Goal: Task Accomplishment & Management: Manage account settings

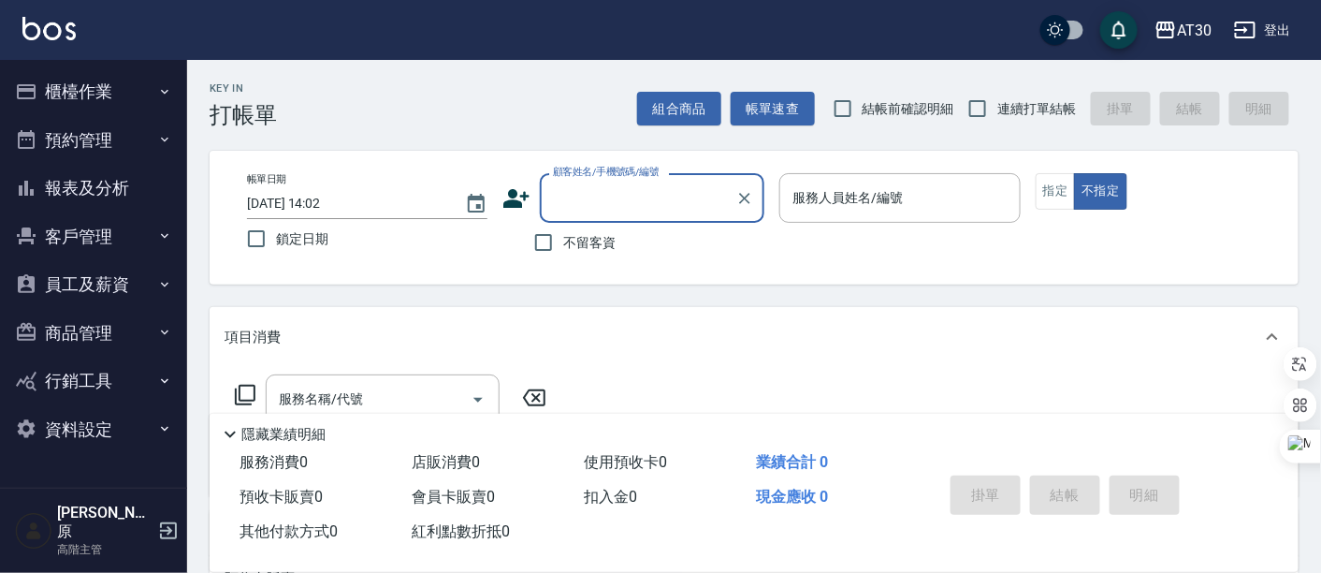
click at [90, 273] on button "員工及薪資" at bounding box center [93, 284] width 172 height 49
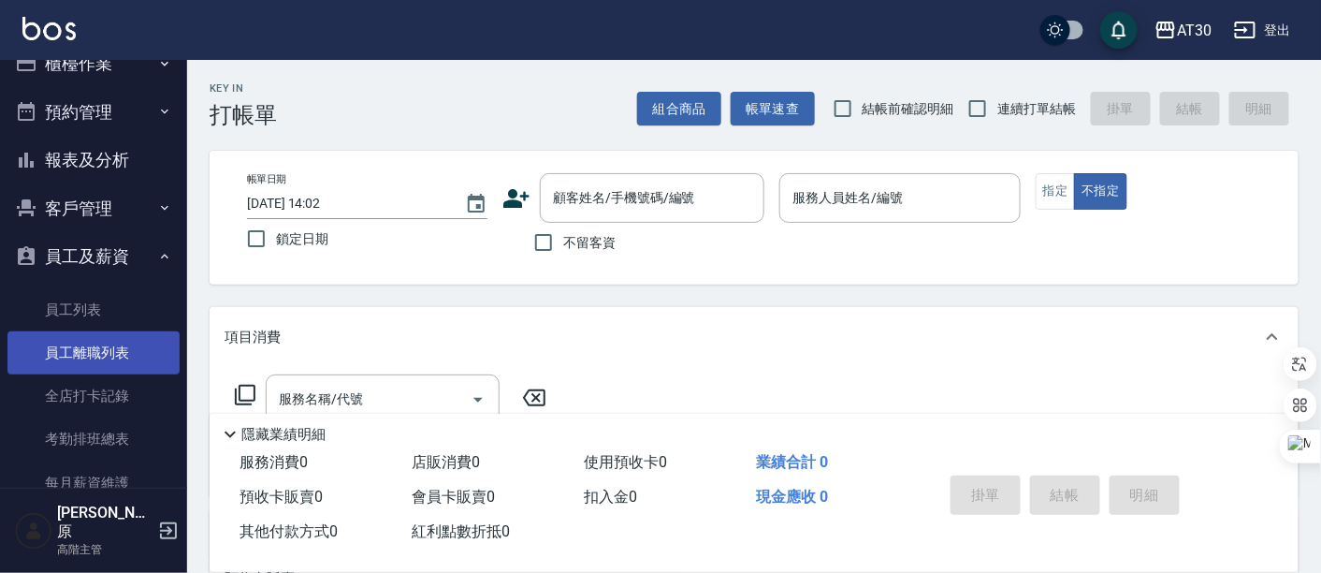
scroll to position [104, 0]
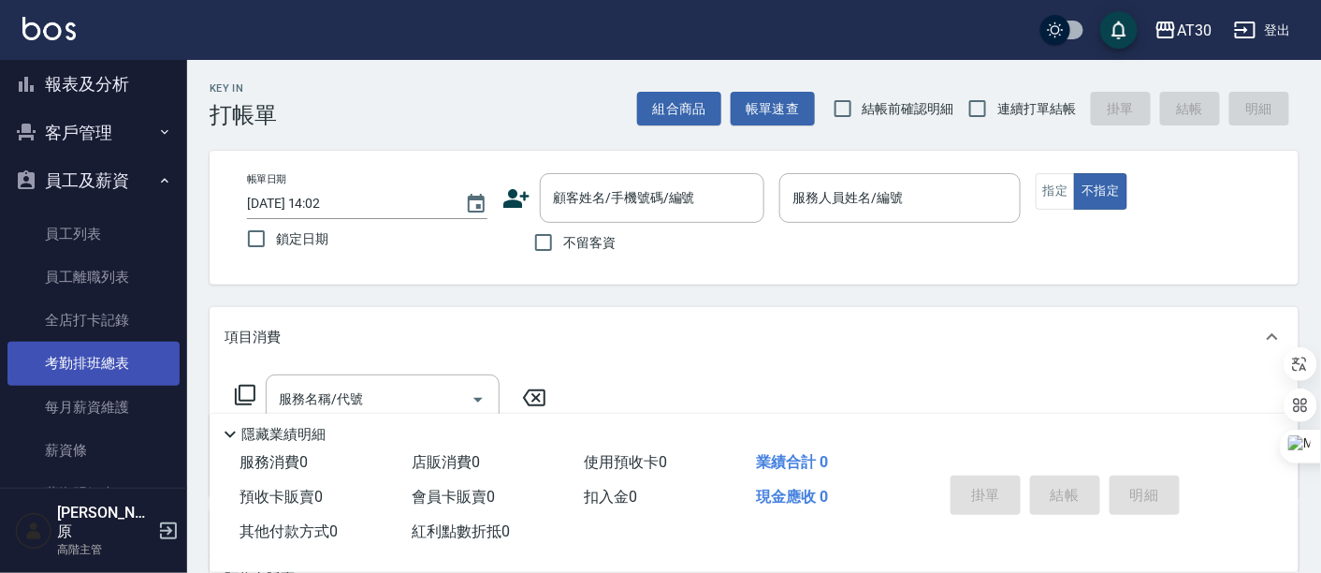
click at [117, 363] on link "考勤排班總表" at bounding box center [93, 362] width 172 height 43
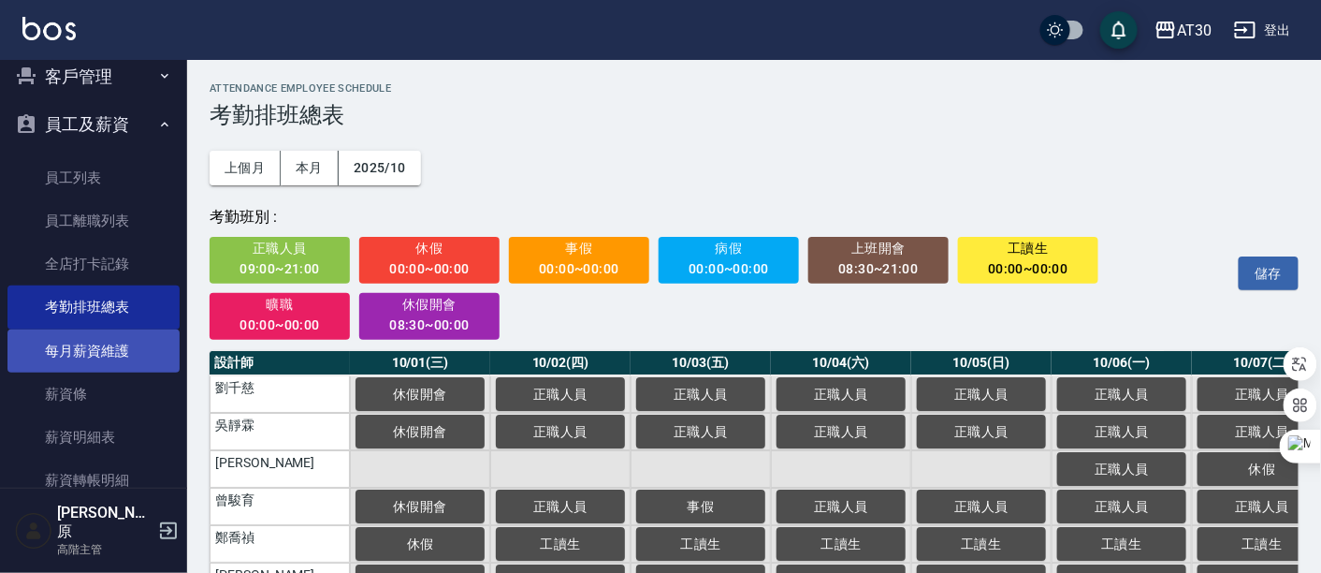
scroll to position [208, 0]
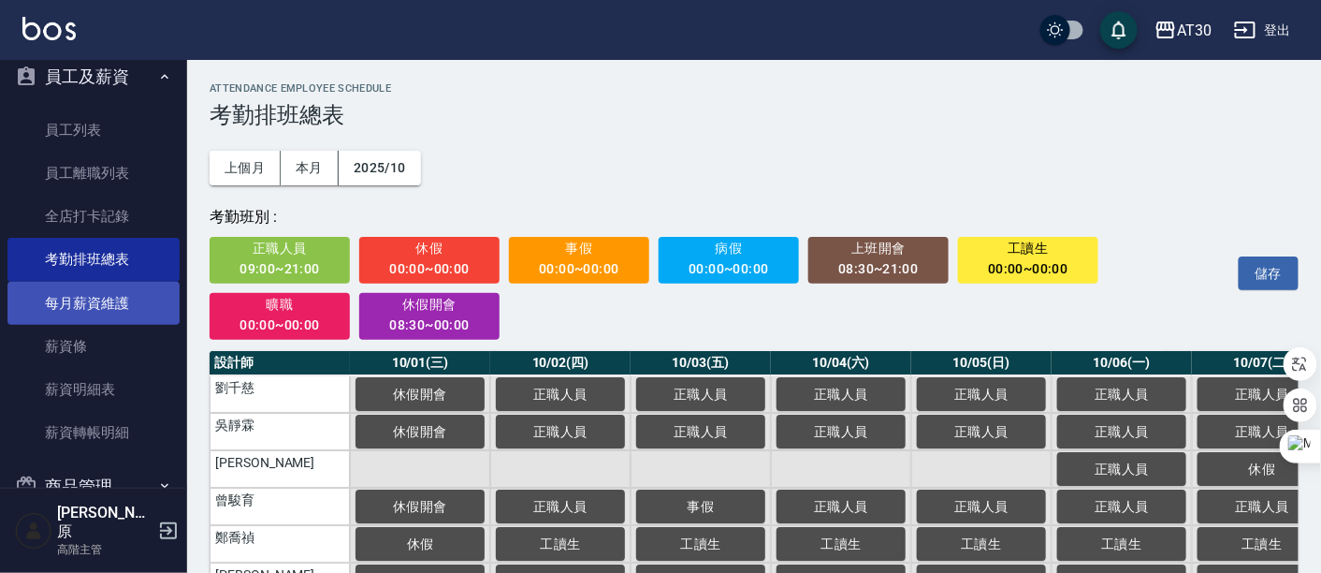
click at [89, 304] on link "每月薪資維護" at bounding box center [93, 303] width 172 height 43
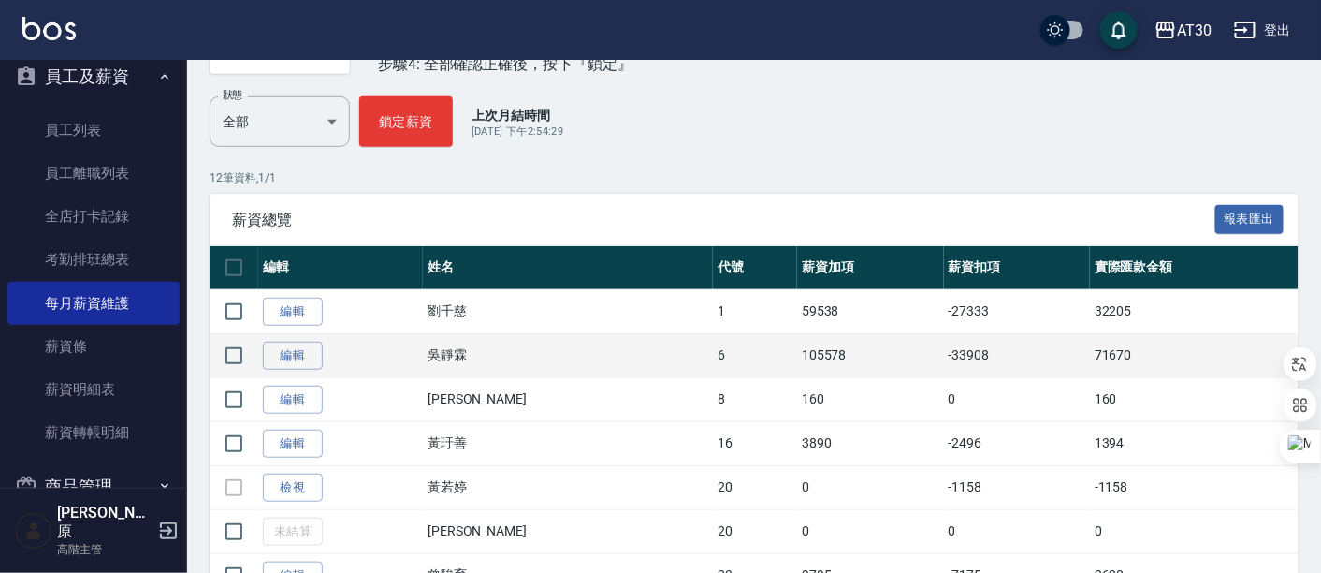
scroll to position [208, 0]
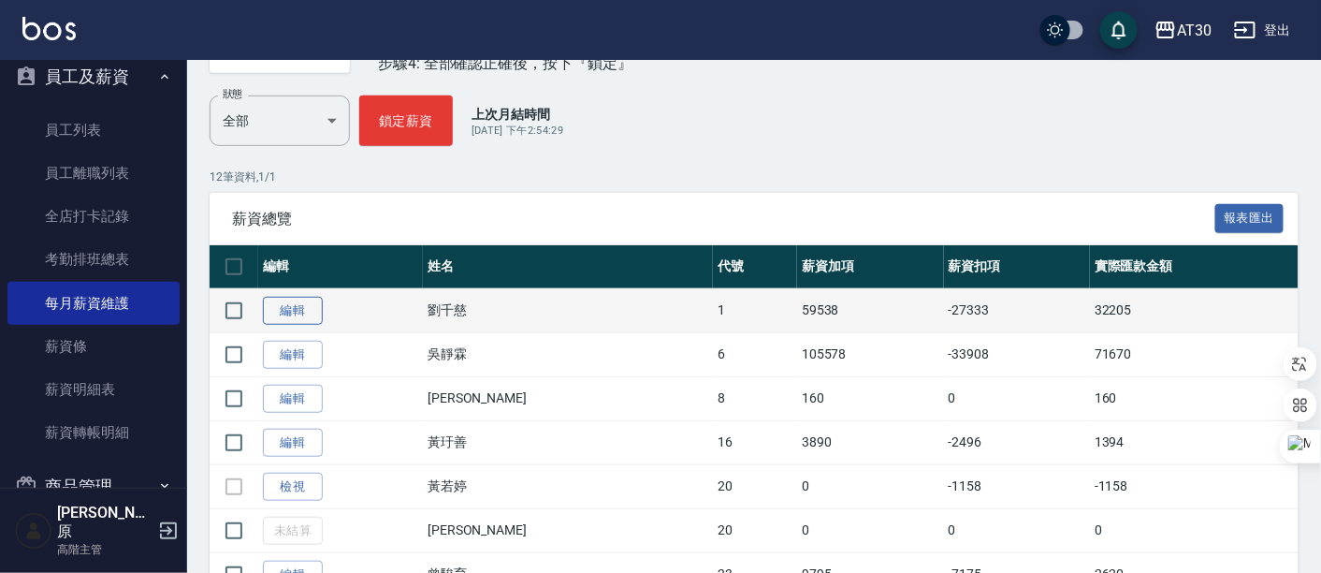
click at [295, 318] on link "編輯" at bounding box center [293, 311] width 60 height 29
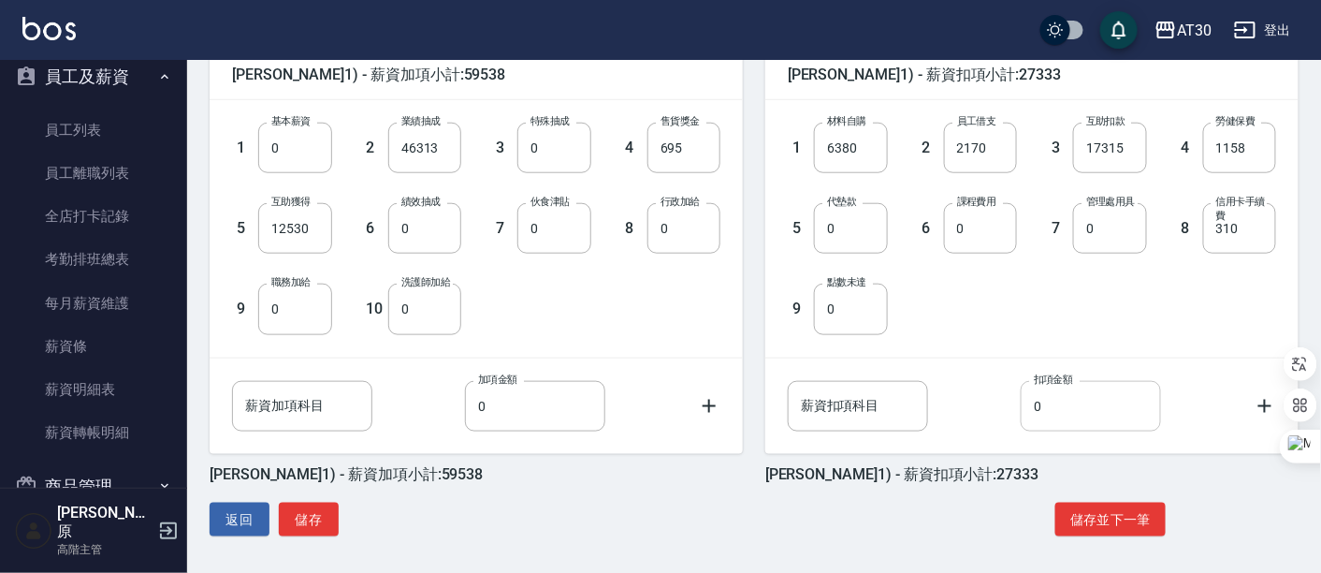
scroll to position [480, 0]
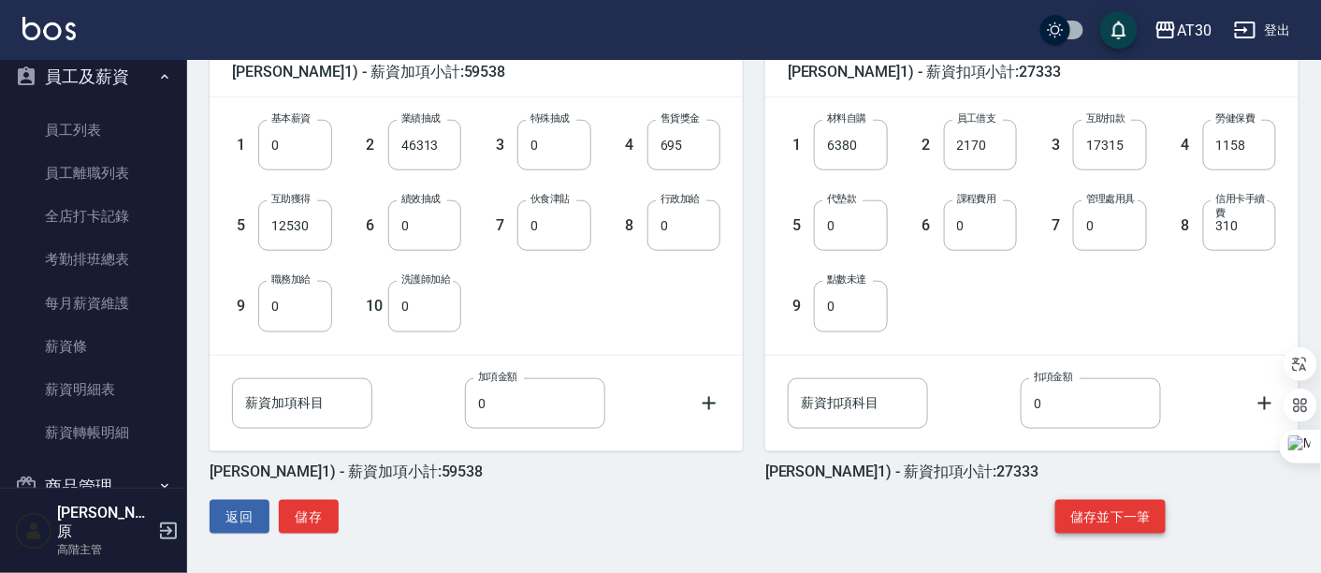
click at [1118, 515] on button "儲存並下一筆" at bounding box center [1110, 517] width 110 height 35
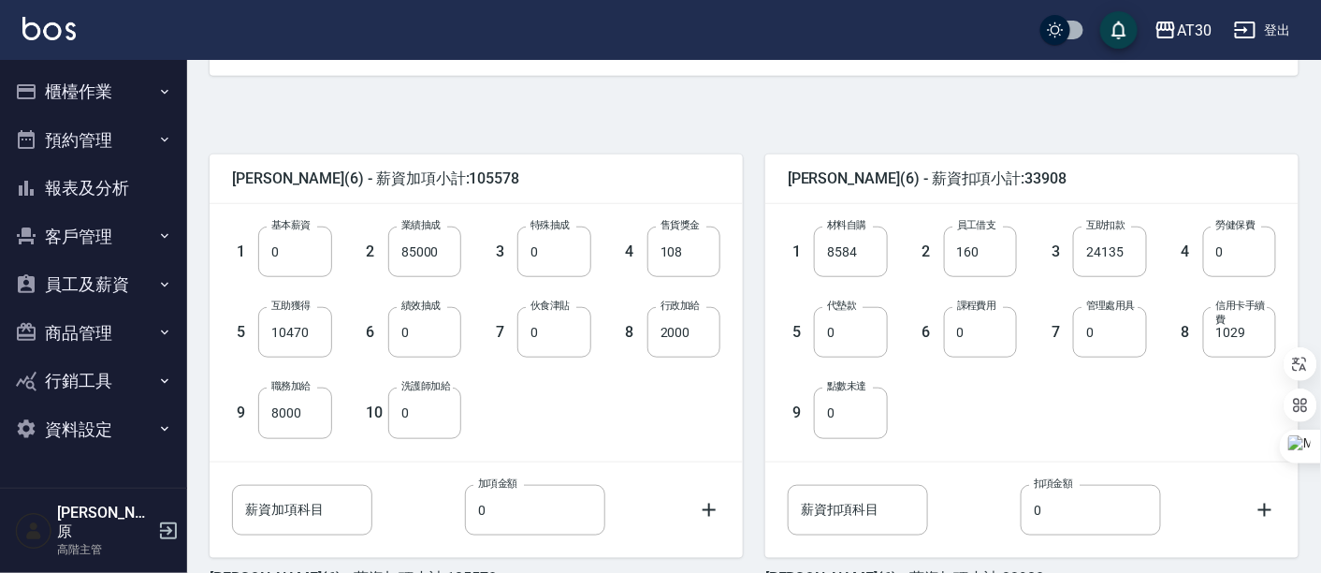
scroll to position [480, 0]
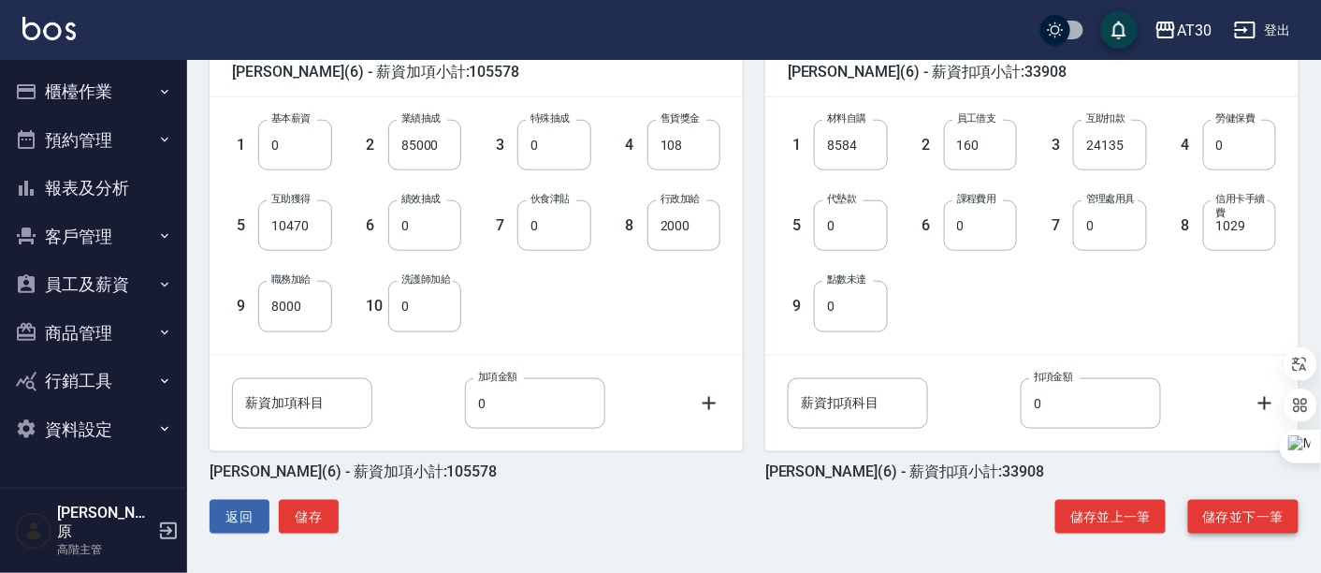
click at [1232, 517] on button "儲存並下一筆" at bounding box center [1243, 517] width 110 height 35
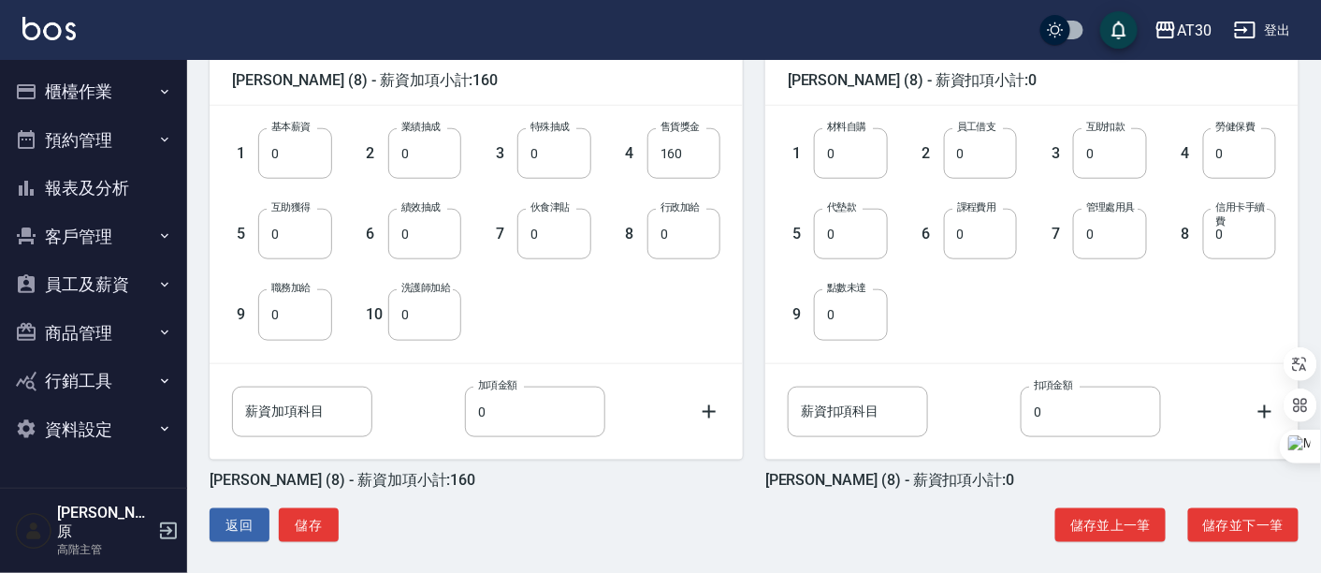
scroll to position [480, 0]
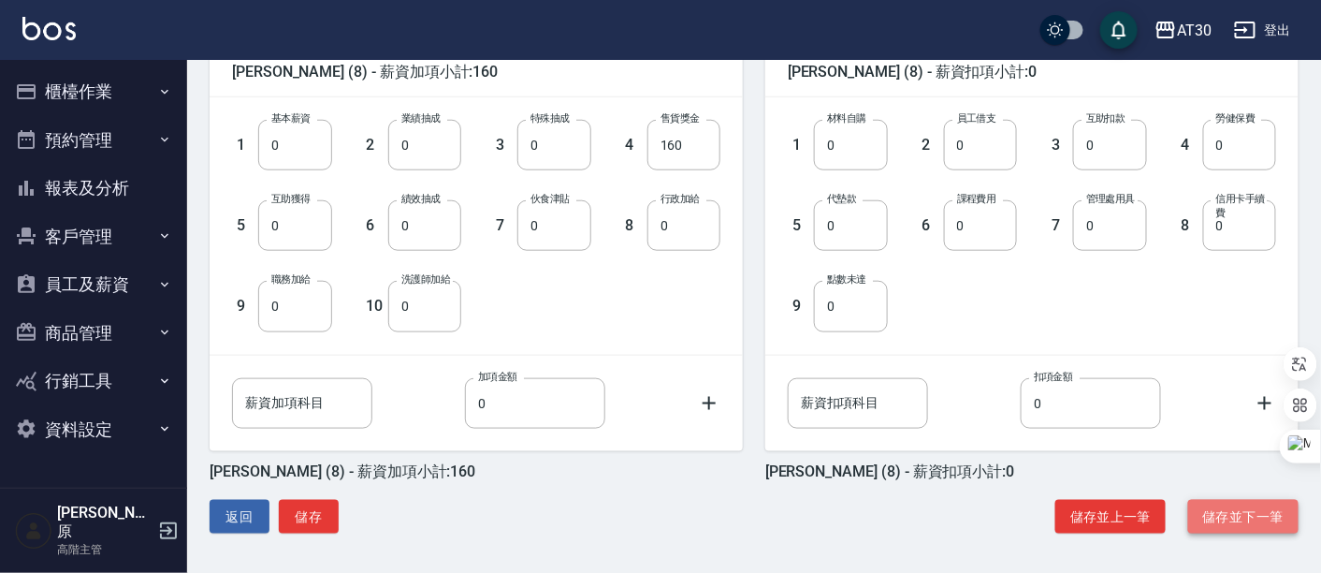
click at [1230, 519] on button "儲存並下一筆" at bounding box center [1243, 517] width 110 height 35
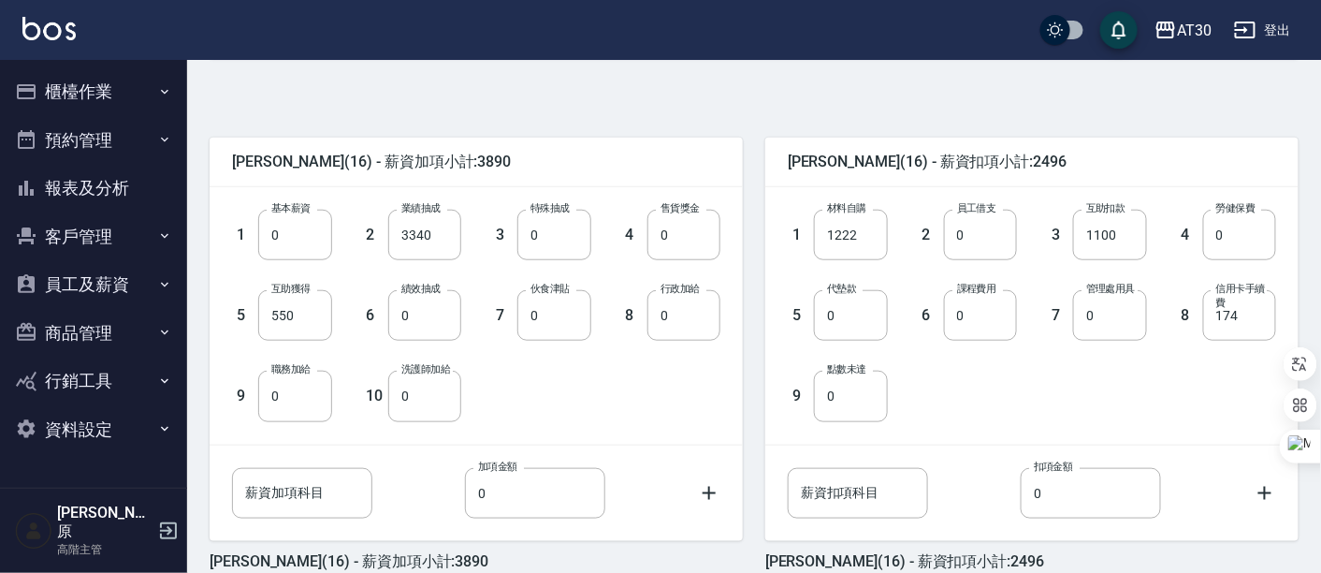
scroll to position [480, 0]
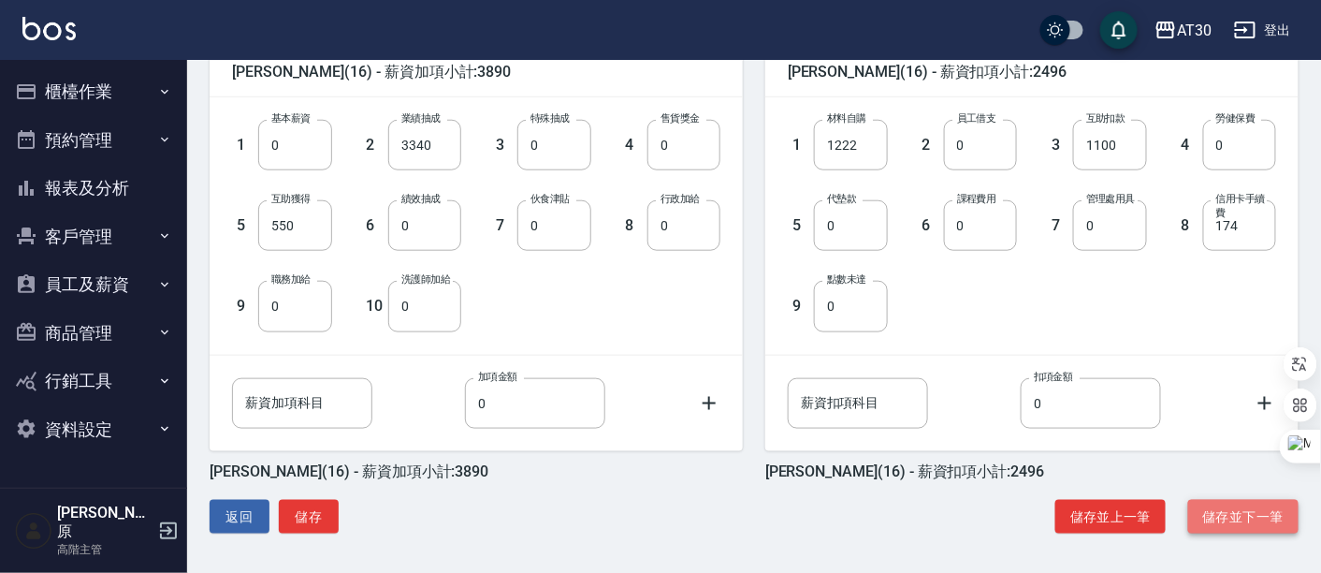
click at [1228, 515] on button "儲存並下一筆" at bounding box center [1243, 517] width 110 height 35
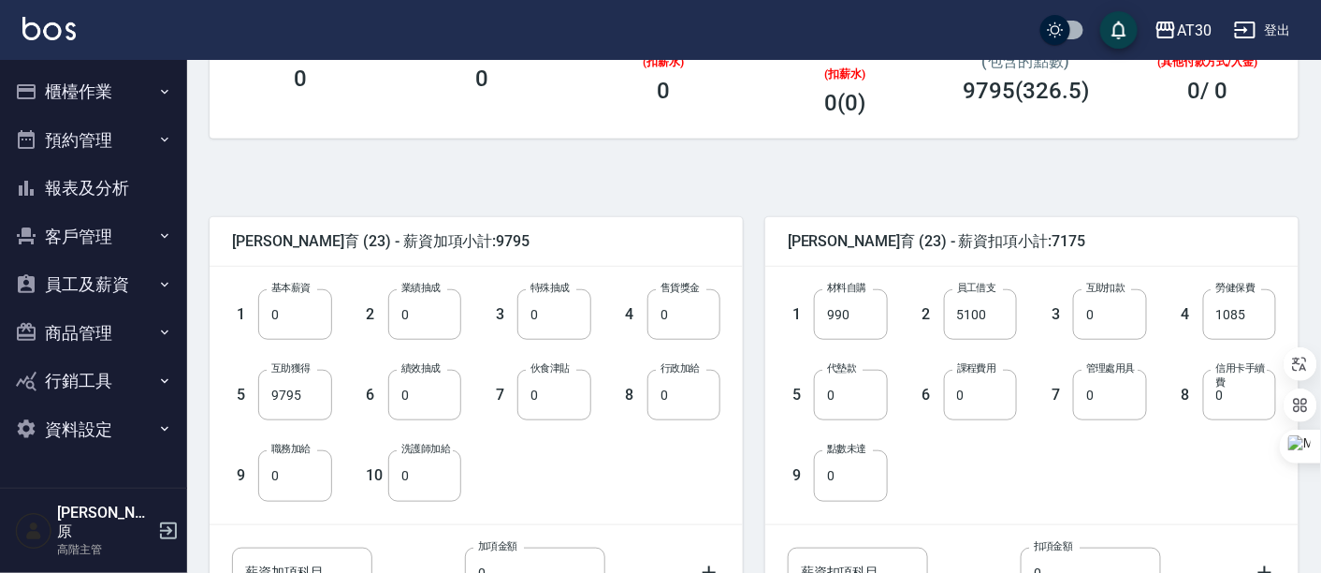
scroll to position [312, 0]
click at [297, 314] on input "0" at bounding box center [294, 313] width 73 height 51
click at [268, 314] on input "0" at bounding box center [294, 313] width 73 height 51
type input "27000"
click at [300, 402] on input "9795" at bounding box center [294, 394] width 73 height 51
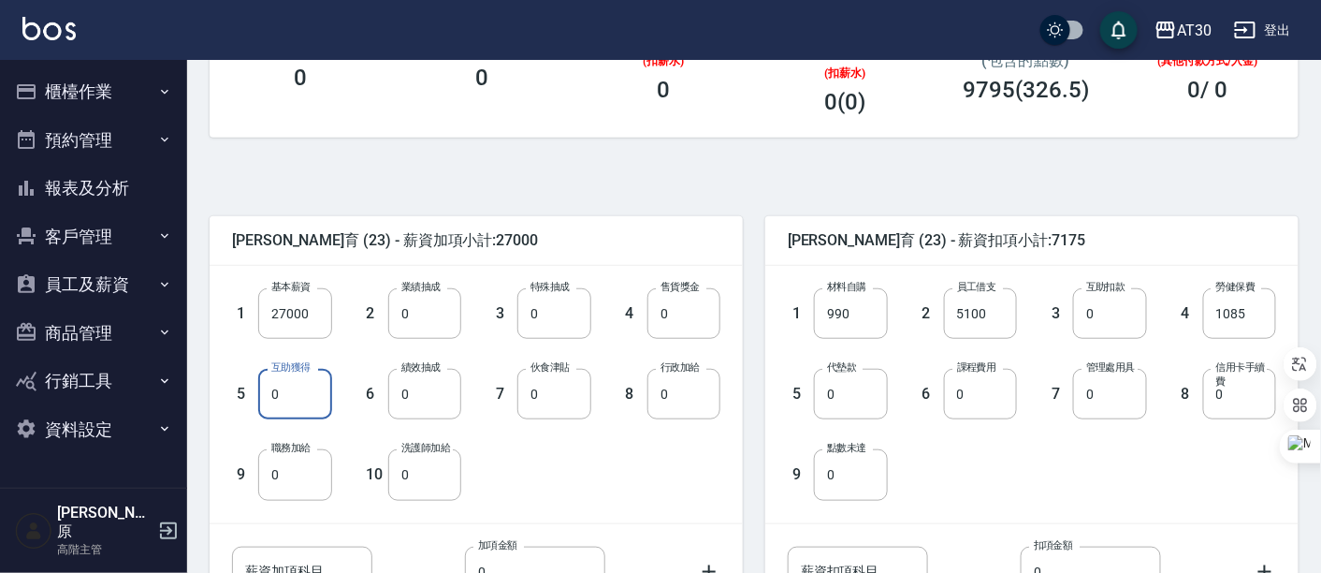
type input "0"
click at [1081, 487] on div "1 材料自購 990 材料自購 2 員工借支 5100 員工借支 3 互助扣款 0 互助扣款 4 勞健保費 1085 勞健保費 5 代墊款 0 代墊款 6 課…" at bounding box center [1017, 378] width 518 height 241
click at [831, 486] on input "0" at bounding box center [850, 474] width 73 height 51
type input "5205"
click at [978, 477] on div "1 材料自購 990 材料自購 2 員工借支 5100 員工借支 3 互助扣款 0 互助扣款 4 勞健保費 1085 勞健保費 5 代墊款 0 代墊款 6 課…" at bounding box center [1017, 378] width 518 height 241
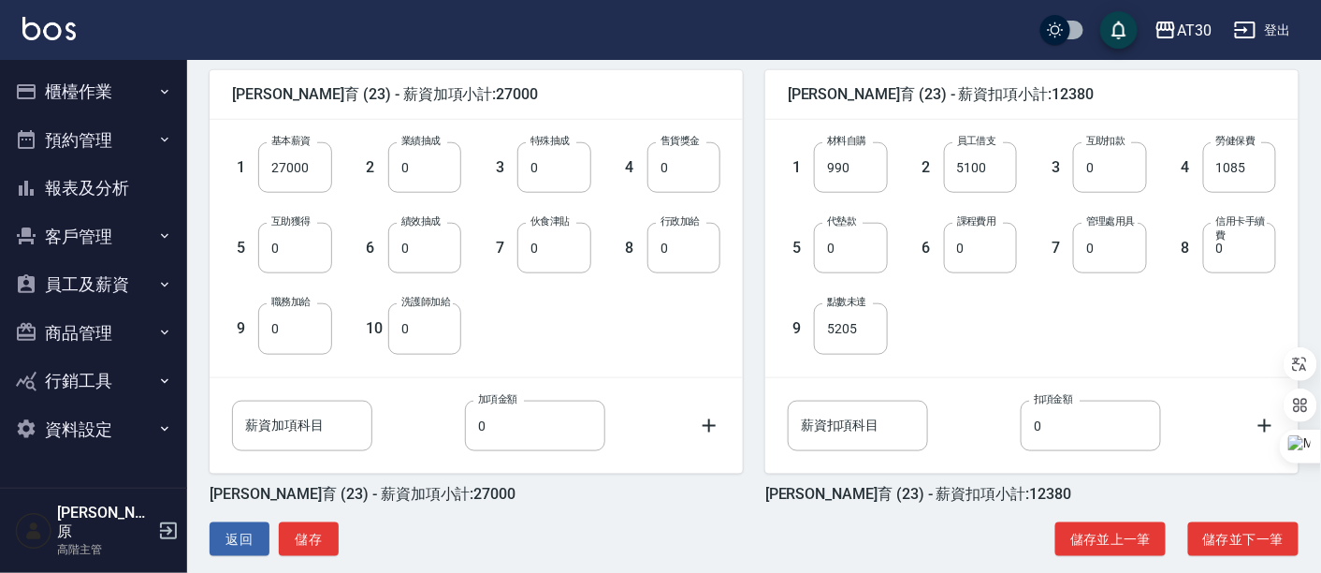
scroll to position [480, 0]
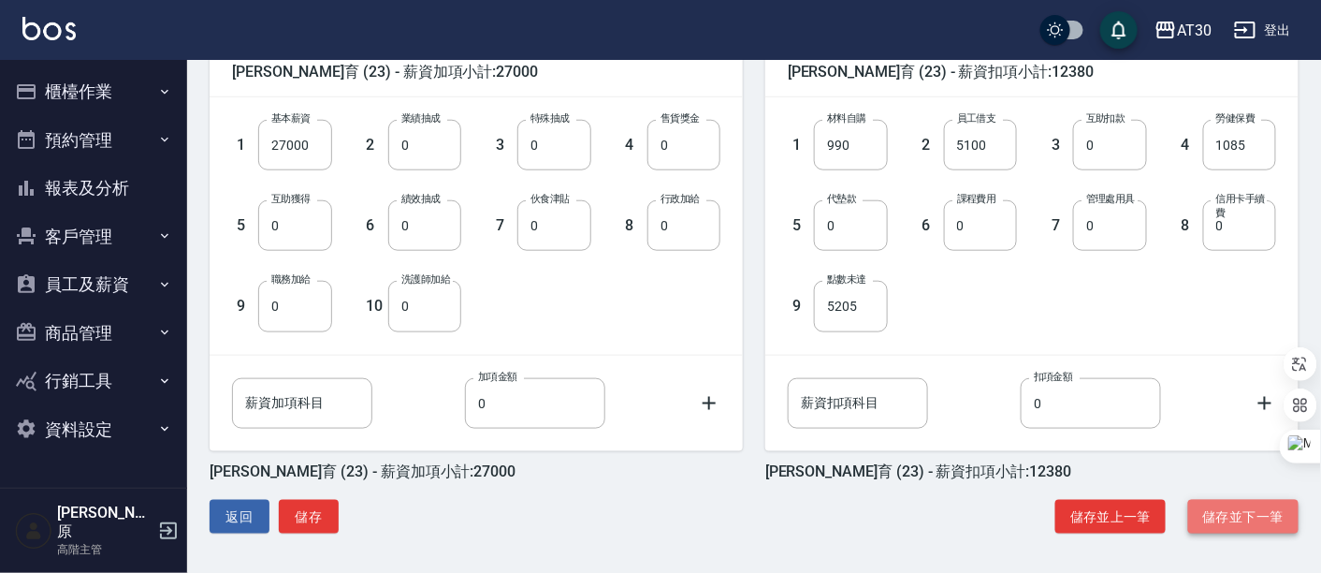
click at [1258, 516] on button "儲存並下一筆" at bounding box center [1243, 517] width 110 height 35
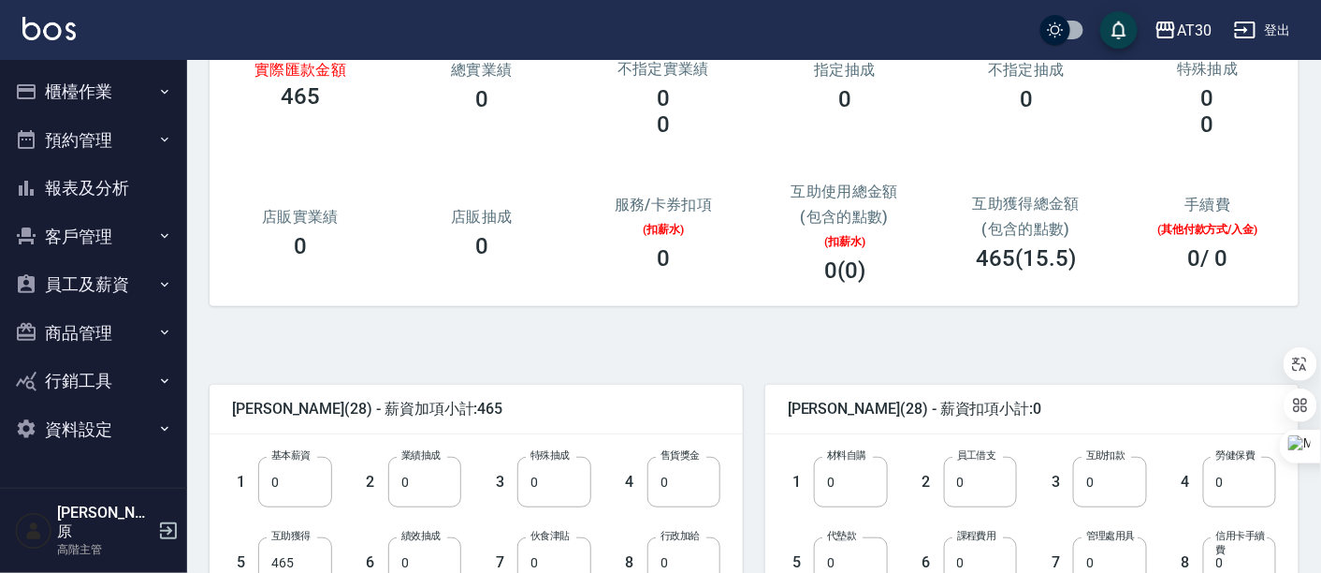
scroll to position [415, 0]
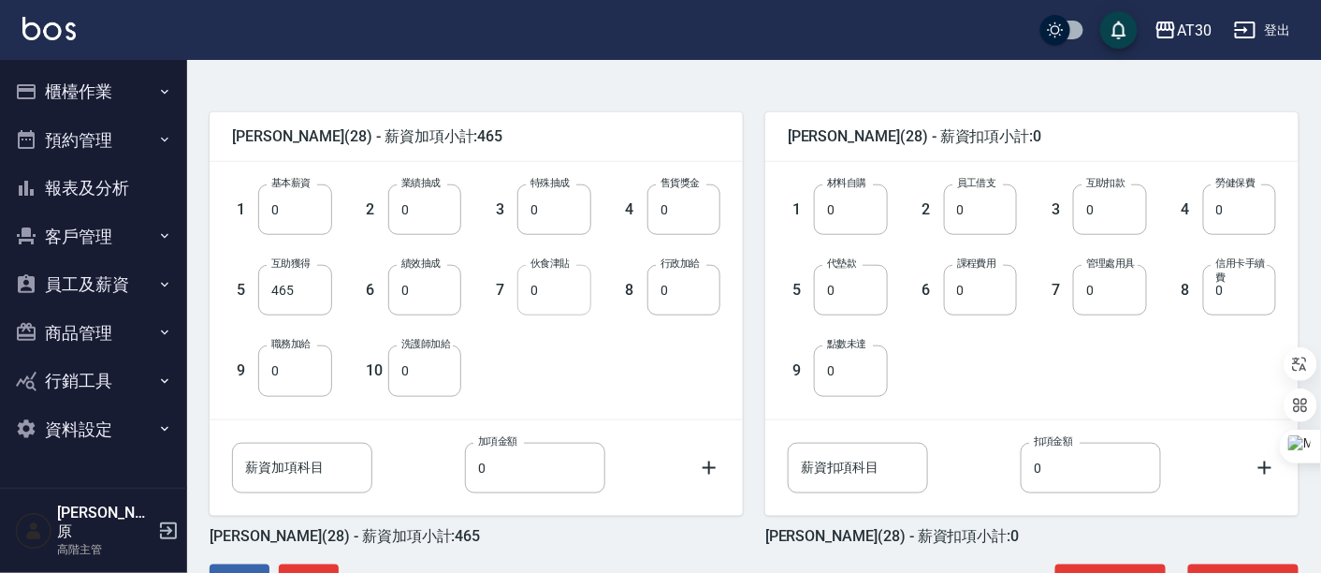
click at [557, 290] on input "0" at bounding box center [553, 290] width 73 height 51
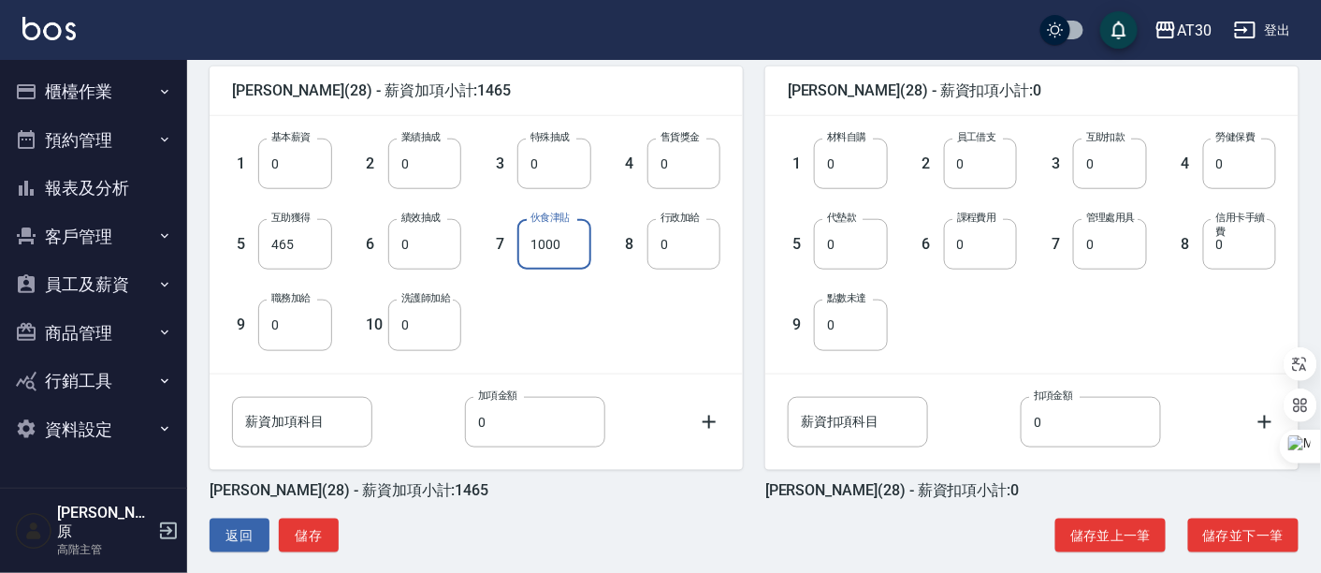
scroll to position [480, 0]
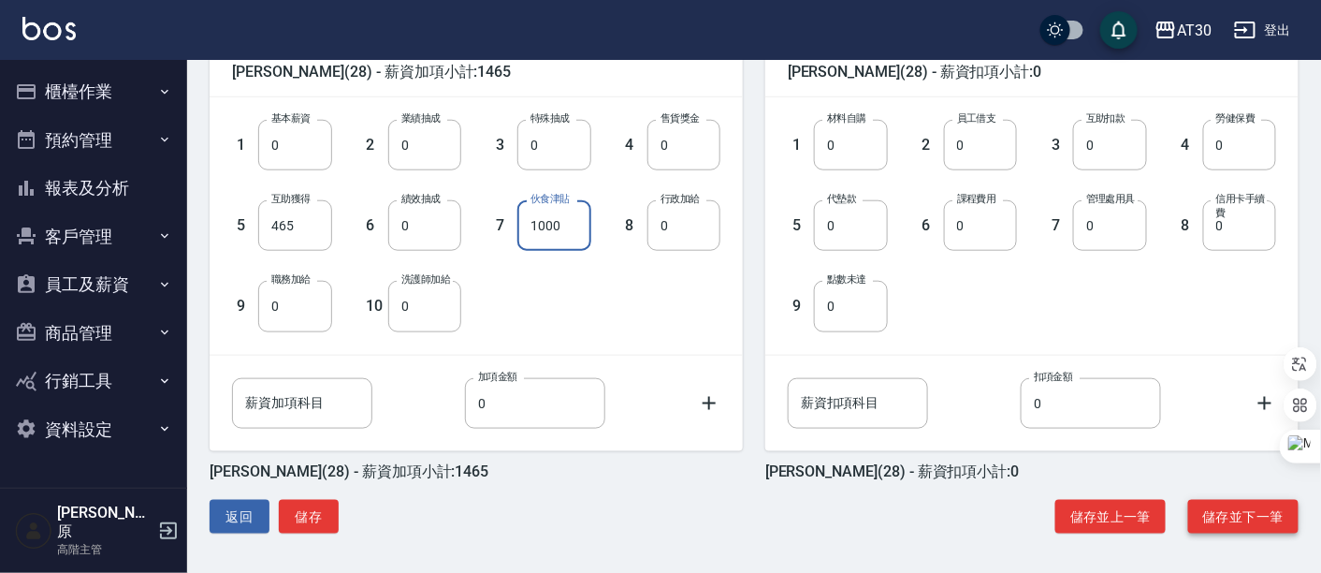
type input "1000"
click at [1229, 514] on button "儲存並下一筆" at bounding box center [1243, 517] width 110 height 35
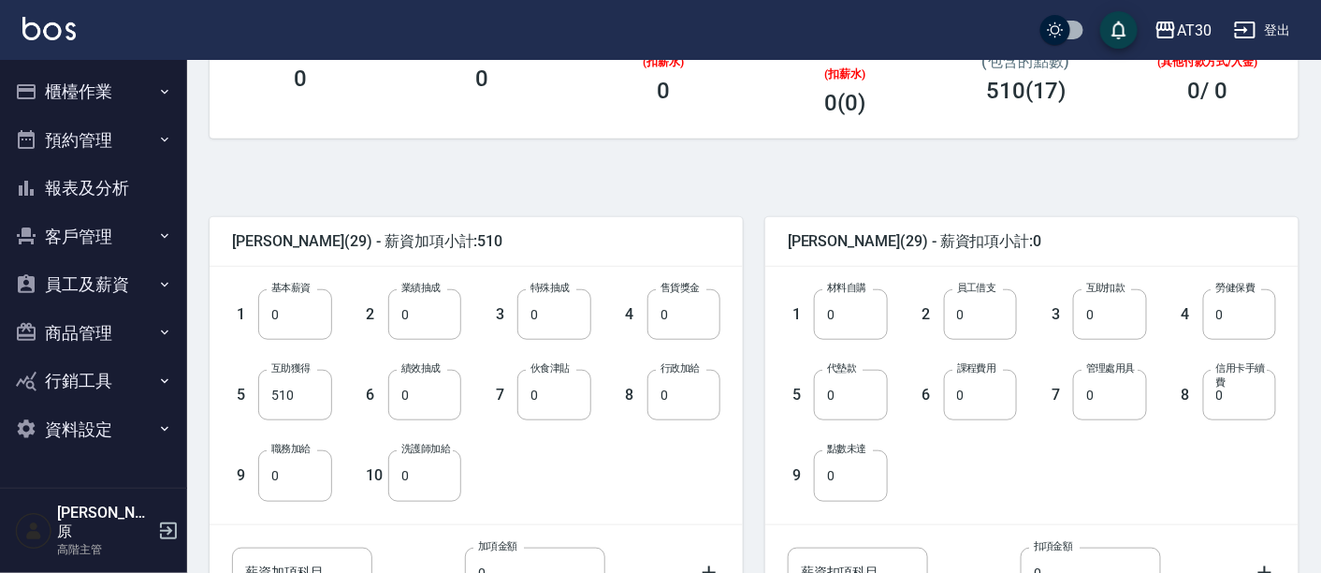
scroll to position [312, 0]
click at [562, 391] on input "0" at bounding box center [553, 394] width 73 height 51
type input "1000"
click at [660, 461] on div "1 基本薪資 0 基本薪資 2 業績抽成 0 業績抽成 3 特殊抽成 0 特殊抽成 4 售貨獎金 0 售貨獎金 5 互助獲得 510 互助獲得 6 績效抽成 …" at bounding box center [461, 378] width 518 height 241
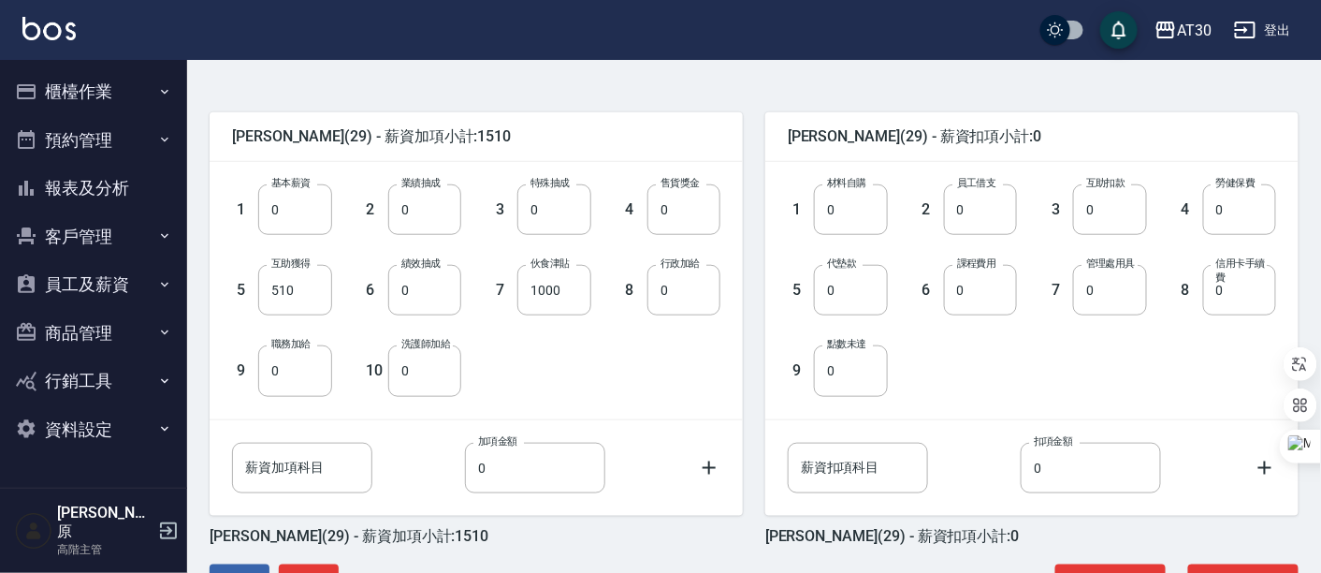
scroll to position [480, 0]
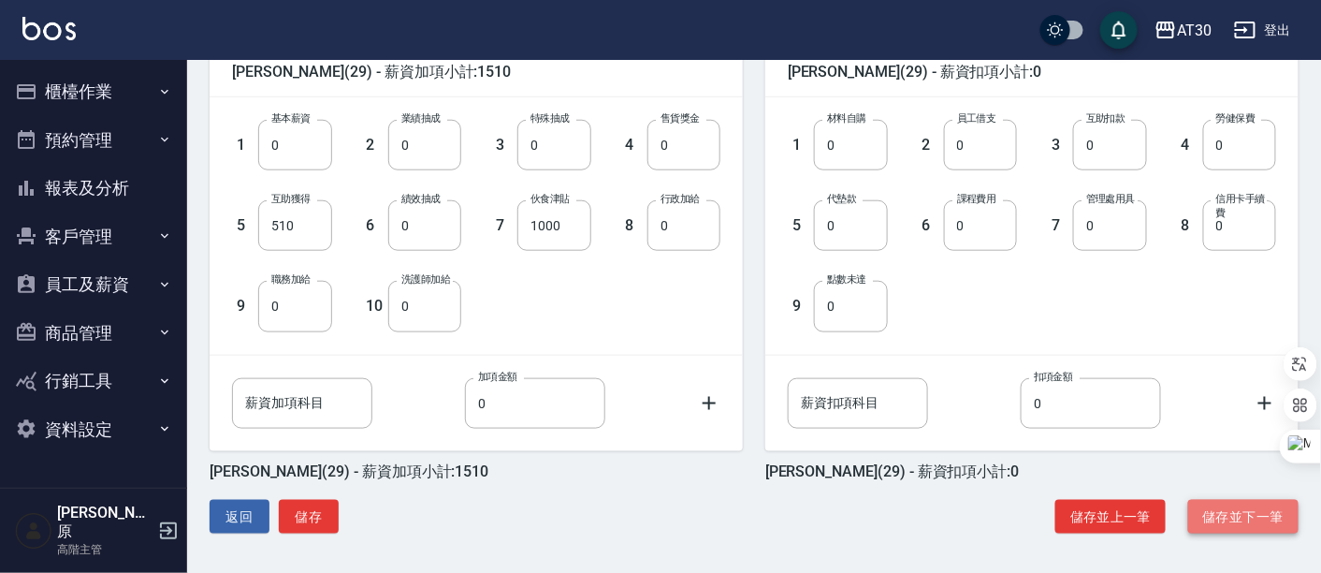
click at [1242, 509] on button "儲存並下一筆" at bounding box center [1243, 517] width 110 height 35
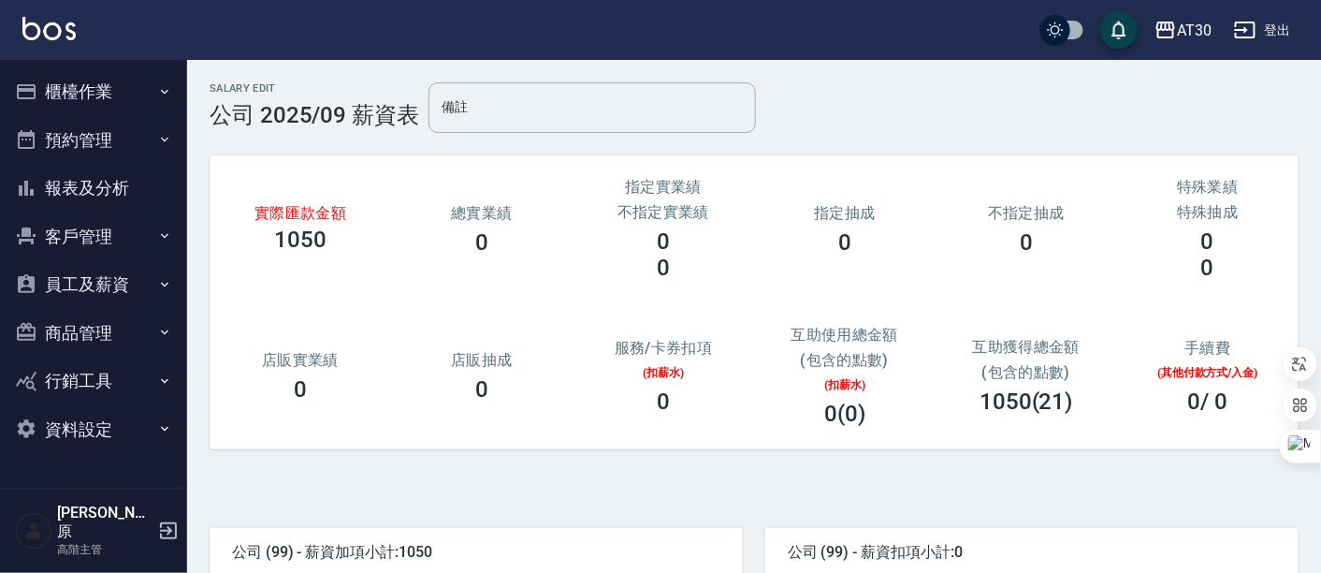
click at [101, 86] on button "櫃檯作業" at bounding box center [93, 91] width 172 height 49
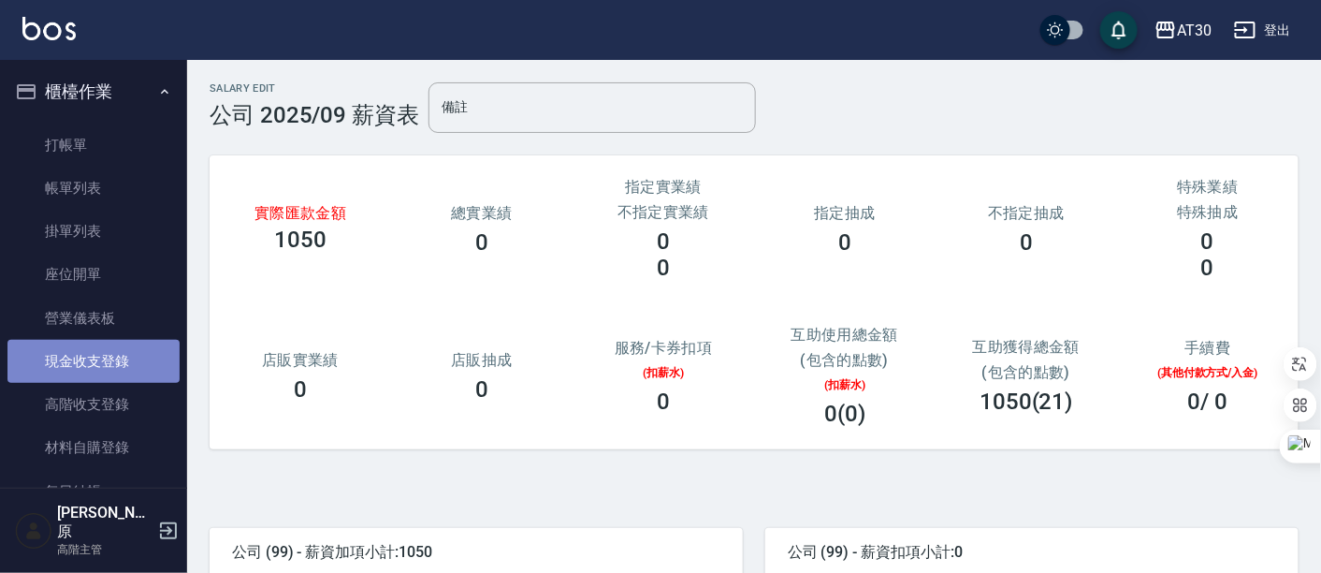
click at [109, 359] on link "現金收支登錄" at bounding box center [93, 361] width 172 height 43
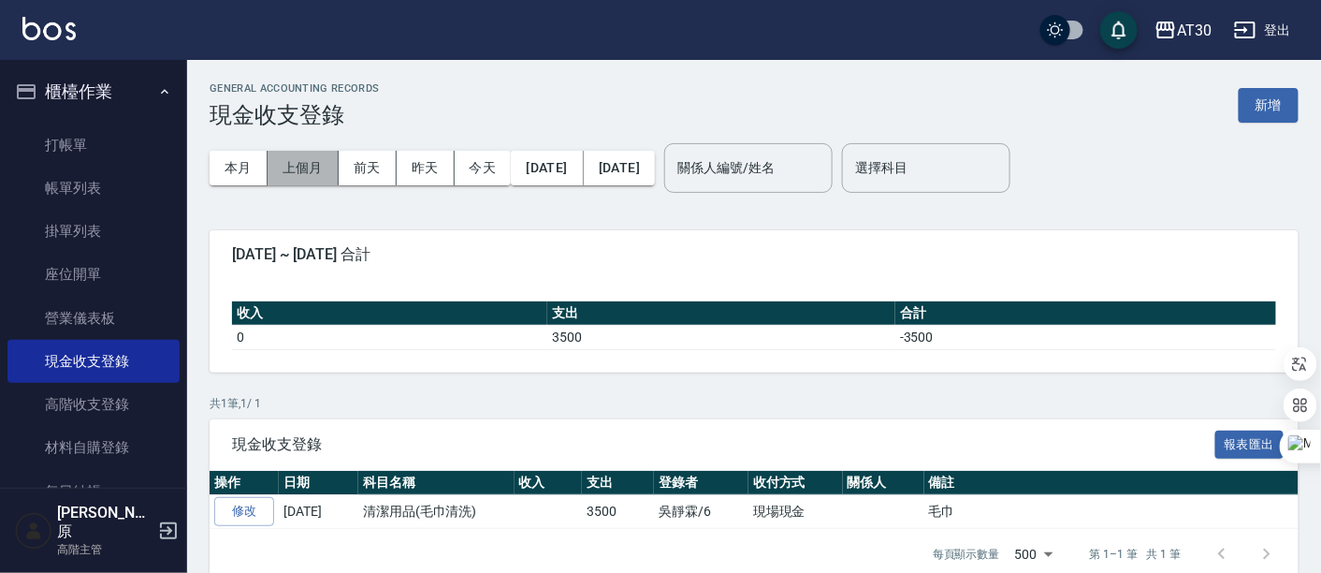
click at [295, 172] on button "上個月" at bounding box center [303, 168] width 71 height 35
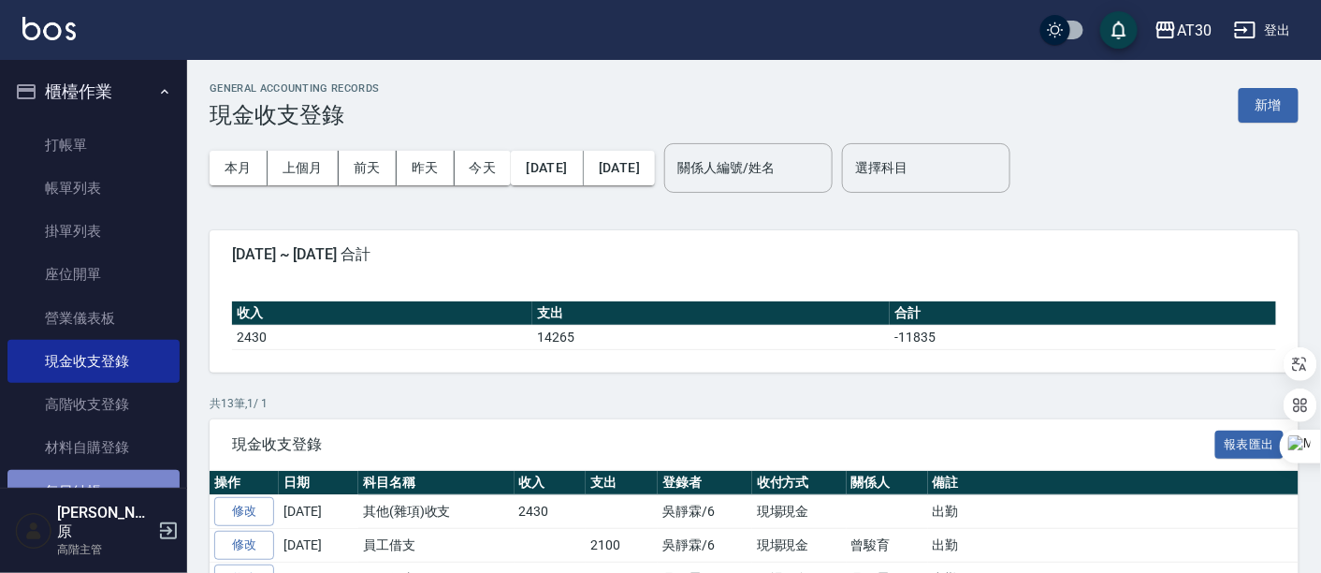
click at [100, 486] on link "每日結帳" at bounding box center [93, 491] width 172 height 43
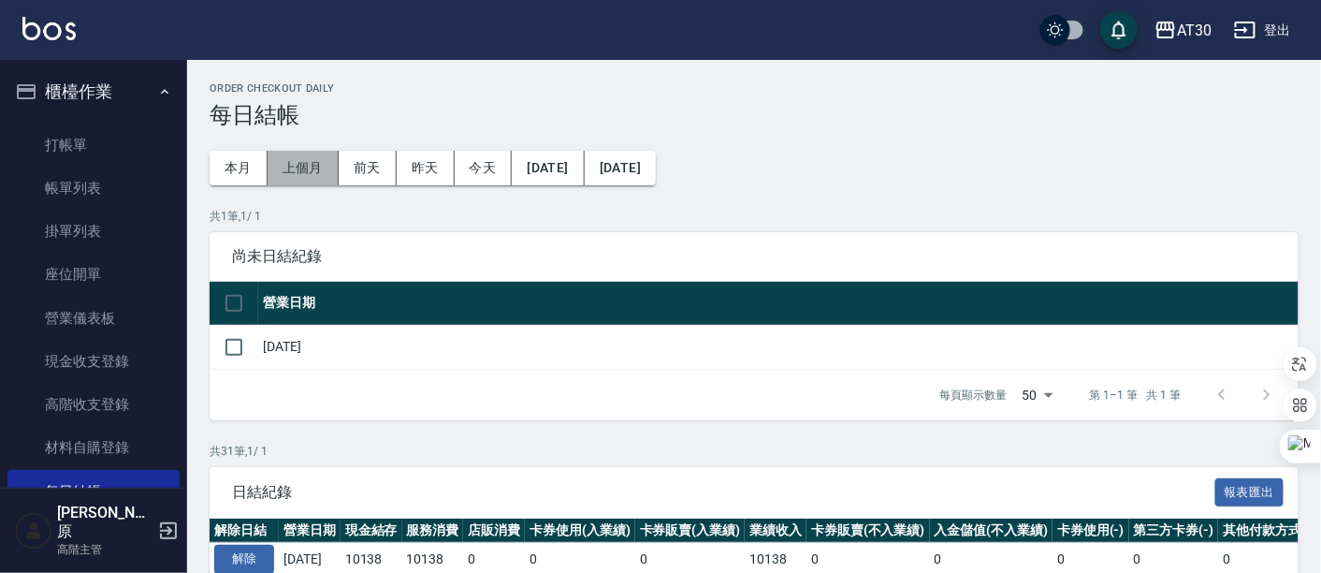
click at [304, 169] on button "上個月" at bounding box center [303, 168] width 71 height 35
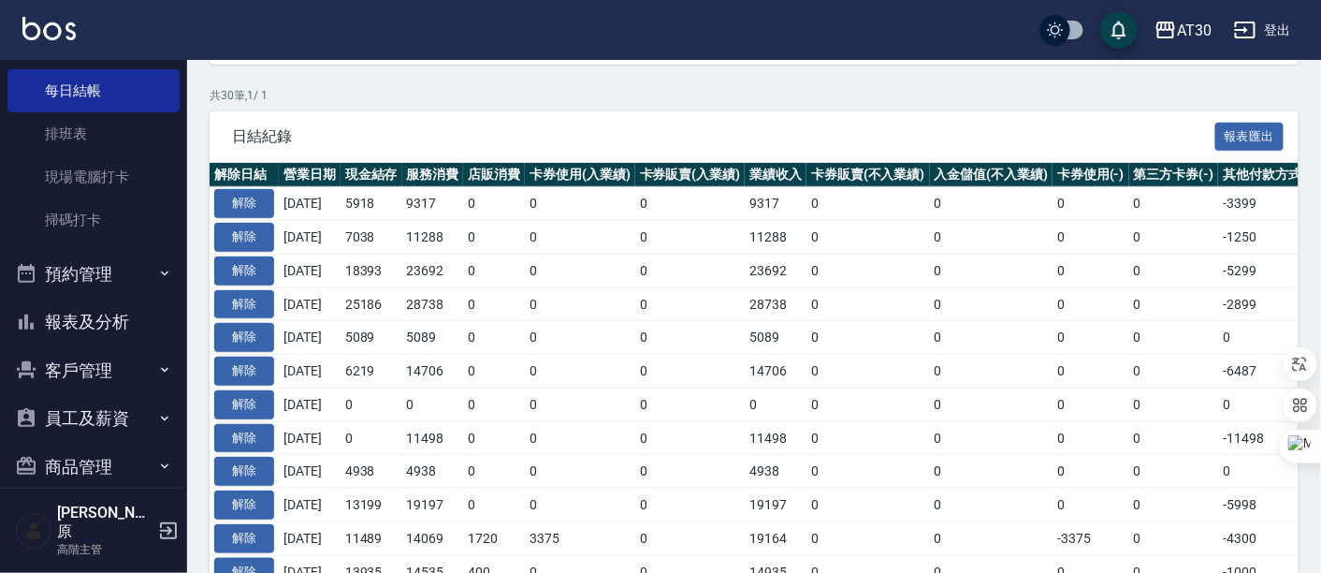
scroll to position [503, 0]
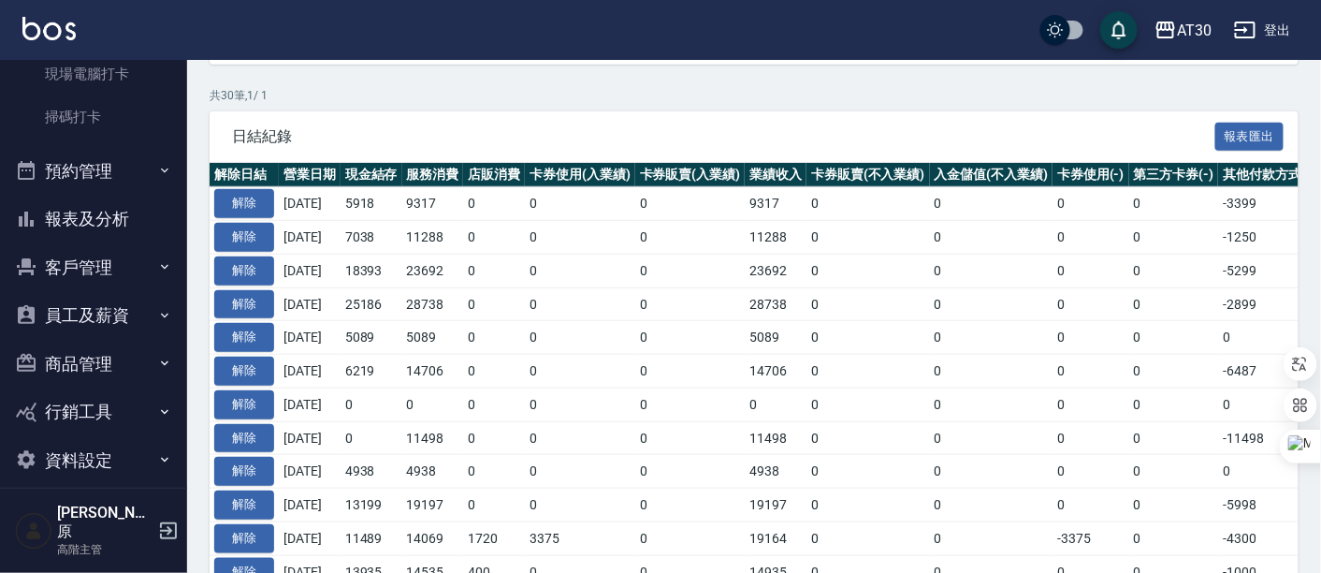
click at [111, 219] on button "報表及分析" at bounding box center [93, 219] width 172 height 49
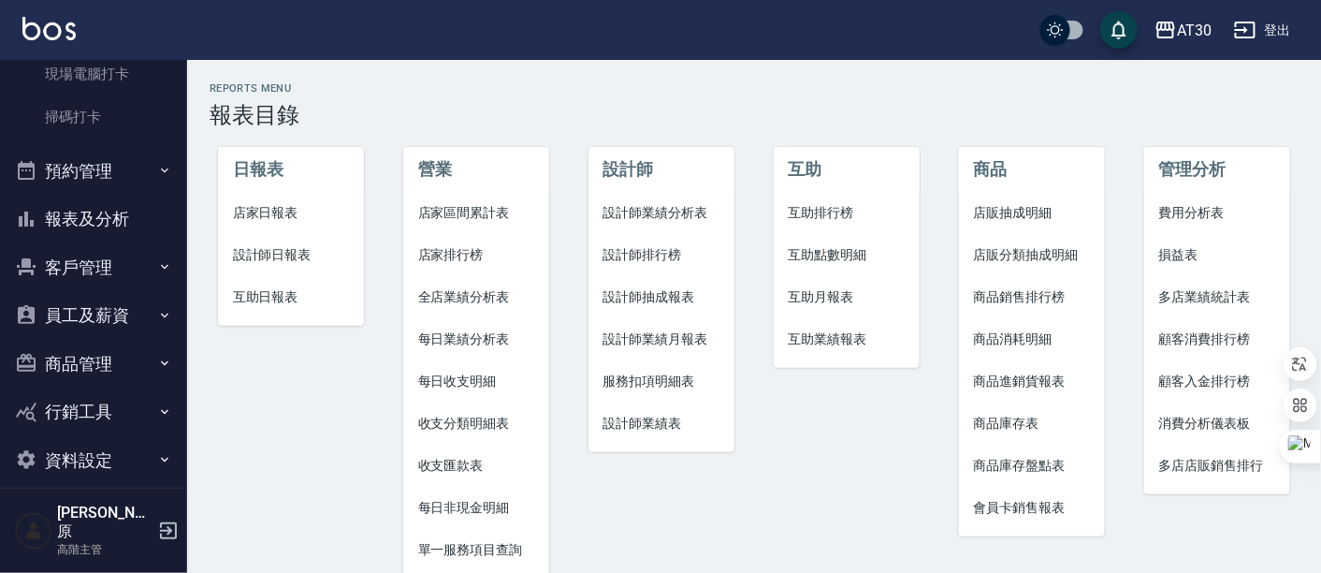
click at [478, 470] on span "收支匯款表" at bounding box center [476, 466] width 117 height 20
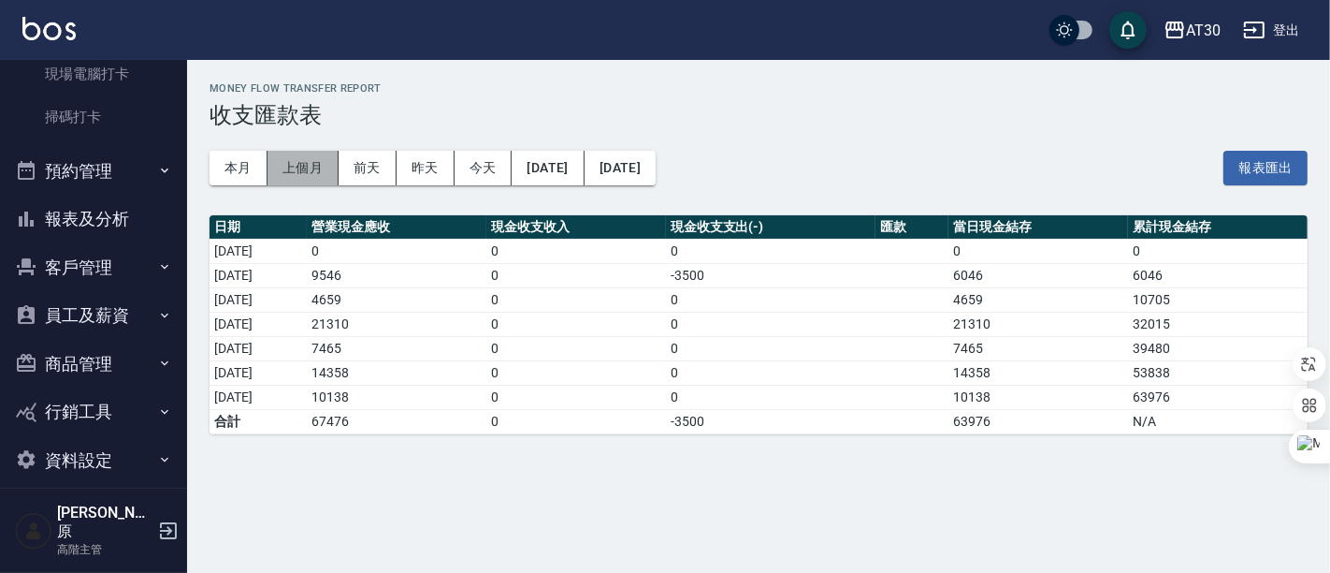
click at [294, 170] on button "上個月" at bounding box center [303, 168] width 71 height 35
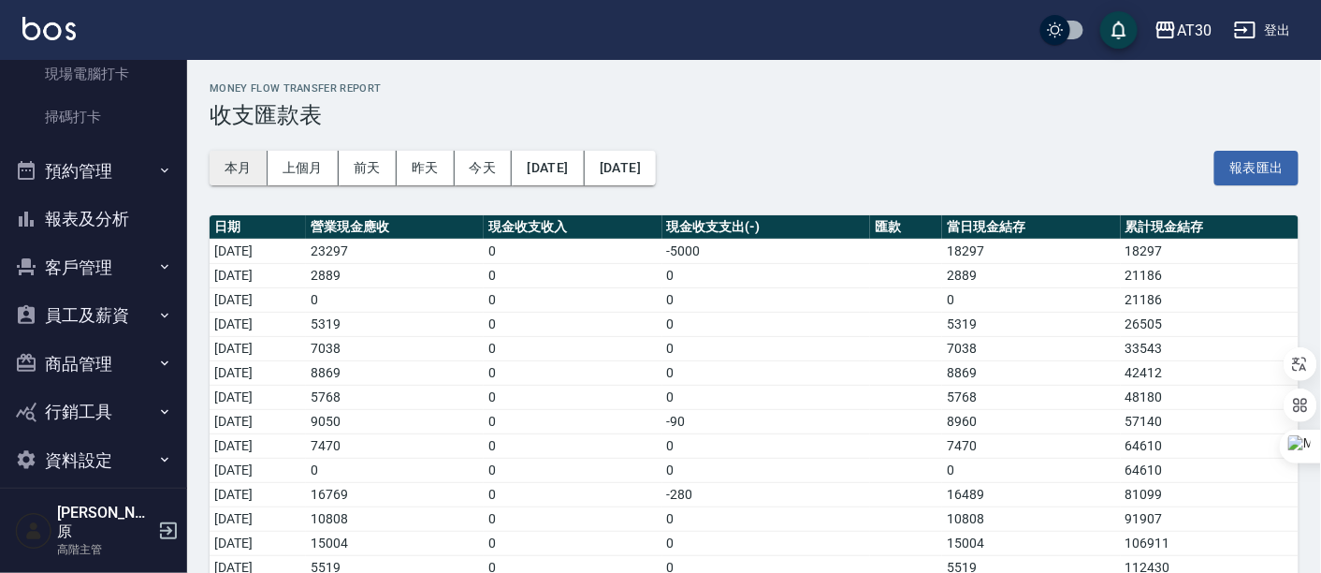
click at [237, 161] on button "本月" at bounding box center [239, 168] width 58 height 35
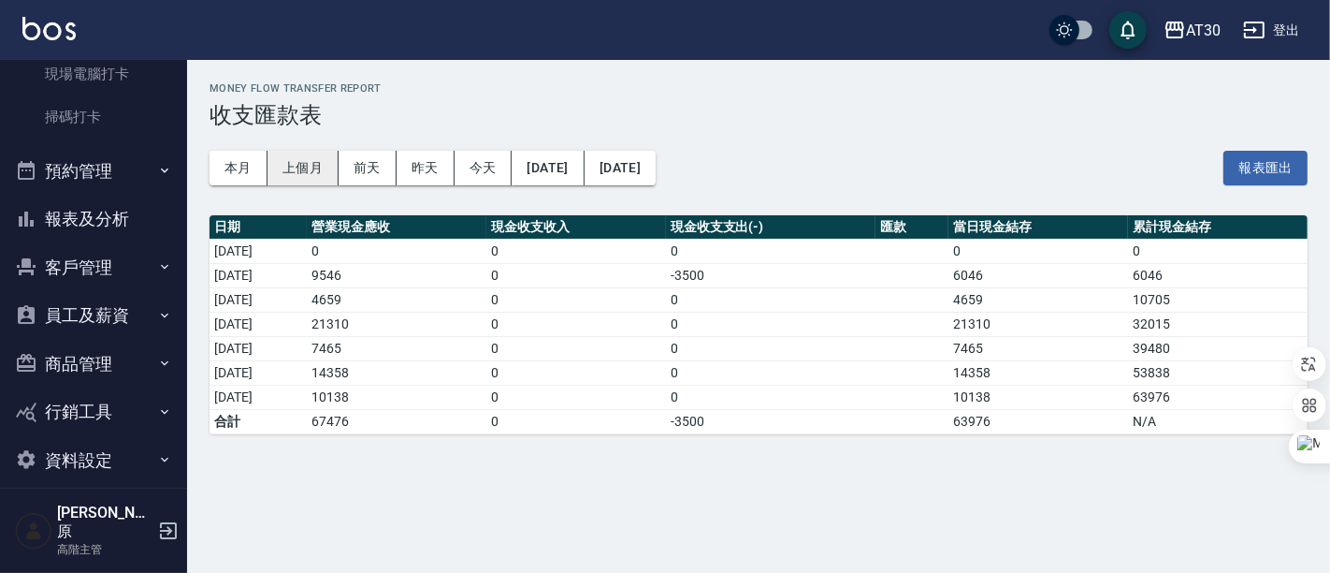
click at [303, 169] on button "上個月" at bounding box center [303, 168] width 71 height 35
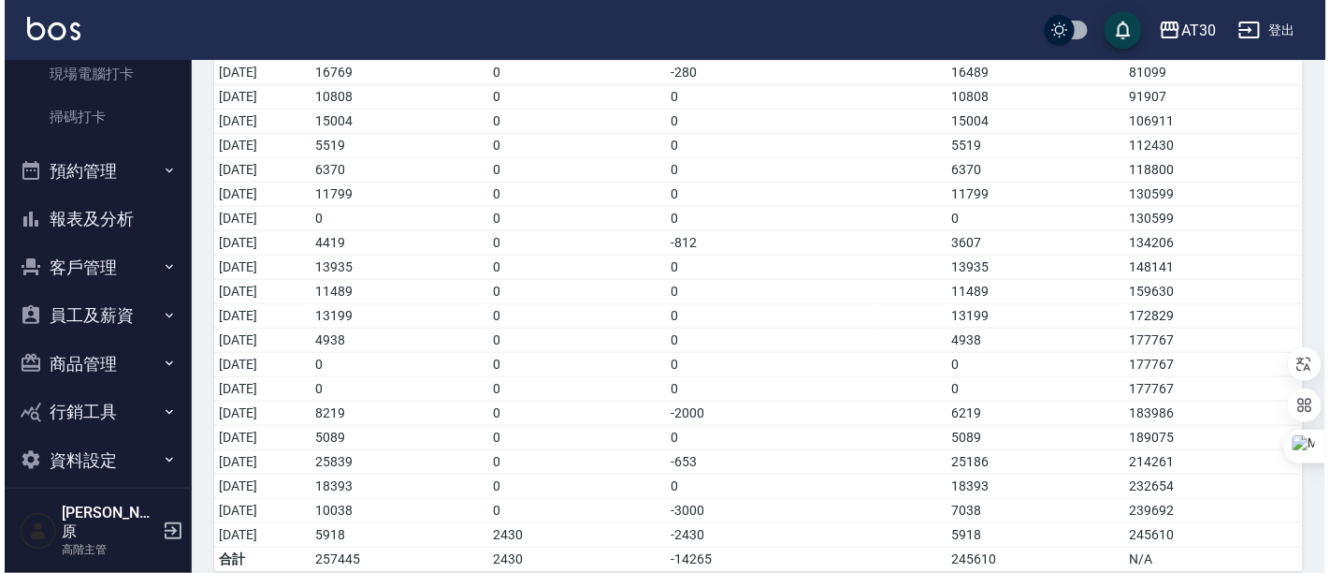
scroll to position [433, 0]
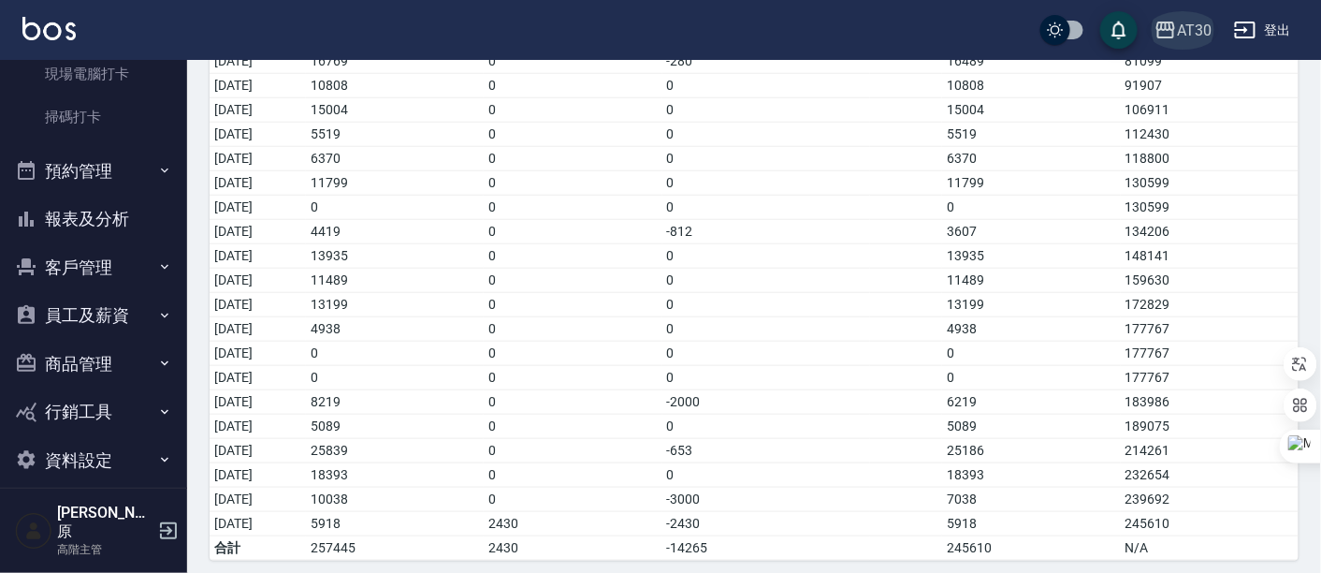
click at [1214, 29] on button "AT30" at bounding box center [1183, 30] width 72 height 38
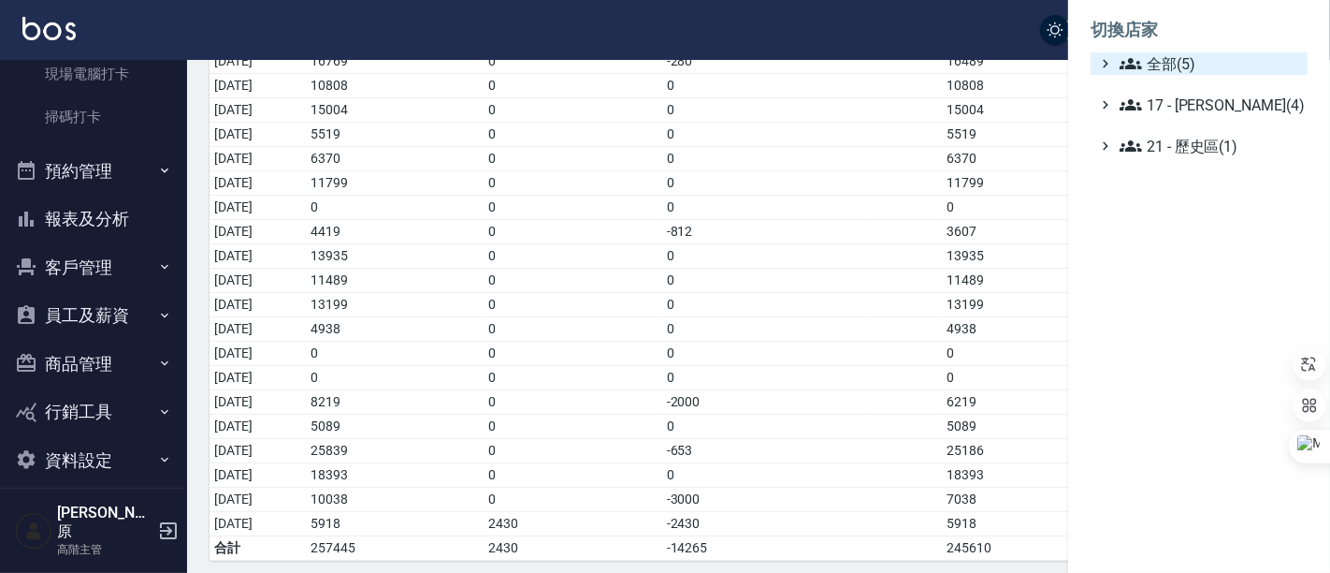
click at [1195, 56] on span "全部(5)" at bounding box center [1210, 63] width 181 height 22
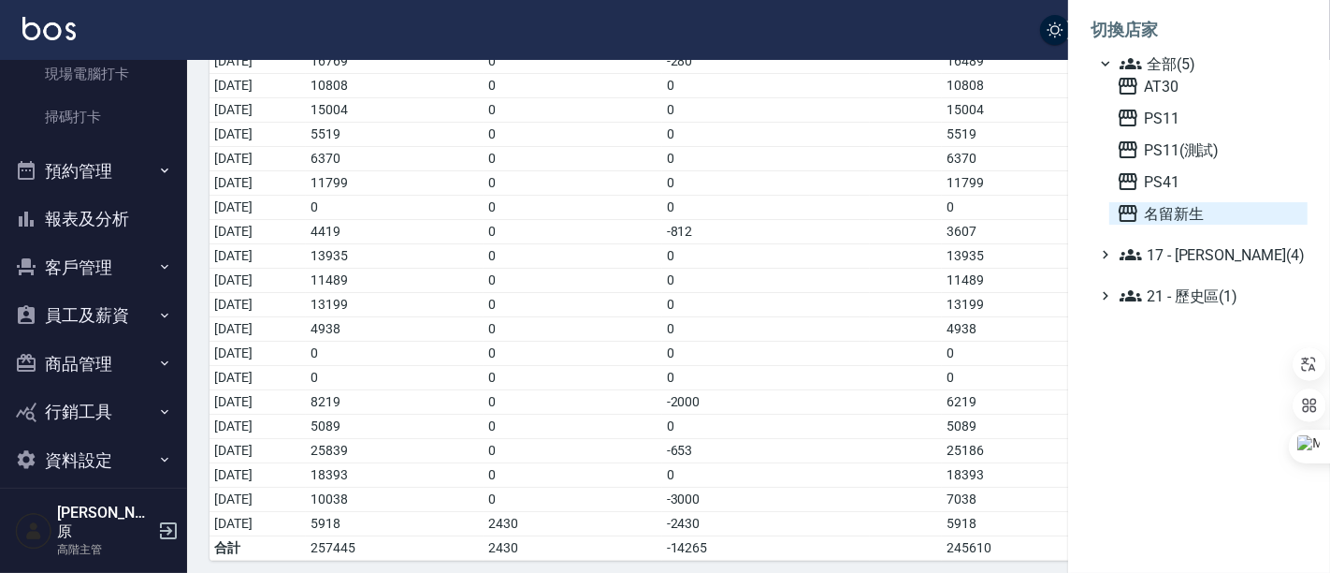
click at [1176, 207] on span "名留新生" at bounding box center [1208, 213] width 183 height 22
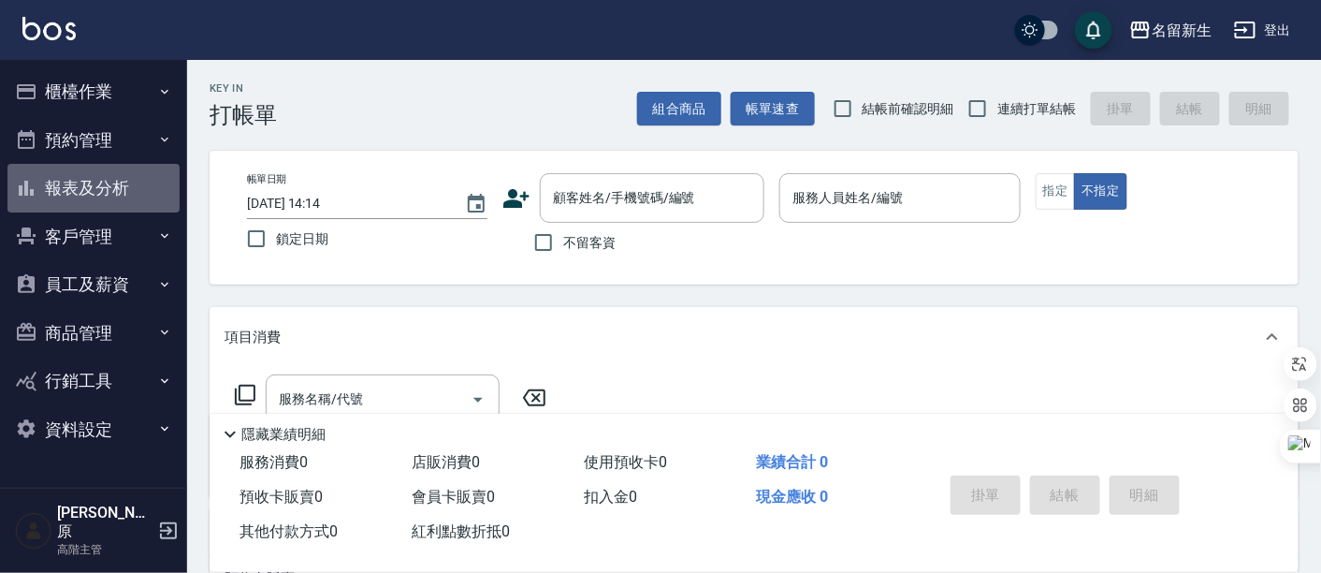
click at [106, 179] on button "報表及分析" at bounding box center [93, 188] width 172 height 49
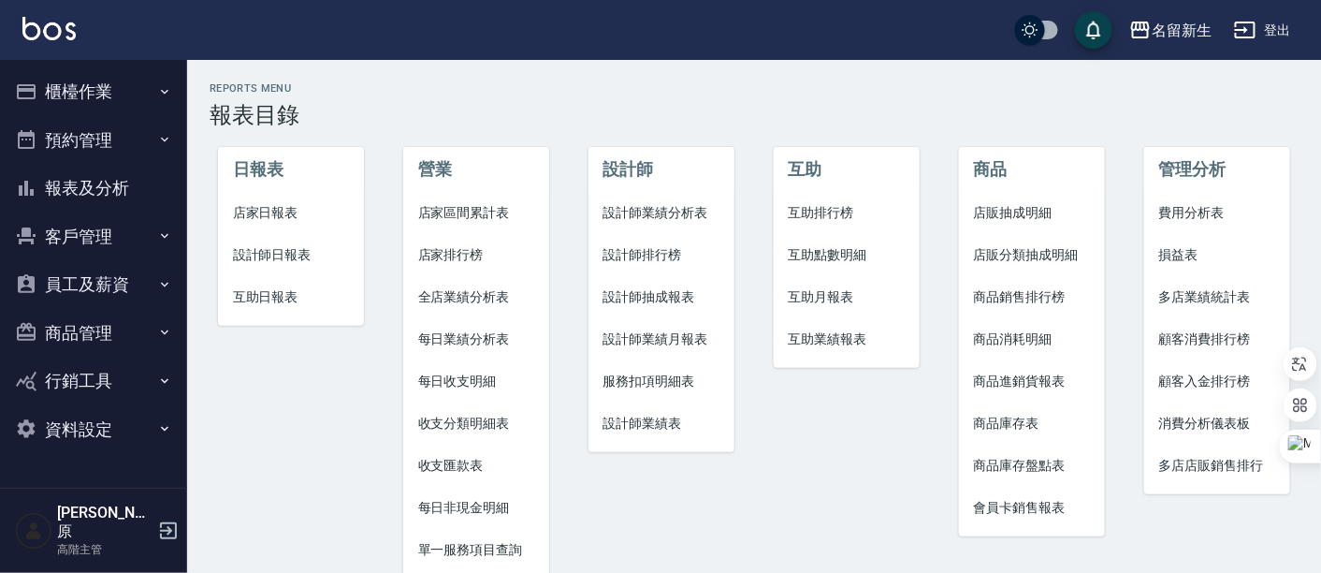
click at [456, 472] on span "收支匯款表" at bounding box center [476, 466] width 117 height 20
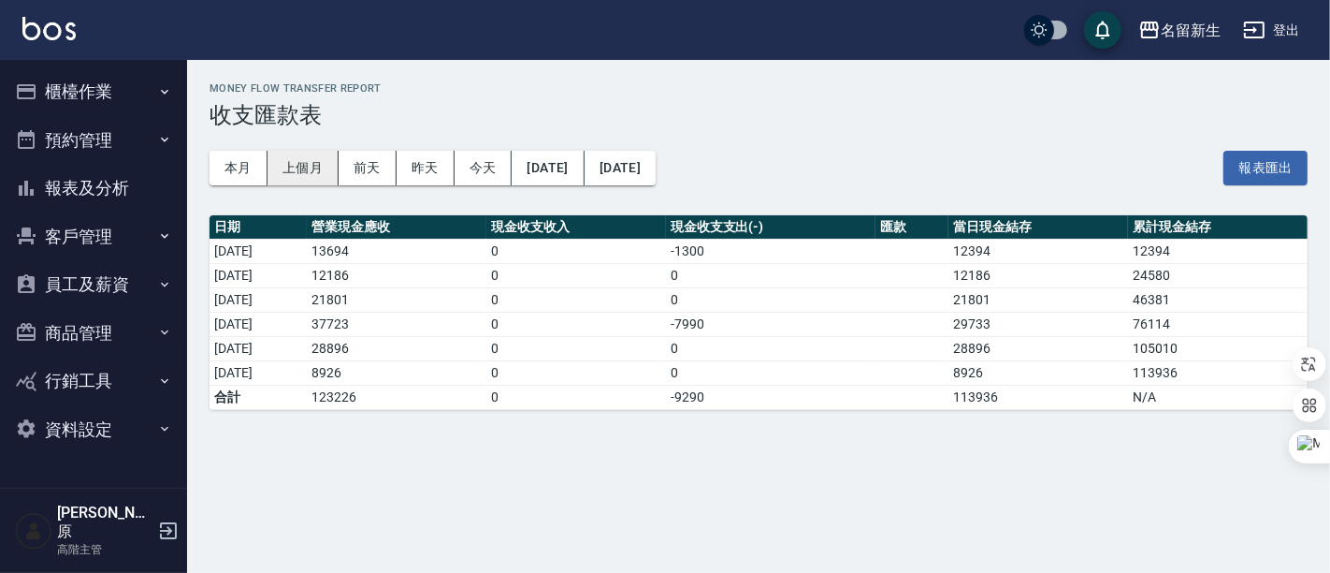
click at [302, 160] on button "上個月" at bounding box center [303, 168] width 71 height 35
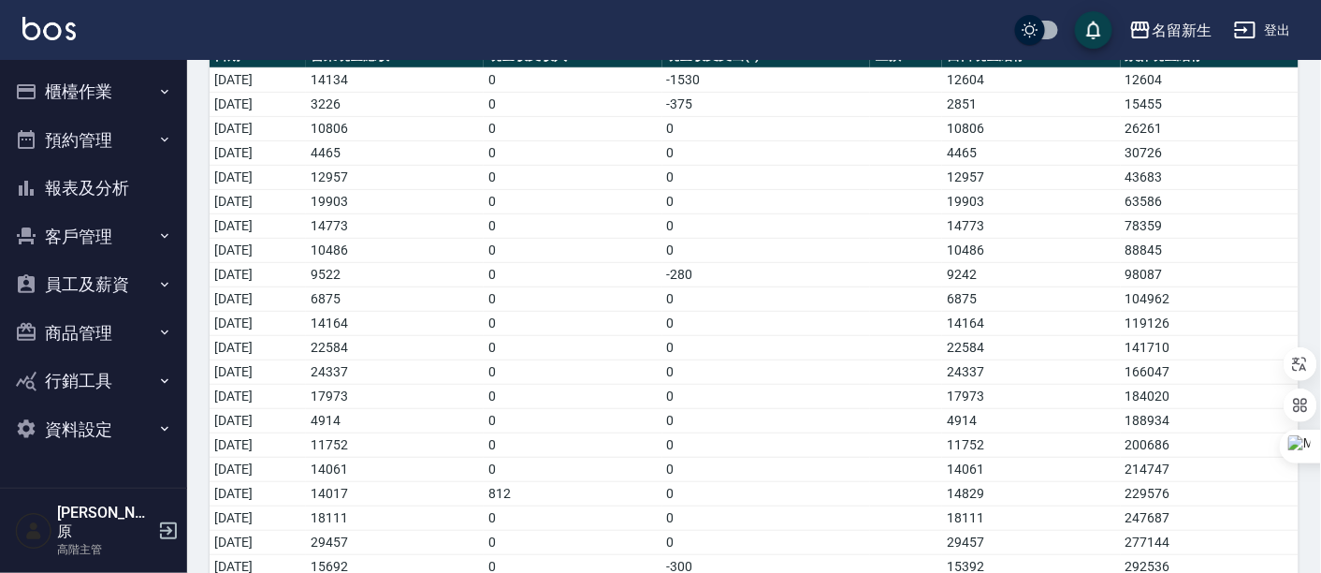
scroll to position [433, 0]
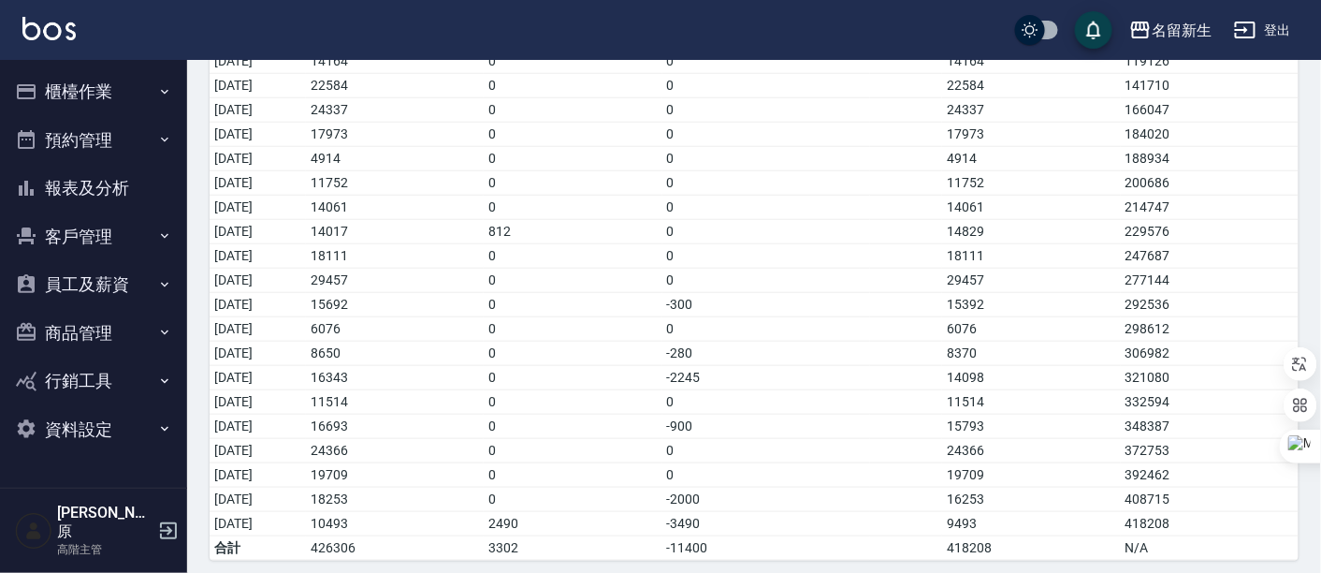
click at [84, 200] on button "報表及分析" at bounding box center [93, 188] width 172 height 49
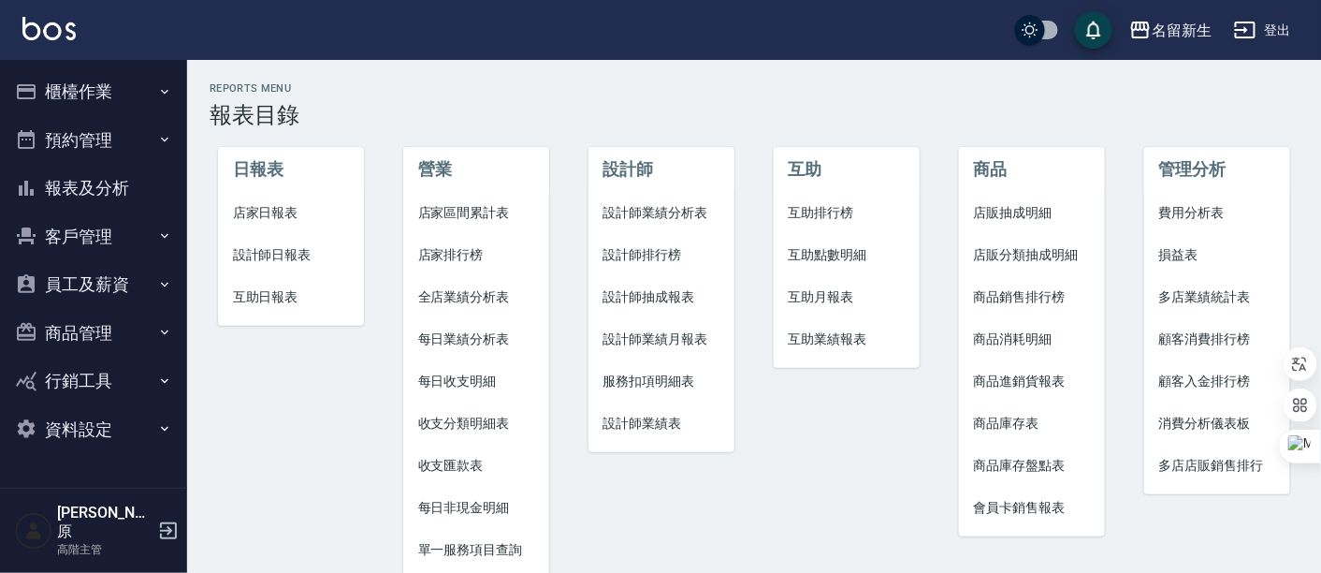
click at [475, 510] on span "每日非現金明細" at bounding box center [476, 508] width 117 height 20
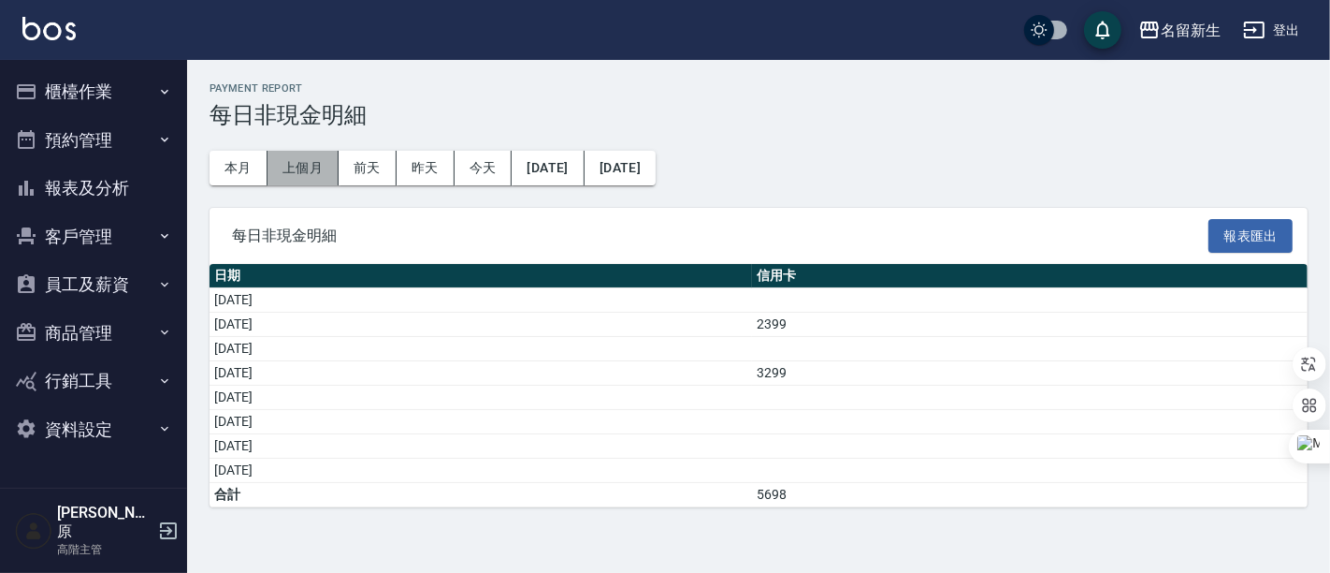
click at [312, 164] on button "上個月" at bounding box center [303, 168] width 71 height 35
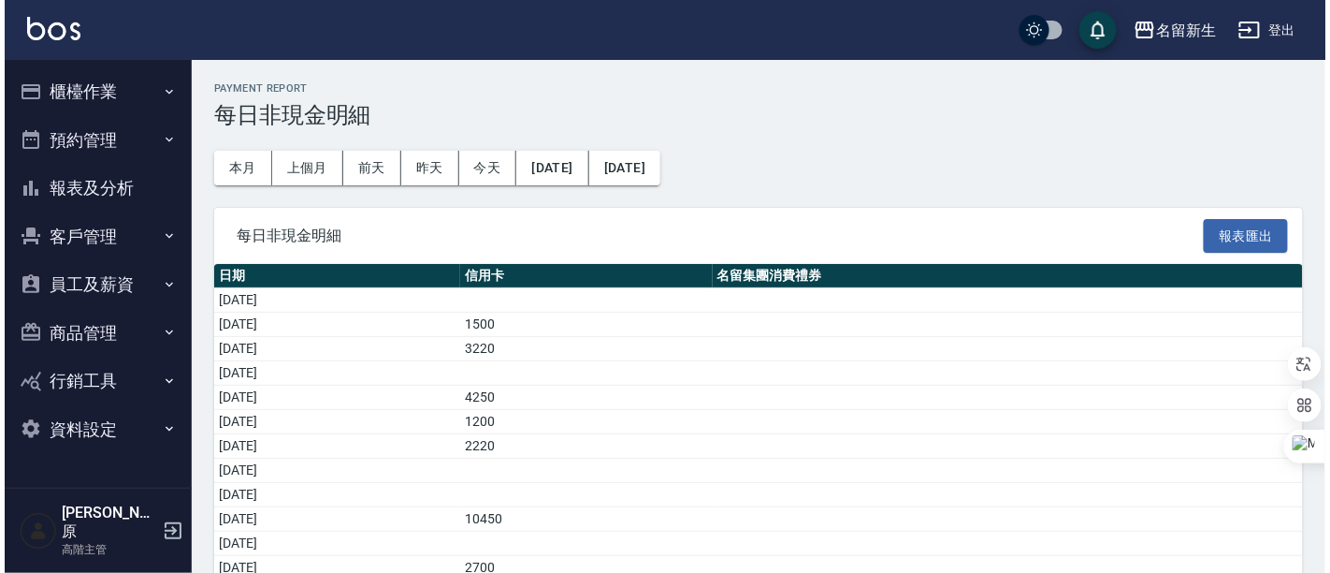
scroll to position [483, 0]
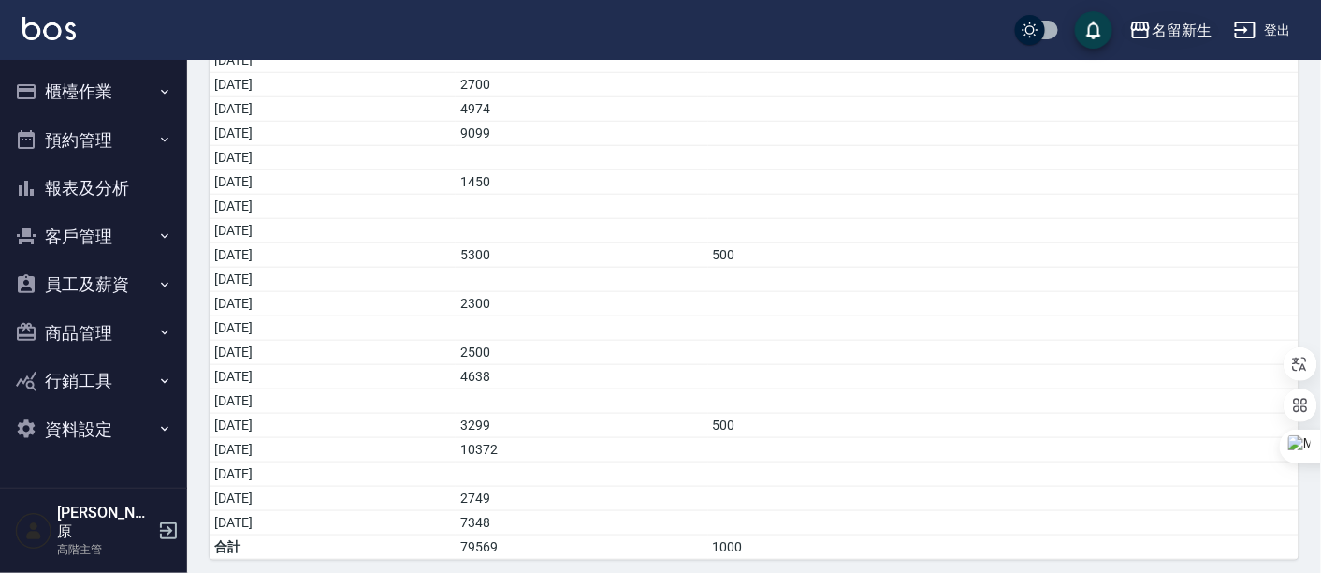
click at [1158, 21] on div "名留新生" at bounding box center [1182, 30] width 60 height 23
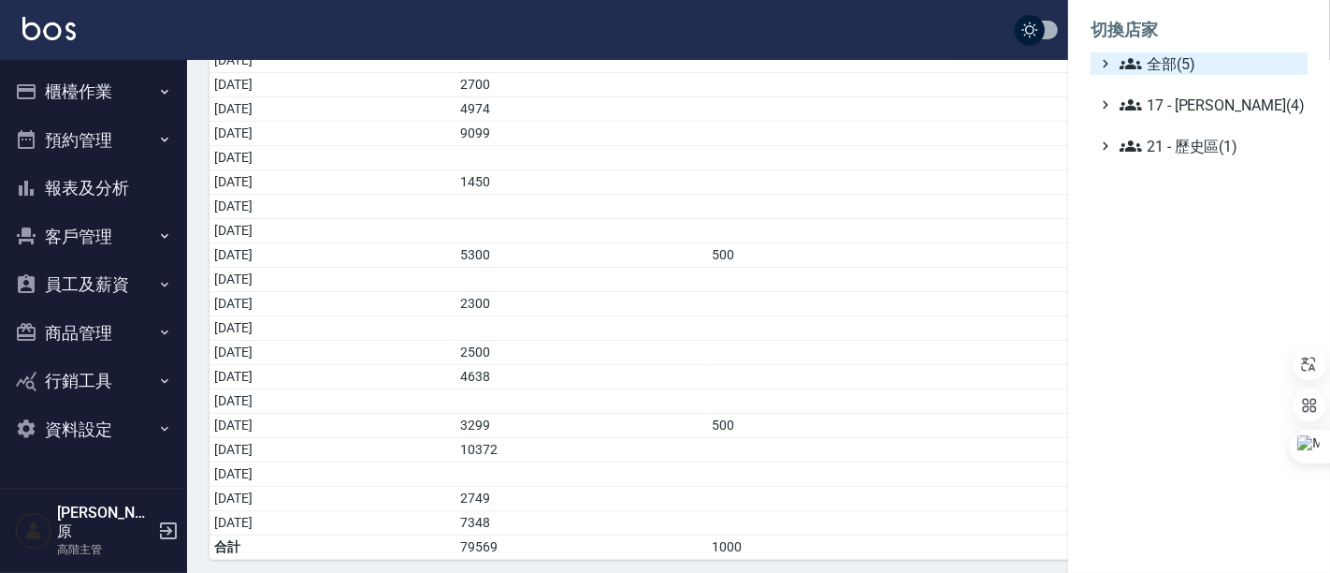
click at [1165, 63] on span "全部(5)" at bounding box center [1210, 63] width 181 height 22
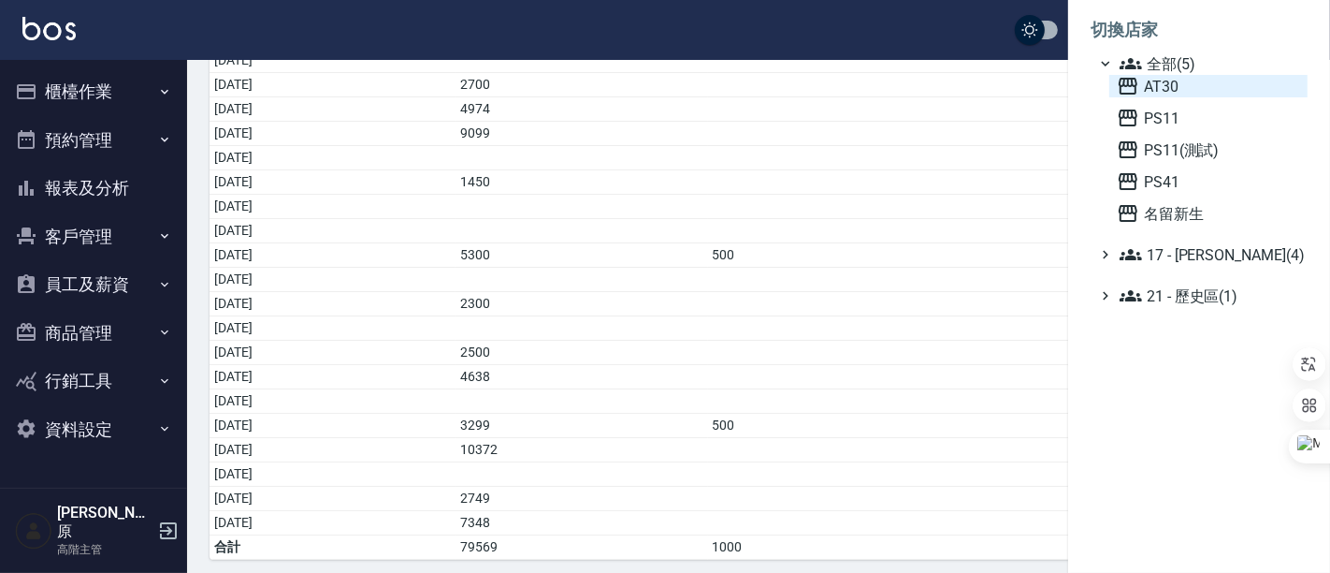
click at [1178, 94] on span "AT30" at bounding box center [1208, 86] width 183 height 22
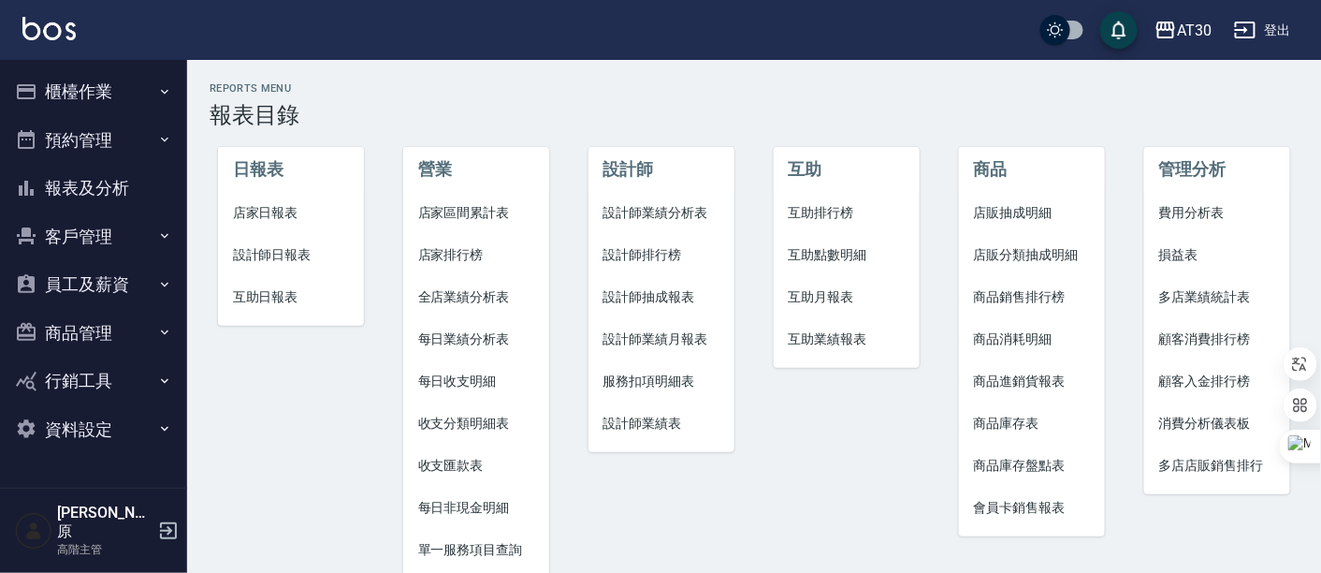
click at [491, 502] on span "每日非現金明細" at bounding box center [476, 508] width 117 height 20
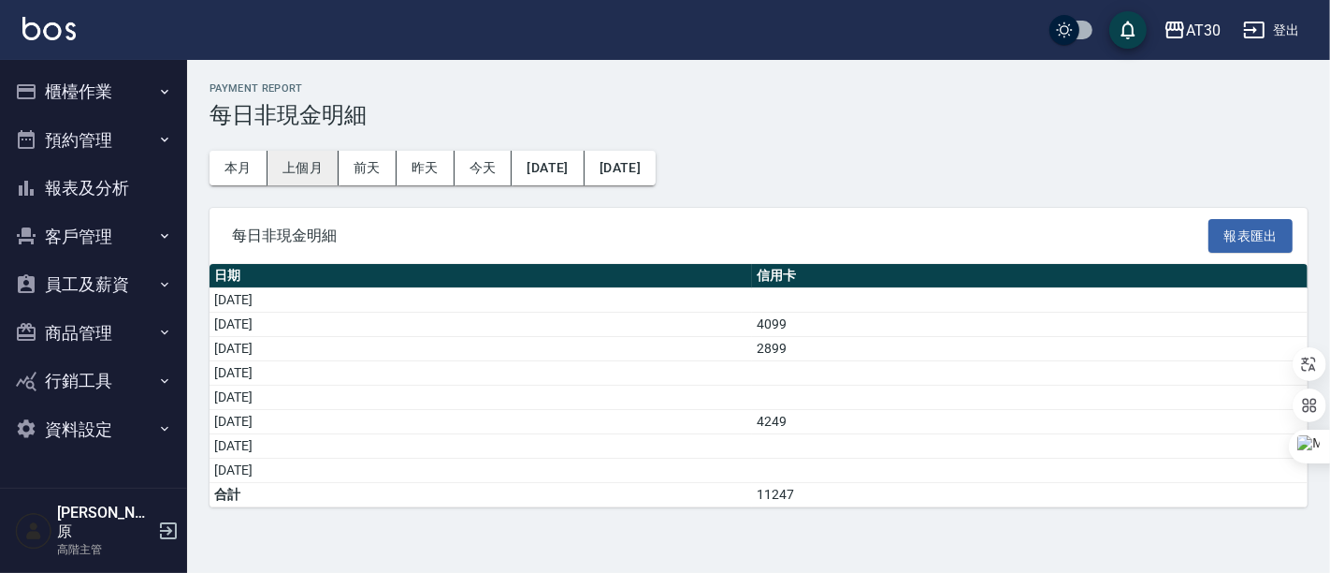
click at [302, 171] on button "上個月" at bounding box center [303, 168] width 71 height 35
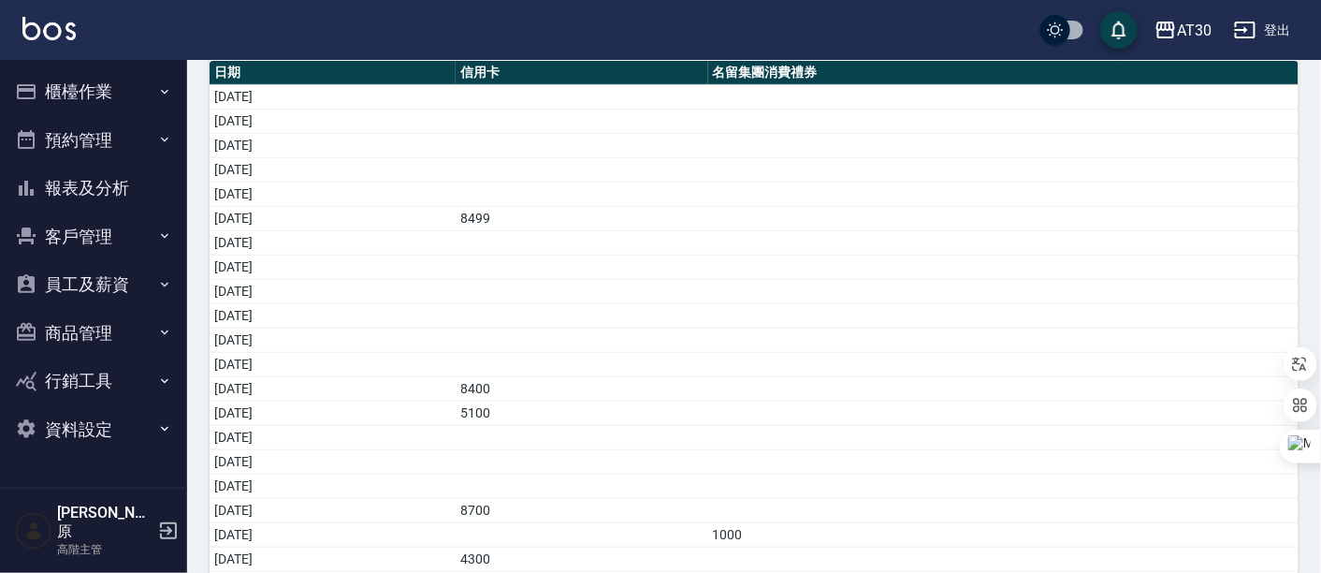
scroll to position [483, 0]
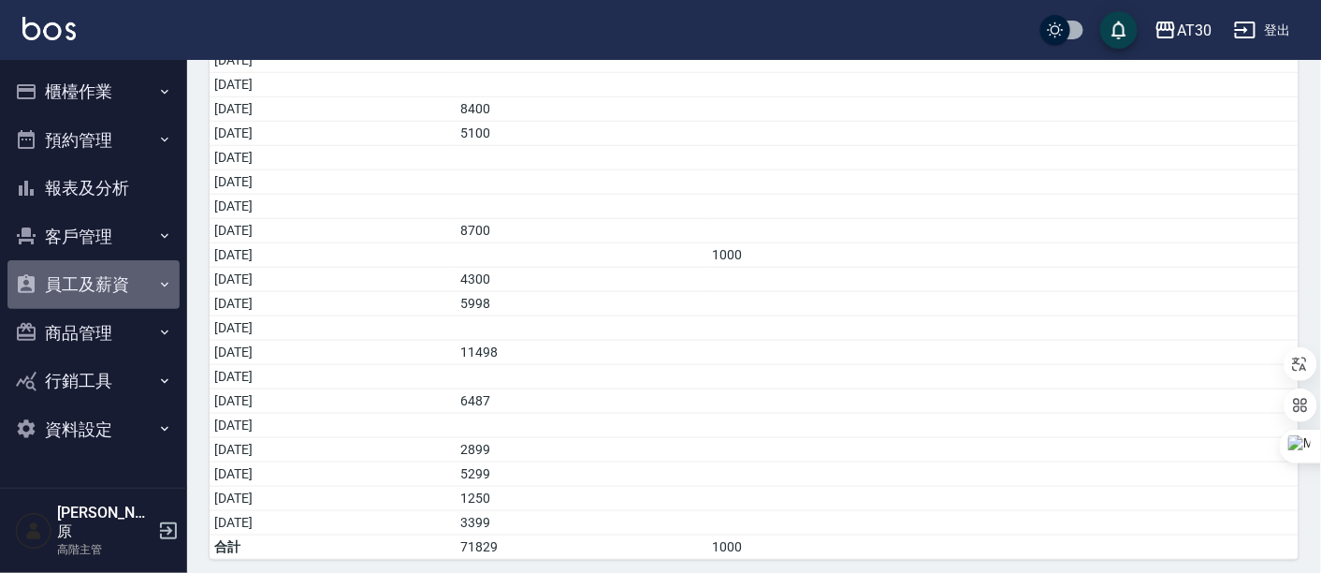
click at [123, 287] on button "員工及薪資" at bounding box center [93, 284] width 172 height 49
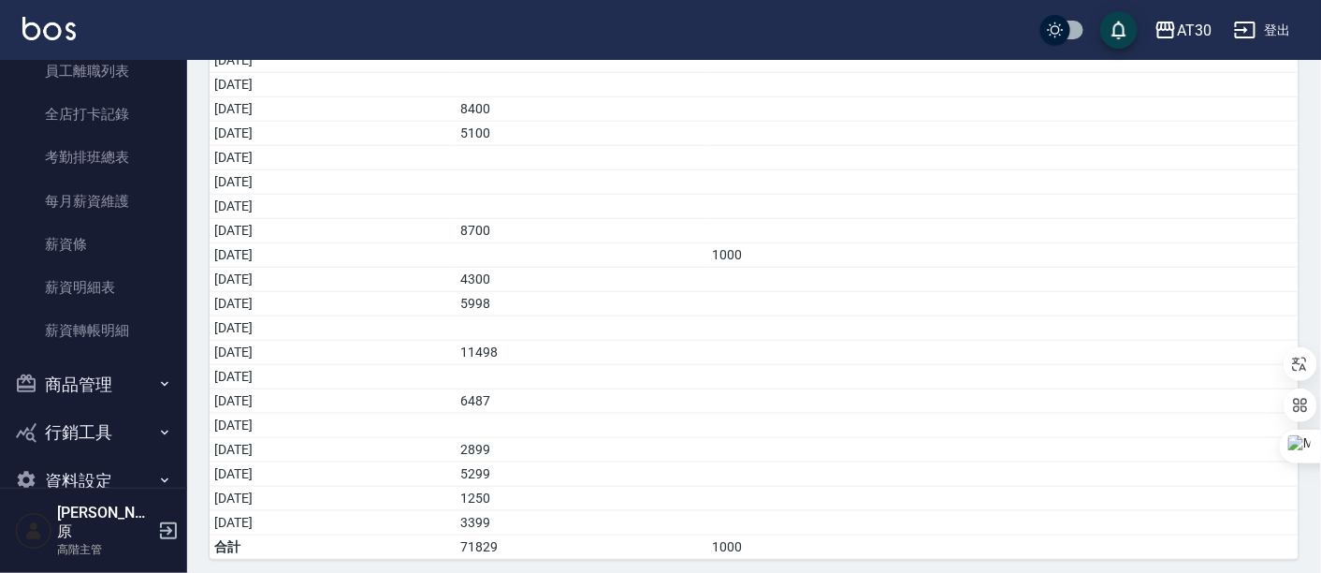
scroll to position [312, 0]
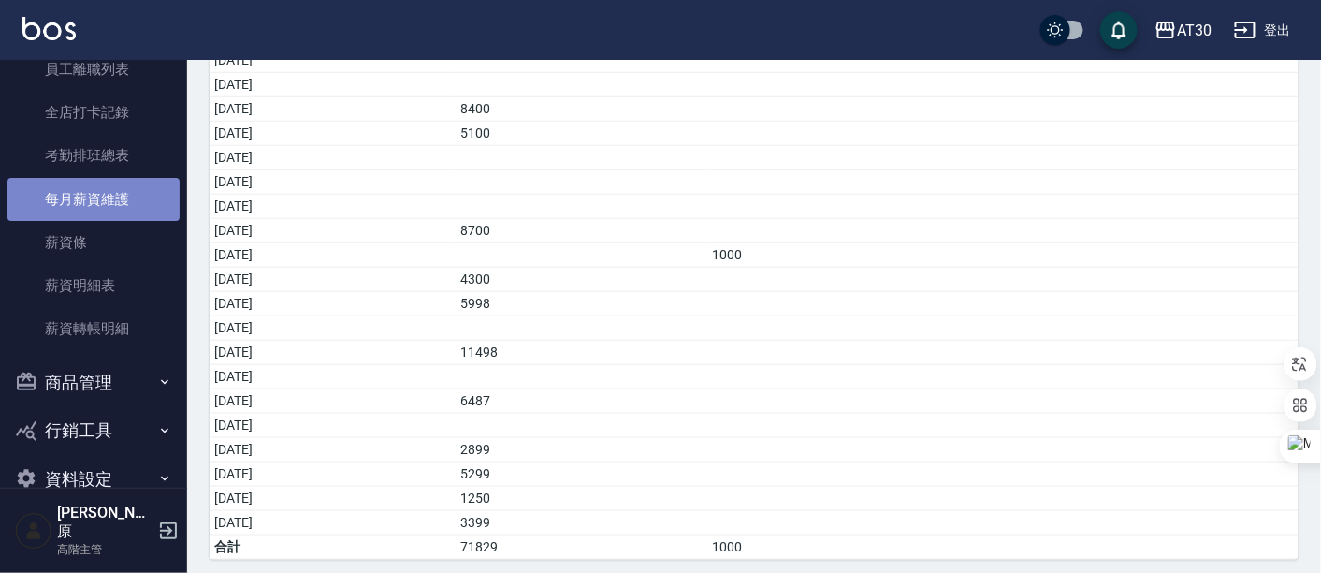
click at [109, 192] on link "每月薪資維護" at bounding box center [93, 199] width 172 height 43
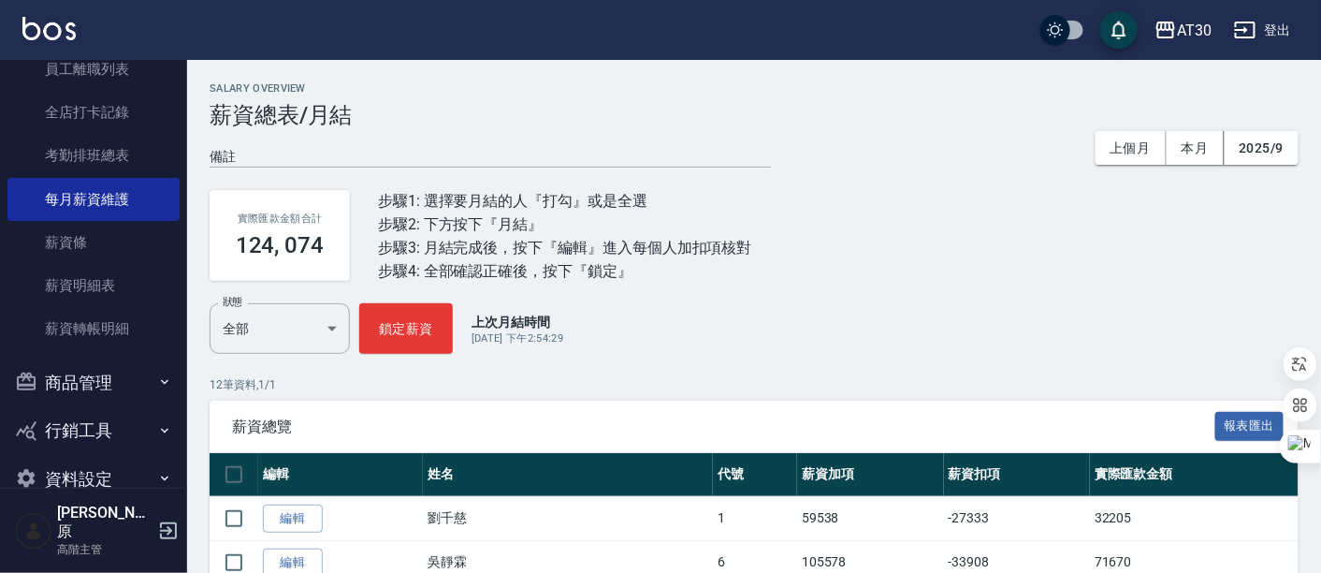
click at [7, 178] on link "每月薪資維護" at bounding box center [93, 199] width 172 height 43
click at [1189, 38] on div "AT30" at bounding box center [1194, 30] width 35 height 23
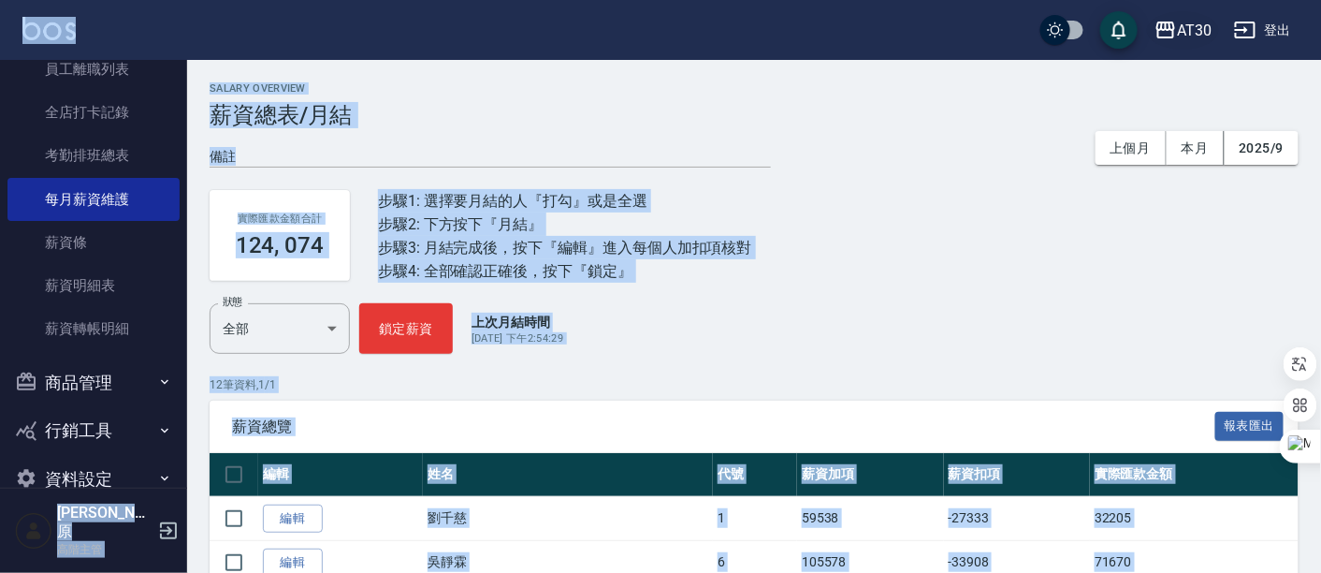
click at [1192, 30] on div "AT30" at bounding box center [1194, 30] width 35 height 23
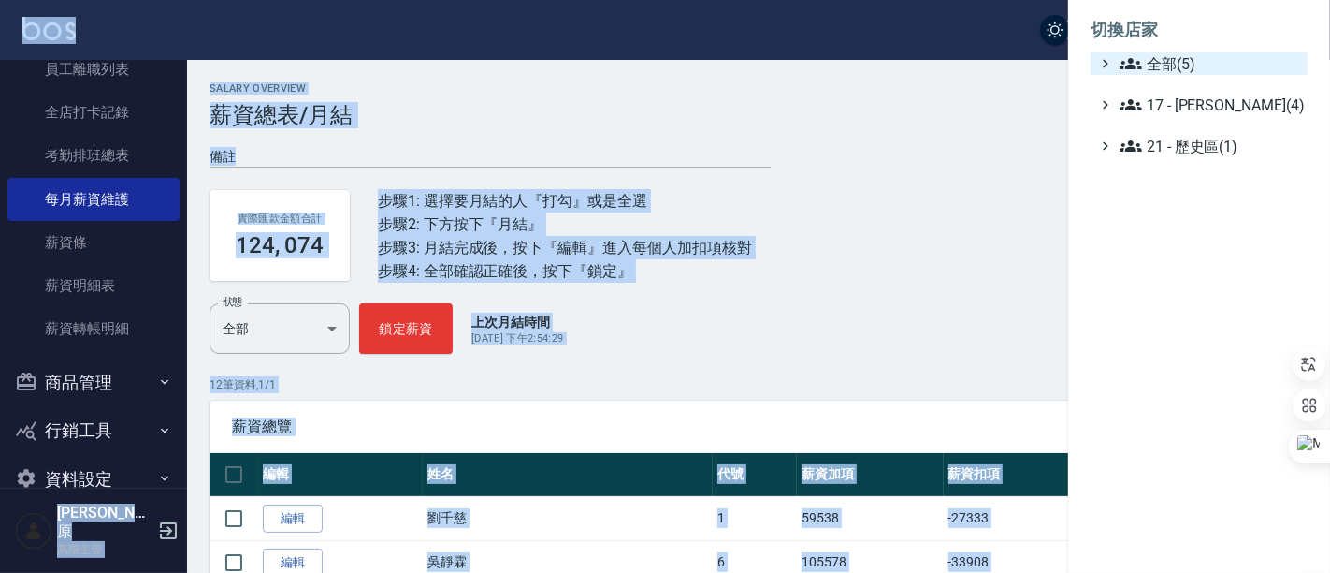
click at [1216, 64] on span "全部(5)" at bounding box center [1210, 63] width 181 height 22
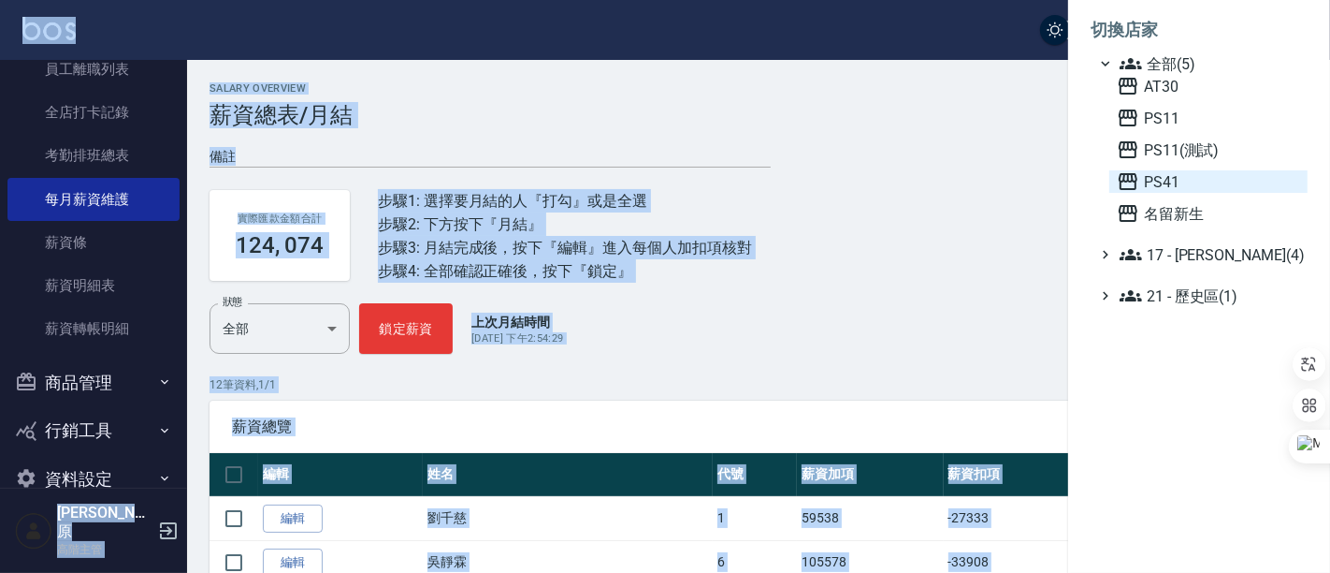
click at [1179, 182] on span "PS41" at bounding box center [1208, 181] width 183 height 22
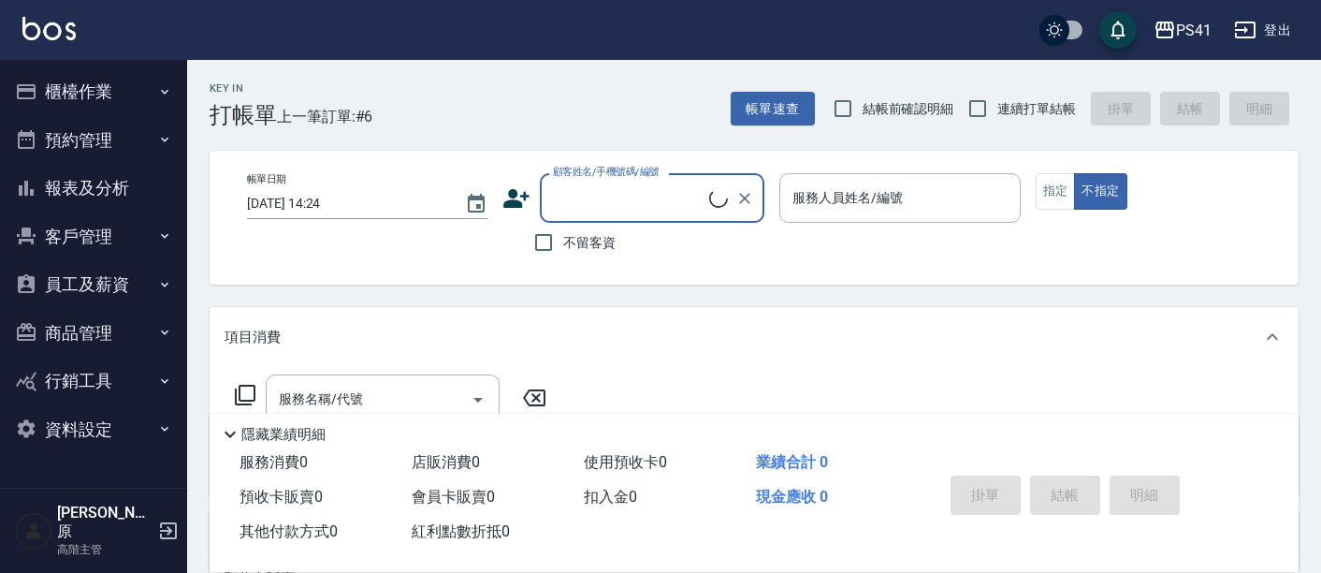
drag, startPoint x: 0, startPoint y: 0, endPoint x: 92, endPoint y: 182, distance: 204.2
click at [92, 182] on button "報表及分析" at bounding box center [93, 188] width 172 height 49
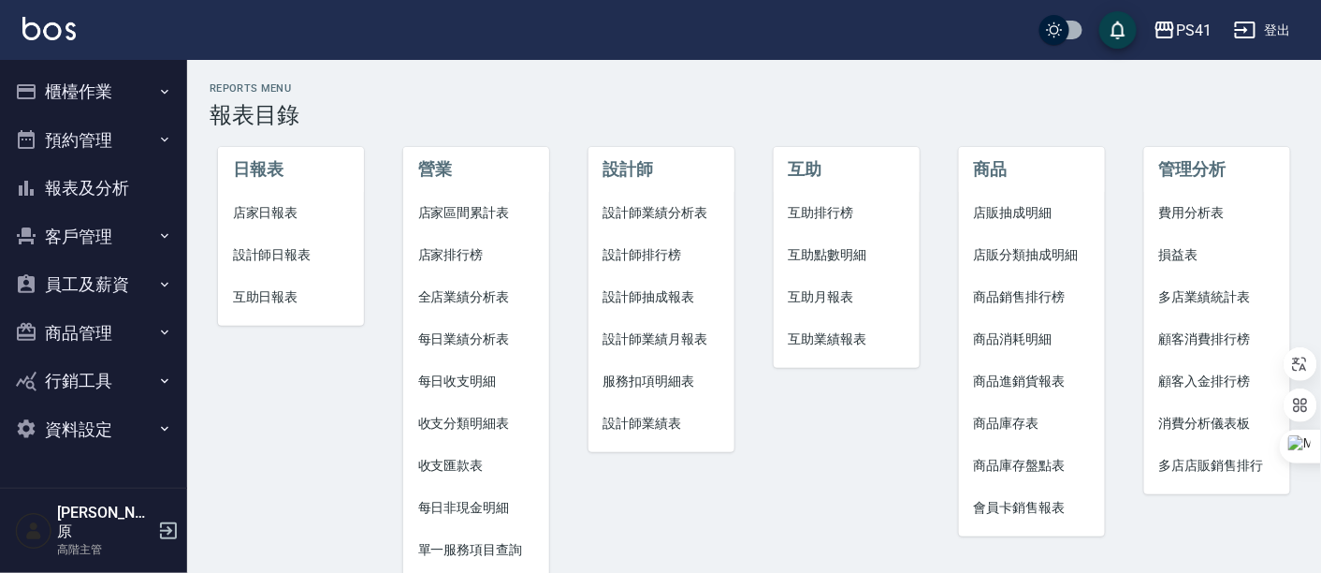
click at [478, 506] on span "每日非現金明細" at bounding box center [476, 508] width 117 height 20
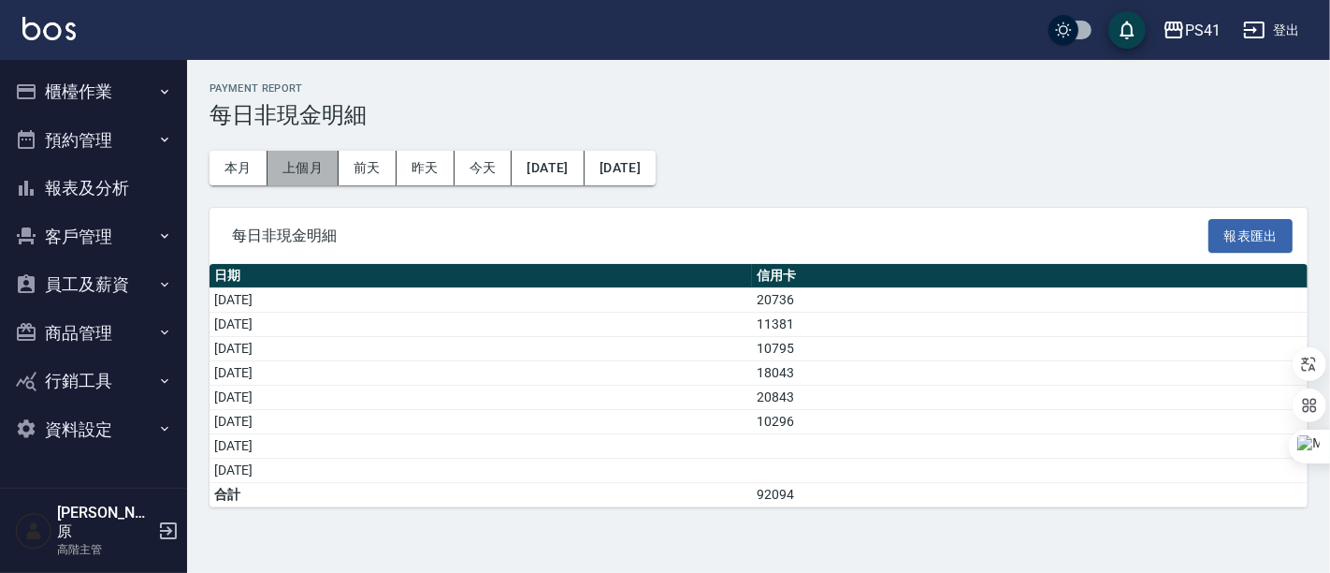
click at [297, 167] on button "上個月" at bounding box center [303, 168] width 71 height 35
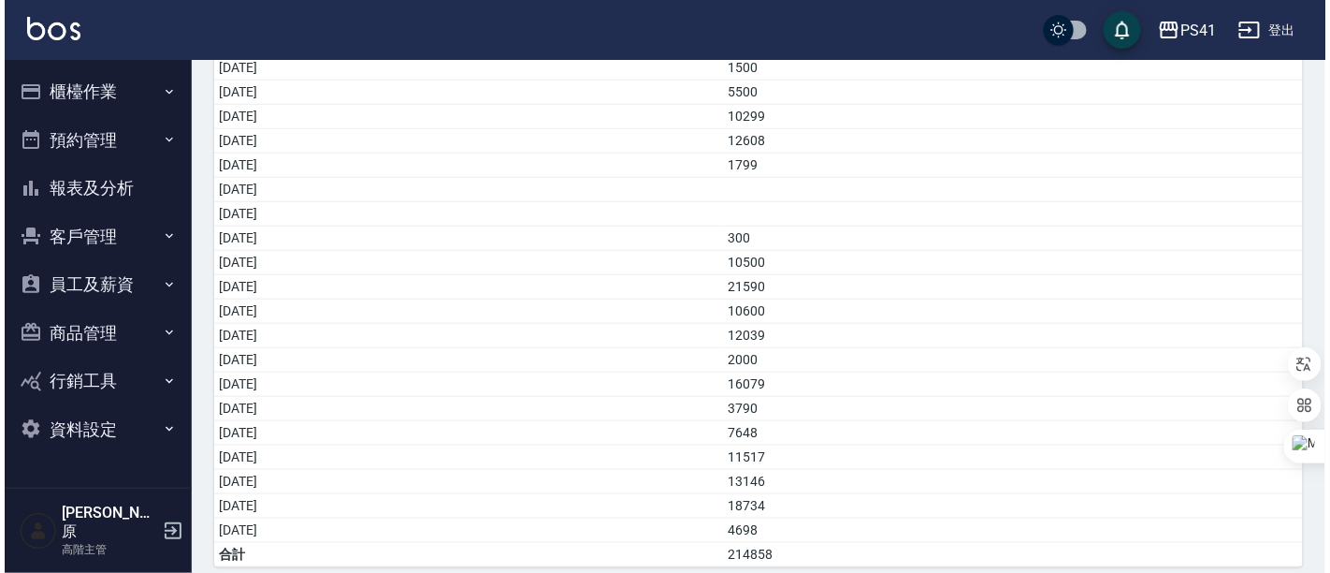
scroll to position [483, 0]
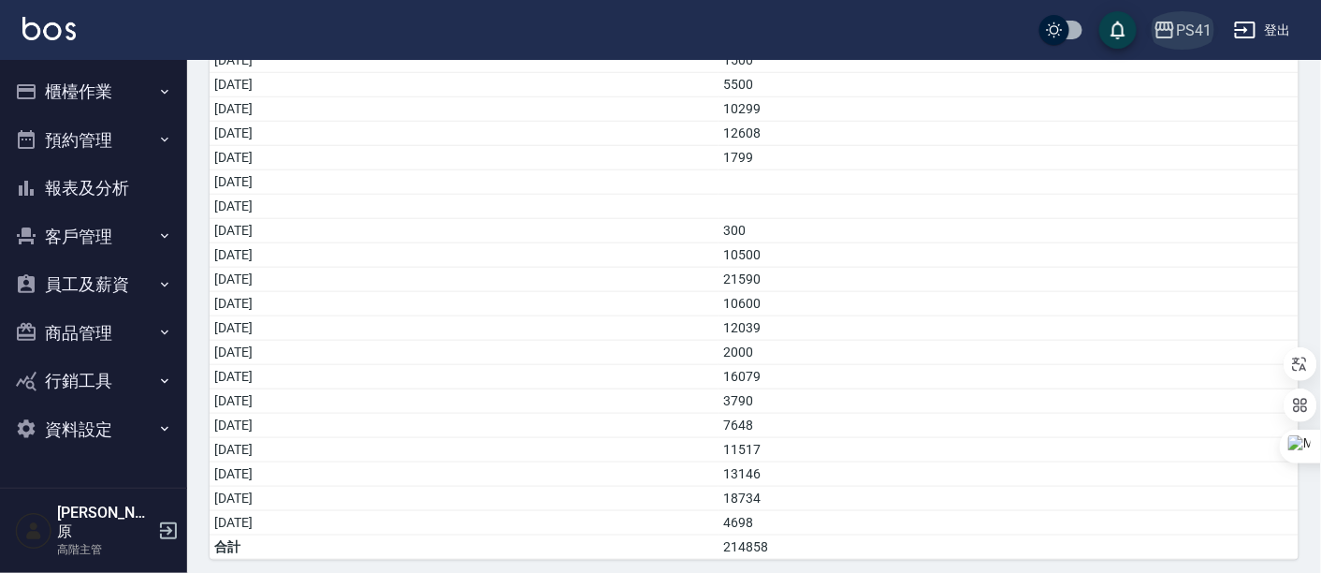
click at [1196, 42] on button "PS41" at bounding box center [1182, 30] width 73 height 38
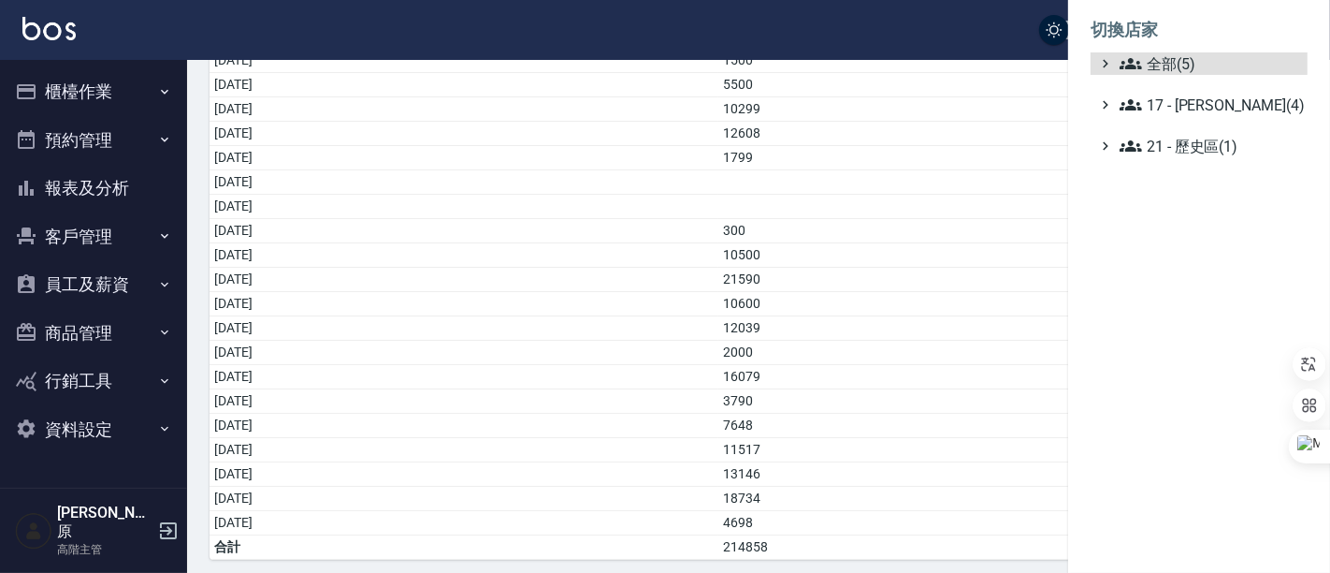
click at [1199, 80] on ul "全部(5) 17 - [PERSON_NAME](4) 21 - 歷史區(1)" at bounding box center [1199, 104] width 217 height 105
click at [1216, 70] on span "全部(5)" at bounding box center [1210, 63] width 181 height 22
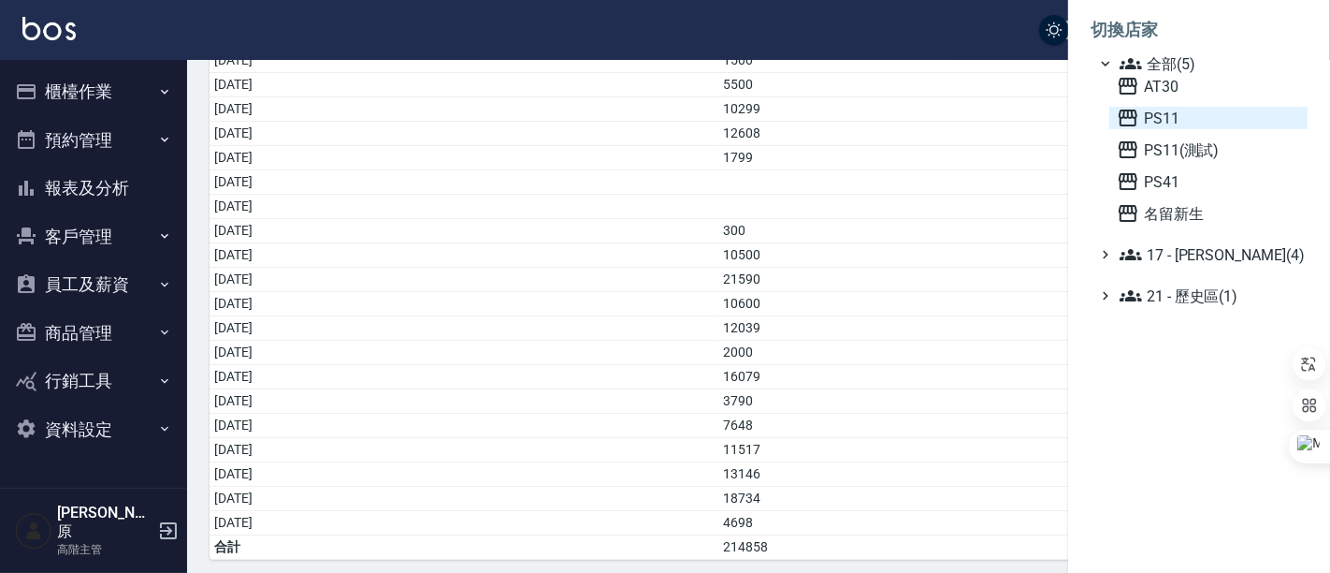
click at [1153, 121] on span "PS11" at bounding box center [1208, 118] width 183 height 22
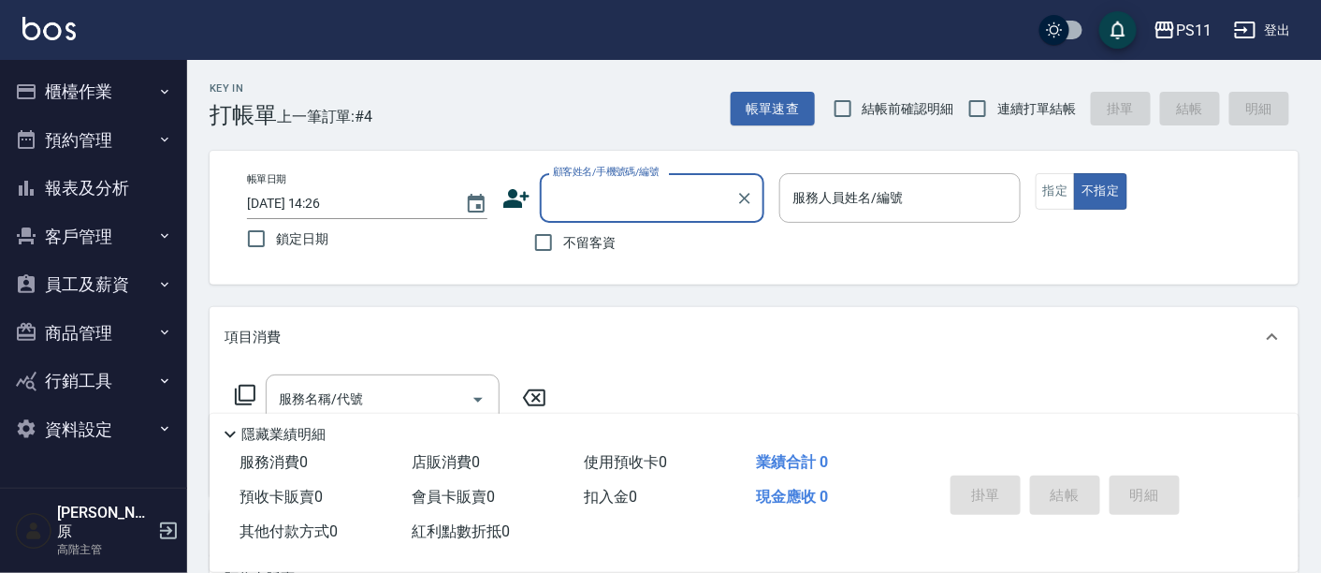
click at [104, 192] on button "報表及分析" at bounding box center [93, 188] width 172 height 49
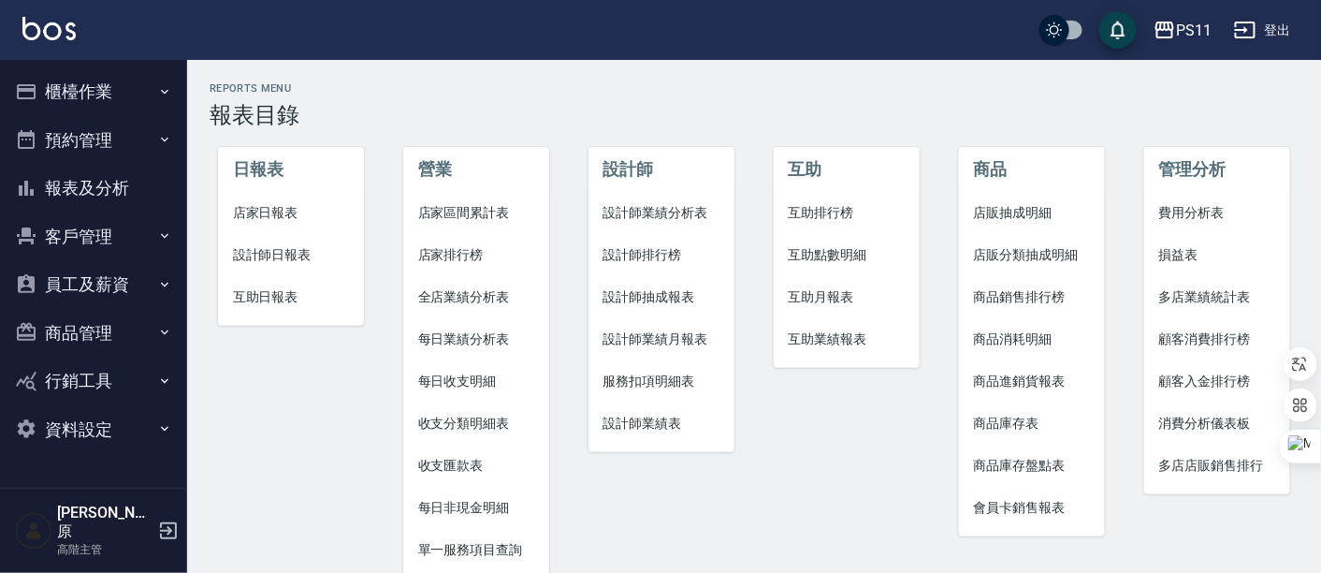
click at [475, 505] on span "每日非現金明細" at bounding box center [476, 508] width 117 height 20
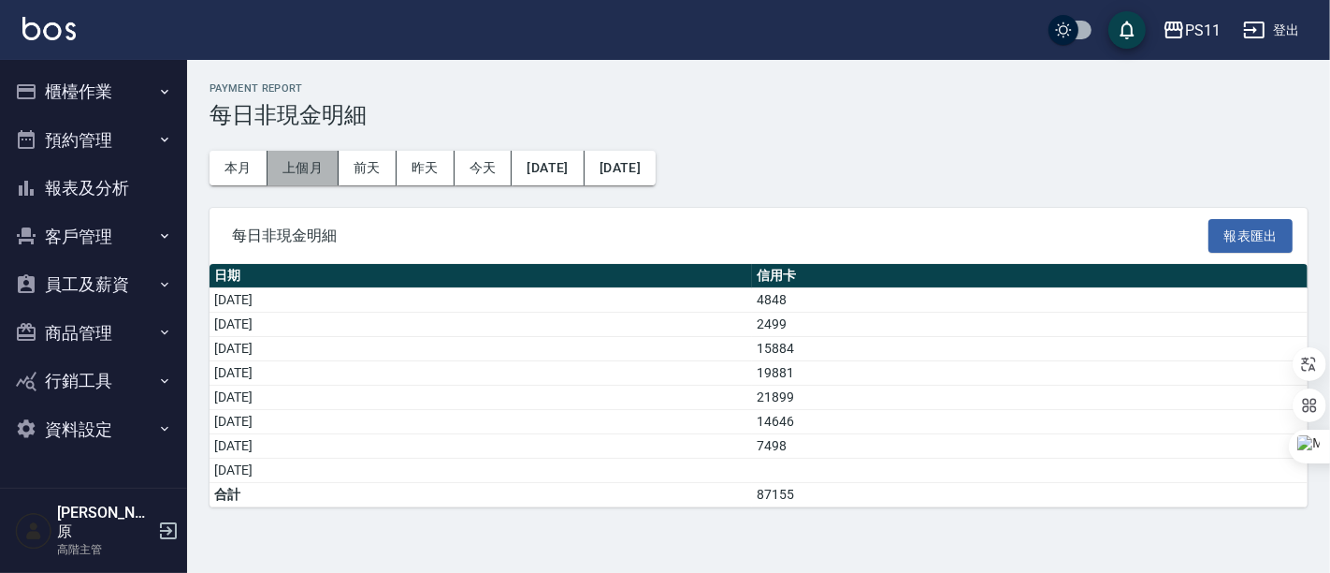
click at [289, 158] on button "上個月" at bounding box center [303, 168] width 71 height 35
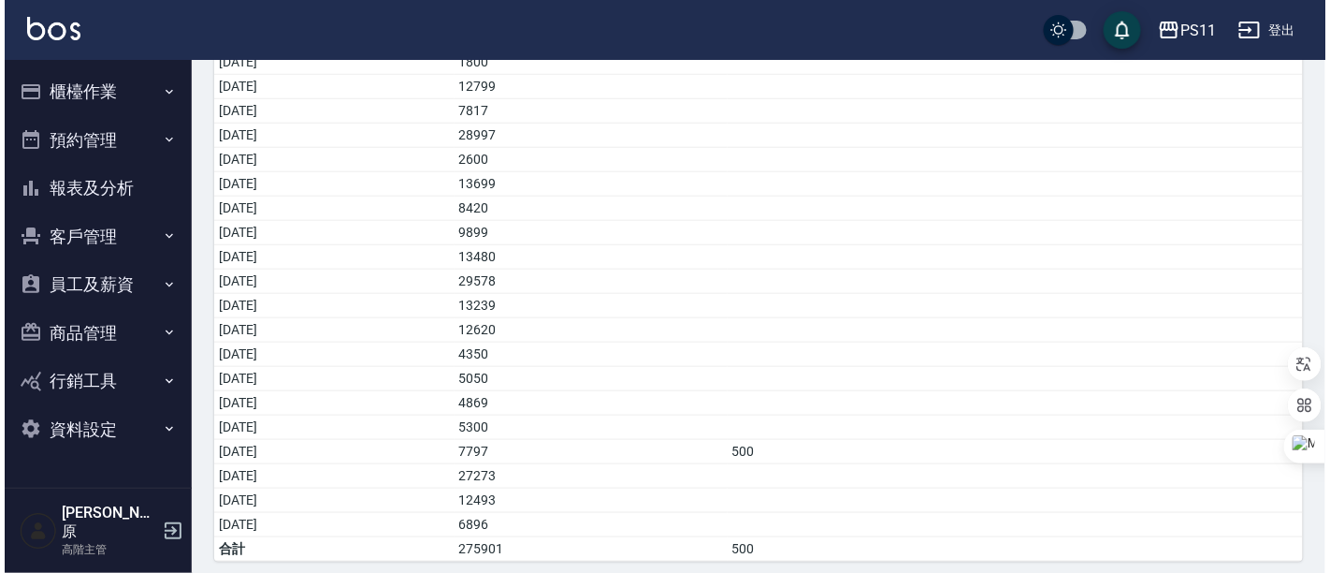
scroll to position [483, 0]
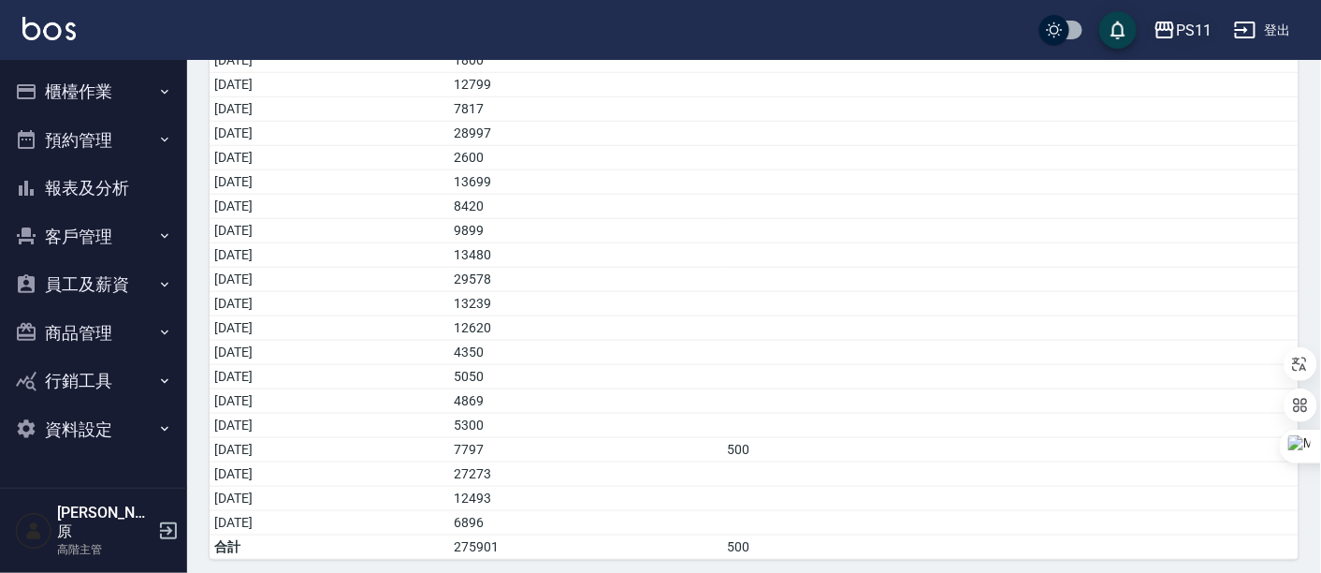
click at [1197, 30] on div "PS11" at bounding box center [1194, 30] width 36 height 23
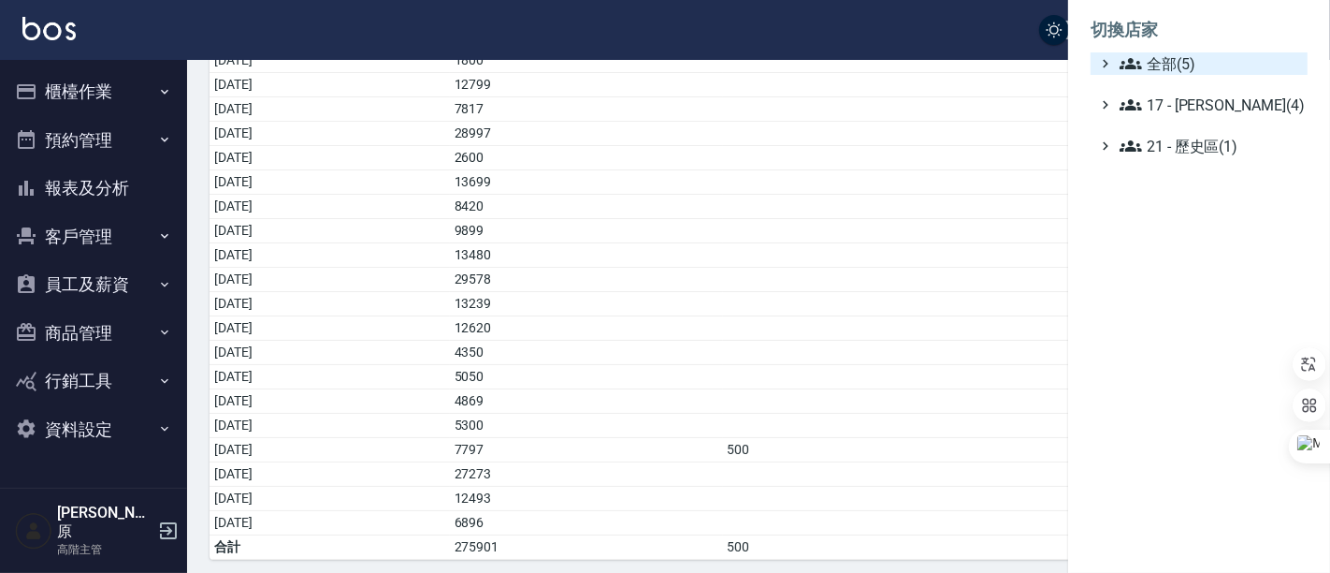
click at [1200, 69] on span "全部(5)" at bounding box center [1210, 63] width 181 height 22
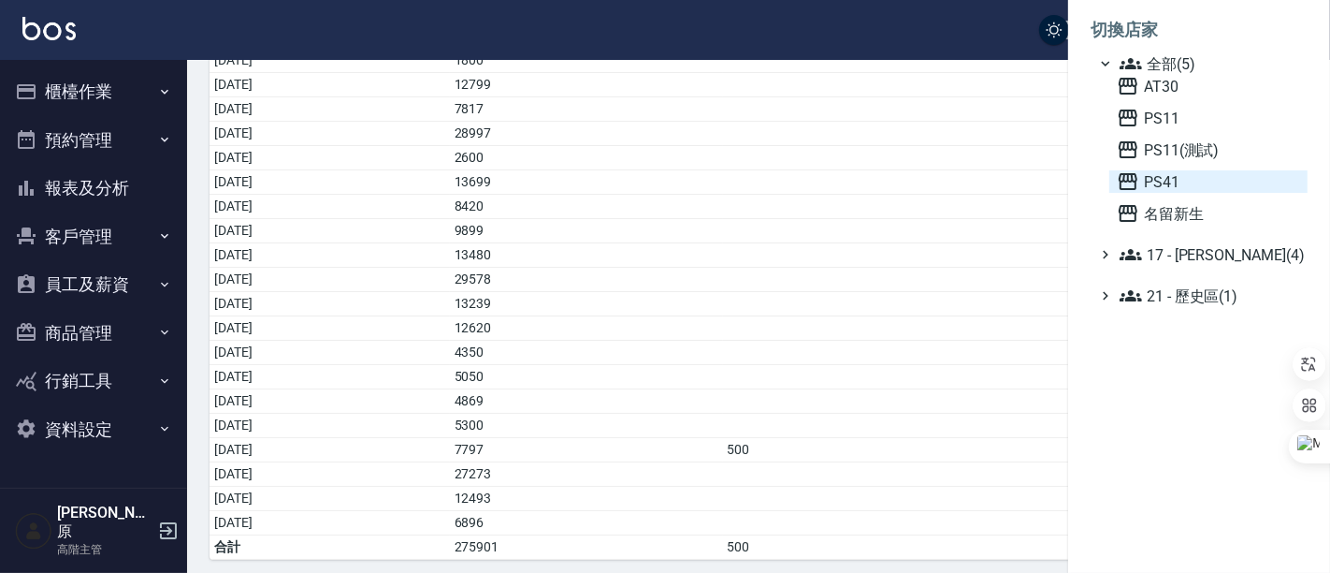
click at [1168, 180] on span "PS41" at bounding box center [1208, 181] width 183 height 22
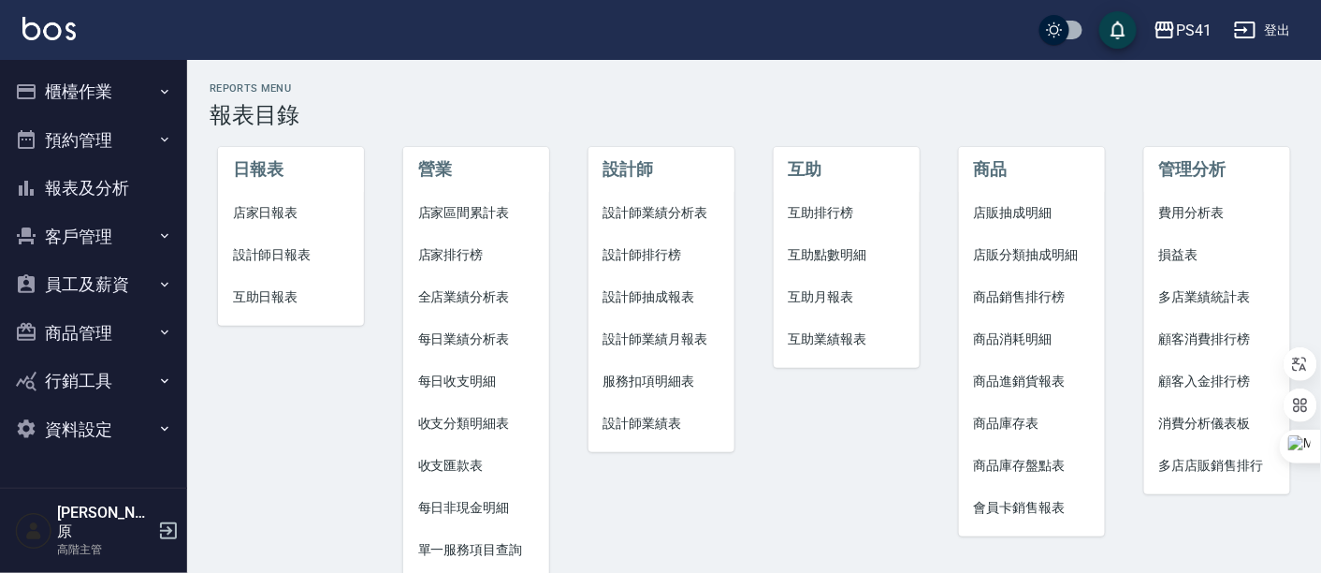
click at [449, 508] on span "每日非現金明細" at bounding box center [476, 508] width 117 height 20
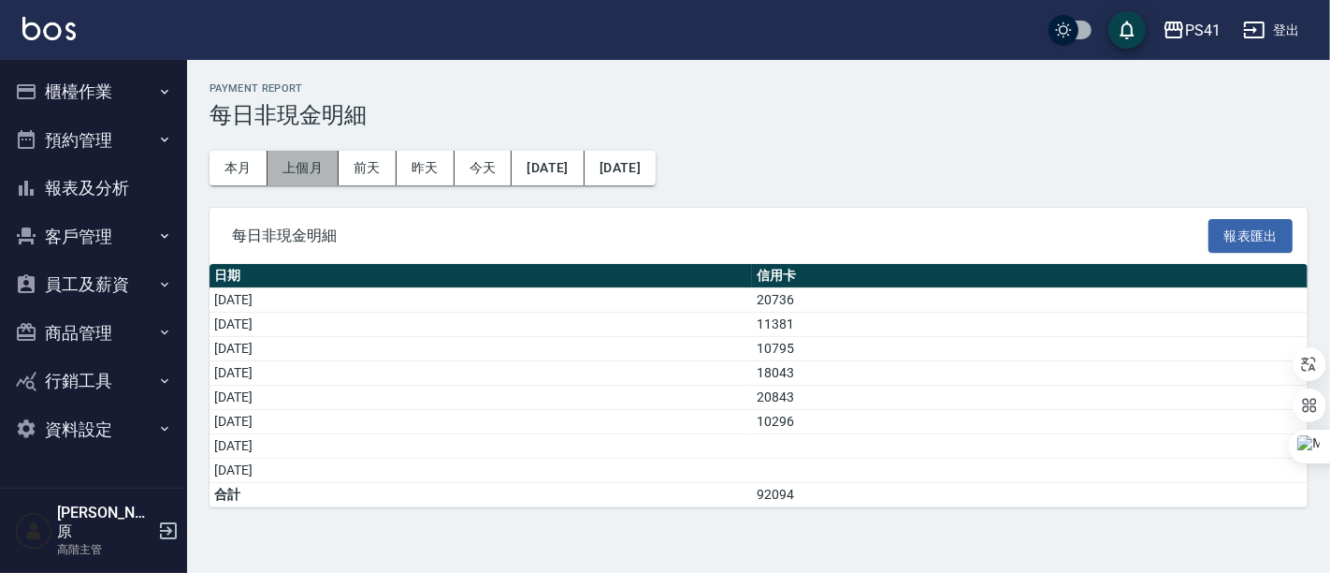
click at [288, 156] on button "上個月" at bounding box center [303, 168] width 71 height 35
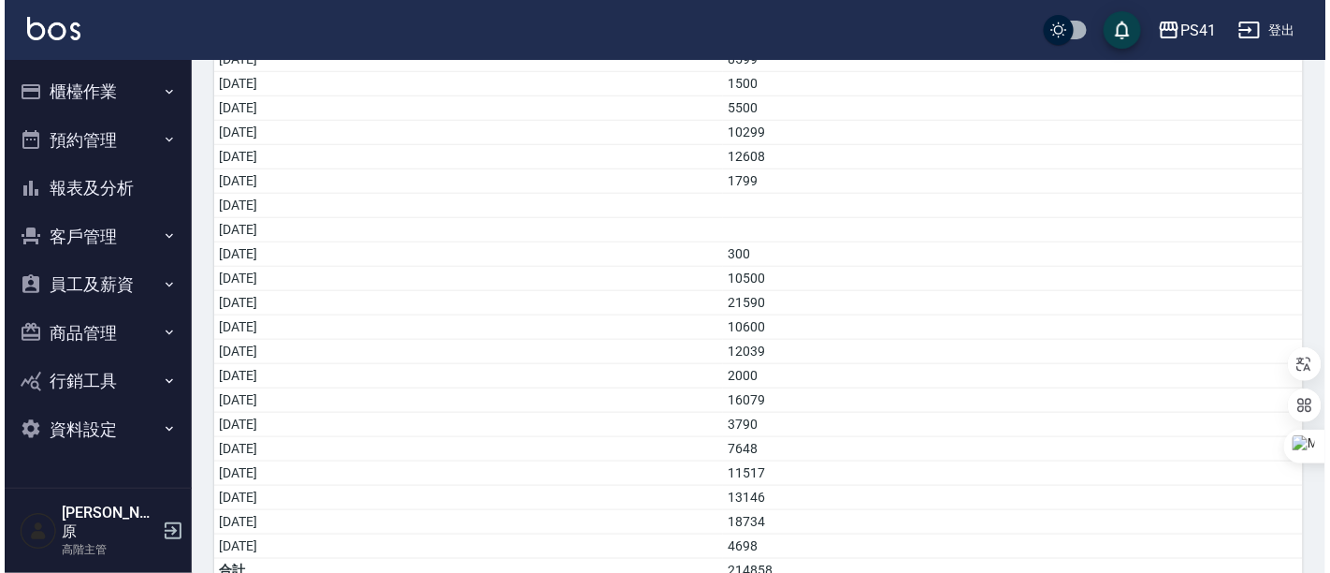
scroll to position [483, 0]
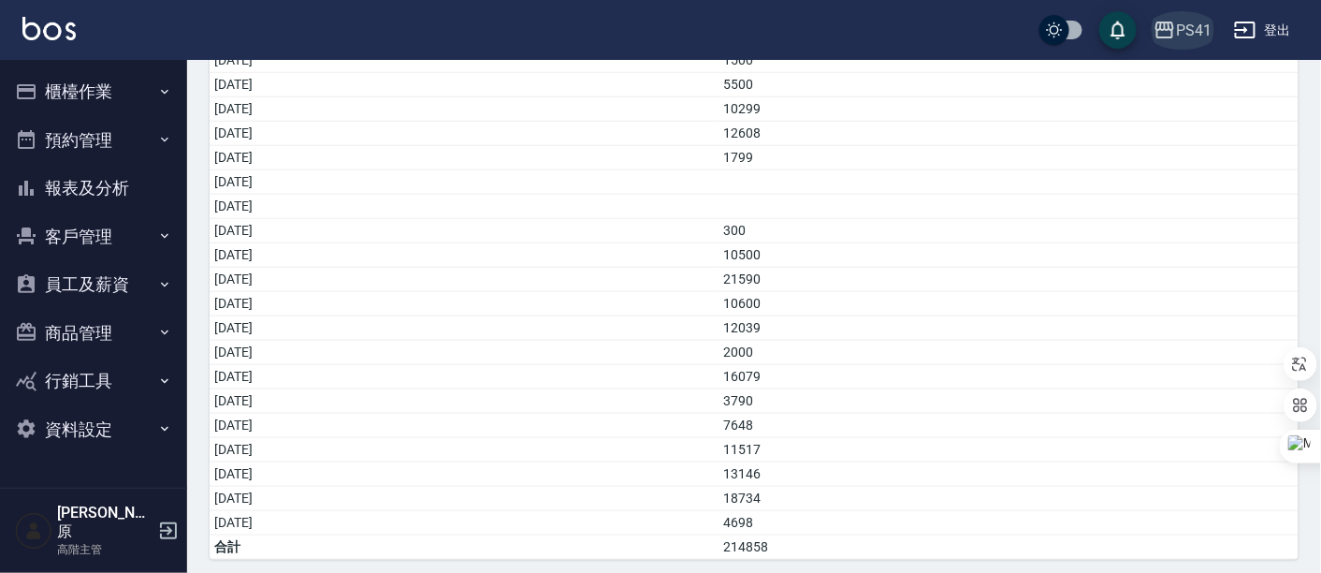
click at [1202, 27] on div "PS41" at bounding box center [1194, 30] width 36 height 23
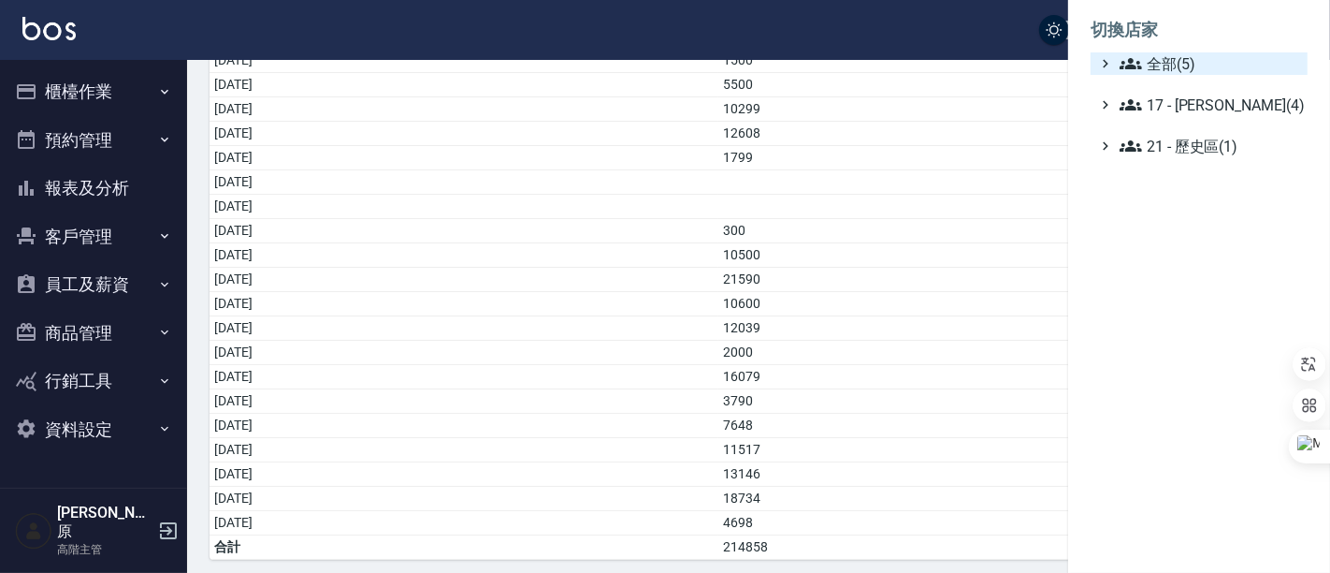
click at [1199, 57] on span "全部(5)" at bounding box center [1210, 63] width 181 height 22
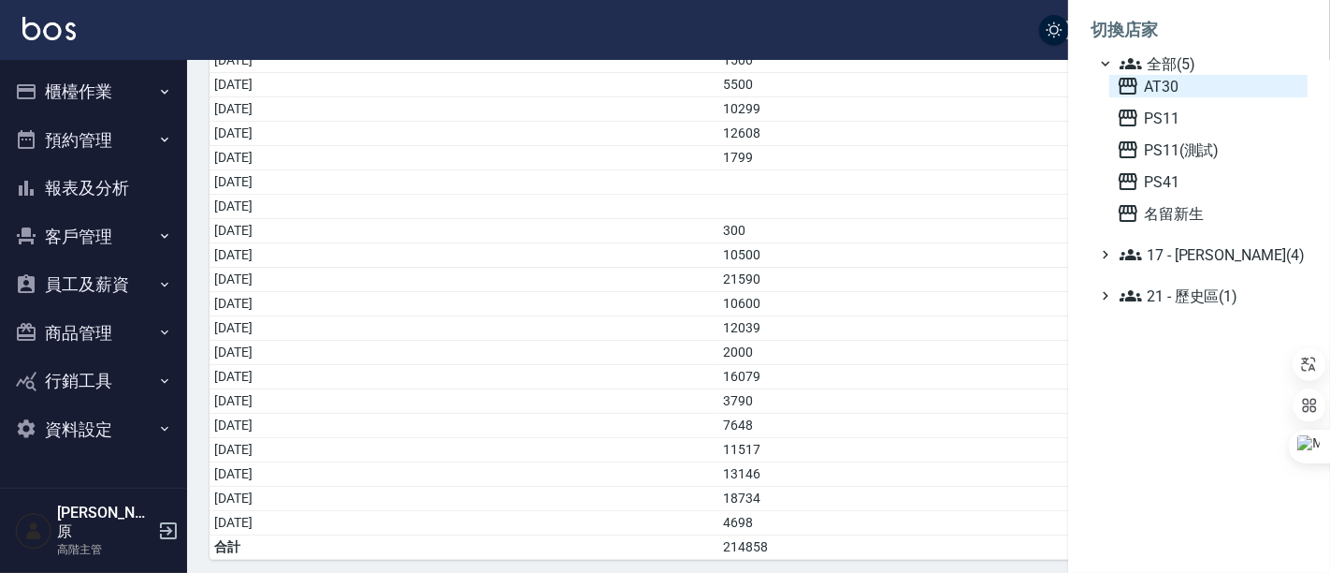
click at [1181, 84] on span "AT30" at bounding box center [1208, 86] width 183 height 22
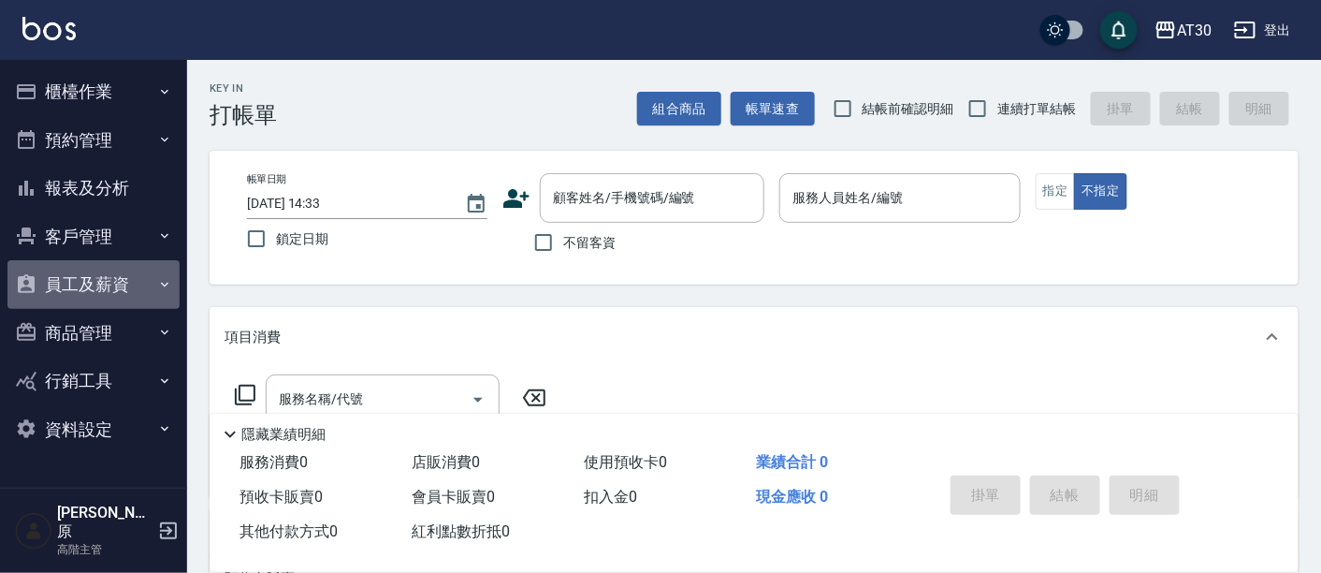
click at [86, 292] on button "員工及薪資" at bounding box center [93, 284] width 172 height 49
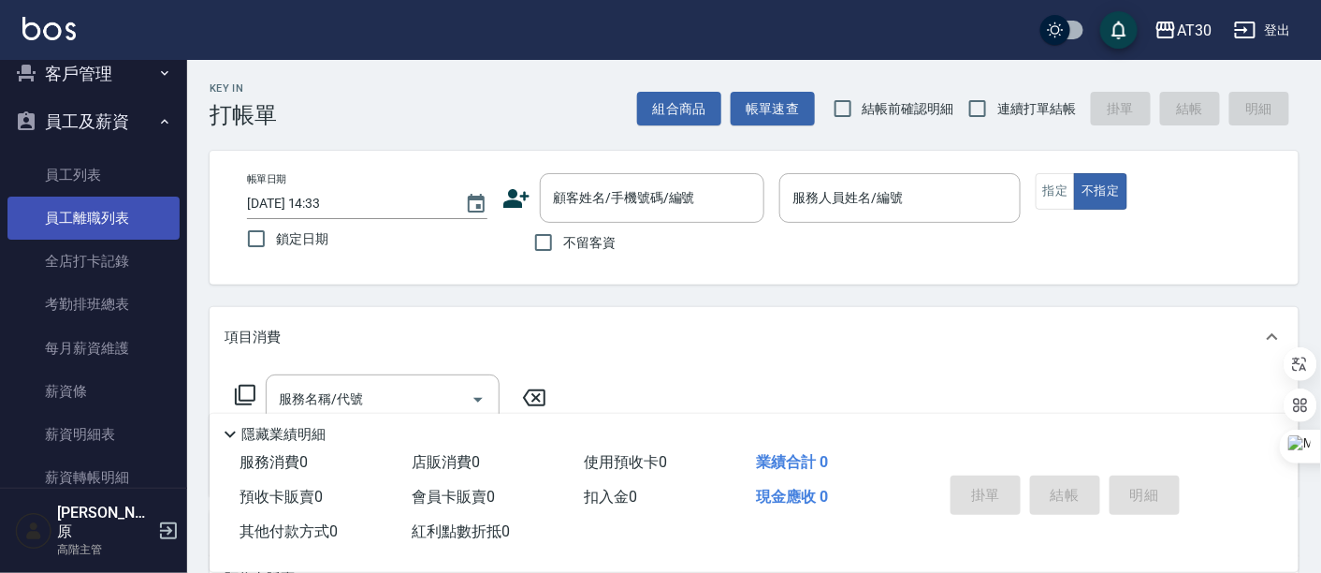
scroll to position [208, 0]
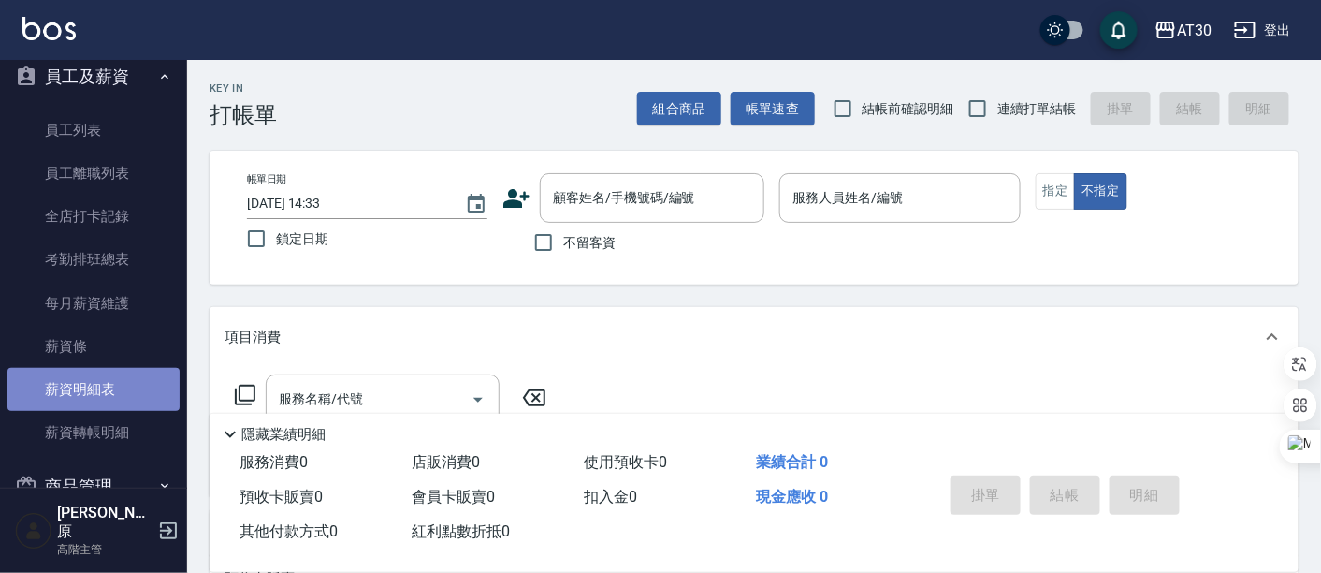
click at [116, 388] on link "薪資明細表" at bounding box center [93, 389] width 172 height 43
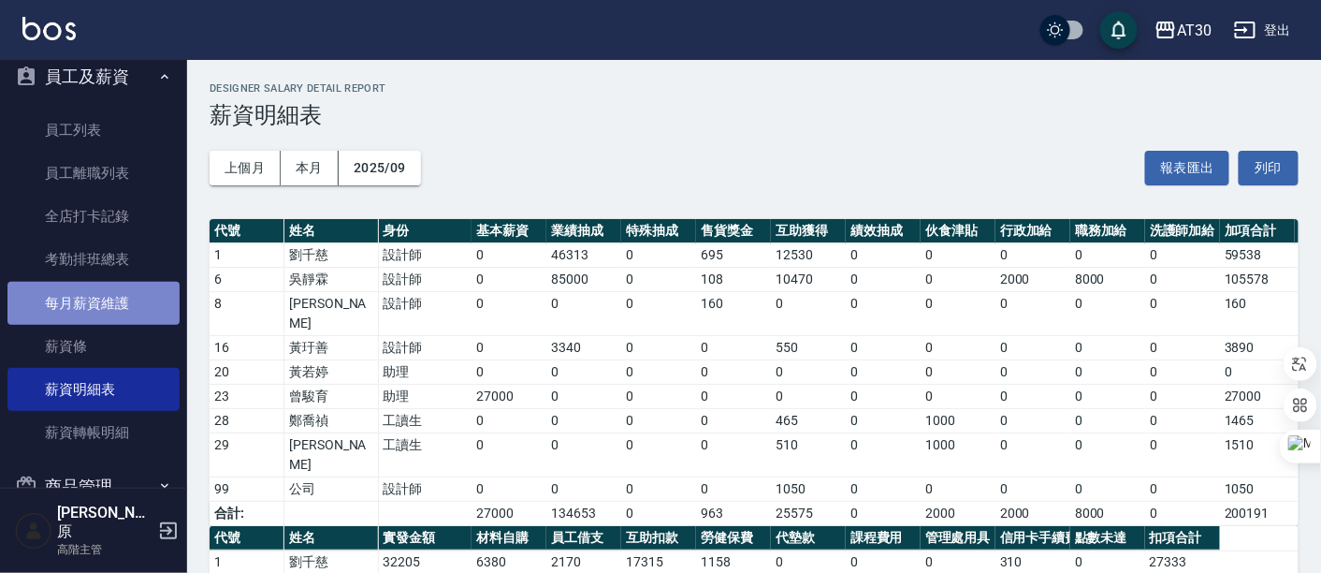
click at [134, 297] on link "每月薪資維護" at bounding box center [93, 303] width 172 height 43
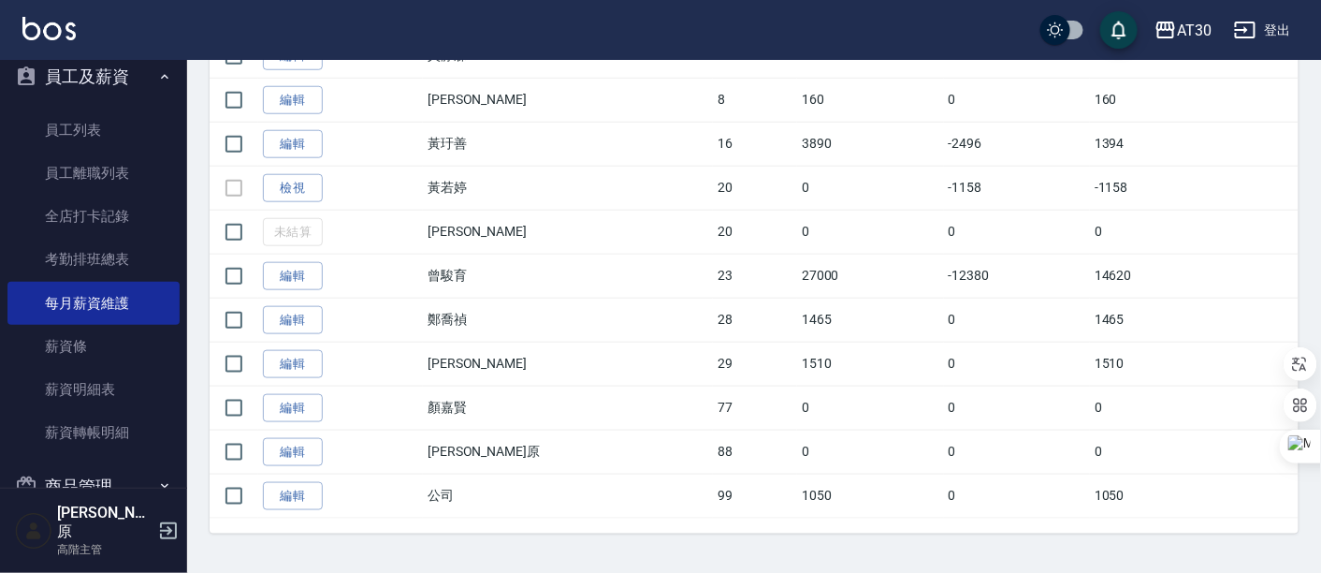
scroll to position [507, 0]
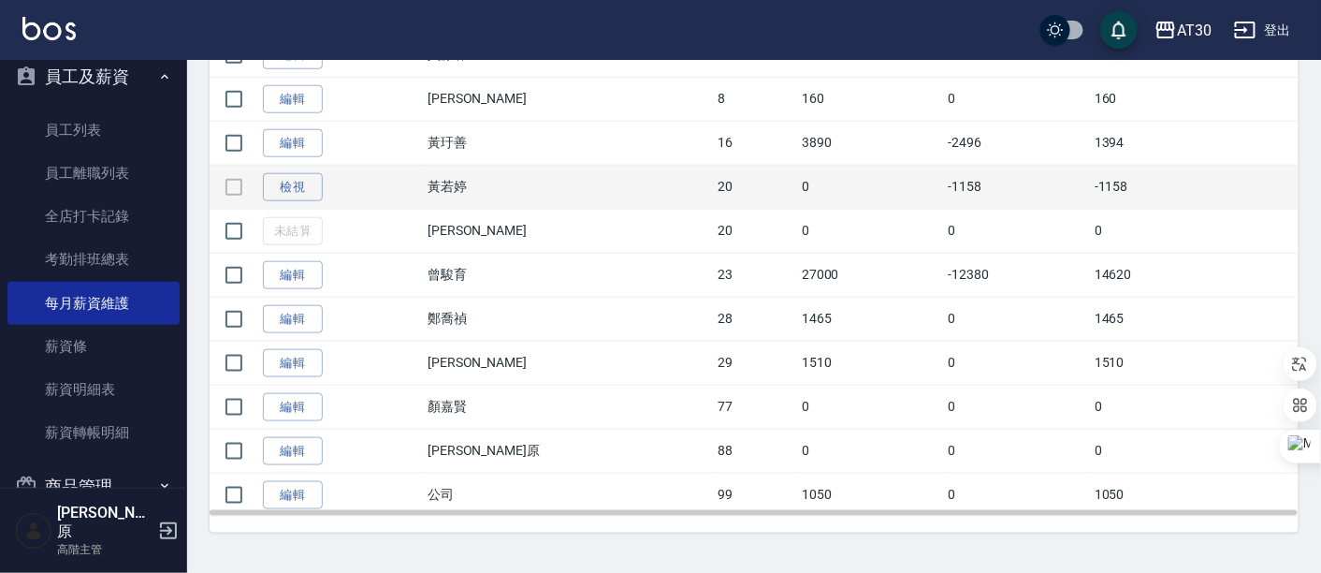
click at [221, 181] on td at bounding box center [234, 187] width 49 height 44
click at [297, 194] on link "檢視" at bounding box center [293, 187] width 60 height 29
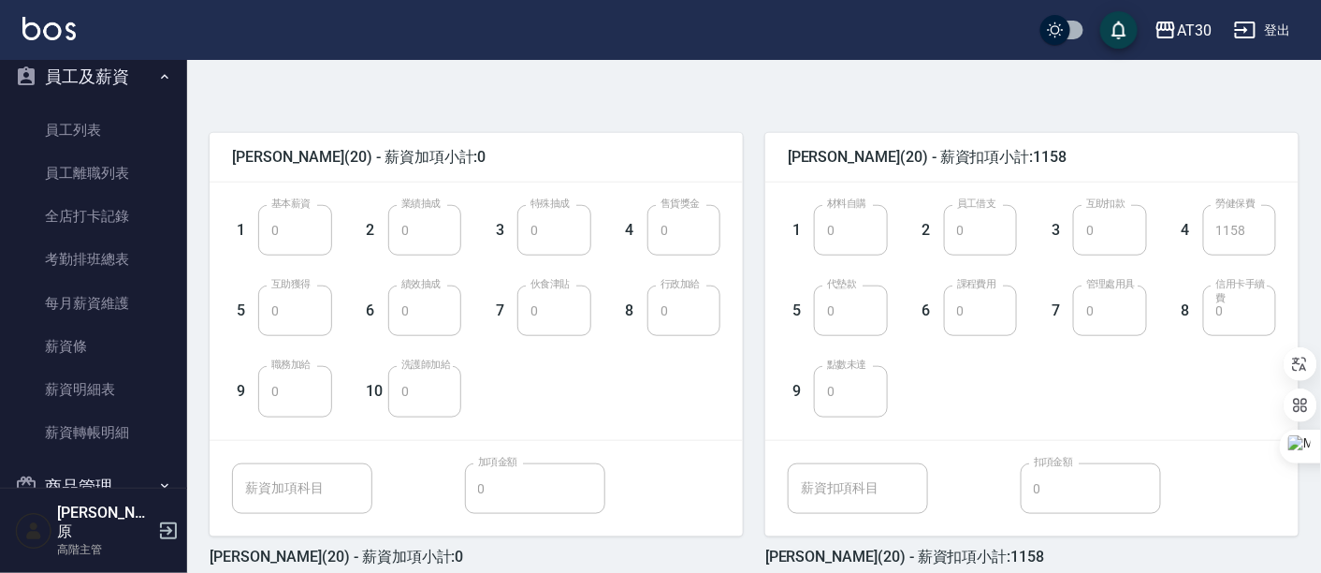
scroll to position [480, 0]
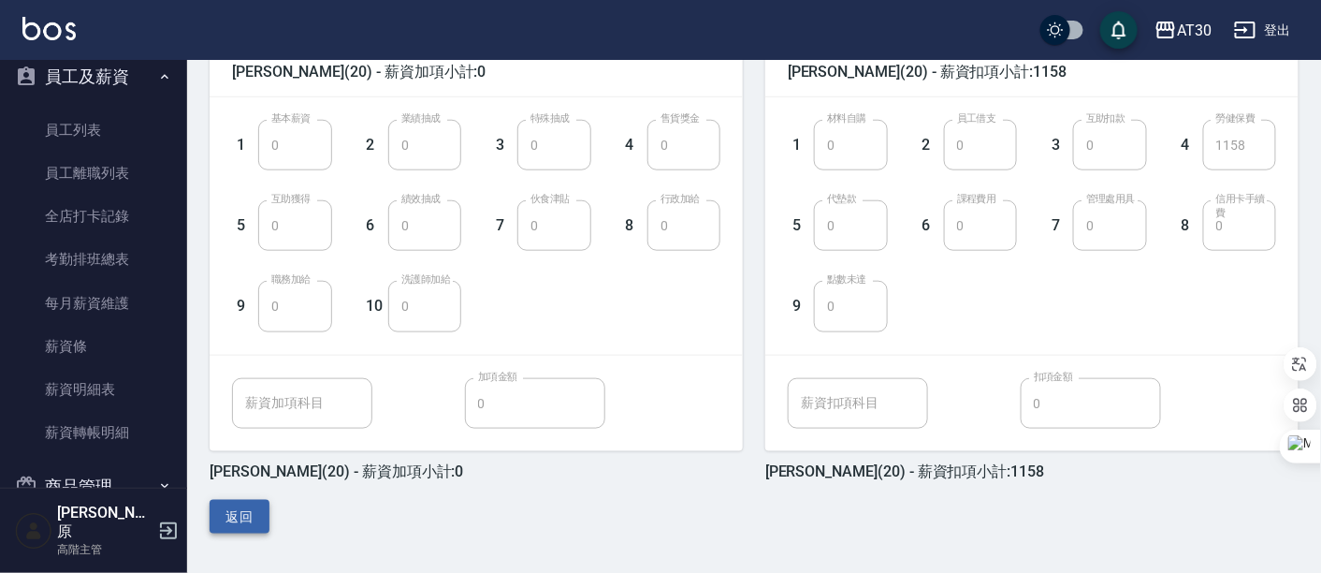
click at [229, 515] on button "返回" at bounding box center [240, 517] width 60 height 35
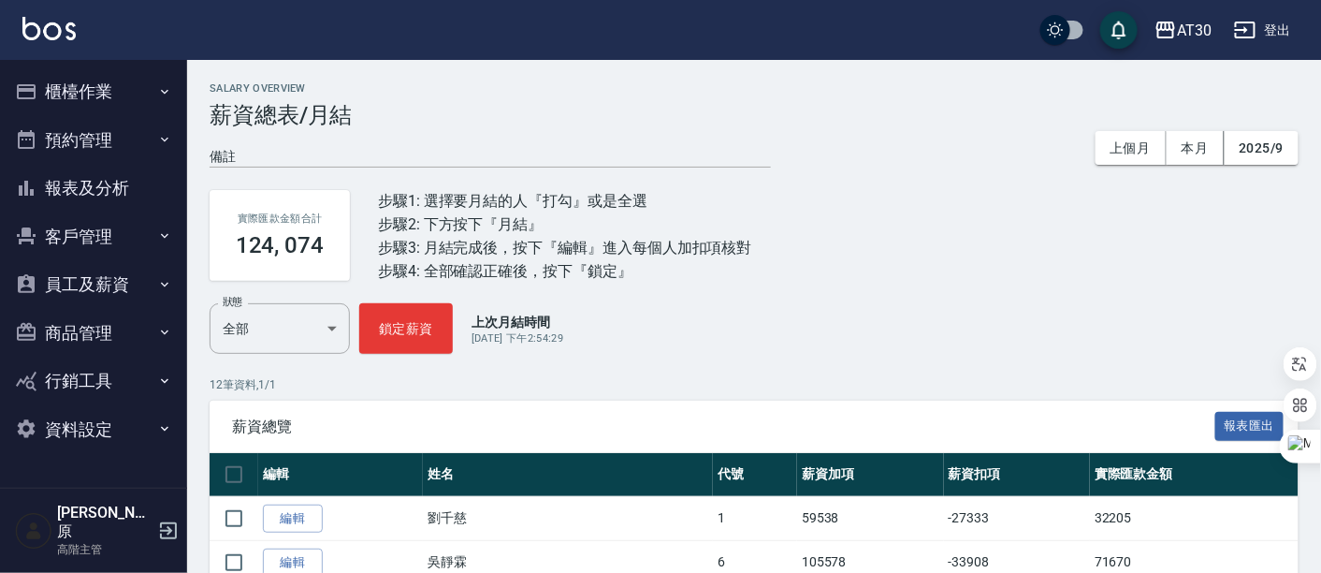
scroll to position [507, 0]
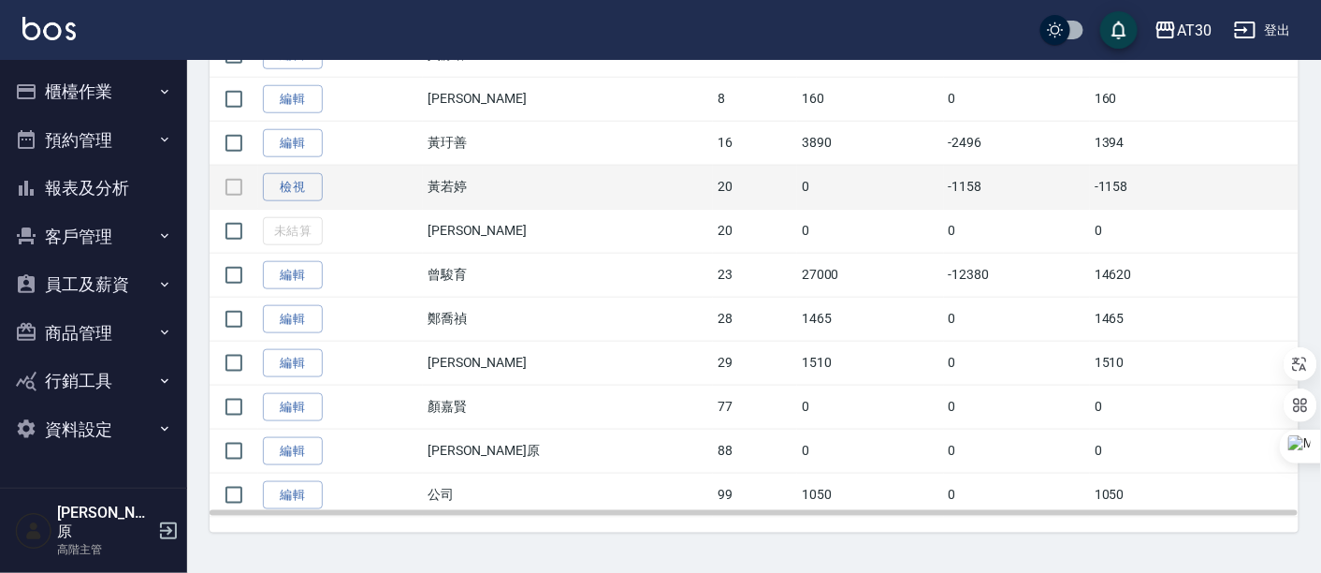
click at [232, 190] on td at bounding box center [234, 187] width 49 height 44
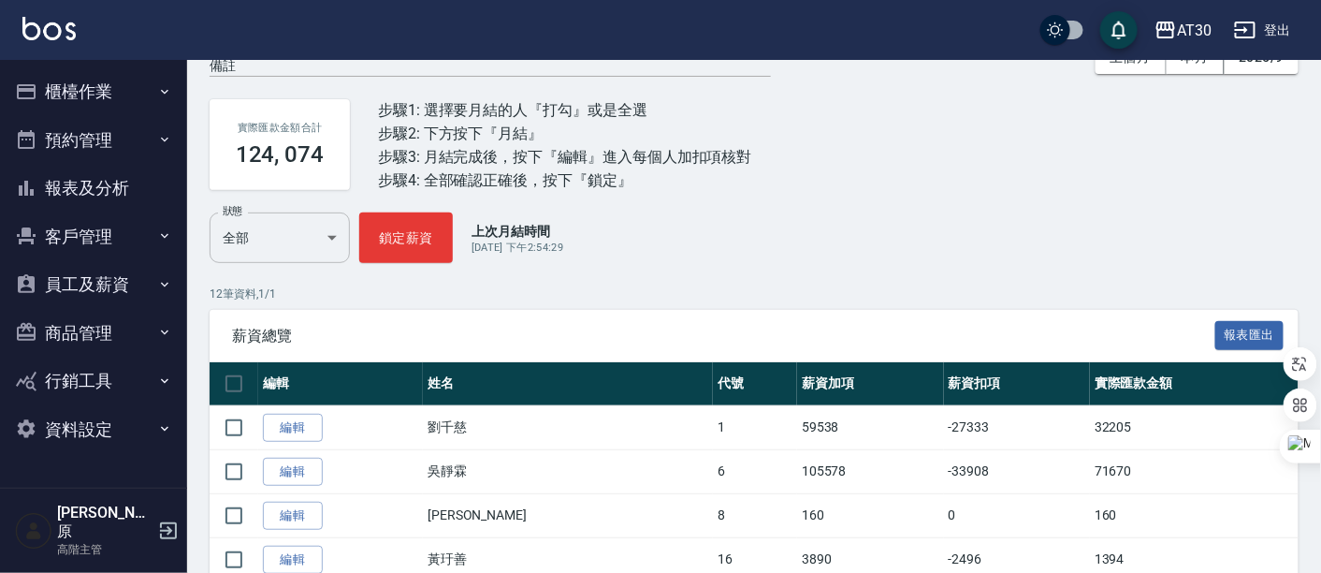
scroll to position [0, 0]
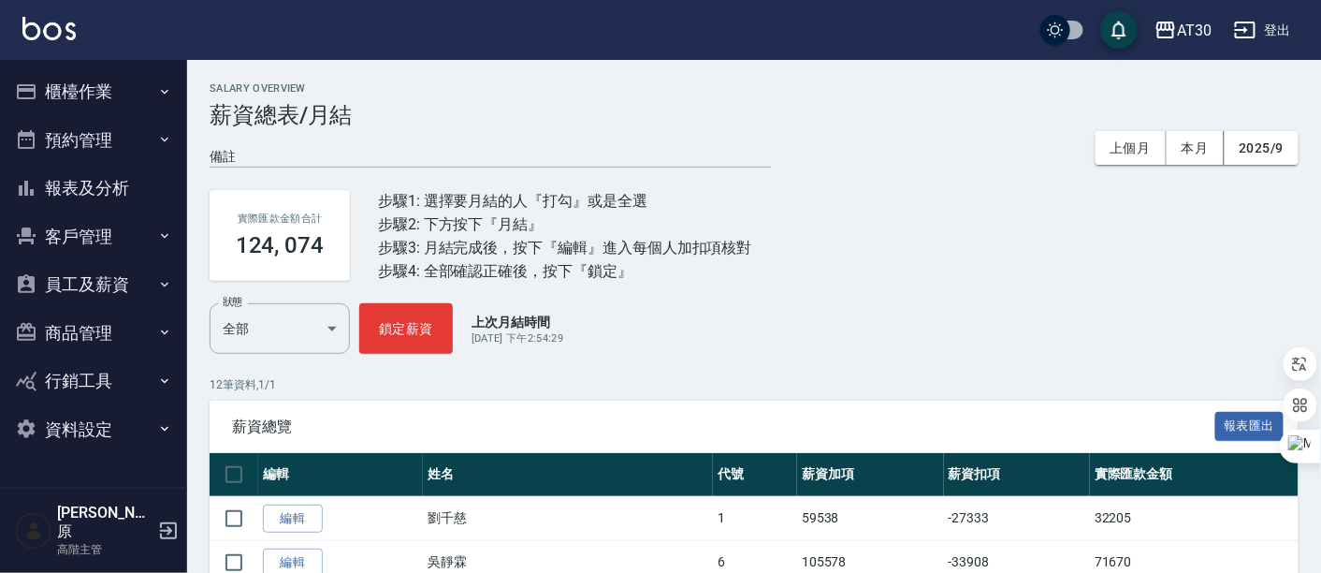
click at [143, 292] on button "員工及薪資" at bounding box center [93, 284] width 172 height 49
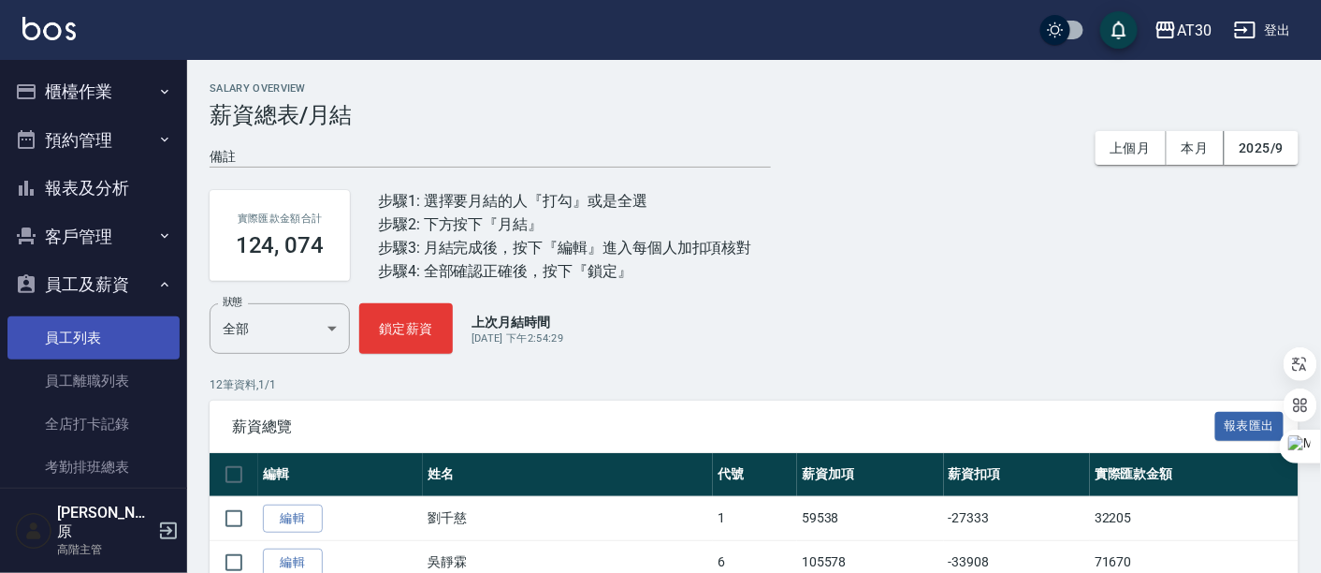
click at [120, 323] on link "員工列表" at bounding box center [93, 337] width 172 height 43
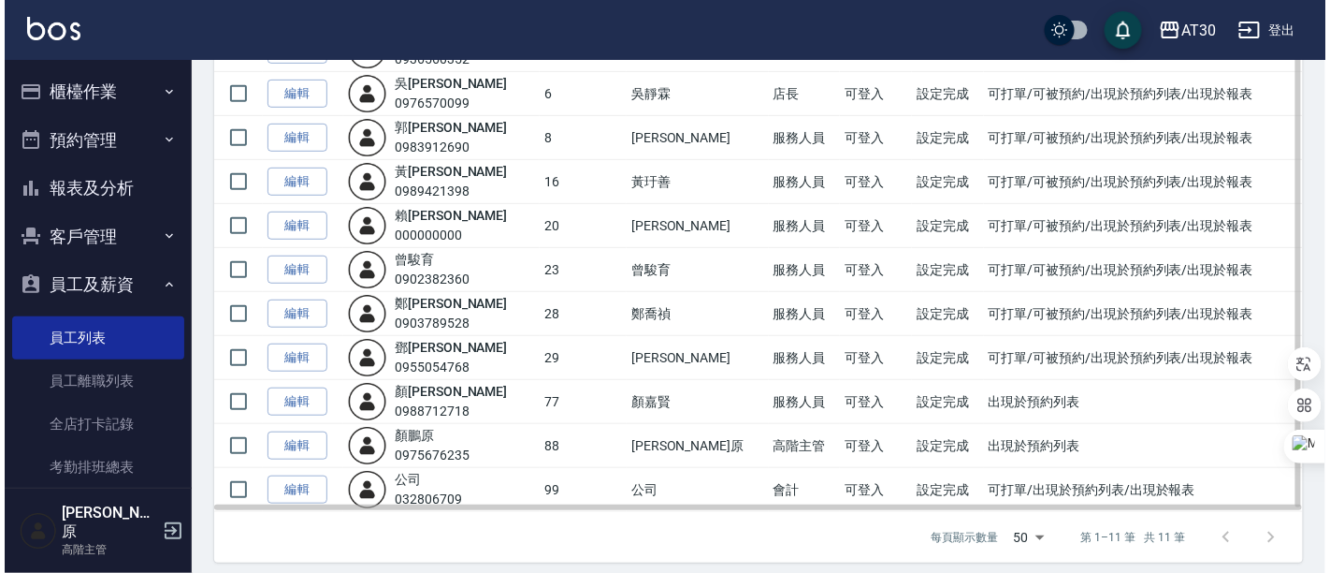
scroll to position [240, 0]
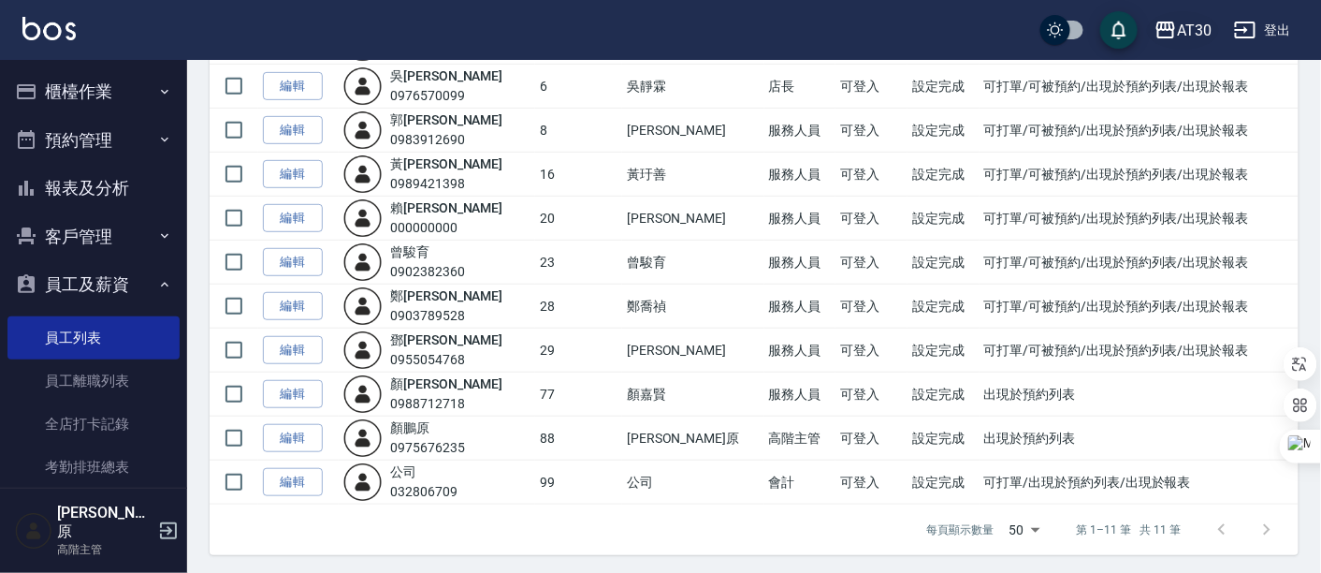
click at [1195, 40] on div "AT30" at bounding box center [1194, 30] width 35 height 23
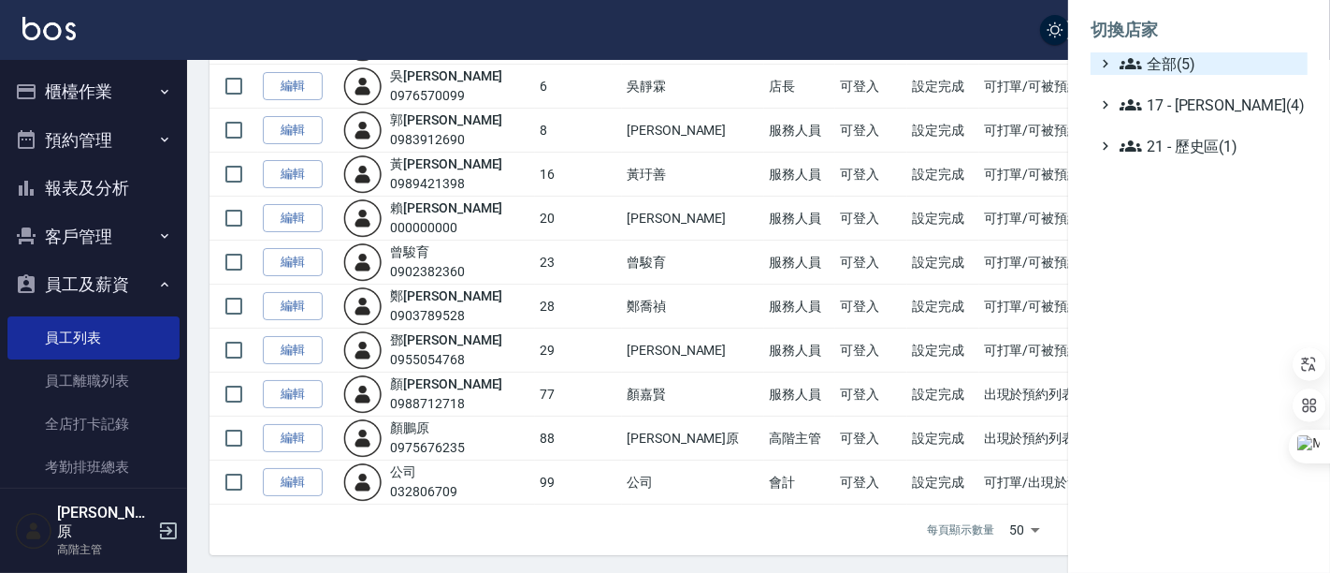
click at [1192, 67] on span "全部(5)" at bounding box center [1210, 63] width 181 height 22
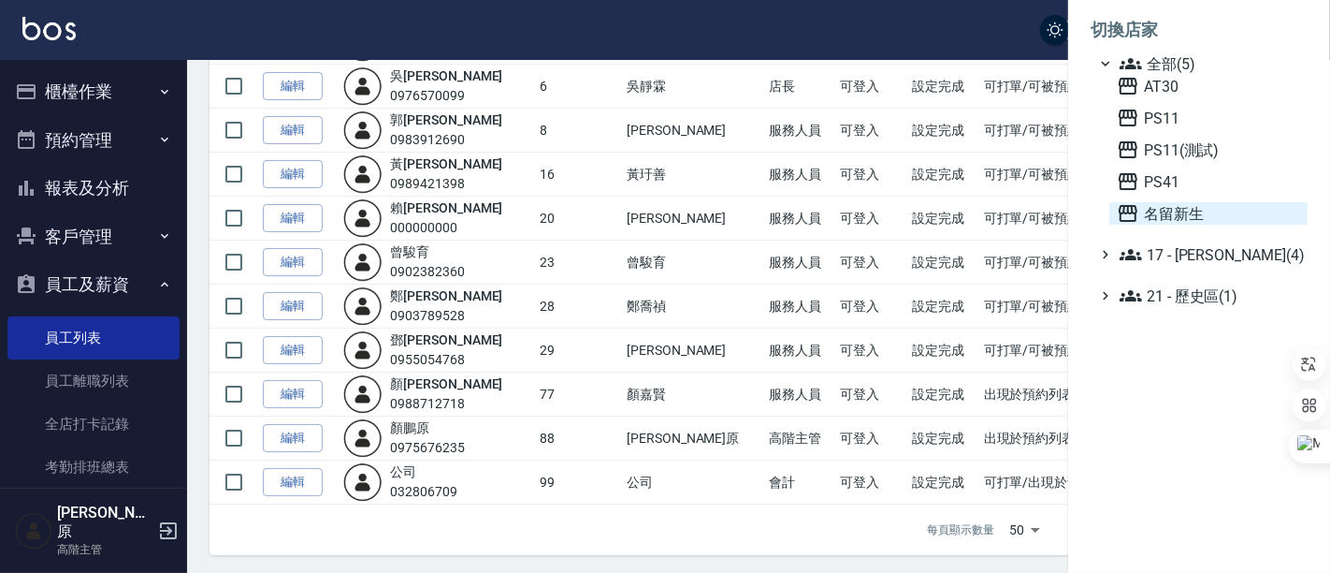
click at [1178, 204] on span "名留新生" at bounding box center [1208, 213] width 183 height 22
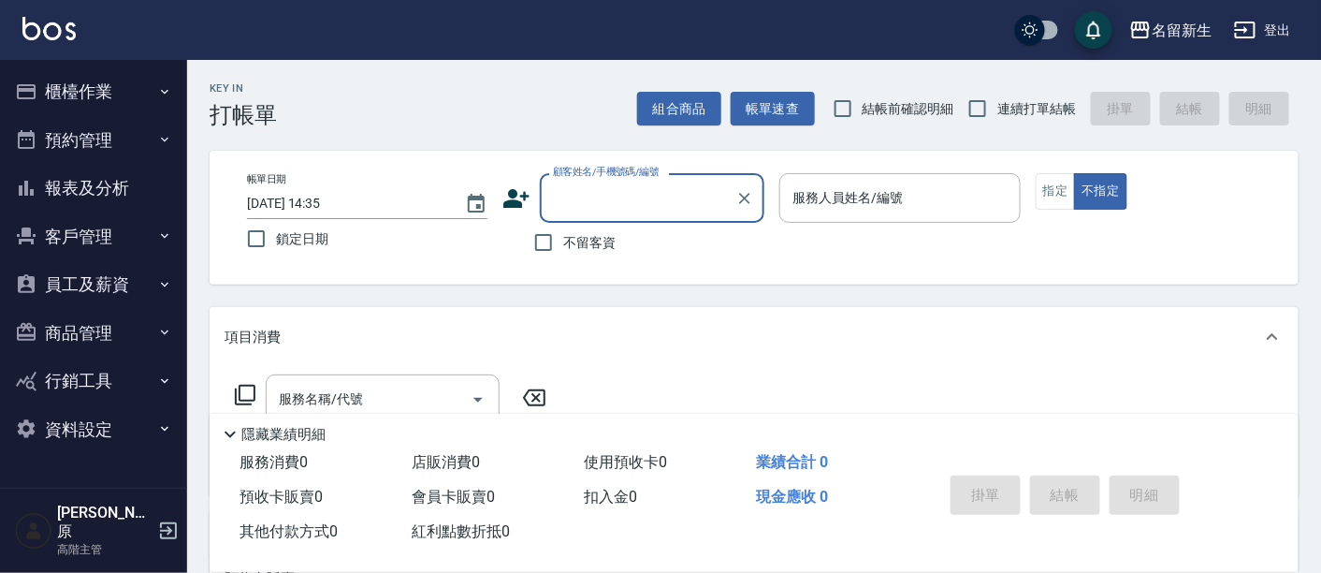
click at [143, 280] on button "員工及薪資" at bounding box center [93, 284] width 172 height 49
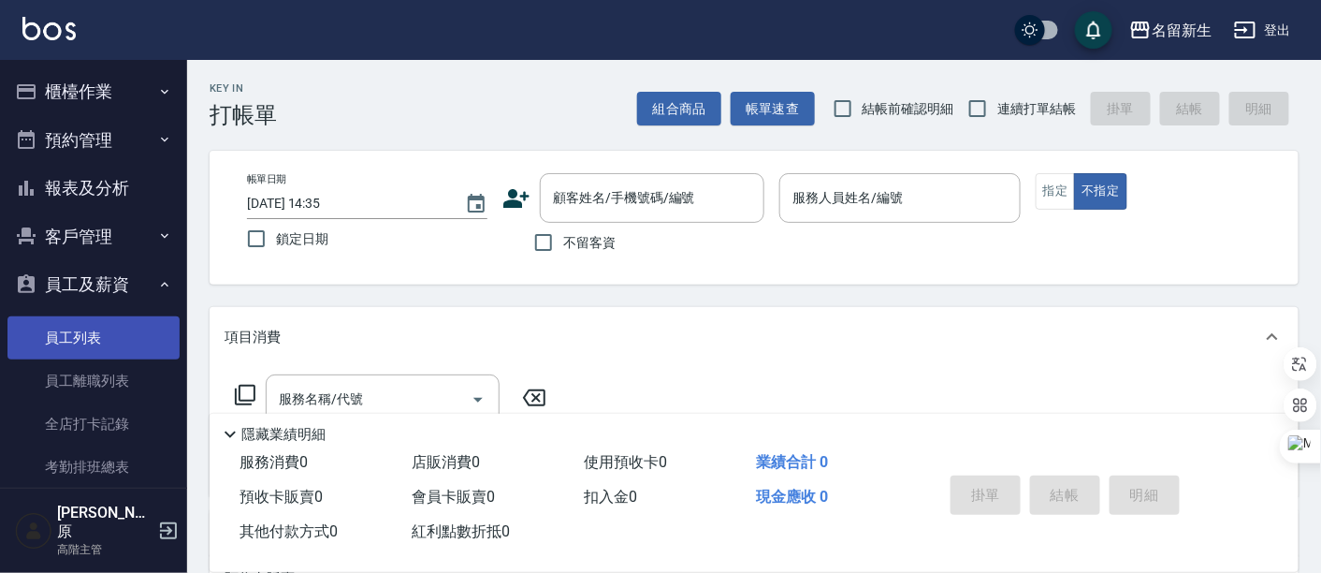
scroll to position [104, 0]
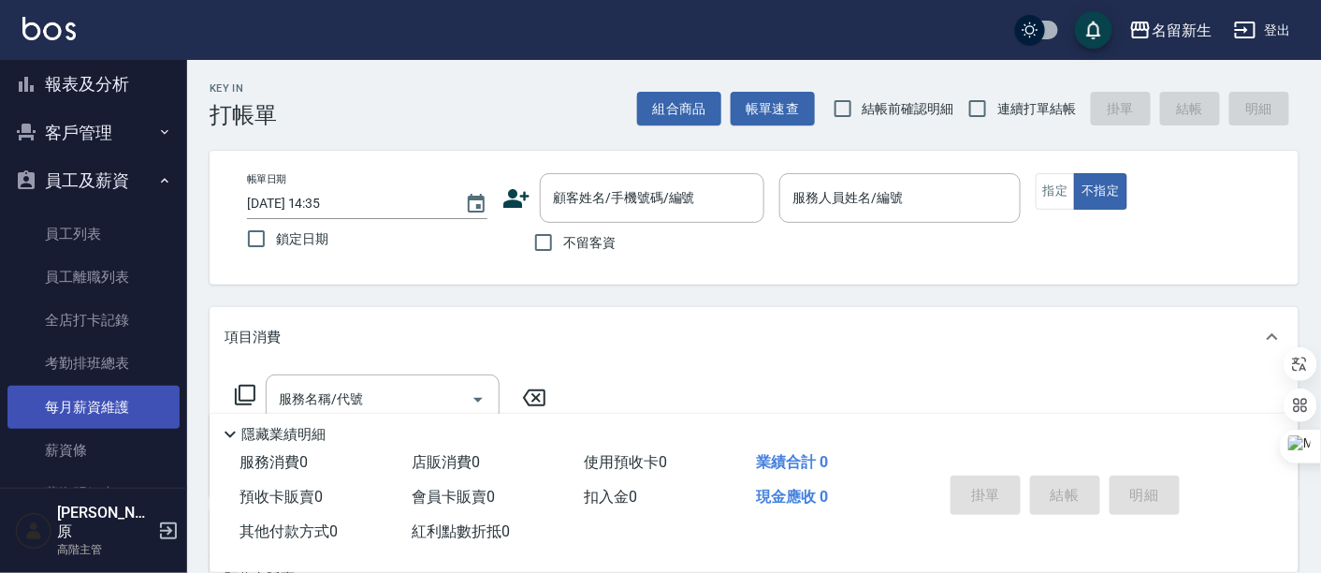
click at [112, 407] on link "每月薪資維護" at bounding box center [93, 406] width 172 height 43
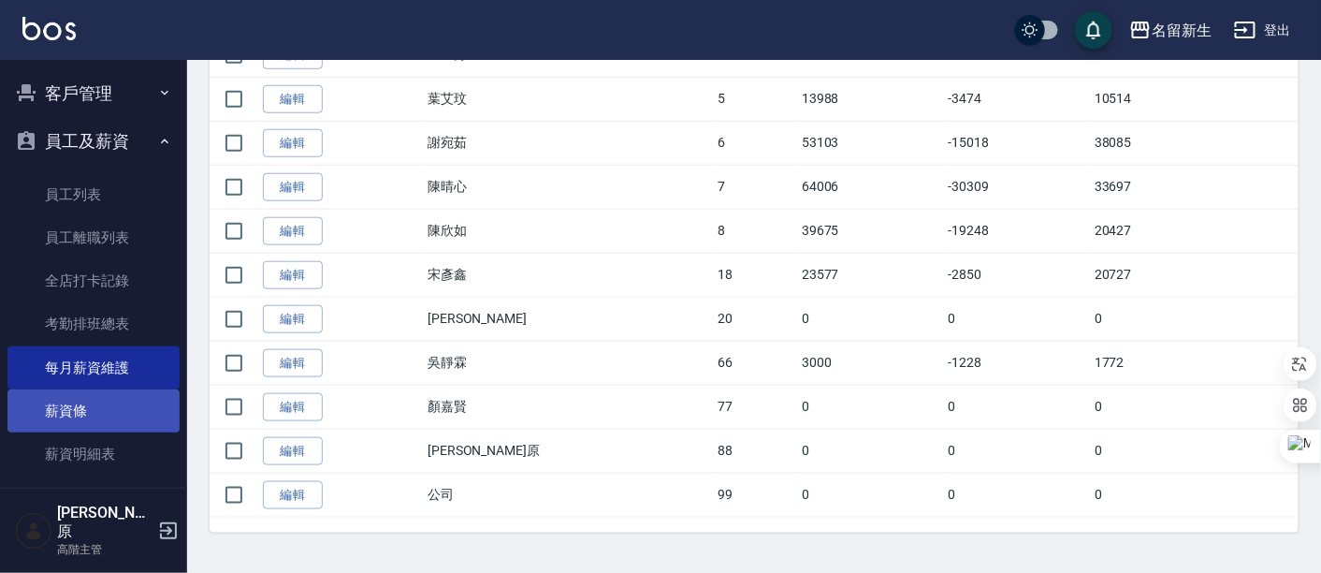
scroll to position [19, 0]
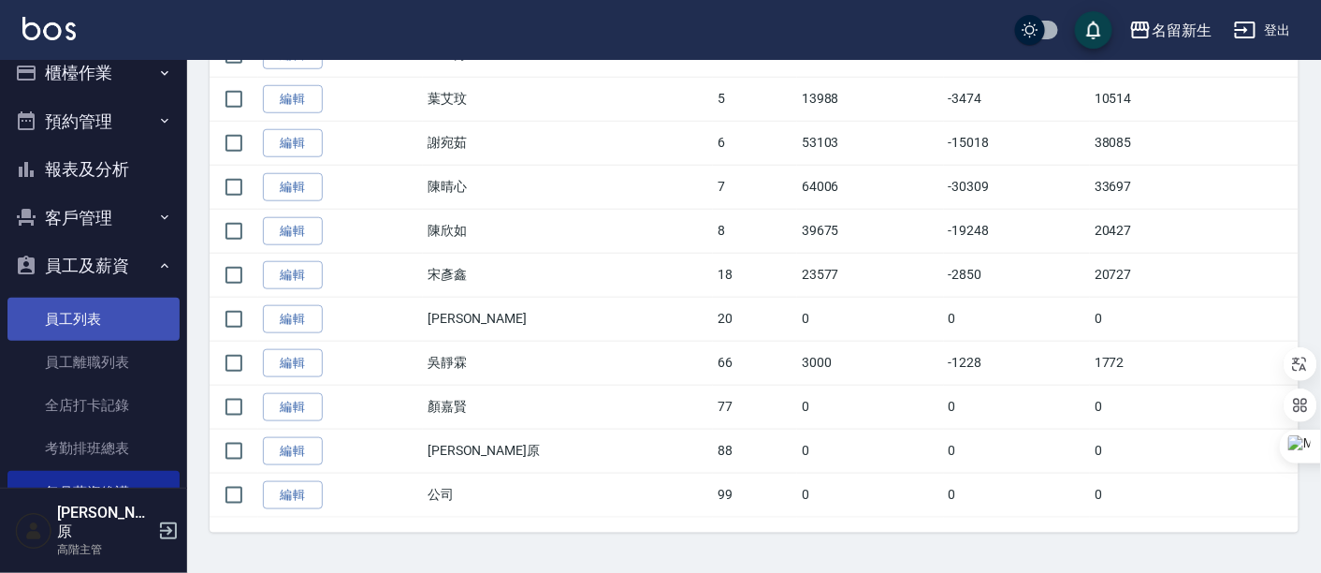
click at [124, 314] on link "員工列表" at bounding box center [93, 318] width 172 height 43
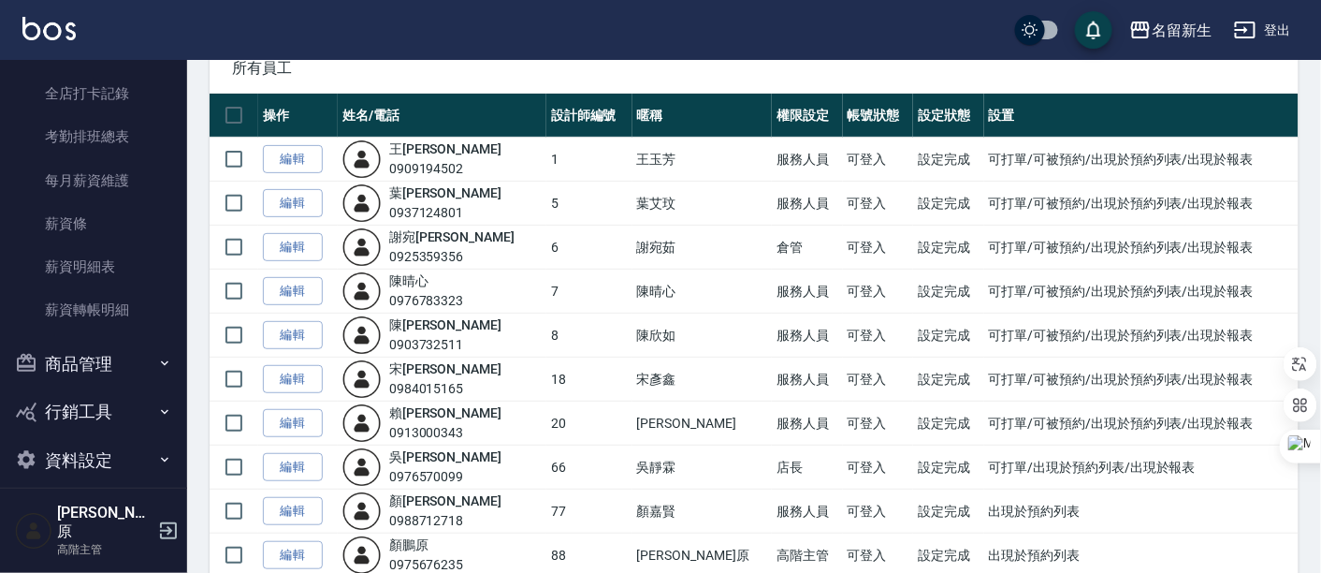
scroll to position [240, 0]
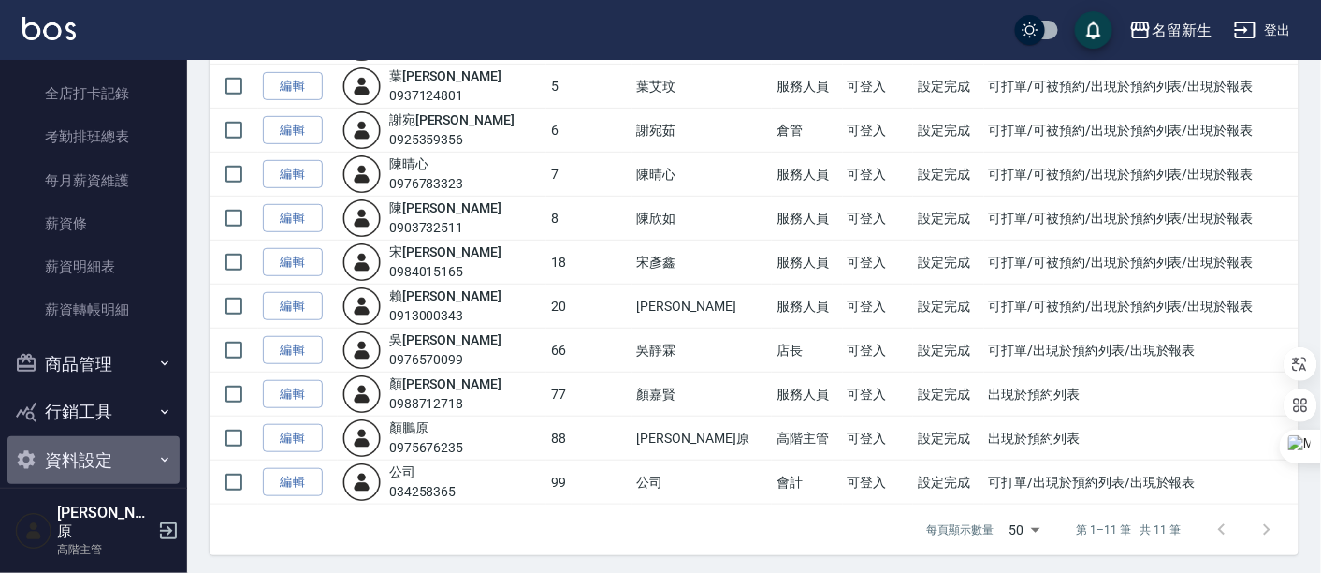
click at [144, 457] on button "資料設定" at bounding box center [93, 460] width 172 height 49
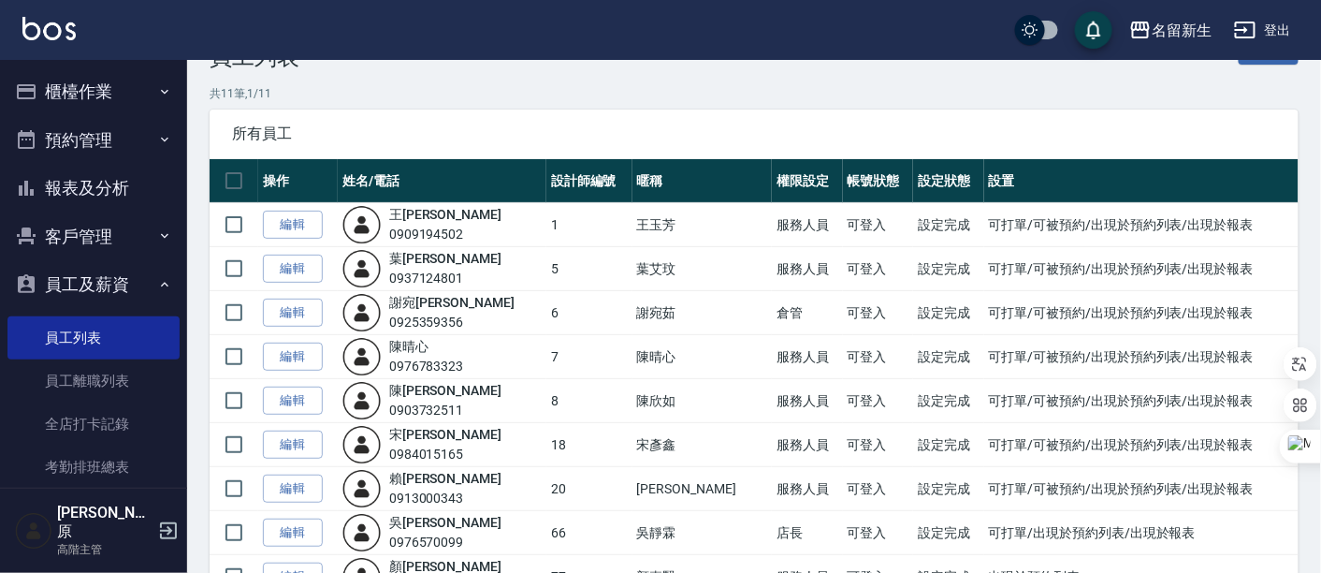
scroll to position [0, 0]
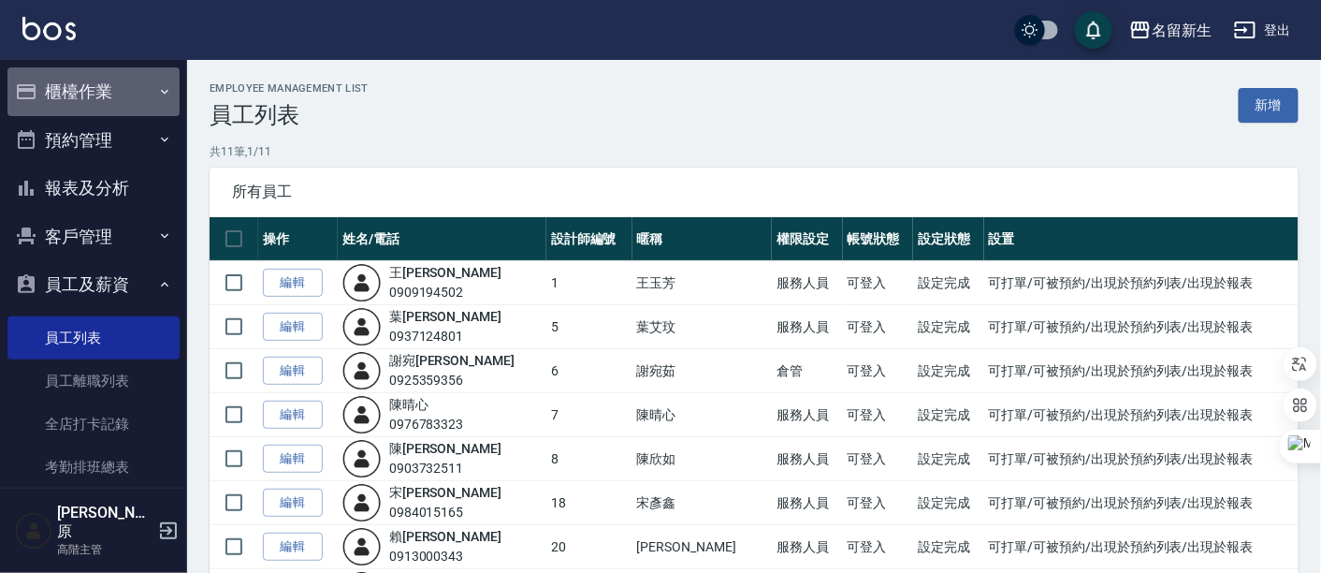
click at [109, 89] on button "櫃檯作業" at bounding box center [93, 91] width 172 height 49
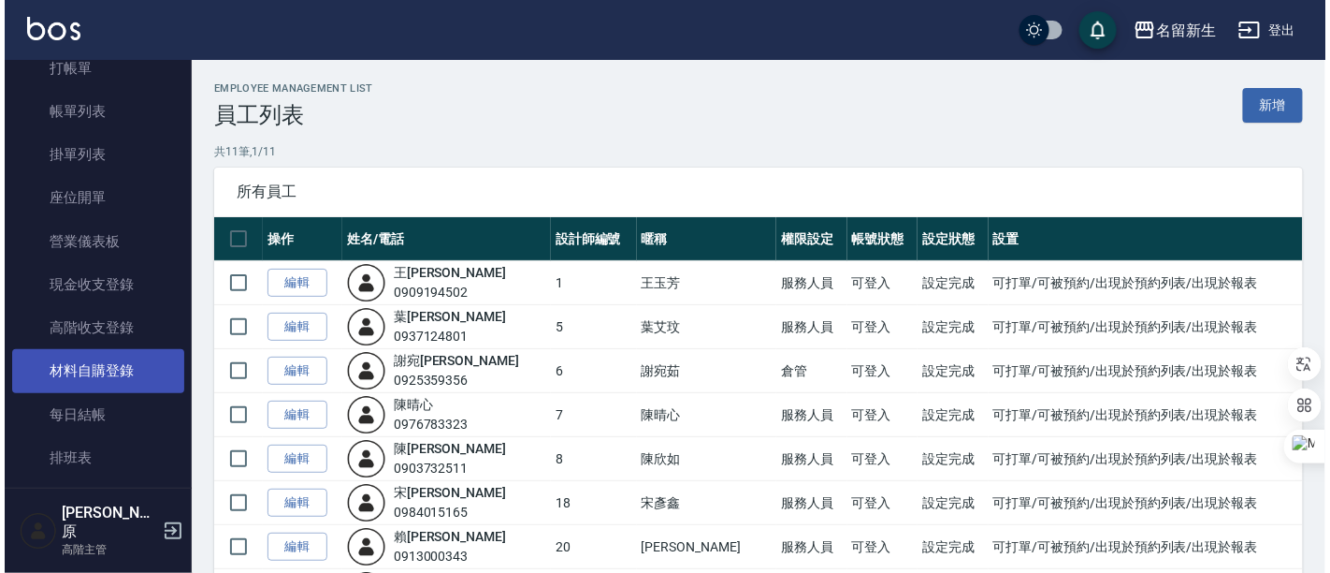
scroll to position [104, 0]
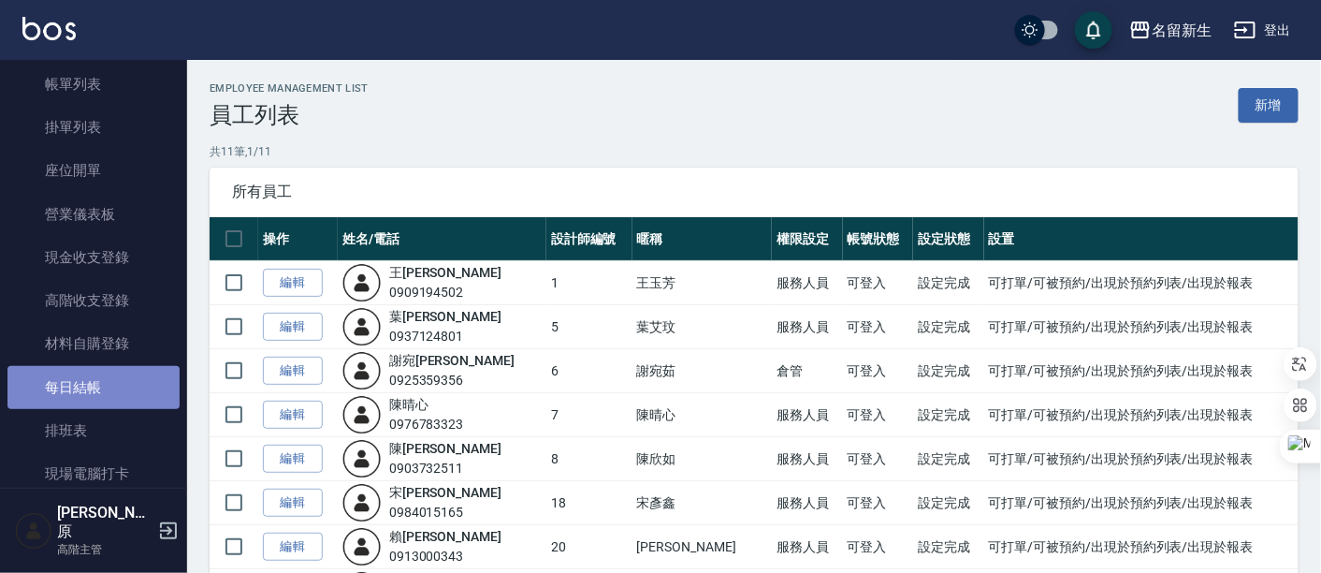
click at [117, 383] on link "每日結帳" at bounding box center [93, 387] width 172 height 43
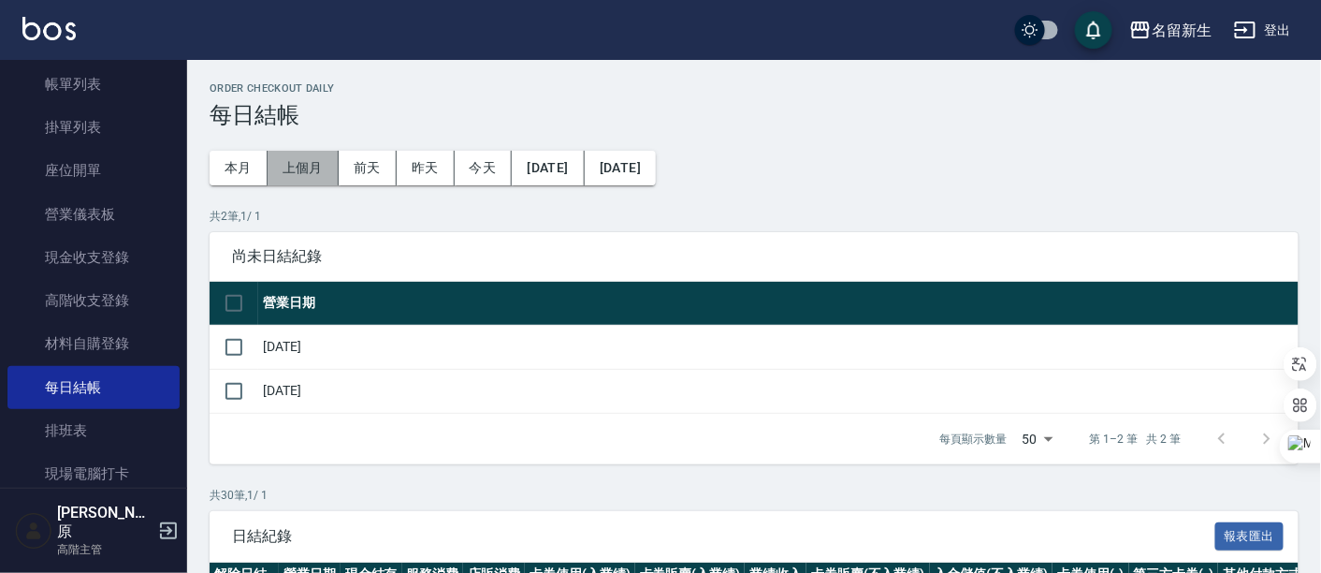
click at [307, 165] on button "上個月" at bounding box center [303, 168] width 71 height 35
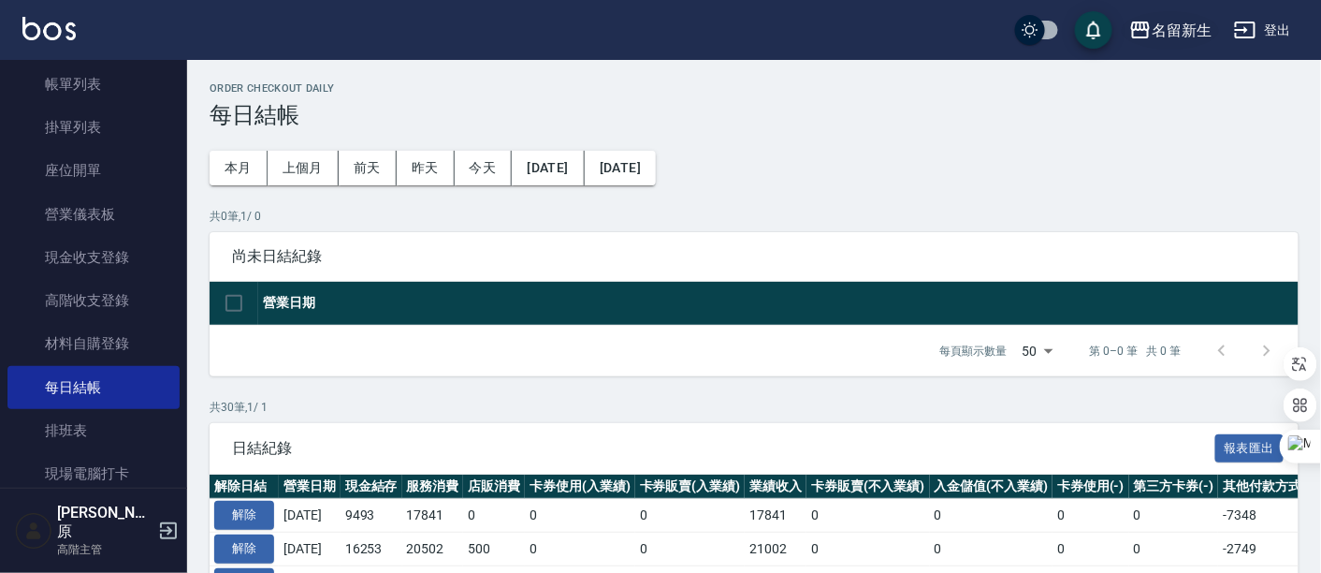
click at [1154, 31] on div "名留新生" at bounding box center [1182, 30] width 60 height 23
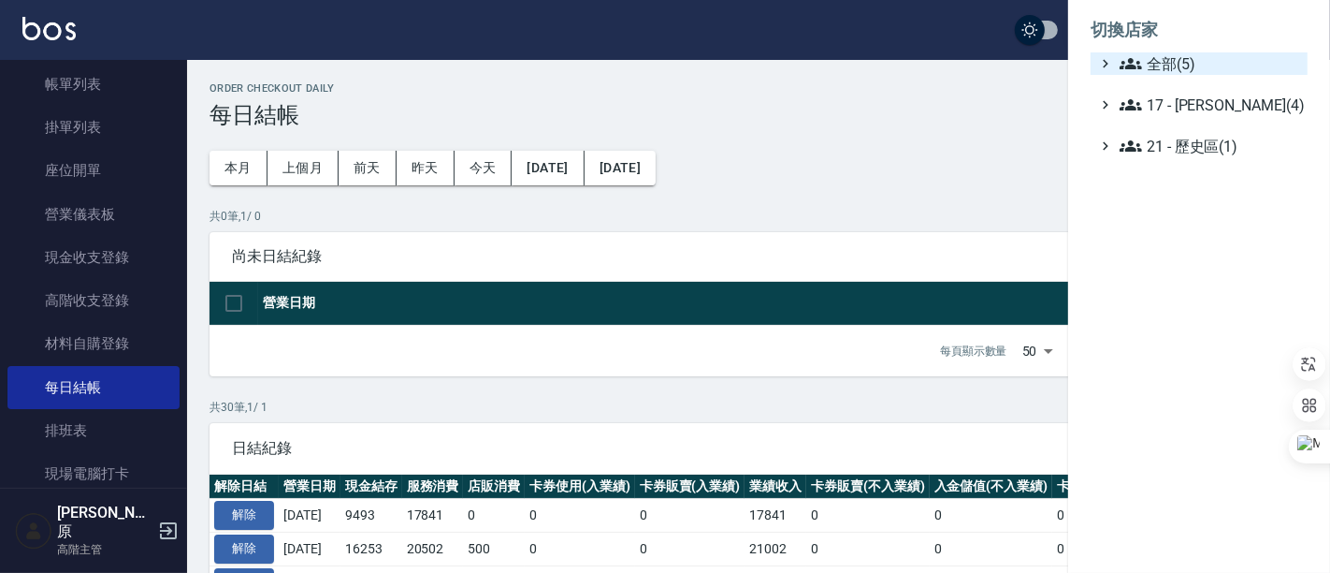
click at [1193, 57] on span "全部(5)" at bounding box center [1210, 63] width 181 height 22
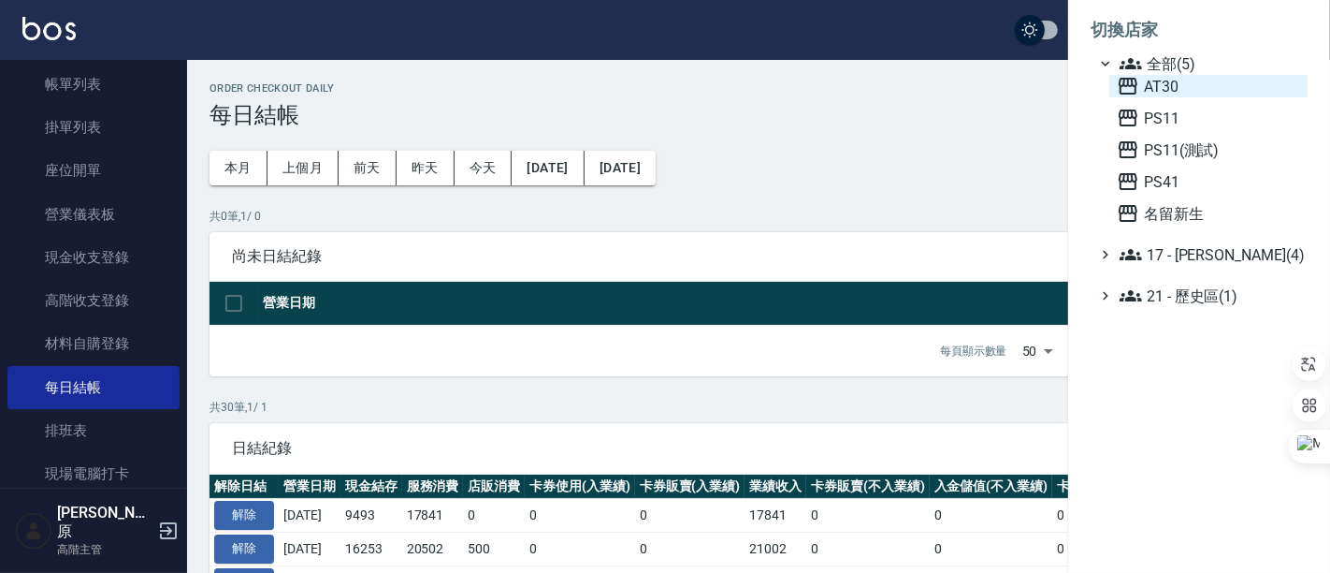
click at [1198, 77] on span "AT30" at bounding box center [1208, 86] width 183 height 22
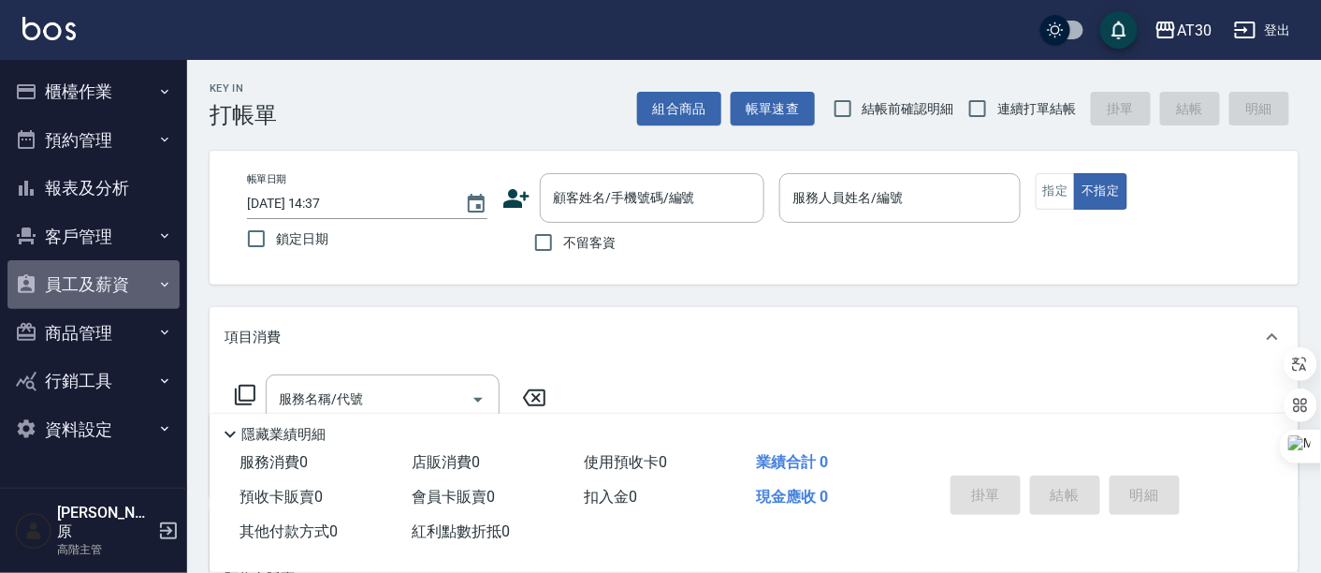
click at [95, 284] on button "員工及薪資" at bounding box center [93, 284] width 172 height 49
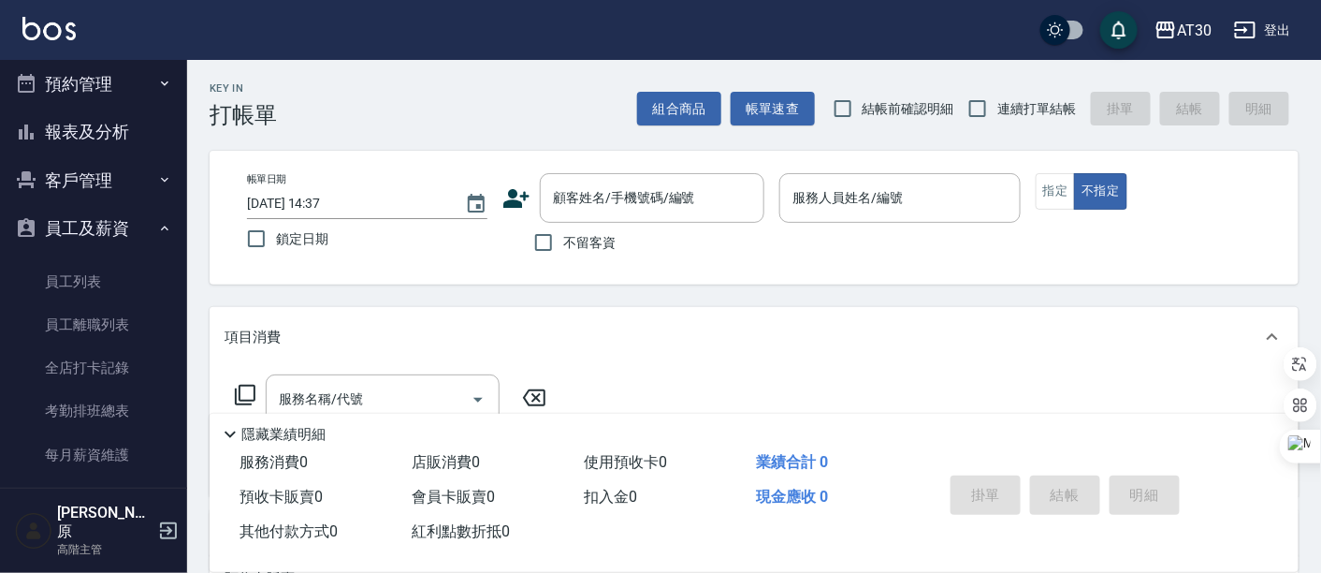
scroll to position [104, 0]
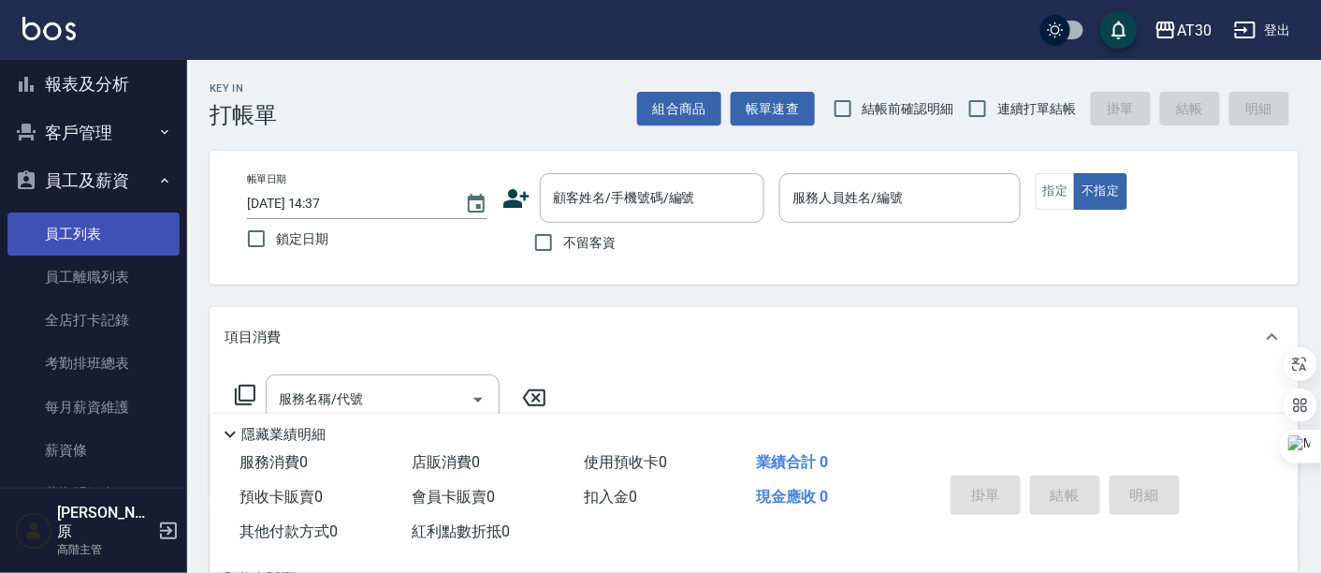
click at [92, 238] on link "員工列表" at bounding box center [93, 233] width 172 height 43
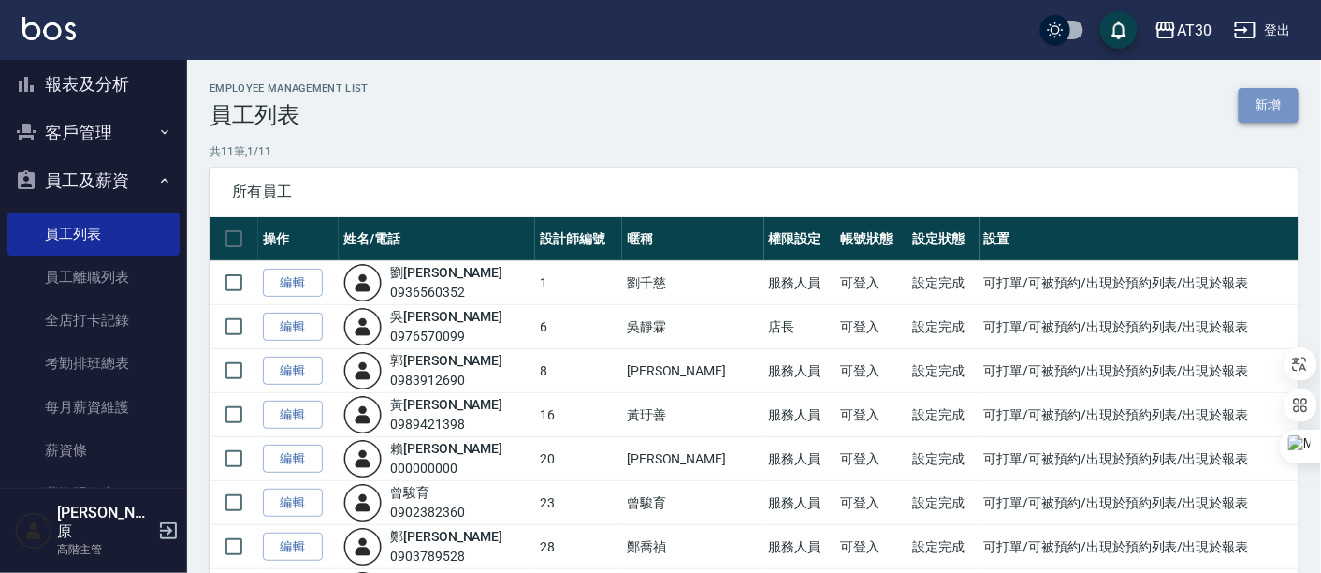
click at [1263, 110] on link "新增" at bounding box center [1269, 105] width 60 height 35
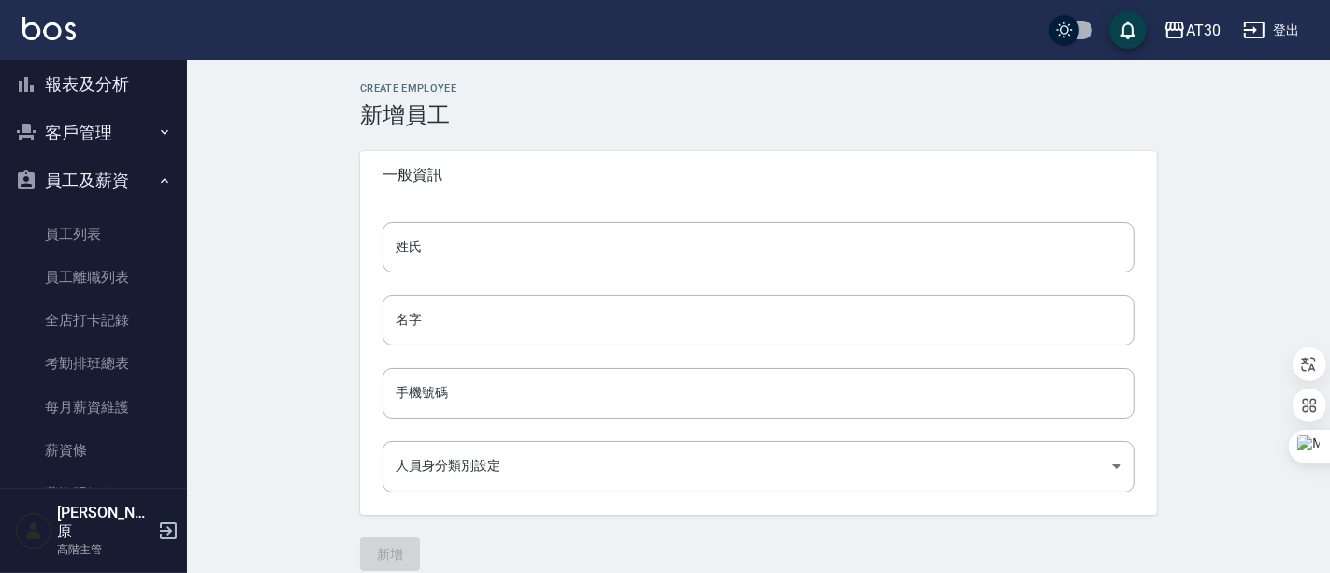
type input "31e57b3a-60a4-4b04-8dec-e33326178f29"
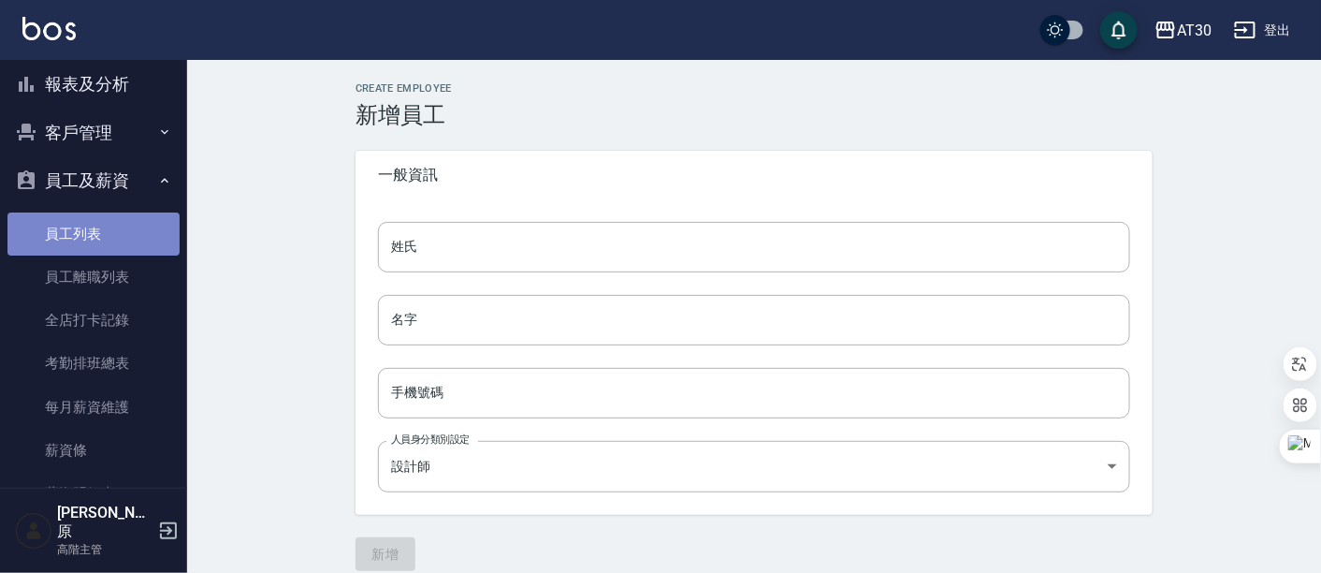
click at [94, 233] on link "員工列表" at bounding box center [93, 233] width 172 height 43
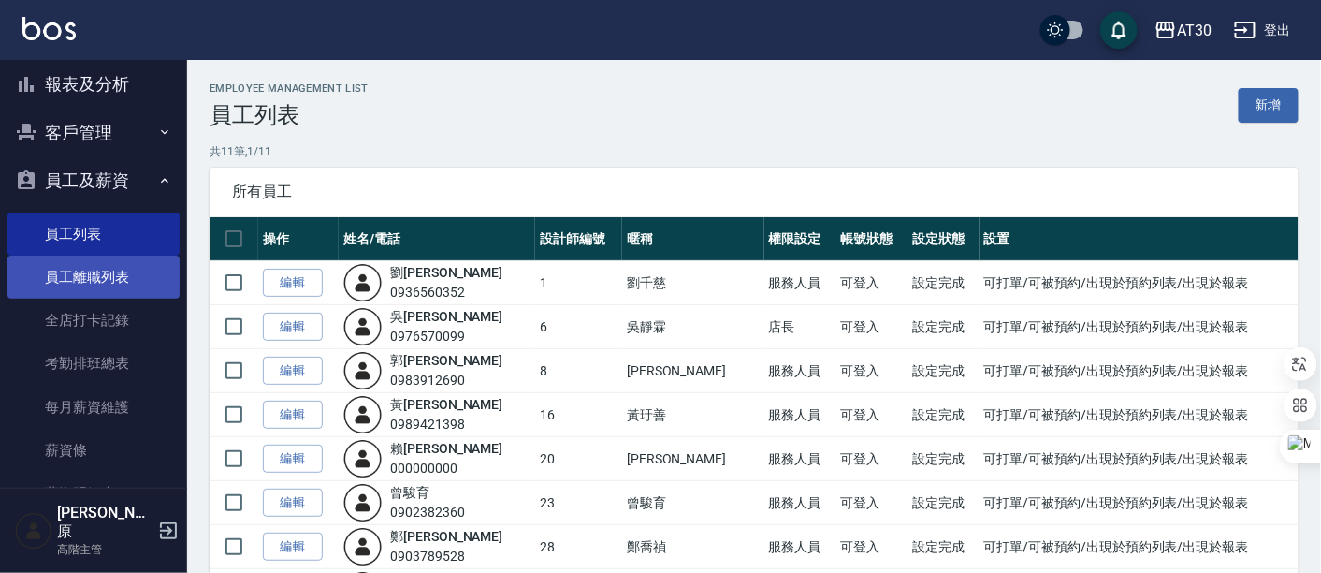
click at [122, 279] on link "員工離職列表" at bounding box center [93, 276] width 172 height 43
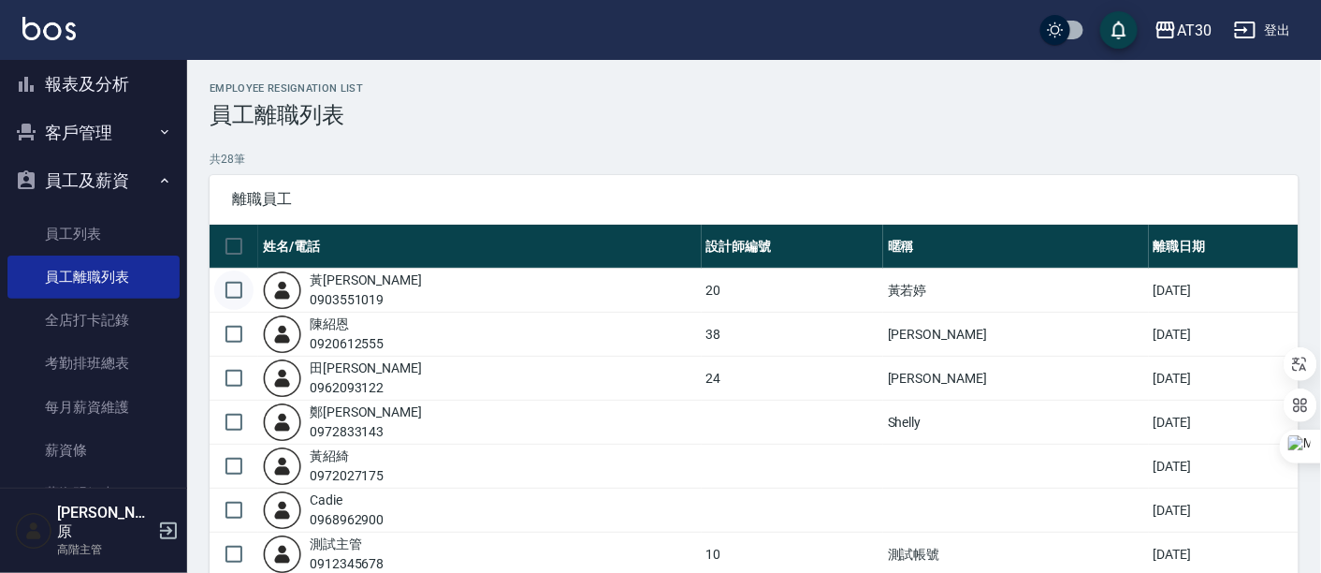
click at [232, 287] on input "checkbox" at bounding box center [233, 289] width 39 height 39
checkbox input "true"
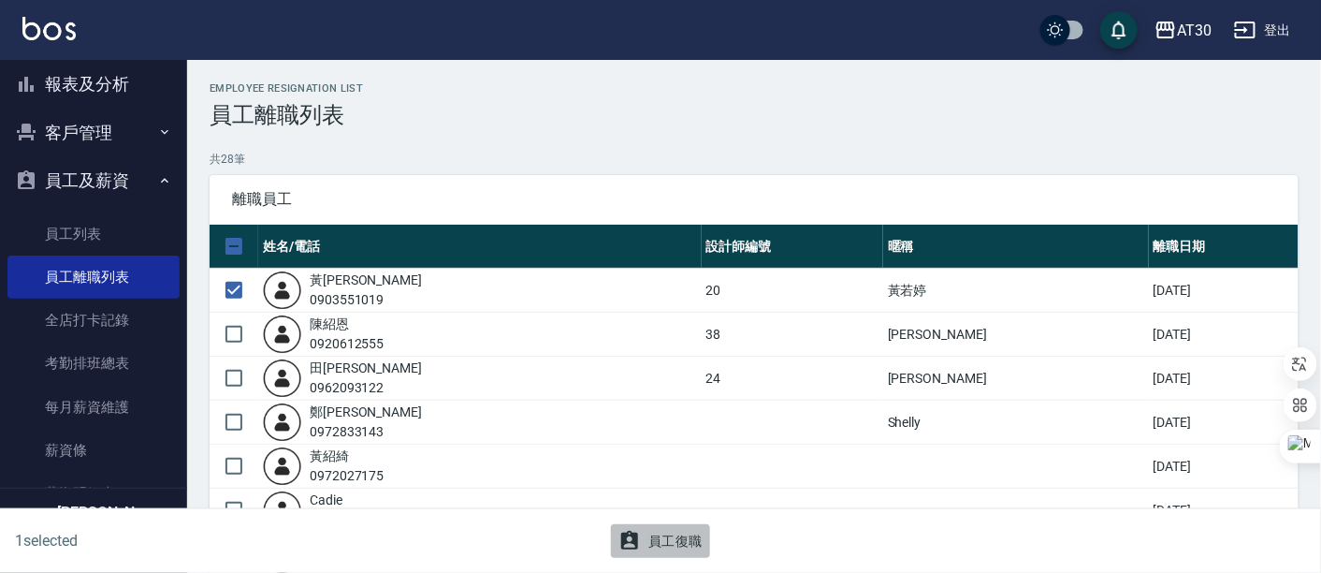
click at [671, 546] on button "員工復職" at bounding box center [660, 541] width 99 height 35
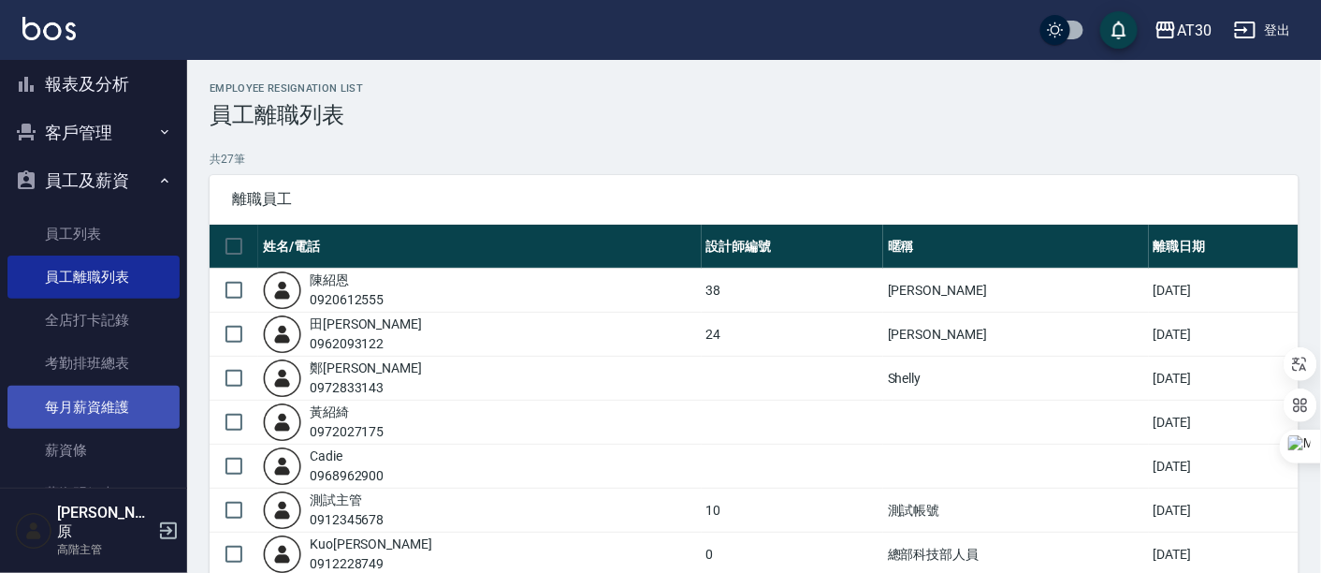
click at [99, 413] on link "每月薪資維護" at bounding box center [93, 406] width 172 height 43
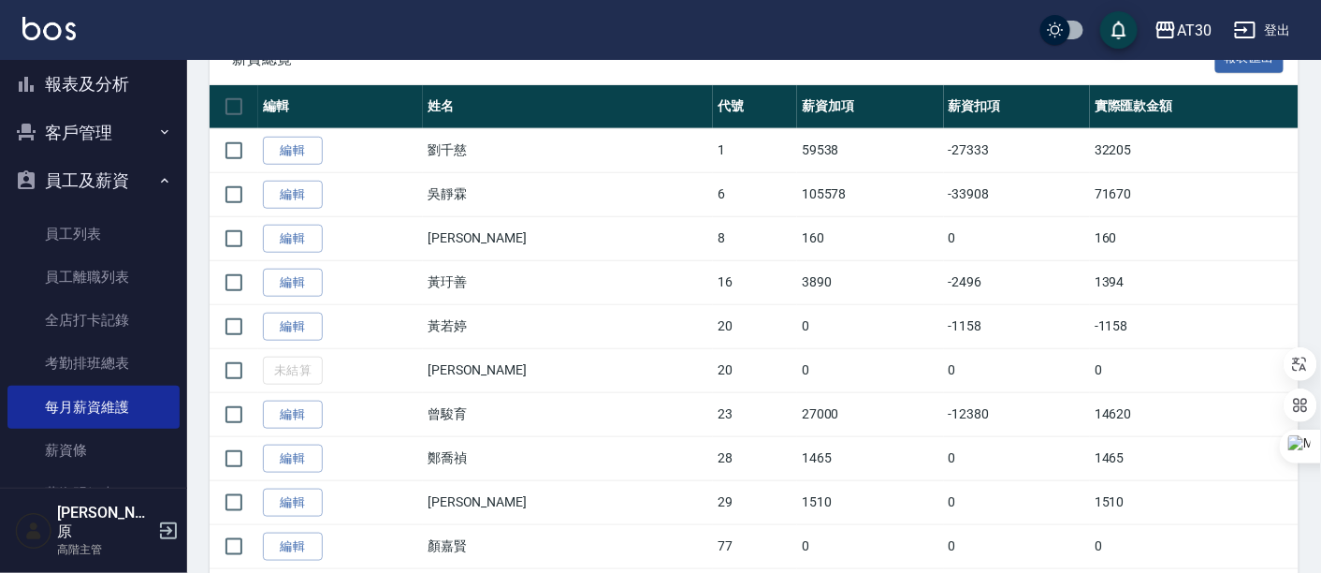
scroll to position [415, 0]
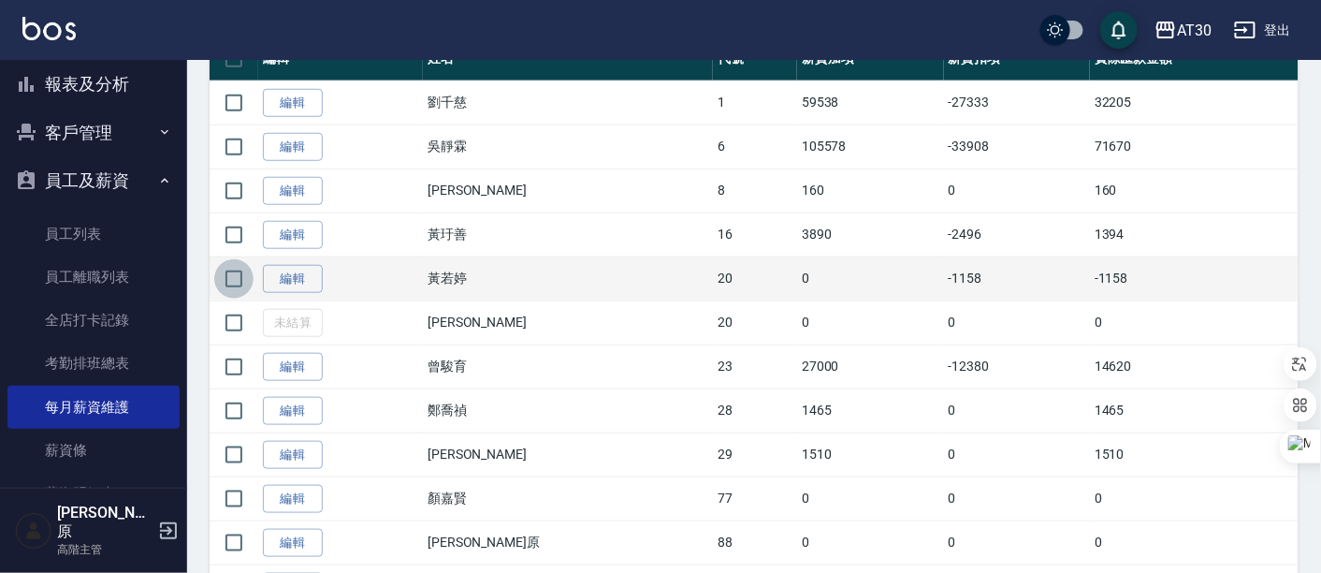
click at [234, 282] on input "checkbox" at bounding box center [233, 278] width 39 height 39
checkbox input "true"
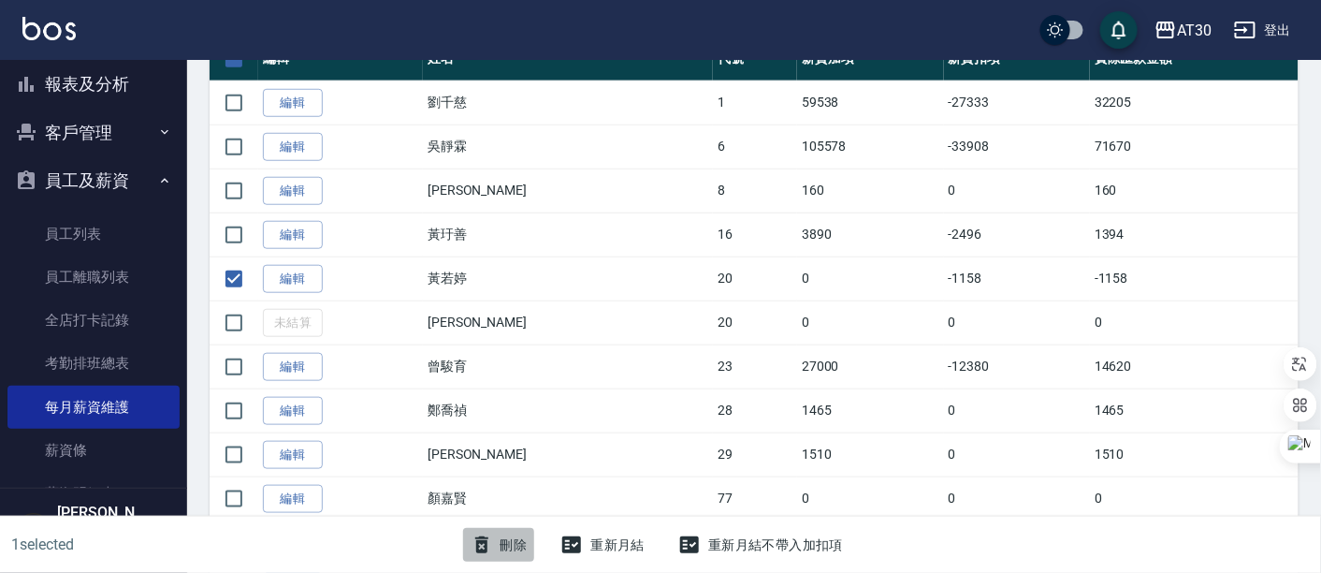
click at [530, 545] on button "刪除" at bounding box center [499, 545] width 72 height 35
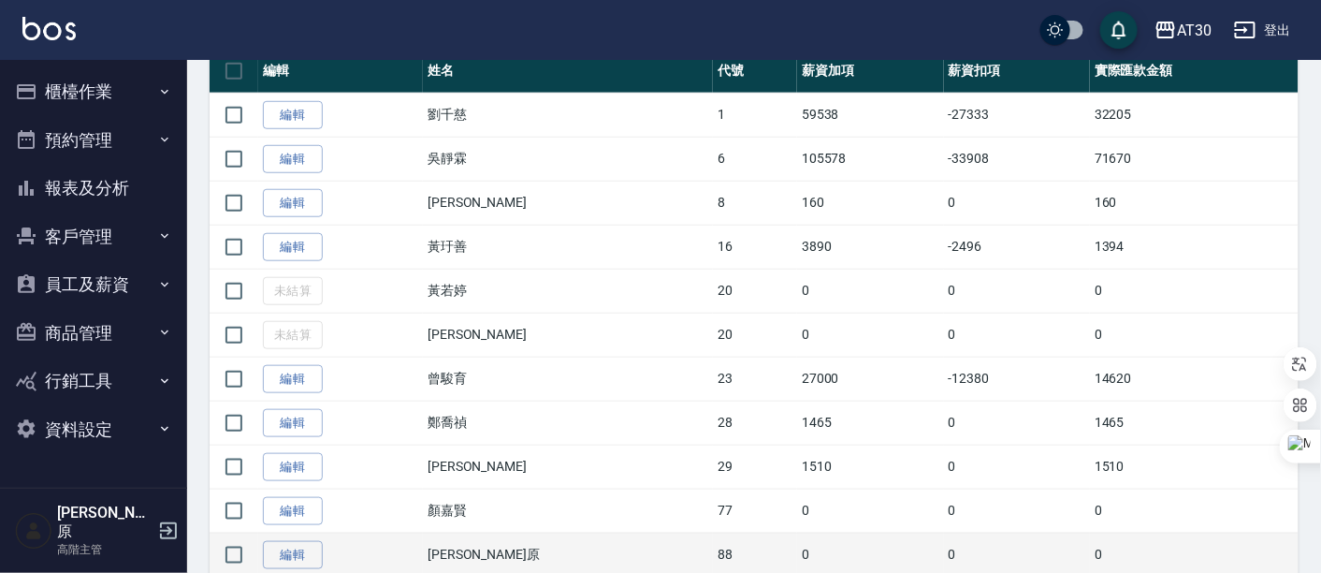
scroll to position [91, 0]
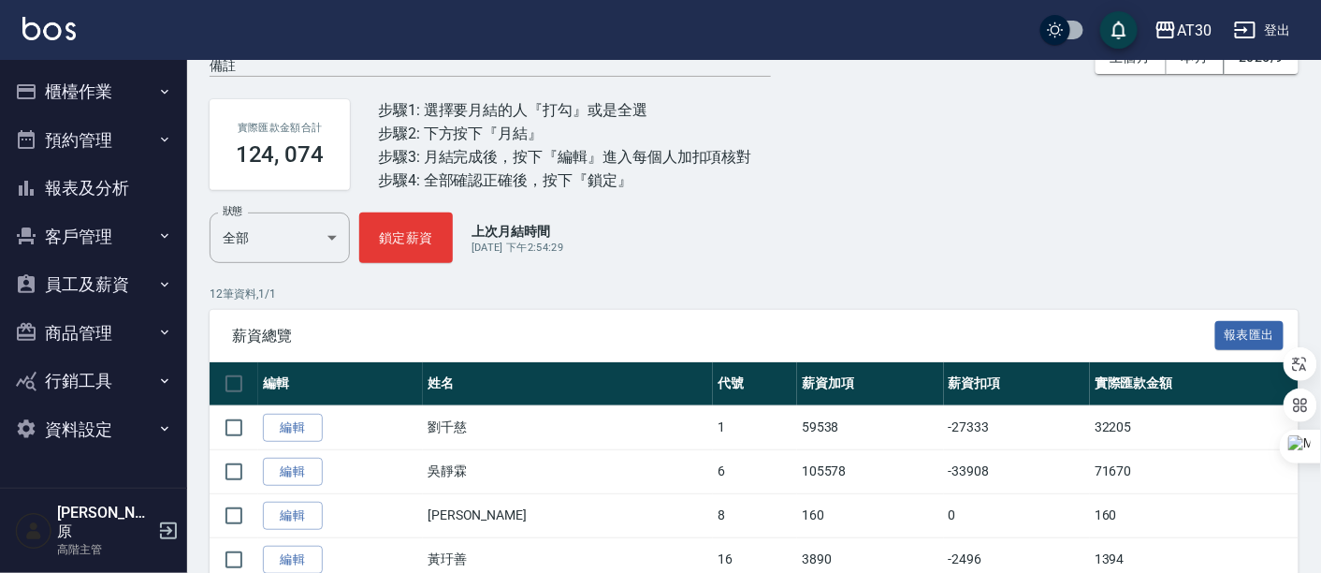
click at [104, 290] on button "員工及薪資" at bounding box center [93, 284] width 172 height 49
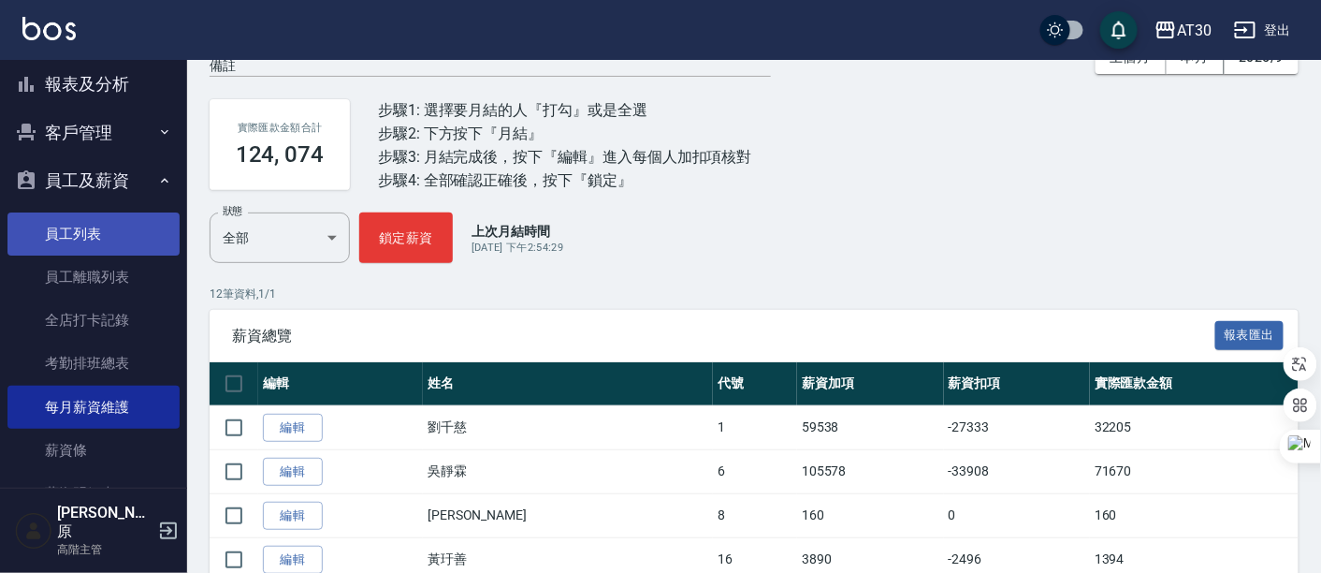
click at [104, 241] on link "員工列表" at bounding box center [93, 233] width 172 height 43
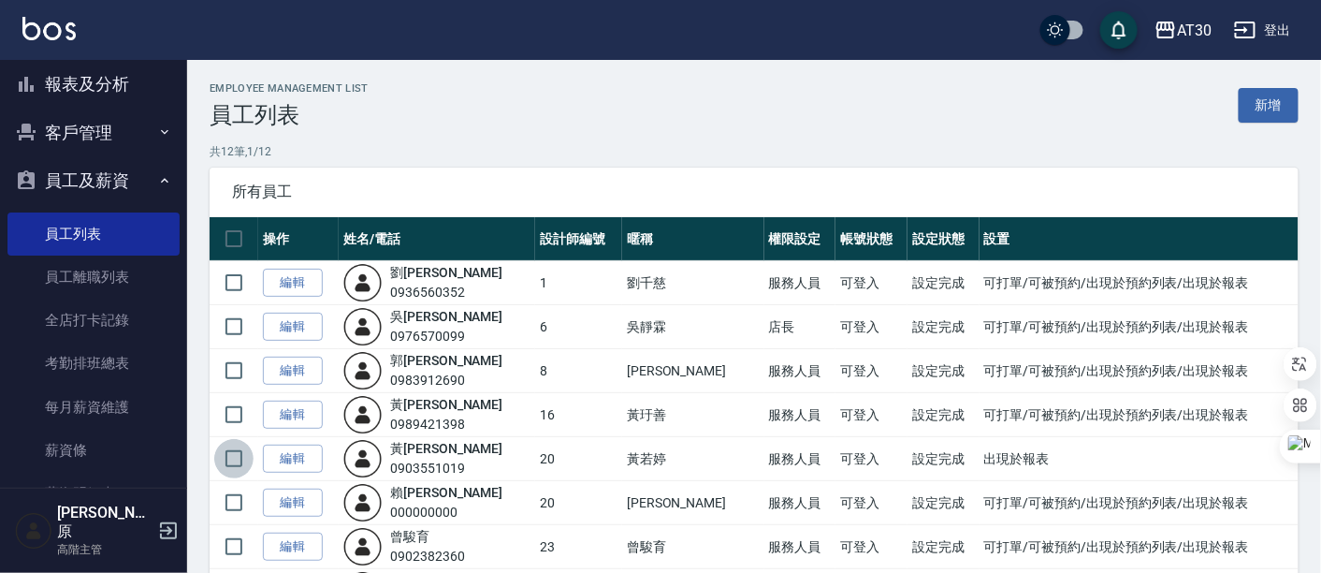
click at [239, 460] on input "checkbox" at bounding box center [233, 458] width 39 height 39
checkbox input "true"
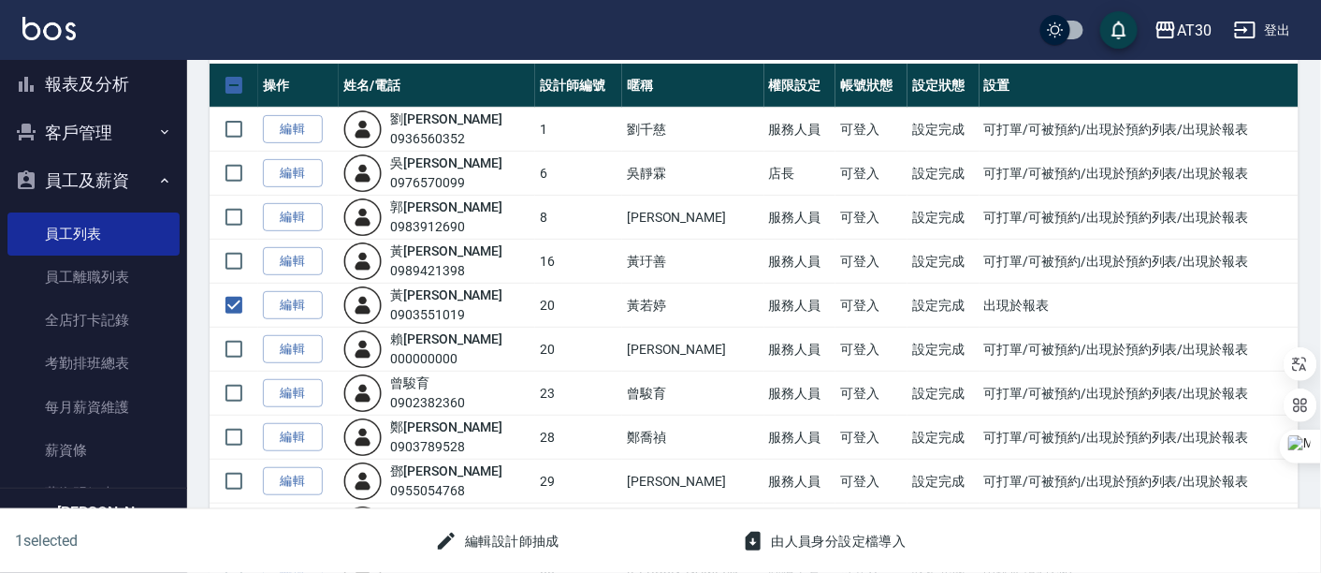
scroll to position [208, 0]
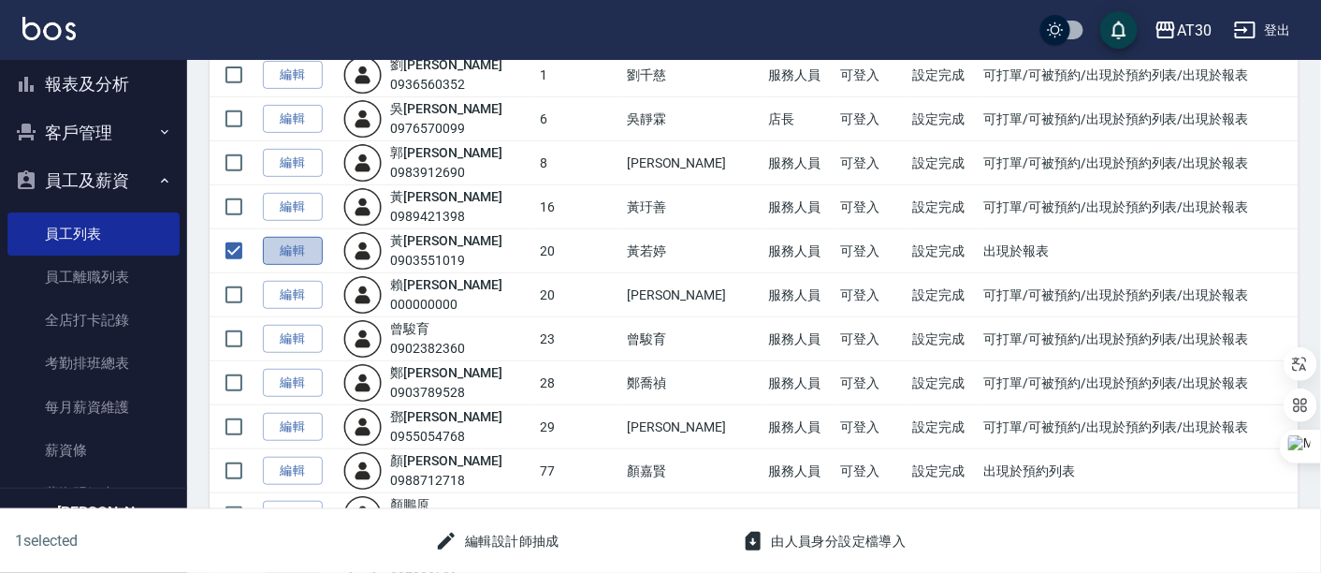
click at [273, 246] on link "編輯" at bounding box center [293, 251] width 60 height 29
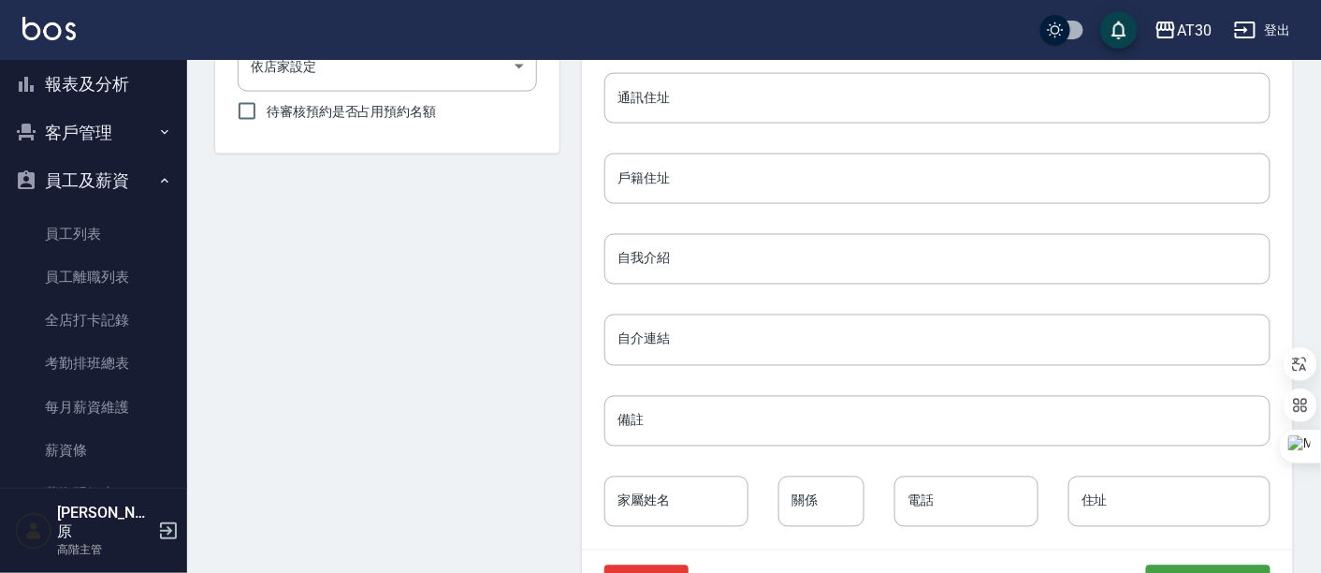
scroll to position [918, 0]
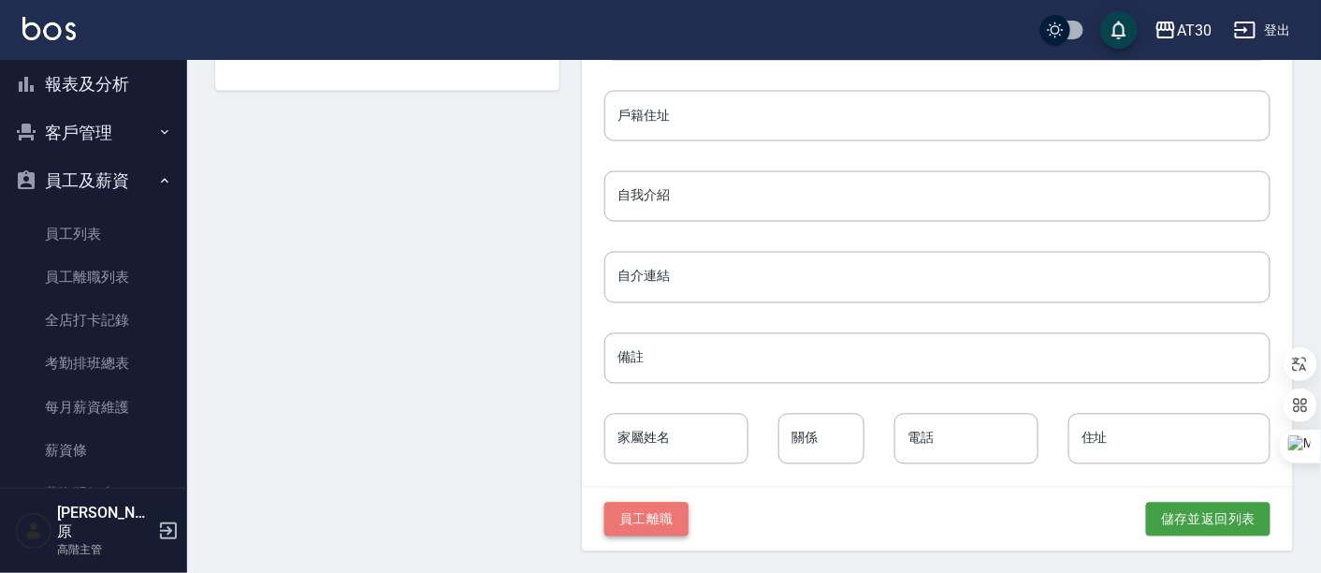
click at [660, 529] on button "員工離職" at bounding box center [646, 519] width 84 height 35
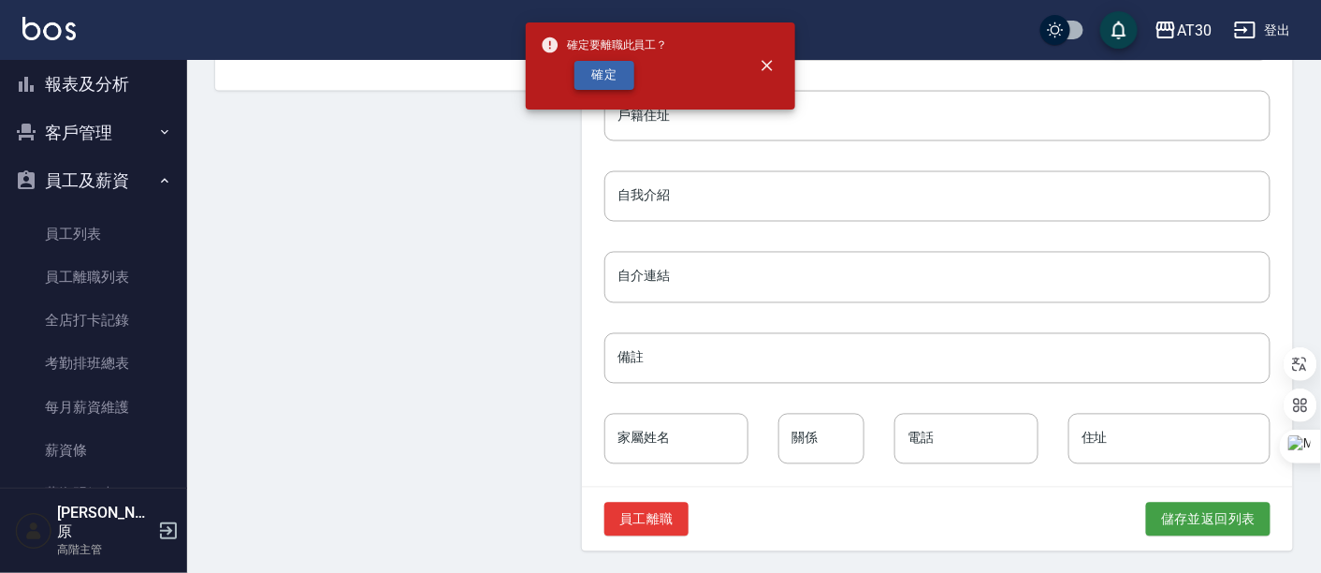
click at [617, 88] on button "確定" at bounding box center [604, 75] width 60 height 29
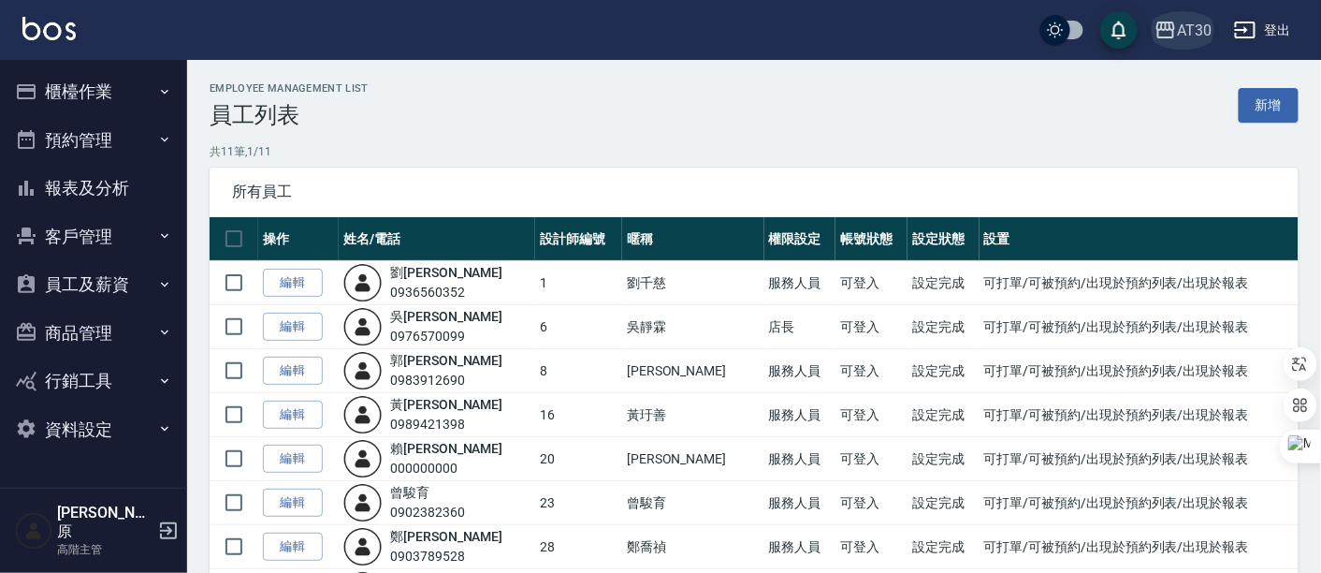
click at [1195, 20] on div "AT30" at bounding box center [1194, 30] width 35 height 23
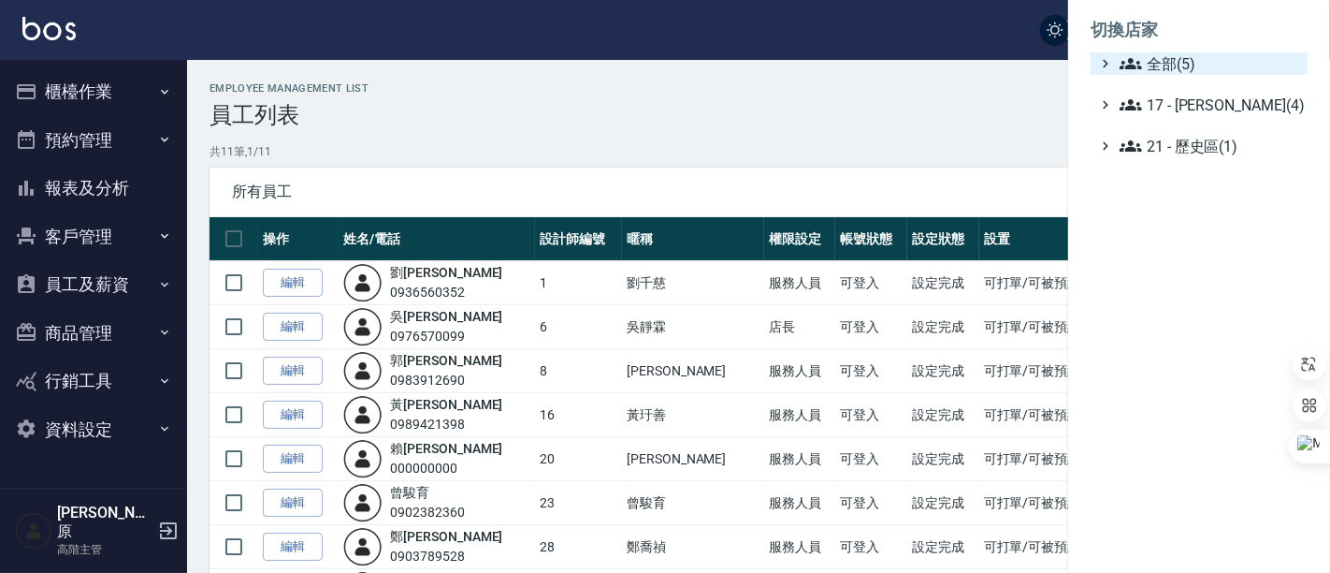
click at [1195, 57] on span "全部(5)" at bounding box center [1210, 63] width 181 height 22
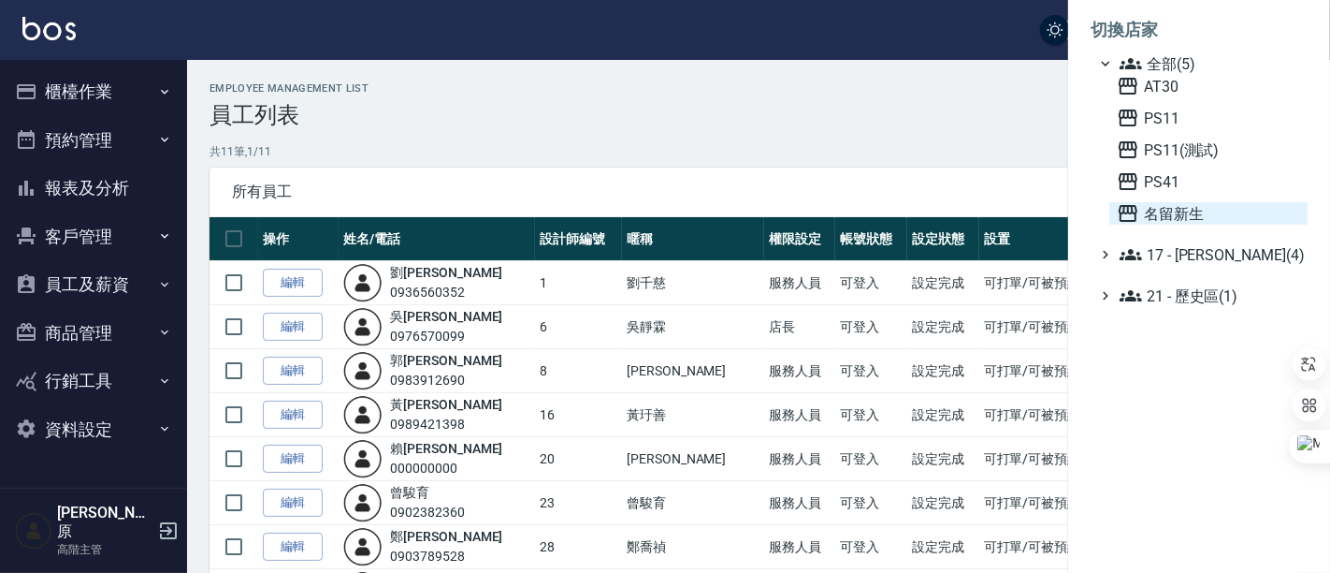
click at [1179, 205] on span "名留新生" at bounding box center [1208, 213] width 183 height 22
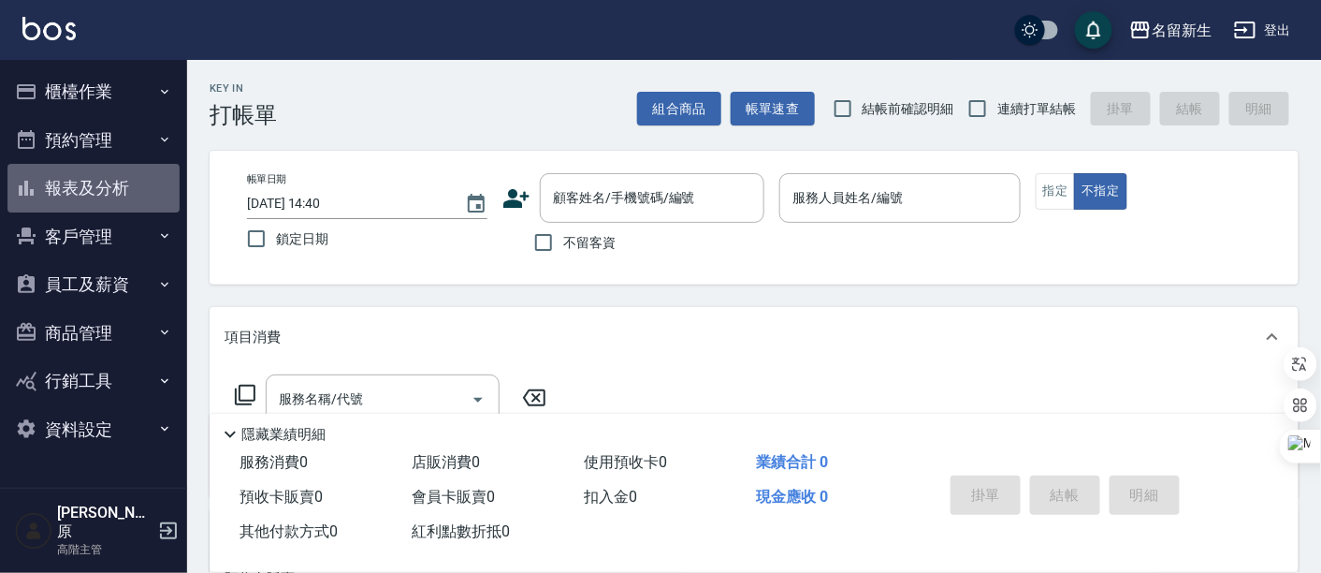
click at [131, 196] on button "報表及分析" at bounding box center [93, 188] width 172 height 49
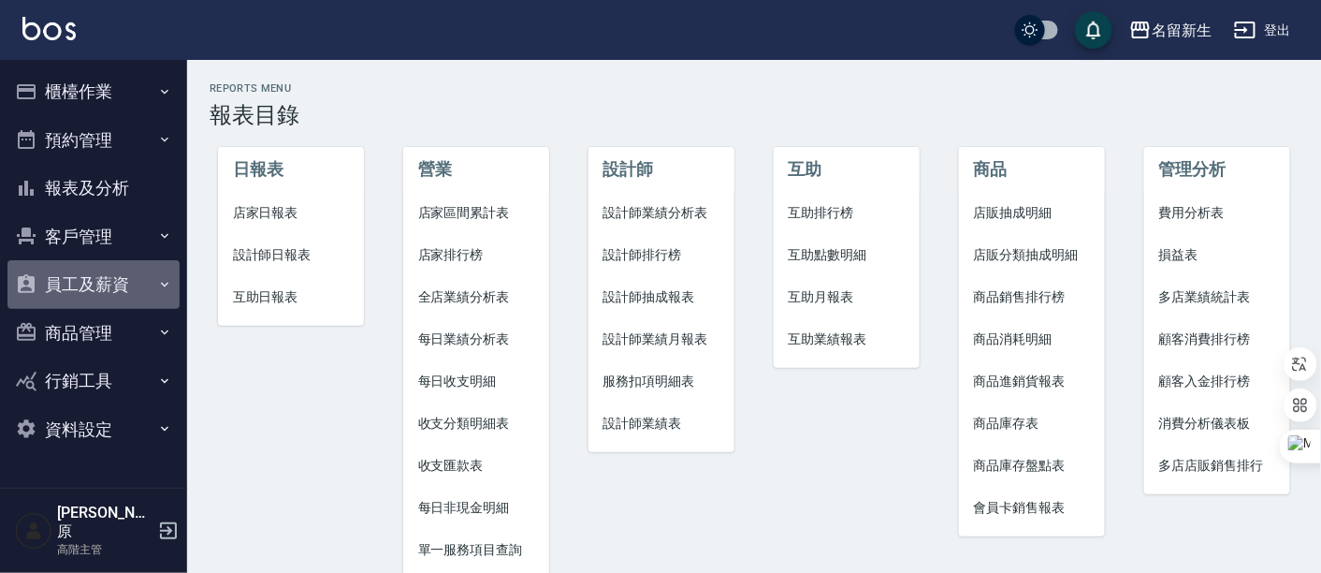
click at [148, 292] on button "員工及薪資" at bounding box center [93, 284] width 172 height 49
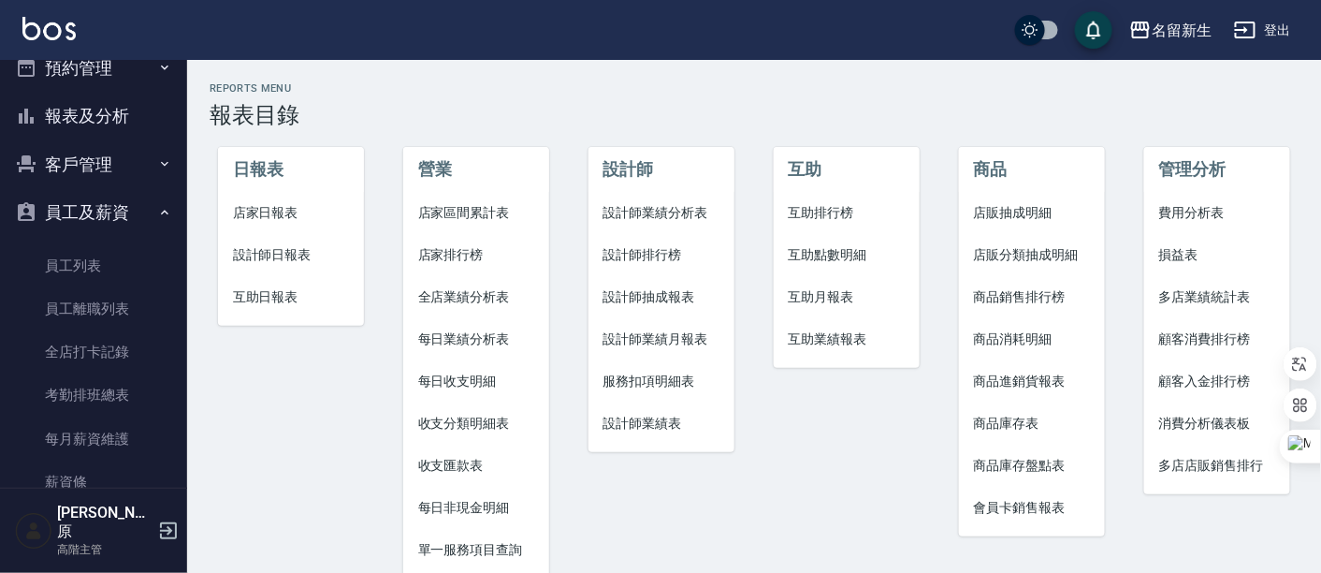
scroll to position [104, 0]
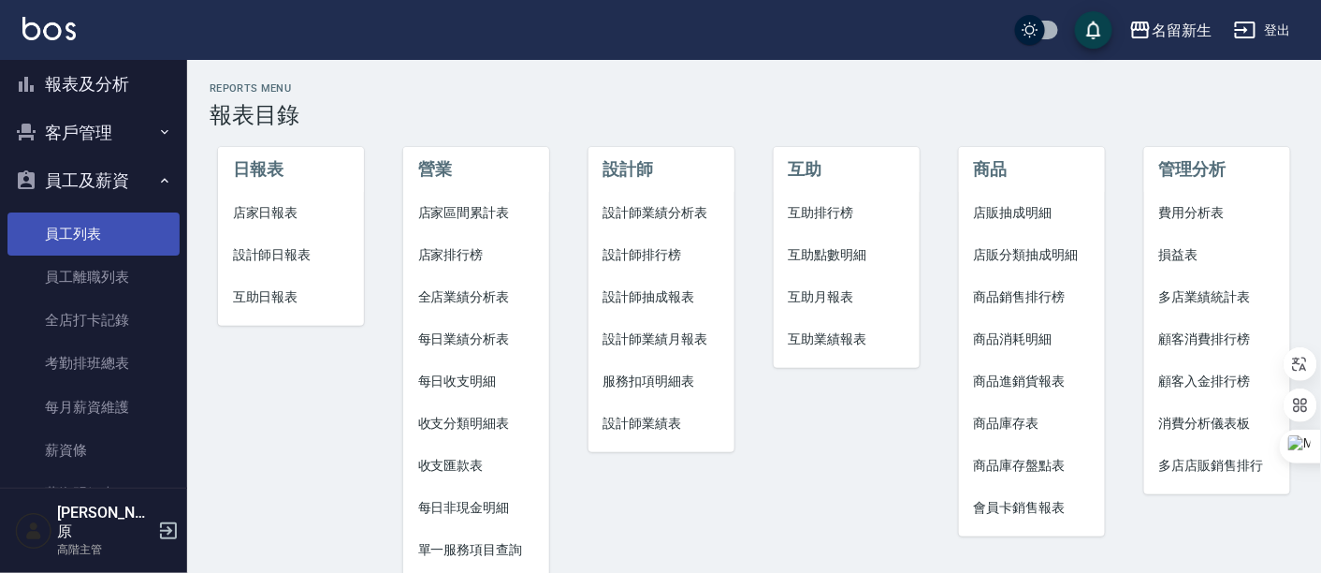
click at [103, 239] on link "員工列表" at bounding box center [93, 233] width 172 height 43
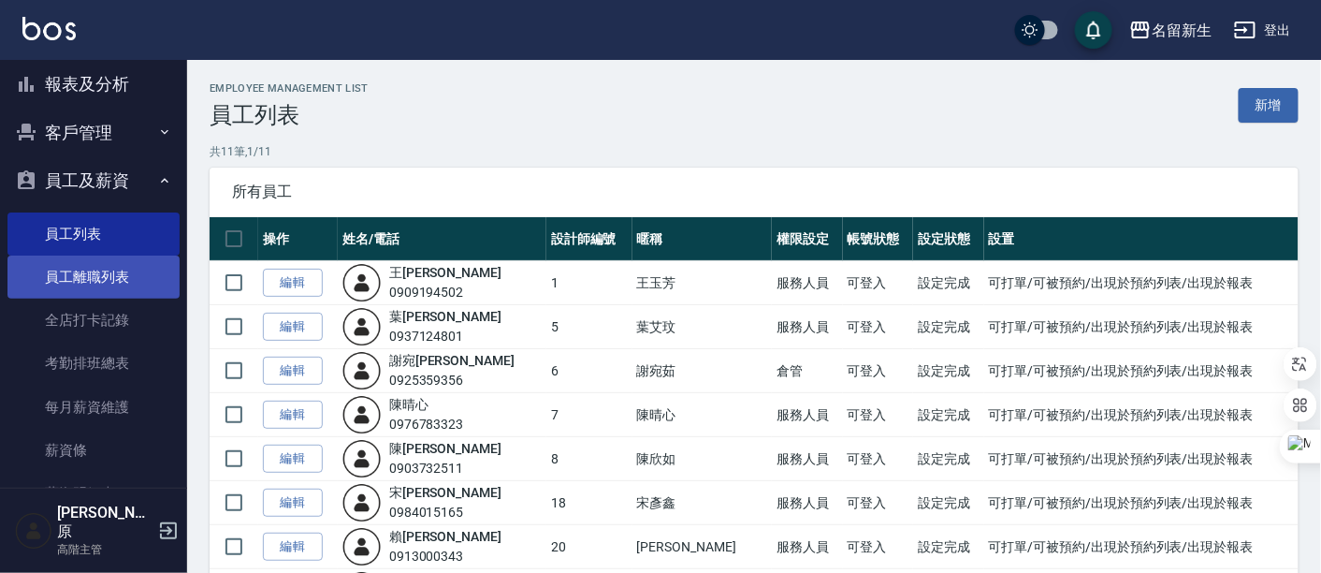
click at [117, 269] on link "員工離職列表" at bounding box center [93, 276] width 172 height 43
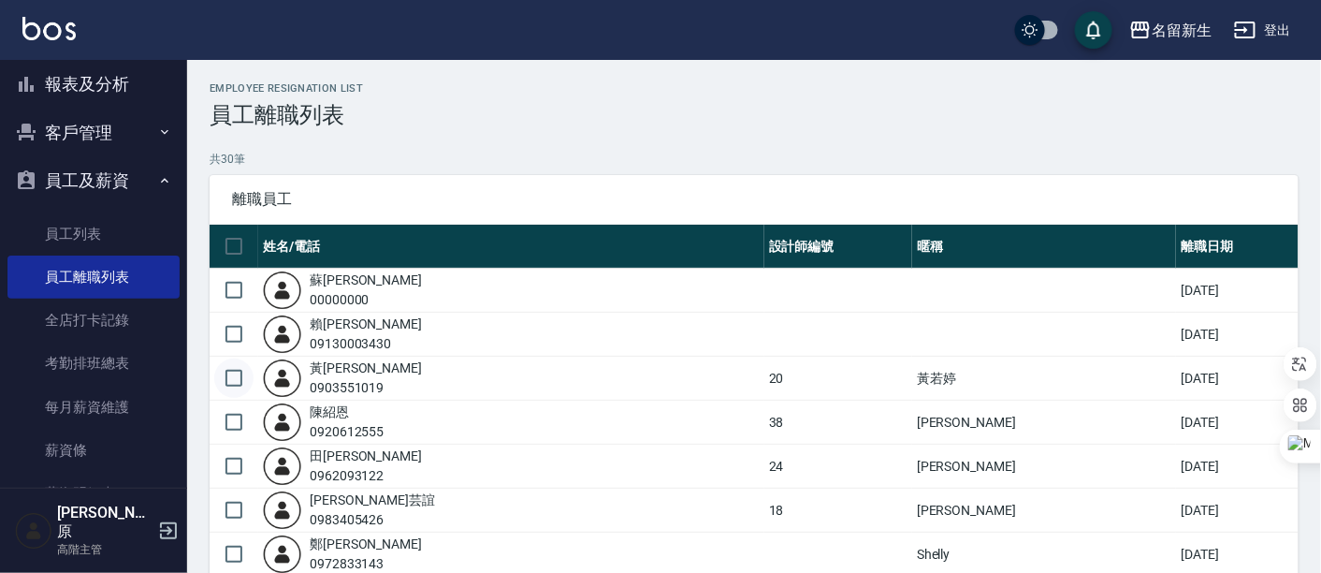
click at [225, 382] on input "checkbox" at bounding box center [233, 377] width 39 height 39
checkbox input "true"
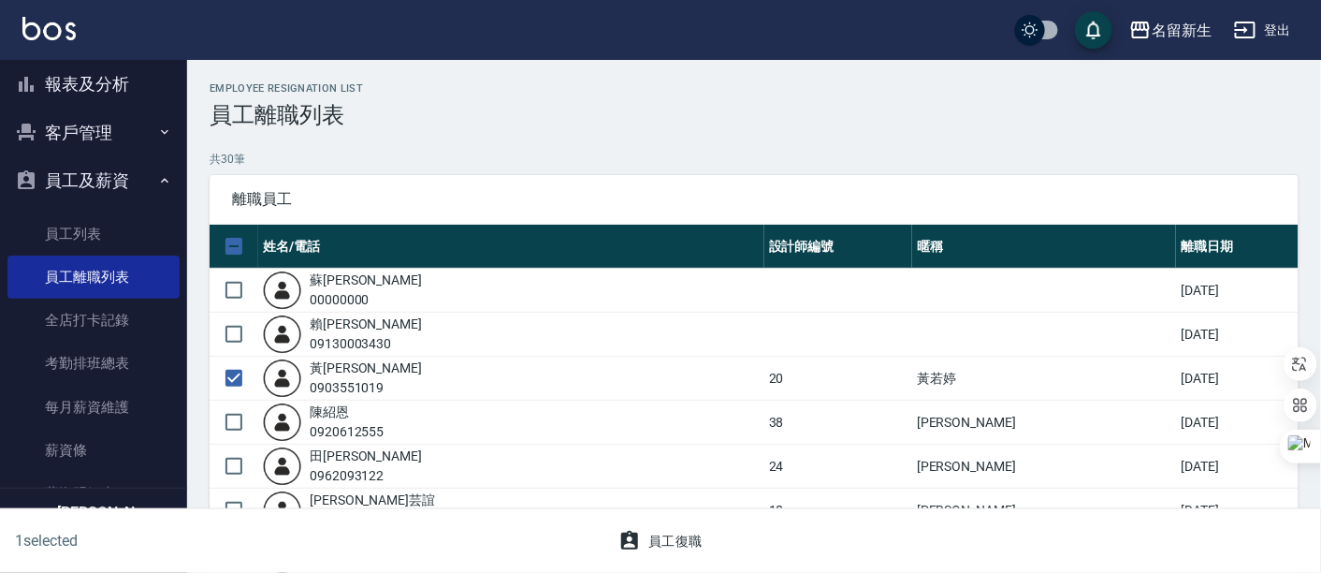
click at [662, 537] on button "員工復職" at bounding box center [660, 541] width 99 height 35
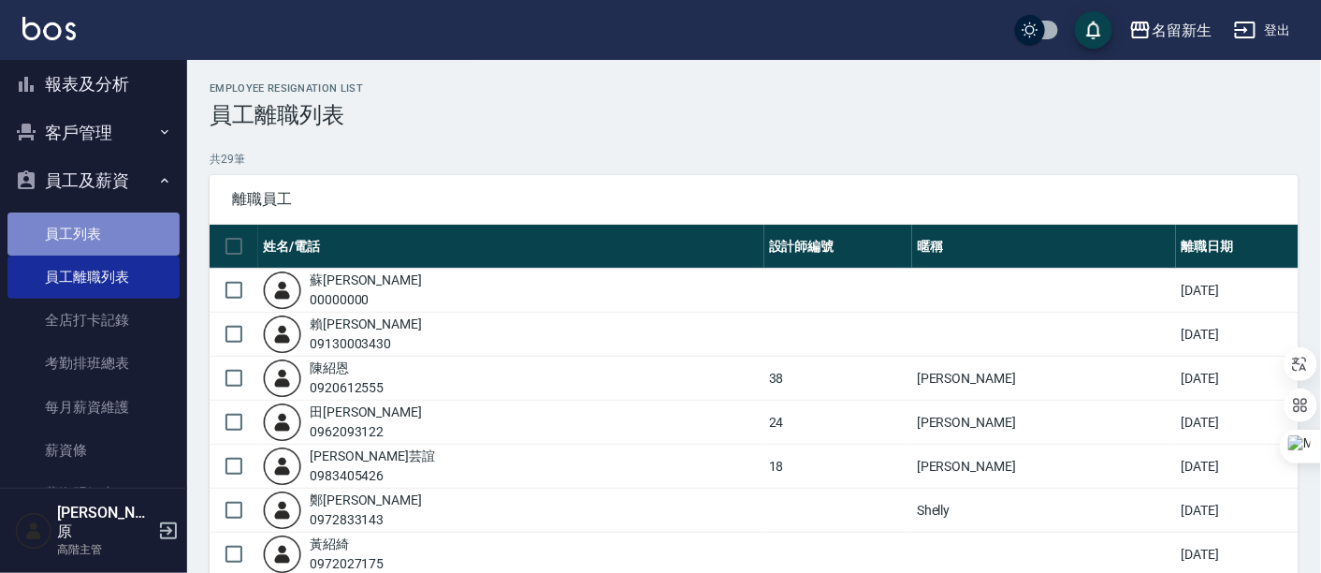
click at [94, 228] on link "員工列表" at bounding box center [93, 233] width 172 height 43
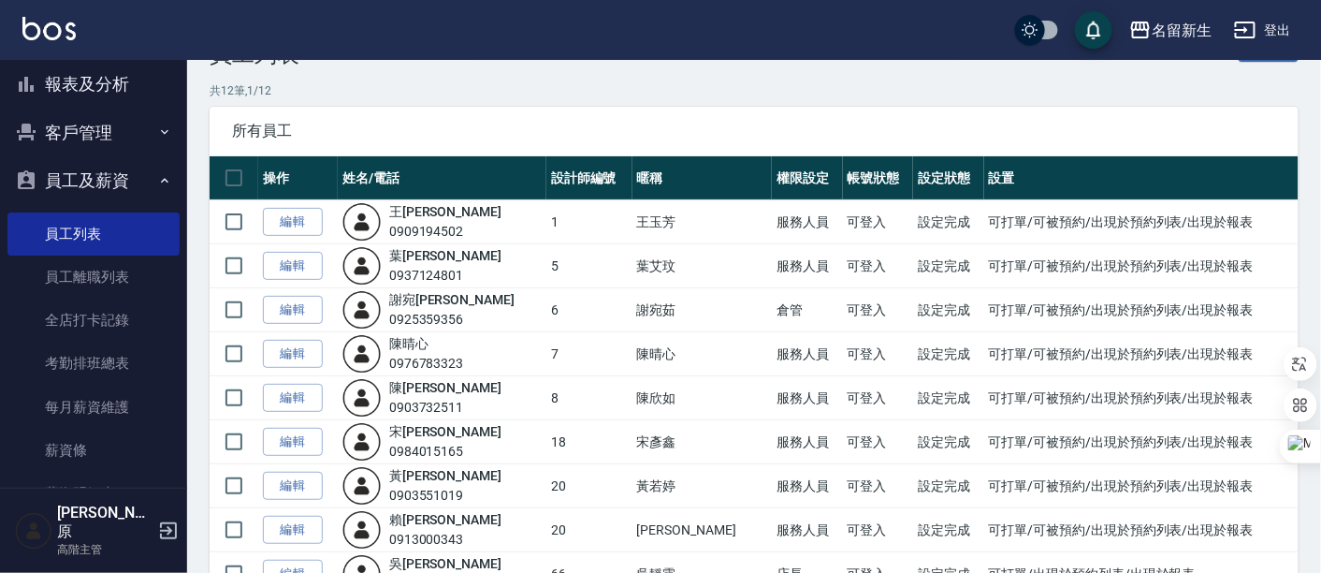
scroll to position [104, 0]
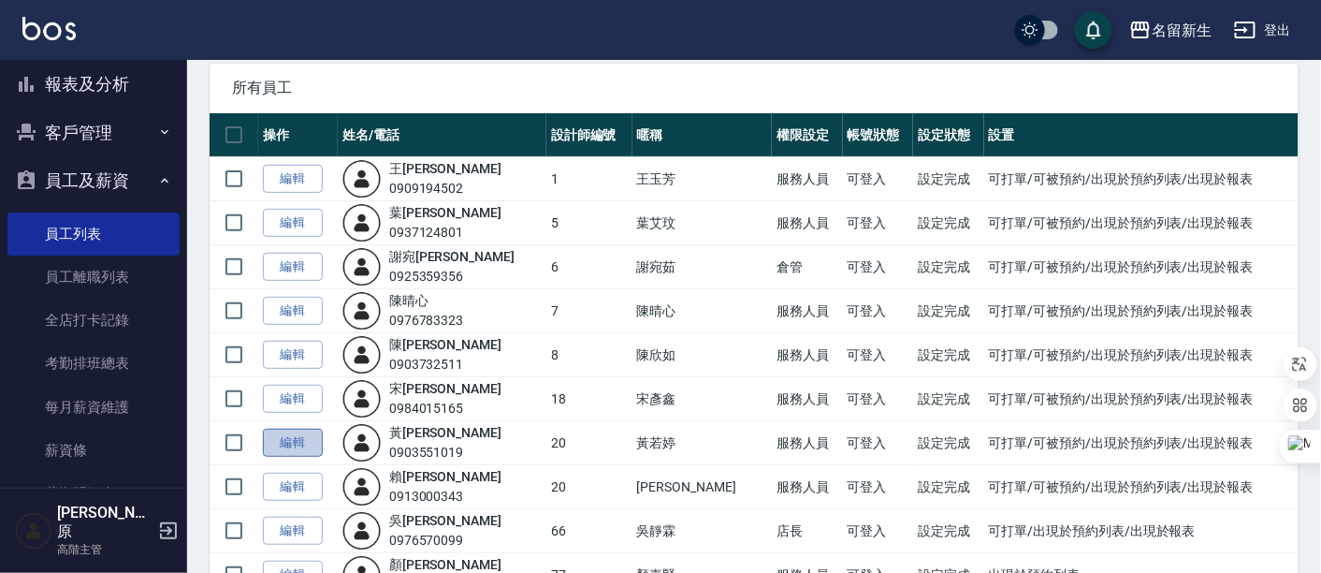
click at [297, 442] on link "編輯" at bounding box center [293, 442] width 60 height 29
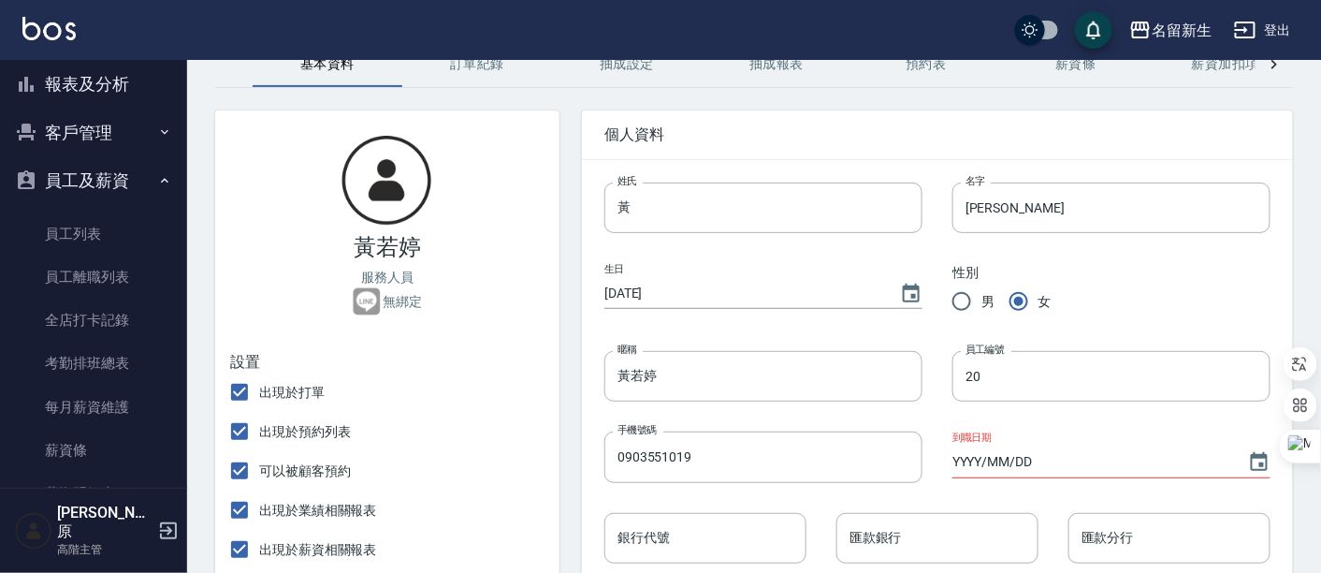
scroll to position [208, 0]
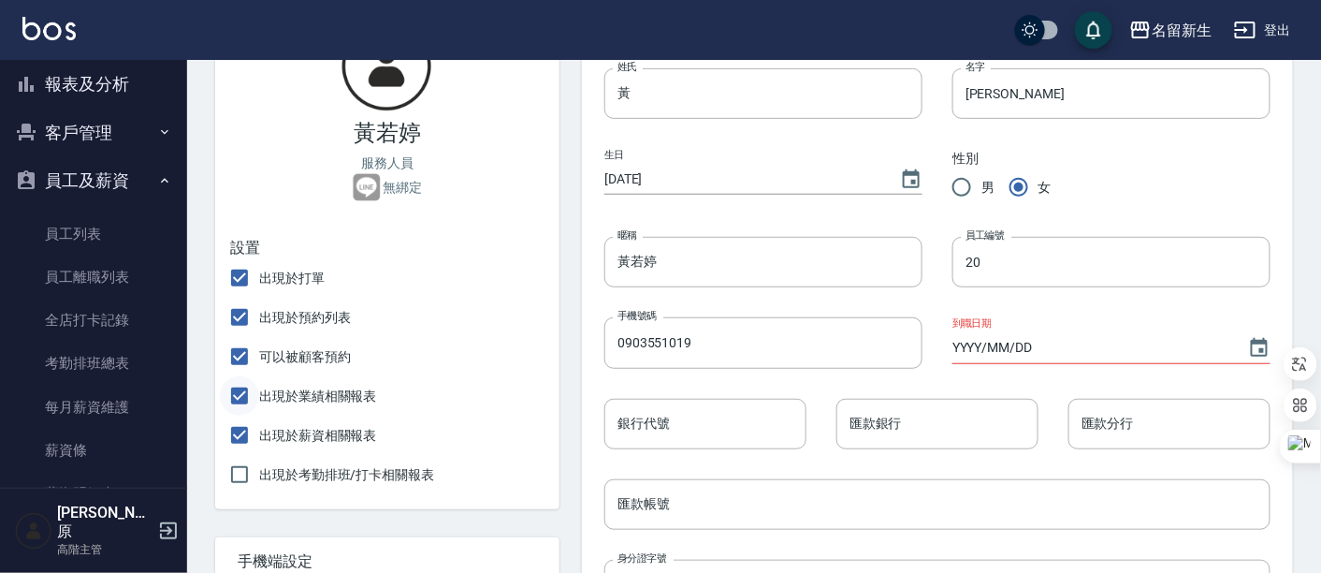
click at [233, 399] on input "出現於業績相關報表" at bounding box center [239, 395] width 39 height 39
checkbox input "false"
click at [240, 322] on input "出現於預約列表" at bounding box center [239, 316] width 39 height 39
checkbox input "false"
click at [229, 356] on input "可以被顧客預約" at bounding box center [239, 356] width 39 height 39
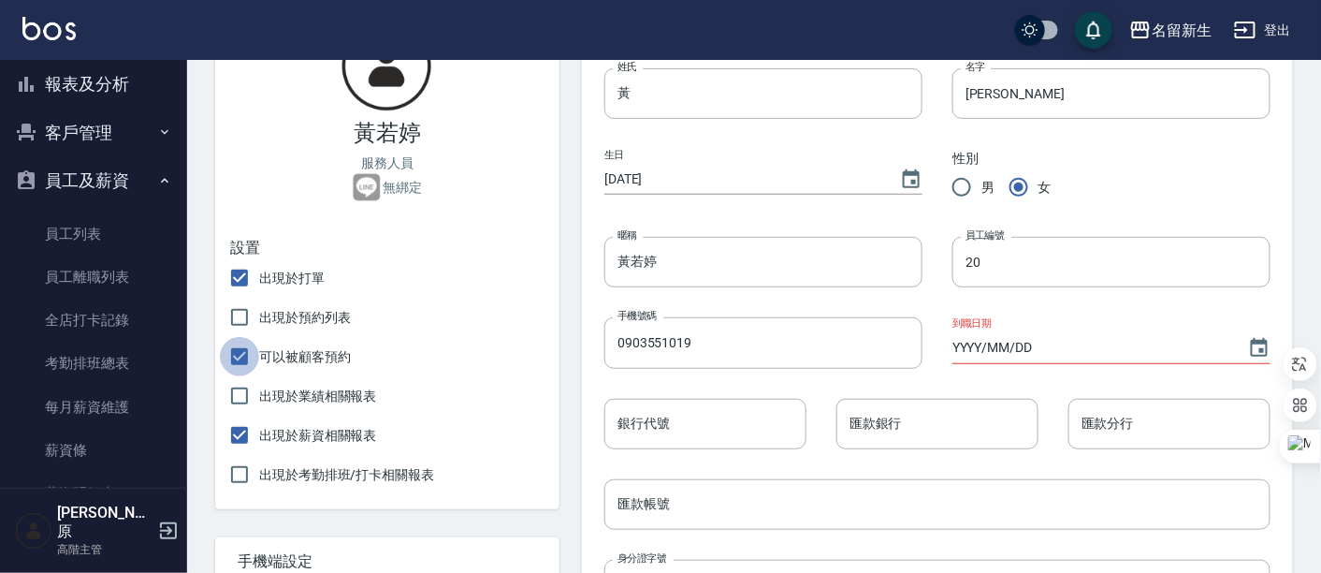
checkbox input "false"
click at [240, 402] on input "出現於業績相關報表" at bounding box center [239, 395] width 39 height 39
checkbox input "true"
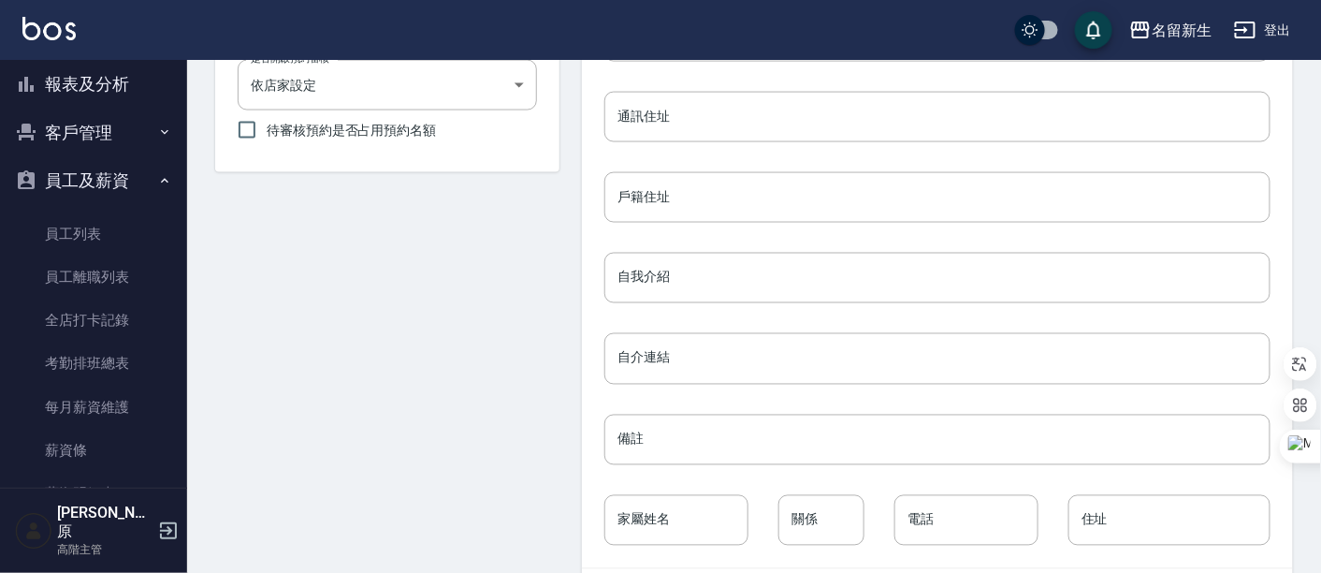
scroll to position [918, 0]
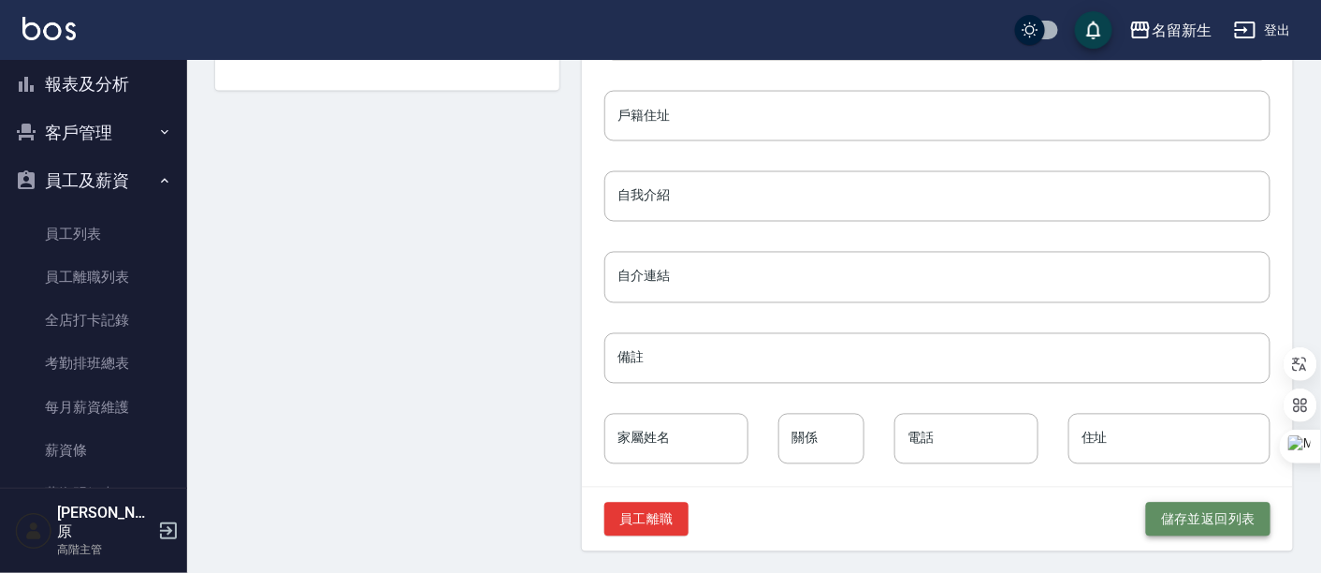
click at [1176, 510] on button "儲存並返回列表" at bounding box center [1208, 519] width 124 height 35
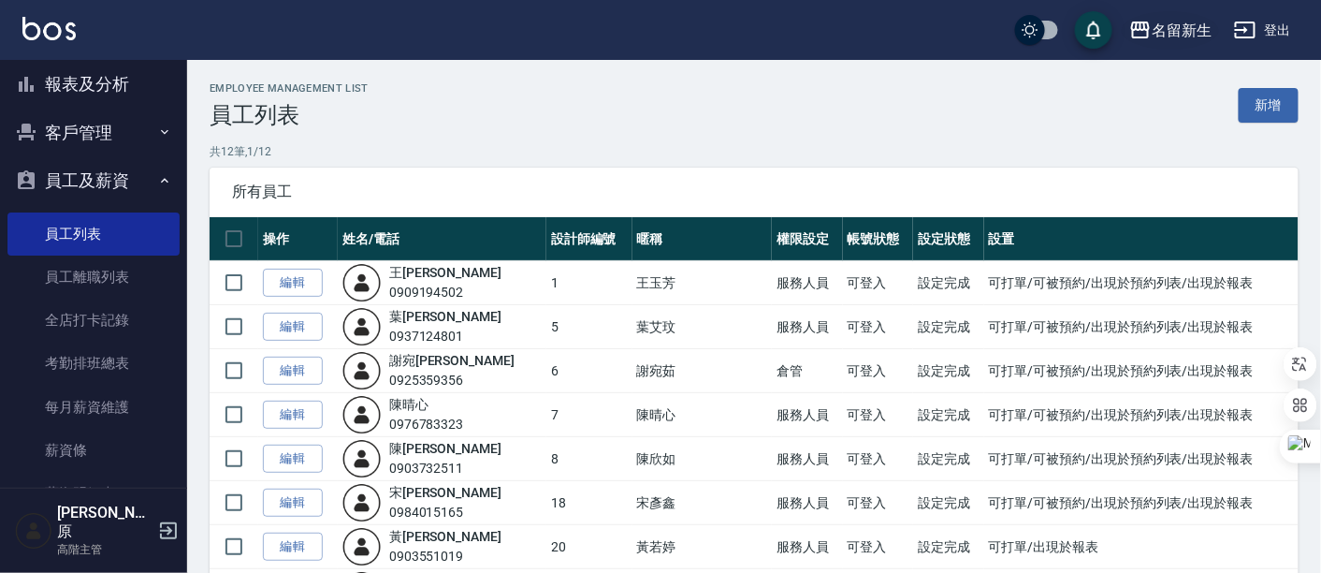
click at [1185, 28] on div "名留新生" at bounding box center [1182, 30] width 60 height 23
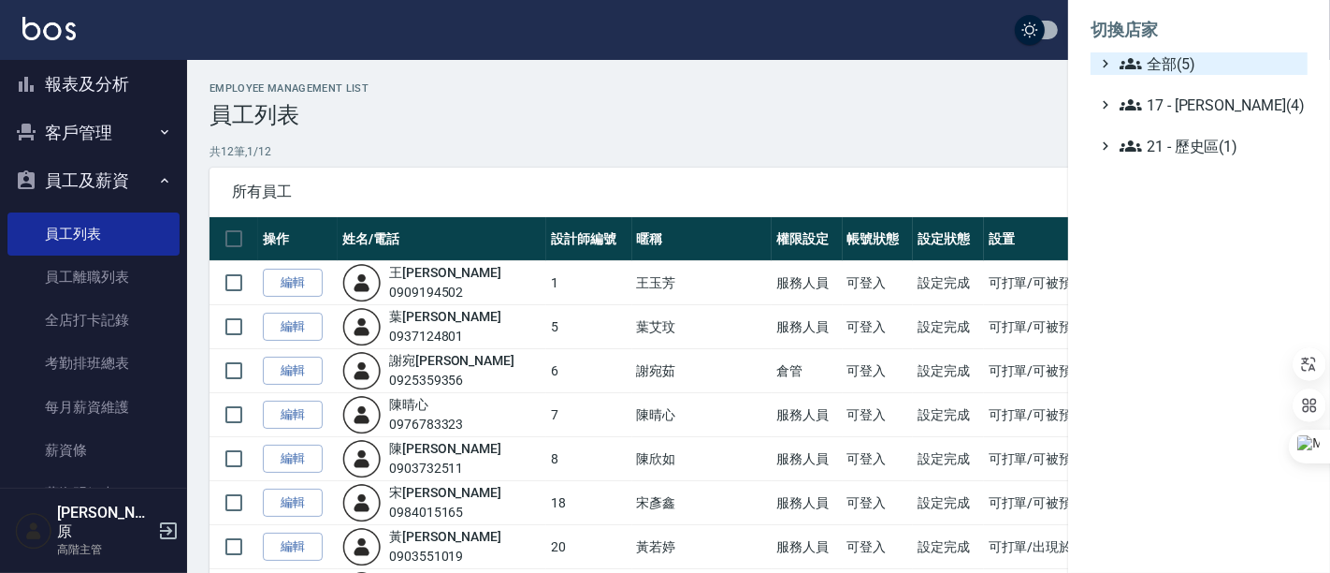
click at [1192, 57] on span "全部(5)" at bounding box center [1210, 63] width 181 height 22
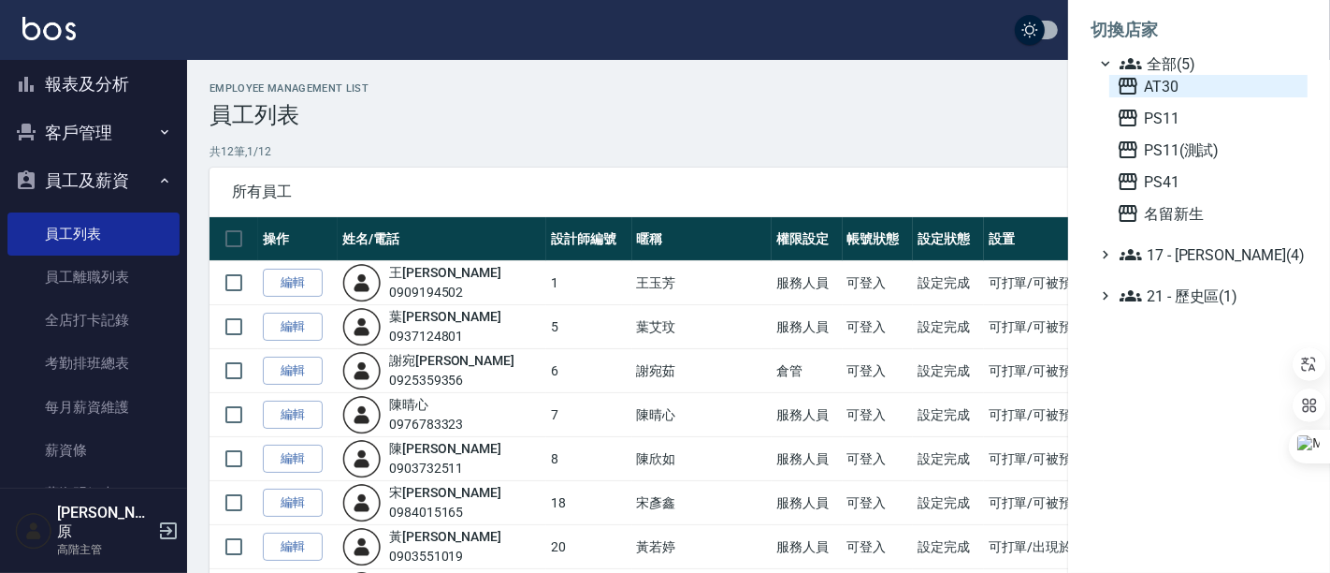
click at [1182, 84] on span "AT30" at bounding box center [1208, 86] width 183 height 22
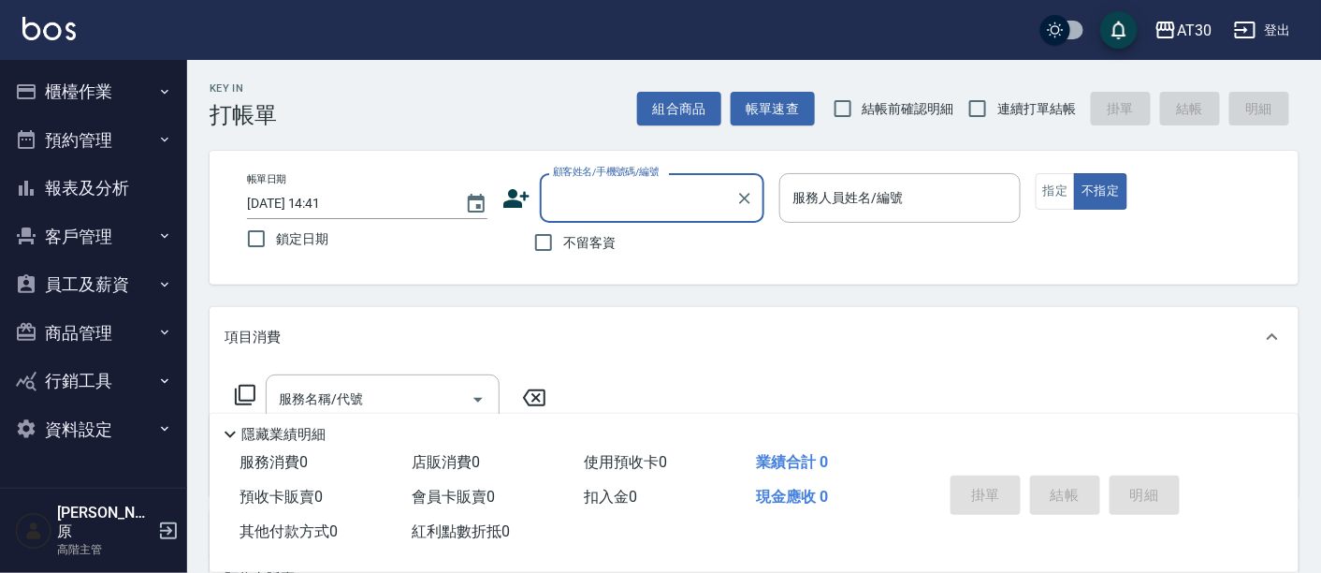
click at [72, 287] on button "員工及薪資" at bounding box center [93, 284] width 172 height 49
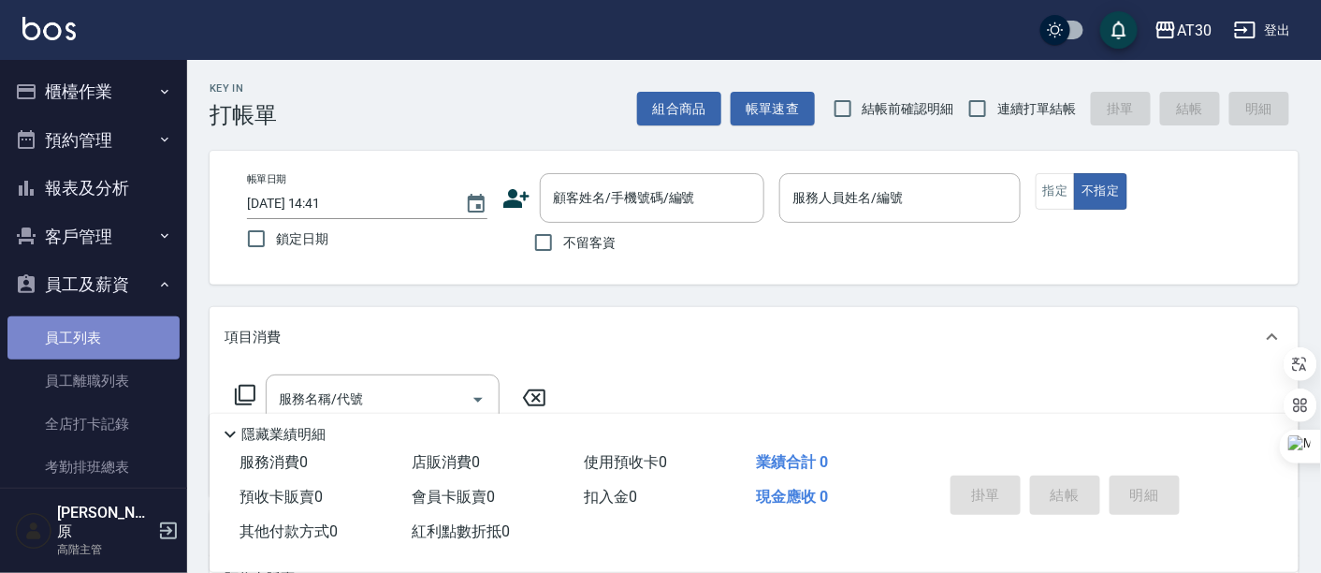
click at [100, 336] on link "員工列表" at bounding box center [93, 337] width 172 height 43
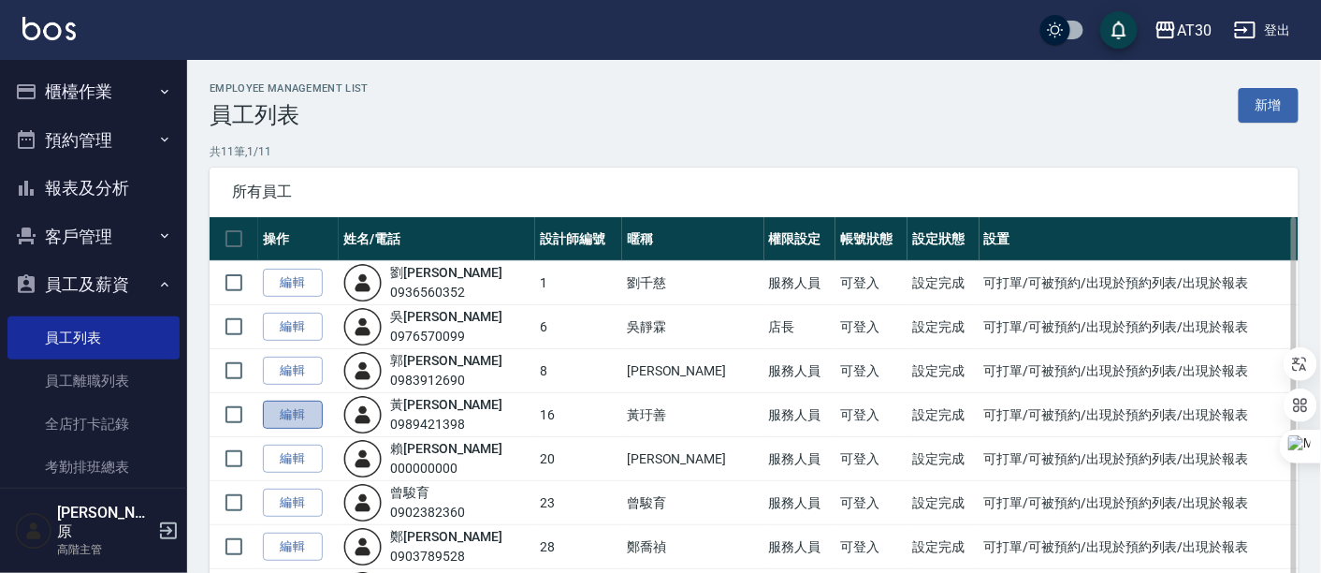
click at [302, 421] on link "編輯" at bounding box center [293, 414] width 60 height 29
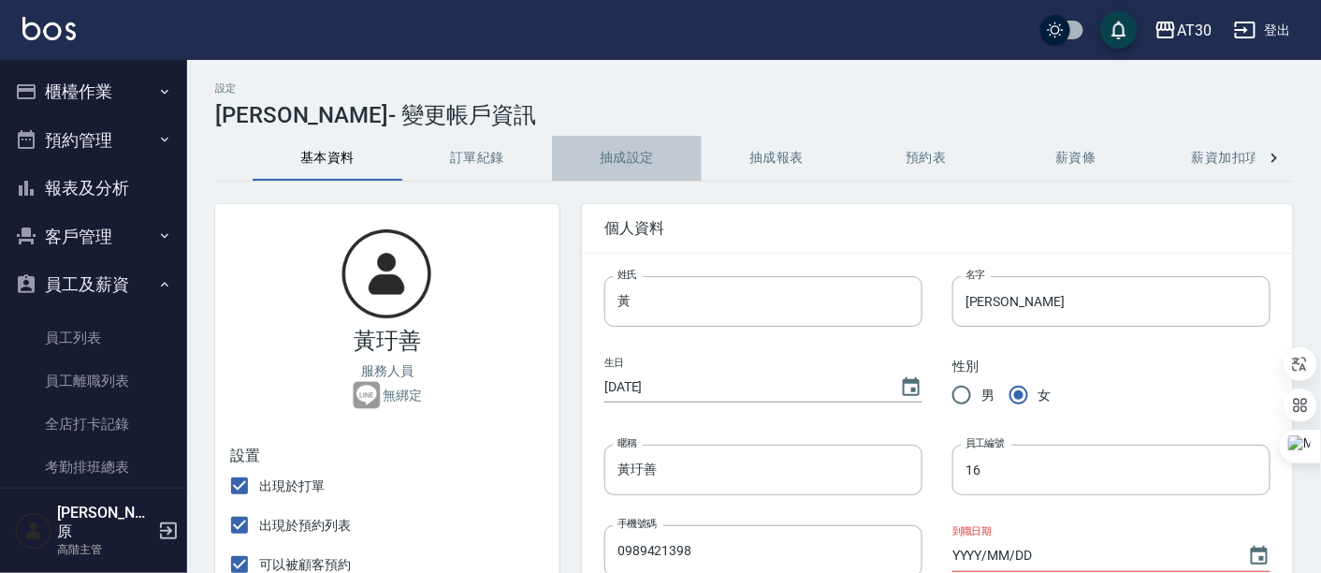
click at [617, 151] on button "抽成設定" at bounding box center [627, 158] width 150 height 45
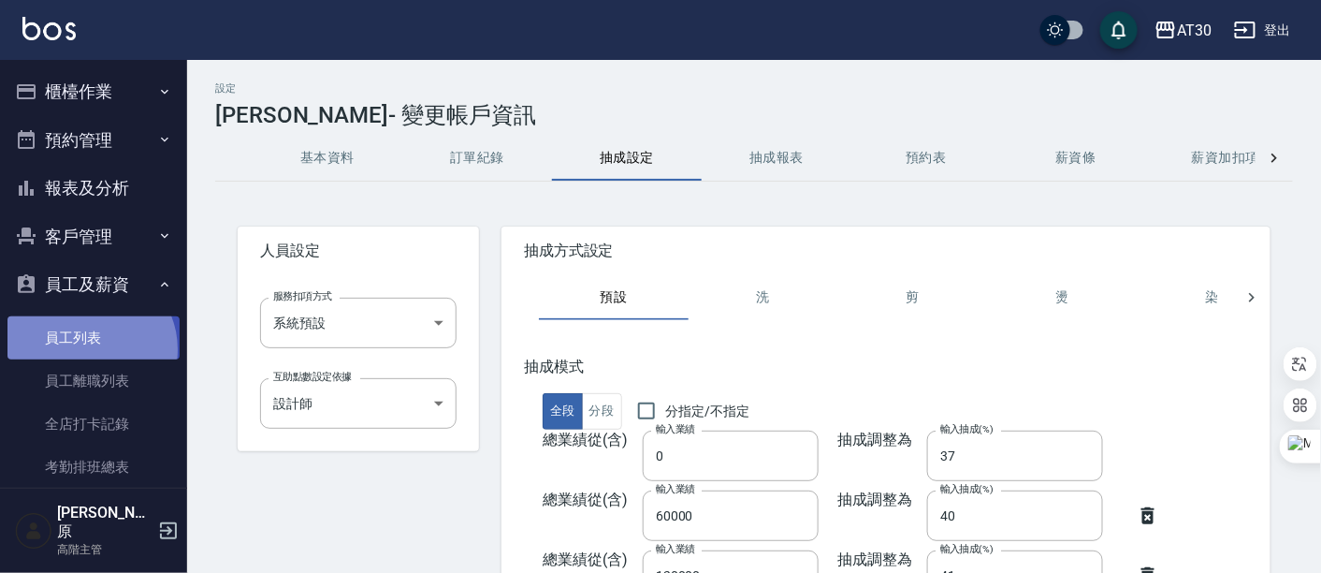
click at [88, 348] on link "員工列表" at bounding box center [93, 337] width 172 height 43
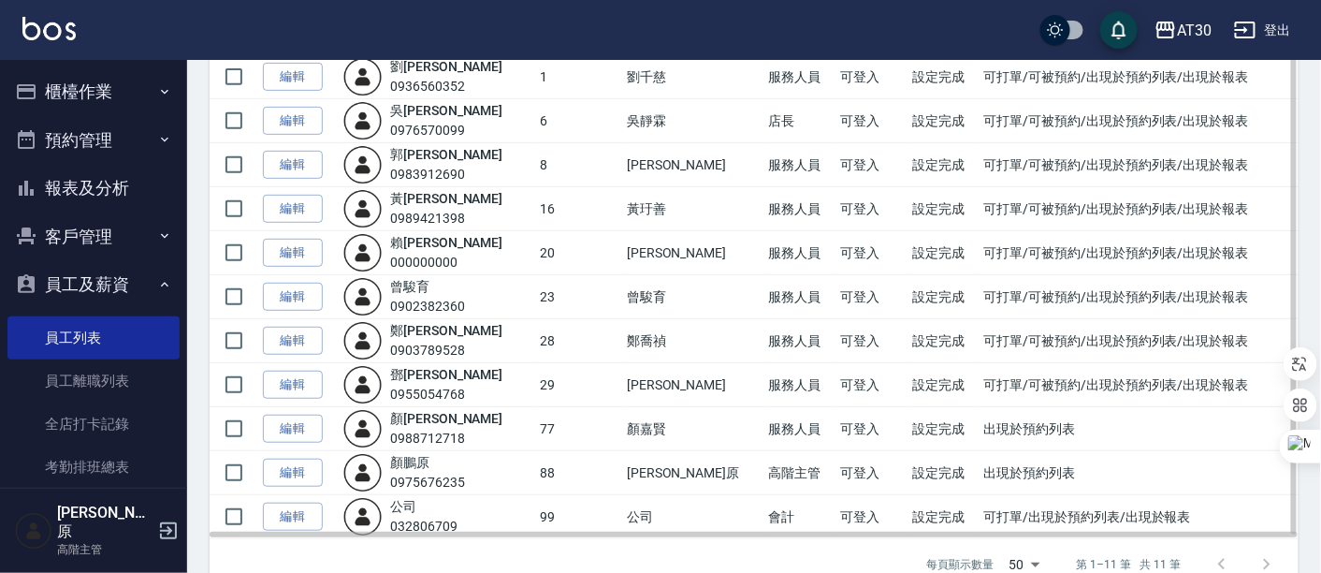
scroll to position [208, 0]
click at [304, 254] on link "編輯" at bounding box center [293, 251] width 60 height 29
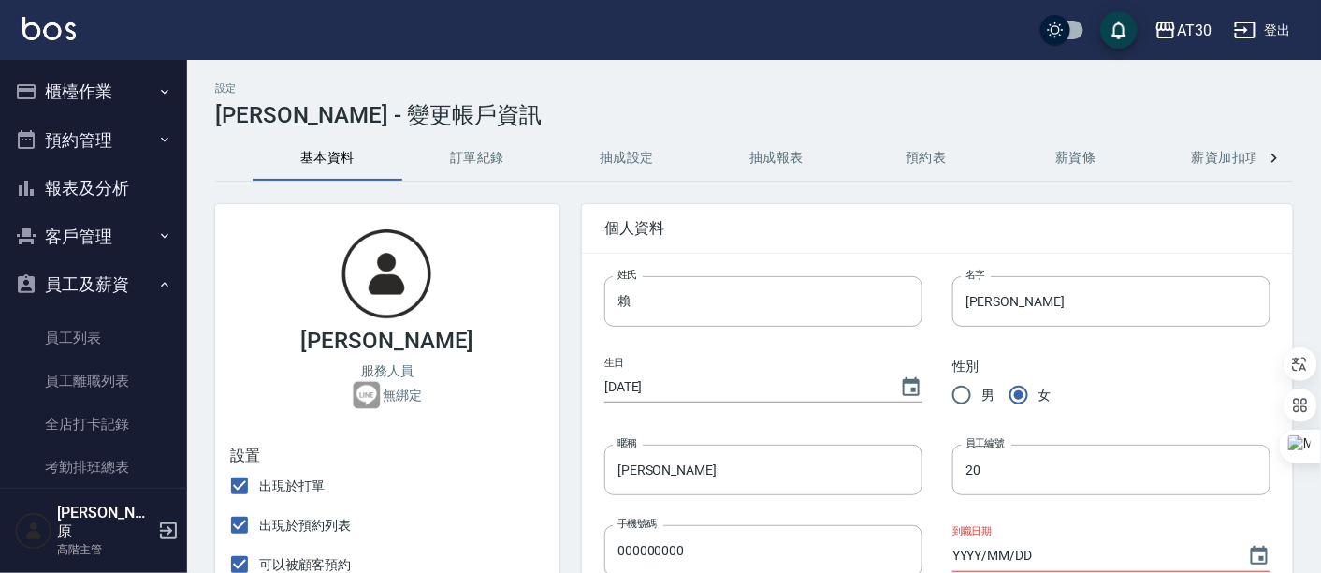
click at [638, 152] on button "抽成設定" at bounding box center [627, 158] width 150 height 45
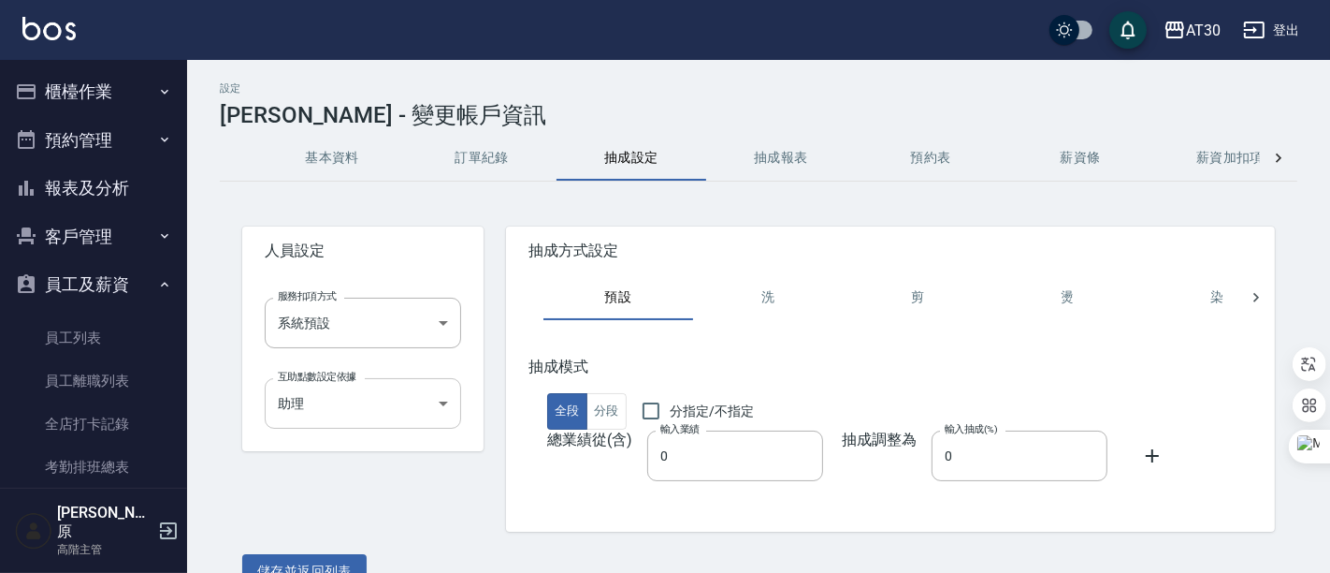
click at [438, 411] on body "AT30 登出 櫃檯作業 打帳單 帳單列表 掛單列表 座位開單 營業儀表板 現金收支登錄 高階收支登錄 材料自購登錄 每日結帳 排班表 現場電腦打卡 掃碼打卡…" at bounding box center [665, 305] width 1330 height 611
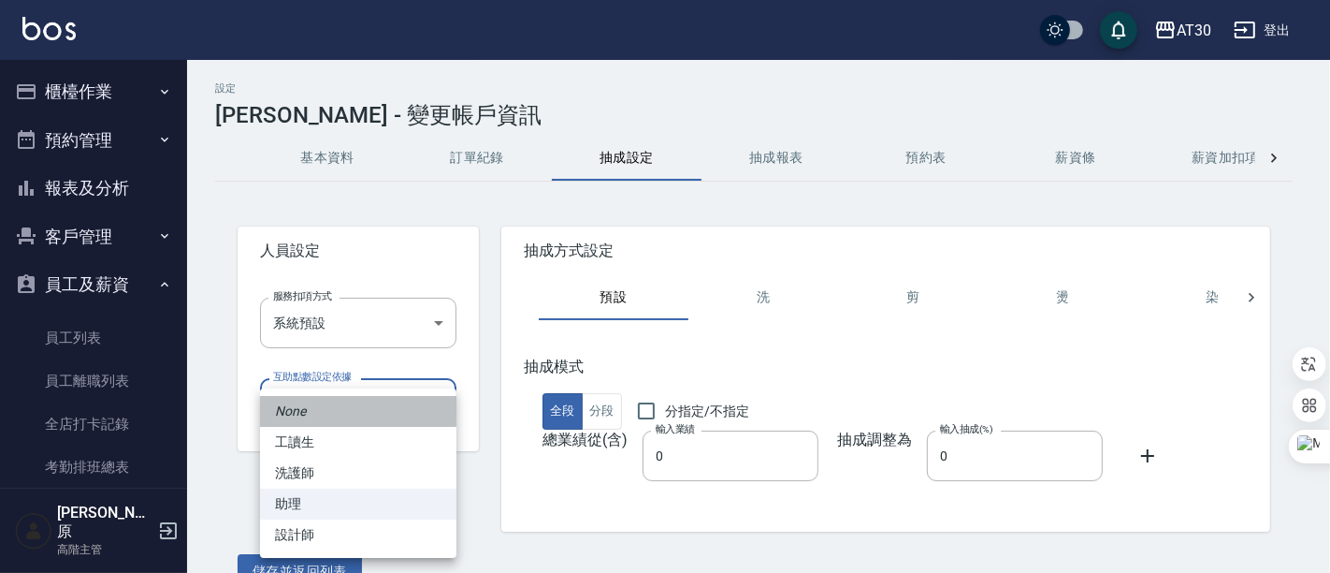
click at [438, 411] on li "None" at bounding box center [358, 411] width 196 height 31
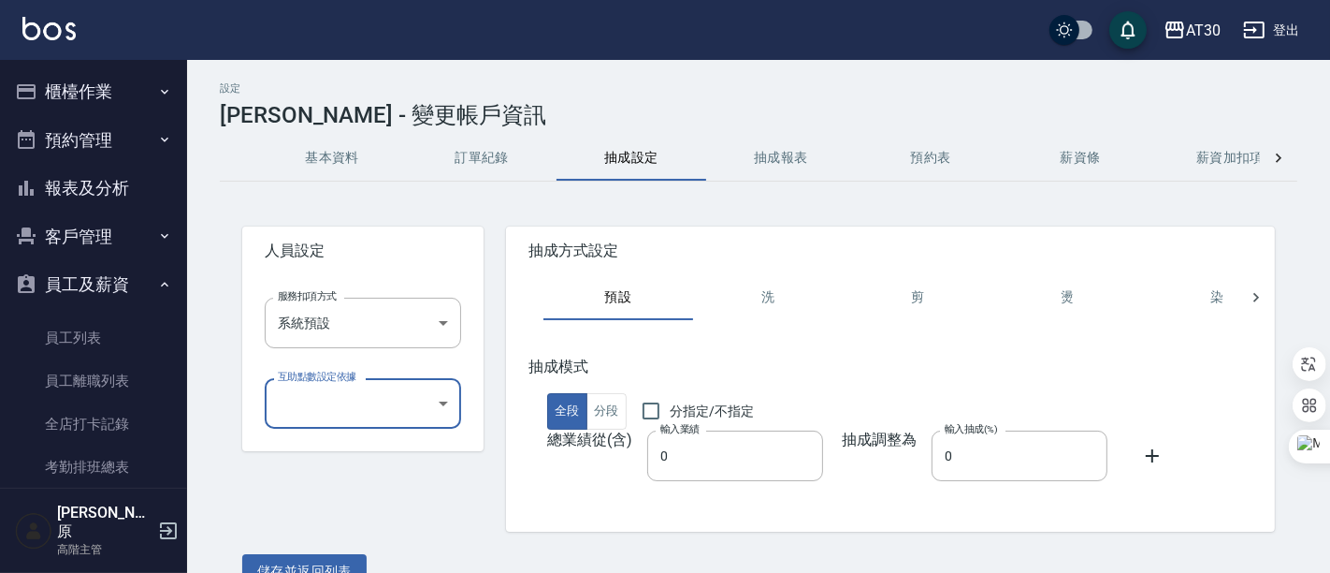
click at [438, 411] on body "AT30 登出 櫃檯作業 打帳單 帳單列表 掛單列表 座位開單 營業儀表板 現金收支登錄 高階收支登錄 材料自購登錄 每日結帳 排班表 現場電腦打卡 掃碼打卡…" at bounding box center [665, 305] width 1330 height 611
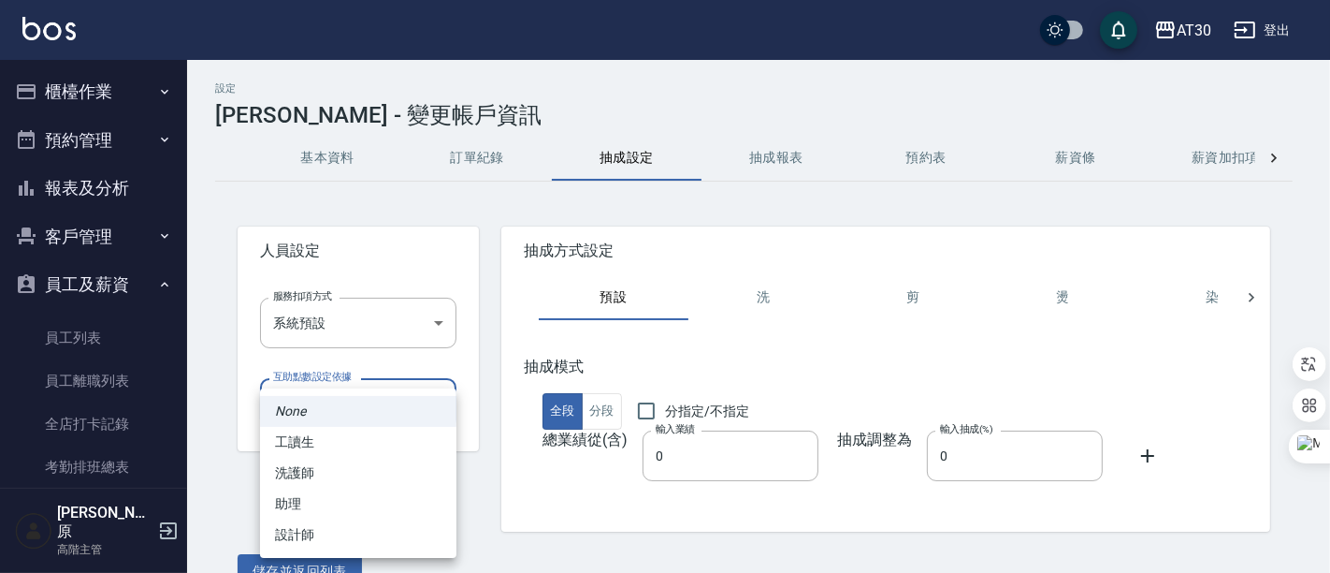
click at [574, 549] on div at bounding box center [665, 286] width 1330 height 573
click at [441, 391] on body "AT30 登出 櫃檯作業 打帳單 帳單列表 掛單列表 座位開單 營業儀表板 現金收支登錄 高階收支登錄 材料自購登錄 每日結帳 排班表 現場電腦打卡 掃碼打卡…" at bounding box center [665, 305] width 1330 height 611
click at [472, 159] on div at bounding box center [665, 286] width 1330 height 573
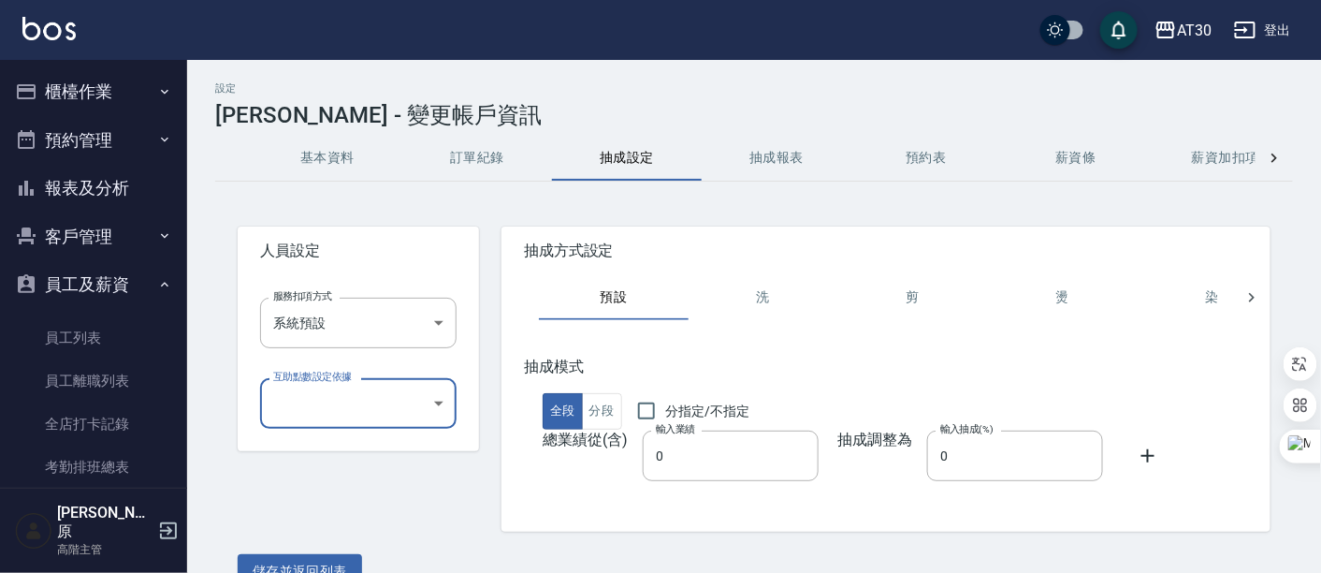
click at [485, 147] on button "訂單紀錄" at bounding box center [477, 158] width 150 height 45
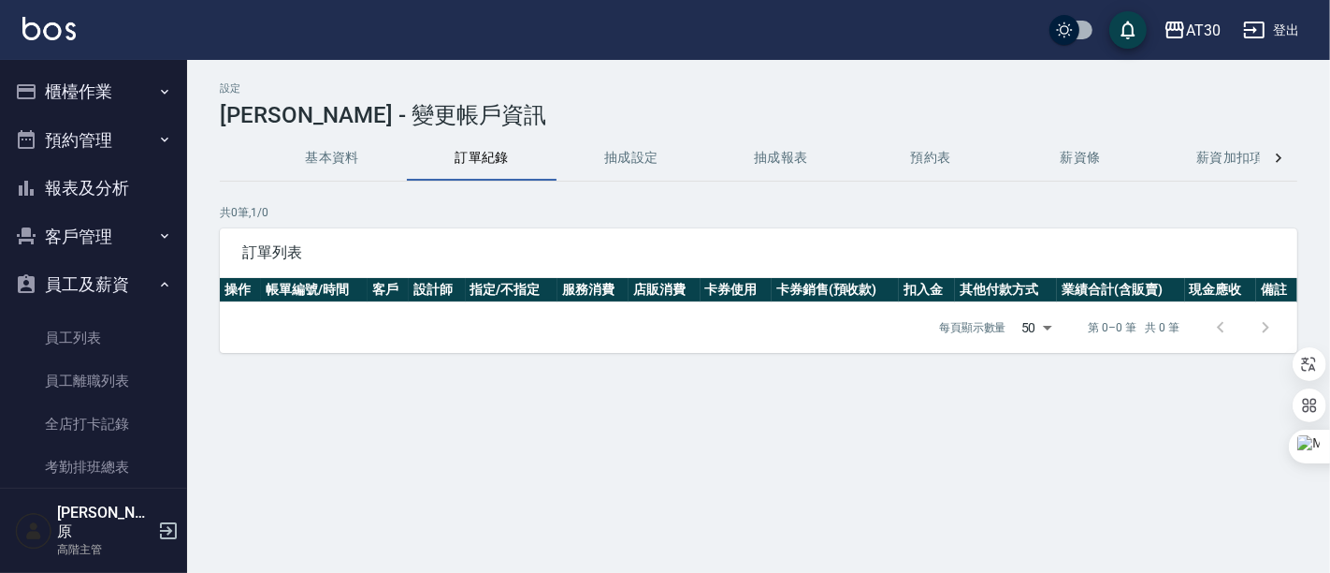
click at [638, 165] on button "抽成設定" at bounding box center [632, 158] width 150 height 45
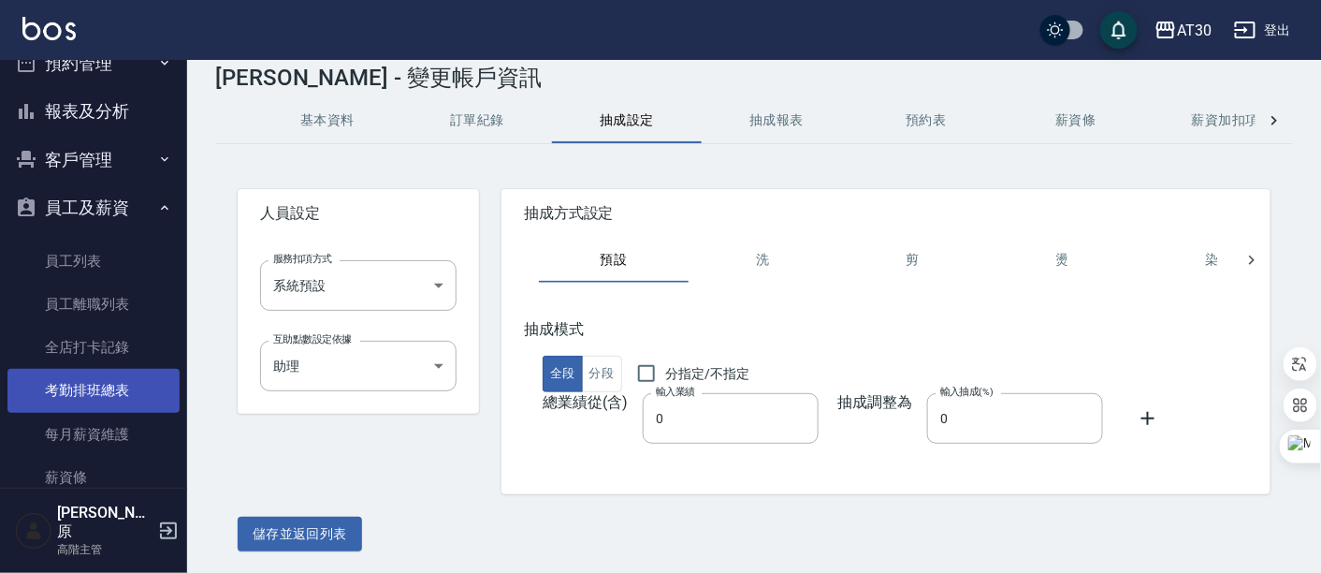
scroll to position [104, 0]
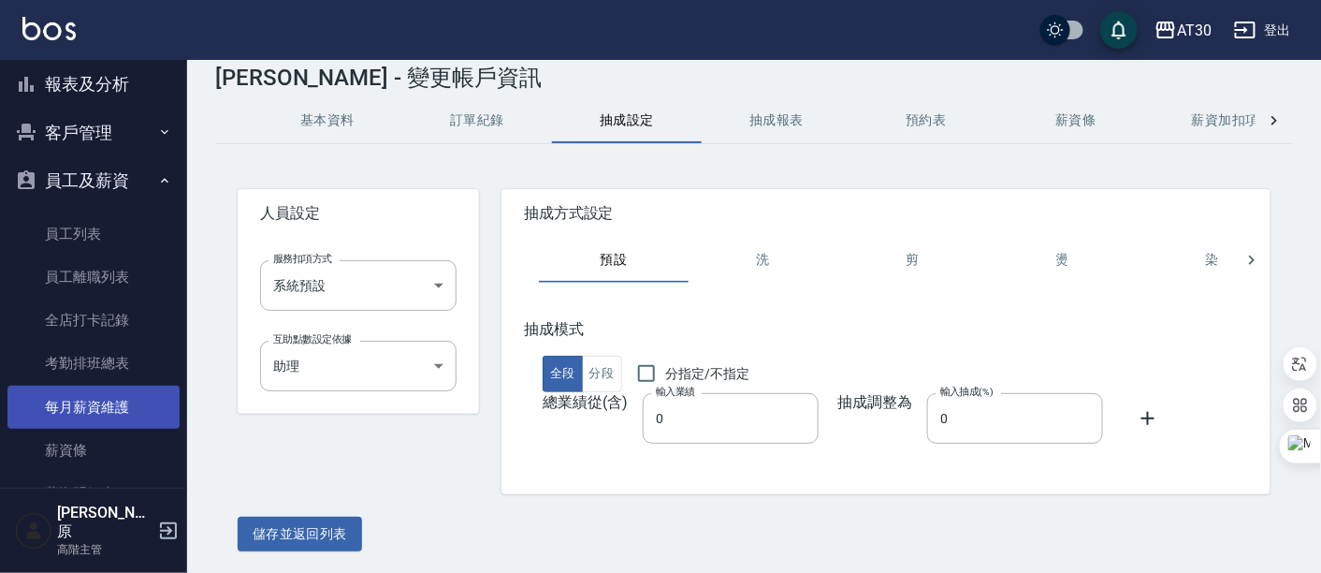
click at [91, 416] on link "每月薪資維護" at bounding box center [93, 406] width 172 height 43
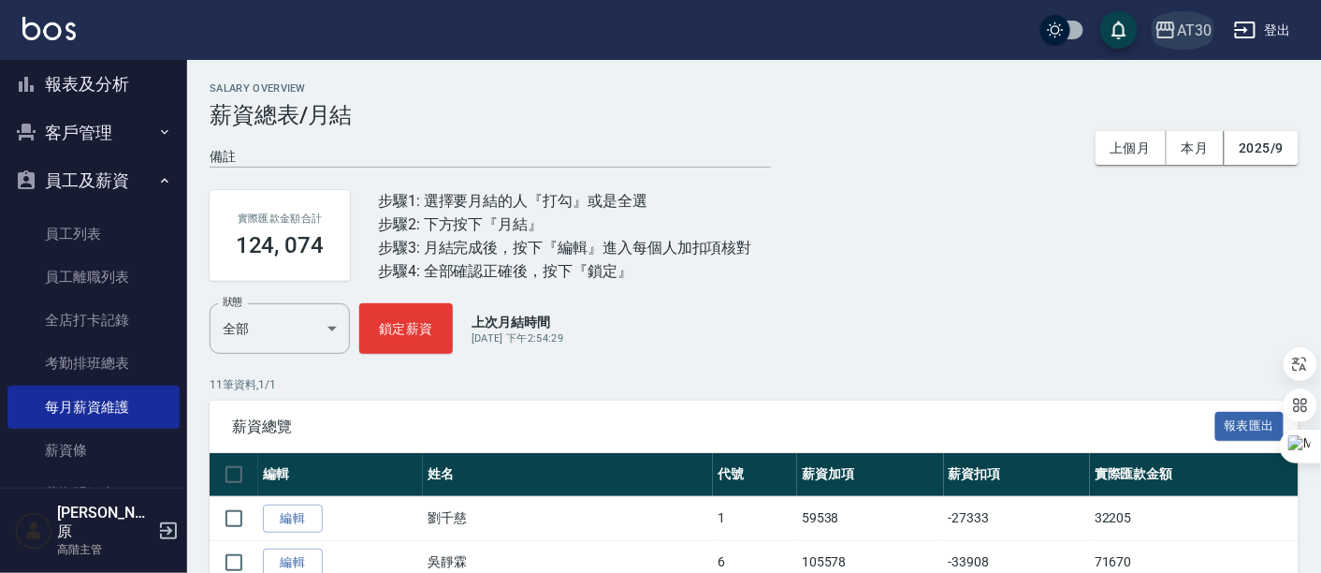
click at [1191, 32] on div "AT30" at bounding box center [1194, 30] width 35 height 23
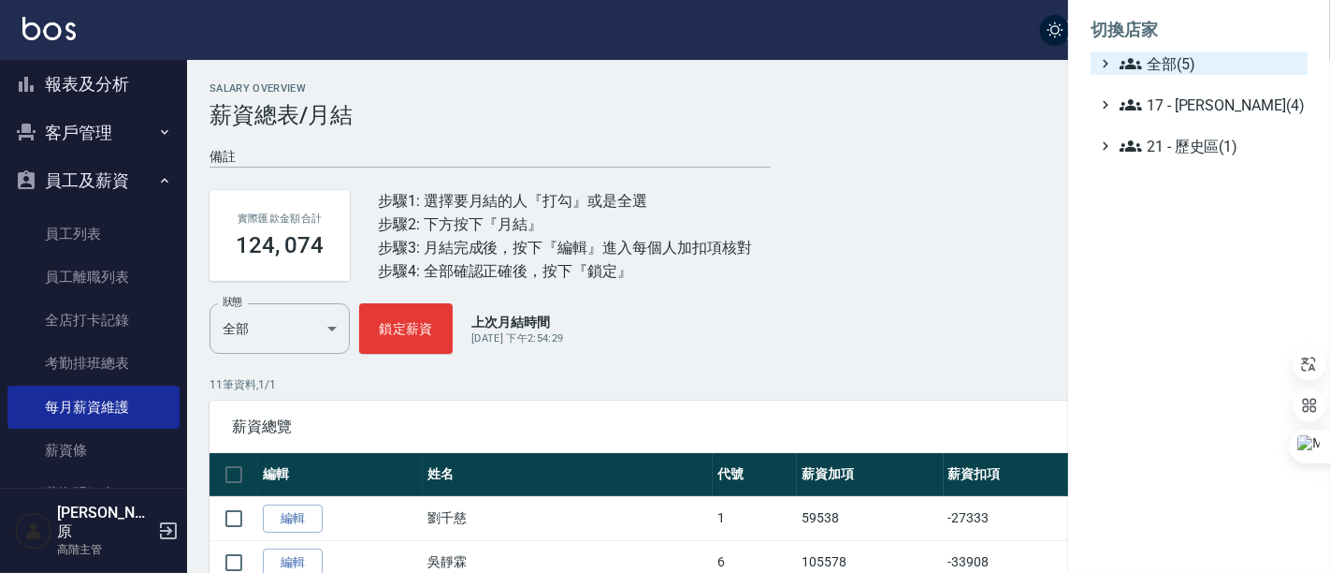
click at [1203, 63] on span "全部(5)" at bounding box center [1210, 63] width 181 height 22
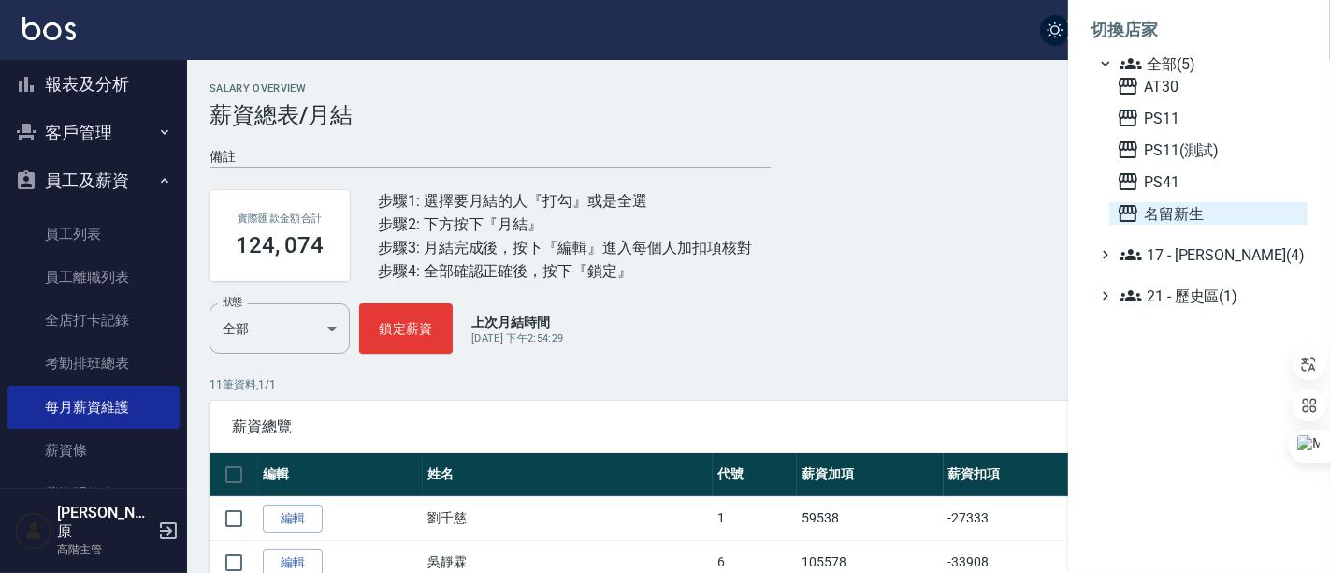
click at [1173, 218] on span "名留新生" at bounding box center [1208, 213] width 183 height 22
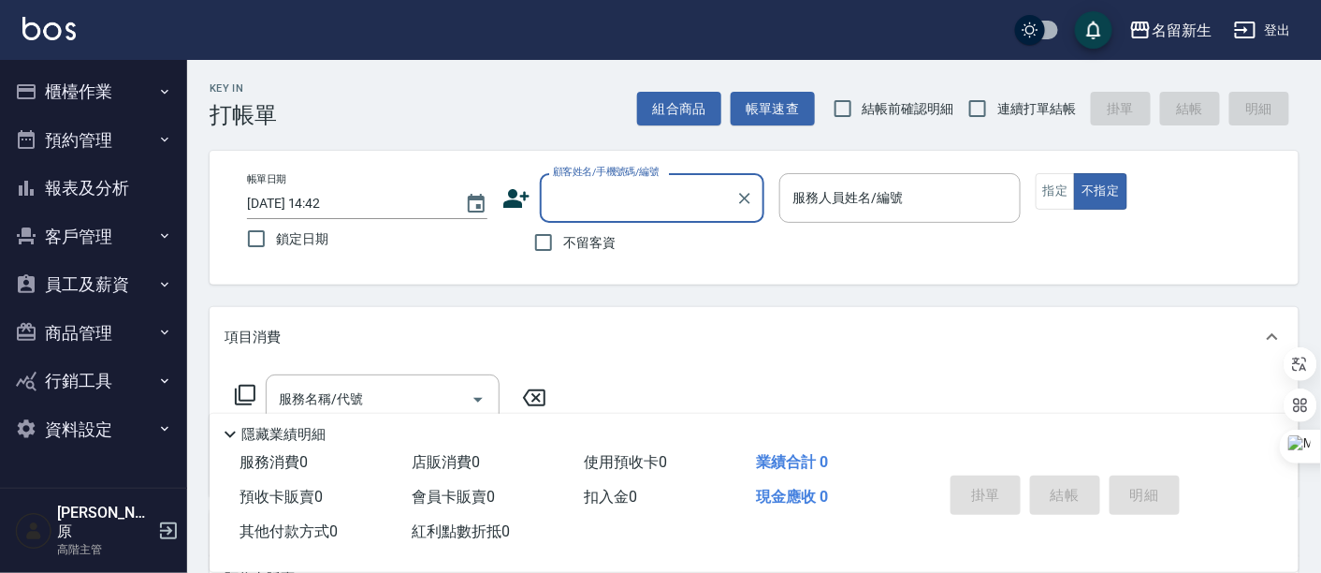
click at [119, 280] on button "員工及薪資" at bounding box center [93, 284] width 172 height 49
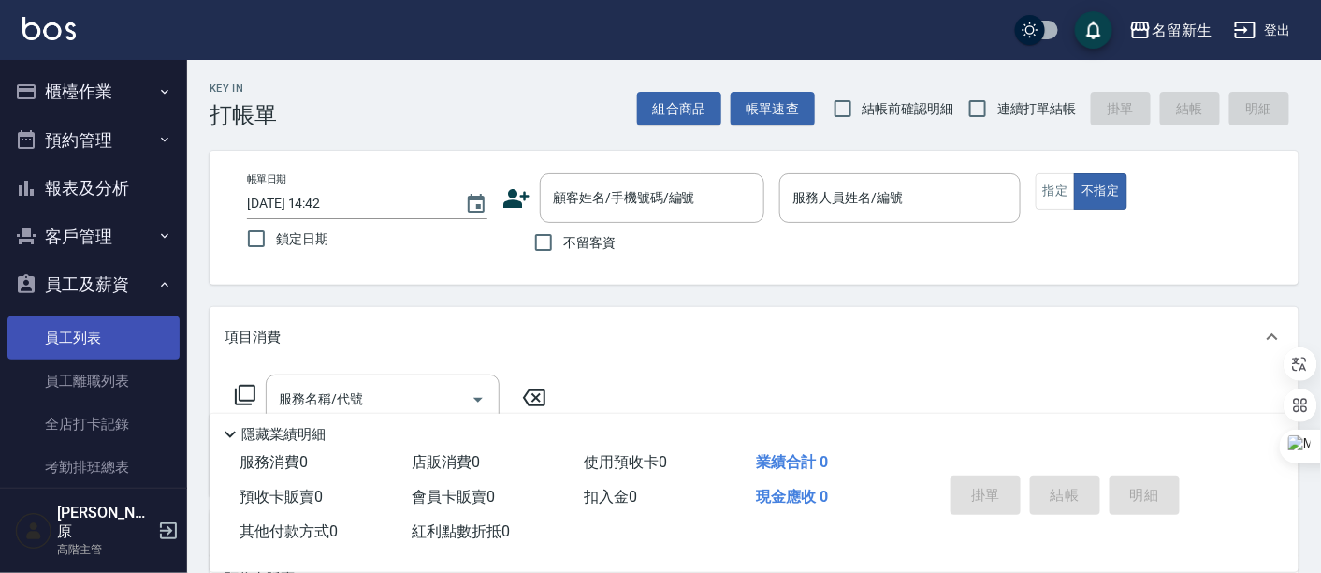
click at [94, 340] on link "員工列表" at bounding box center [93, 337] width 172 height 43
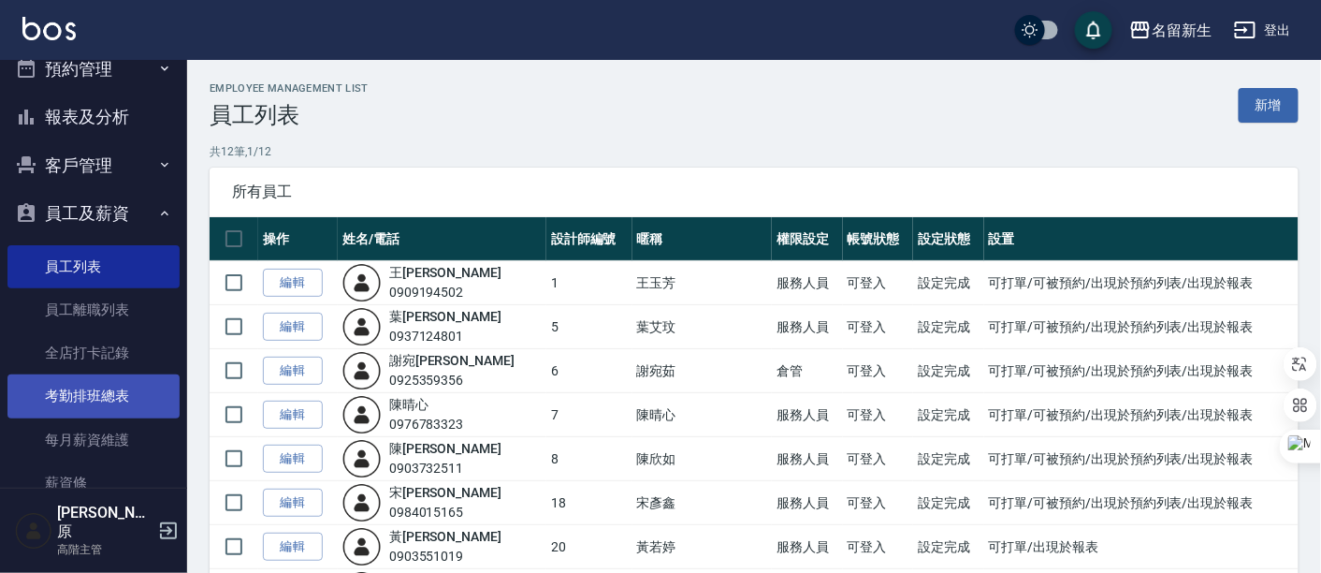
scroll to position [104, 0]
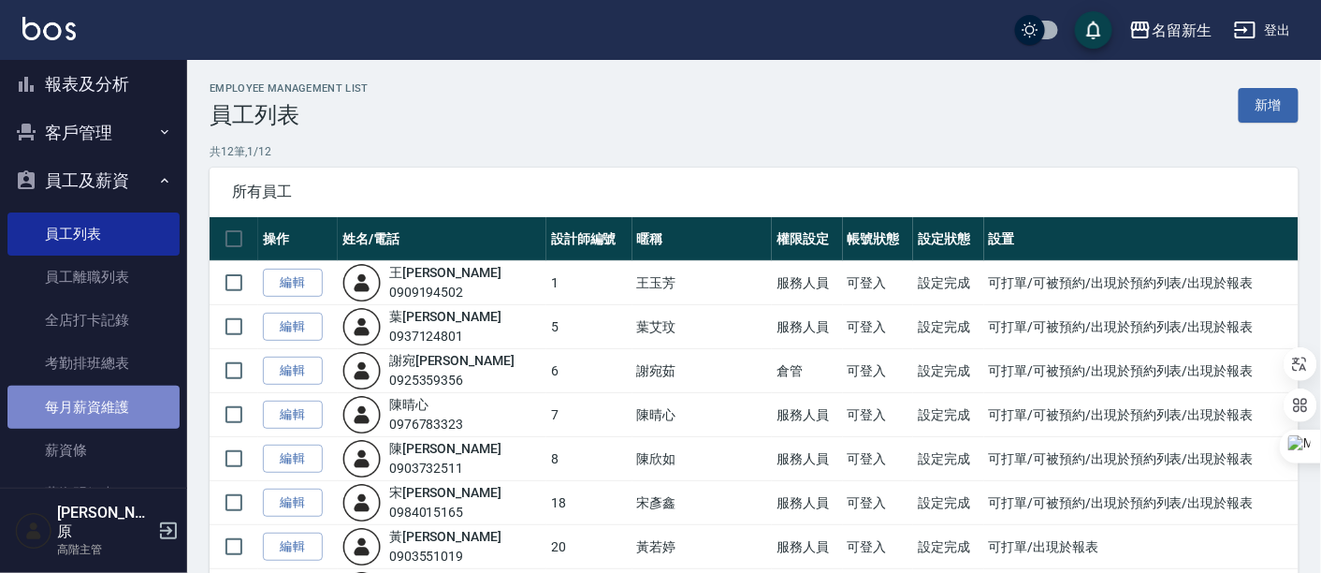
click at [117, 418] on link "每月薪資維護" at bounding box center [93, 406] width 172 height 43
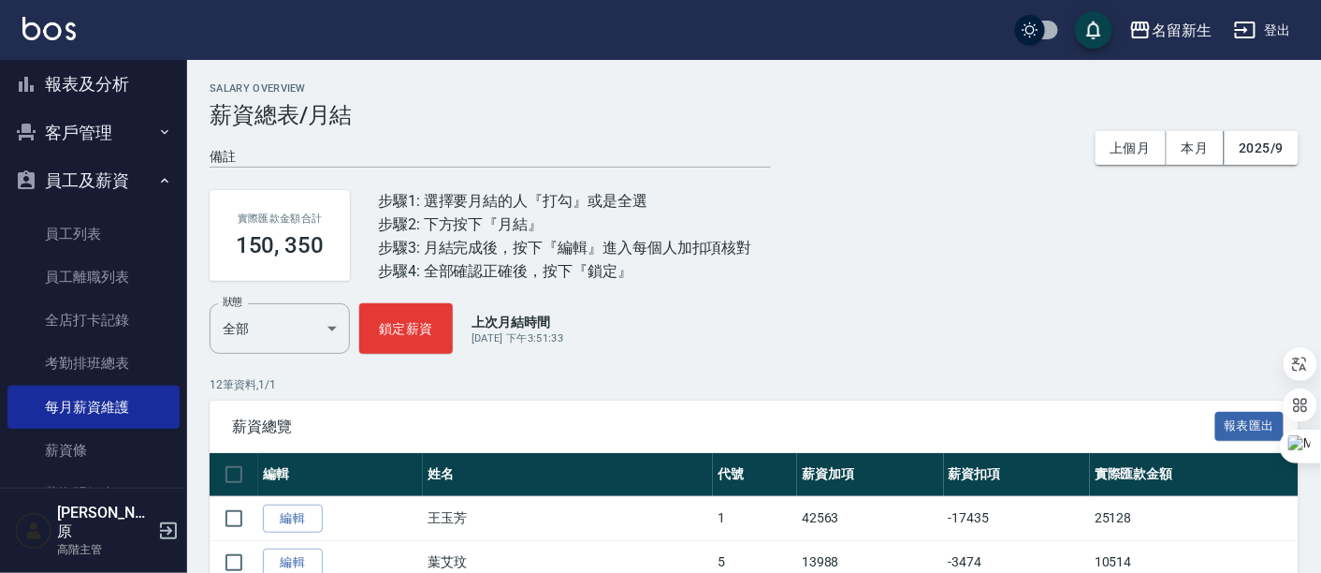
scroll to position [208, 0]
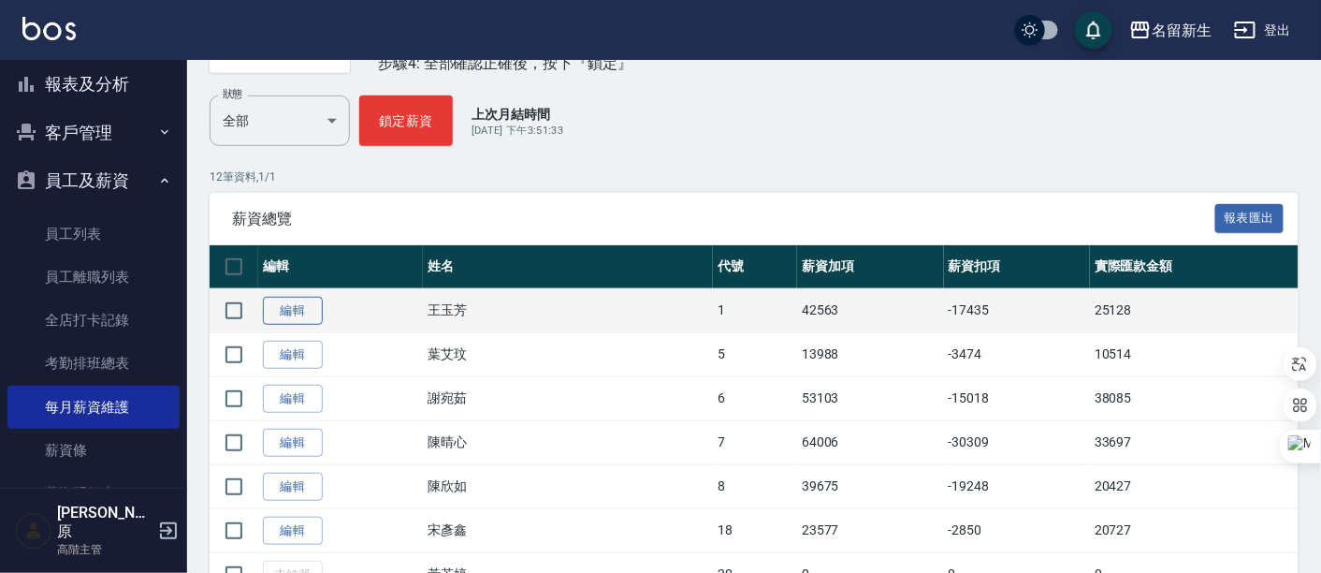
click at [288, 314] on link "編輯" at bounding box center [293, 311] width 60 height 29
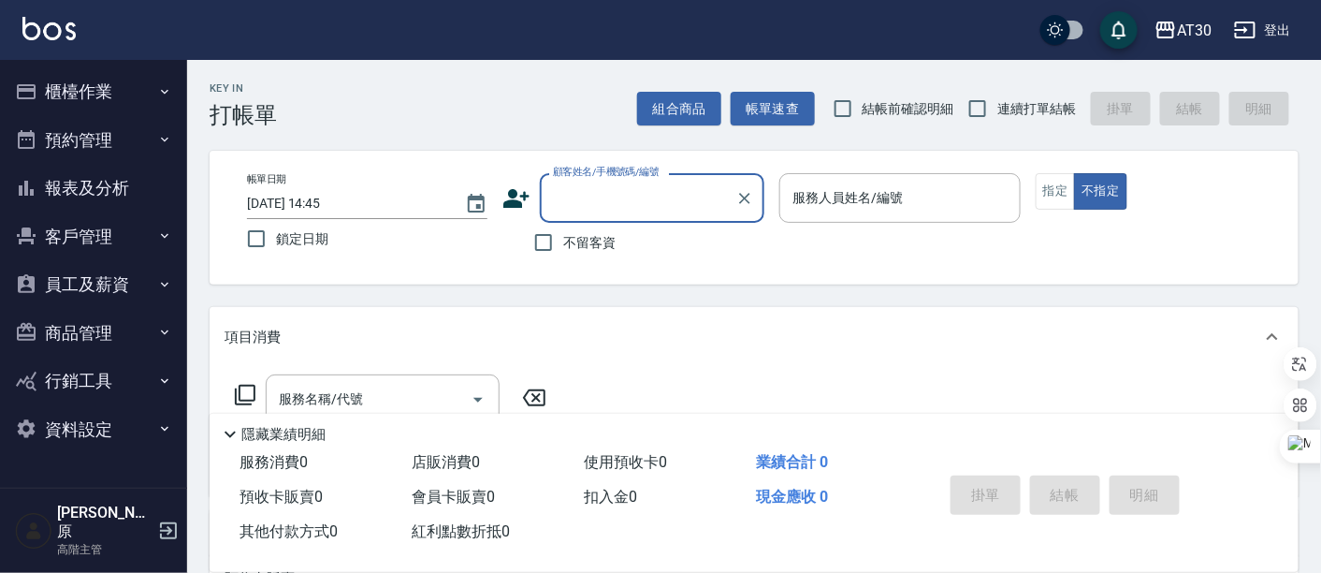
click at [95, 287] on button "員工及薪資" at bounding box center [93, 284] width 172 height 49
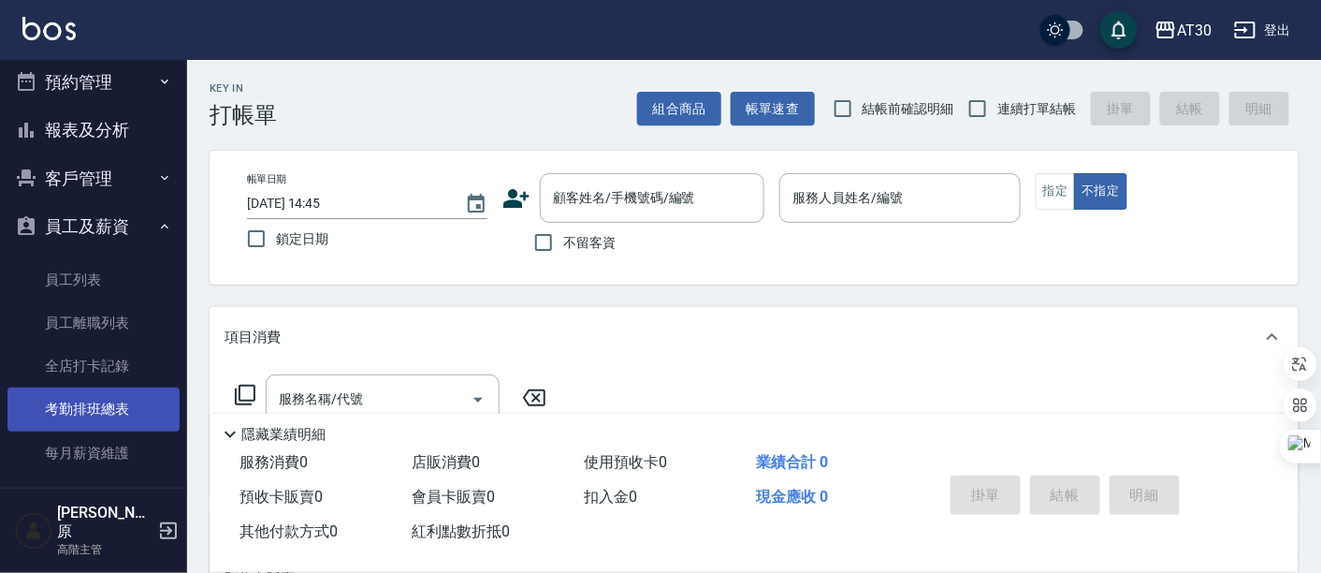
scroll to position [104, 0]
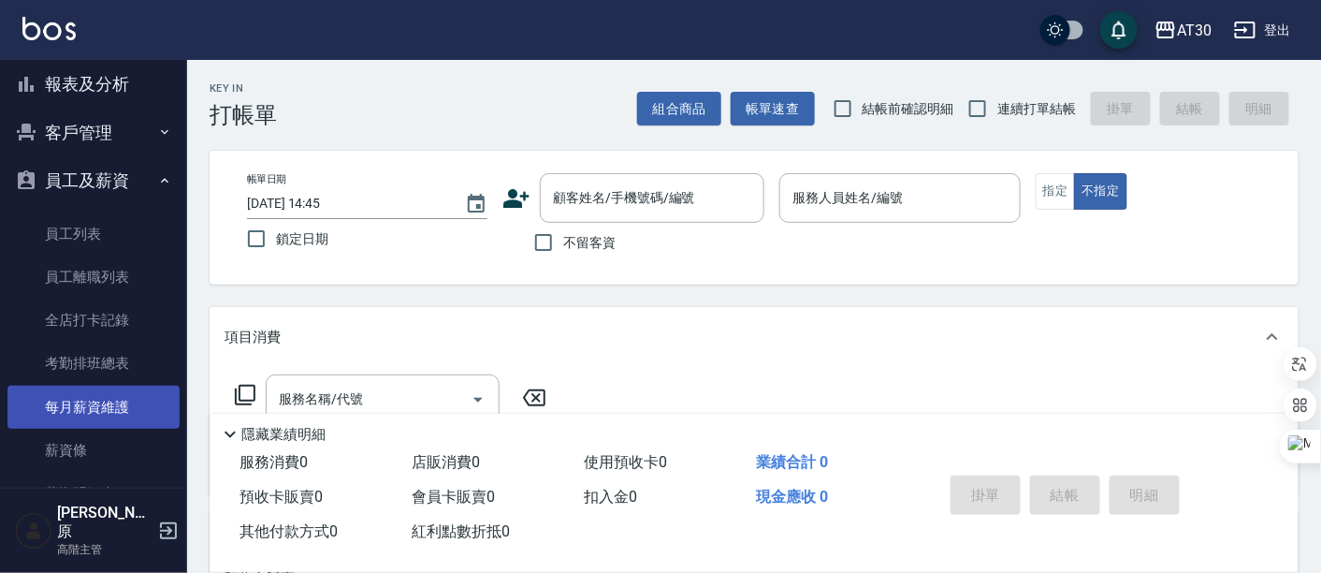
click at [123, 411] on link "每月薪資維護" at bounding box center [93, 406] width 172 height 43
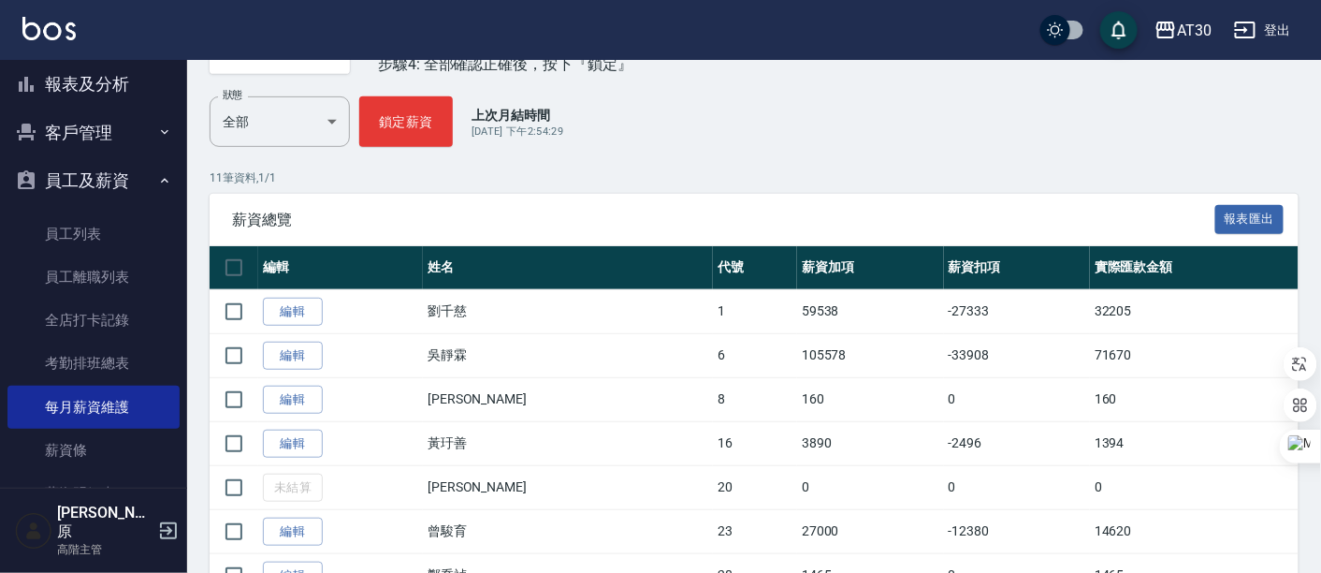
scroll to position [208, 0]
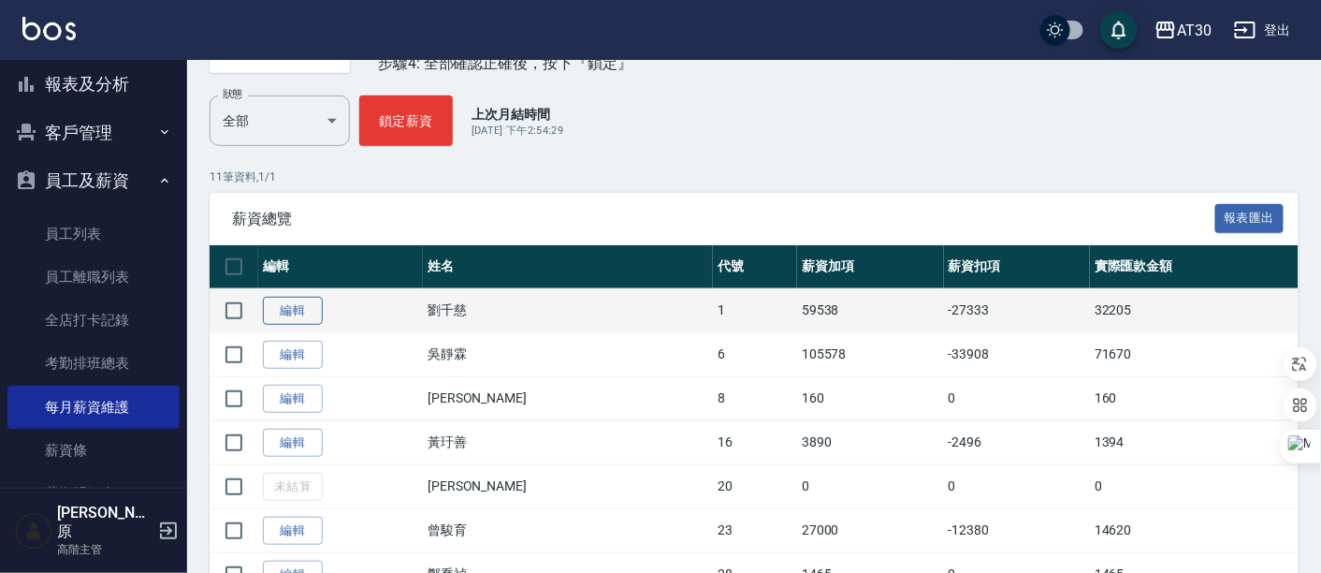
click at [309, 302] on link "編輯" at bounding box center [293, 311] width 60 height 29
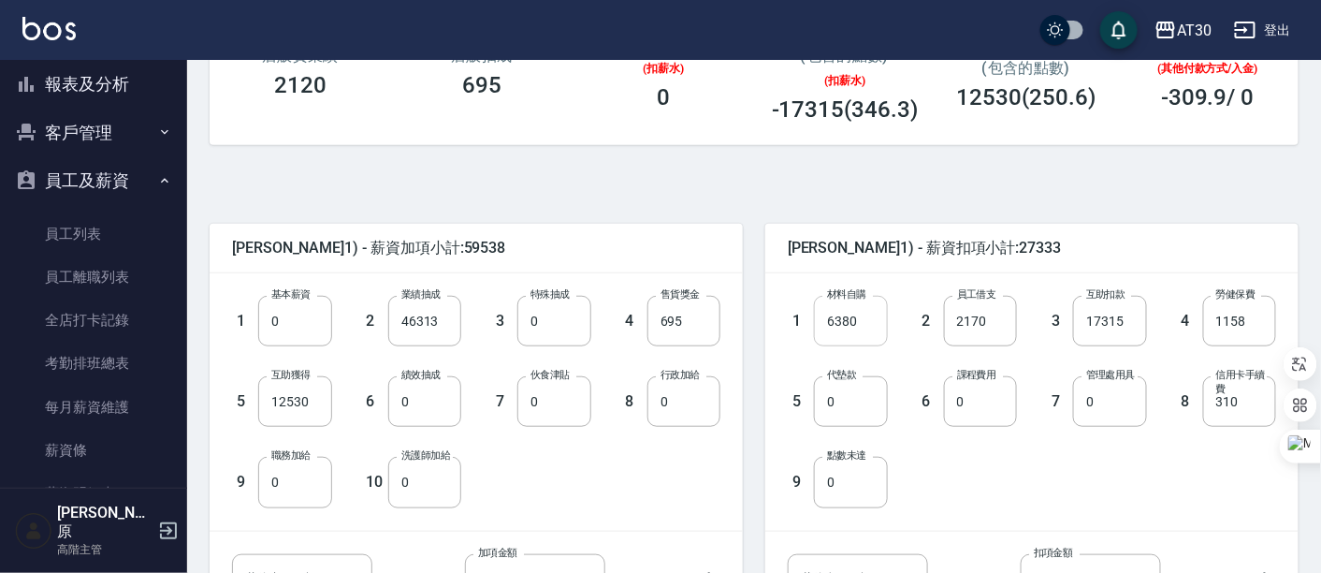
scroll to position [415, 0]
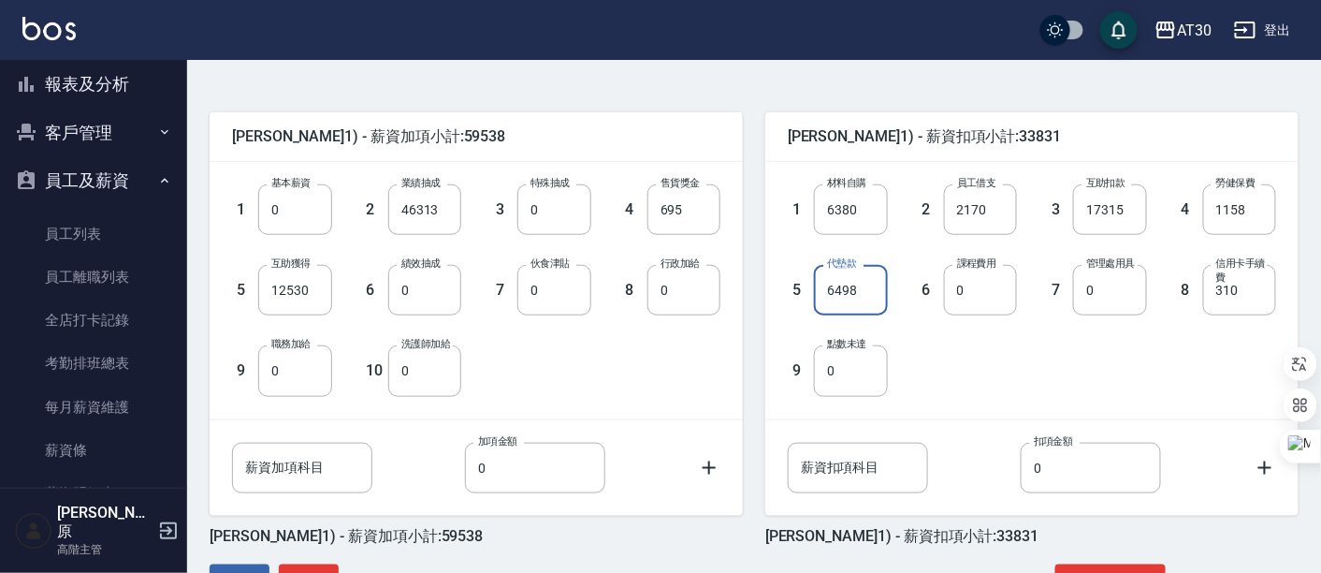
type input "6498"
click at [689, 407] on div "1 基本薪資 0 基本薪資 2 業績抽成 46313 業績抽成 3 特殊抽成 0 特殊抽成 4 售貨獎金 695 售貨獎金 5 互助獲得 12530 互助獲得…" at bounding box center [476, 290] width 533 height 256
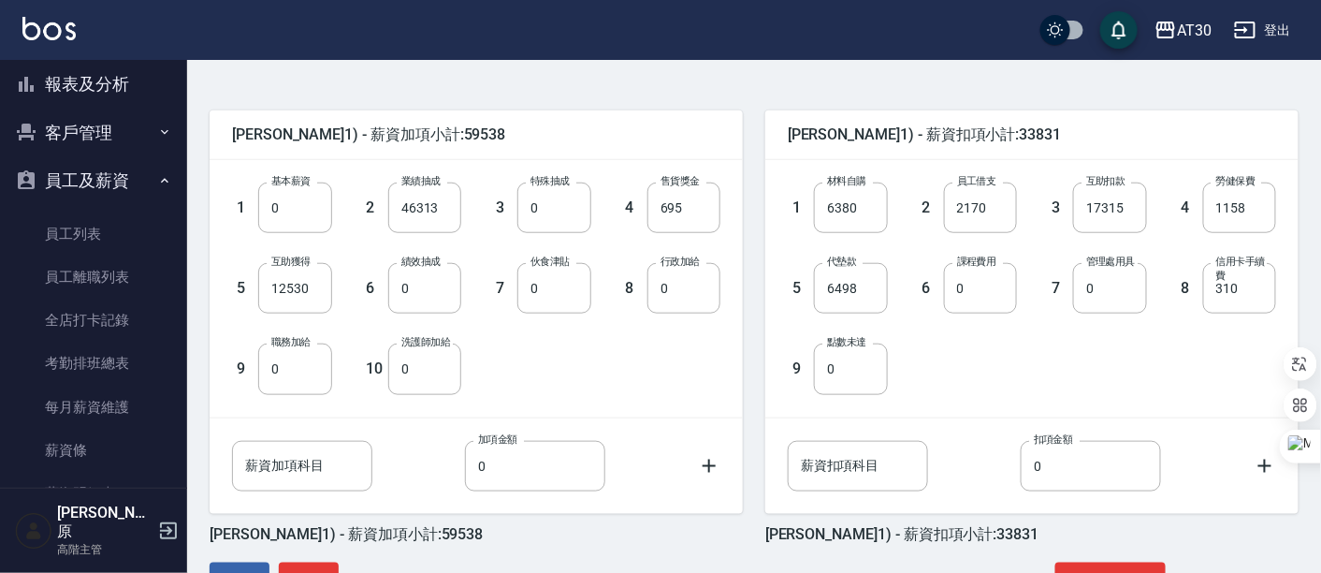
scroll to position [480, 0]
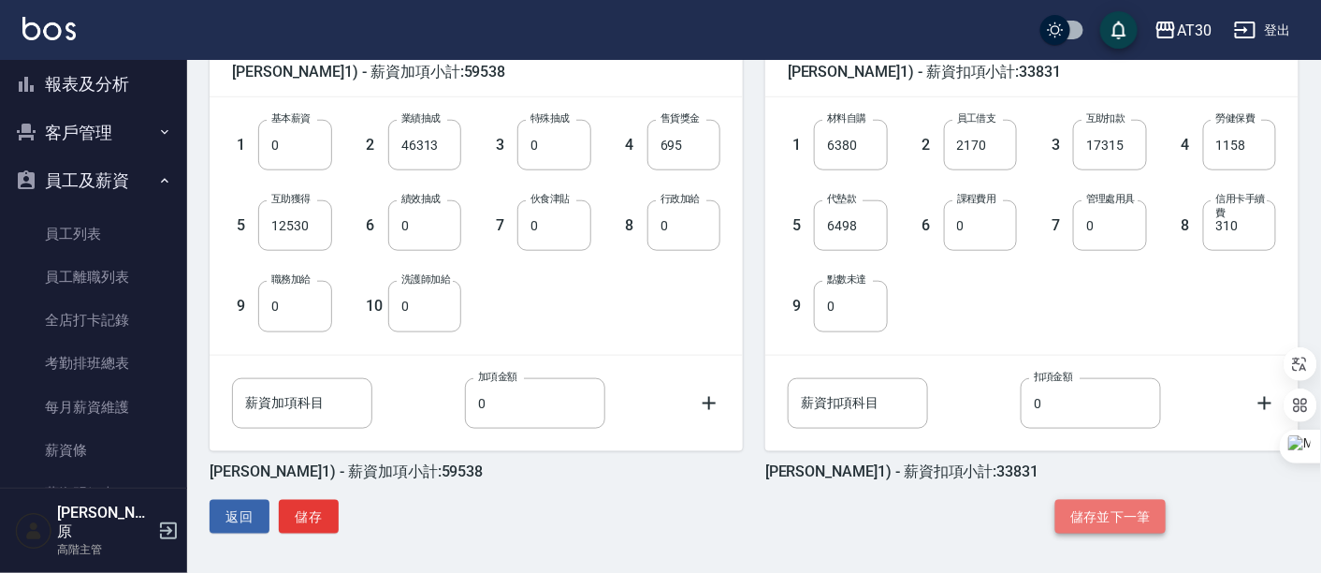
click at [1128, 514] on button "儲存並下一筆" at bounding box center [1110, 517] width 110 height 35
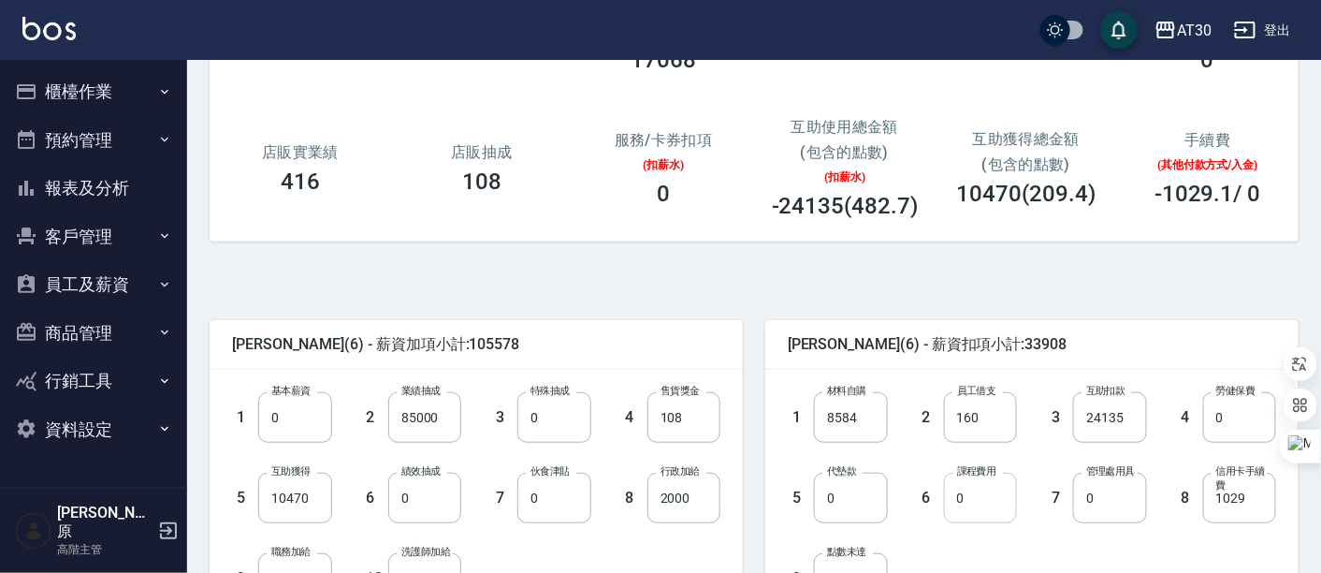
scroll to position [312, 0]
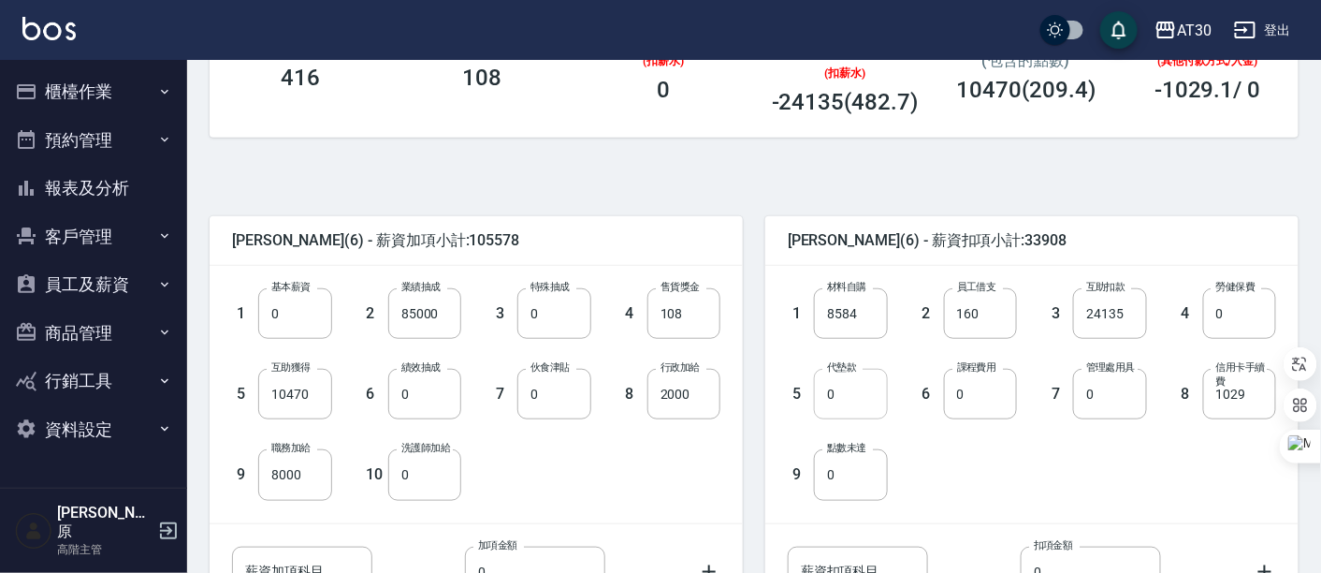
click at [844, 403] on input "0" at bounding box center [850, 394] width 73 height 51
type input "6434"
drag, startPoint x: 1039, startPoint y: 454, endPoint x: 1027, endPoint y: 454, distance: 12.2
click at [1039, 454] on div "1 材料自購 8584 材料自購 2 員工借支 160 員工借支 3 互助扣款 24135 互助扣款 4 勞健保費 0 勞健保費 5 代墊款 6434 代墊款…" at bounding box center [1017, 378] width 518 height 241
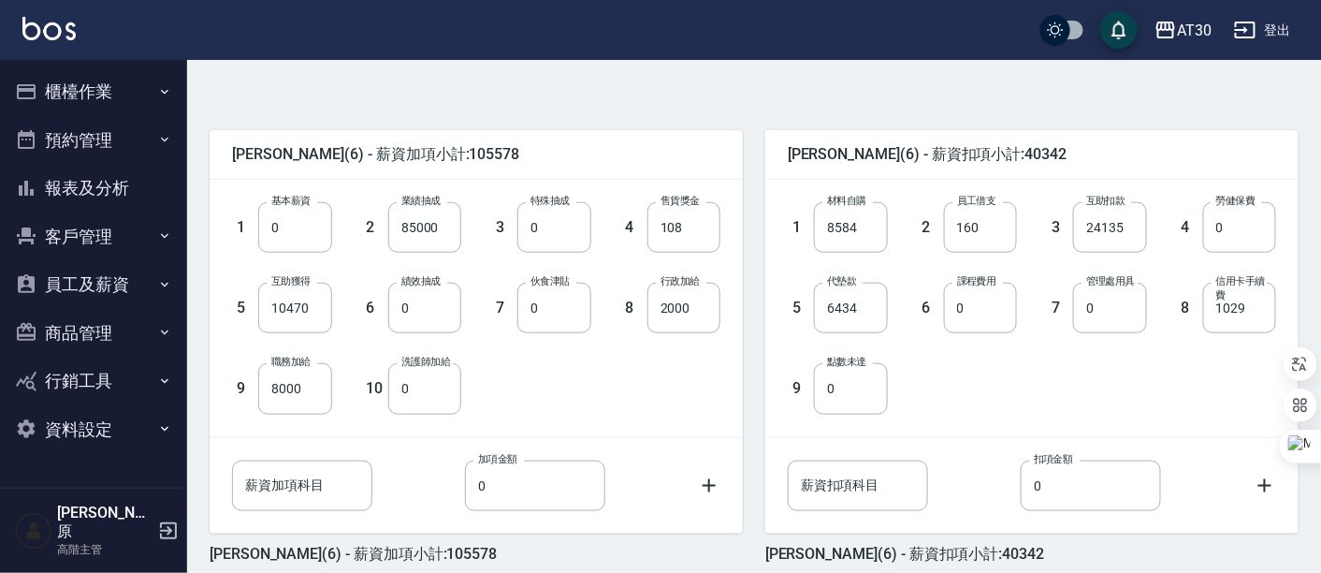
scroll to position [480, 0]
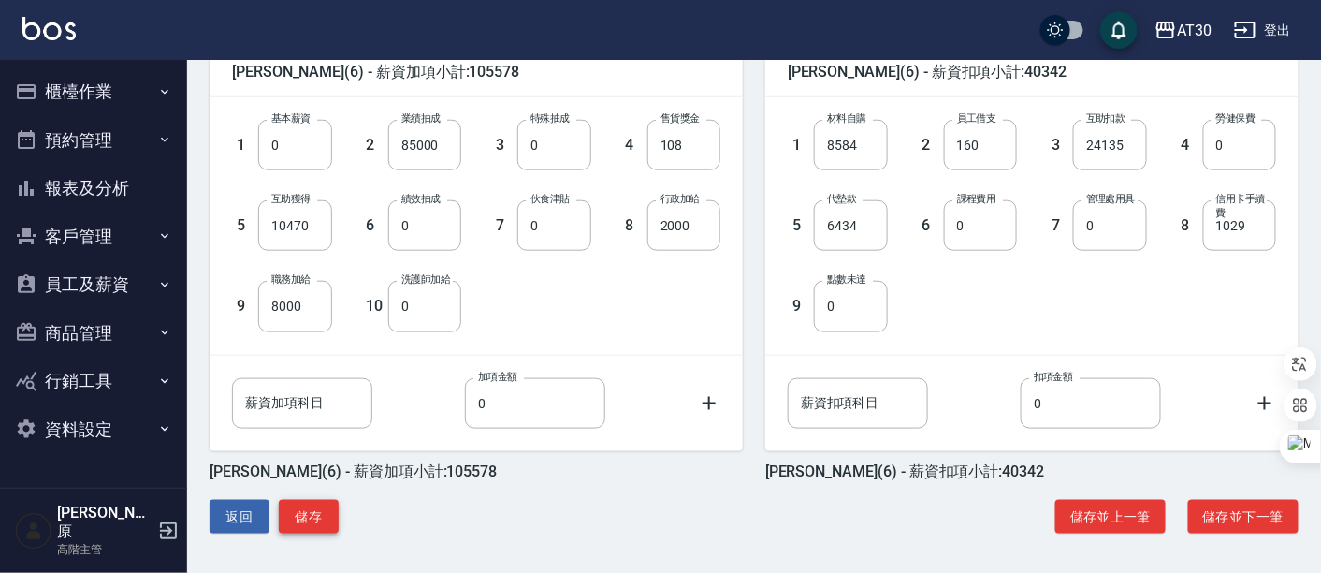
click at [311, 509] on button "儲存" at bounding box center [309, 517] width 60 height 35
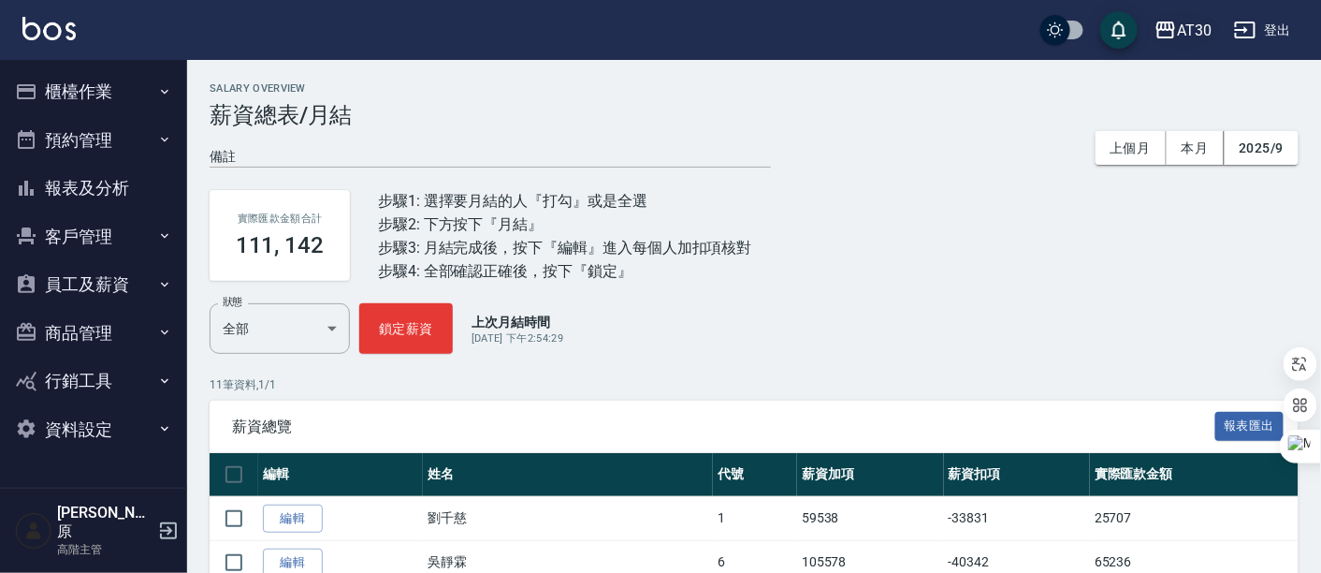
click at [1215, 33] on button "AT30" at bounding box center [1183, 30] width 72 height 38
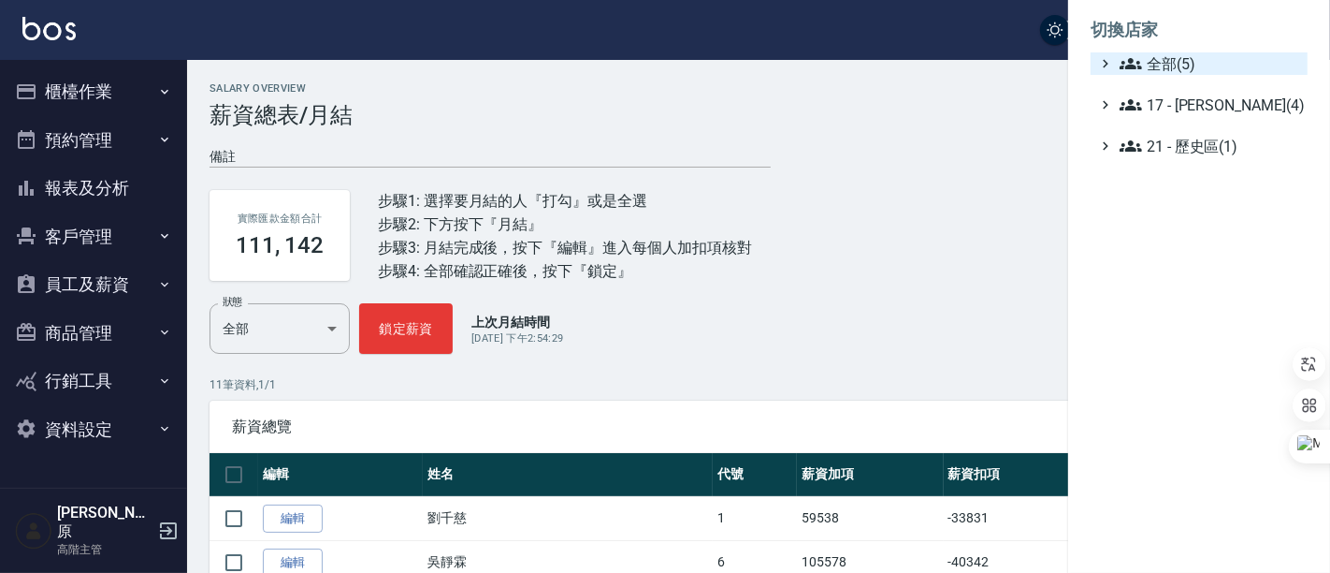
click at [1223, 60] on span "全部(5)" at bounding box center [1210, 63] width 181 height 22
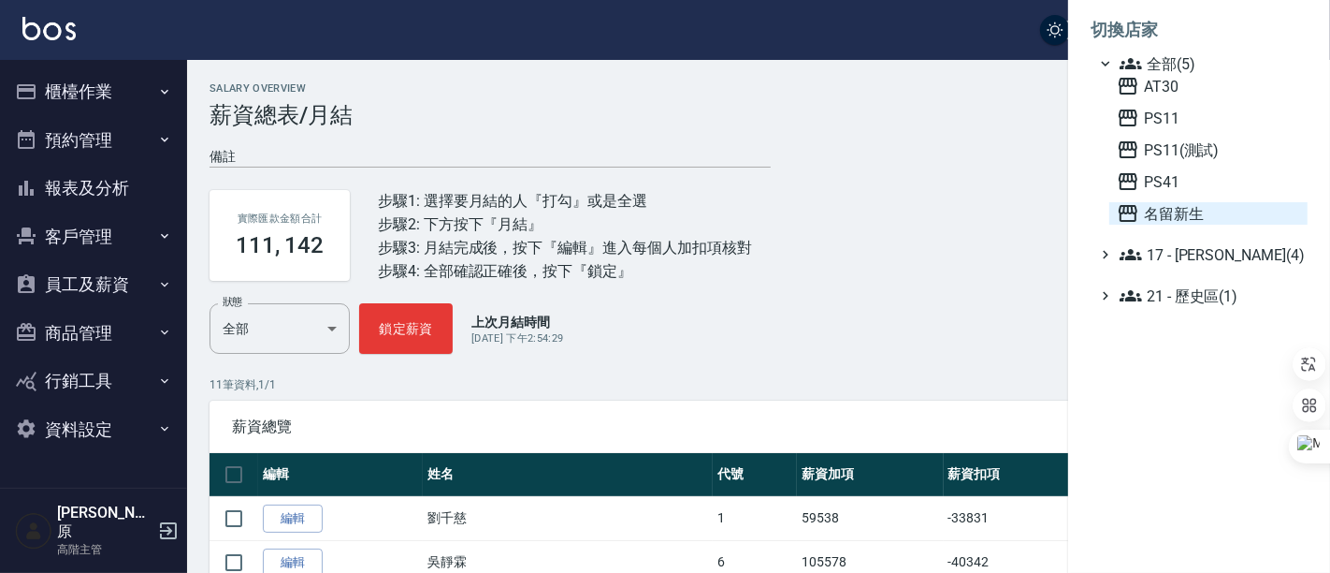
click at [1212, 218] on span "名留新生" at bounding box center [1208, 213] width 183 height 22
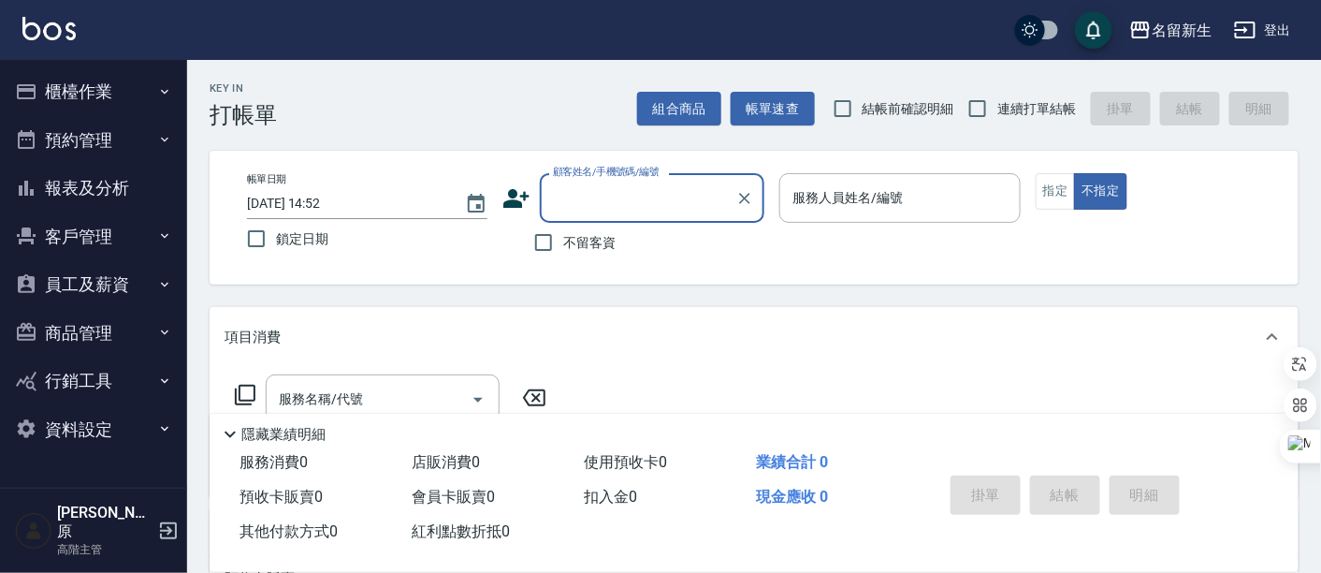
click at [91, 272] on button "員工及薪資" at bounding box center [93, 284] width 172 height 49
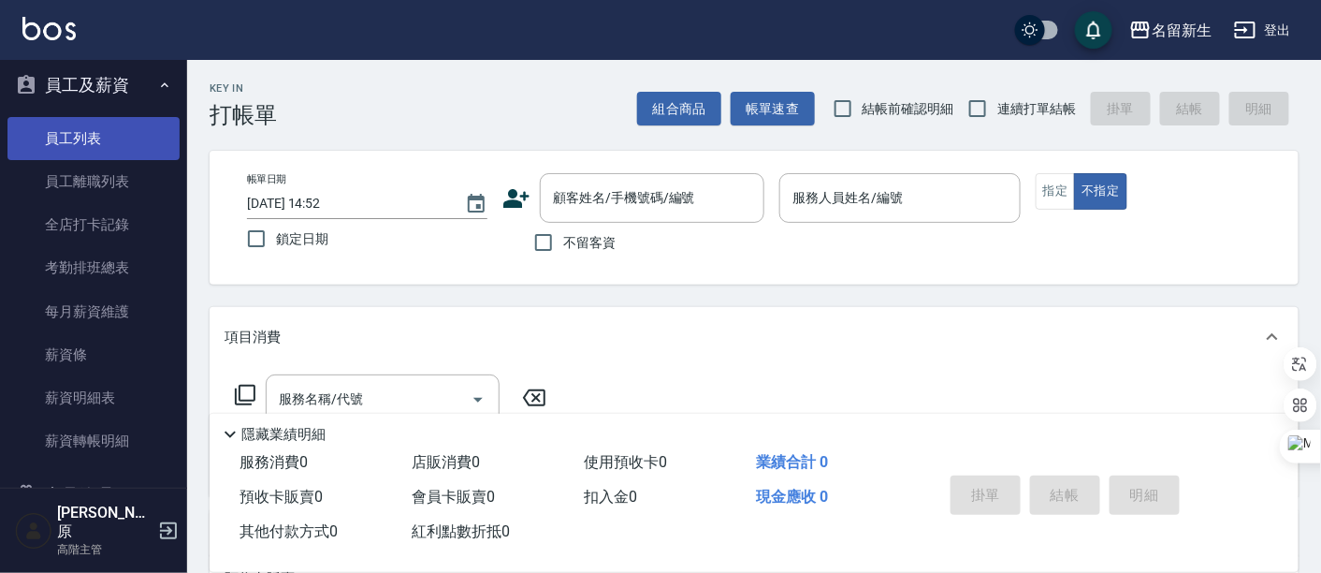
scroll to position [208, 0]
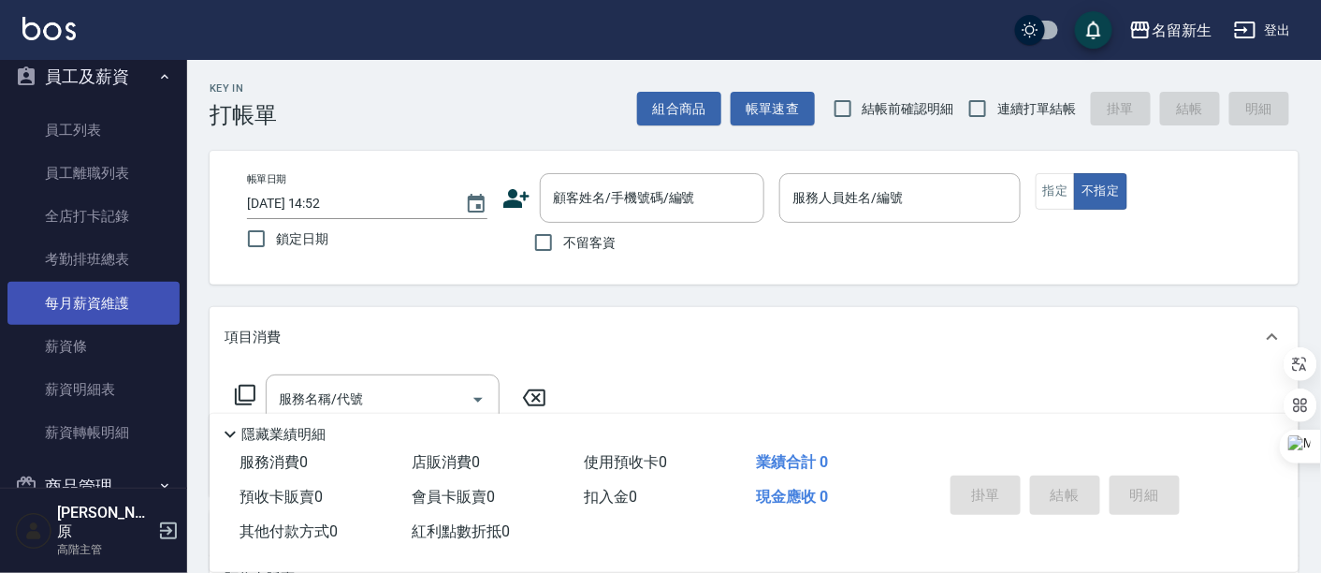
click at [109, 314] on link "每月薪資維護" at bounding box center [93, 303] width 172 height 43
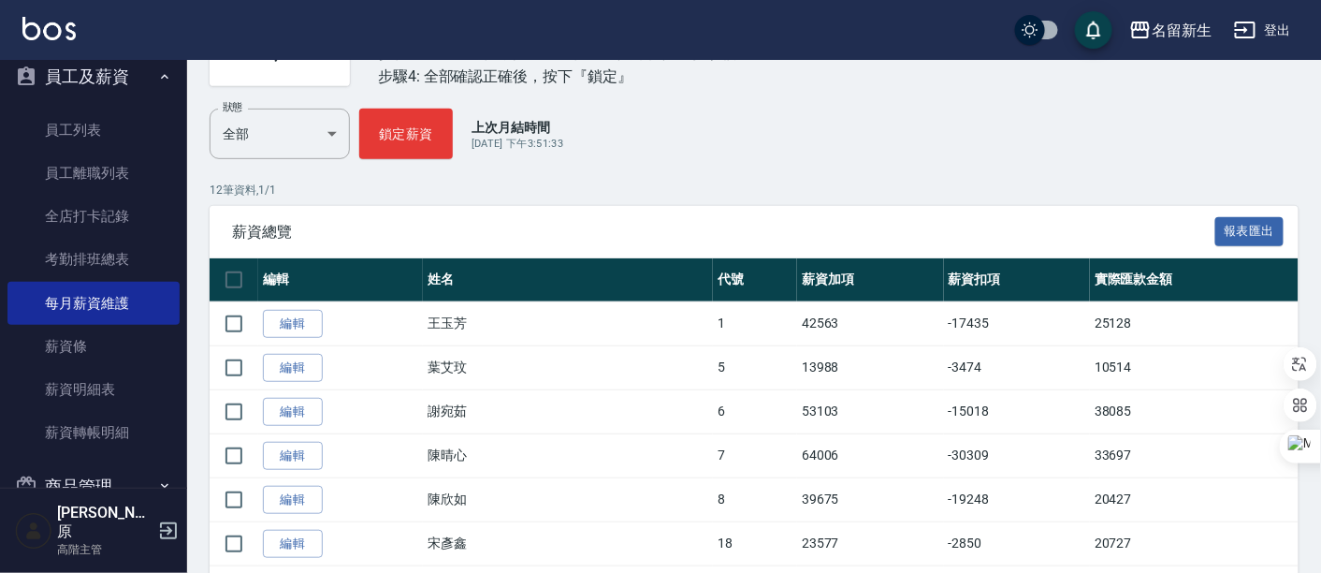
scroll to position [208, 0]
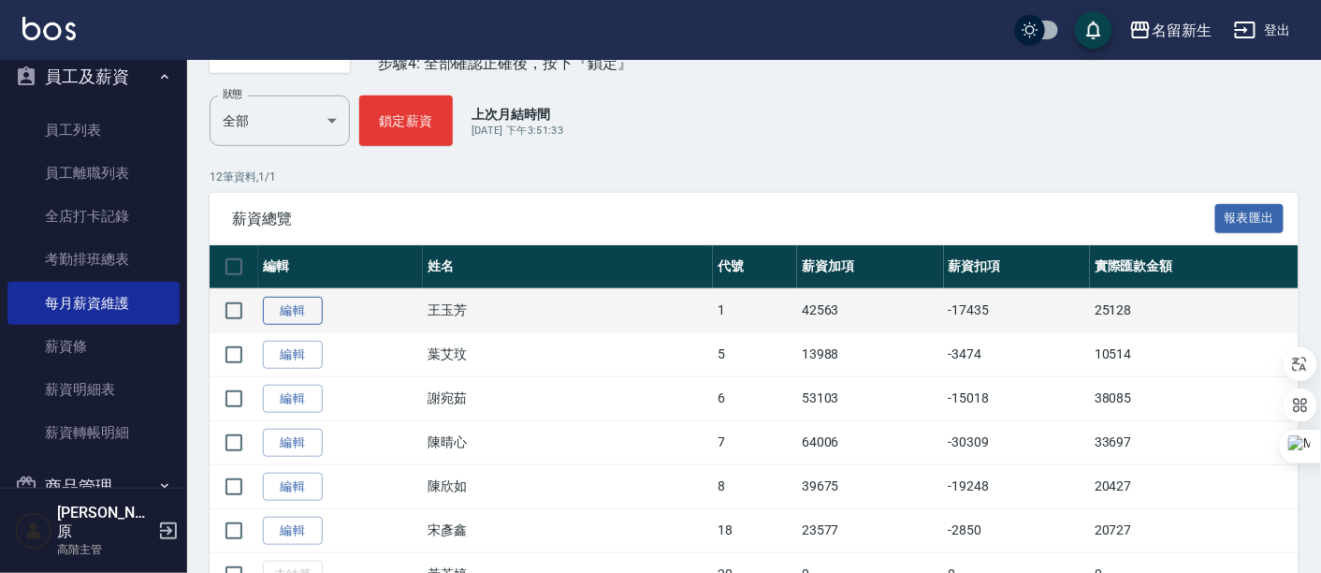
click at [291, 303] on link "編輯" at bounding box center [293, 311] width 60 height 29
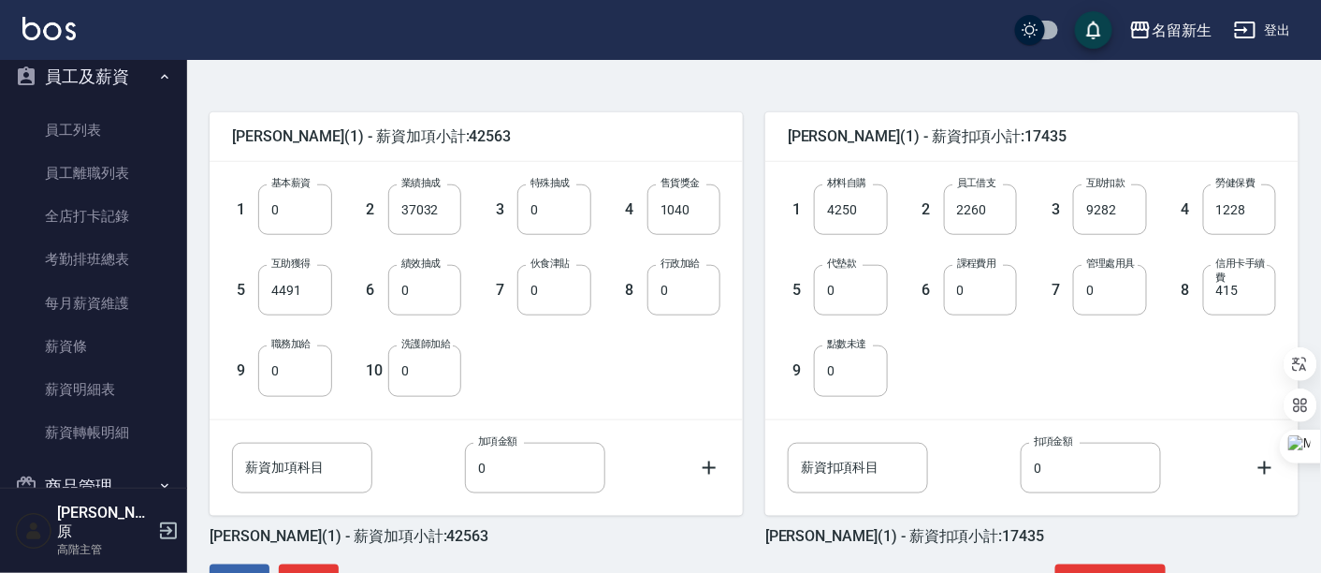
scroll to position [480, 0]
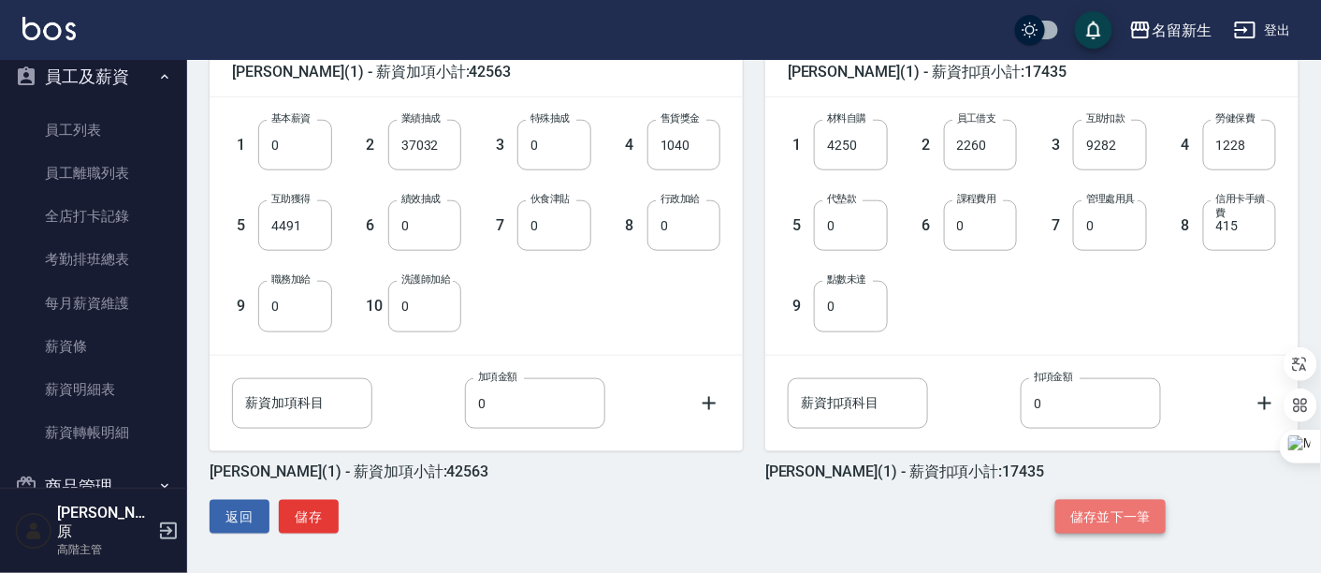
click at [1116, 525] on button "儲存並下一筆" at bounding box center [1110, 517] width 110 height 35
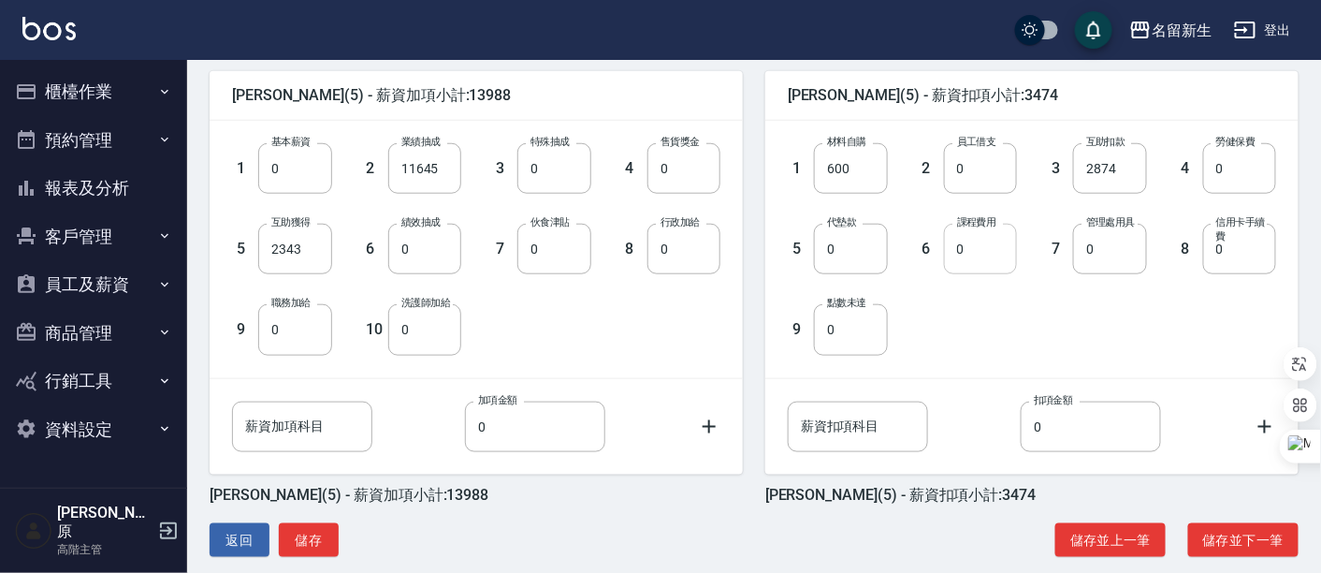
scroll to position [480, 0]
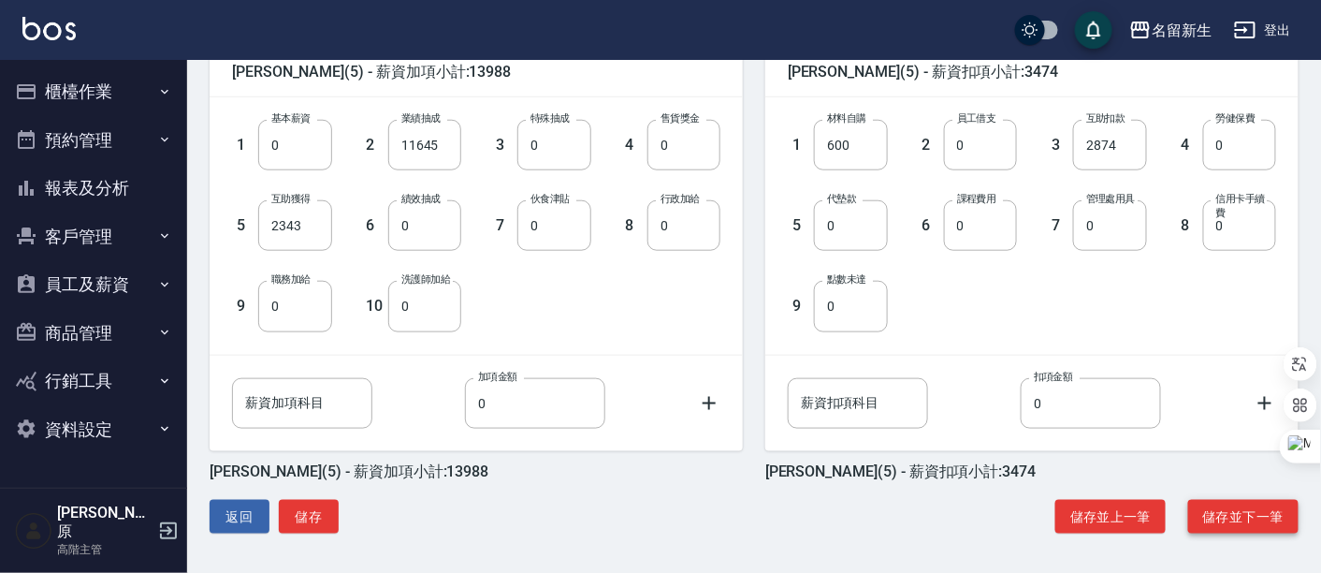
click at [1269, 519] on button "儲存並下一筆" at bounding box center [1243, 517] width 110 height 35
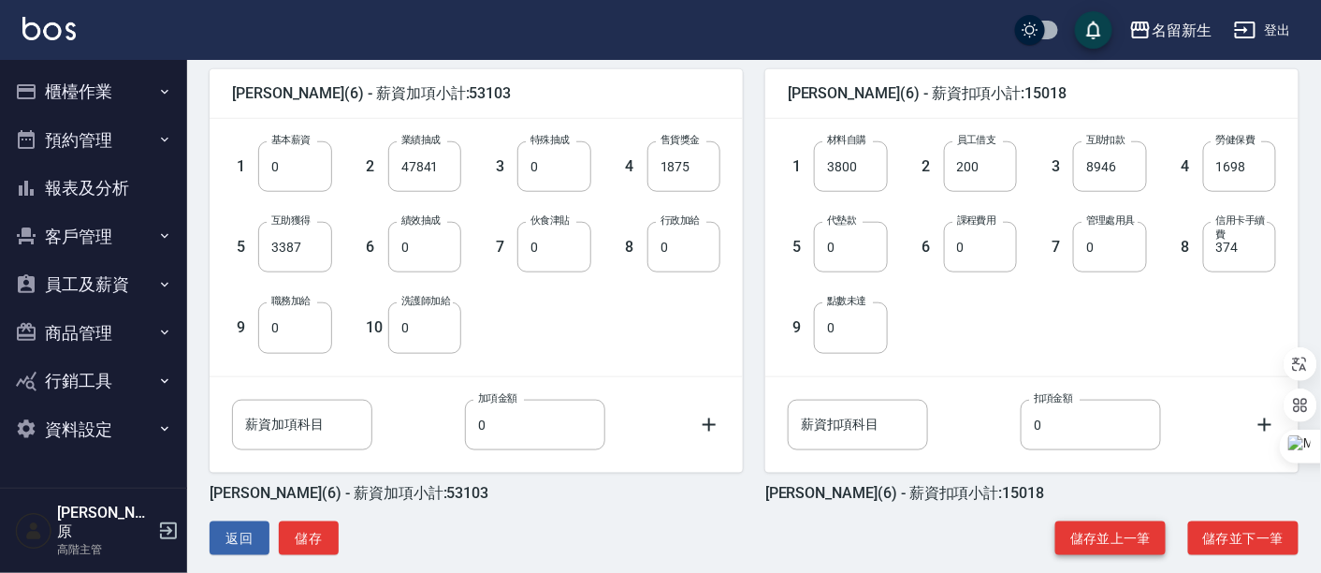
scroll to position [480, 0]
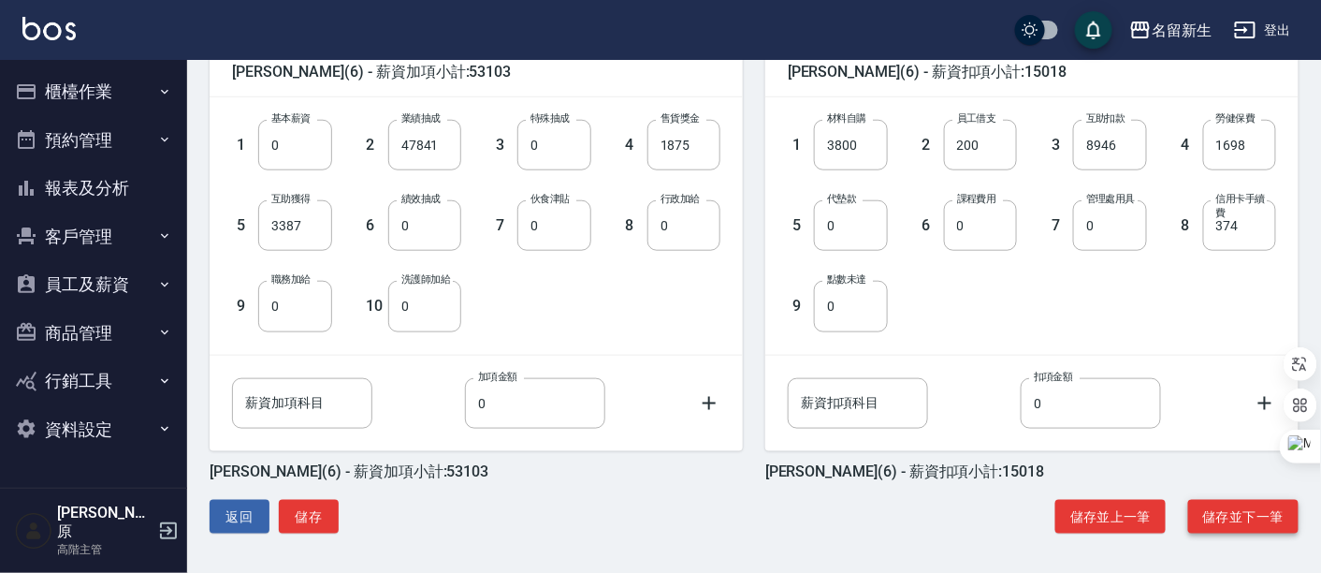
click at [1232, 511] on button "儲存並下一筆" at bounding box center [1243, 517] width 110 height 35
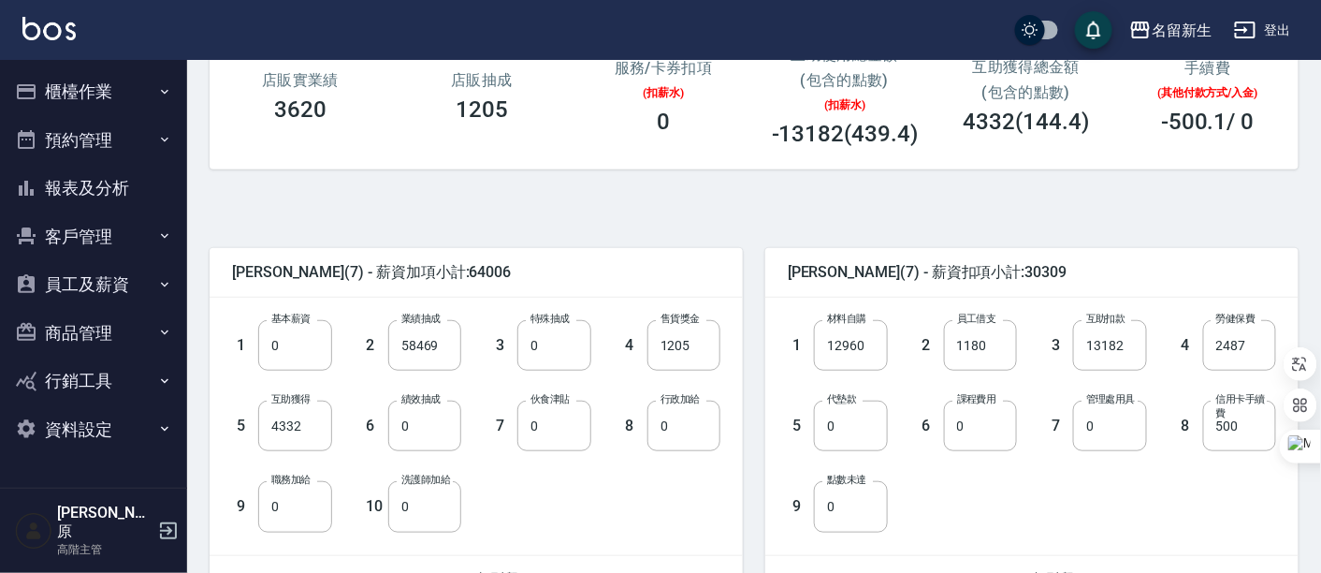
scroll to position [312, 0]
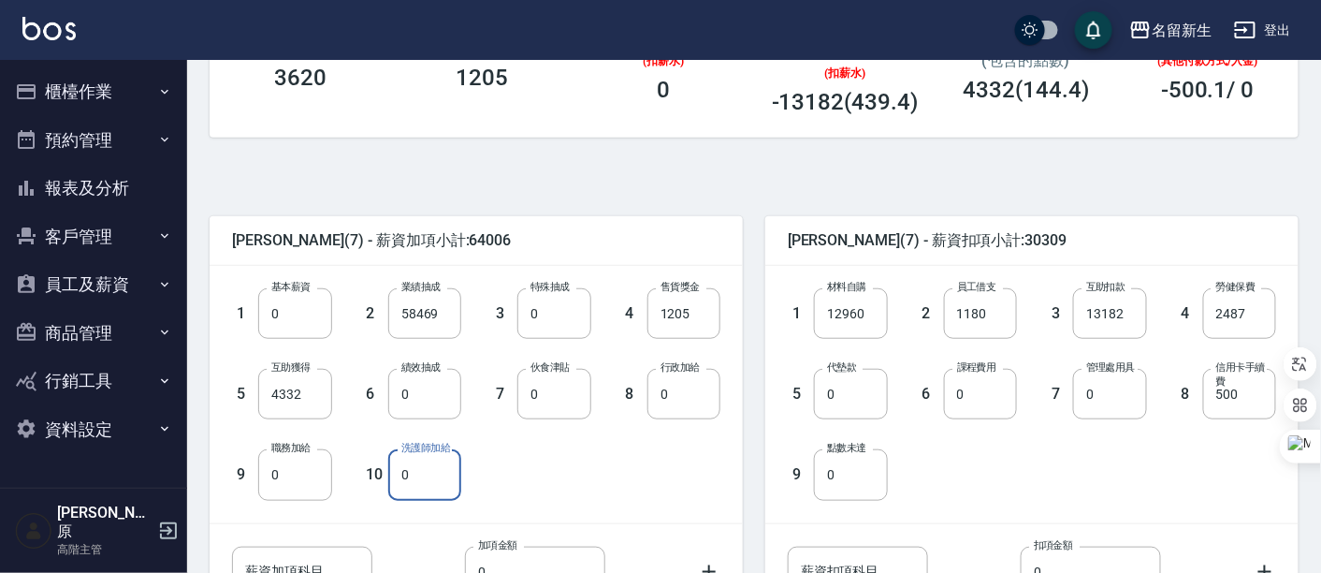
click at [441, 481] on input "0" at bounding box center [424, 474] width 73 height 51
type input "3466"
click at [607, 480] on div "1 基本薪資 0 基本薪資 2 業績抽成 58469 業績抽成 3 特殊抽成 0 特殊抽成 4 售貨獎金 1205 售貨獎金 5 互助獲得 4332 互助獲得…" at bounding box center [461, 378] width 518 height 241
click at [841, 383] on input "0" at bounding box center [850, 394] width 73 height 51
type input "6488"
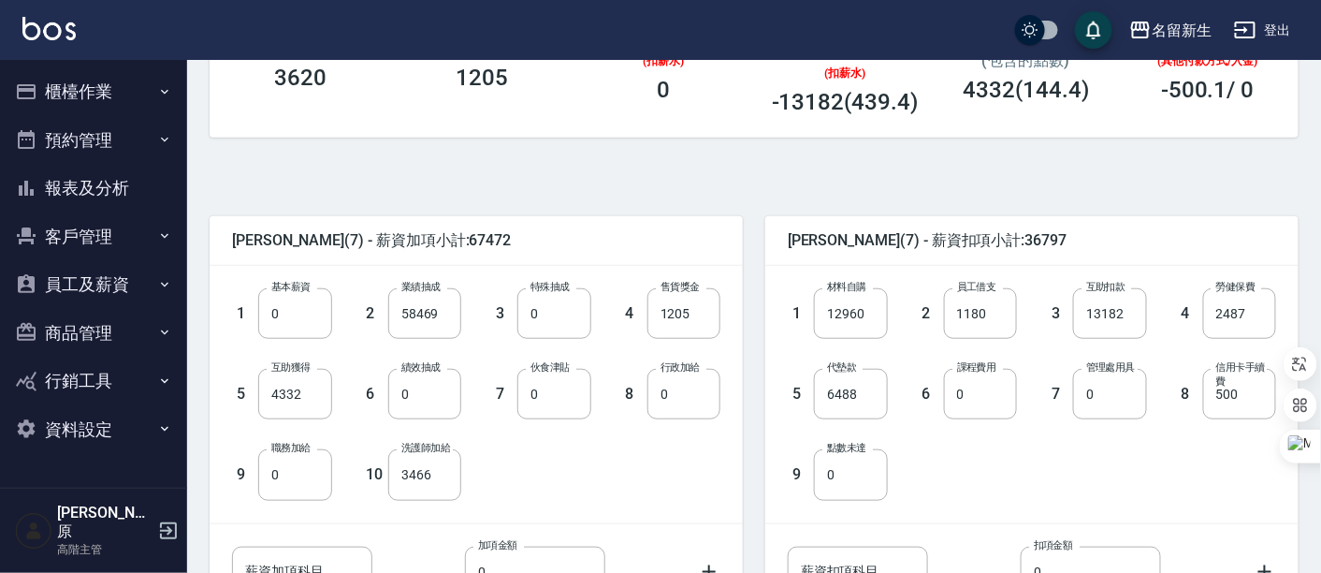
drag, startPoint x: 660, startPoint y: 498, endPoint x: 665, endPoint y: 488, distance: 10.9
click at [665, 488] on div "1 基本薪資 0 基本薪資 2 業績抽成 58469 業績抽成 3 特殊抽成 0 特殊抽成 4 售貨獎金 1205 售貨獎金 5 互助獲得 4332 互助獲得…" at bounding box center [461, 378] width 518 height 241
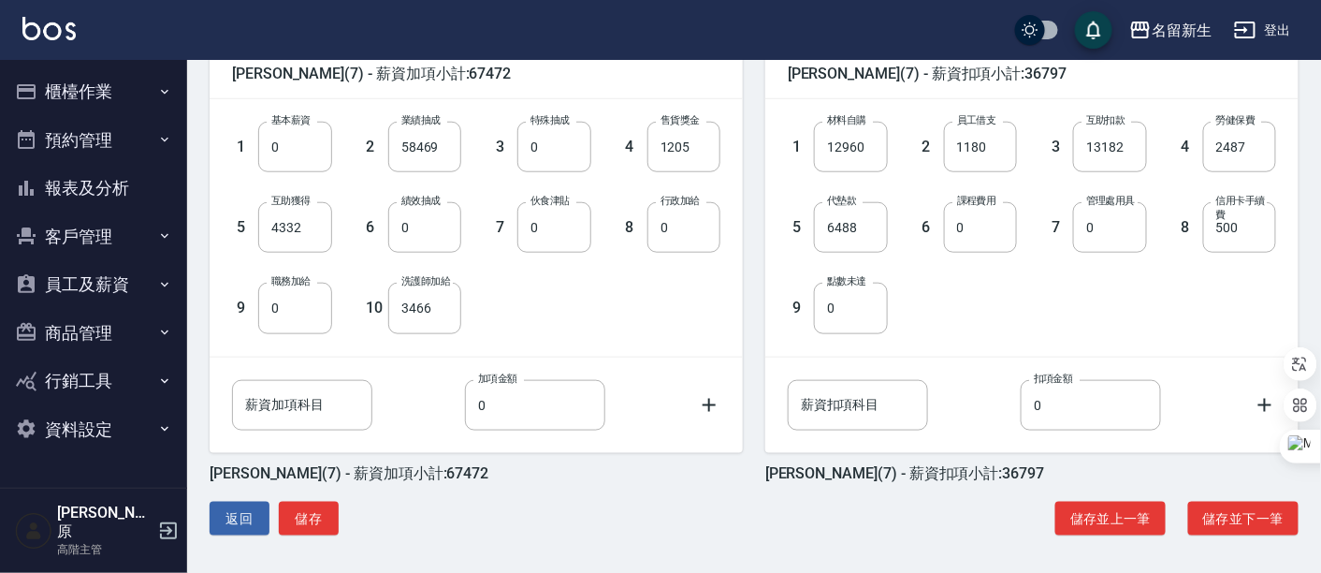
scroll to position [480, 0]
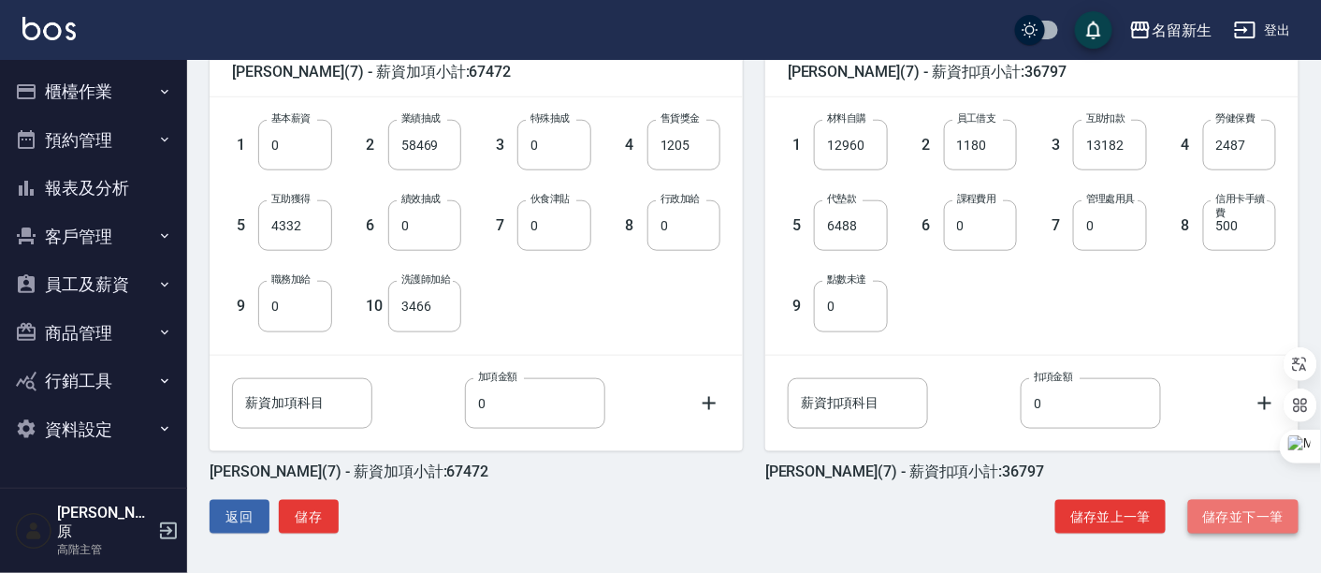
click at [1223, 513] on button "儲存並下一筆" at bounding box center [1243, 517] width 110 height 35
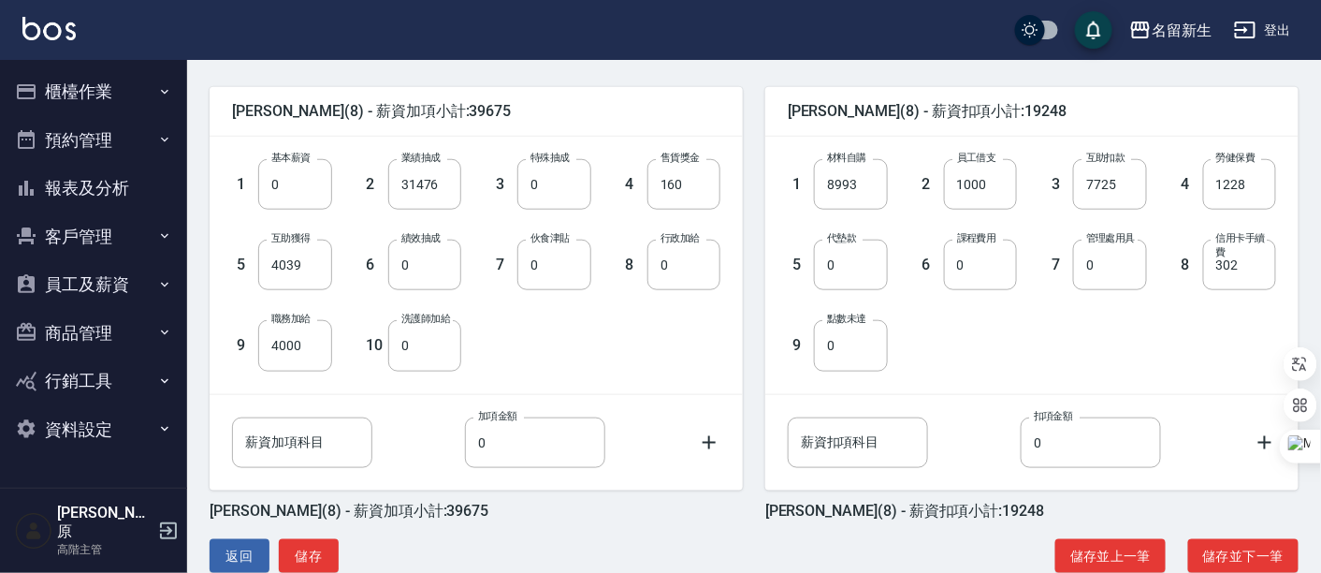
scroll to position [480, 0]
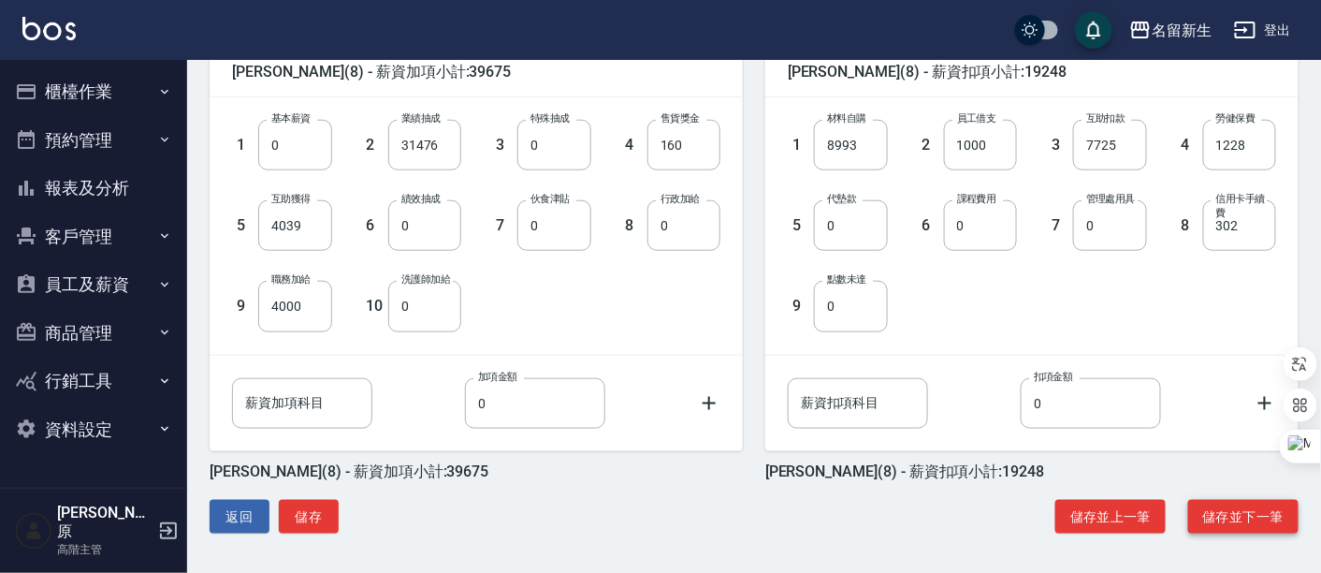
click at [1268, 511] on button "儲存並下一筆" at bounding box center [1243, 517] width 110 height 35
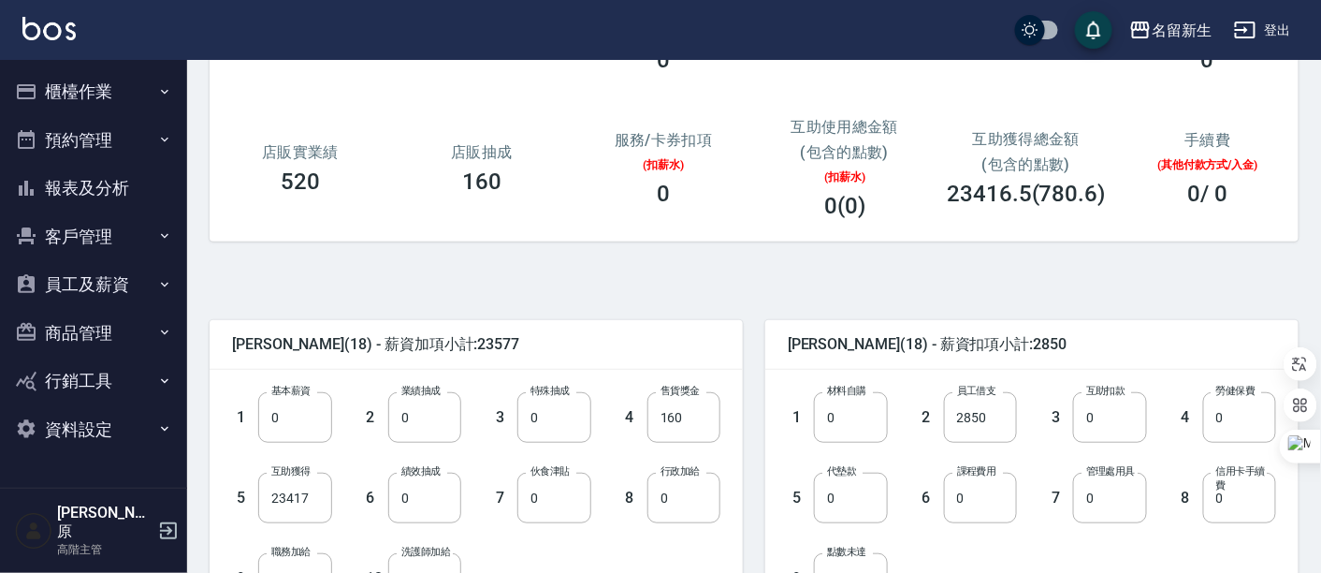
scroll to position [312, 0]
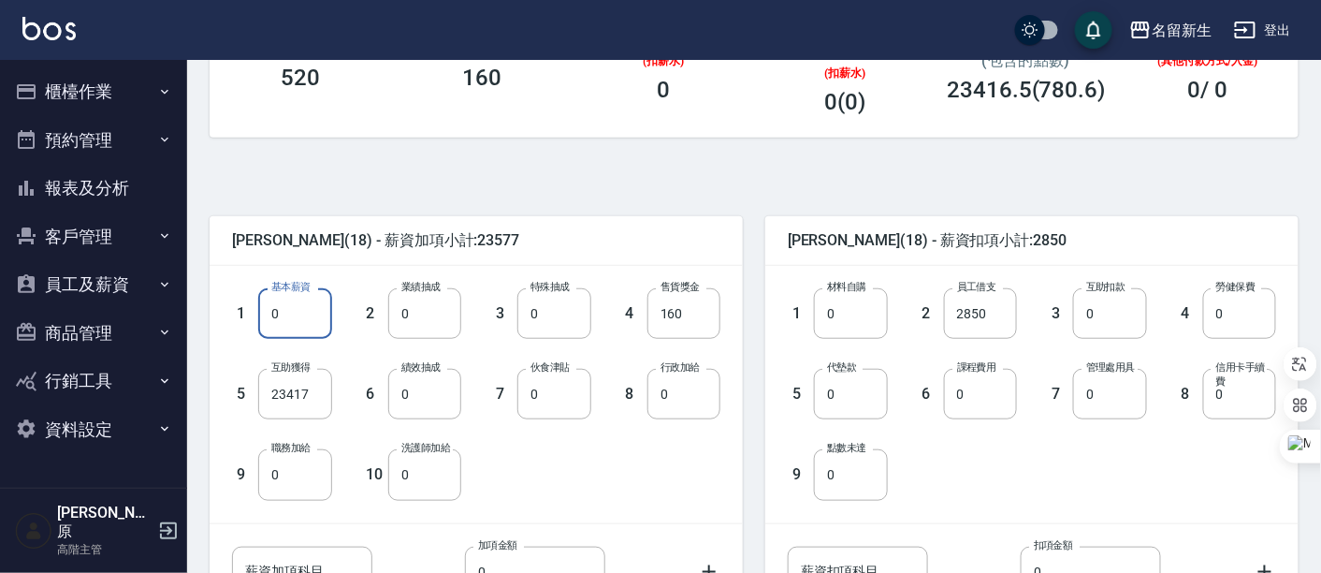
click at [294, 327] on input "0" at bounding box center [294, 313] width 73 height 51
type input "27000"
click at [311, 391] on input "23417" at bounding box center [294, 394] width 73 height 51
type input "0"
click at [431, 398] on input "0" at bounding box center [424, 394] width 73 height 51
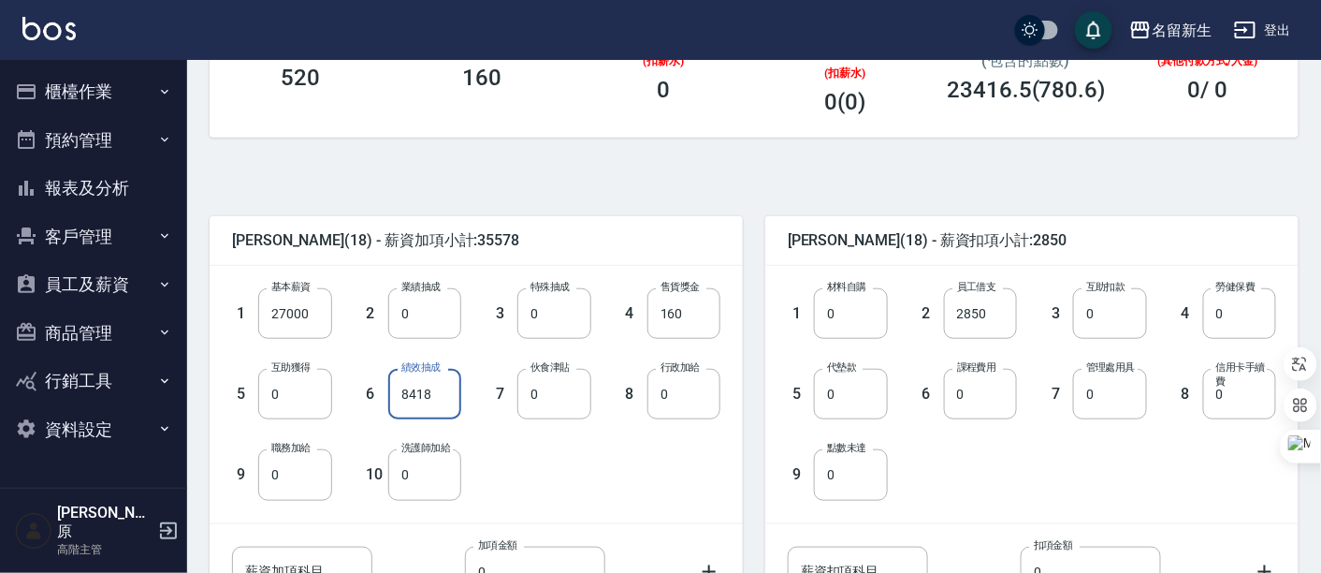
type input "8418"
click at [592, 469] on div "1 基本薪資 27000 基本薪資 2 業績抽成 0 業績抽成 3 特殊抽成 0 特殊抽成 4 售貨獎金 160 售貨獎金 5 互助獲得 0 互助獲得 6 績…" at bounding box center [461, 378] width 518 height 241
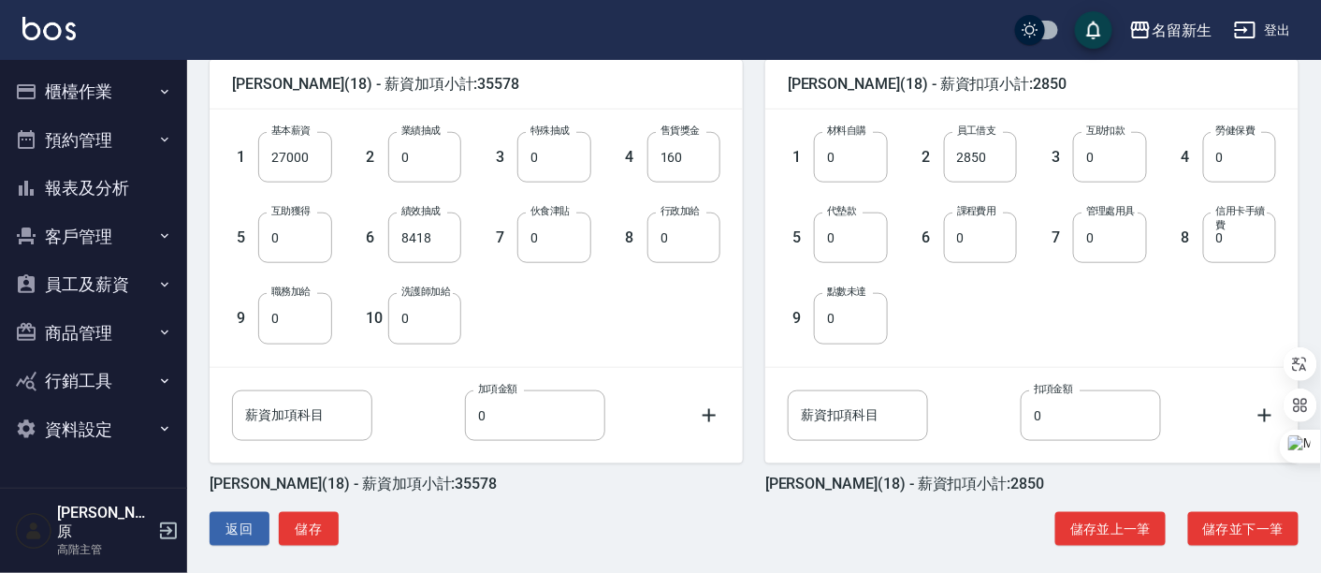
scroll to position [480, 0]
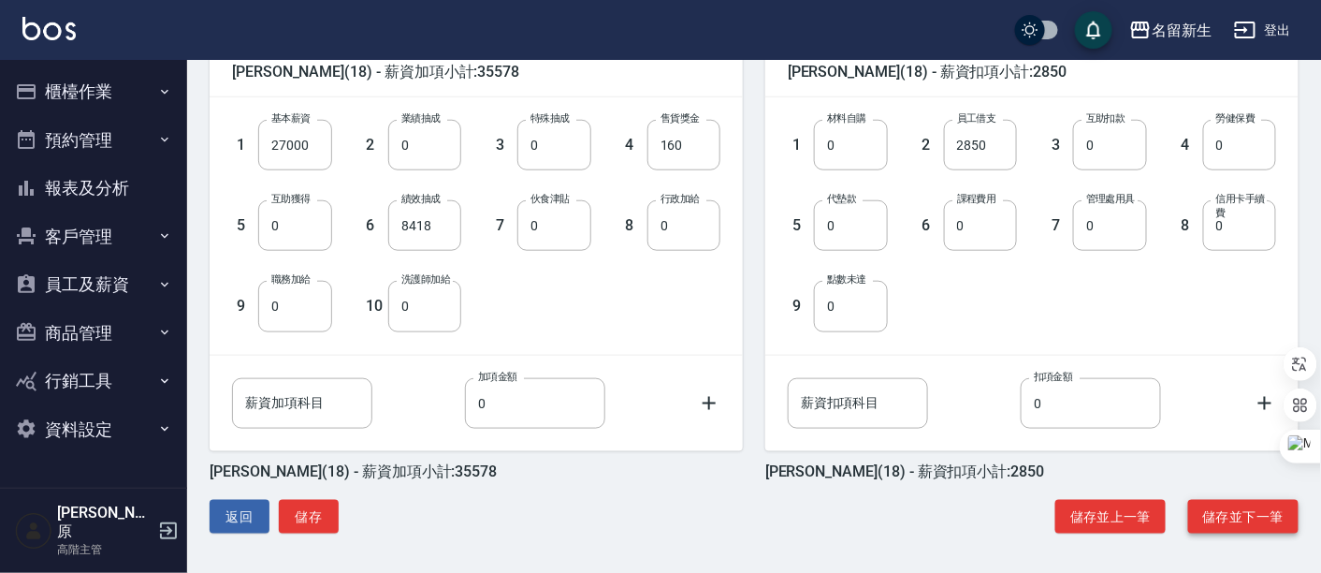
click at [1243, 506] on button "儲存並下一筆" at bounding box center [1243, 517] width 110 height 35
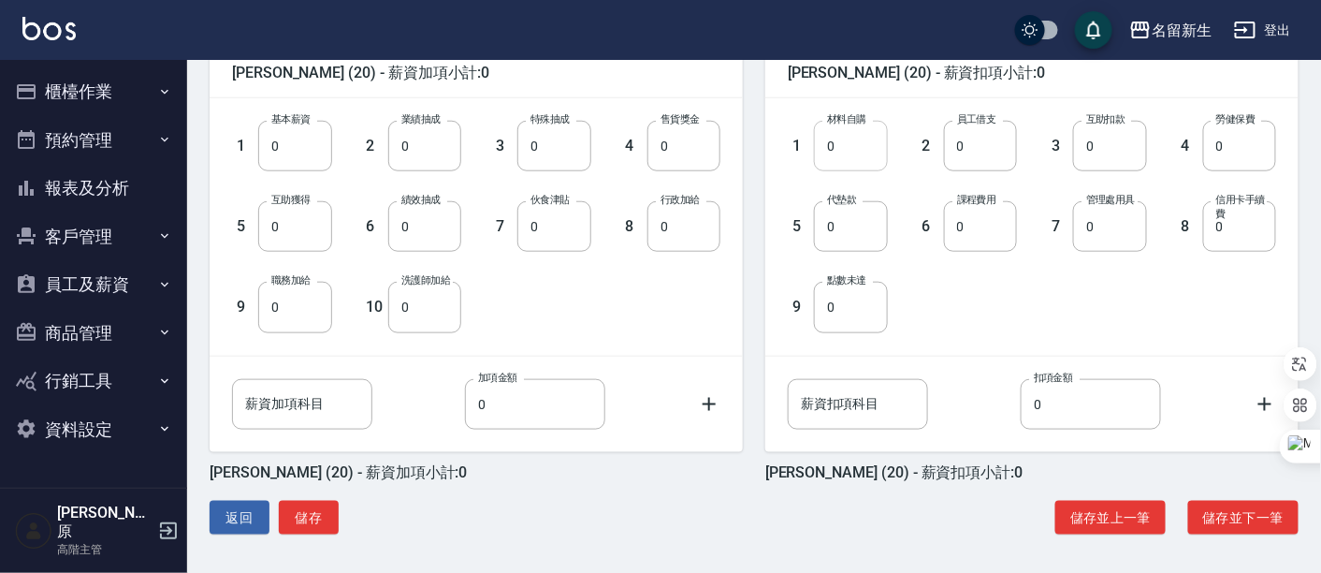
scroll to position [480, 0]
click at [1255, 526] on button "儲存並下一筆" at bounding box center [1243, 517] width 110 height 35
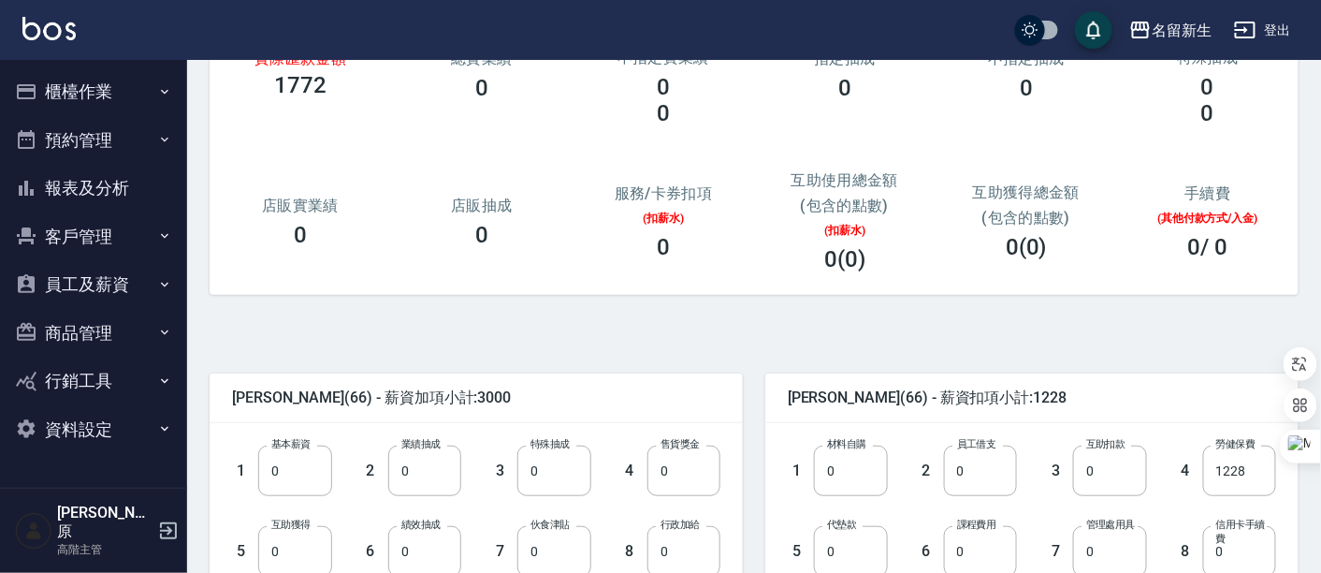
scroll to position [480, 0]
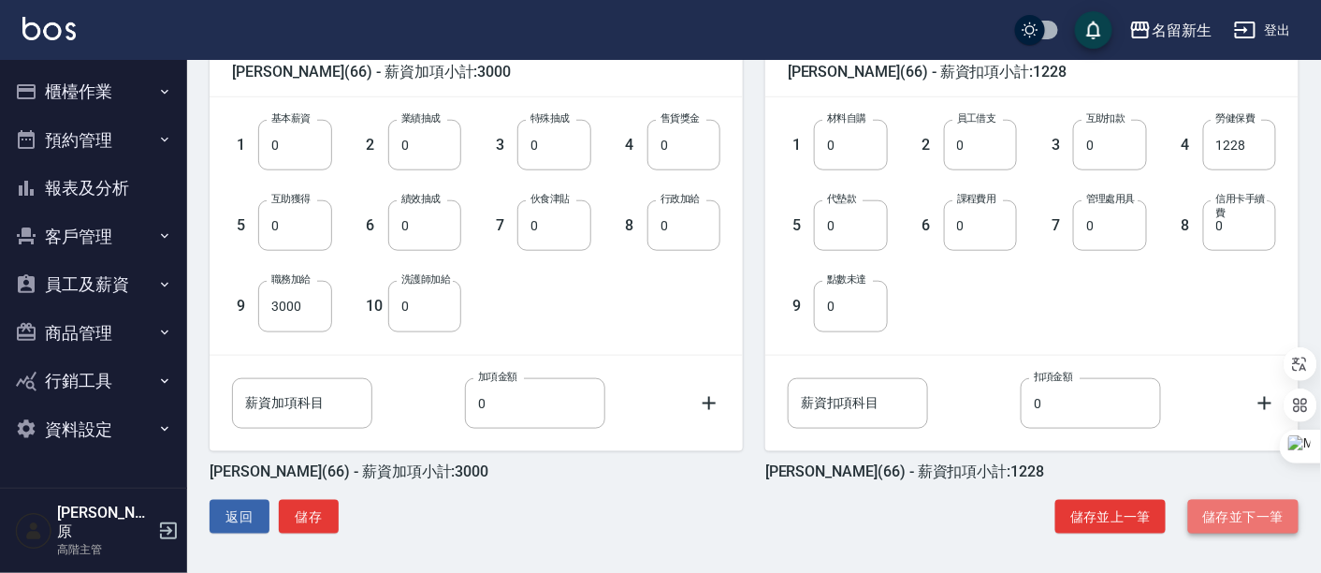
click at [1254, 520] on button "儲存並下一筆" at bounding box center [1243, 517] width 110 height 35
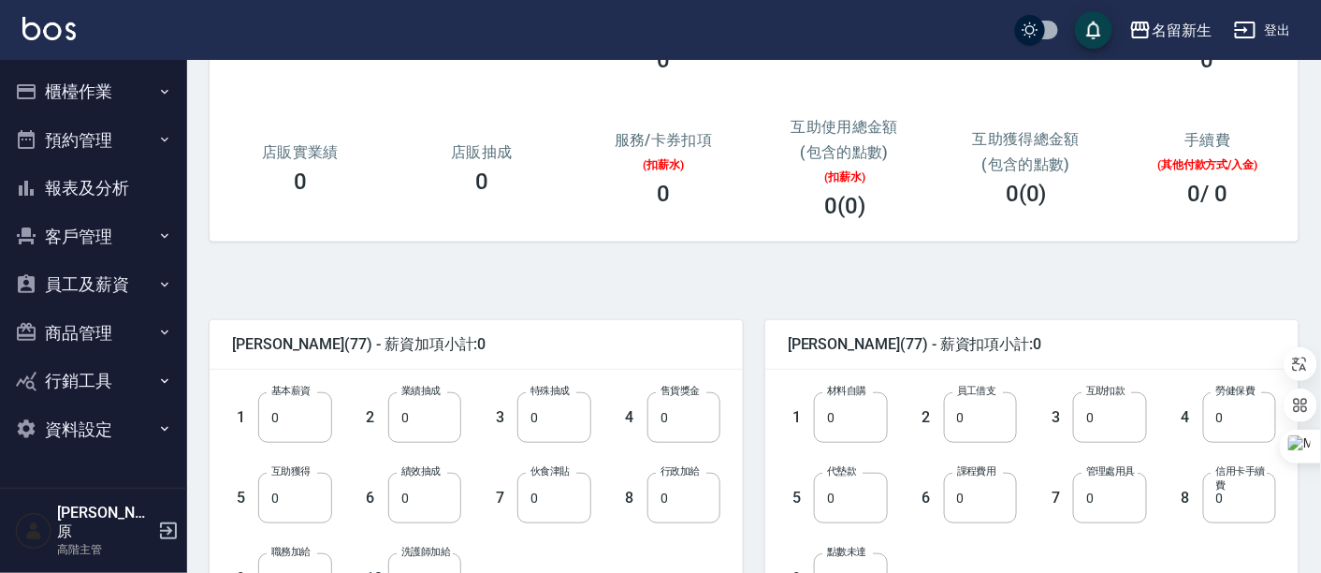
scroll to position [312, 0]
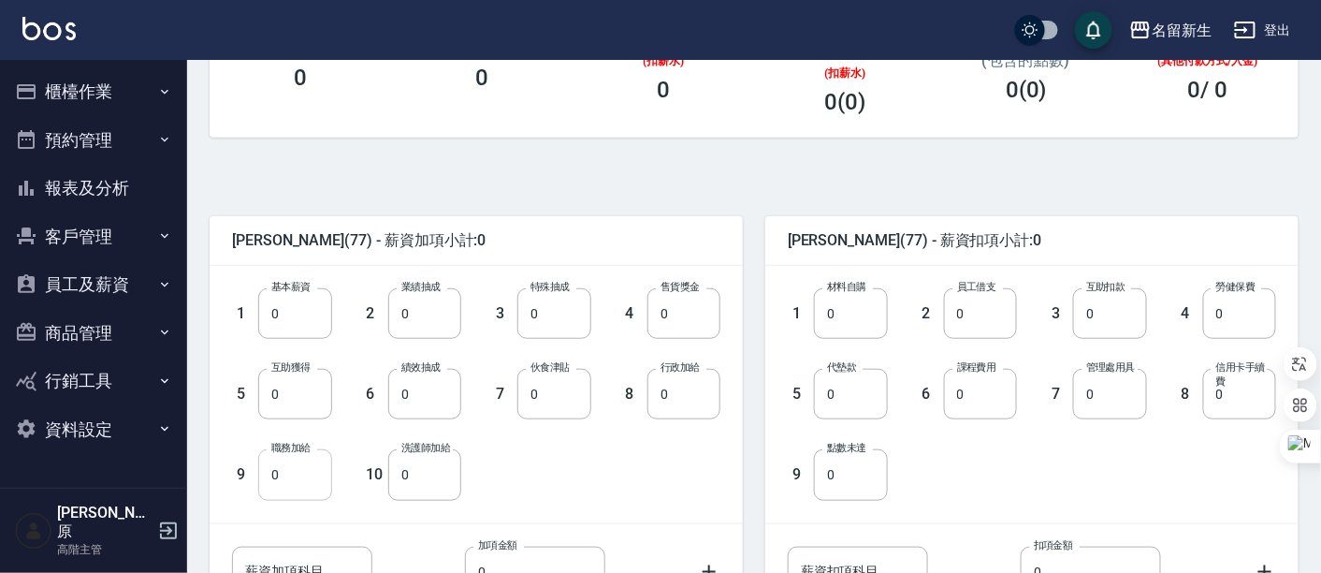
click at [323, 472] on input "0" at bounding box center [294, 474] width 73 height 51
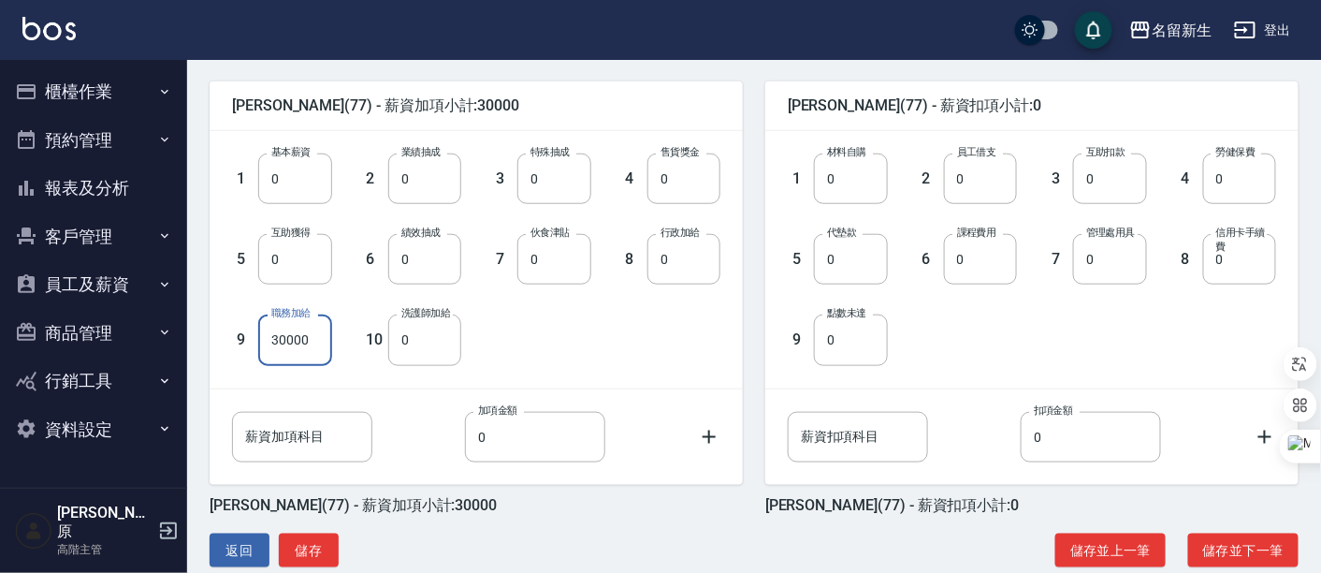
scroll to position [480, 0]
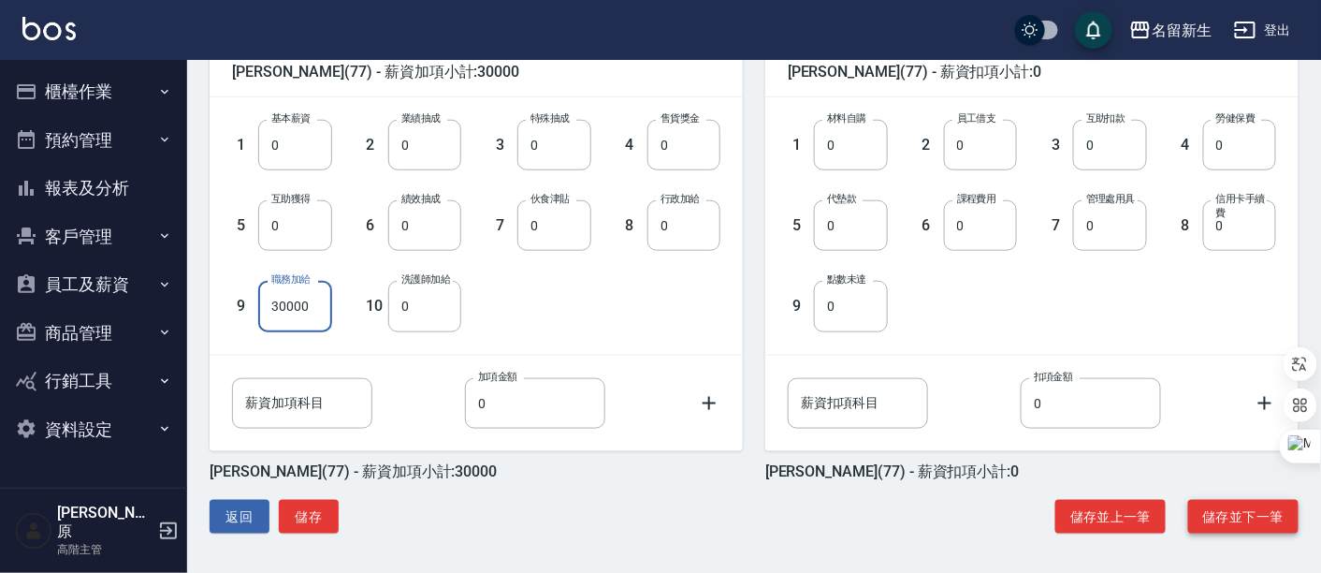
type input "30000"
click at [1248, 524] on button "儲存並下一筆" at bounding box center [1243, 517] width 110 height 35
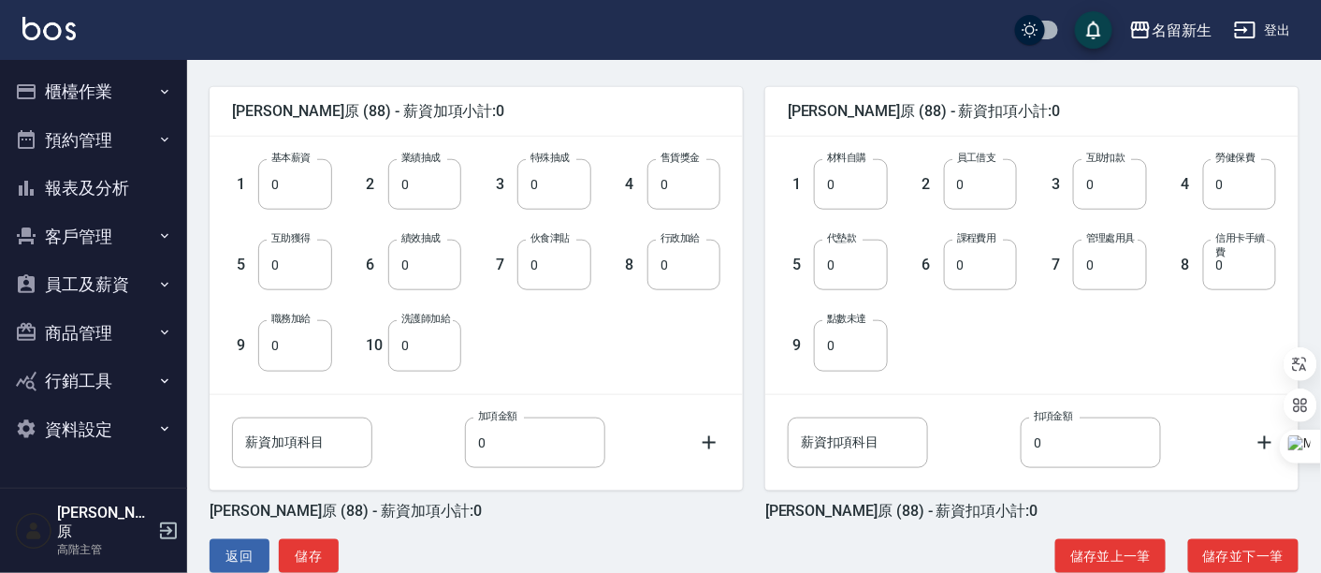
scroll to position [480, 0]
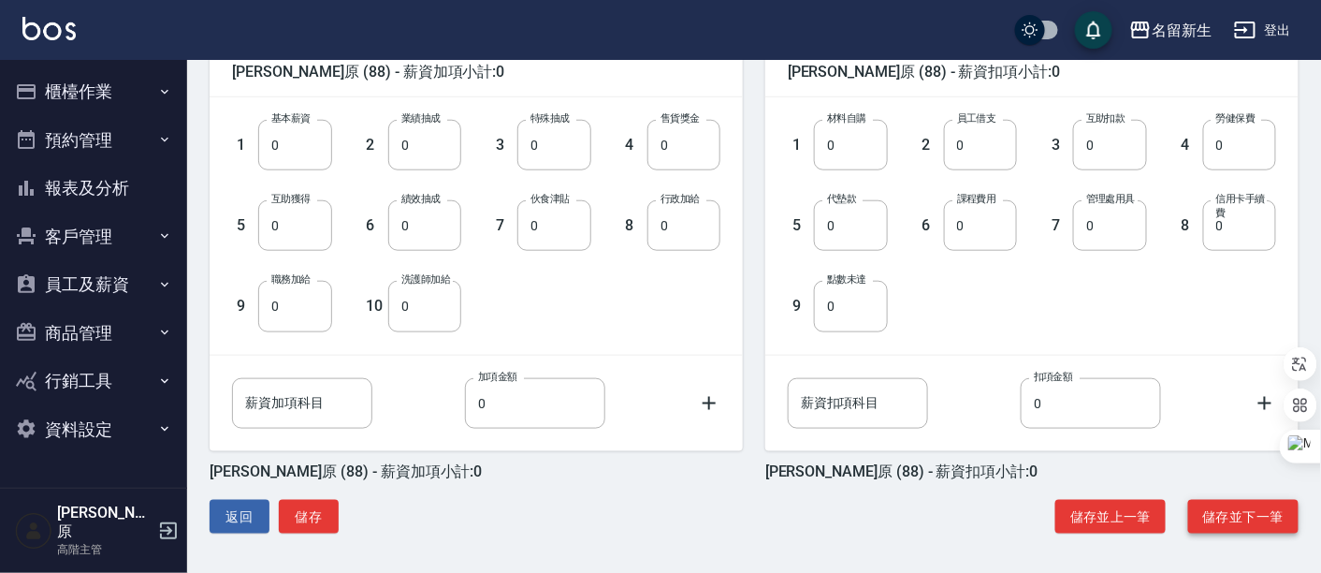
click at [1239, 520] on button "儲存並下一筆" at bounding box center [1243, 517] width 110 height 35
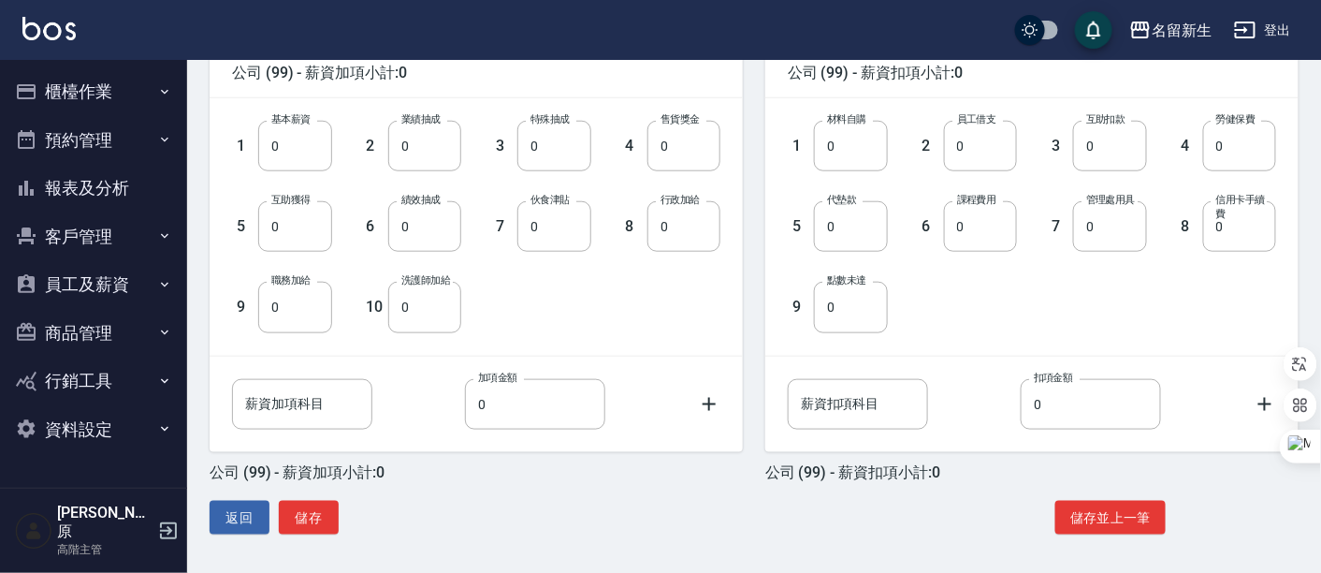
scroll to position [480, 0]
click at [240, 516] on button "返回" at bounding box center [240, 517] width 60 height 35
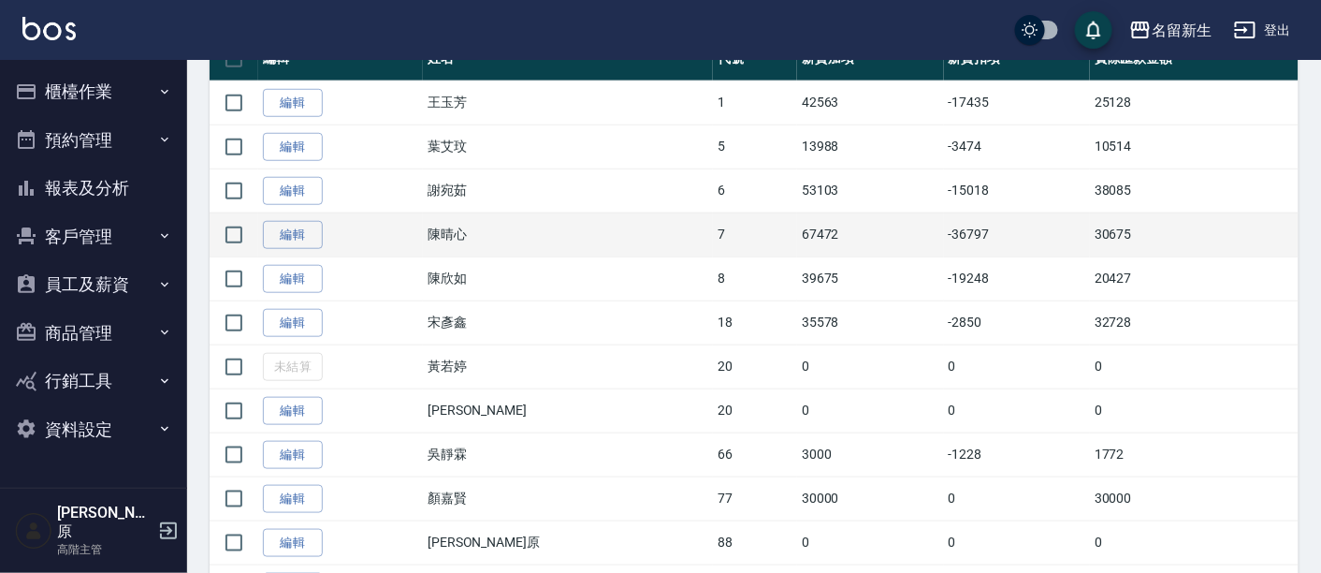
scroll to position [415, 0]
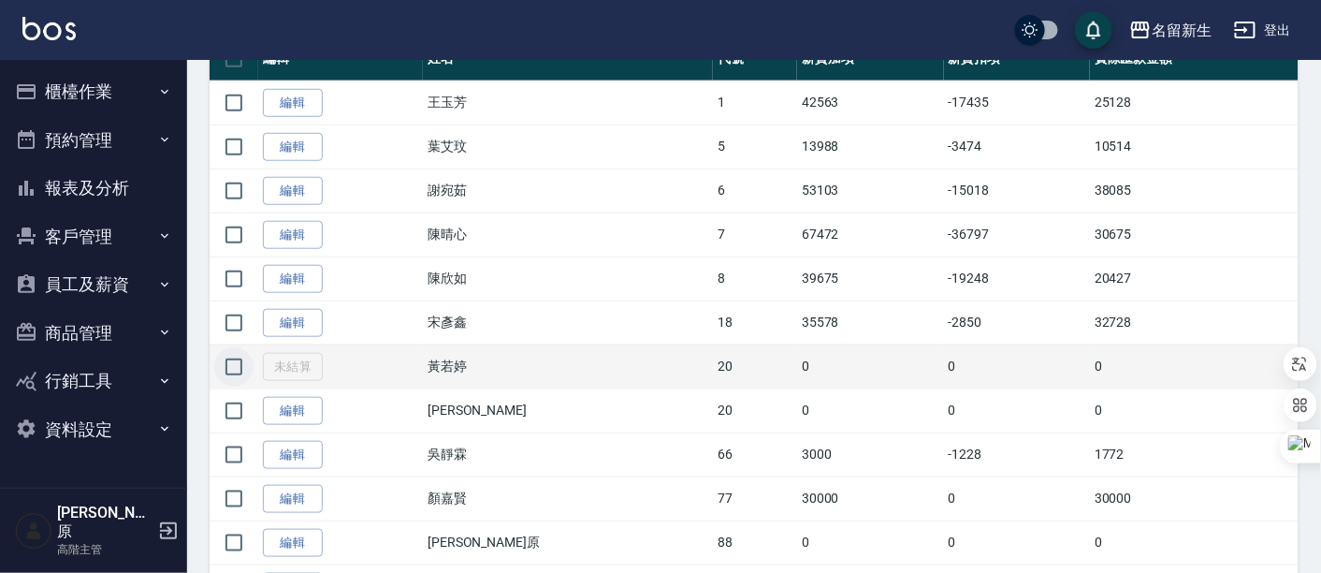
click at [235, 370] on input "checkbox" at bounding box center [233, 366] width 39 height 39
checkbox input "true"
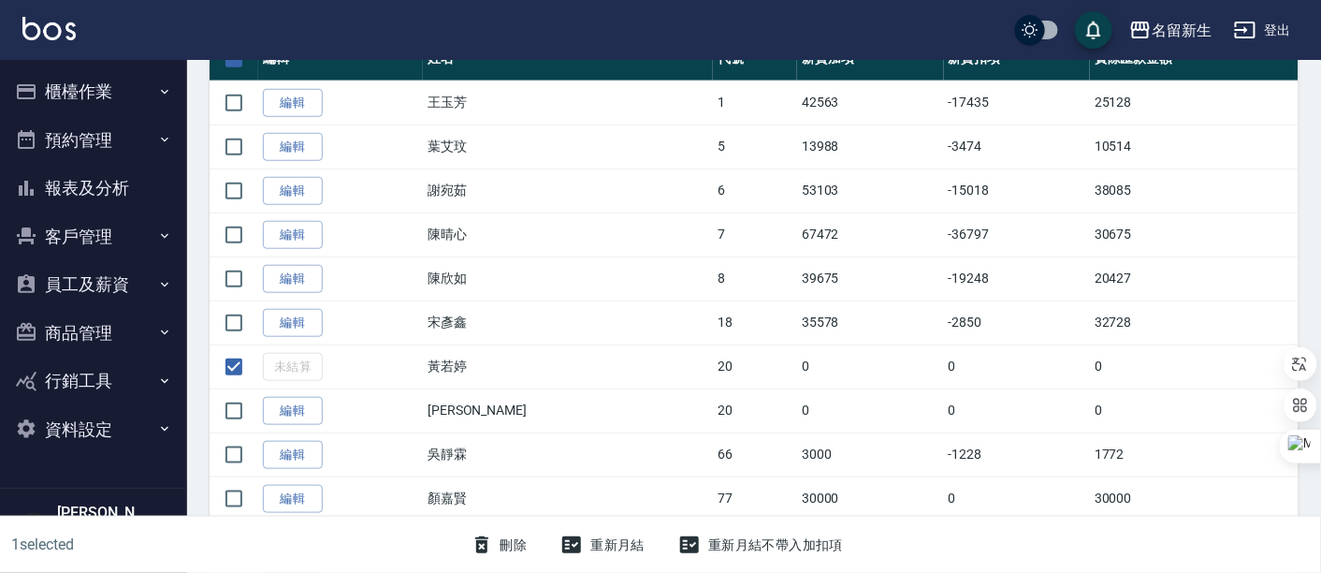
click at [606, 550] on button "重新月結" at bounding box center [602, 545] width 99 height 35
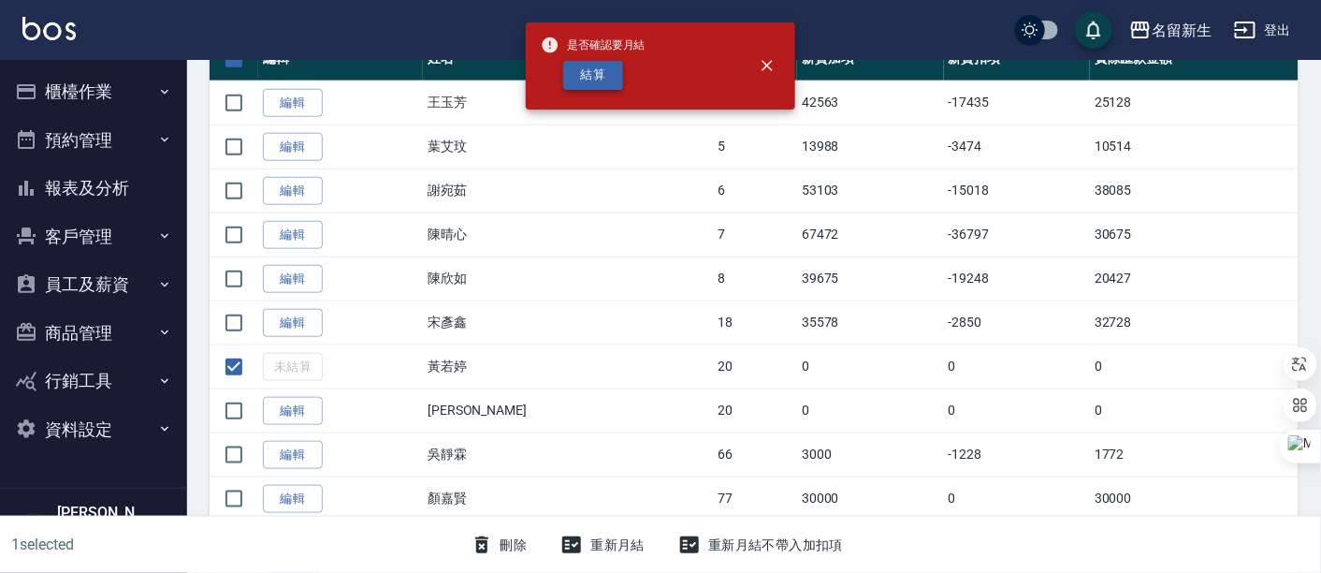
click at [586, 86] on button "結算" at bounding box center [593, 75] width 60 height 29
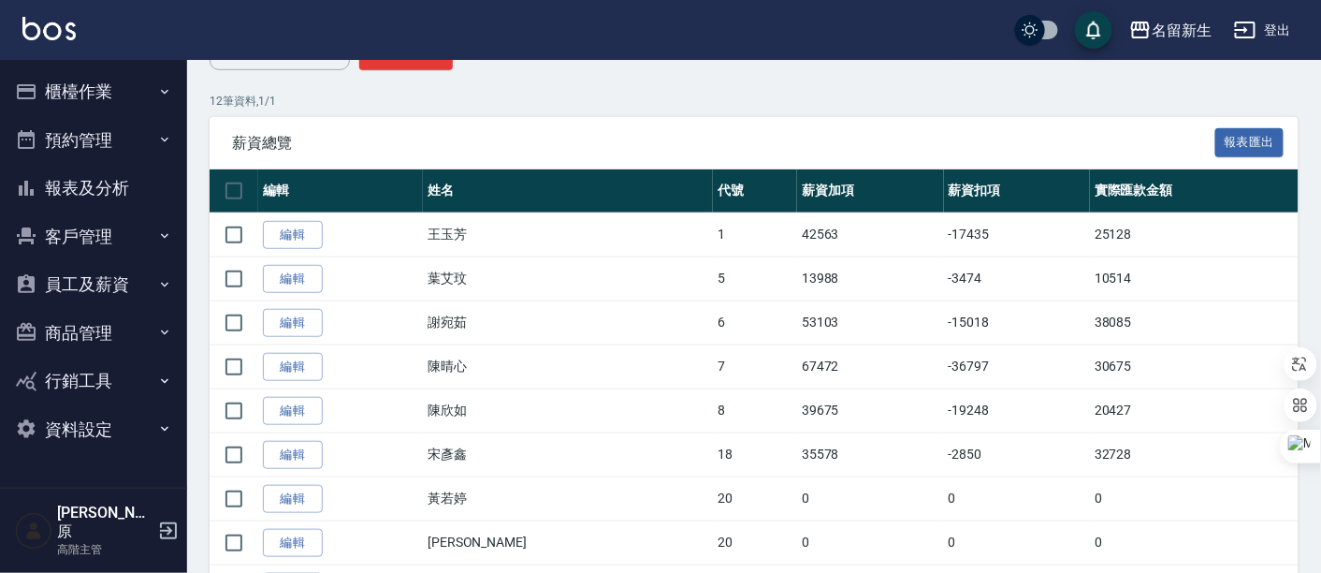
scroll to position [312, 0]
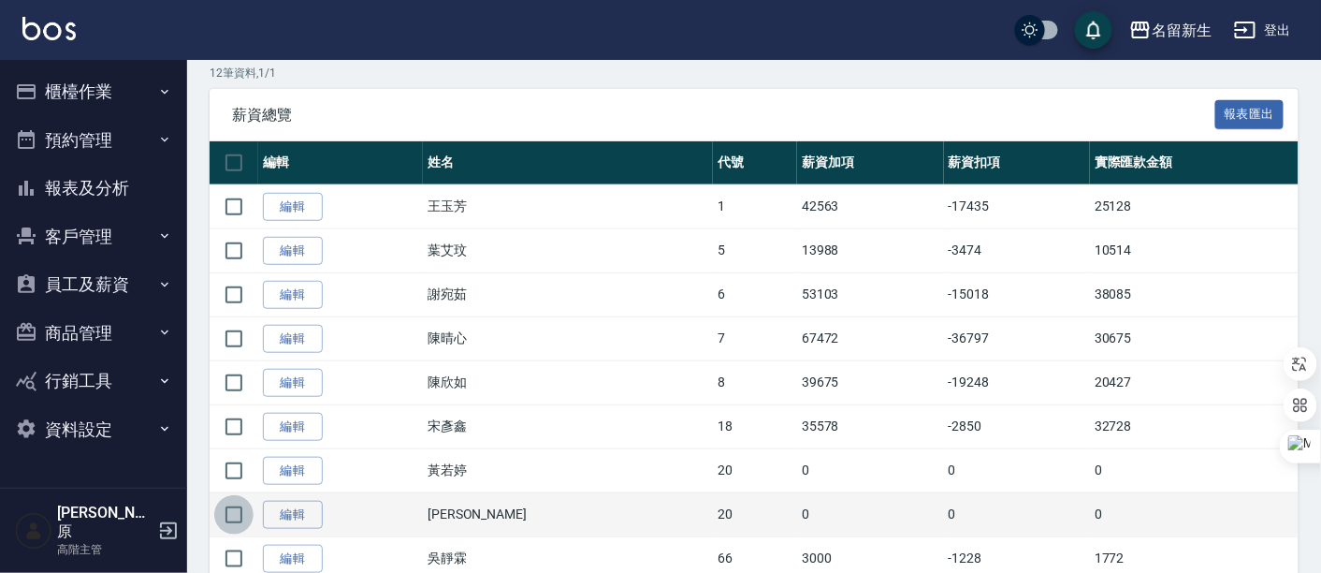
click at [234, 510] on input "checkbox" at bounding box center [233, 514] width 39 height 39
checkbox input "true"
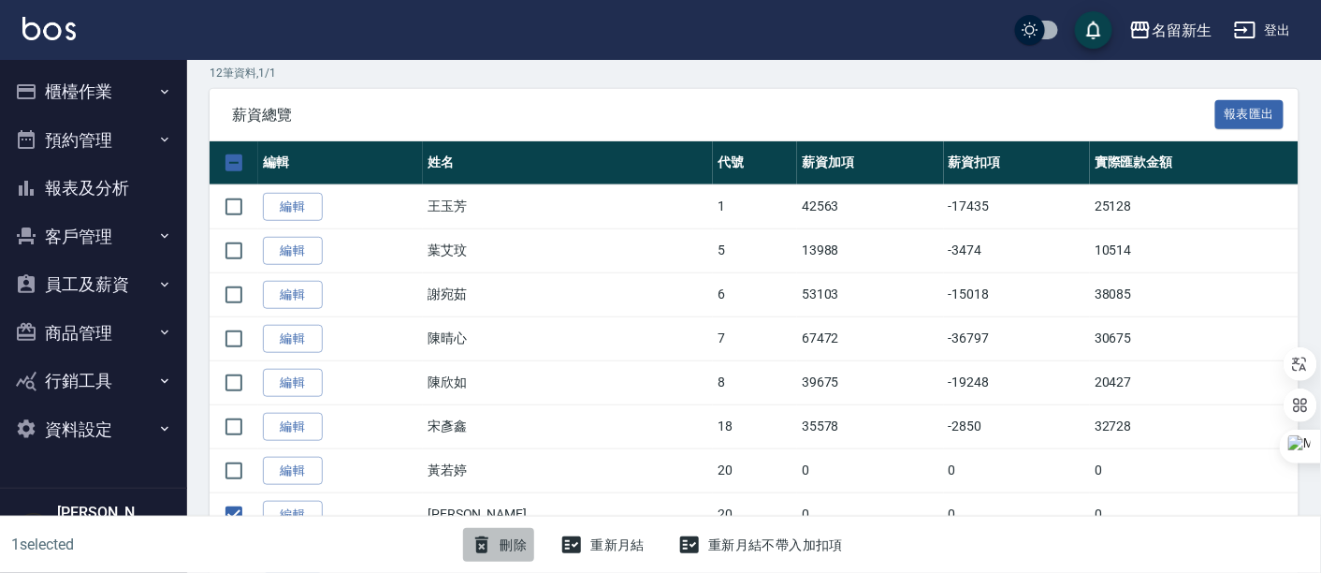
click at [507, 544] on button "刪除" at bounding box center [499, 545] width 72 height 35
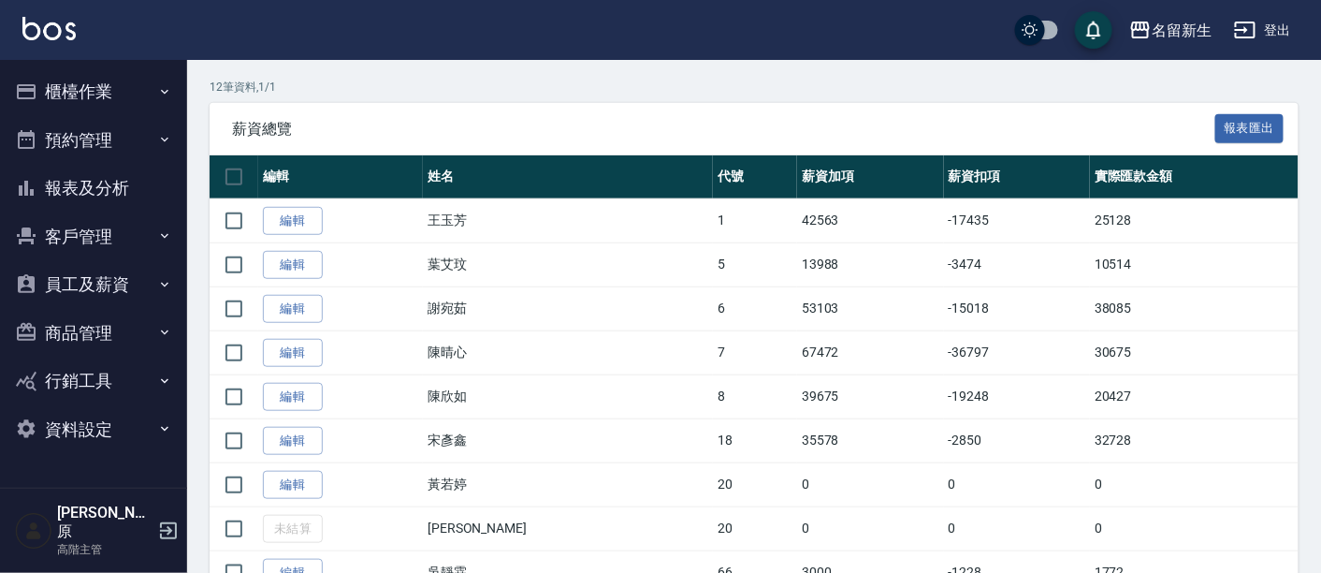
scroll to position [312, 0]
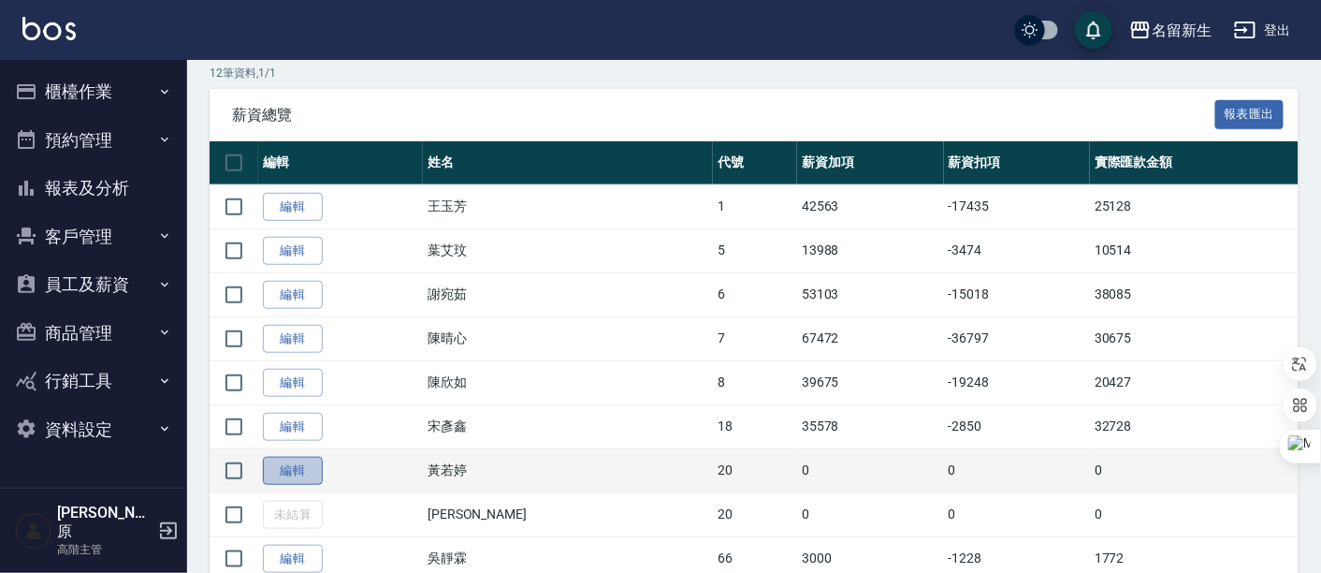
click at [286, 469] on link "編輯" at bounding box center [293, 471] width 60 height 29
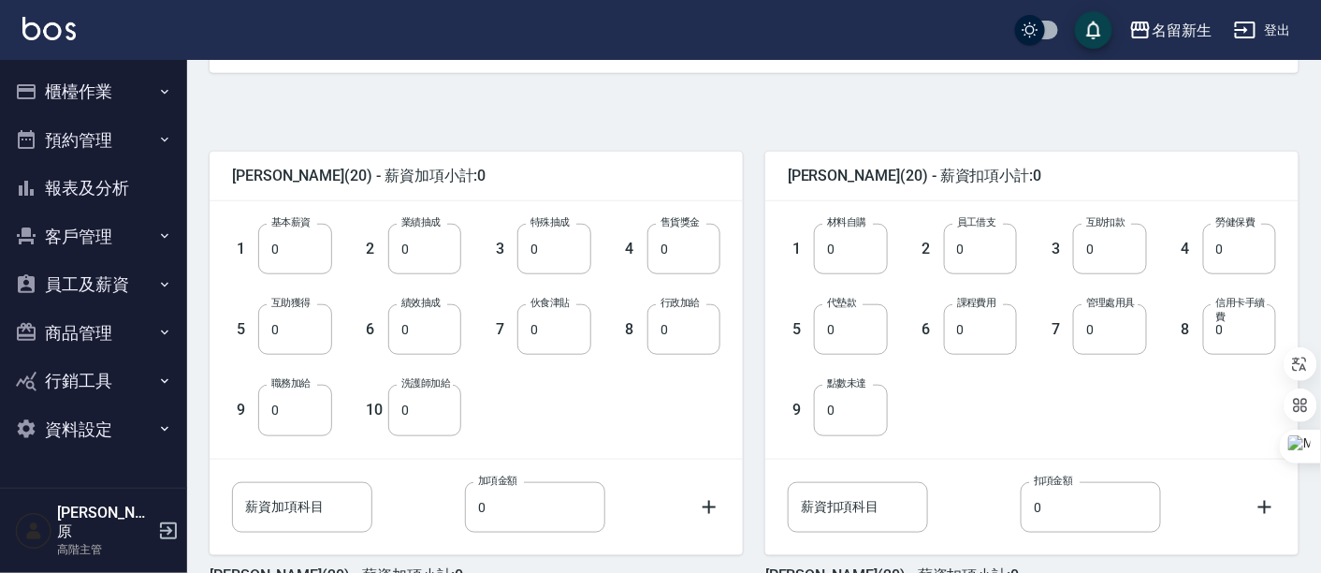
scroll to position [415, 0]
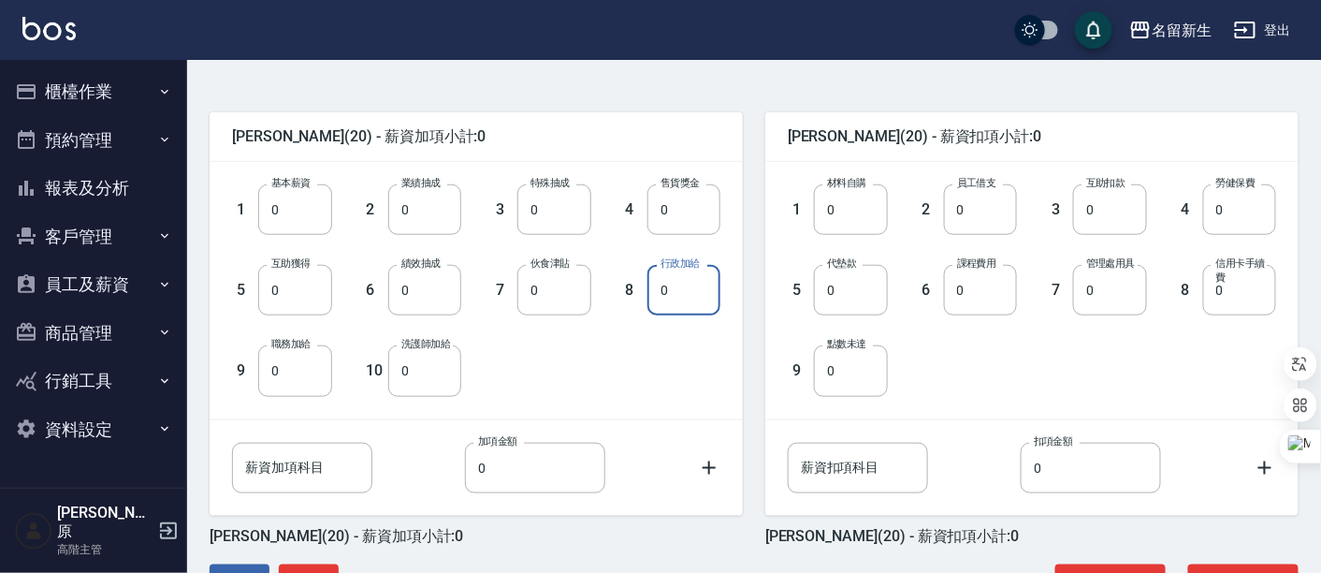
click at [668, 289] on input "0" at bounding box center [683, 290] width 73 height 51
type input "15000"
click at [637, 370] on div "1 基本薪資 0 基本薪資 2 業績抽成 0 業績抽成 3 特殊抽成 0 特殊抽成 4 售貨獎金 0 售貨獎金 5 互助獲得 0 互助獲得 6 績效抽成 0 …" at bounding box center [461, 274] width 518 height 241
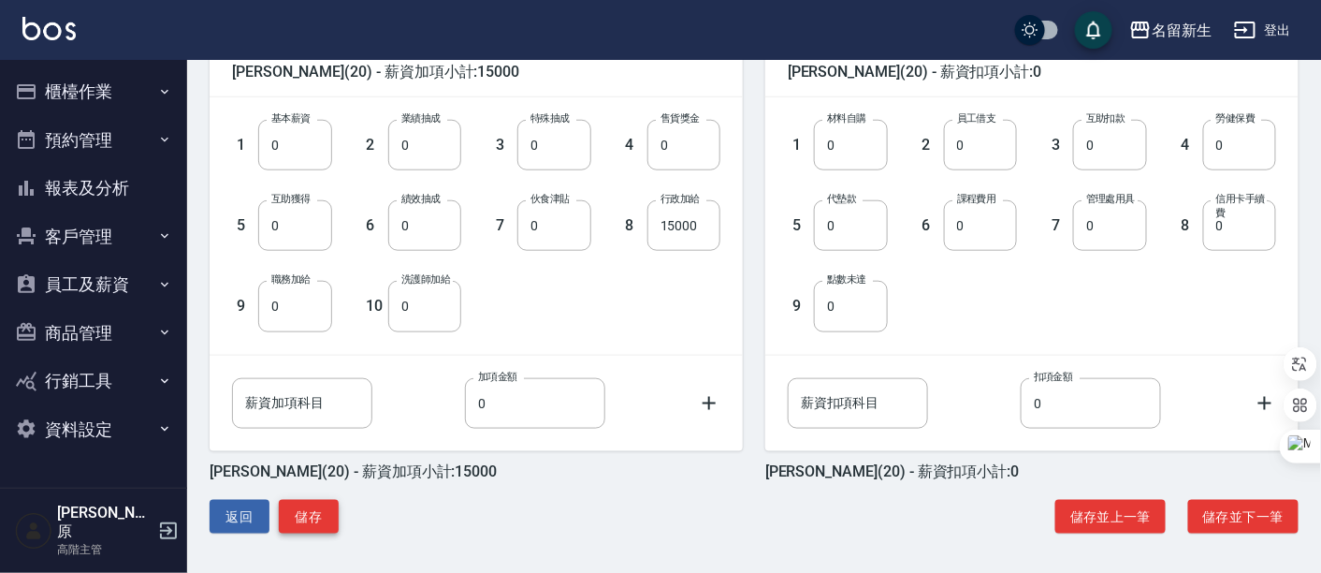
click at [310, 515] on button "儲存" at bounding box center [309, 517] width 60 height 35
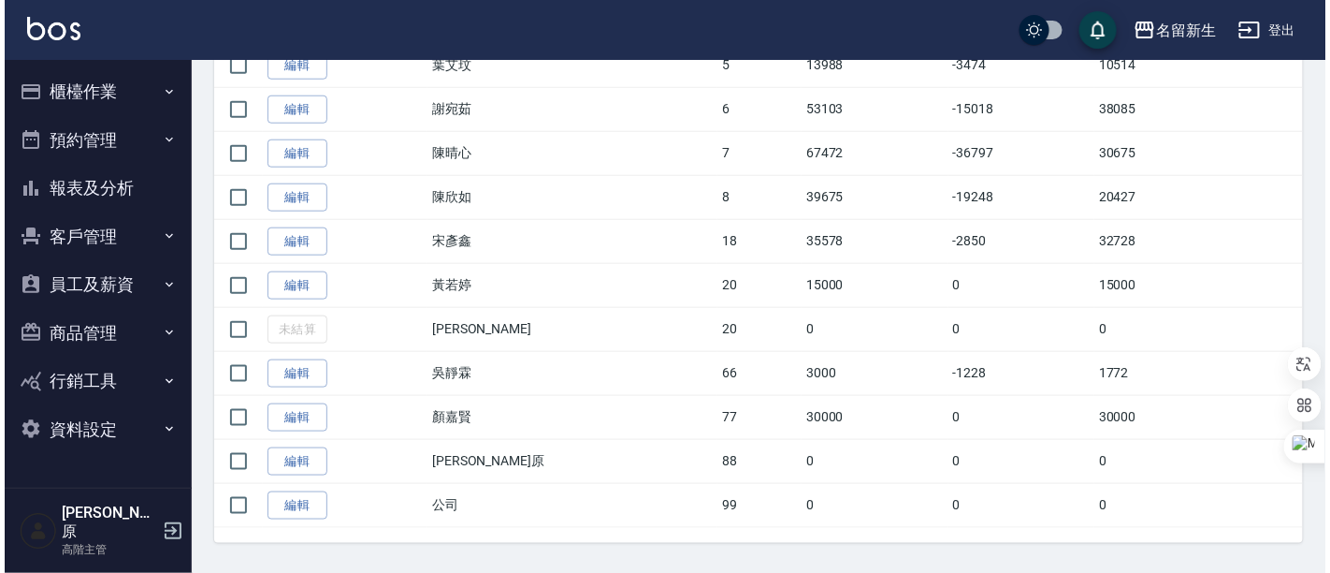
scroll to position [507, 0]
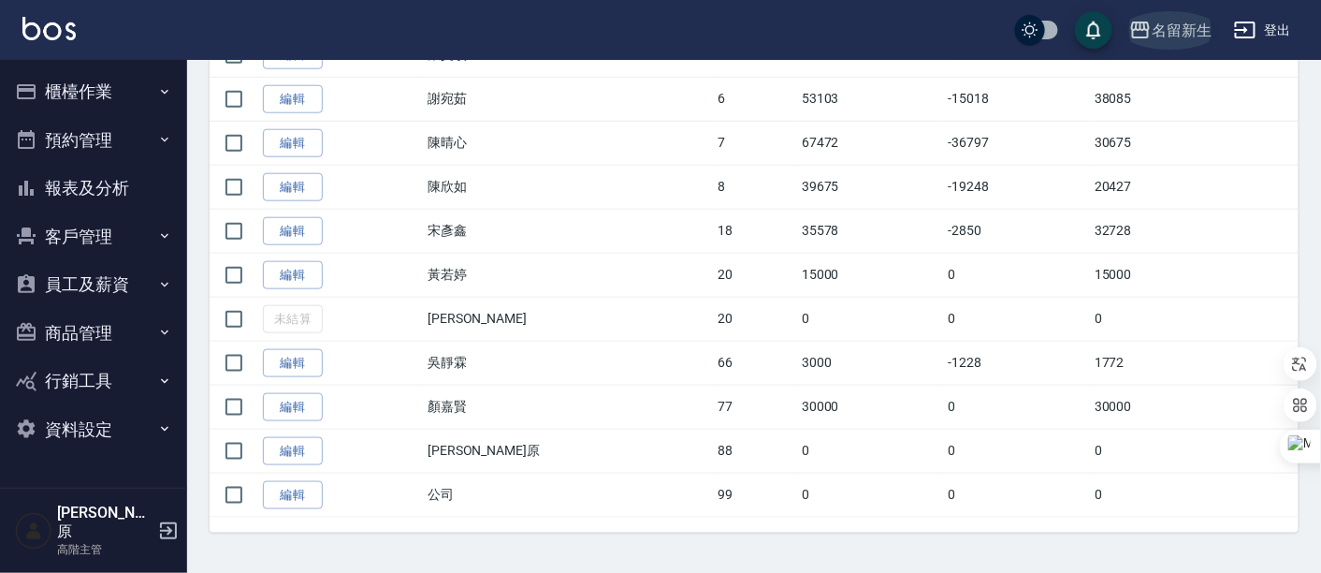
click at [1190, 31] on div "名留新生" at bounding box center [1182, 30] width 60 height 23
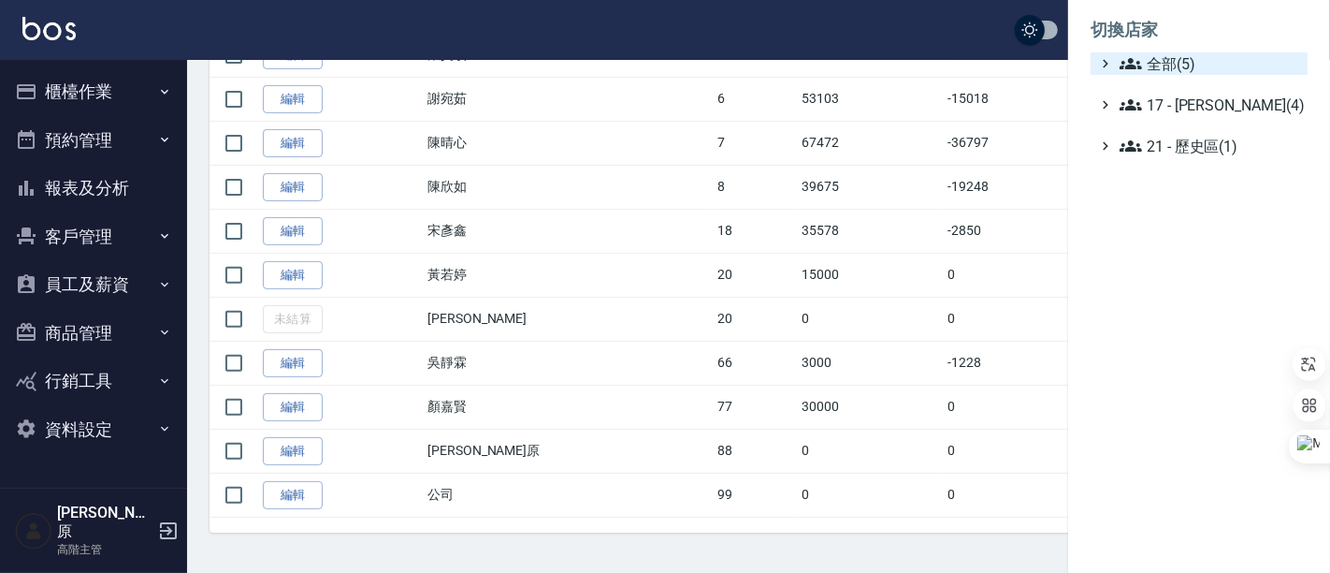
click at [1186, 58] on span "全部(5)" at bounding box center [1210, 63] width 181 height 22
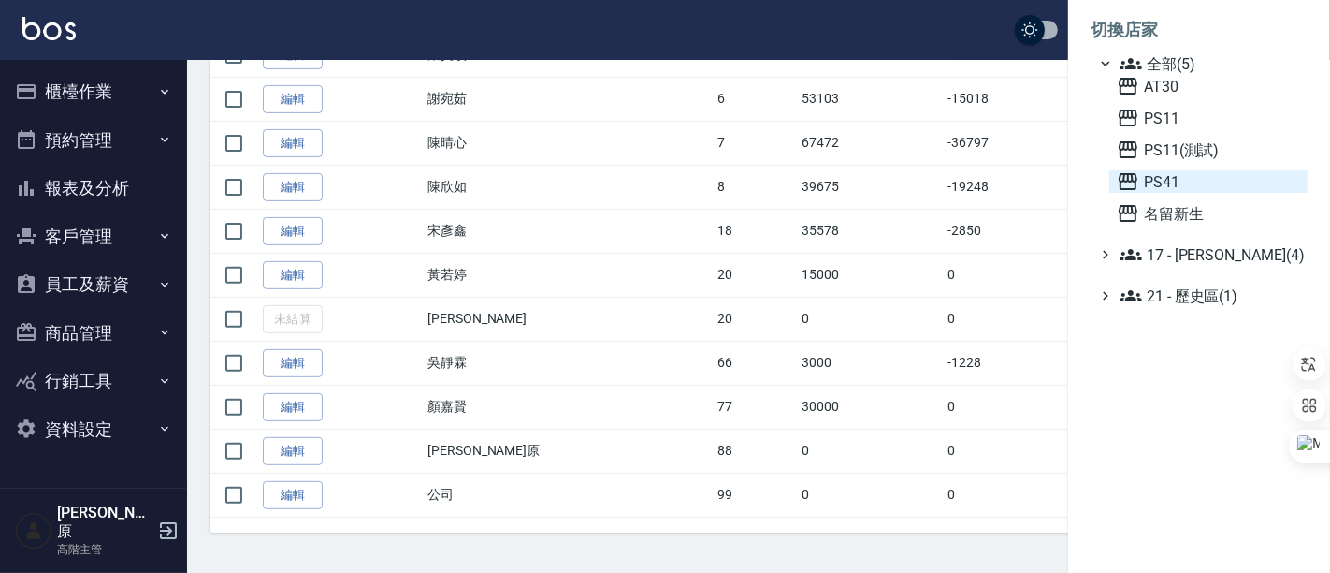
click at [1159, 182] on span "PS41" at bounding box center [1208, 181] width 183 height 22
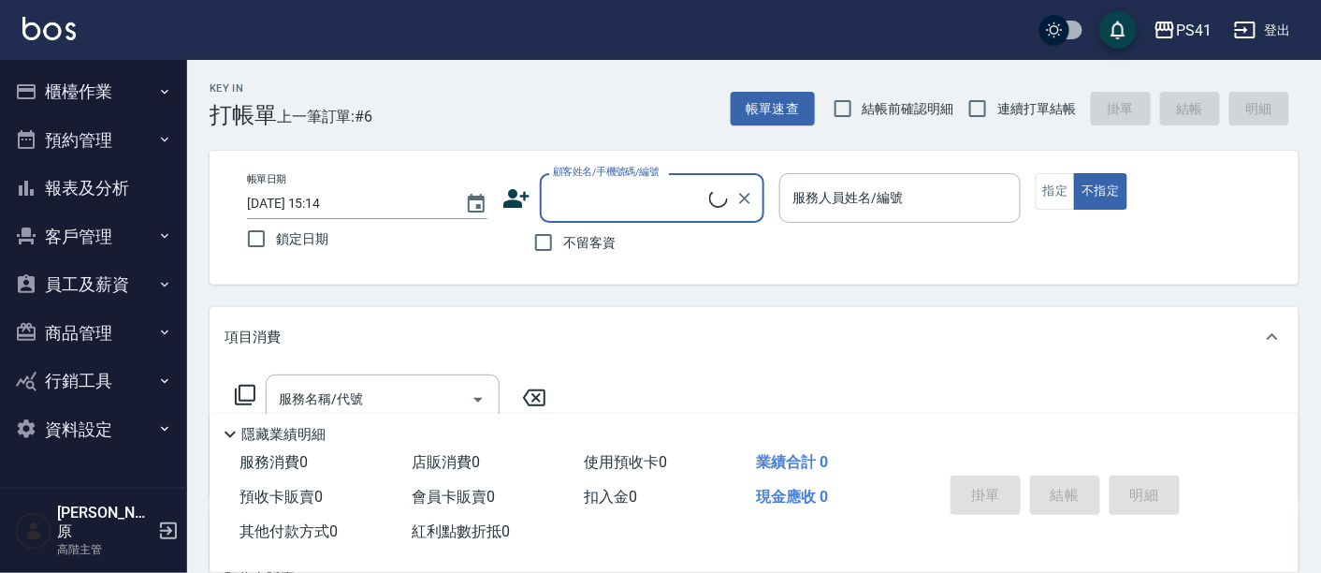
click at [107, 286] on button "員工及薪資" at bounding box center [93, 284] width 172 height 49
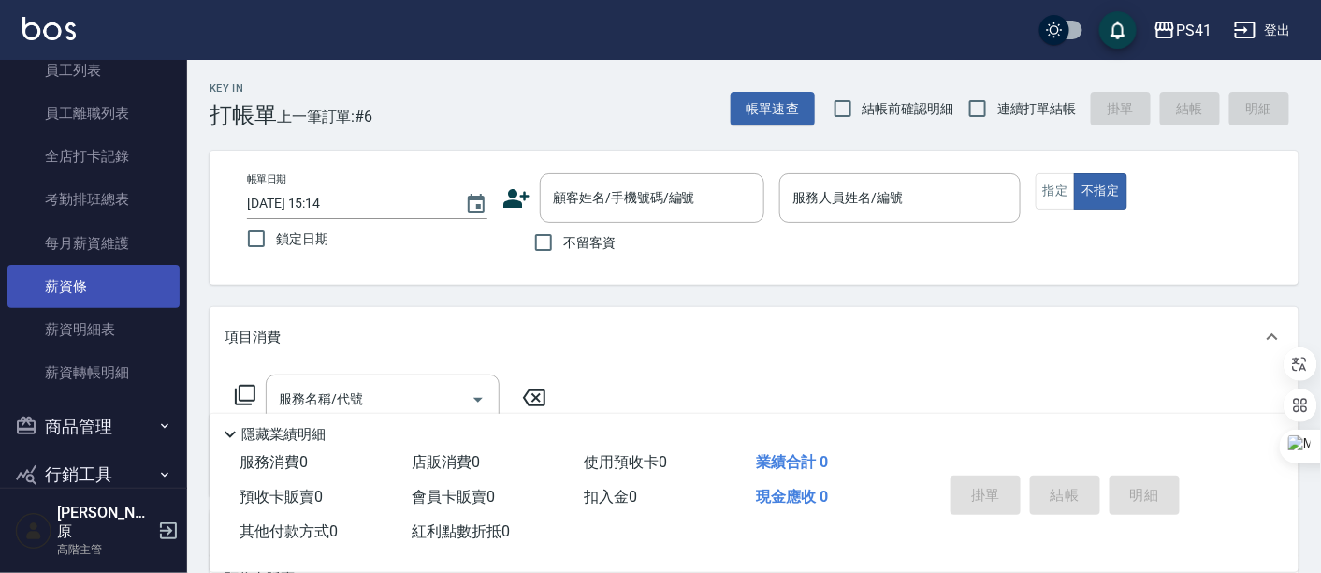
scroll to position [312, 0]
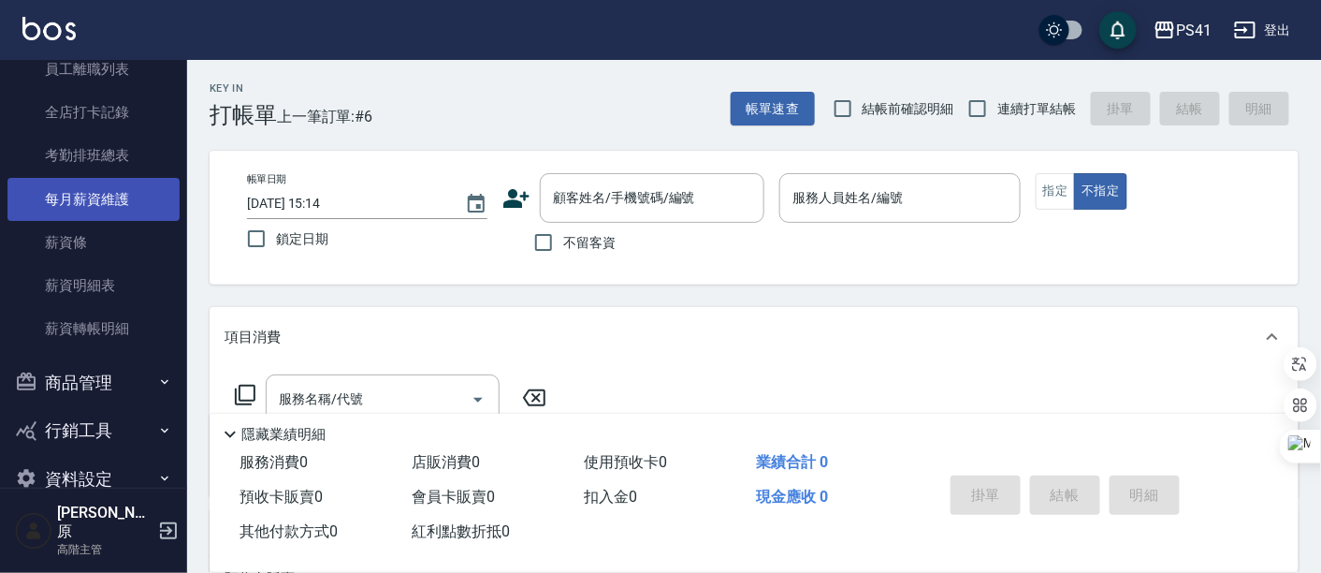
click at [120, 193] on link "每月薪資維護" at bounding box center [93, 199] width 172 height 43
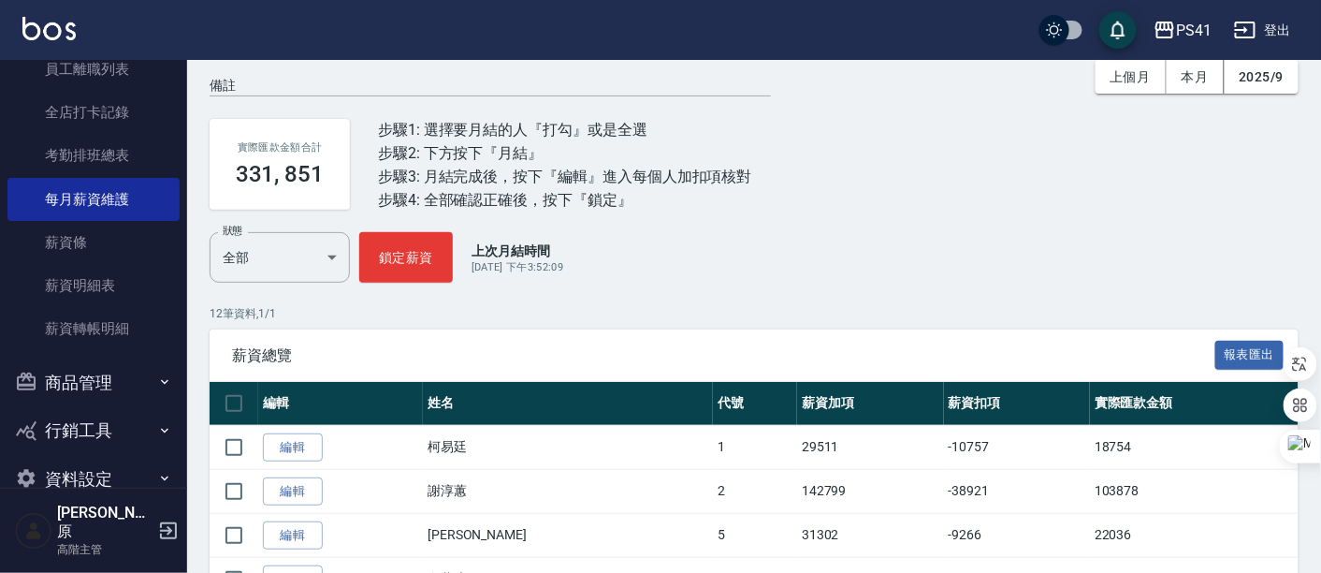
scroll to position [104, 0]
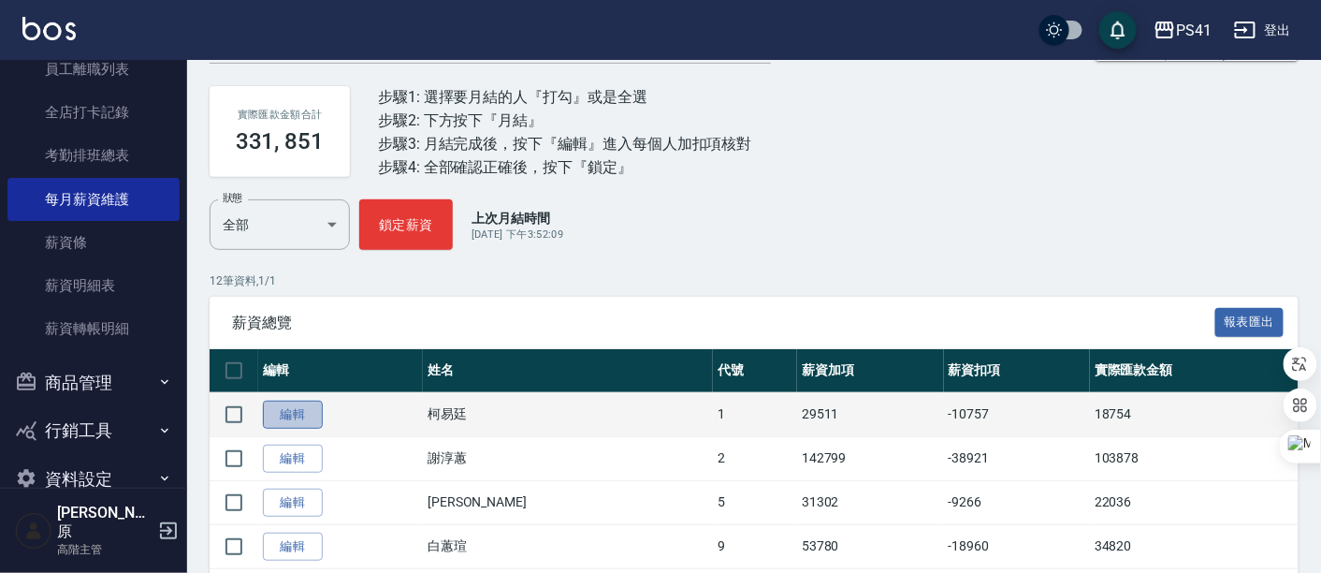
click at [312, 413] on link "編輯" at bounding box center [293, 414] width 60 height 29
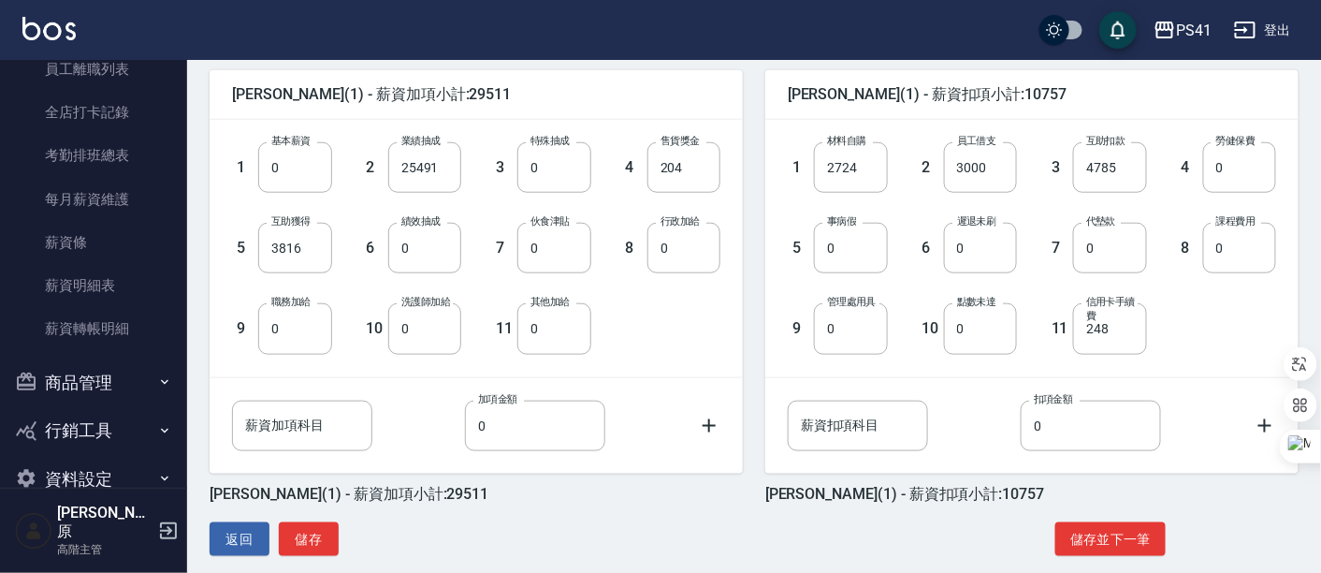
scroll to position [480, 0]
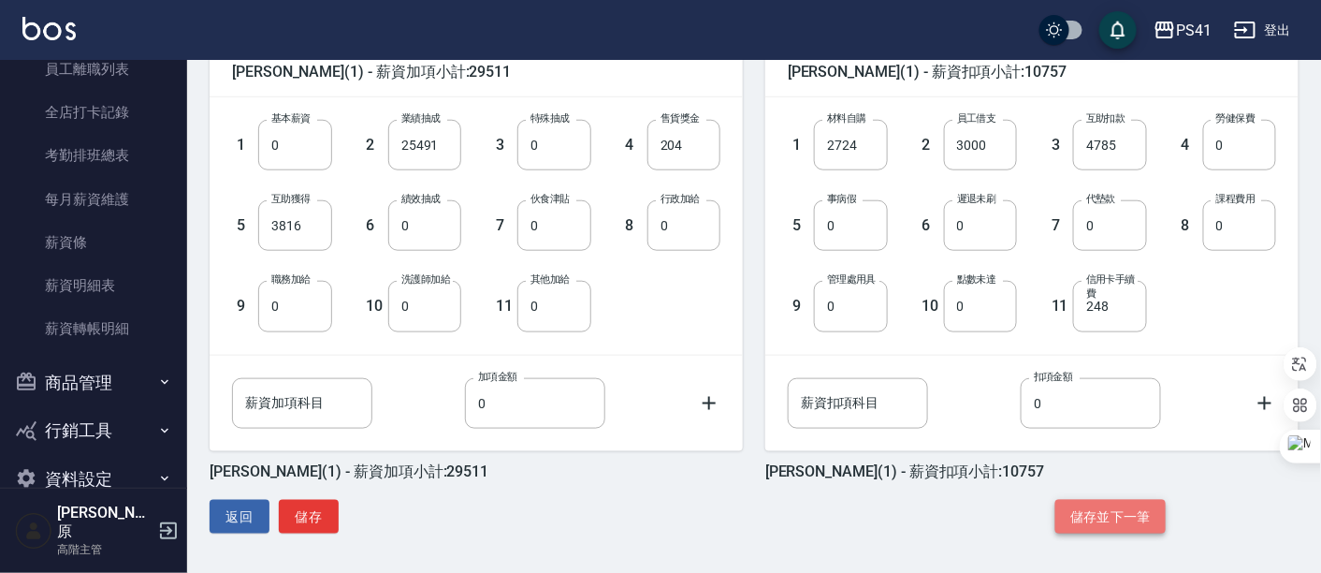
click at [1124, 517] on button "儲存並下一筆" at bounding box center [1110, 517] width 110 height 35
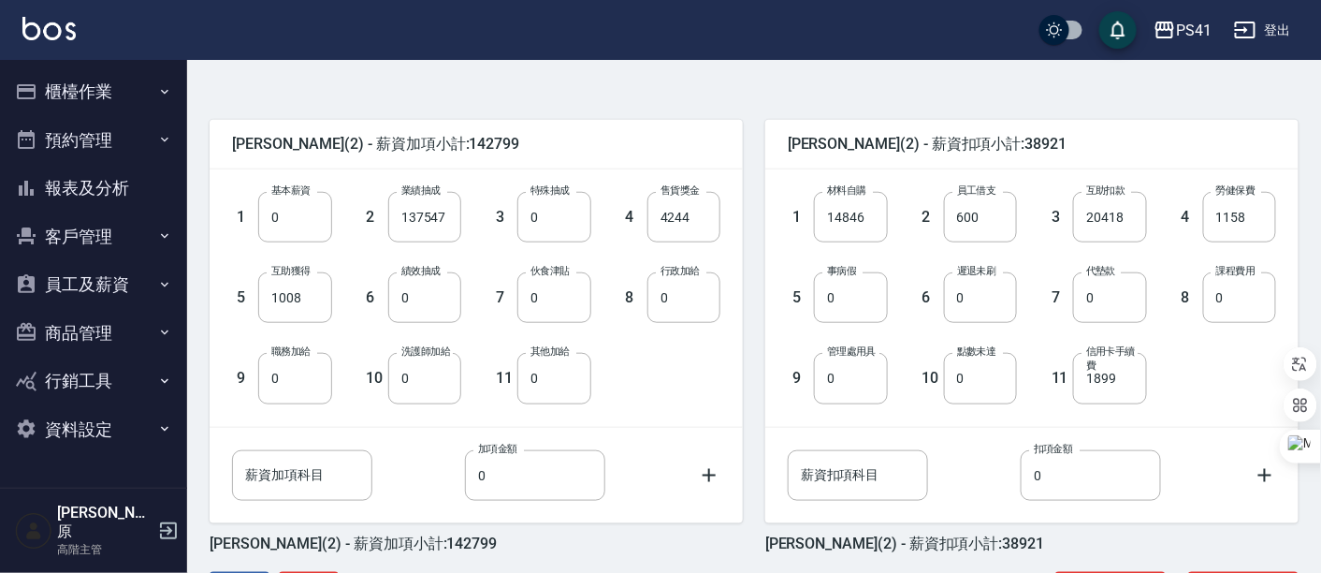
scroll to position [480, 0]
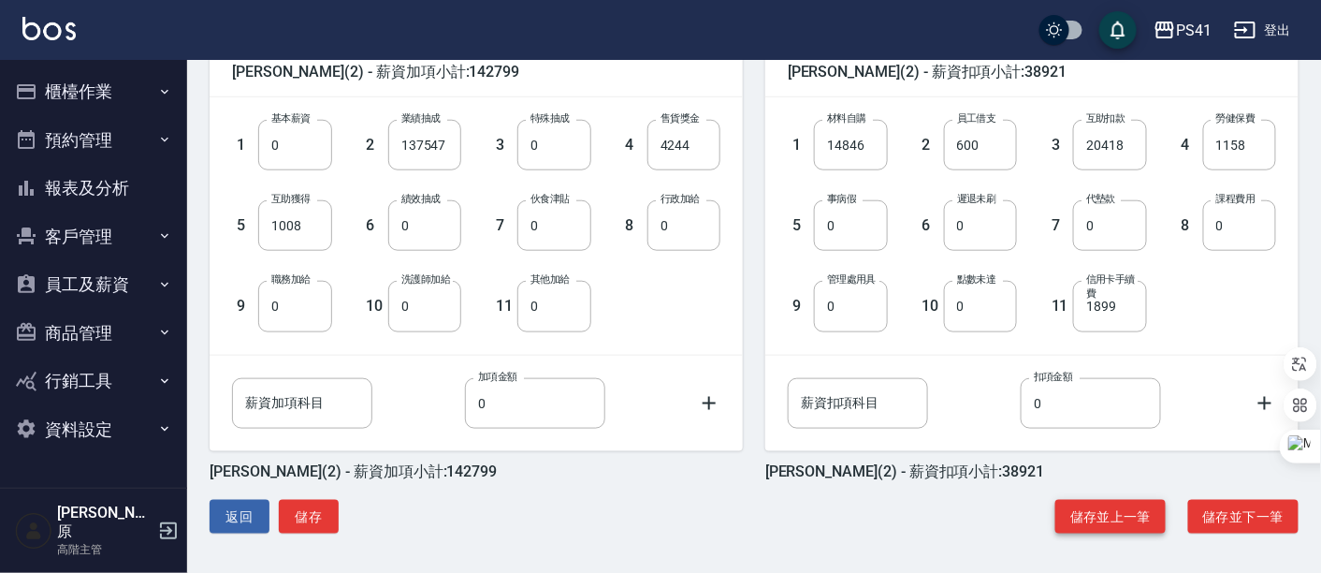
click at [1120, 517] on button "儲存並上一筆" at bounding box center [1110, 517] width 110 height 35
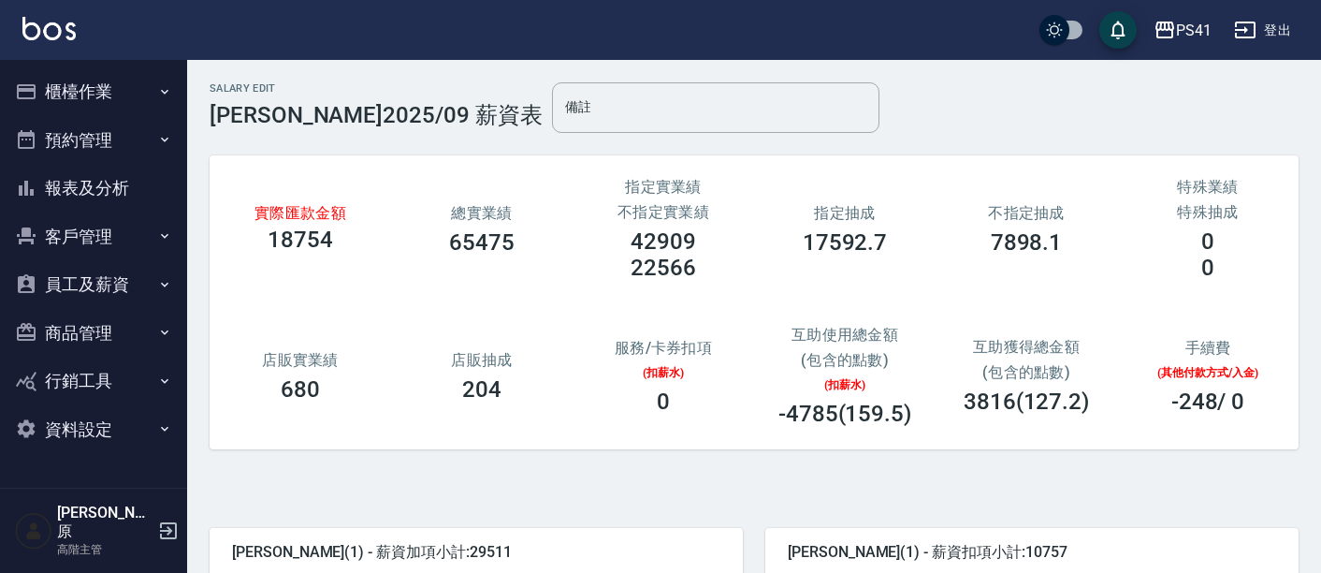
scroll to position [480, 0]
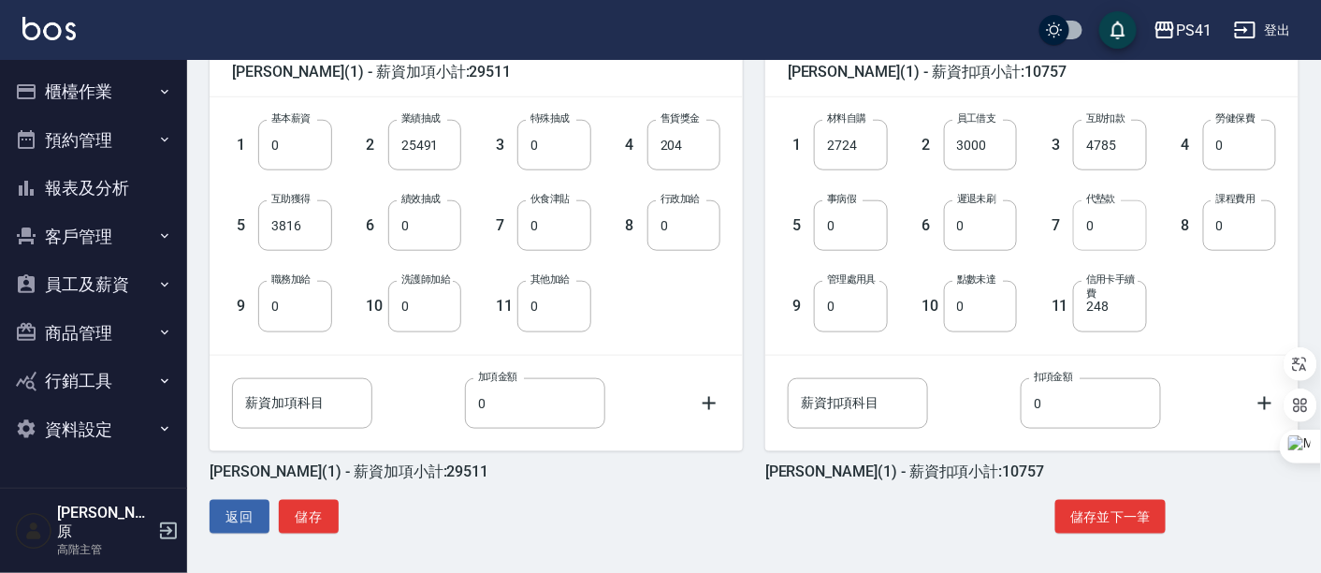
click at [1112, 231] on input "0" at bounding box center [1109, 225] width 73 height 51
type input "3047"
click at [1098, 516] on button "儲存並下一筆" at bounding box center [1110, 517] width 110 height 35
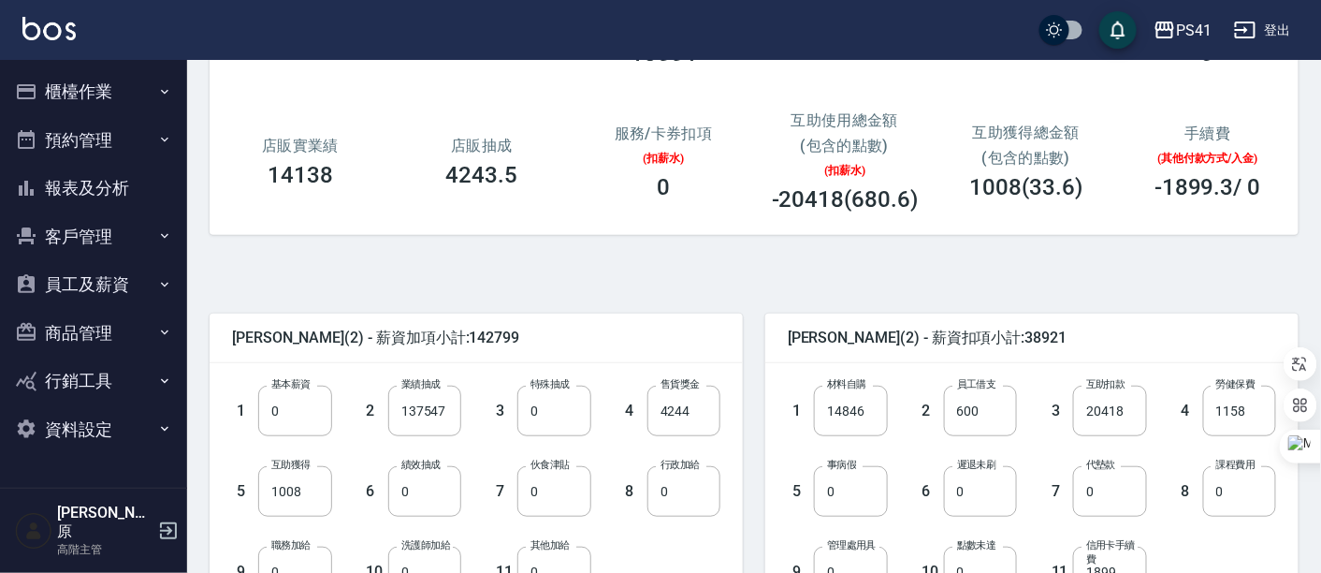
scroll to position [312, 0]
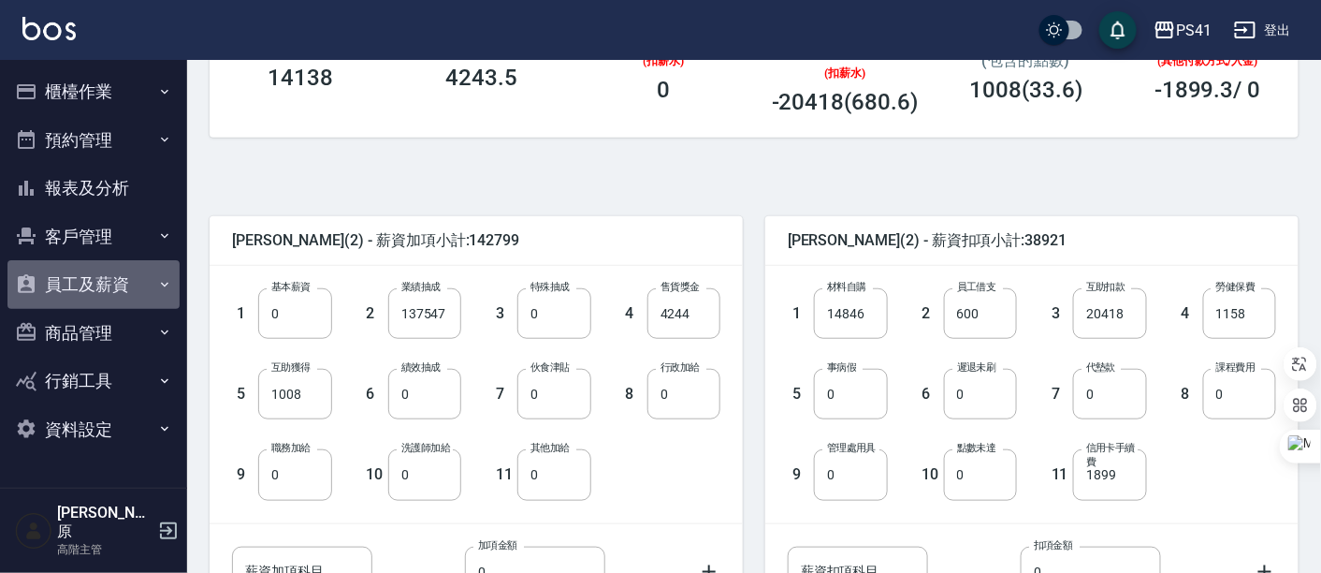
click at [93, 276] on button "員工及薪資" at bounding box center [93, 284] width 172 height 49
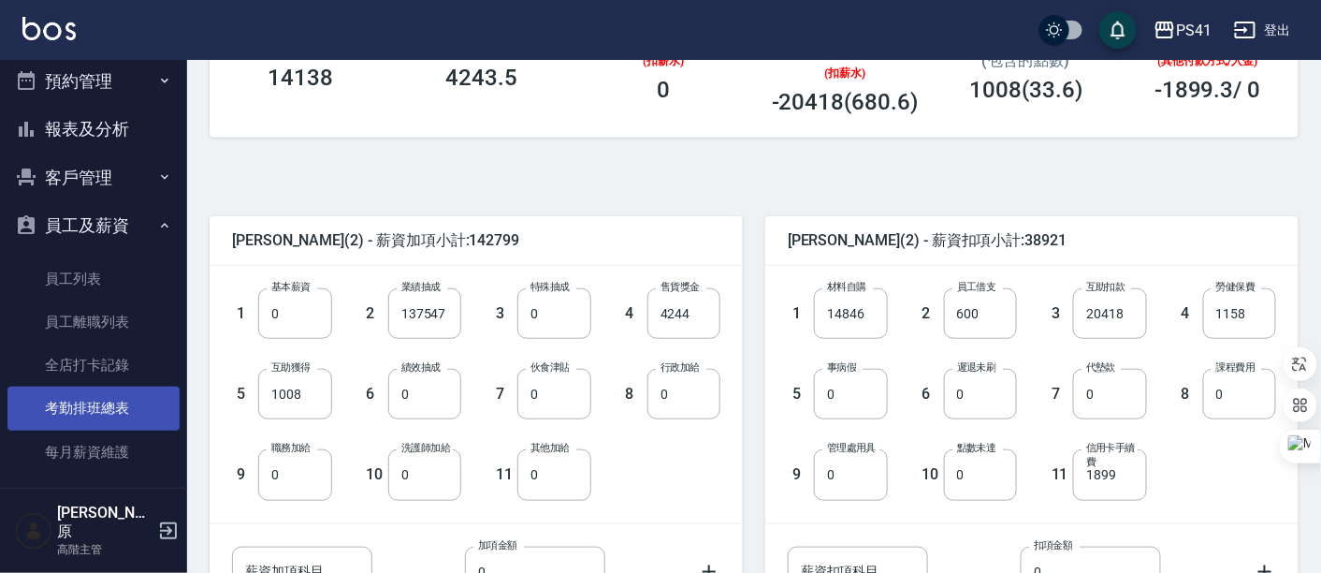
scroll to position [104, 0]
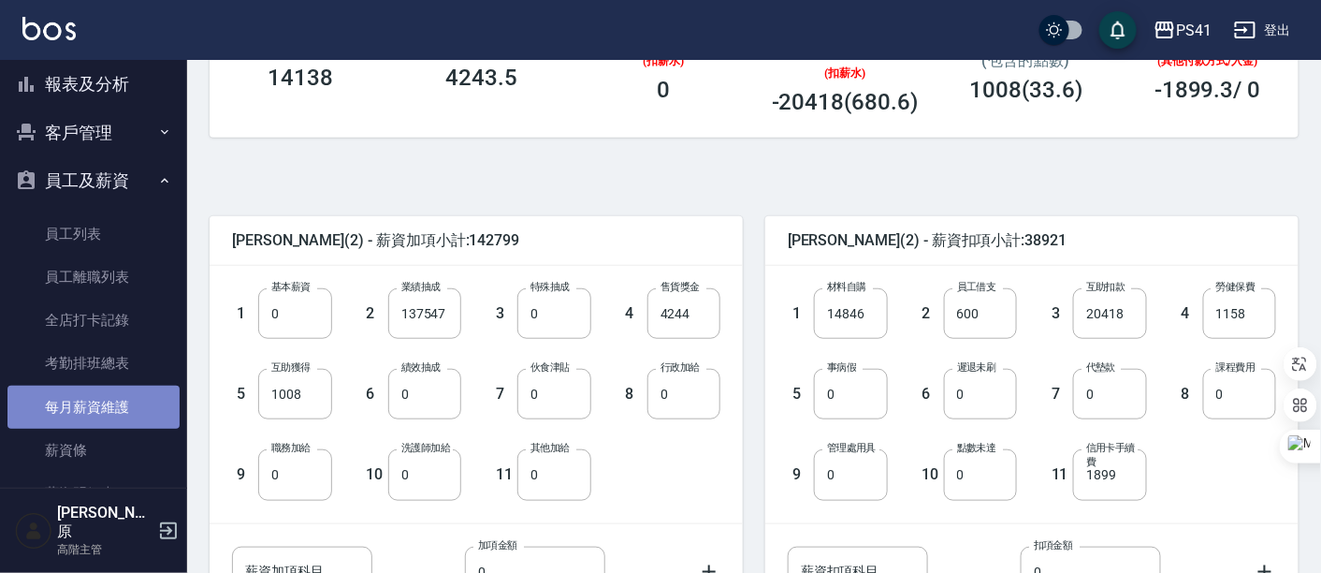
click at [113, 406] on link "每月薪資維護" at bounding box center [93, 406] width 172 height 43
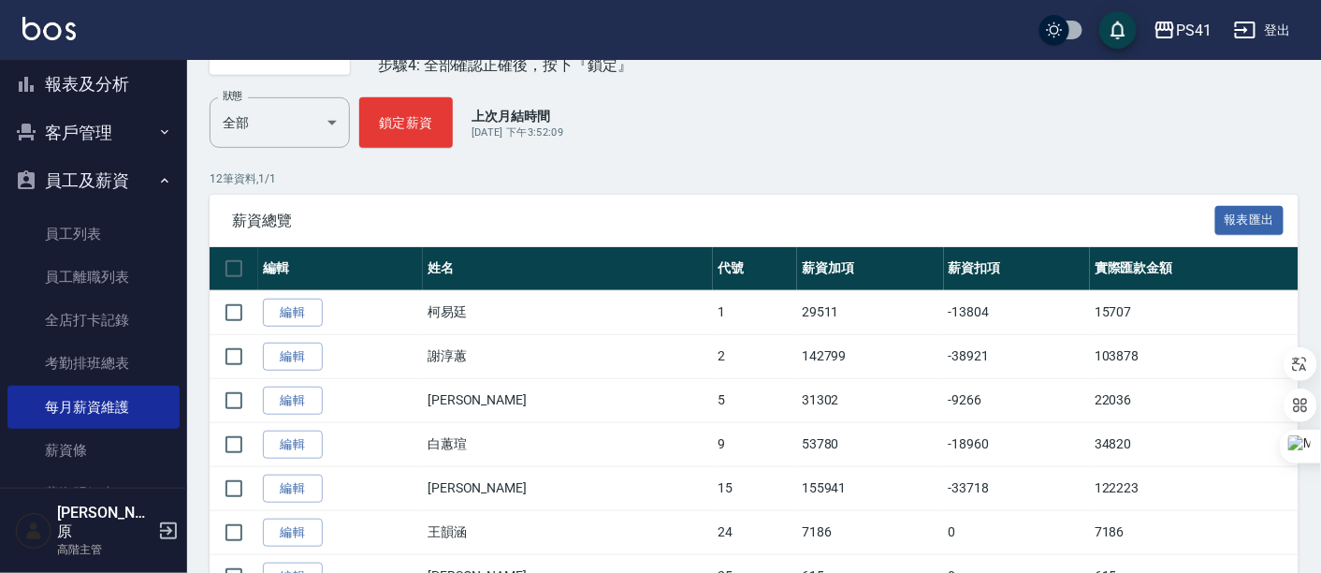
scroll to position [208, 0]
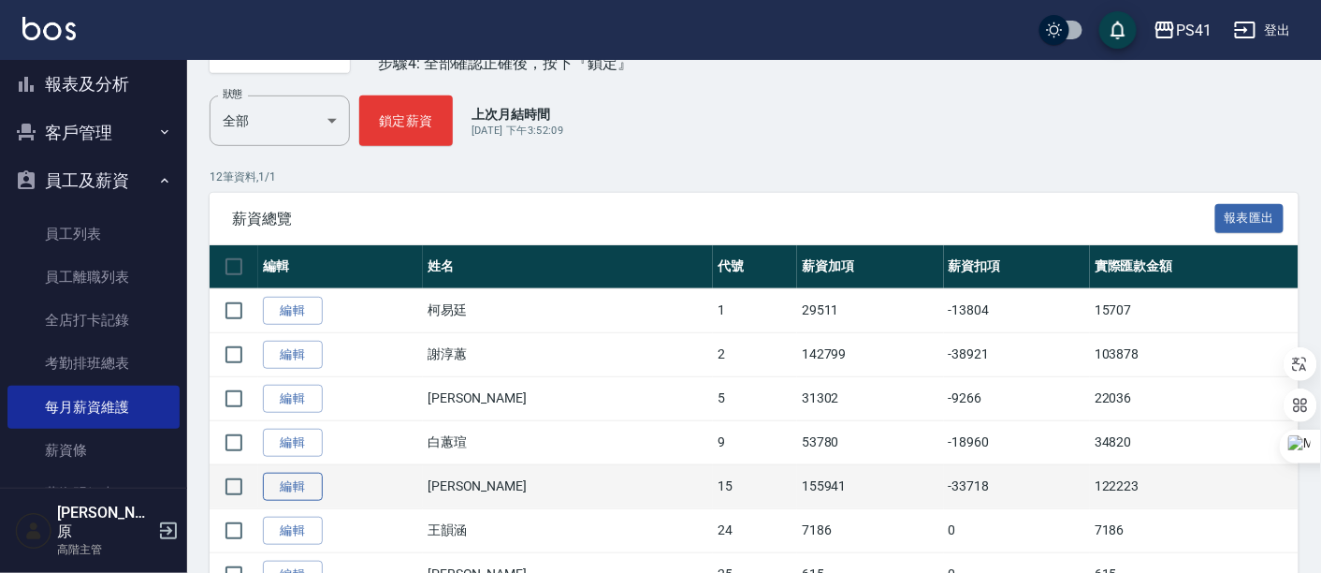
click at [286, 486] on link "編輯" at bounding box center [293, 486] width 60 height 29
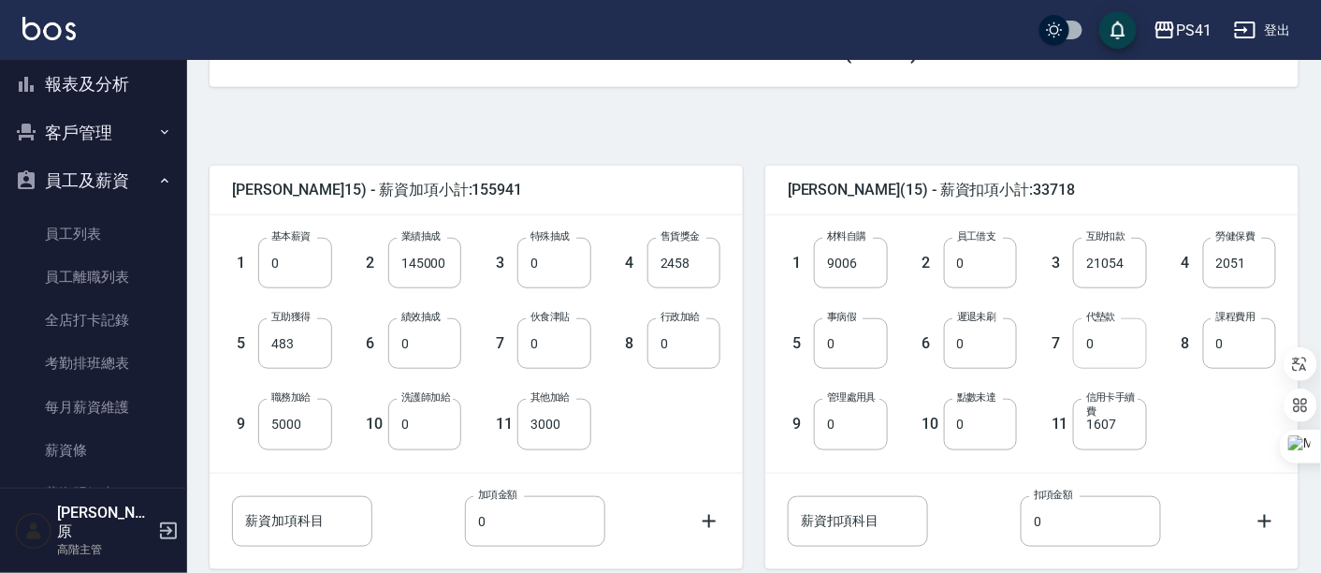
scroll to position [415, 0]
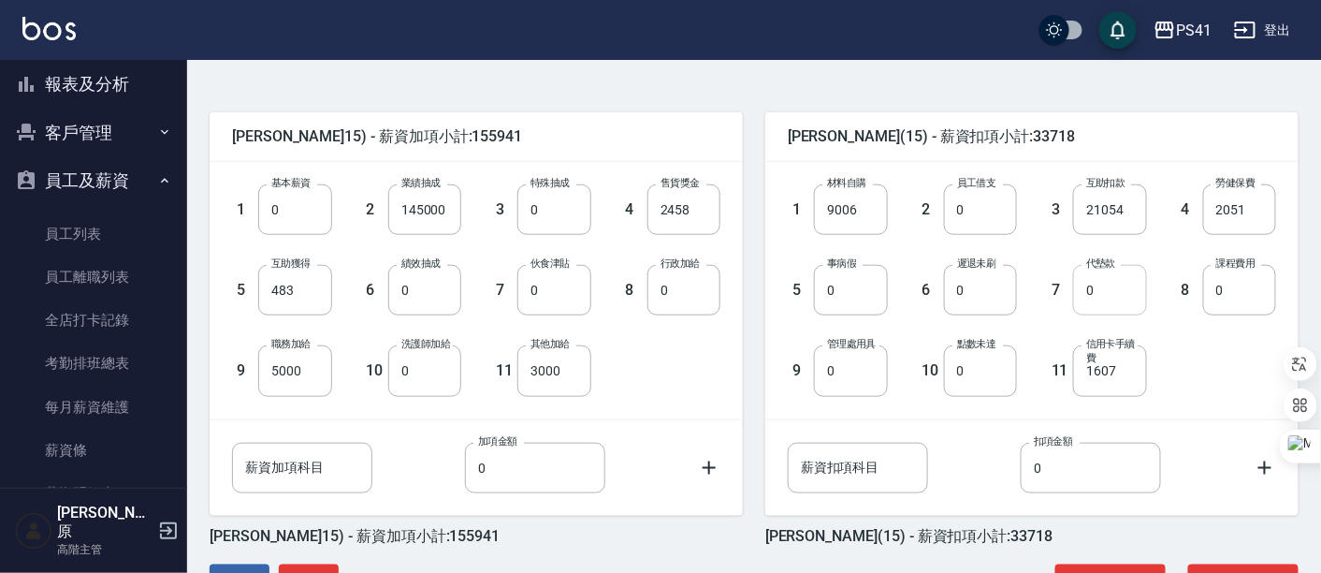
click at [1104, 296] on input "0" at bounding box center [1109, 290] width 73 height 51
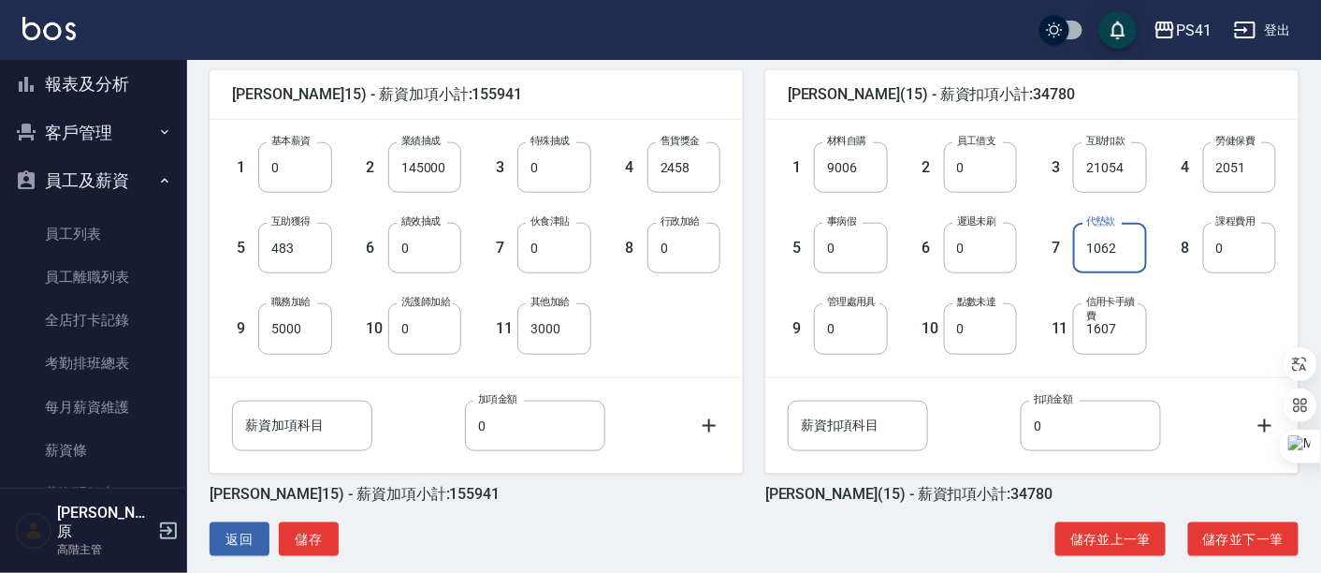
scroll to position [480, 0]
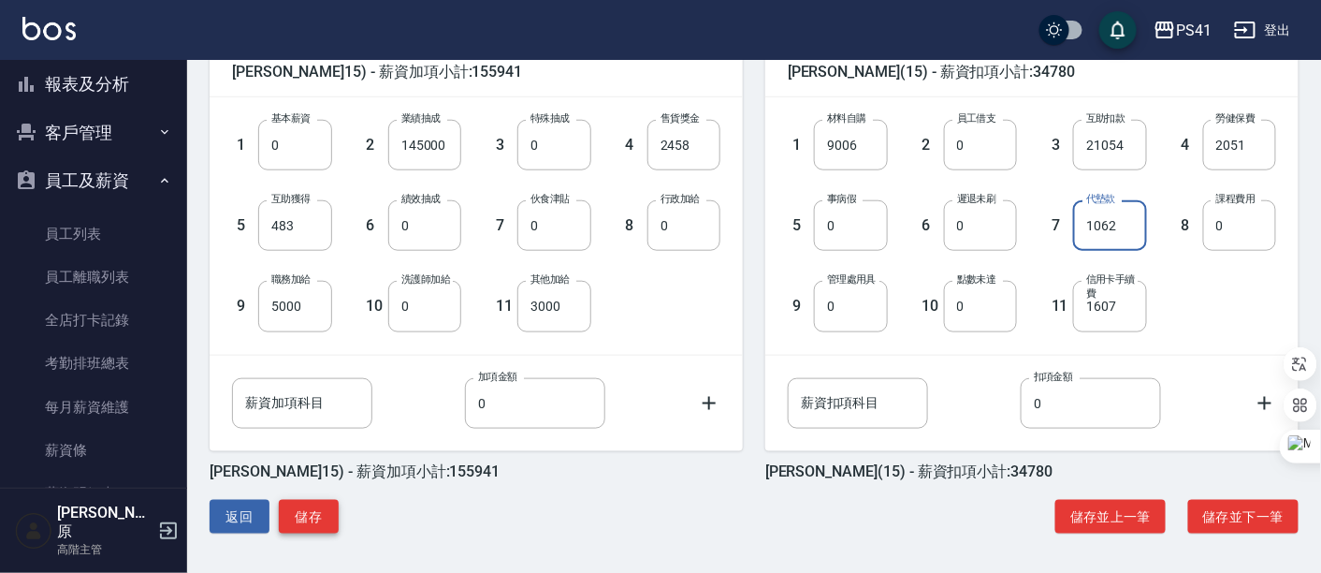
type input "1062"
click at [314, 513] on button "儲存" at bounding box center [309, 517] width 60 height 35
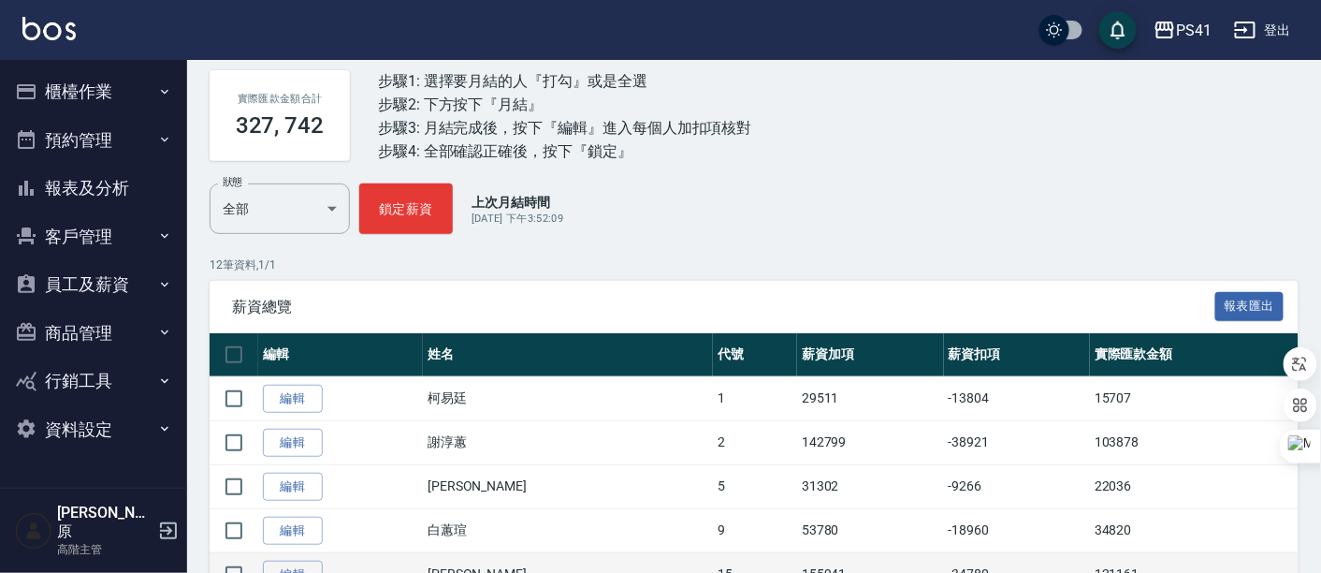
scroll to position [208, 0]
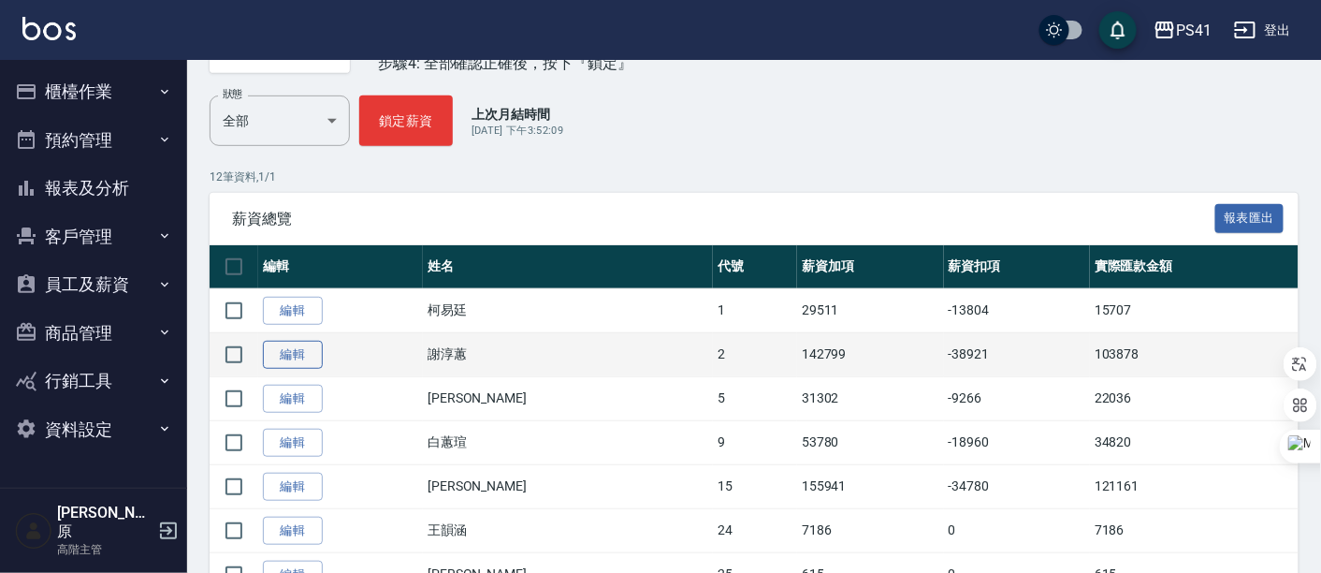
click at [296, 358] on link "編輯" at bounding box center [293, 355] width 60 height 29
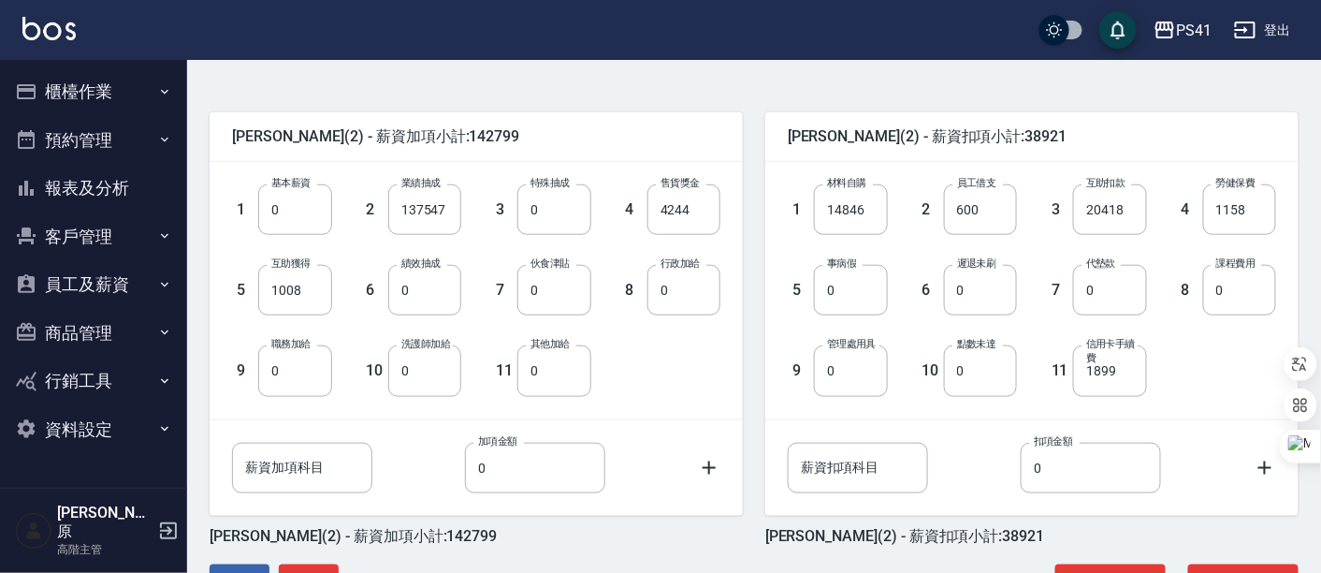
scroll to position [480, 0]
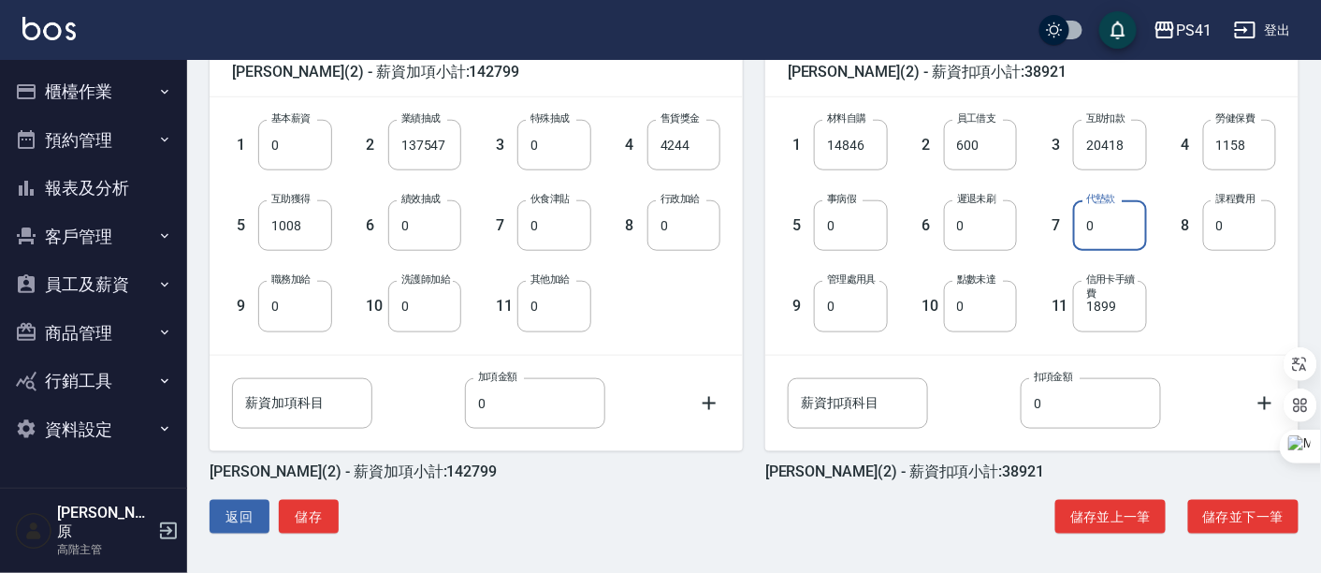
click at [1105, 234] on input "0" at bounding box center [1109, 225] width 73 height 51
type input "531"
click at [1177, 287] on div "1 材料自購 14846 材料自購 2 員工借支 600 員工借支 3 互助扣款 20418 互助扣款 4 勞健保費 1158 勞健保費 5 事病假 0 事病…" at bounding box center [1017, 210] width 518 height 241
click at [305, 516] on button "儲存" at bounding box center [309, 517] width 60 height 35
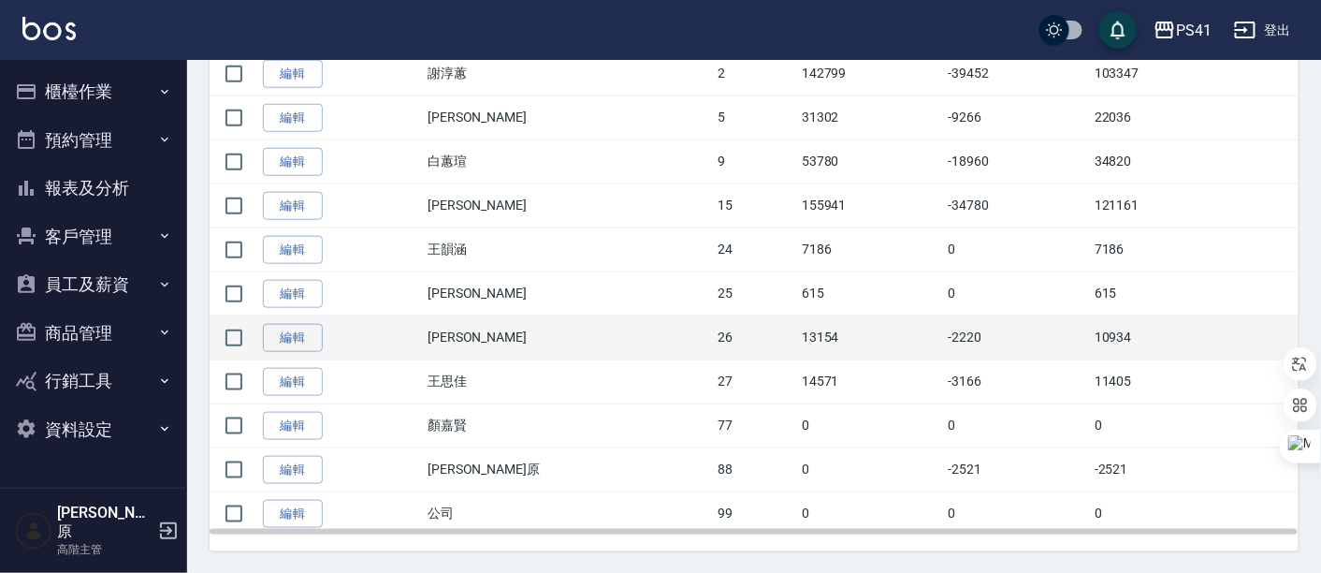
scroll to position [507, 0]
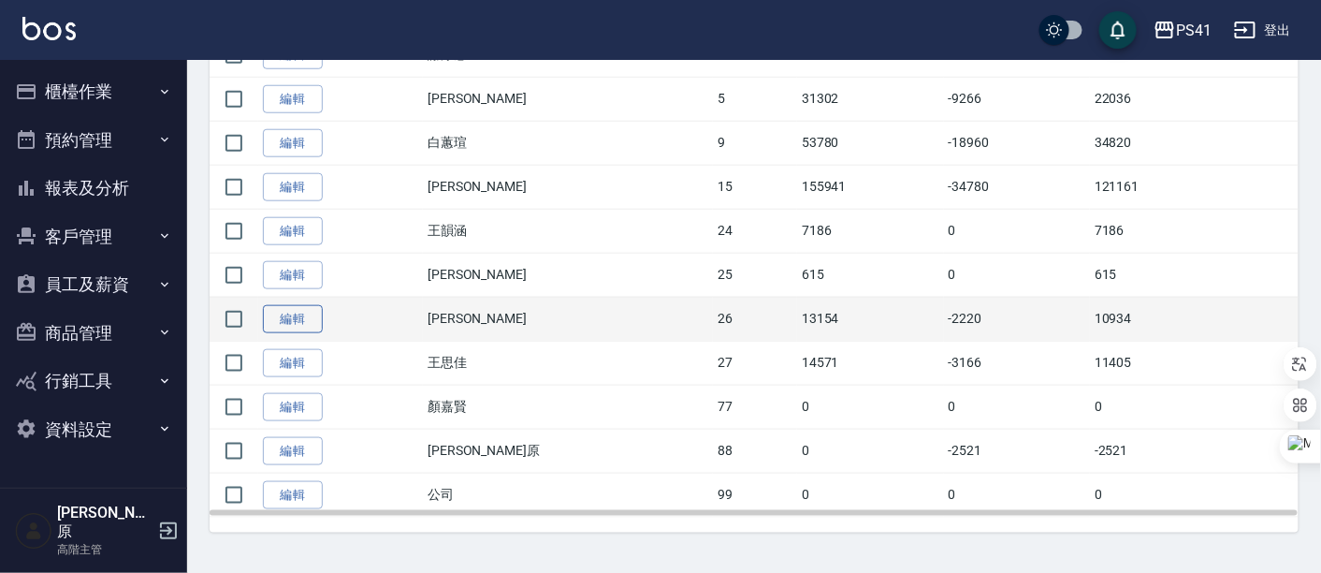
click at [296, 326] on link "編輯" at bounding box center [293, 319] width 60 height 29
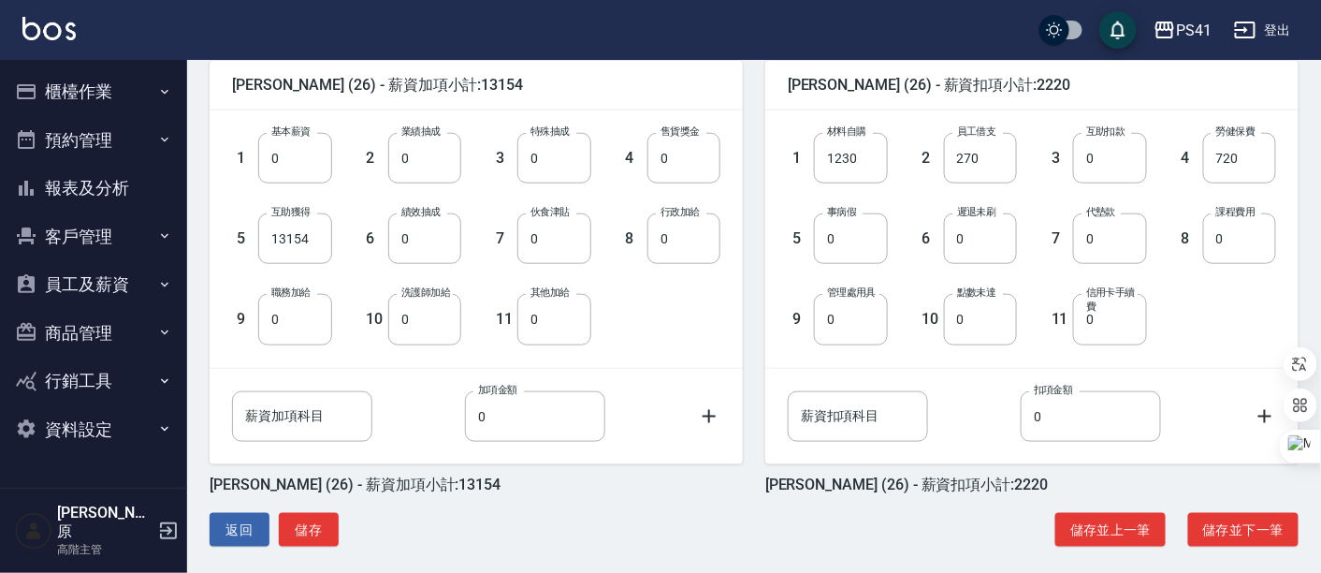
scroll to position [480, 0]
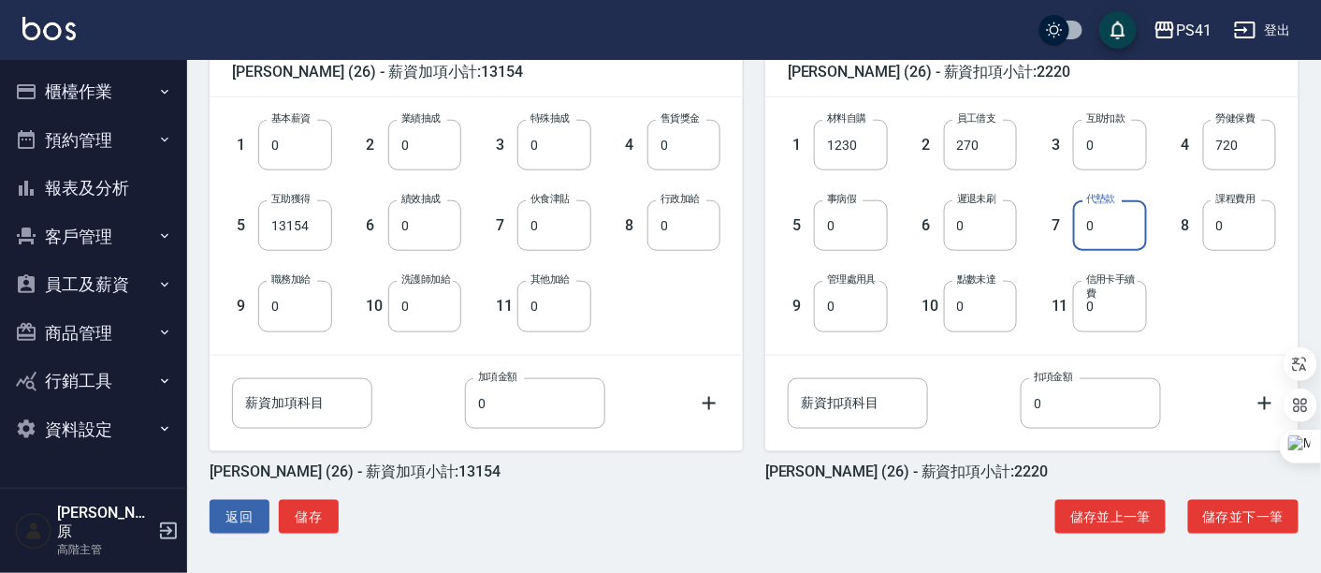
click at [1094, 239] on input "0" at bounding box center [1109, 225] width 73 height 51
type input "675"
click at [1205, 295] on div "1 材料自購 1230 材料自購 2 員工借支 270 員工借支 3 互助扣款 0 互助扣款 4 勞健保費 720 勞健保費 5 事病假 0 事病假 6 遲退…" at bounding box center [1017, 210] width 518 height 241
click at [318, 508] on button "儲存" at bounding box center [309, 517] width 60 height 35
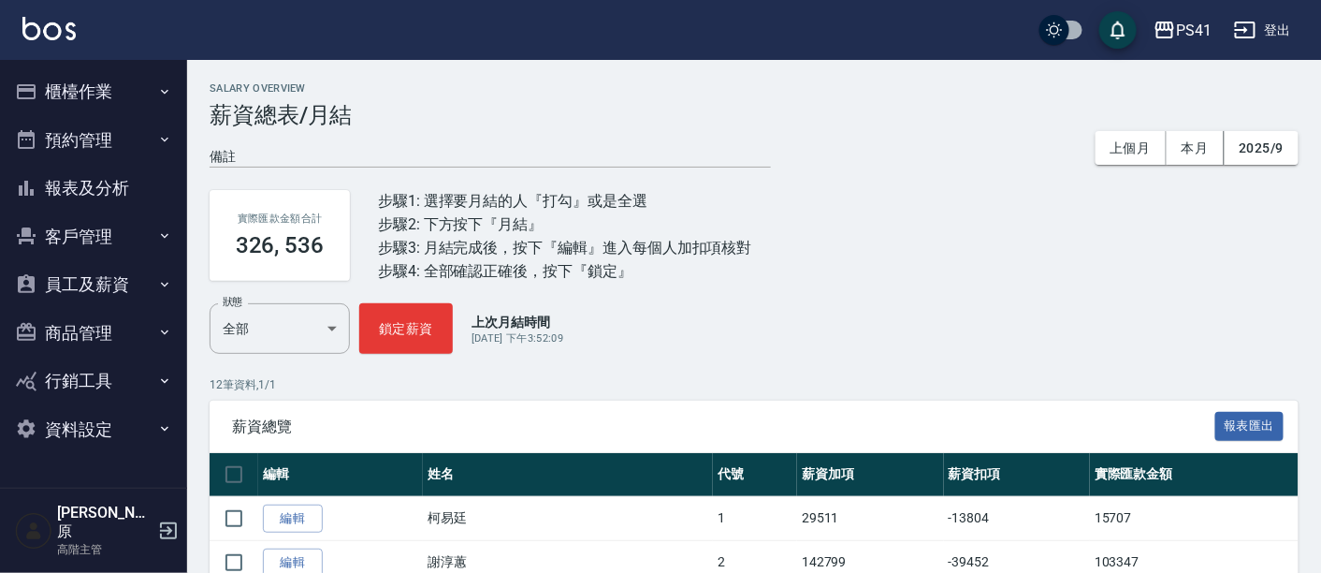
click at [106, 285] on button "員工及薪資" at bounding box center [93, 284] width 172 height 49
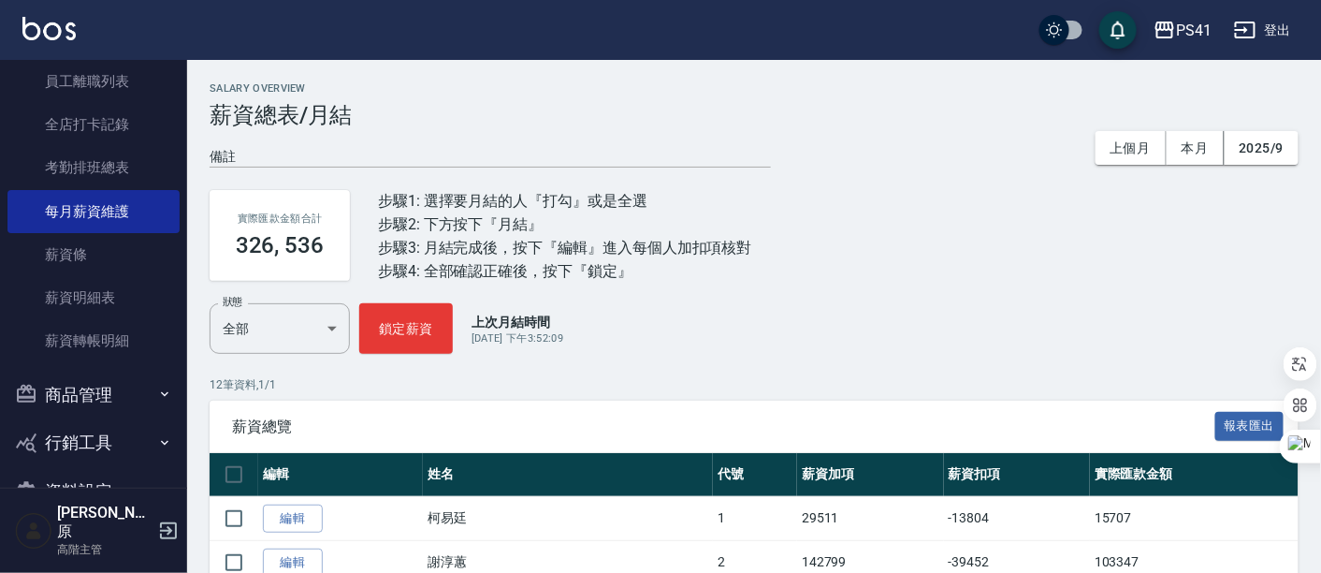
scroll to position [330, 0]
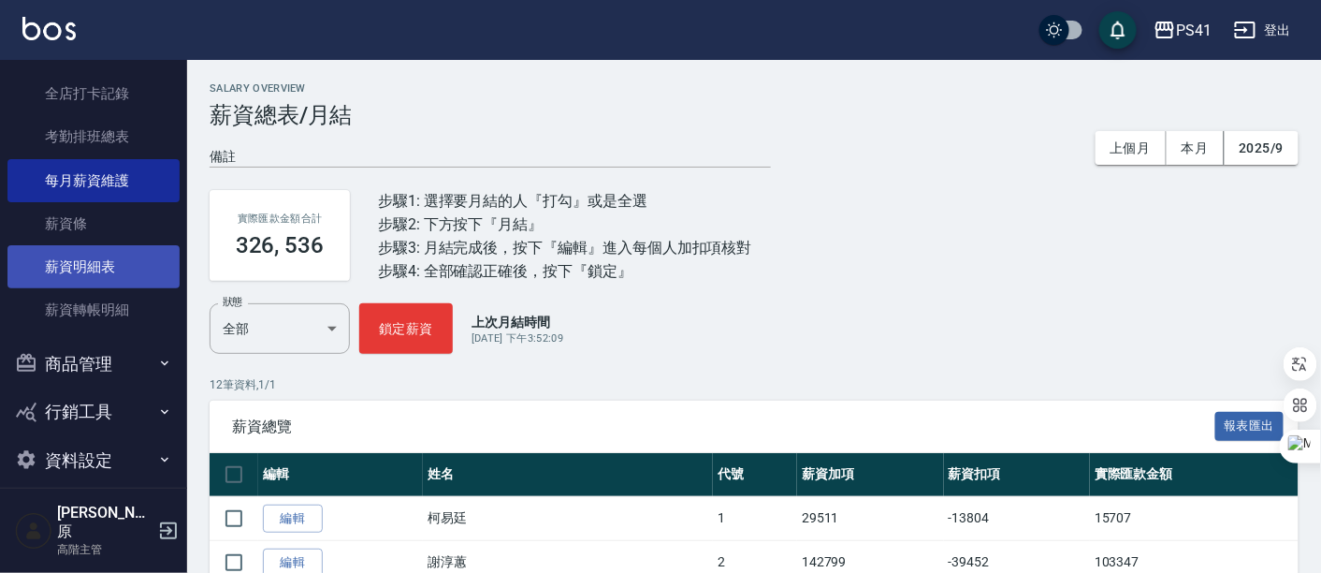
click at [107, 279] on link "薪資明細表" at bounding box center [93, 266] width 172 height 43
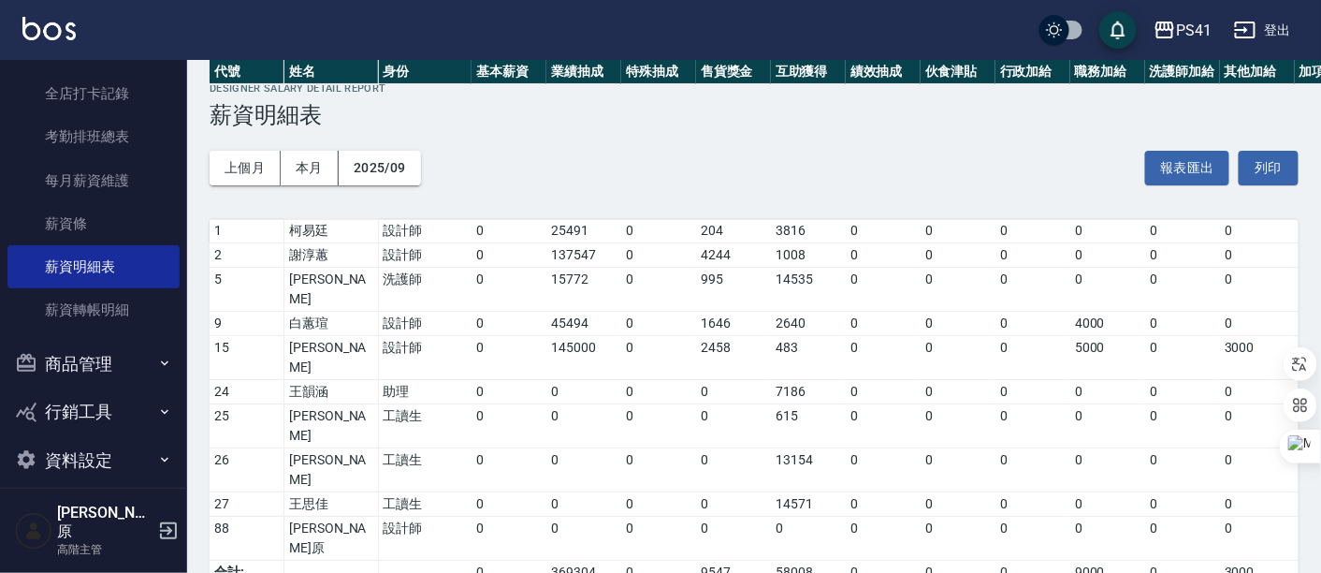
scroll to position [253, 0]
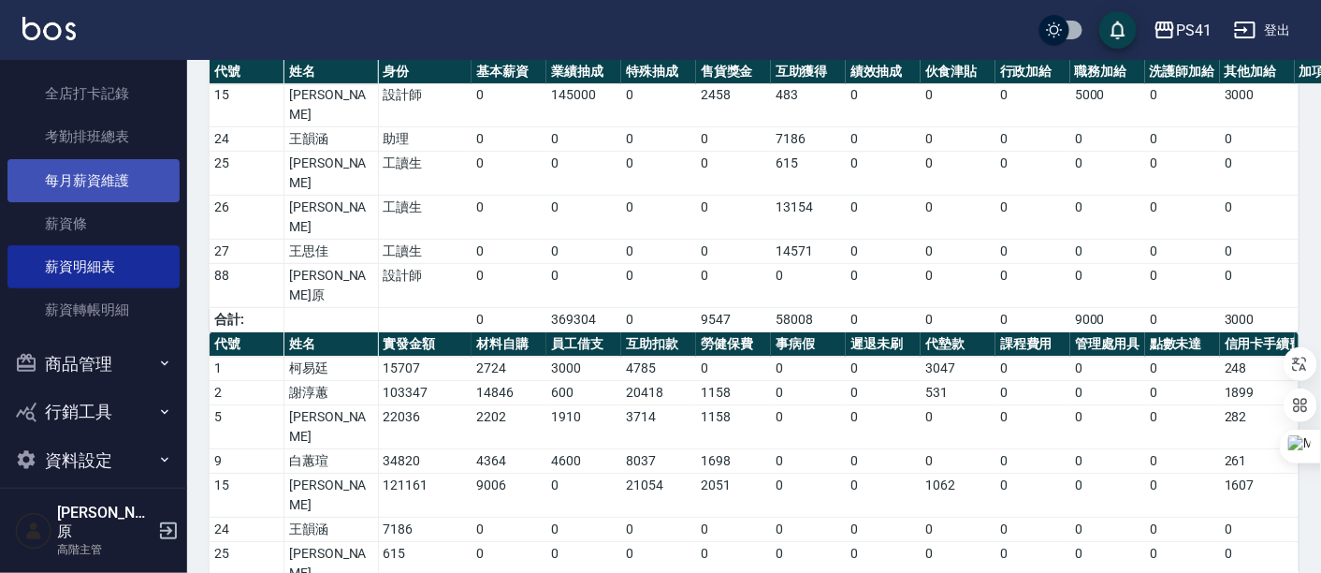
click at [114, 181] on link "每月薪資維護" at bounding box center [93, 180] width 172 height 43
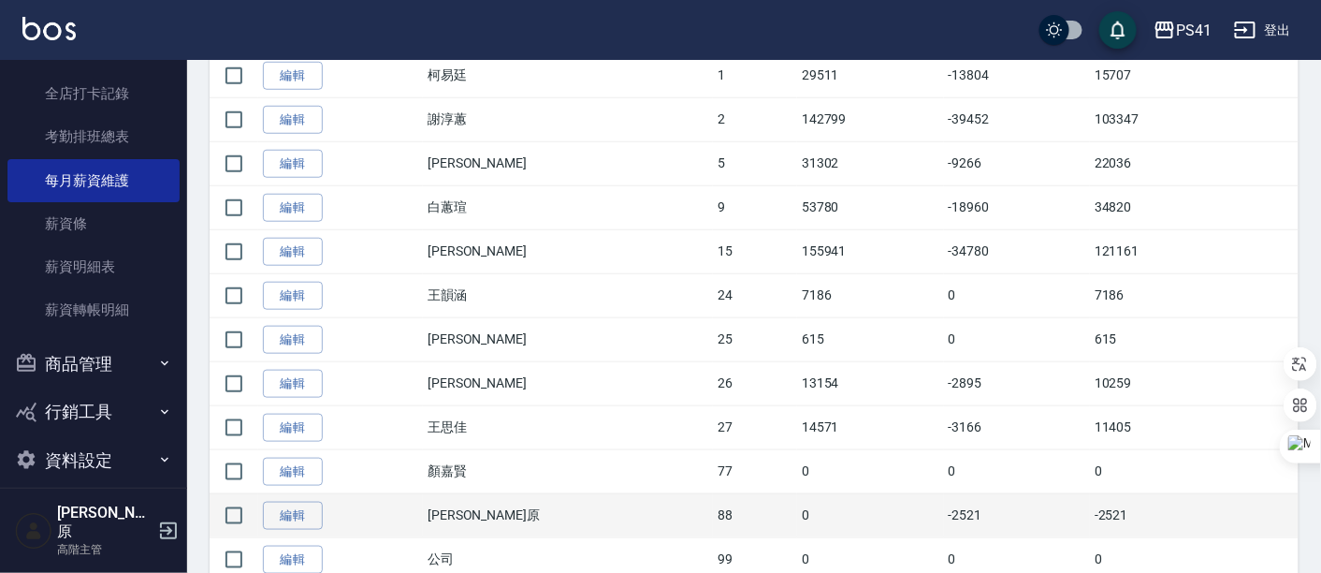
scroll to position [507, 0]
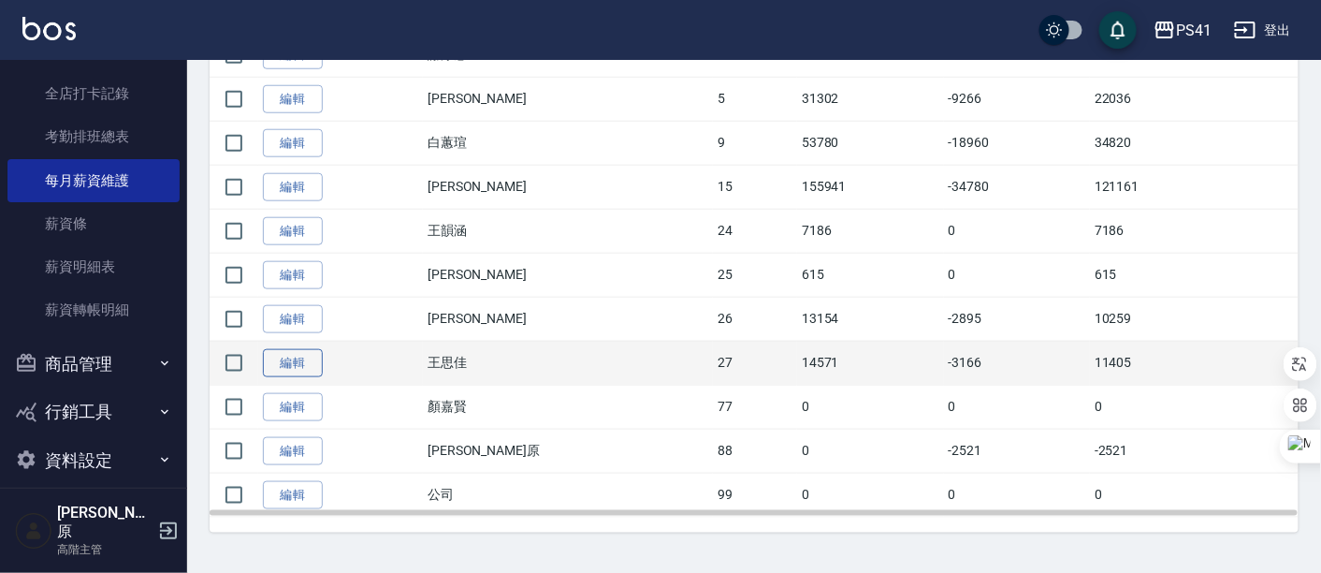
click at [285, 364] on link "編輯" at bounding box center [293, 363] width 60 height 29
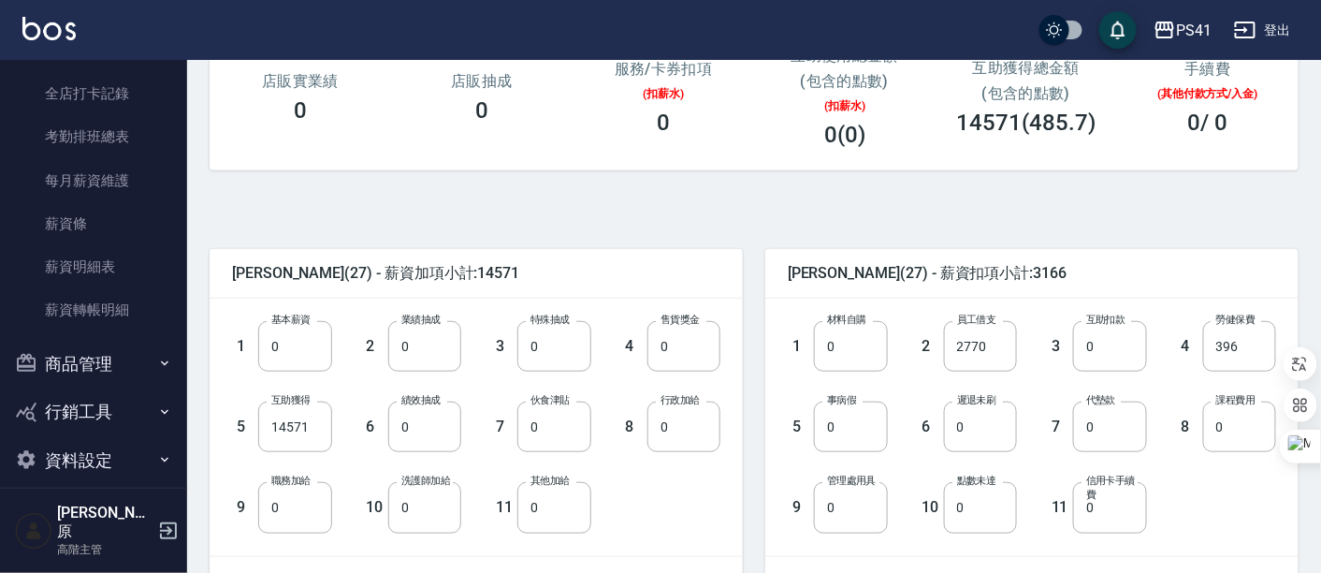
scroll to position [312, 0]
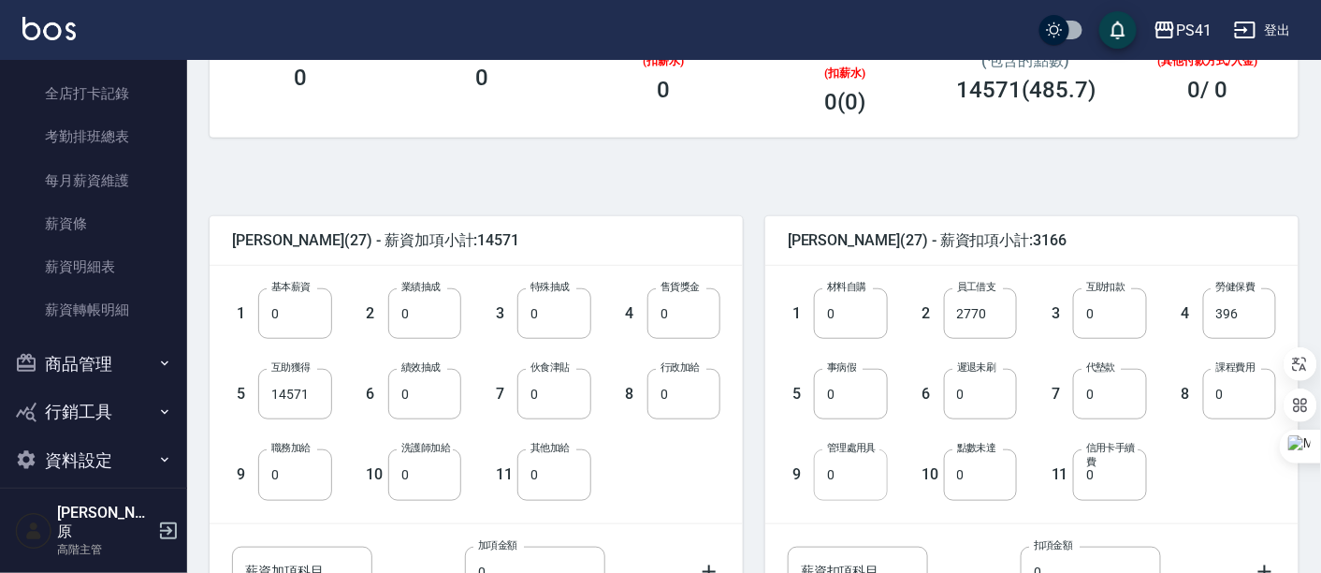
click at [849, 483] on input "0" at bounding box center [850, 474] width 73 height 51
type input "4170"
click at [1209, 463] on div "1 材料自購 0 材料自購 2 員工借支 2770 員工借支 3 互助扣款 0 互助扣款 4 勞健保費 396 勞健保費 5 事病假 0 事病假 6 遲退未刷…" at bounding box center [1017, 378] width 518 height 241
click at [1208, 399] on input "0" at bounding box center [1239, 394] width 73 height 51
type input "2000"
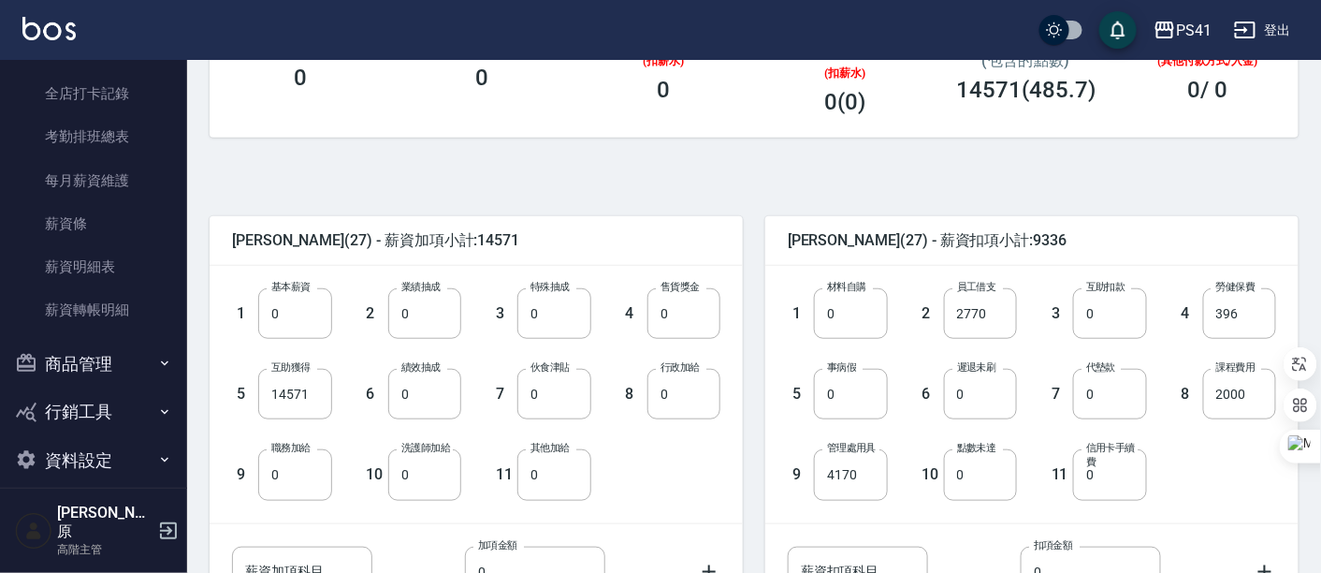
click at [1208, 457] on div "1 材料自購 0 材料自購 2 員工借支 2770 員工借支 3 互助扣款 0 互助扣款 4 勞健保費 396 勞健保費 5 事病假 0 事病假 6 遲退未刷…" at bounding box center [1017, 378] width 518 height 241
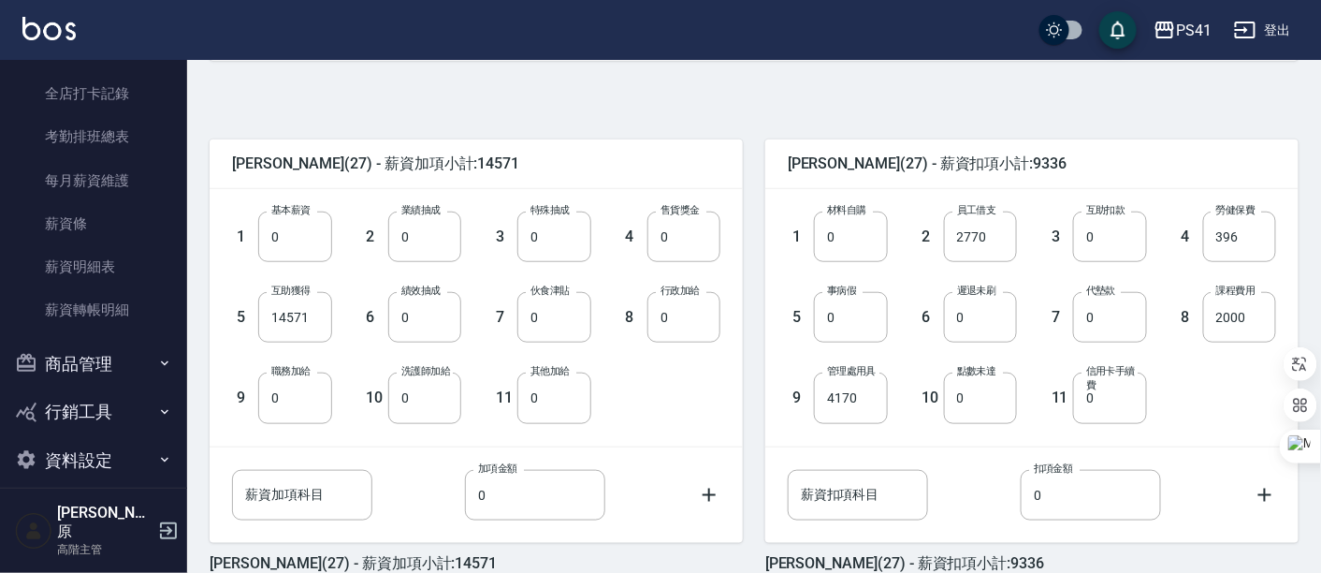
scroll to position [480, 0]
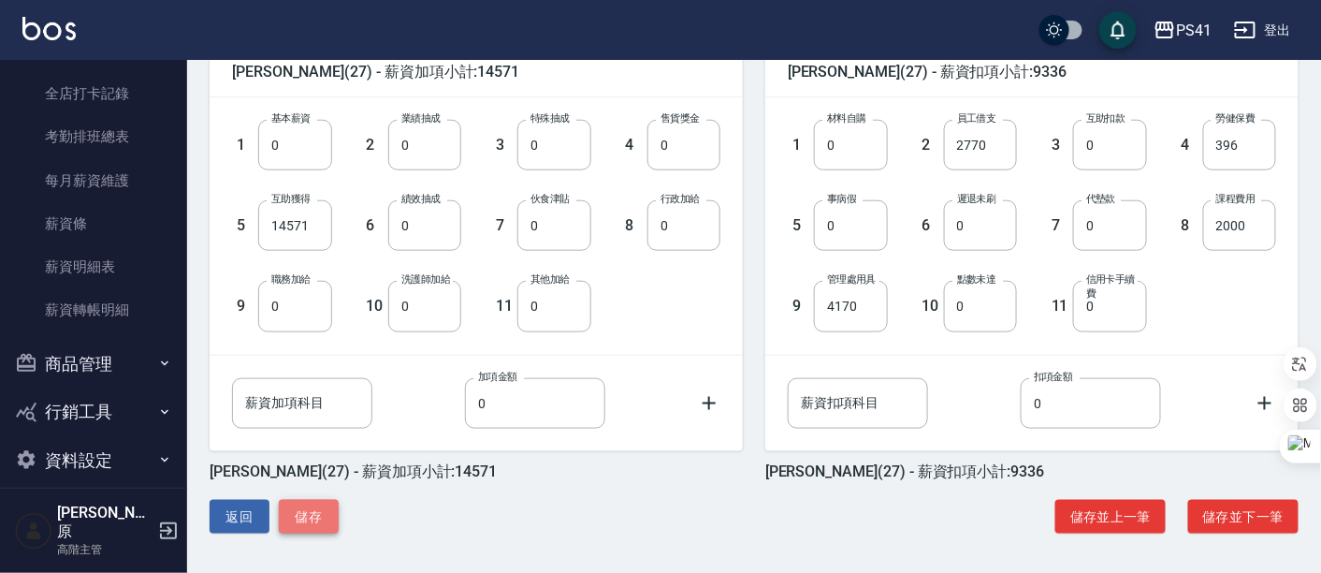
click at [336, 521] on button "儲存" at bounding box center [309, 517] width 60 height 35
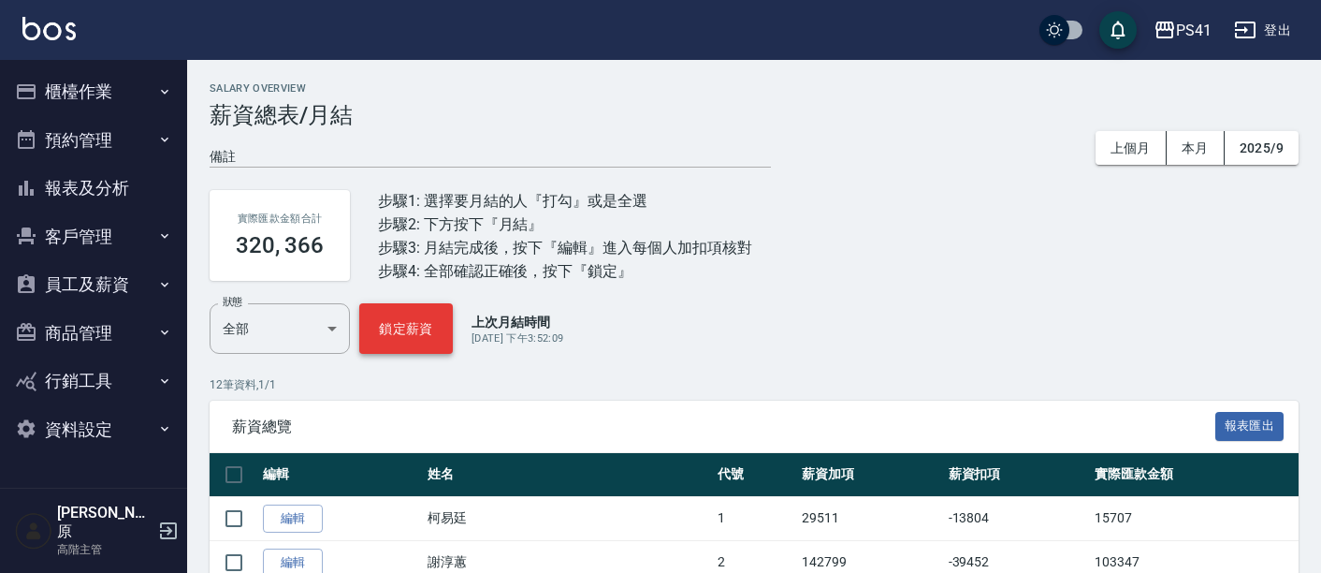
scroll to position [312, 0]
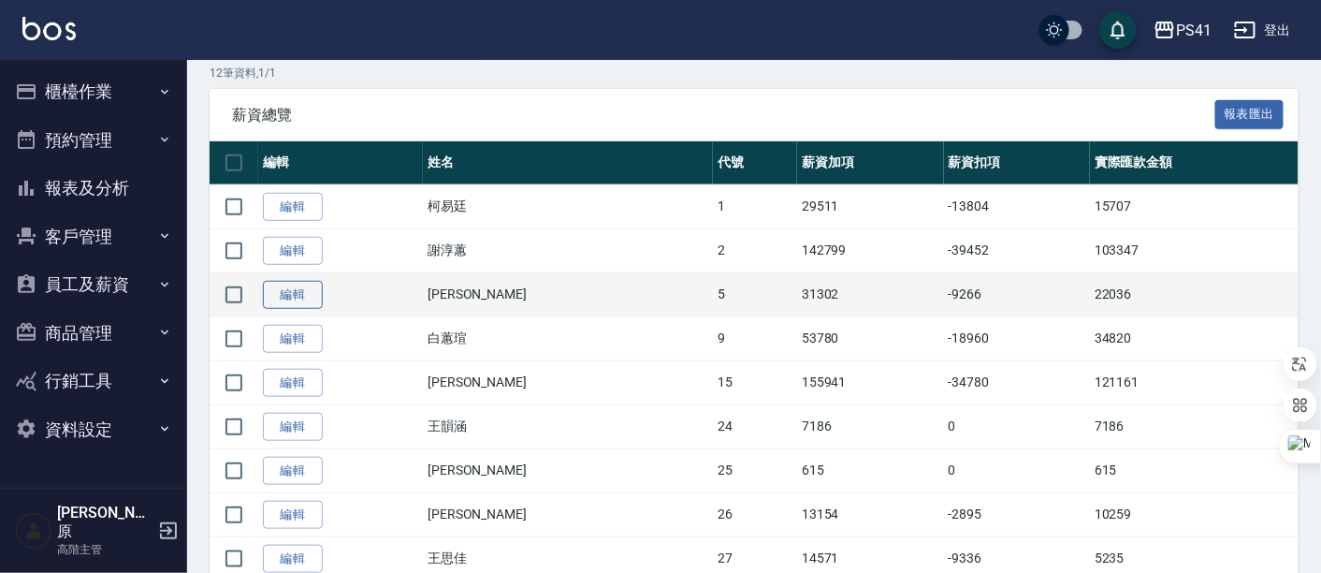
click at [310, 296] on link "編輯" at bounding box center [293, 295] width 60 height 29
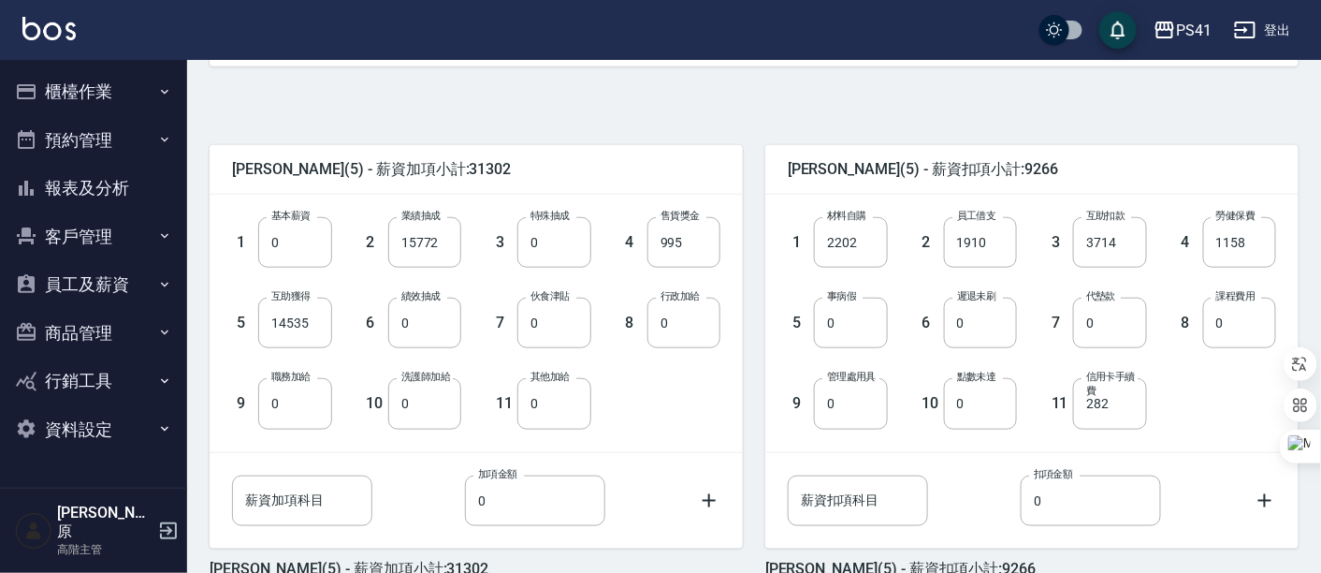
scroll to position [415, 0]
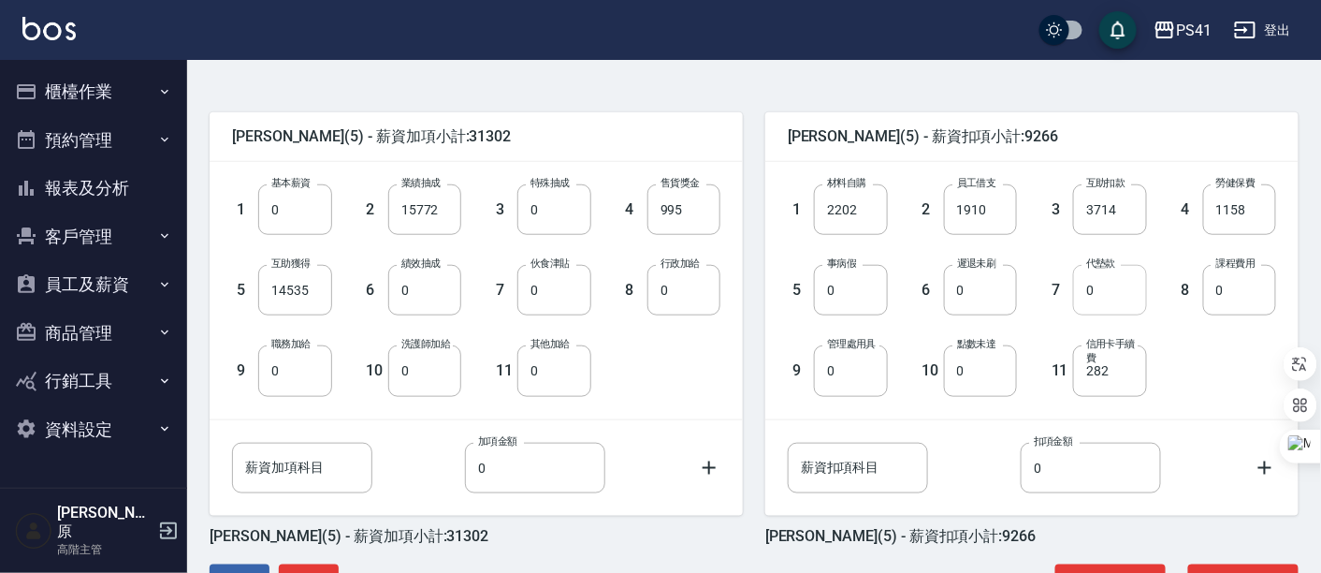
click at [1091, 290] on input "0" at bounding box center [1109, 290] width 73 height 51
type input "6415"
click at [1222, 338] on div "1 材料自購 2202 材料自購 2 員工借支 1910 員工借支 3 互助扣款 3714 互助扣款 4 勞健保費 1158 勞健保費 5 事病假 0 事病假…" at bounding box center [1017, 274] width 518 height 241
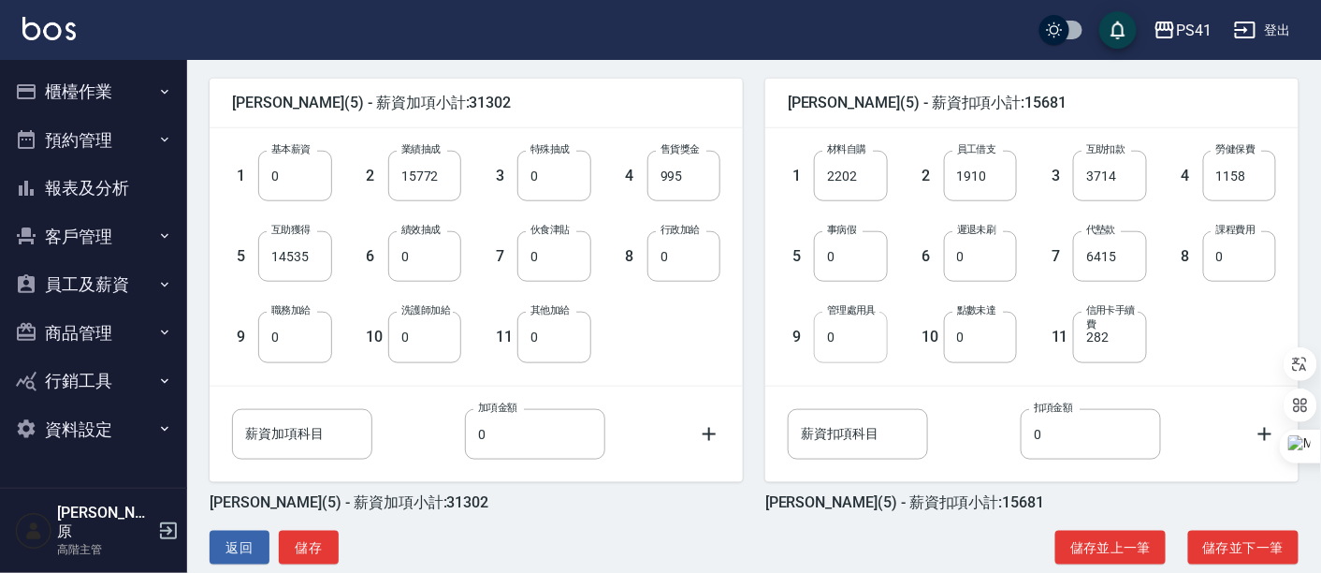
scroll to position [480, 0]
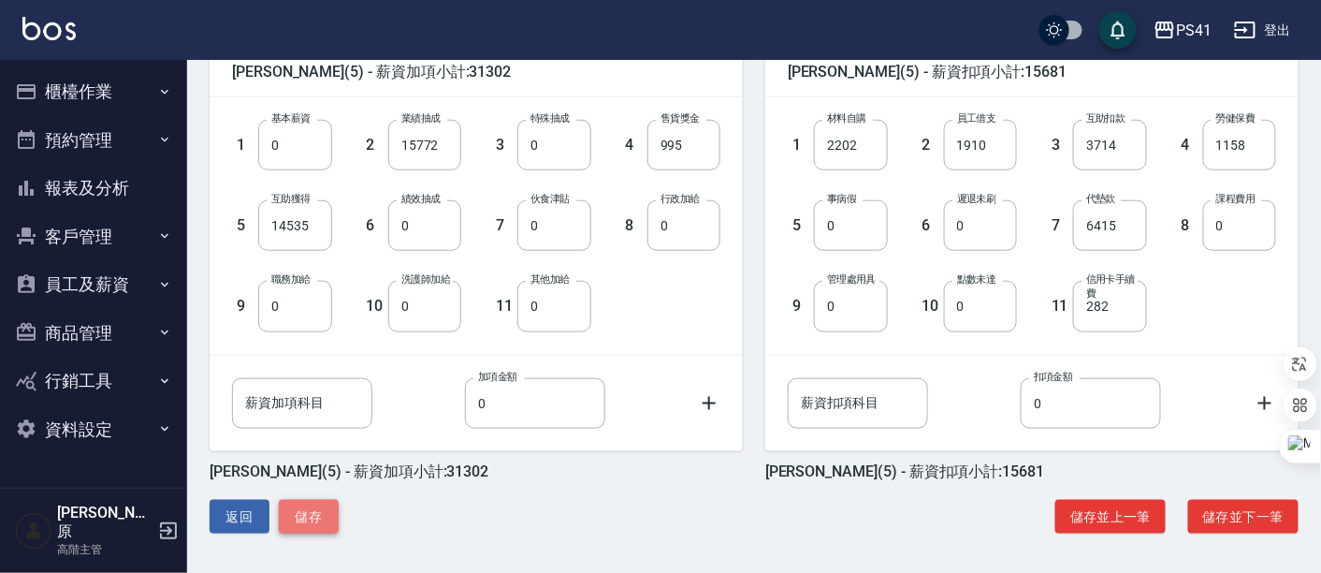
click at [315, 519] on button "儲存" at bounding box center [309, 517] width 60 height 35
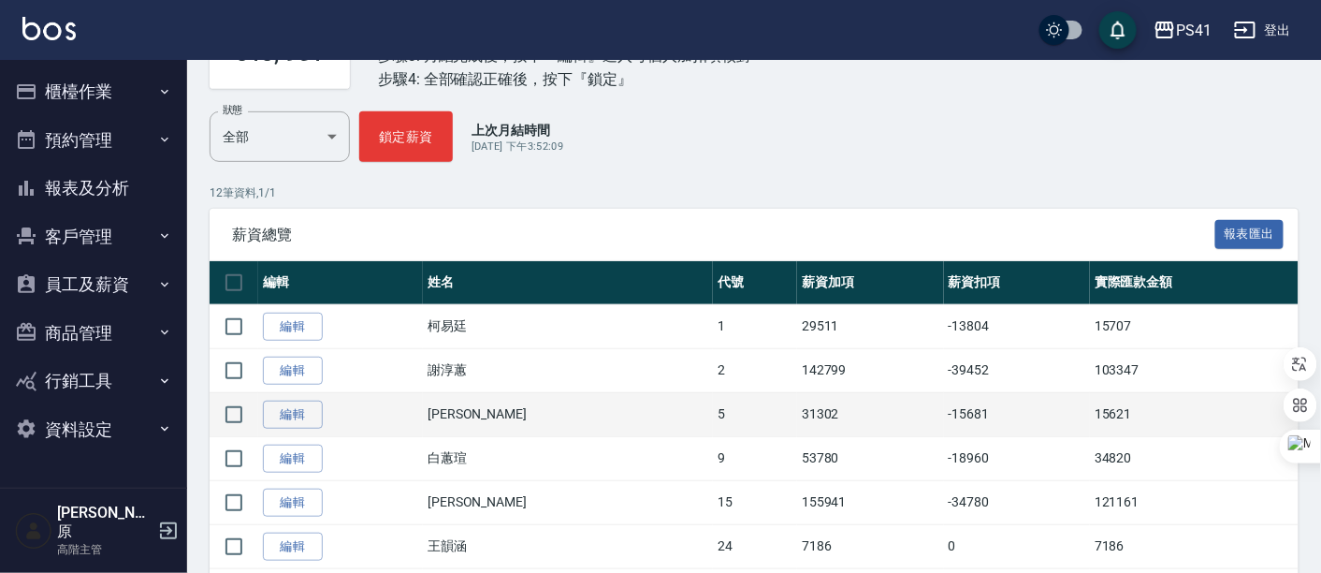
scroll to position [208, 0]
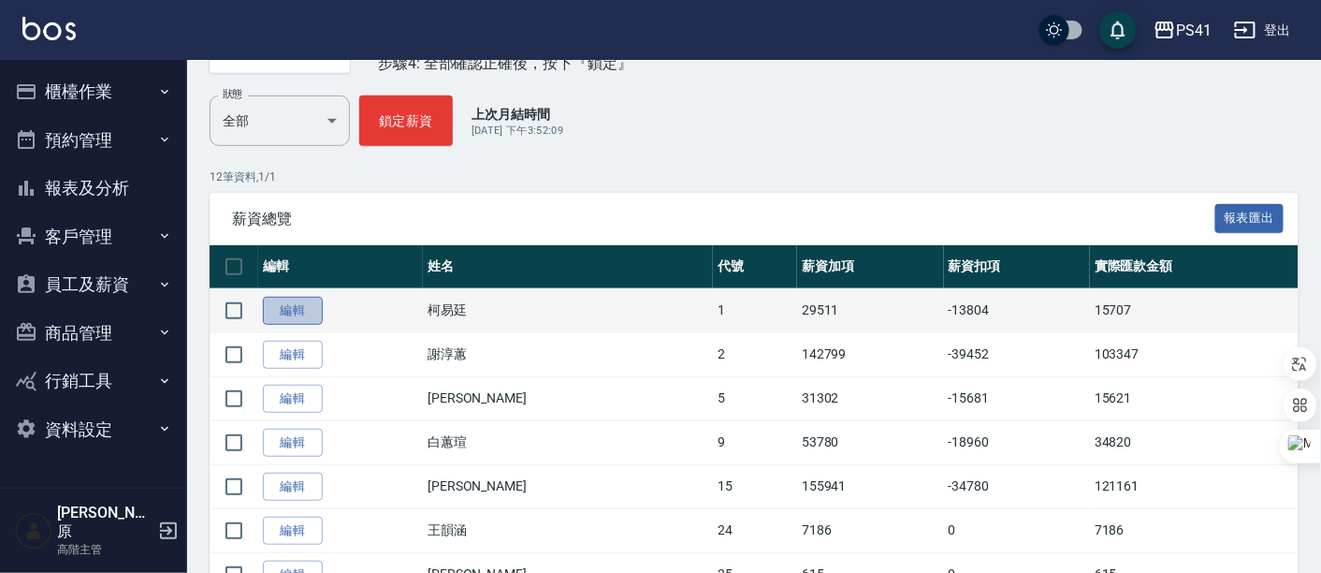
click at [281, 315] on link "編輯" at bounding box center [293, 311] width 60 height 29
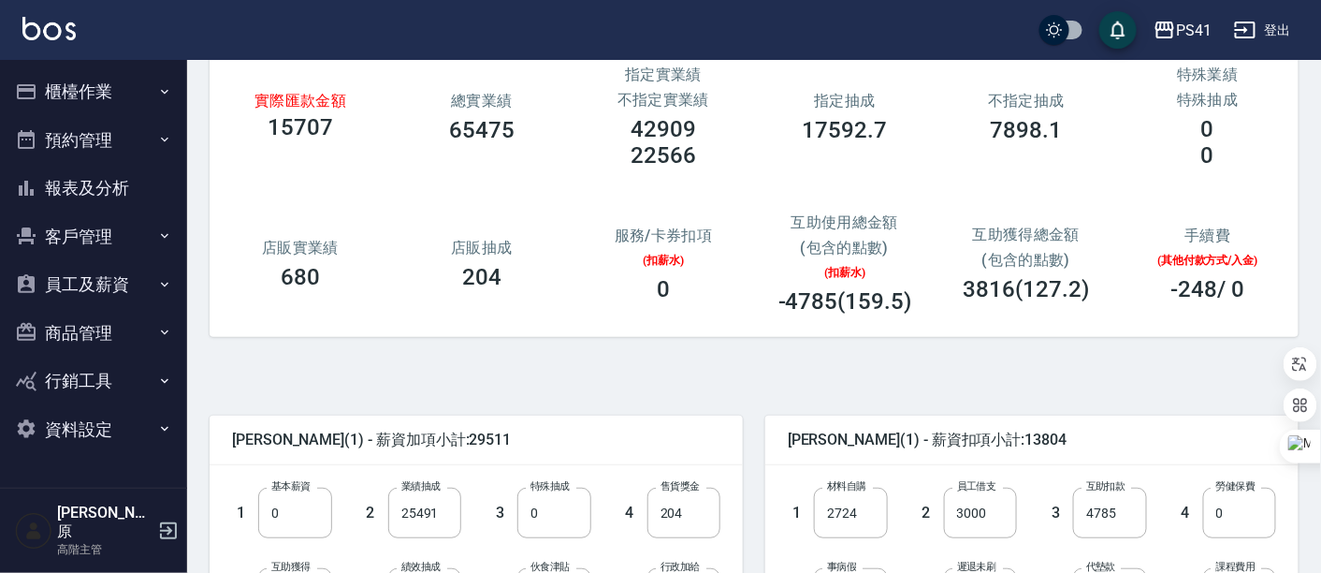
scroll to position [480, 0]
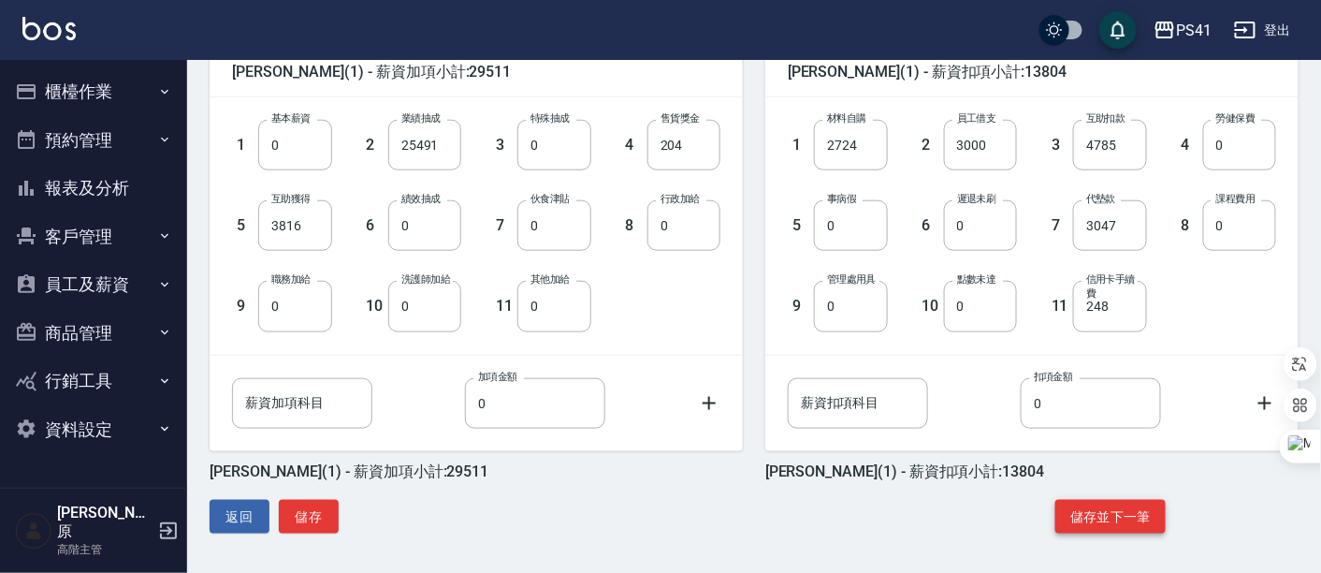
click at [1120, 516] on button "儲存並下一筆" at bounding box center [1110, 517] width 110 height 35
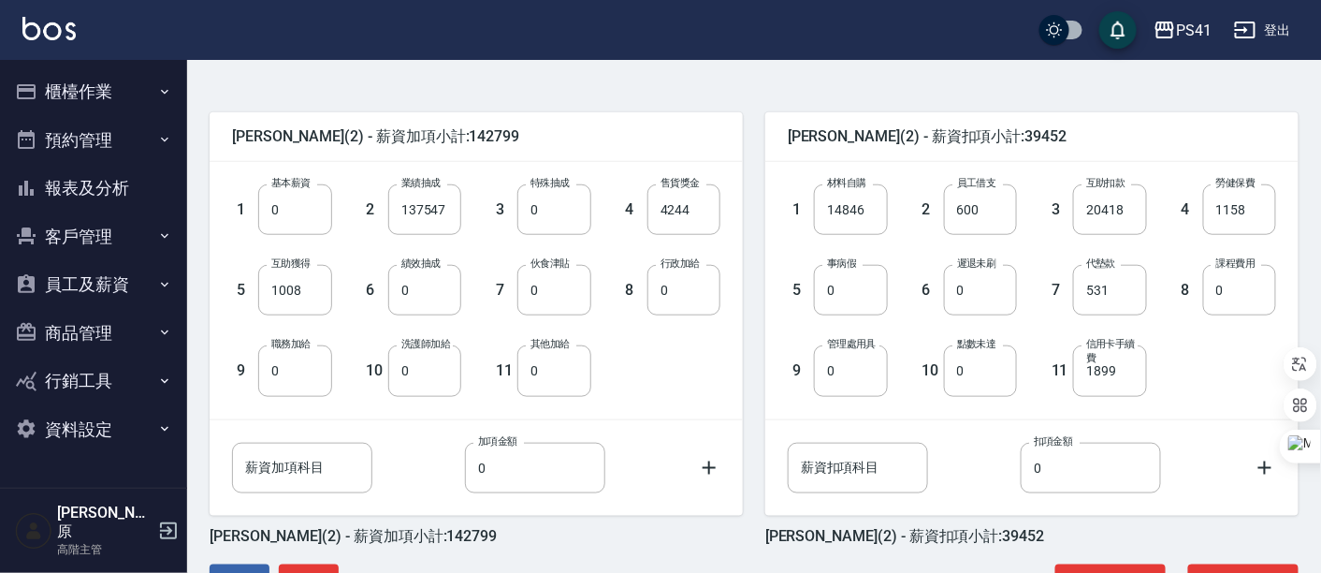
scroll to position [480, 0]
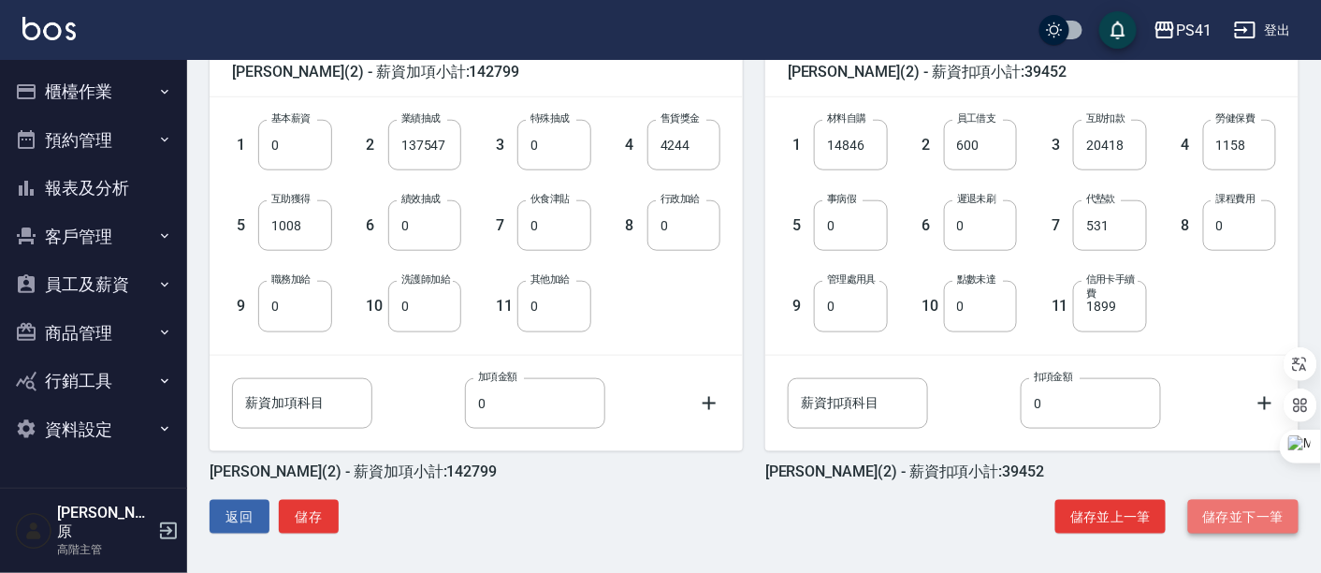
click at [1245, 508] on button "儲存並下一筆" at bounding box center [1243, 517] width 110 height 35
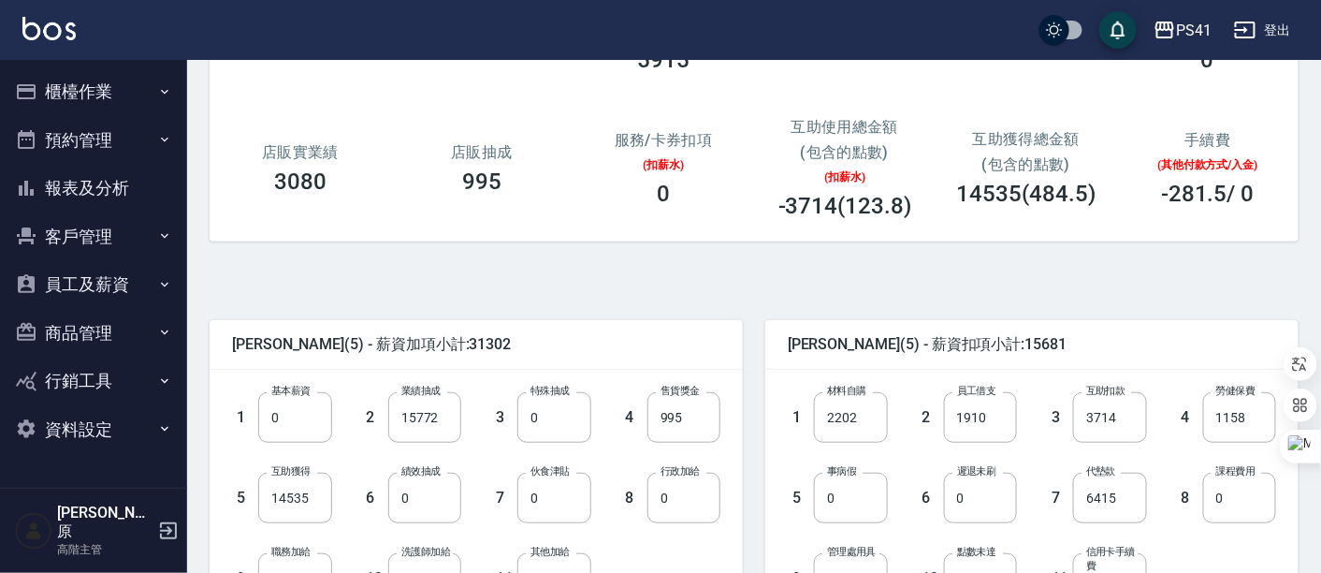
scroll to position [312, 0]
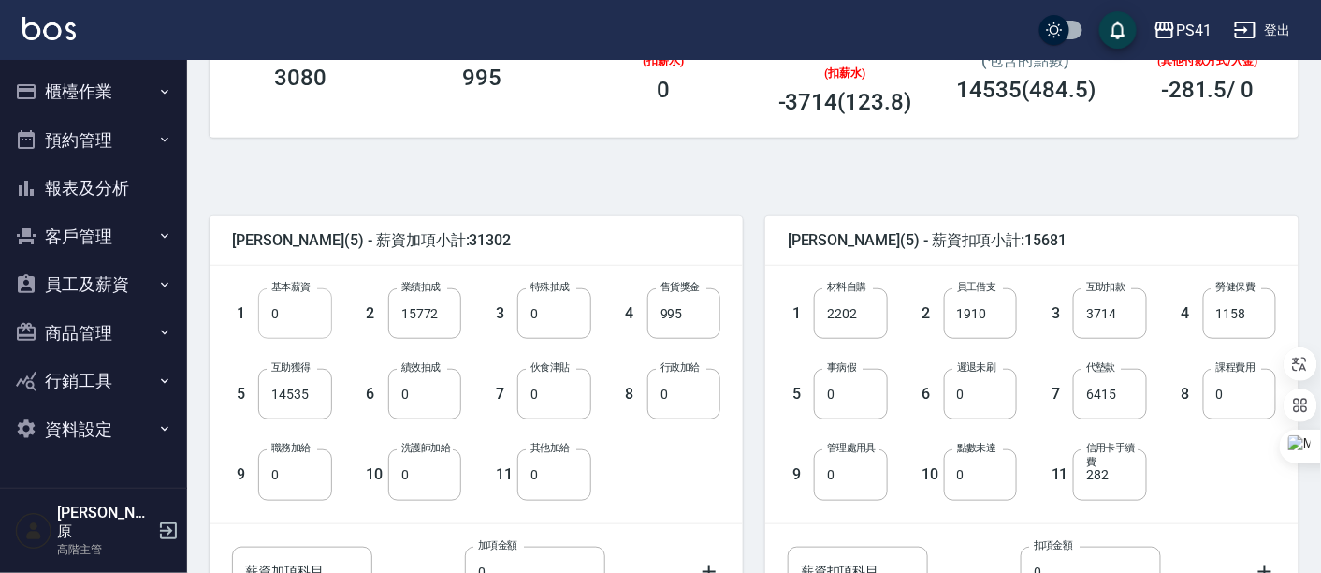
click at [287, 322] on input "0" at bounding box center [294, 313] width 73 height 51
type input "27000"
click at [312, 399] on input "14535" at bounding box center [294, 394] width 73 height 51
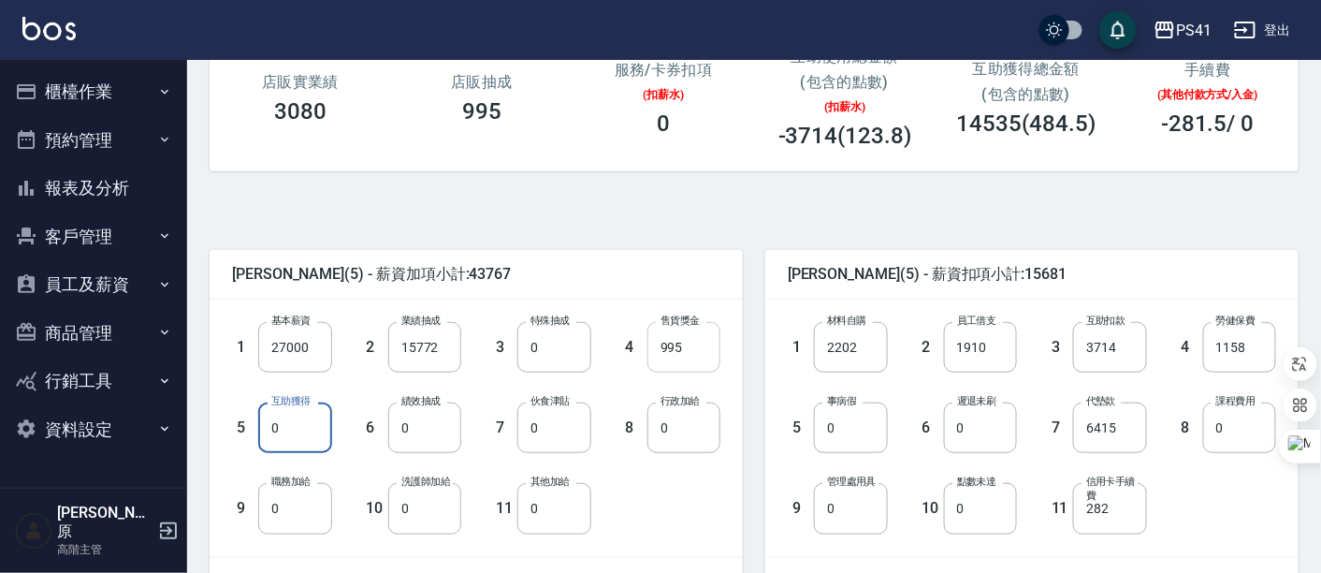
scroll to position [272, 0]
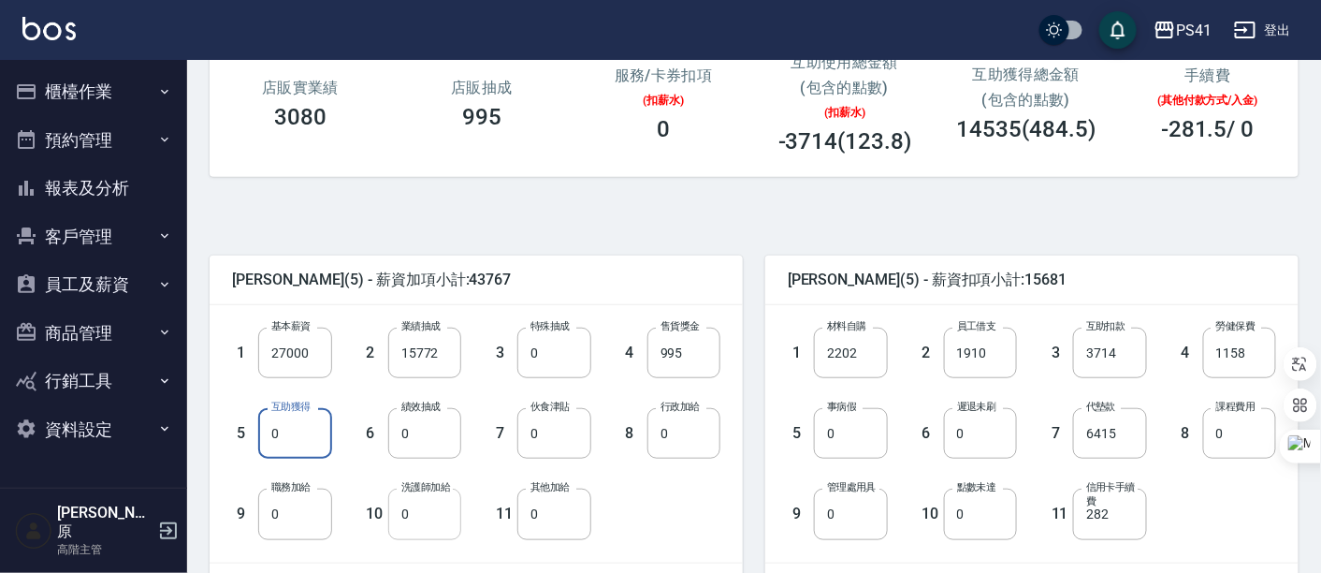
type input "0"
click at [438, 522] on input "0" at bounding box center [424, 513] width 73 height 51
type input "11628"
click at [703, 231] on div "李欣容 (5) - 薪資加項小計:55395 1 基本薪資 27000 基本薪資 2 業績抽成 15772 業績抽成 3 特殊抽成 0 特殊抽成 4 售貨獎金…" at bounding box center [747, 479] width 1104 height 560
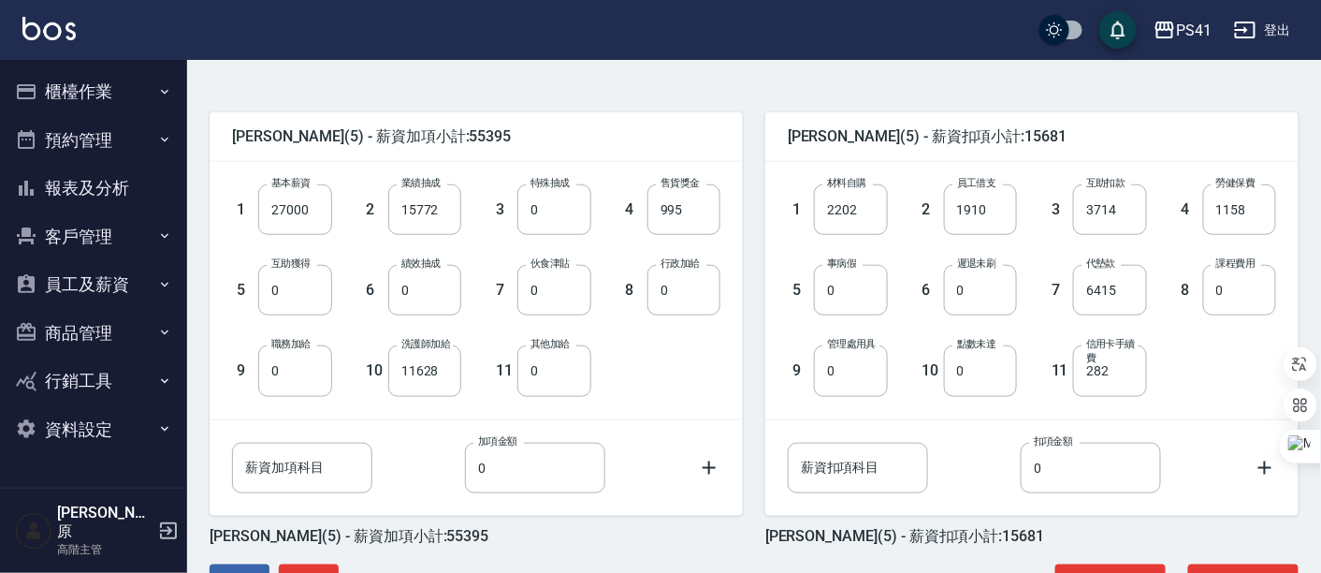
scroll to position [480, 0]
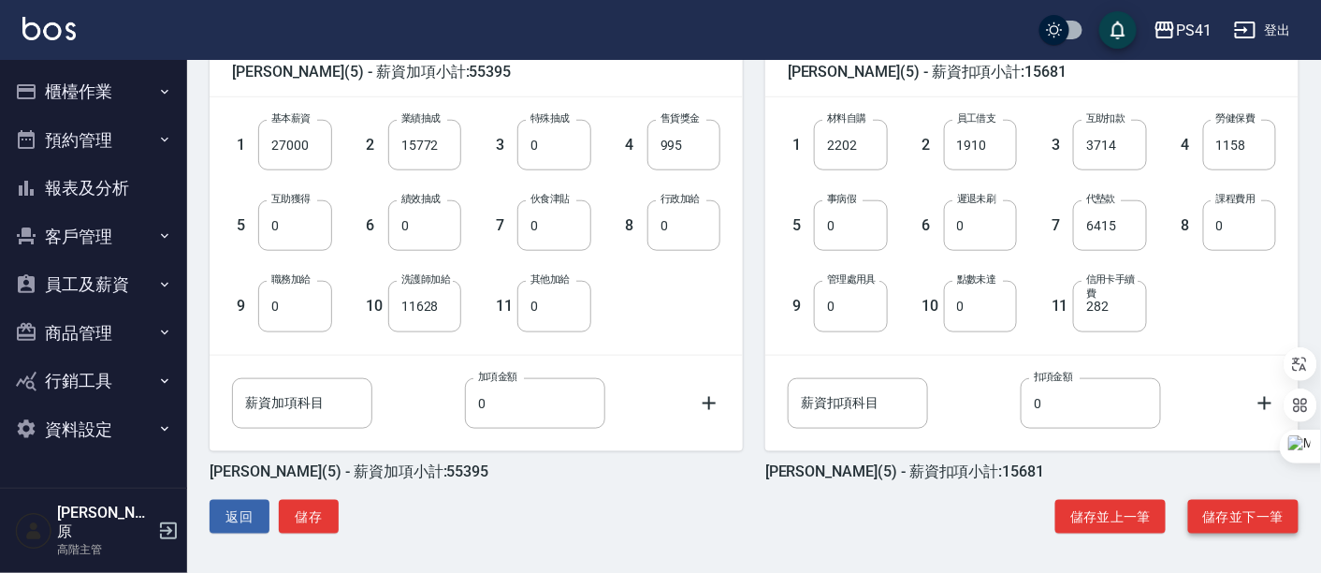
click at [1245, 512] on button "儲存並下一筆" at bounding box center [1243, 517] width 110 height 35
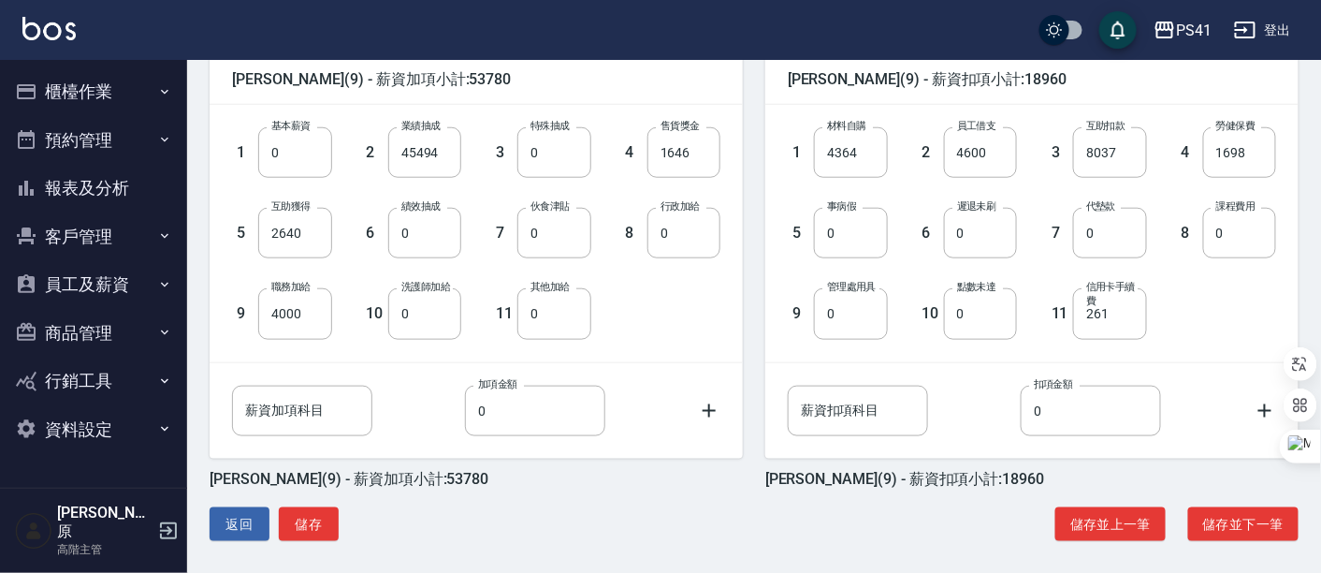
scroll to position [480, 0]
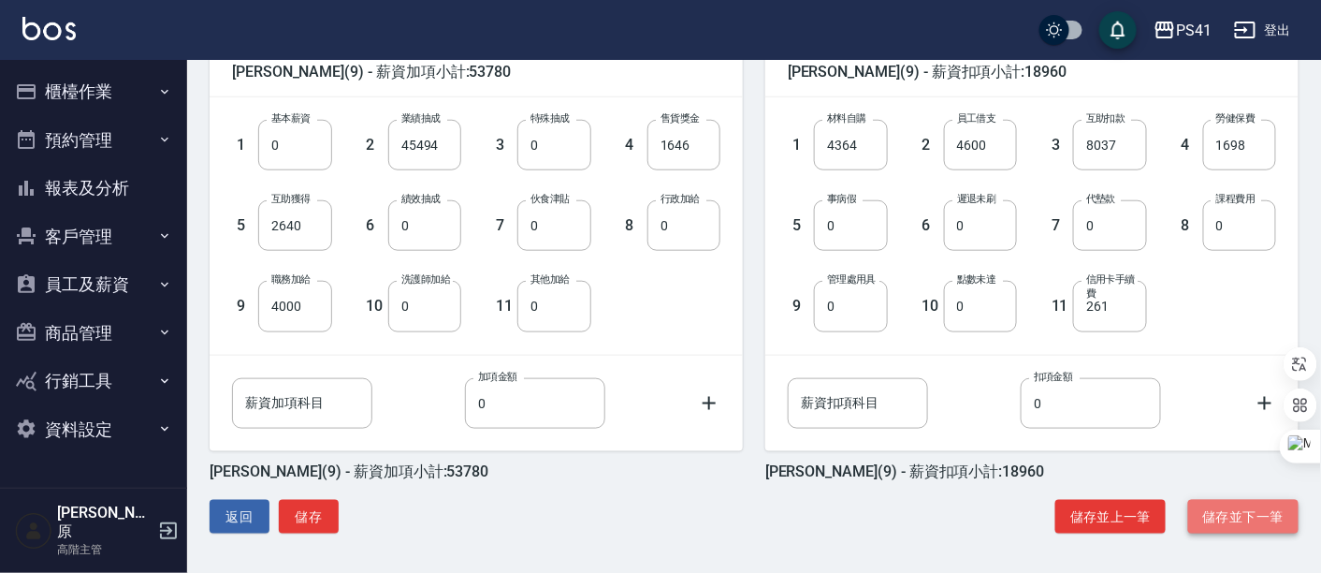
click at [1256, 512] on button "儲存並下一筆" at bounding box center [1243, 517] width 110 height 35
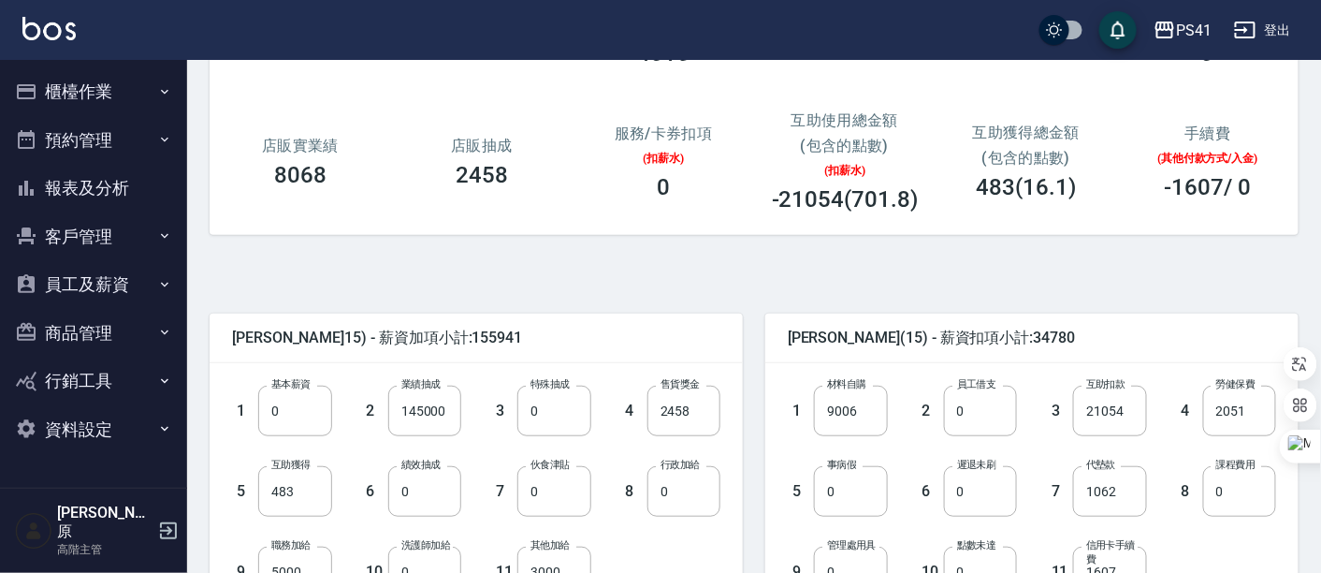
scroll to position [480, 0]
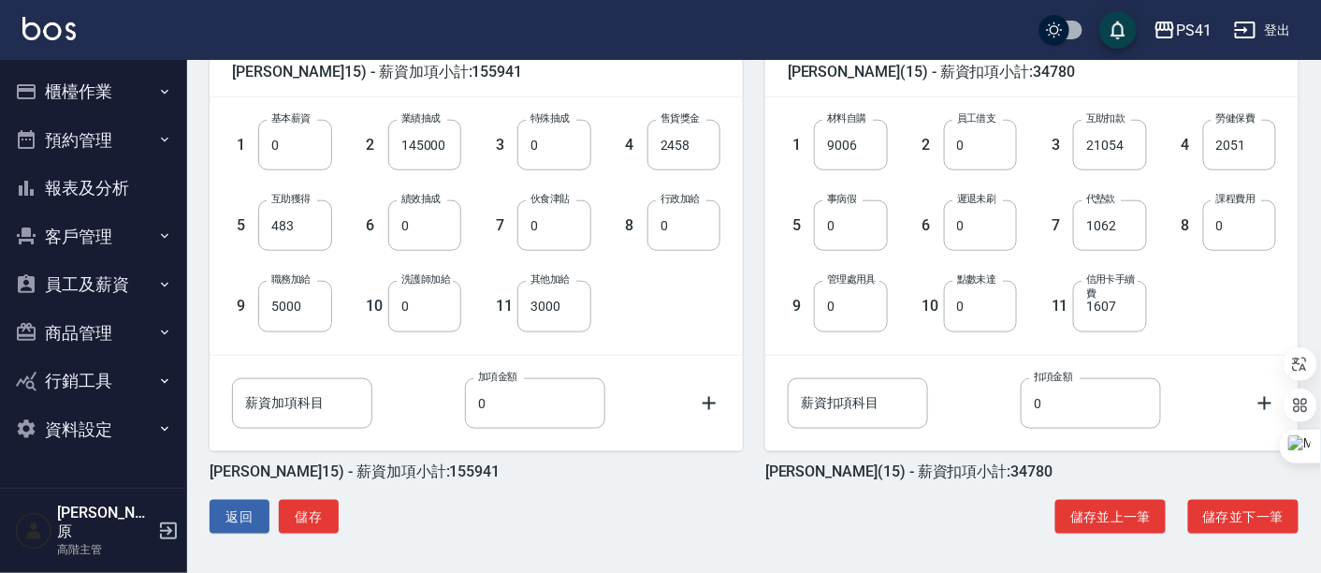
click at [883, 485] on div "[PERSON_NAME](15) - 薪資加項小計:155941 1 基本薪資 0 基本薪資 2 業績抽成 145000 業績抽成 3 特殊抽成 0 特殊抽…" at bounding box center [747, 272] width 1104 height 560
click at [1244, 514] on button "儲存並下一筆" at bounding box center [1243, 517] width 110 height 35
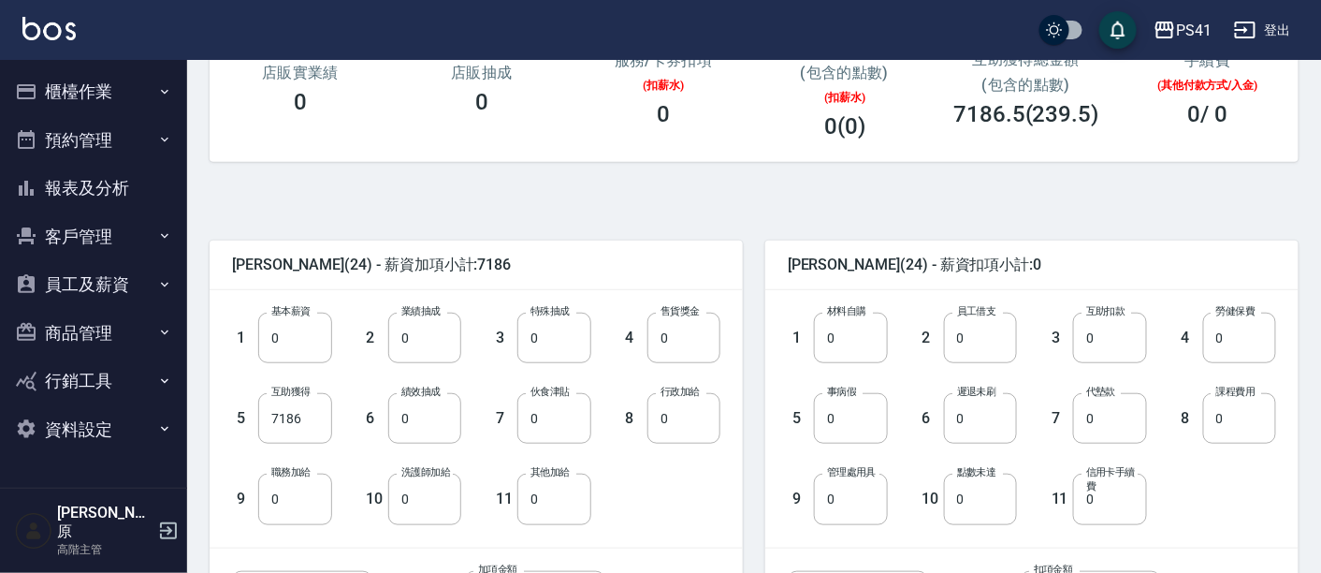
scroll to position [312, 0]
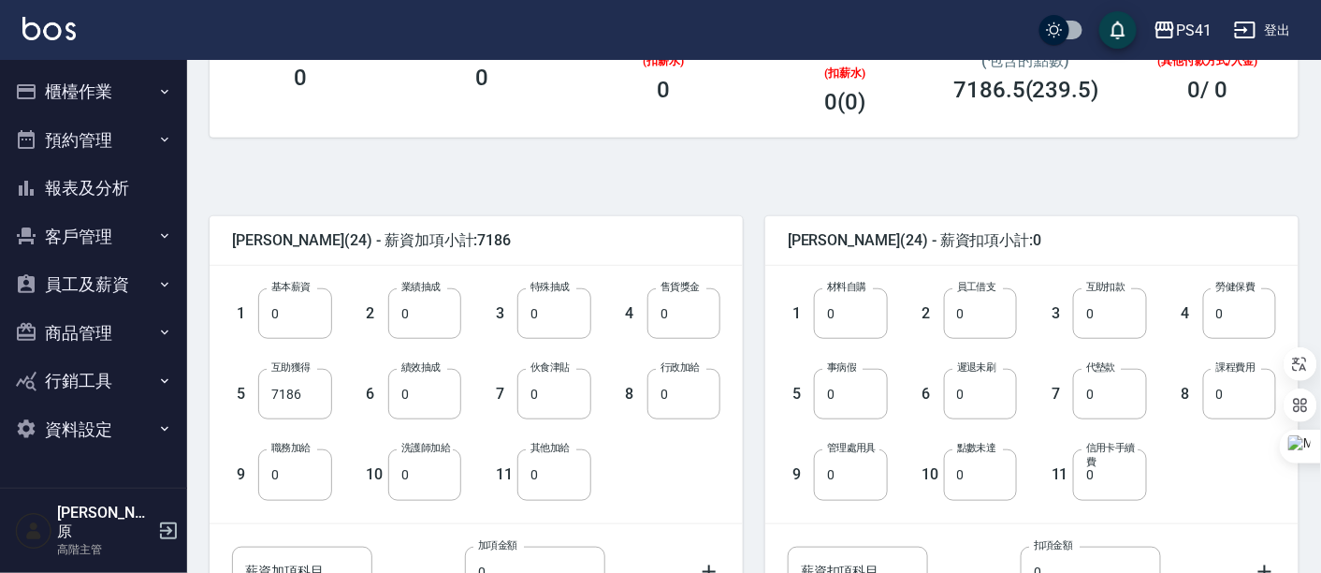
click at [61, 178] on button "報表及分析" at bounding box center [93, 188] width 172 height 49
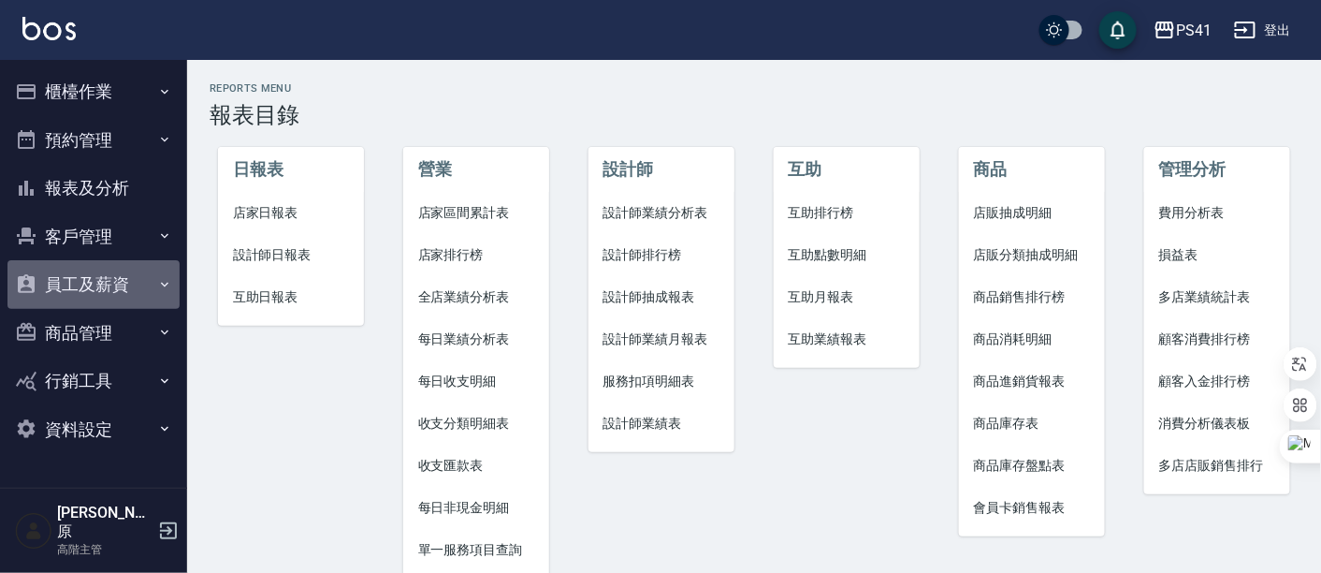
click at [166, 277] on icon "button" at bounding box center [164, 284] width 15 height 15
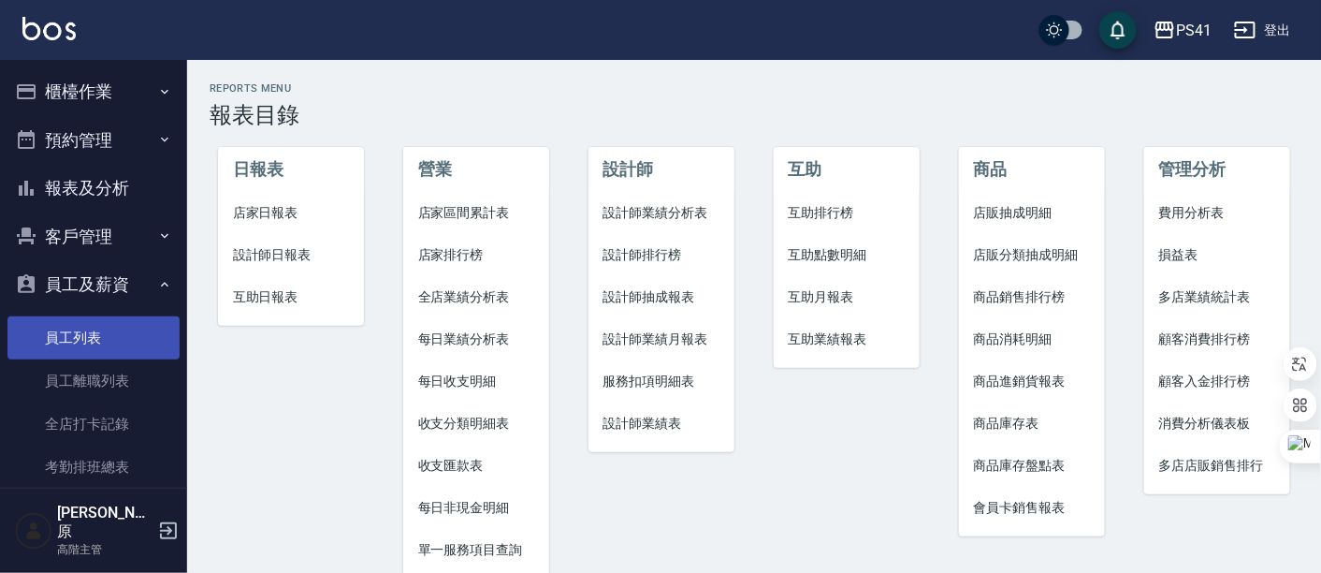
click at [82, 339] on link "員工列表" at bounding box center [93, 337] width 172 height 43
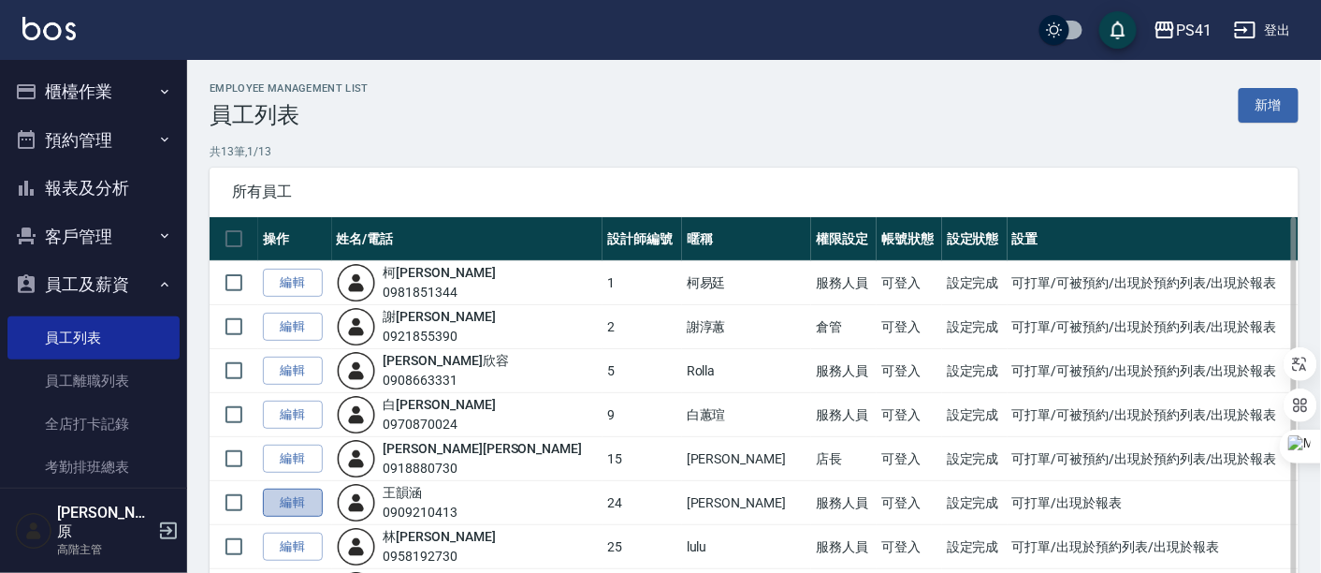
click at [299, 506] on link "編輯" at bounding box center [293, 502] width 60 height 29
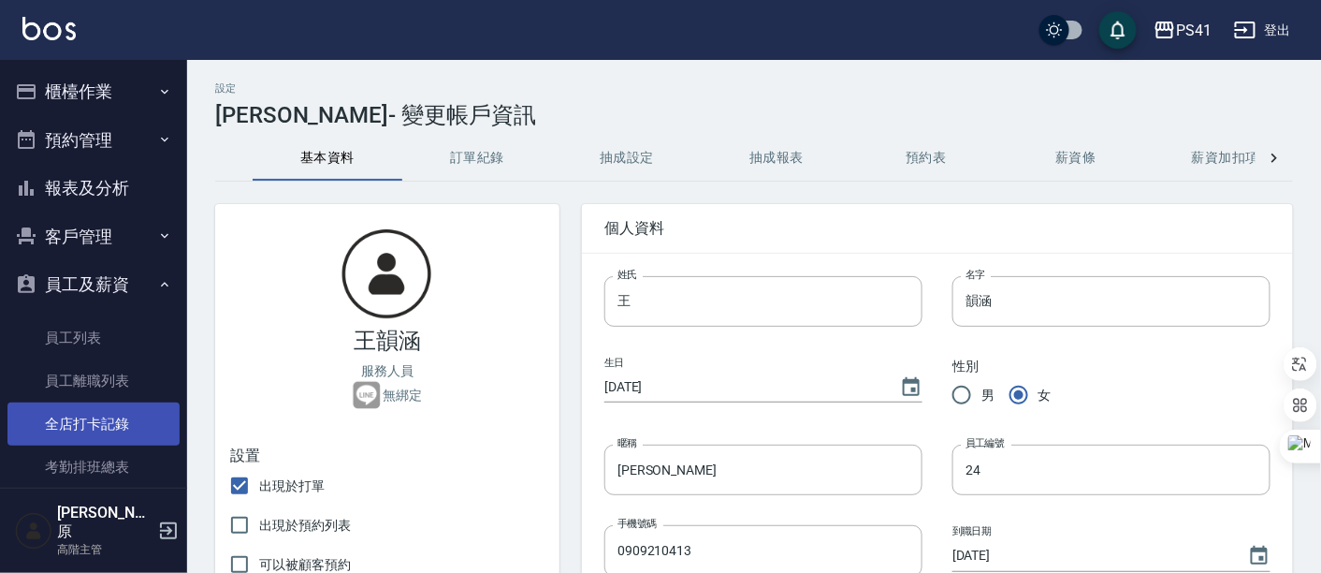
scroll to position [104, 0]
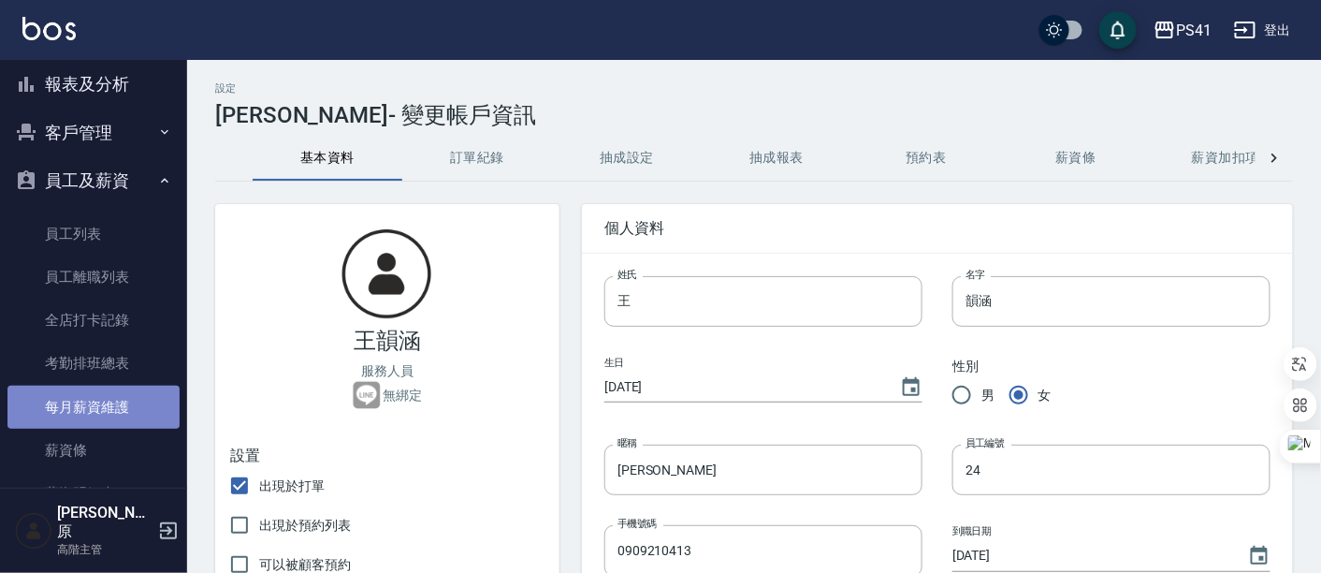
click at [112, 404] on link "每月薪資維護" at bounding box center [93, 406] width 172 height 43
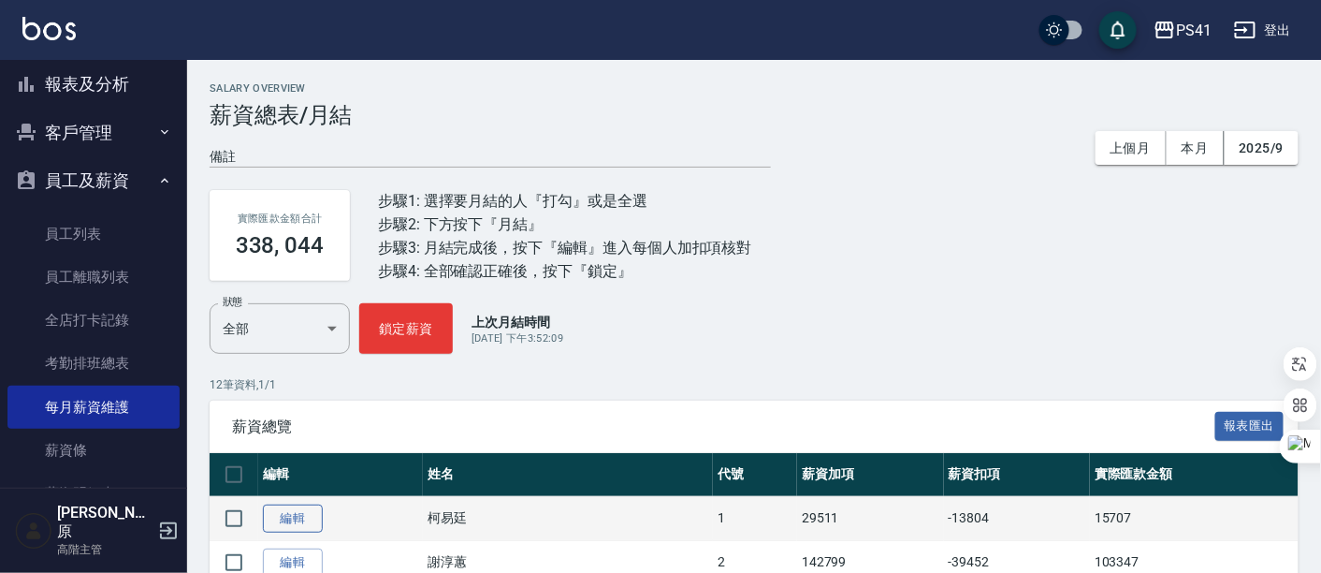
click at [293, 523] on link "編輯" at bounding box center [293, 518] width 60 height 29
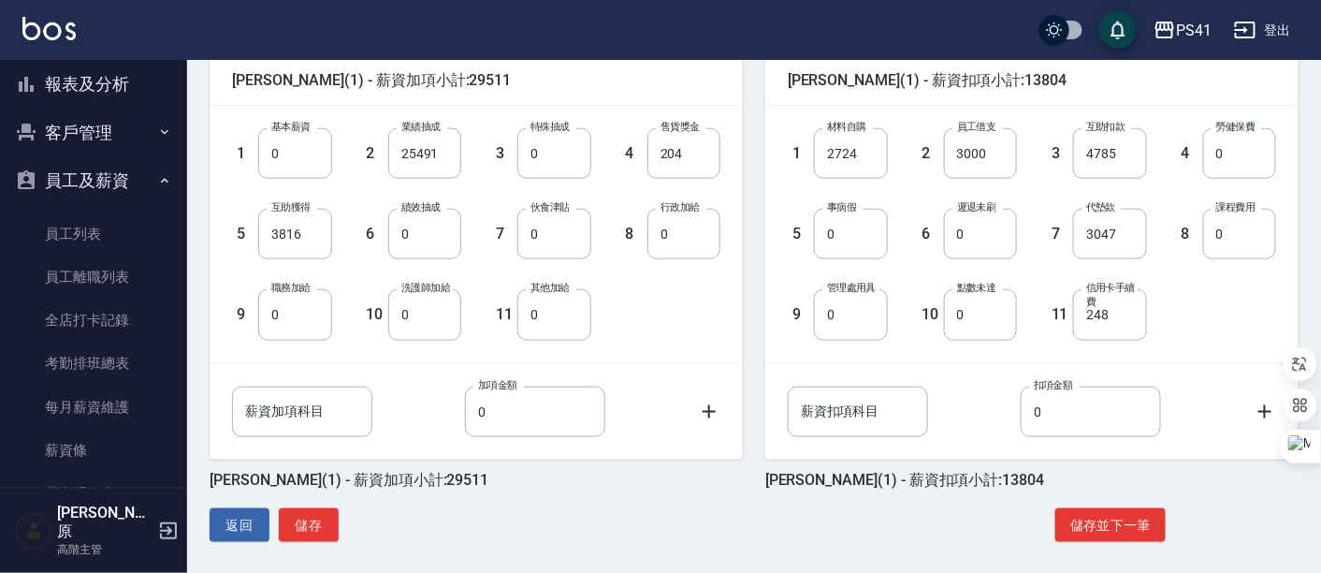
scroll to position [480, 0]
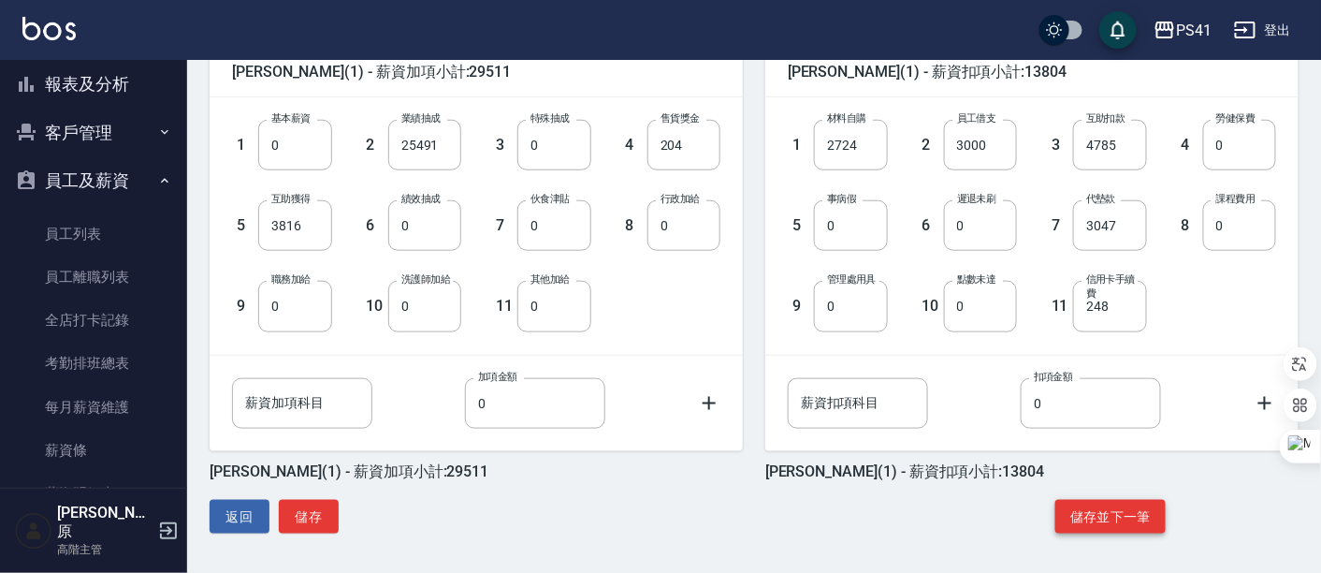
click at [1142, 521] on button "儲存並下一筆" at bounding box center [1110, 517] width 110 height 35
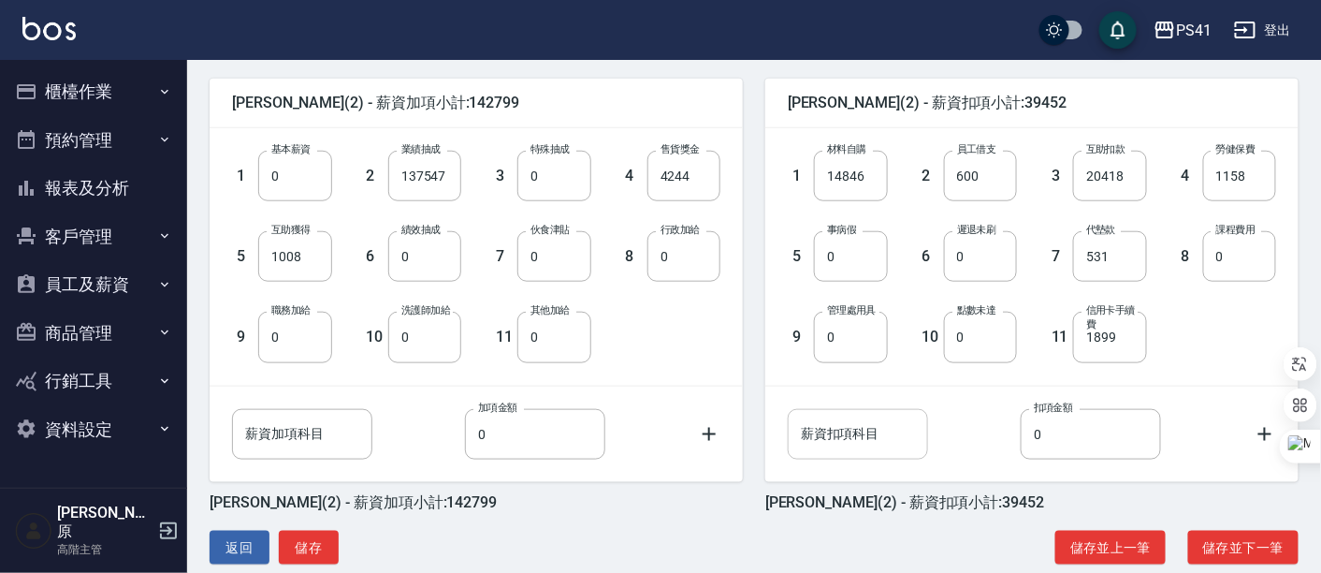
scroll to position [480, 0]
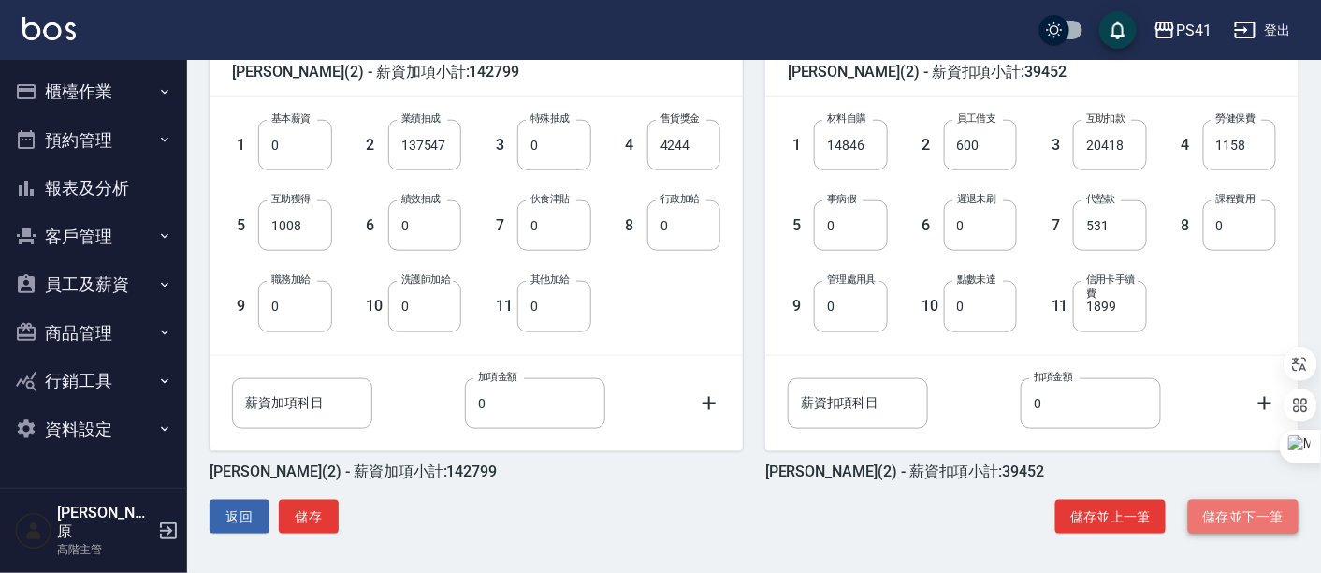
click at [1237, 509] on button "儲存並下一筆" at bounding box center [1243, 517] width 110 height 35
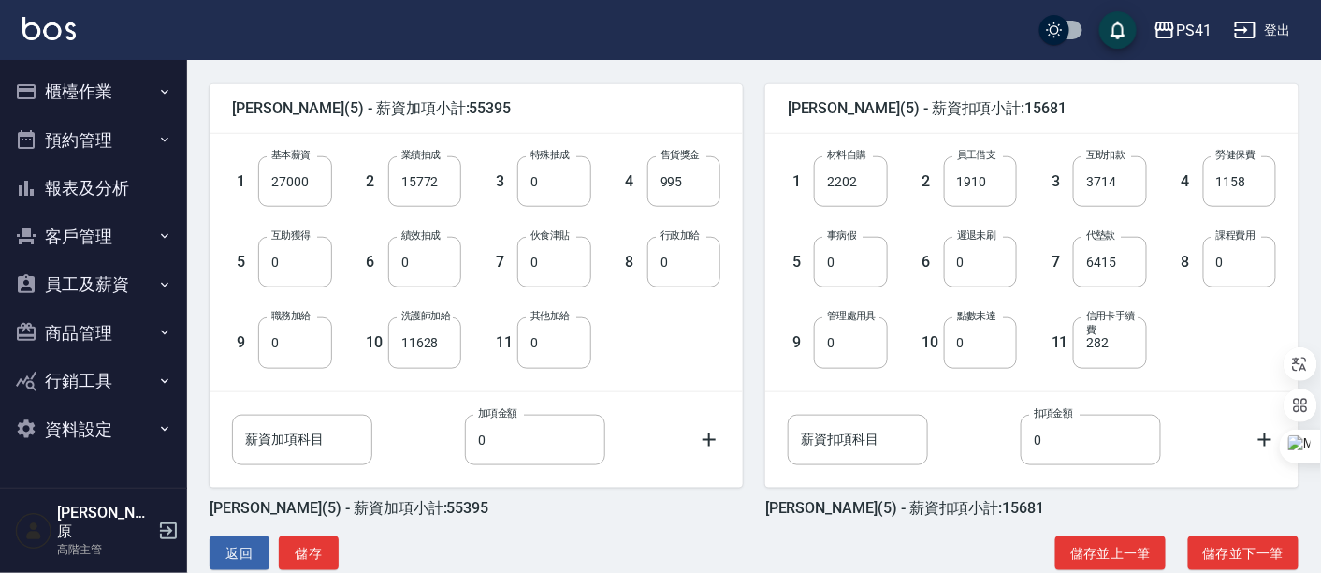
scroll to position [480, 0]
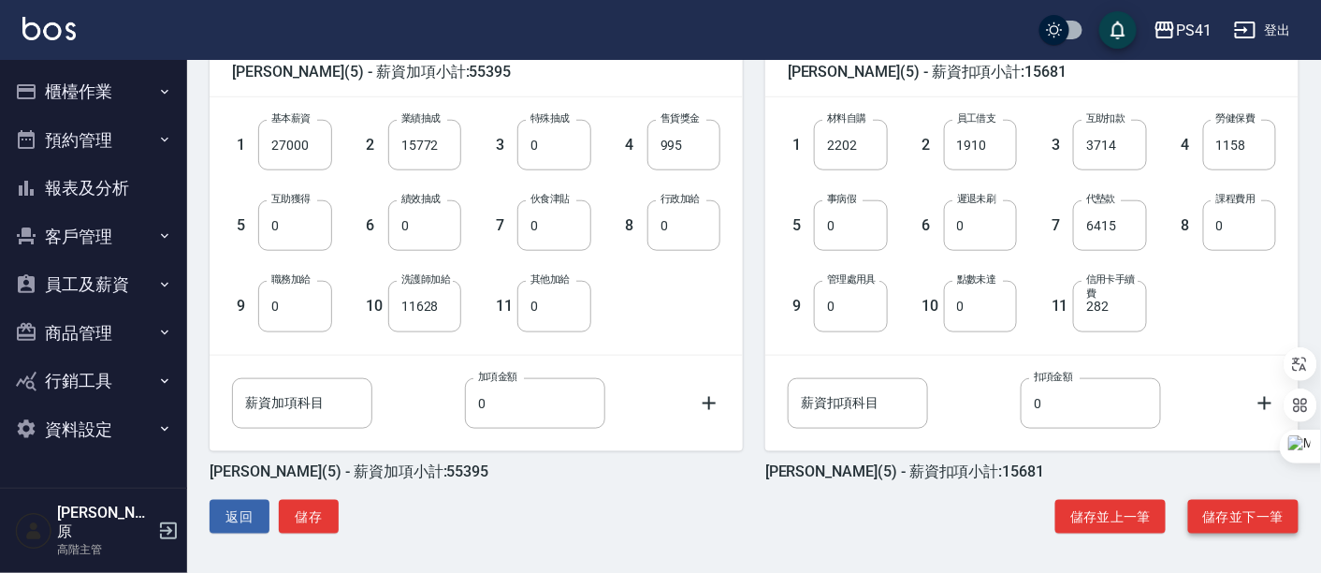
click at [1245, 506] on button "儲存並下一筆" at bounding box center [1243, 517] width 110 height 35
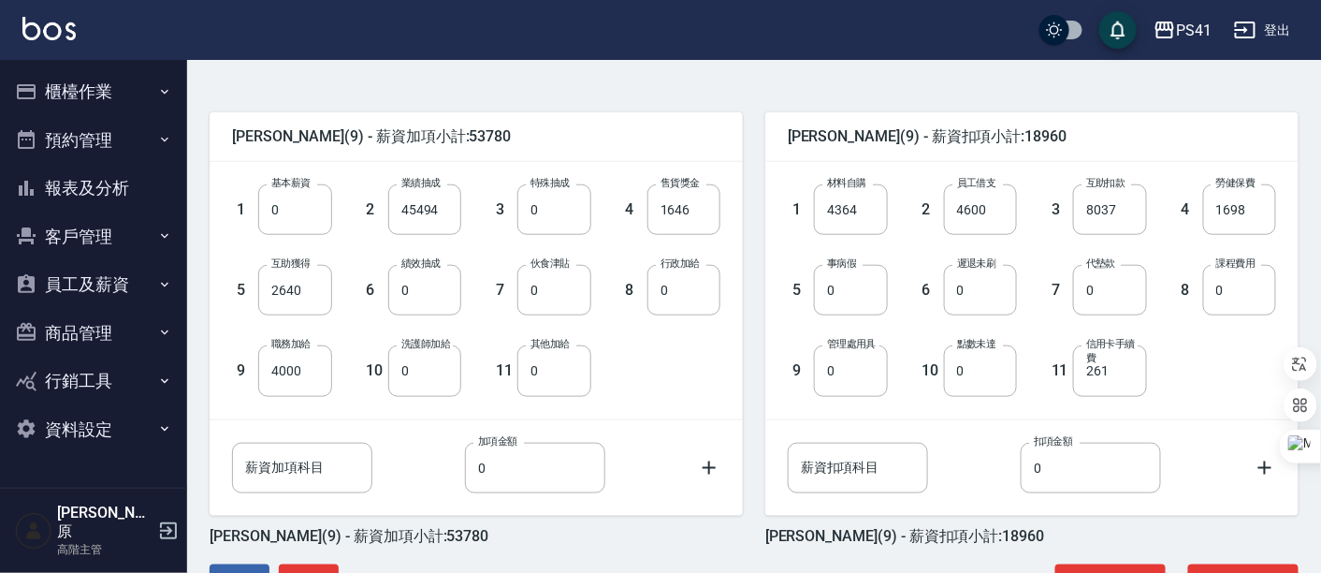
scroll to position [480, 0]
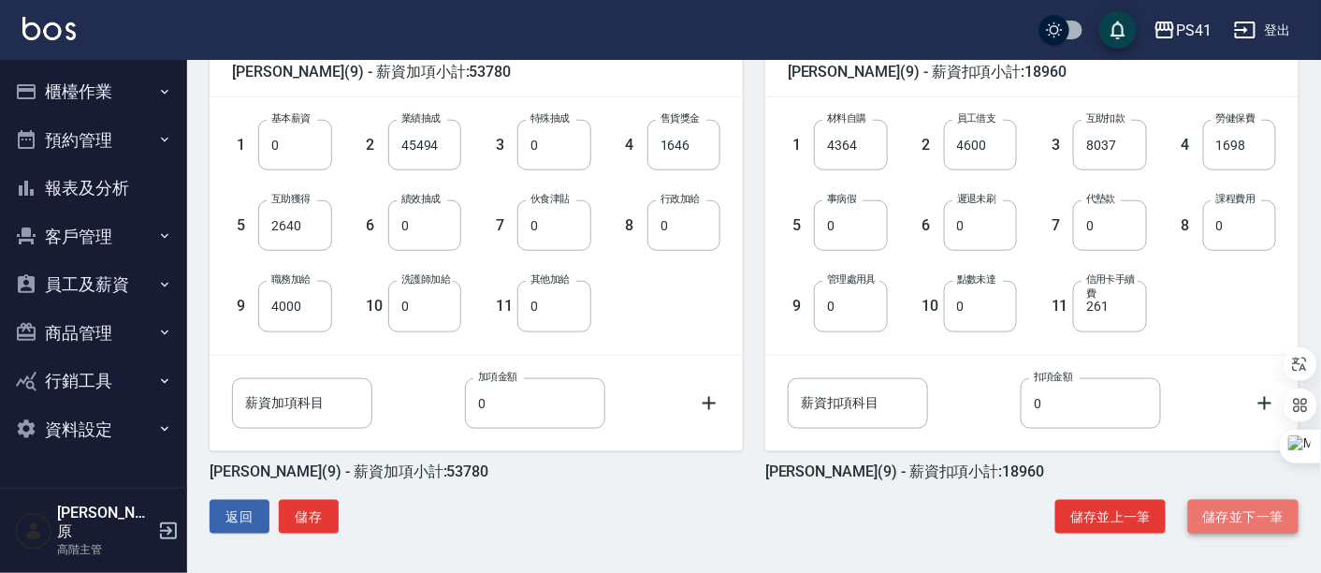
click at [1258, 513] on button "儲存並下一筆" at bounding box center [1243, 517] width 110 height 35
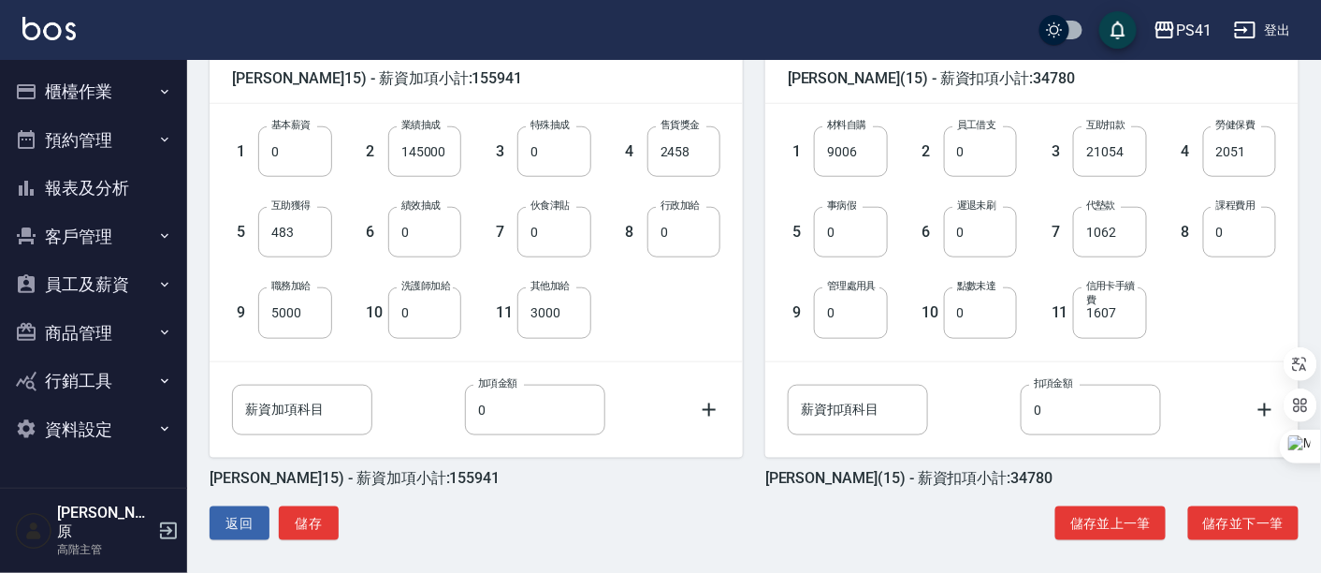
scroll to position [480, 0]
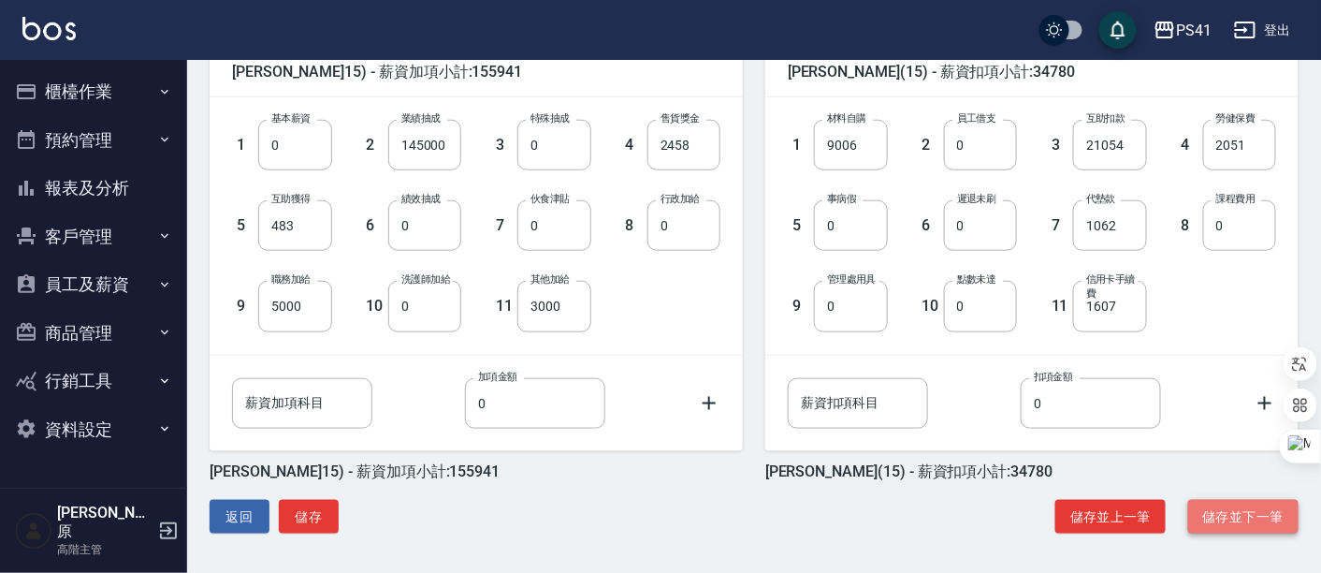
click at [1251, 517] on button "儲存並下一筆" at bounding box center [1243, 517] width 110 height 35
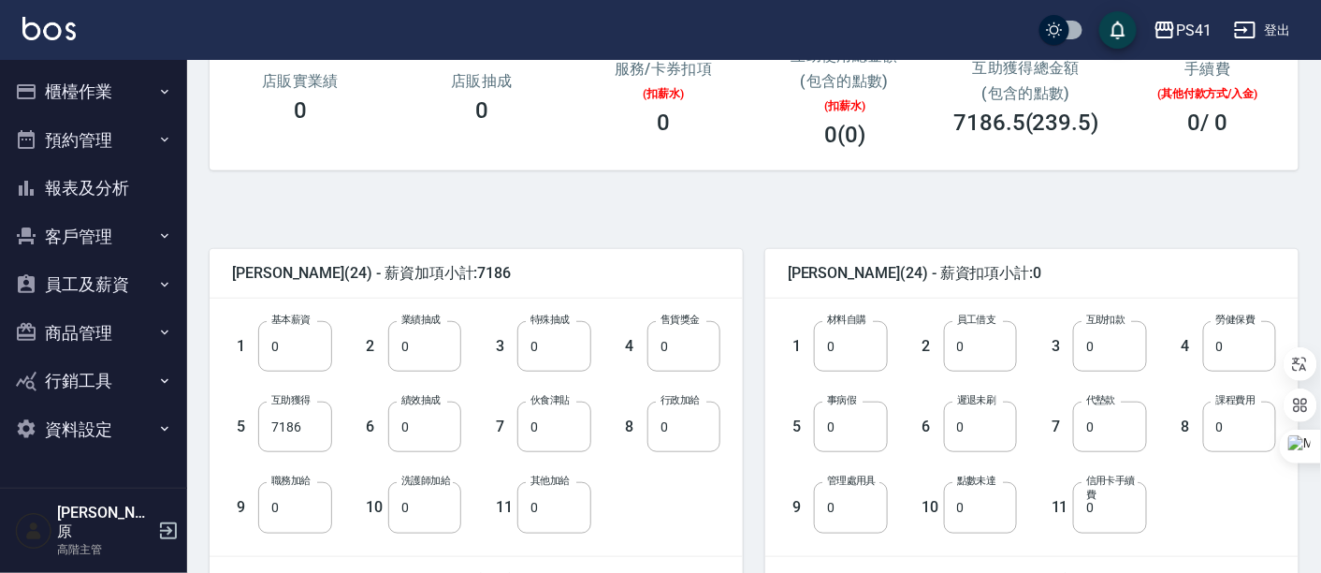
scroll to position [312, 0]
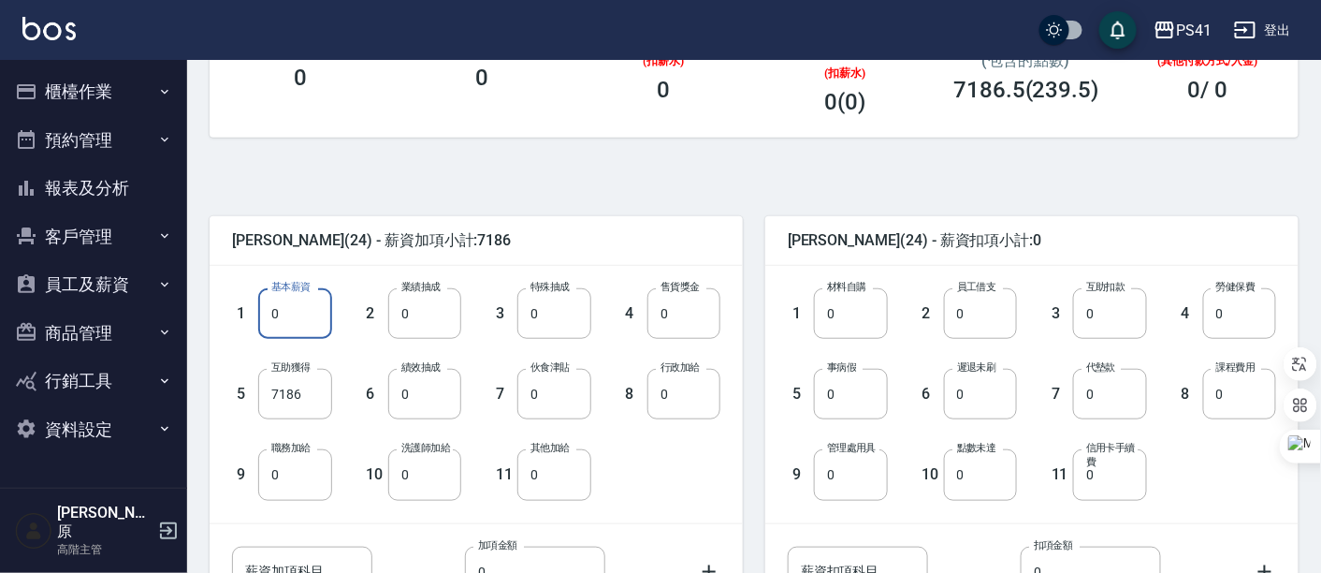
click at [284, 325] on input "0" at bounding box center [294, 313] width 73 height 51
type input "27000"
click at [322, 391] on input "7186" at bounding box center [294, 394] width 73 height 51
type input "0"
click at [697, 480] on div "1 基本薪資 27000 基本薪資 2 業績抽成 0 業績抽成 3 特殊抽成 0 特殊抽成 4 售貨獎金 0 售貨獎金 5 互助獲得 0 互助獲得 6 績效抽…" at bounding box center [461, 378] width 518 height 241
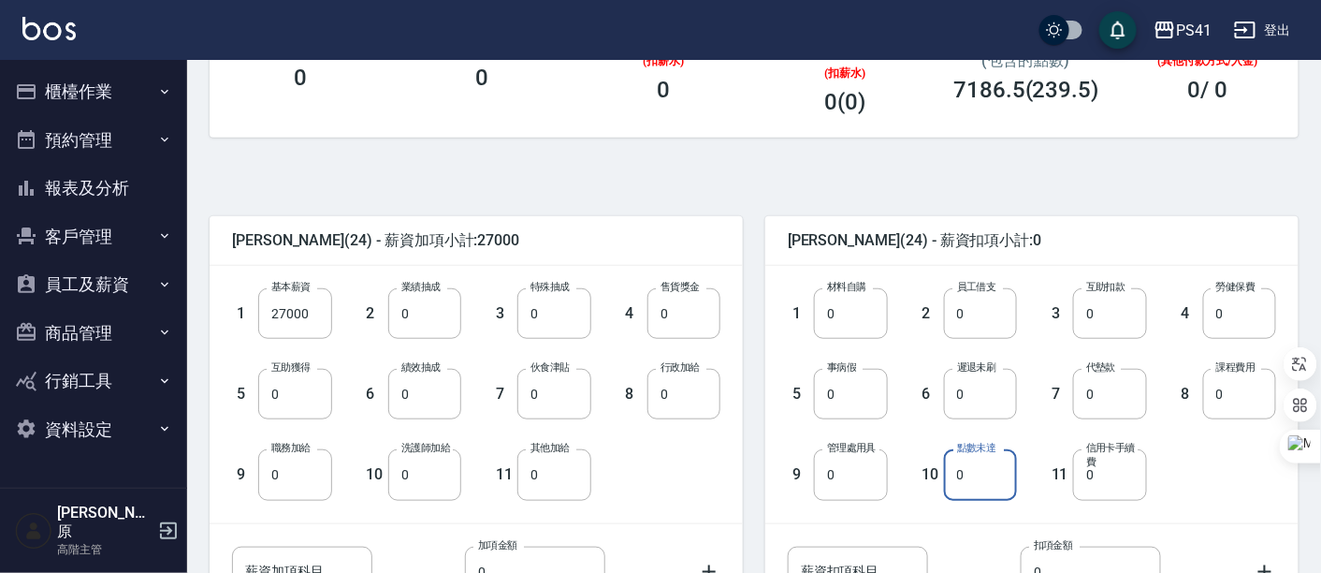
click at [965, 477] on input "0" at bounding box center [980, 474] width 73 height 51
type input "7815"
click at [1208, 507] on div "1 材料自購 0 材料自購 2 員工借支 0 員工借支 3 互助扣款 0 互助扣款 4 勞健保費 0 勞健保費 5 事病假 0 事病假 6 遲退未刷 0 遲退…" at bounding box center [1031, 394] width 533 height 256
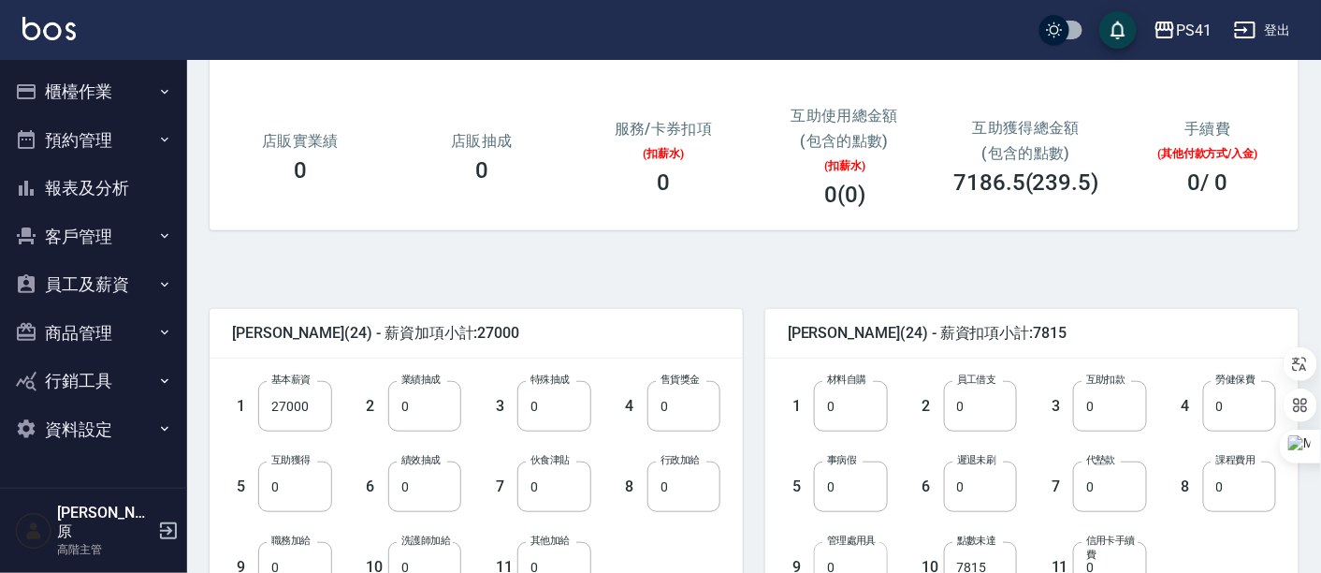
scroll to position [168, 0]
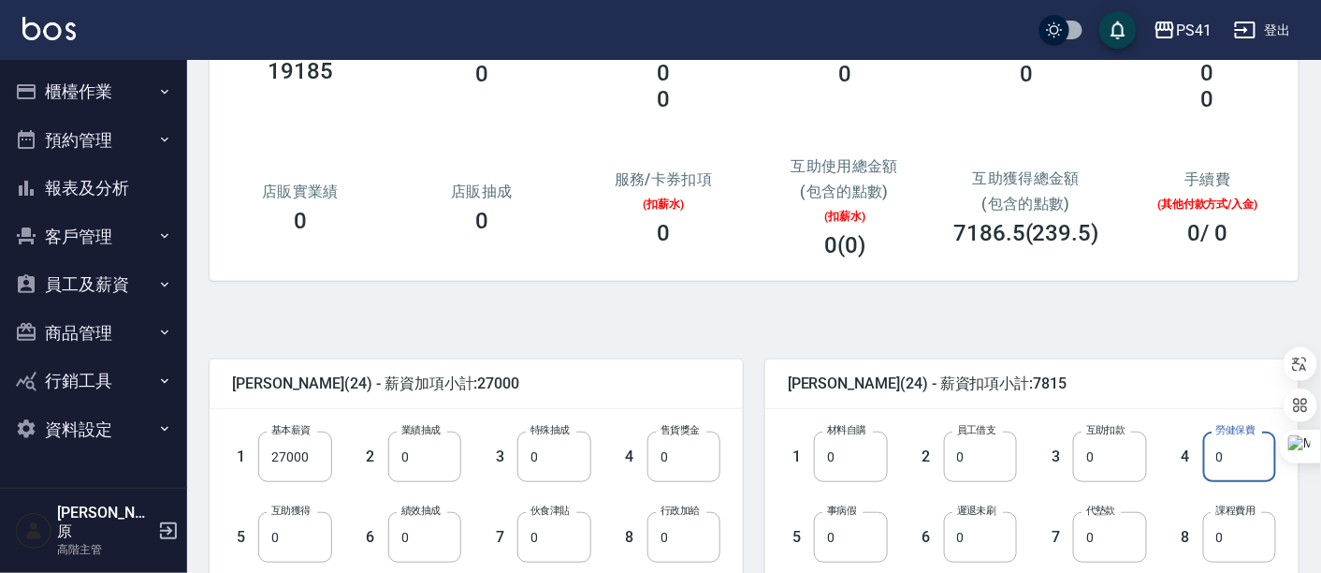
click at [1236, 465] on input "0" at bounding box center [1239, 456] width 73 height 51
type input "896"
click at [1065, 332] on div "王韻涵 (24) - 薪資加項小計:27000 1 基本薪資 27000 基本薪資 2 業績抽成 0 業績抽成 3 特殊抽成 0 特殊抽成 4 售貨獎金 0 …" at bounding box center [747, 583] width 1104 height 560
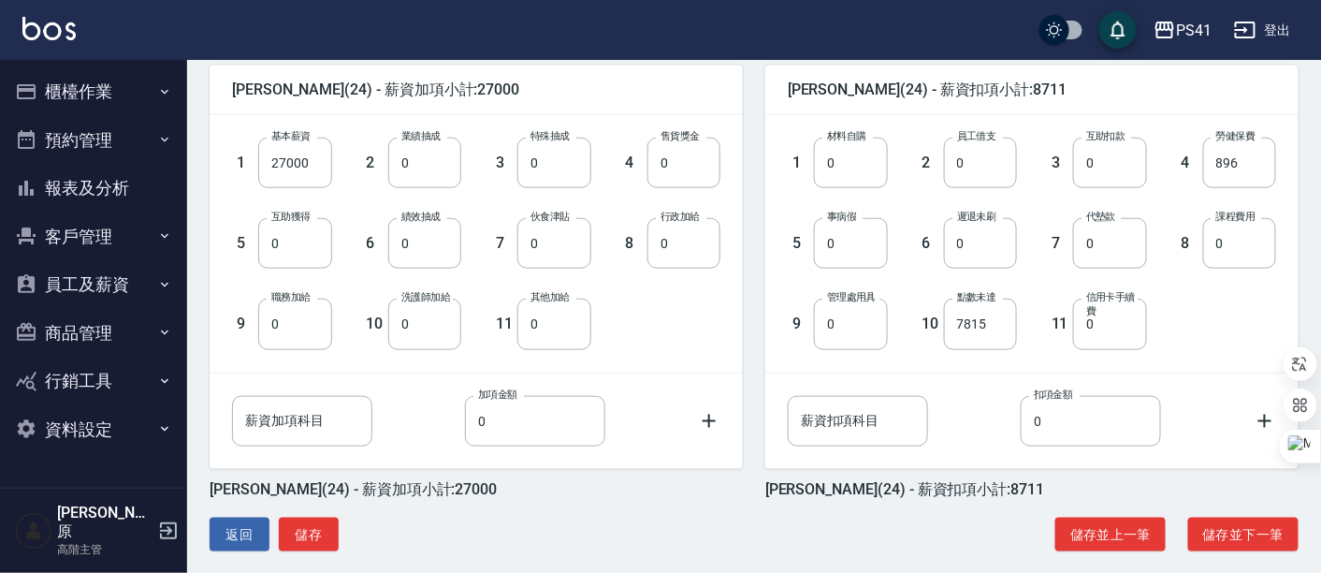
scroll to position [480, 0]
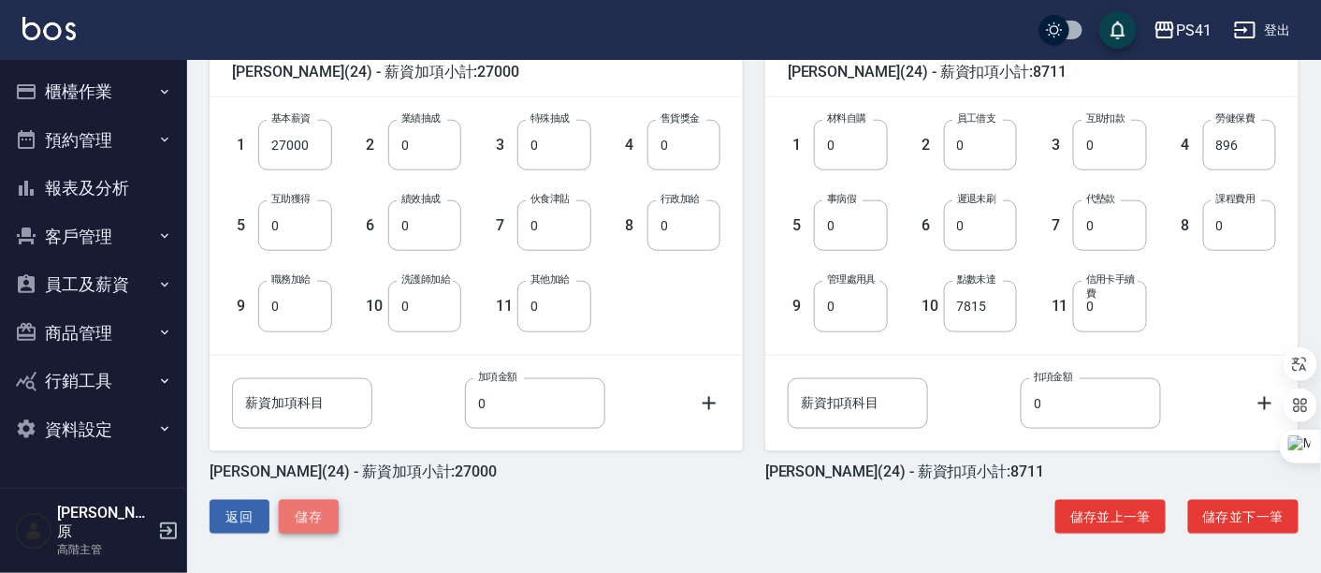
click at [321, 516] on button "儲存" at bounding box center [309, 517] width 60 height 35
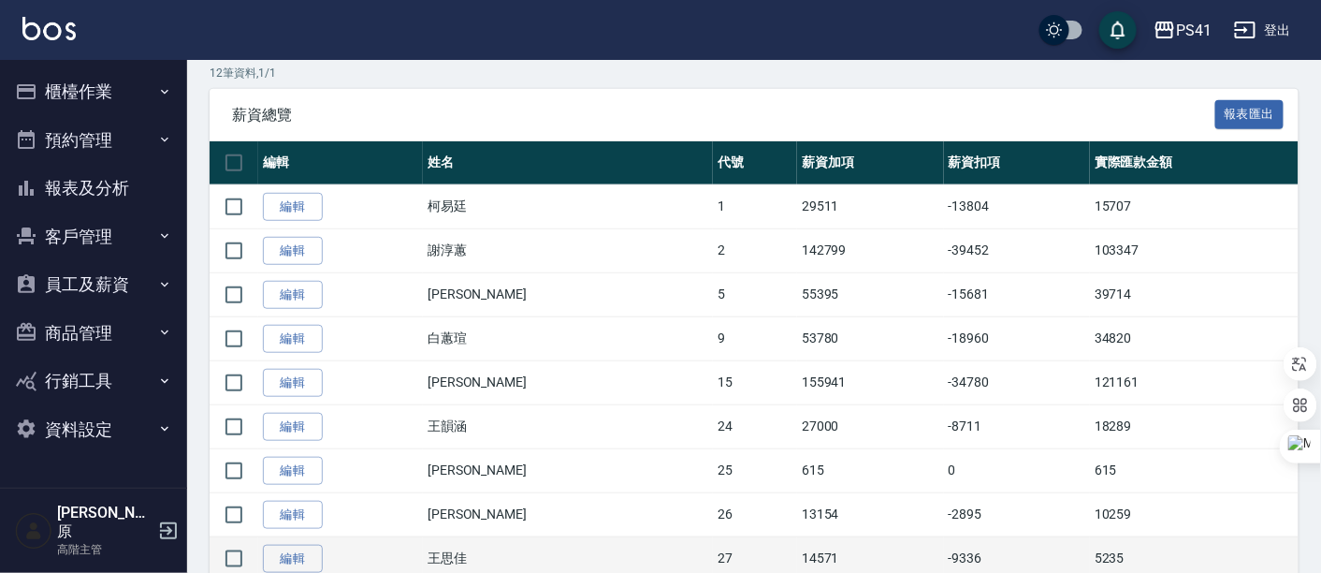
scroll to position [507, 0]
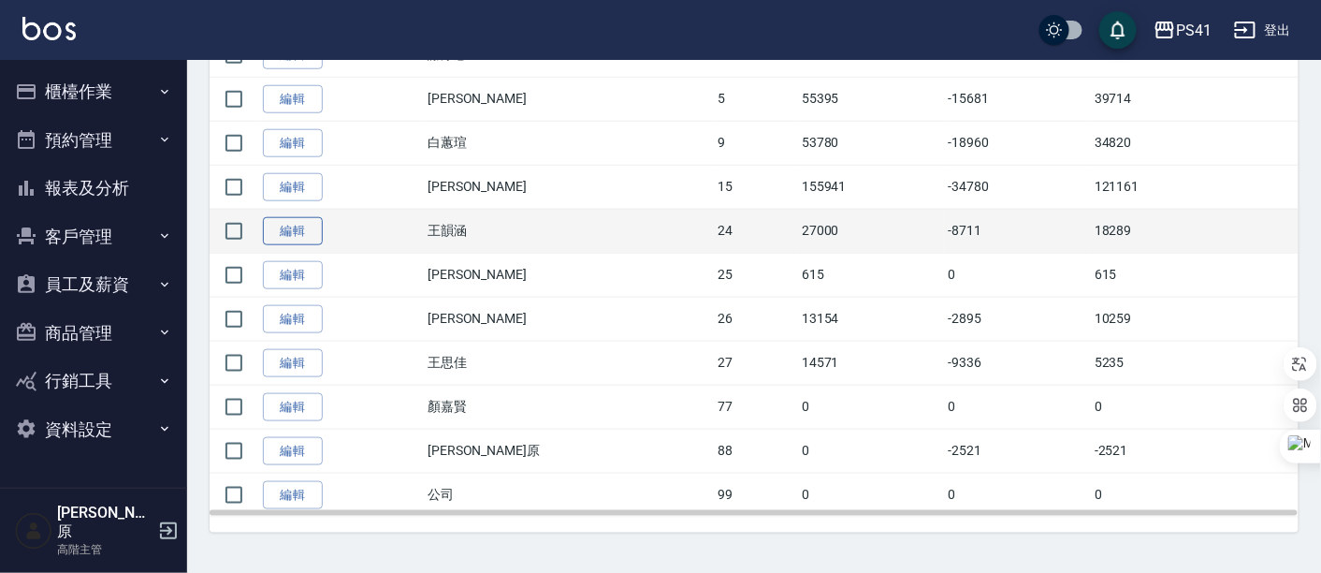
click at [296, 234] on link "編輯" at bounding box center [293, 231] width 60 height 29
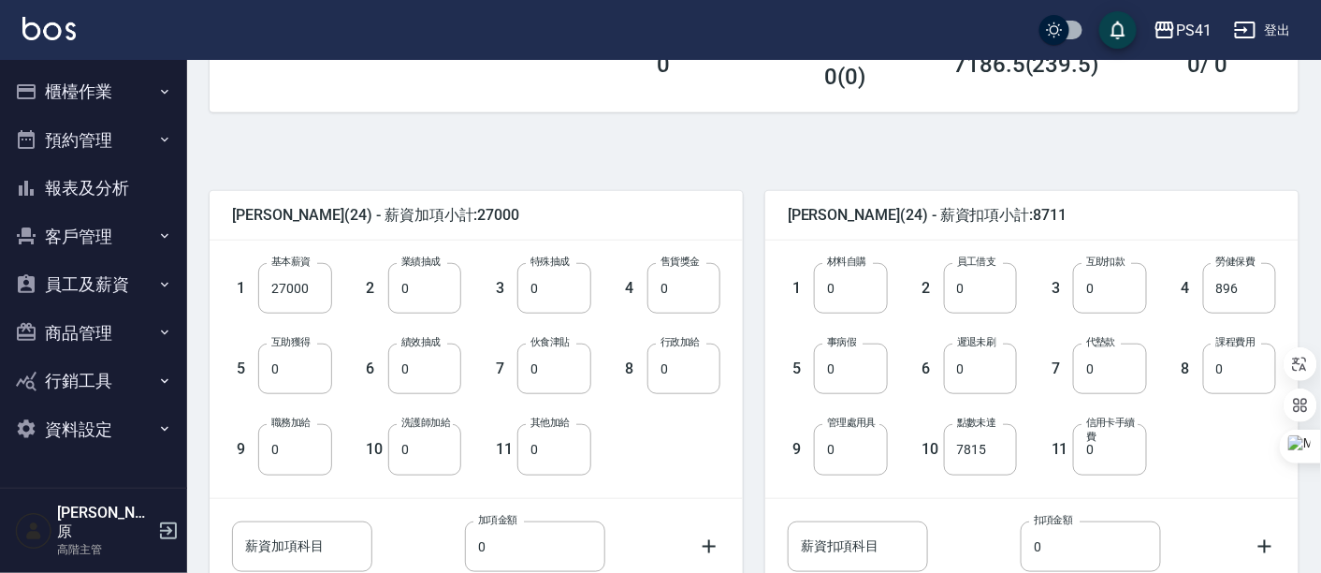
scroll to position [480, 0]
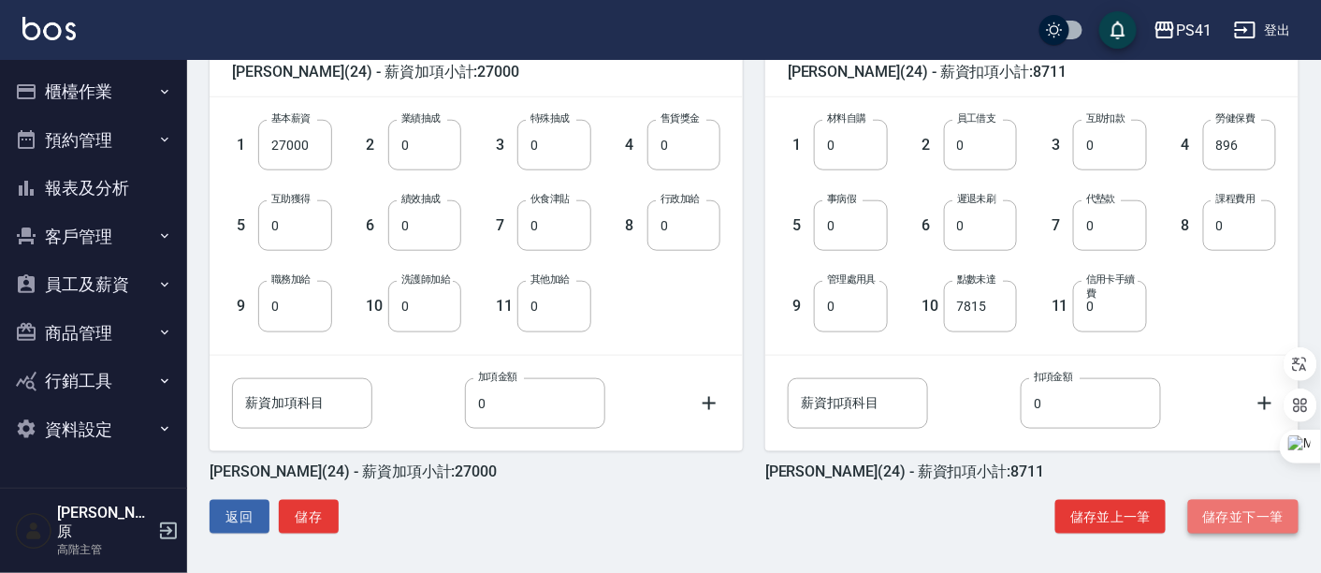
click at [1255, 515] on button "儲存並下一筆" at bounding box center [1243, 517] width 110 height 35
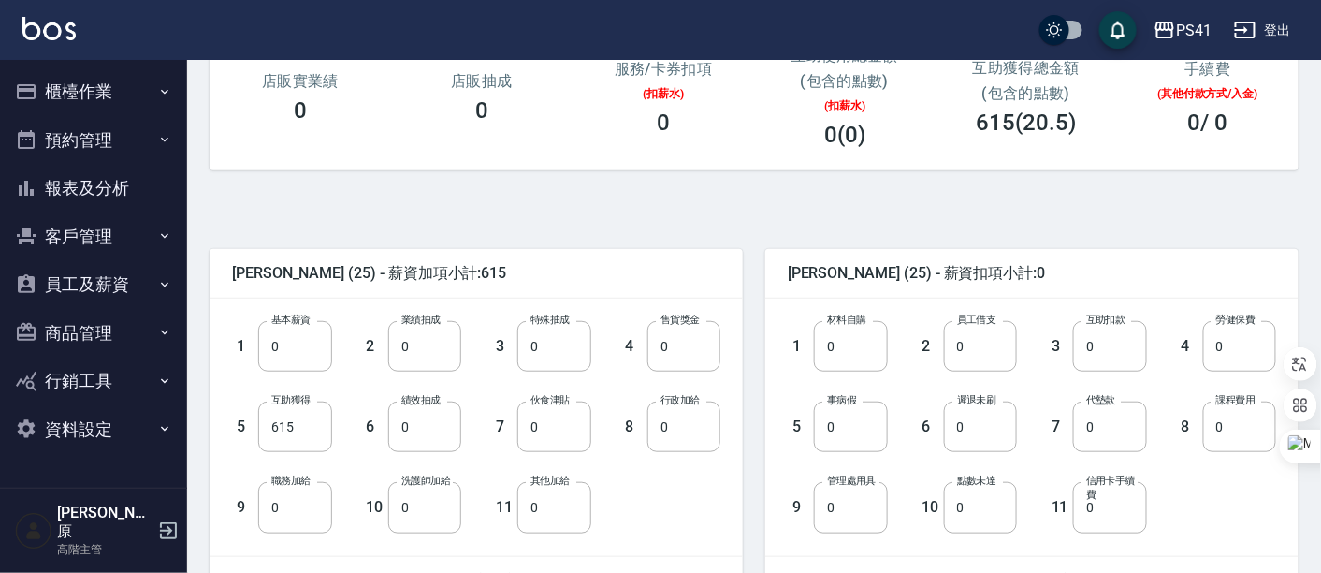
scroll to position [312, 0]
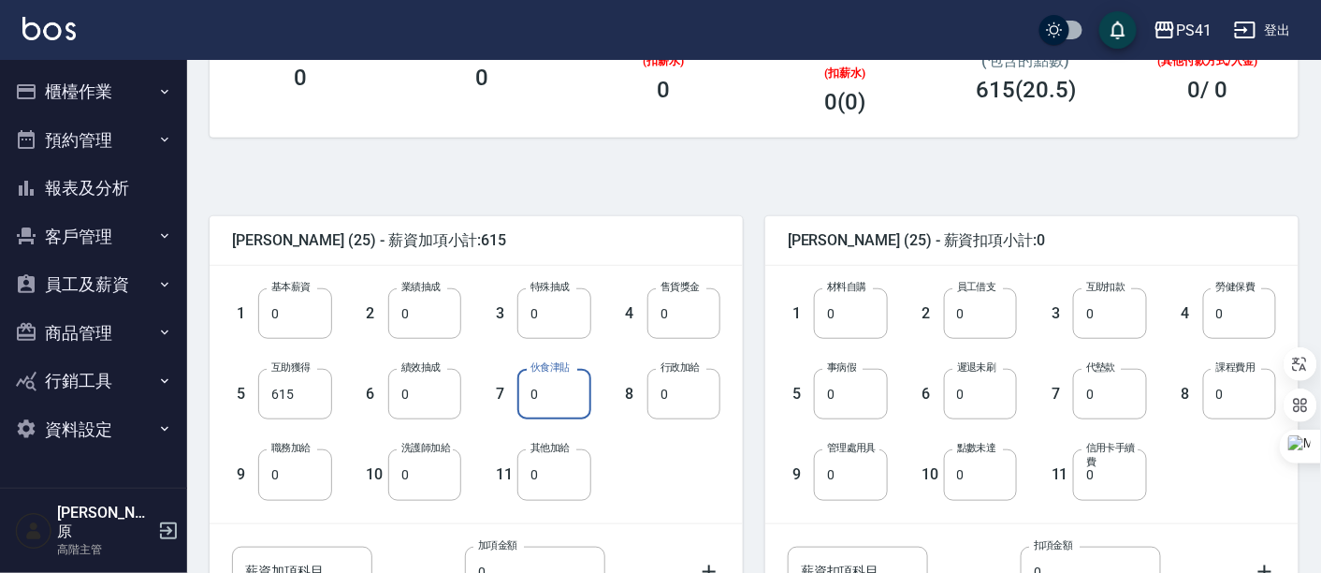
click at [537, 405] on input "0" at bounding box center [553, 394] width 73 height 51
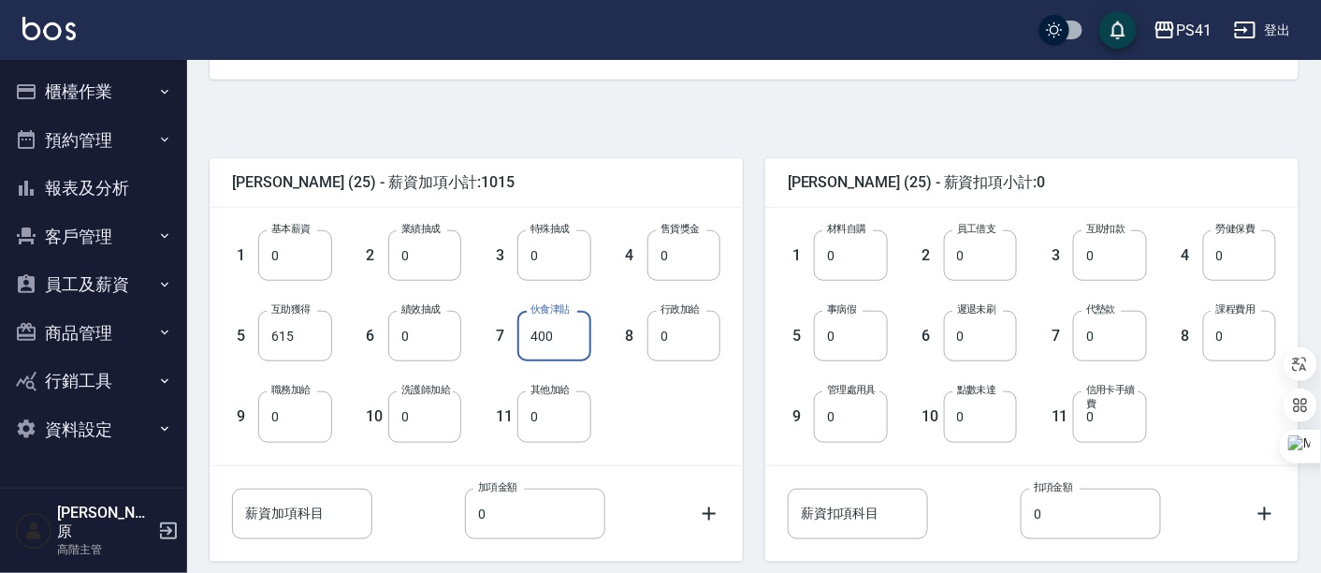
scroll to position [480, 0]
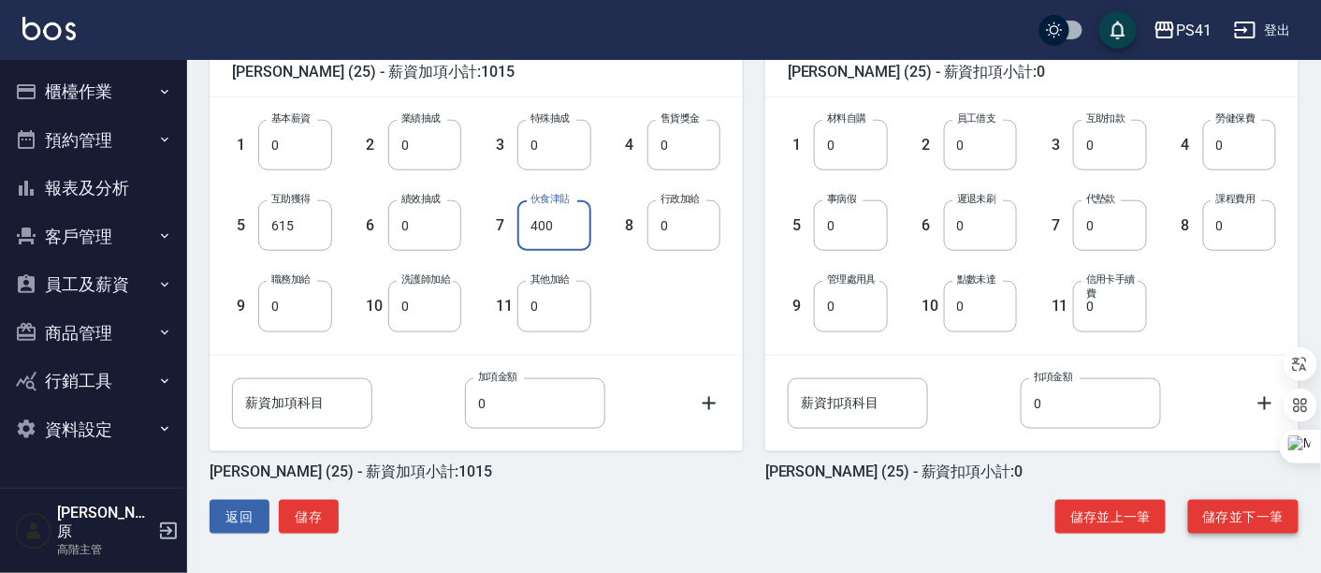
type input "400"
click at [1249, 509] on button "儲存並下一筆" at bounding box center [1243, 517] width 110 height 35
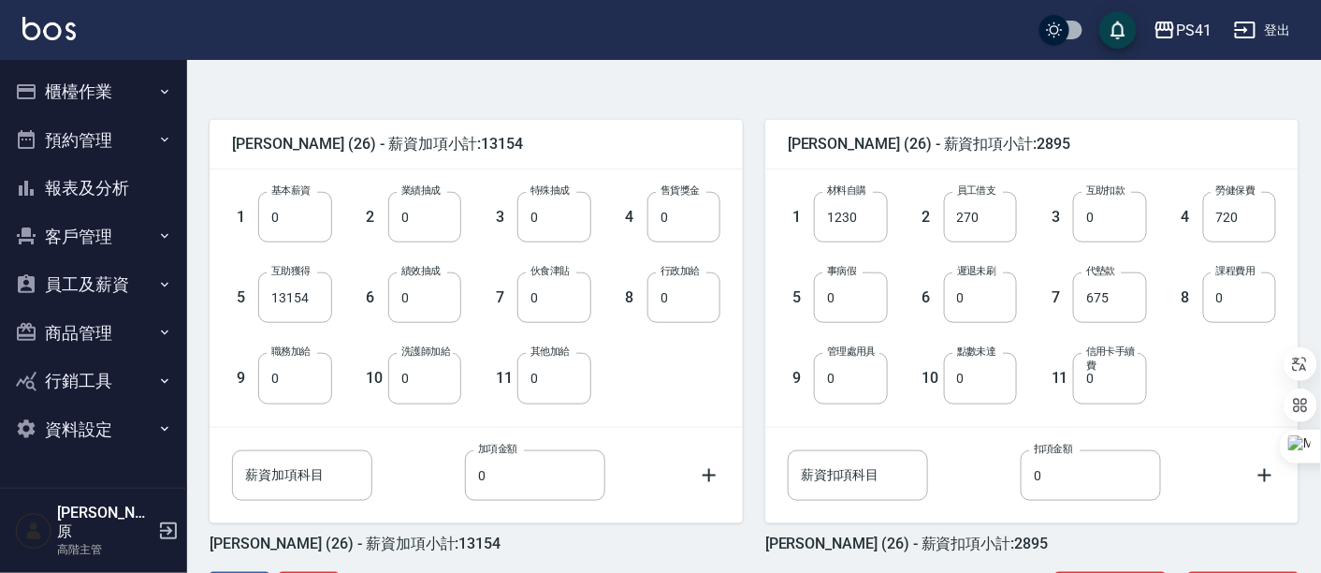
scroll to position [415, 0]
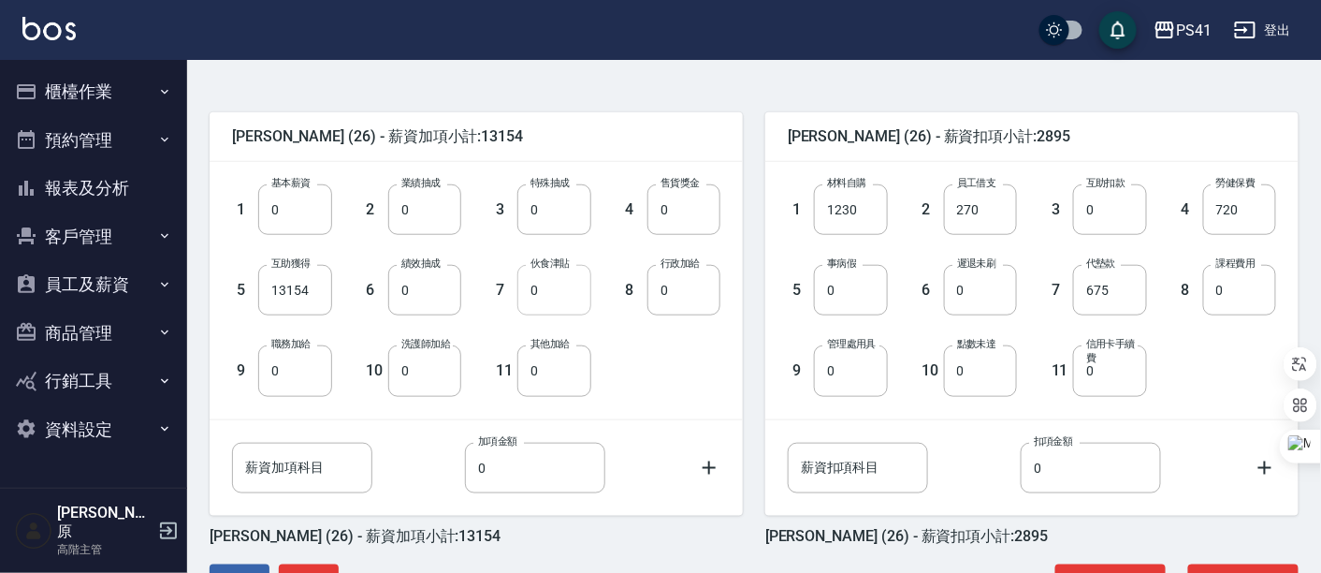
click at [526, 294] on input "0" at bounding box center [553, 290] width 73 height 51
type input "1750"
click at [663, 343] on div "1 基本薪資 0 基本薪資 2 業績抽成 0 業績抽成 3 特殊抽成 0 特殊抽成 4 售貨獎金 0 售貨獎金 5 互助獲得 13154 互助獲得 6 績效抽…" at bounding box center [461, 274] width 518 height 241
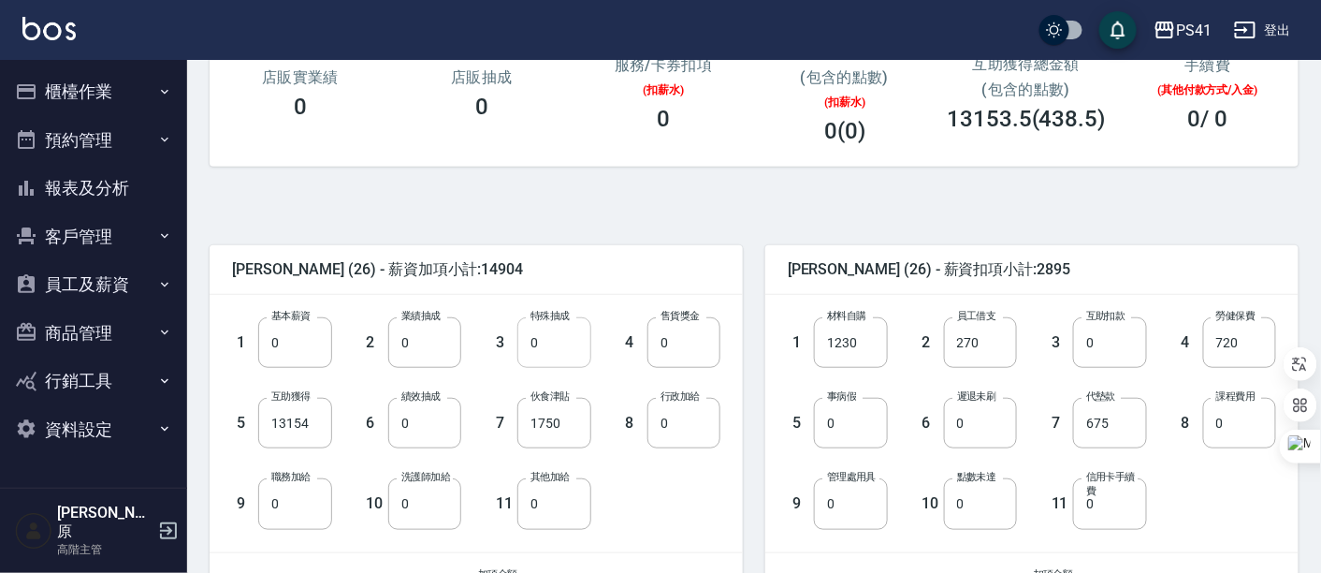
scroll to position [312, 0]
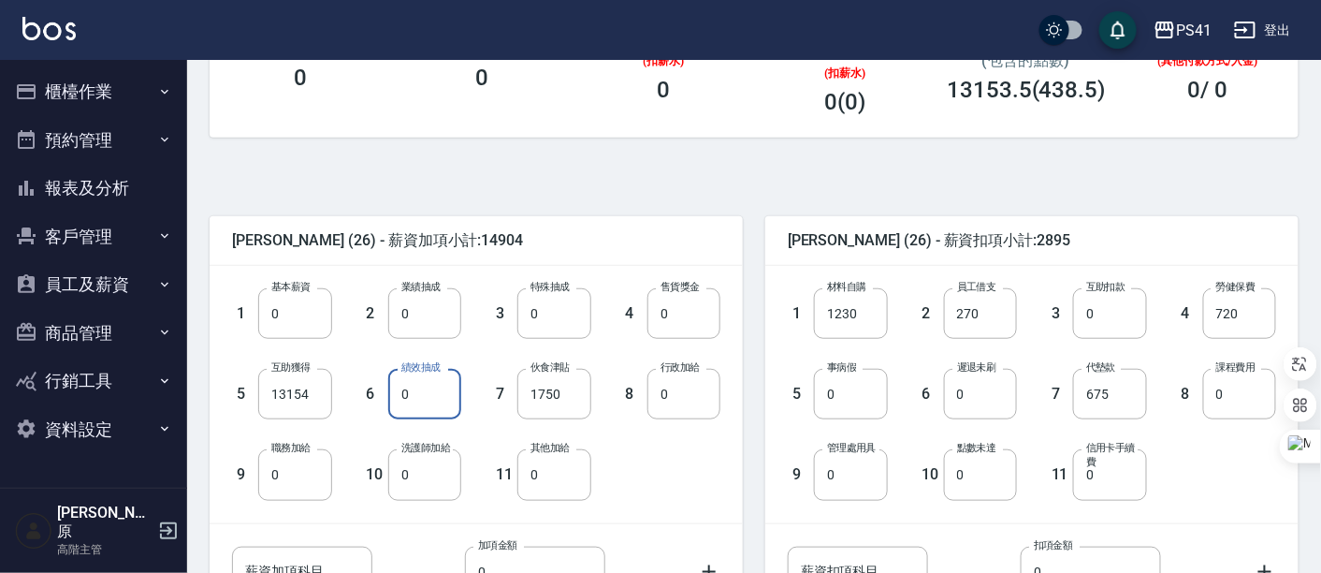
click at [430, 413] on input "0" at bounding box center [424, 394] width 73 height 51
type input "1885"
click at [668, 467] on div "1 基本薪資 0 基本薪資 2 業績抽成 0 業績抽成 3 特殊抽成 0 特殊抽成 4 售貨獎金 0 售貨獎金 5 互助獲得 13154 互助獲得 6 績效抽…" at bounding box center [461, 378] width 518 height 241
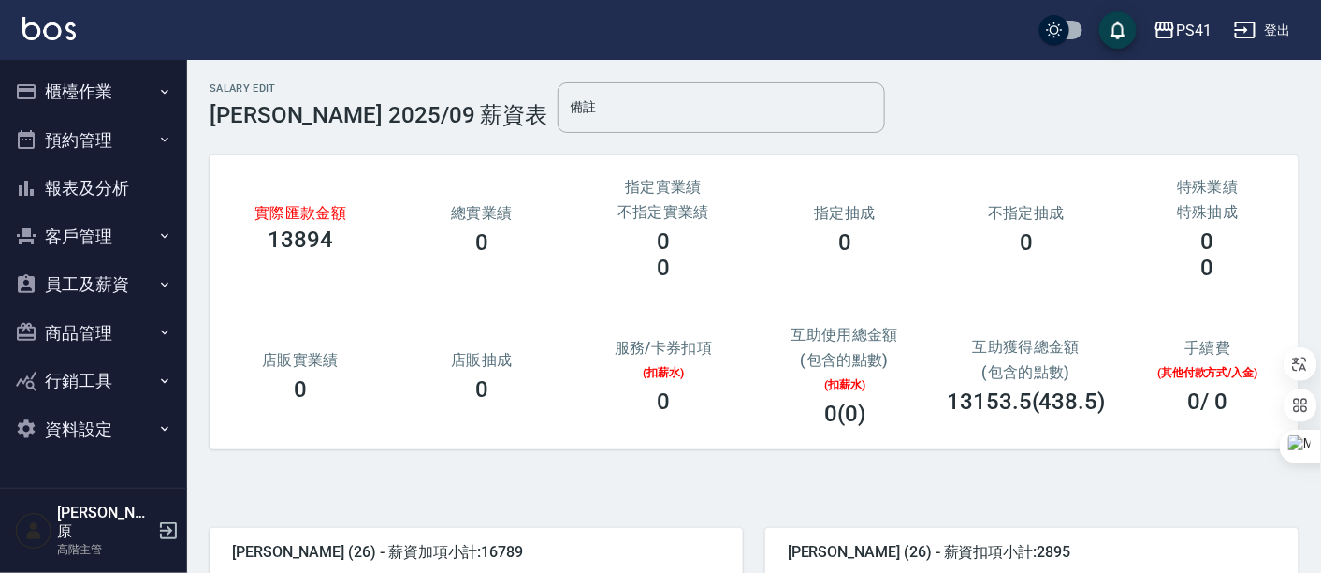
scroll to position [480, 0]
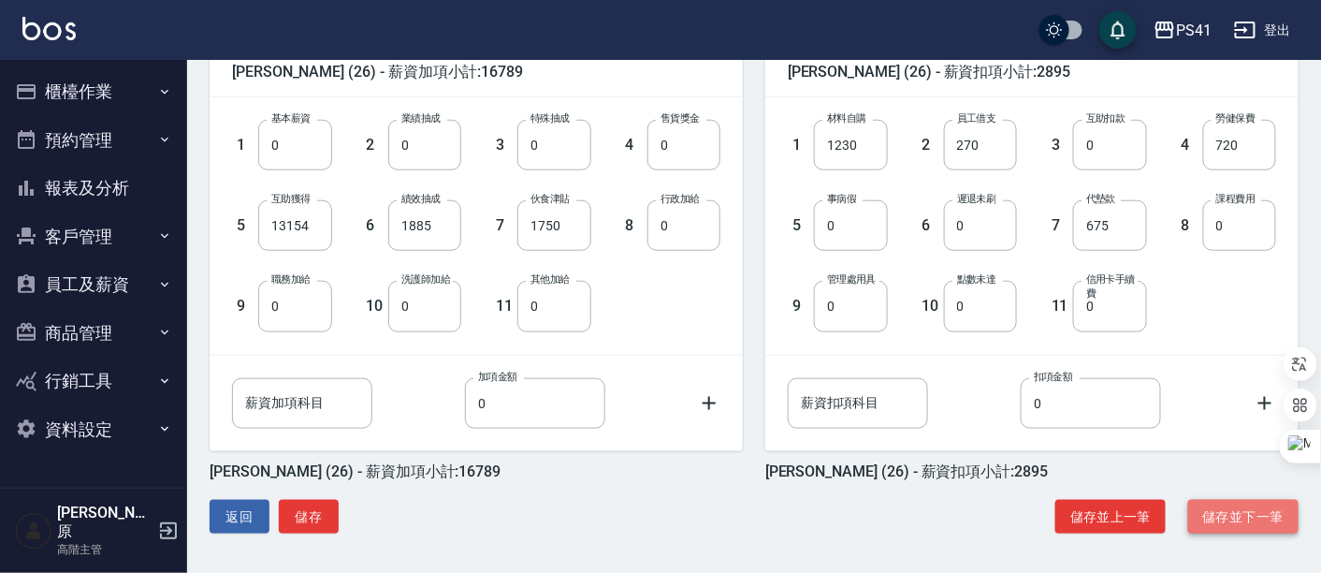
click at [1245, 524] on button "儲存並下一筆" at bounding box center [1243, 517] width 110 height 35
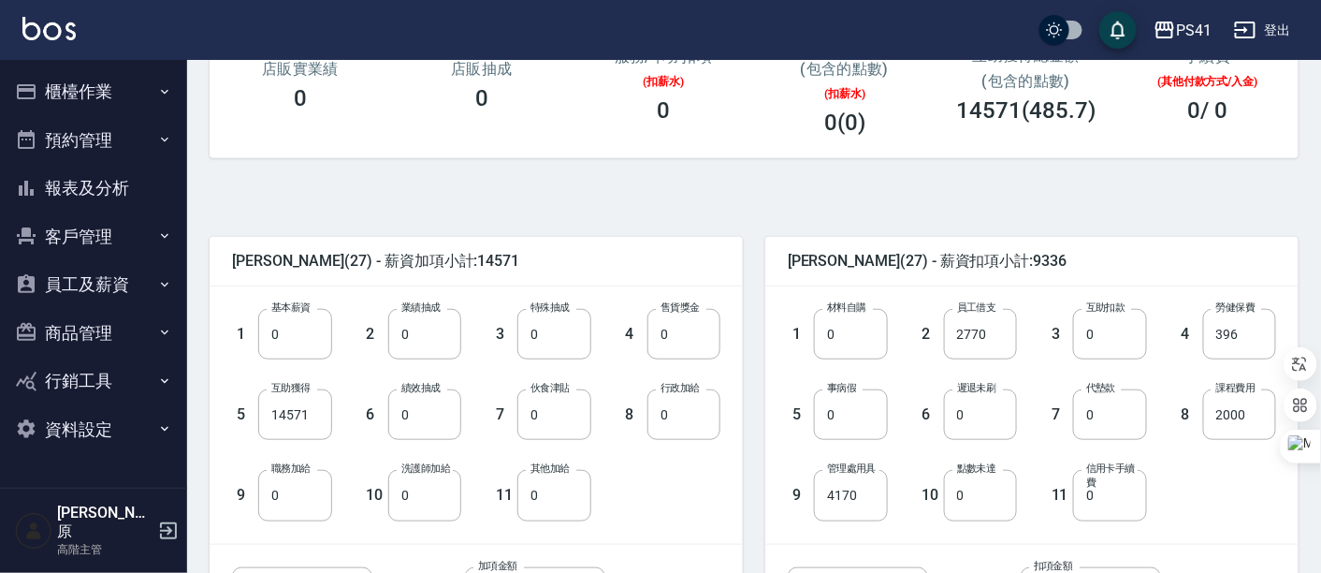
scroll to position [312, 0]
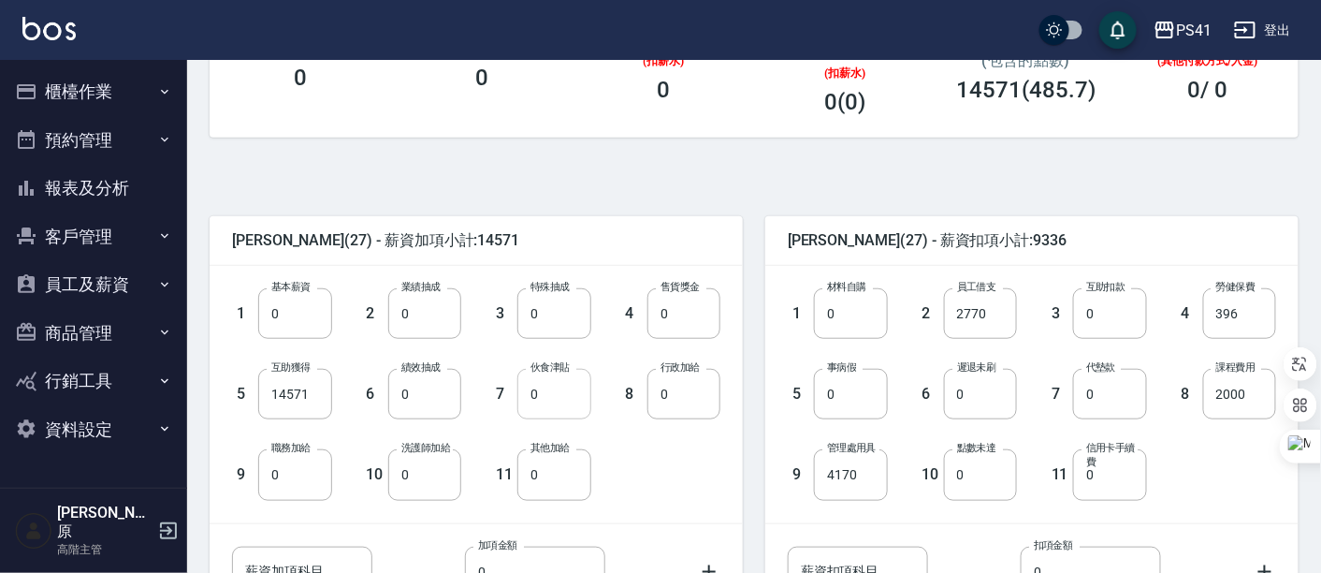
click at [548, 398] on input "0" at bounding box center [553, 394] width 73 height 51
type input "2600"
click at [684, 463] on div "1 基本薪資 0 基本薪資 2 業績抽成 0 業績抽成 3 特殊抽成 0 特殊抽成 4 售貨獎金 0 售貨獎金 5 互助獲得 14571 互助獲得 6 績效抽…" at bounding box center [461, 378] width 518 height 241
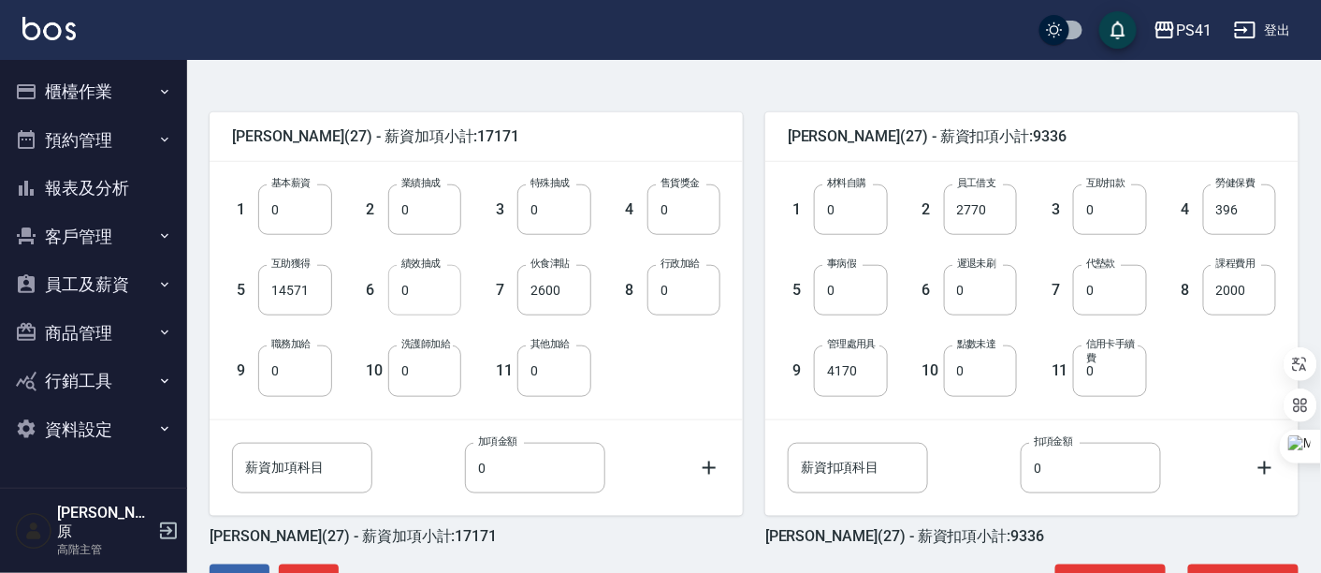
click at [441, 300] on input "0" at bounding box center [424, 290] width 73 height 51
type input "2357"
click at [631, 372] on div "1 基本薪資 0 基本薪資 2 業績抽成 0 業績抽成 3 特殊抽成 0 特殊抽成 4 售貨獎金 0 售貨獎金 5 互助獲得 14571 互助獲得 6 績效抽…" at bounding box center [461, 274] width 518 height 241
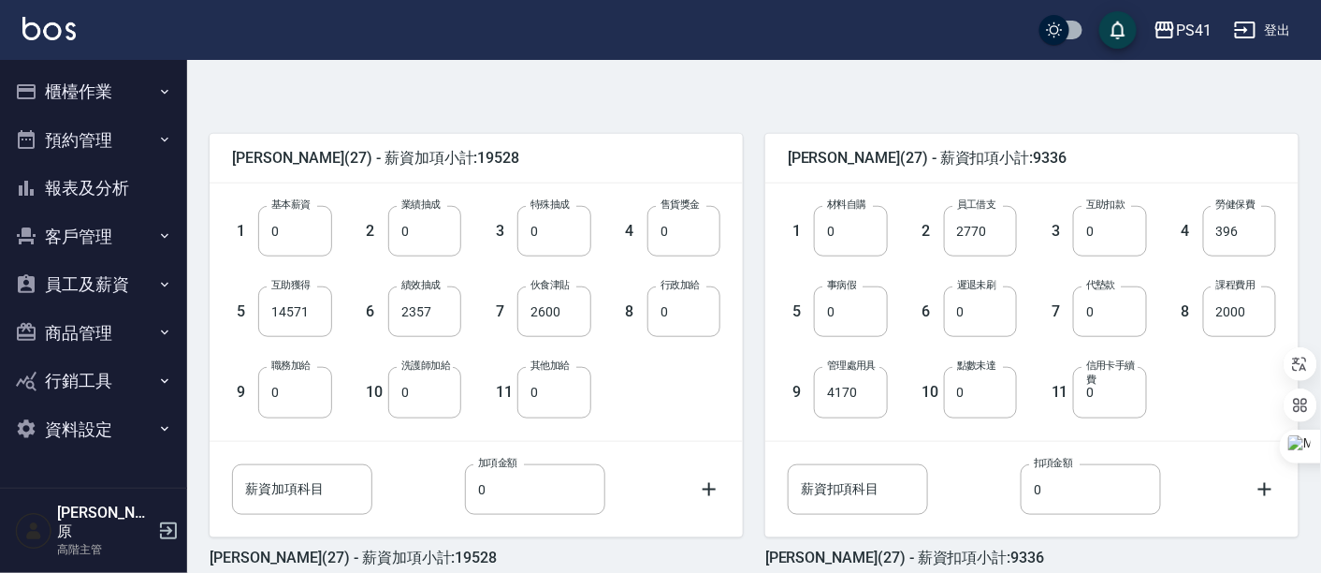
scroll to position [480, 0]
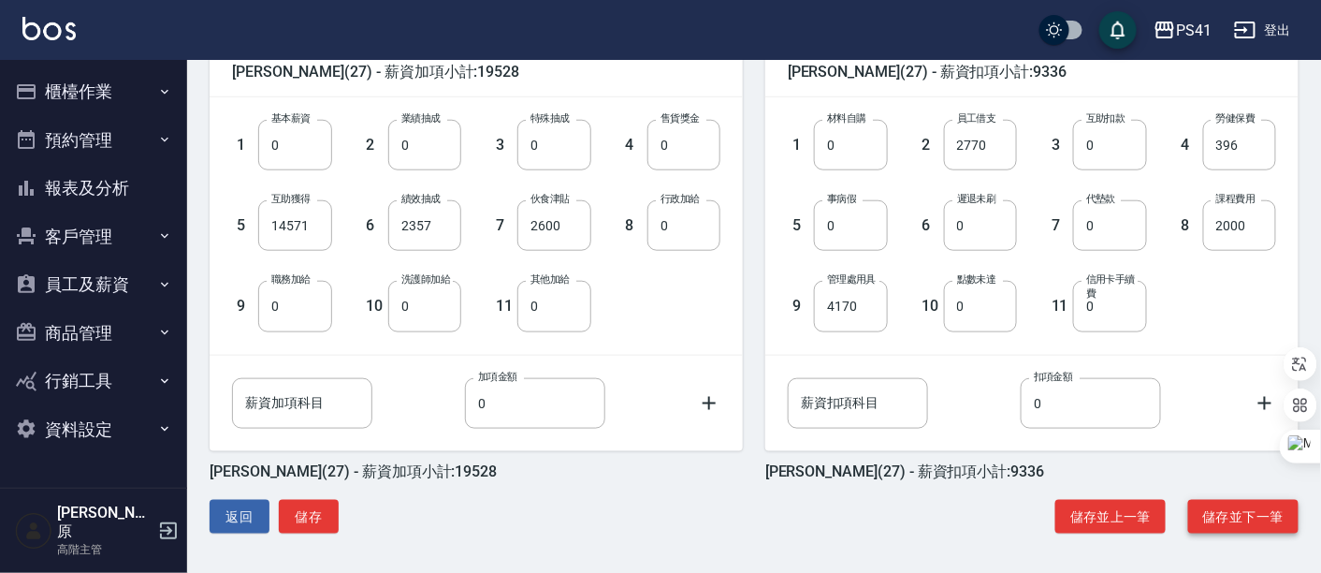
click at [1265, 516] on button "儲存並下一筆" at bounding box center [1243, 517] width 110 height 35
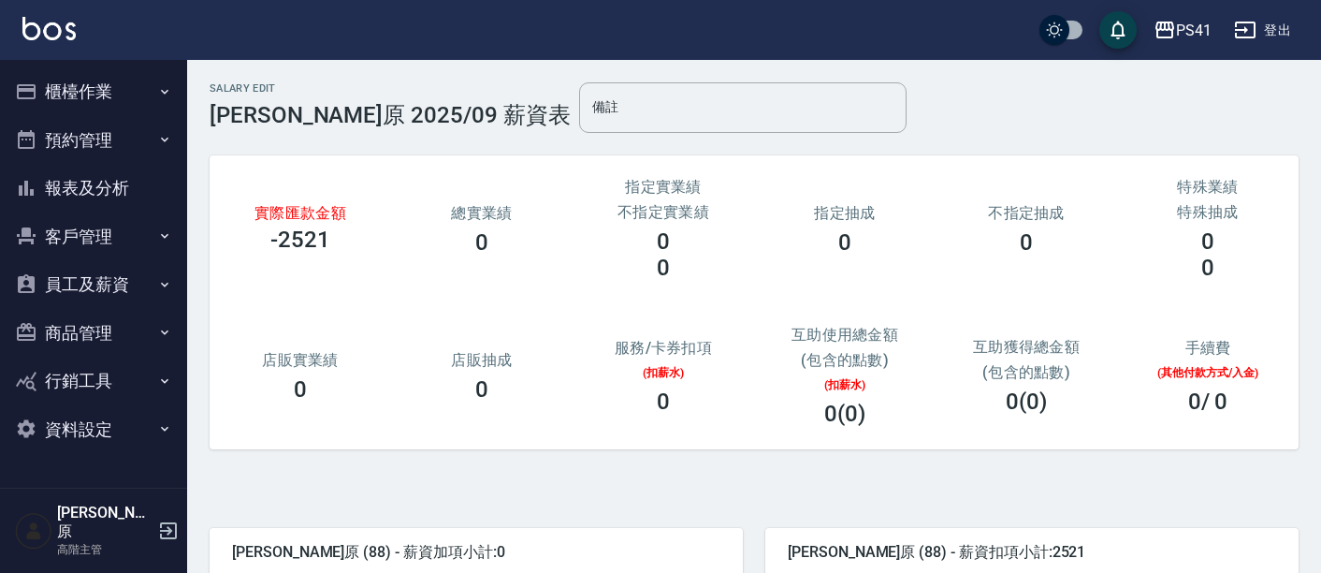
scroll to position [312, 0]
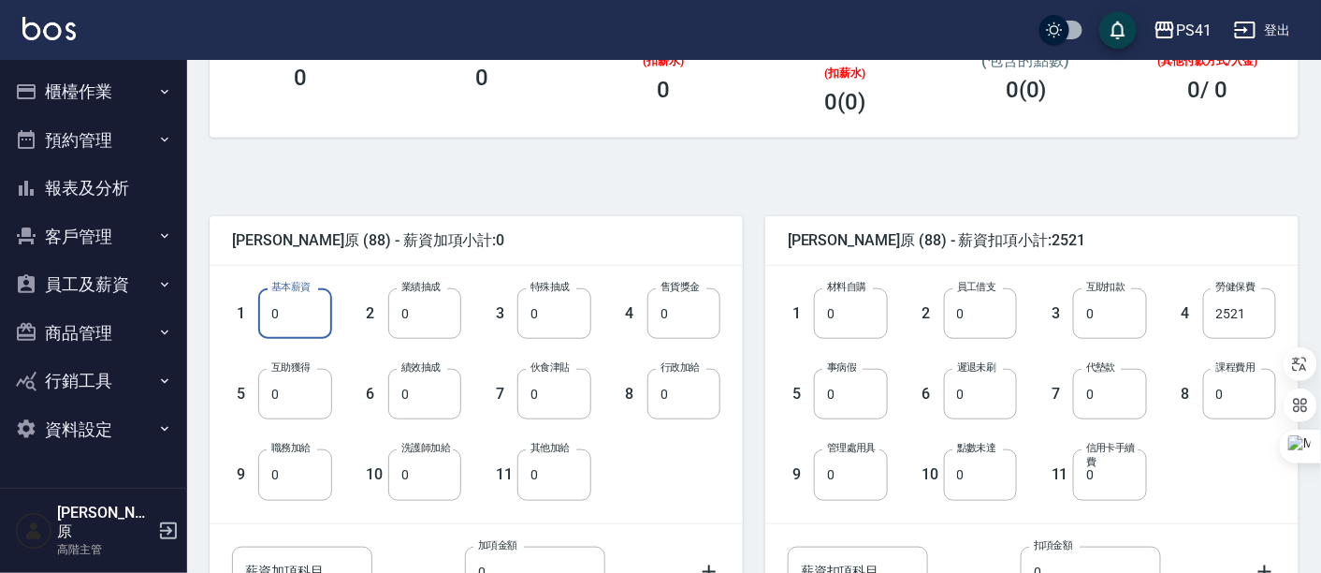
click at [292, 322] on input "0" at bounding box center [294, 313] width 73 height 51
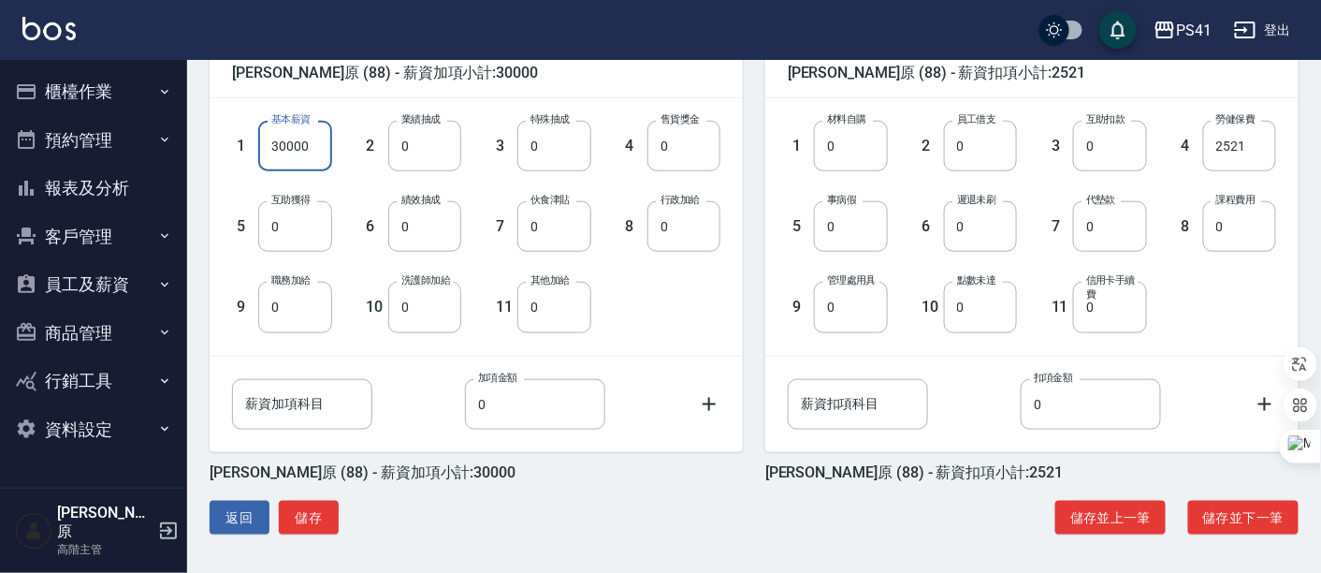
scroll to position [480, 0]
type input "30000"
click at [1251, 522] on button "儲存並下一筆" at bounding box center [1243, 517] width 110 height 35
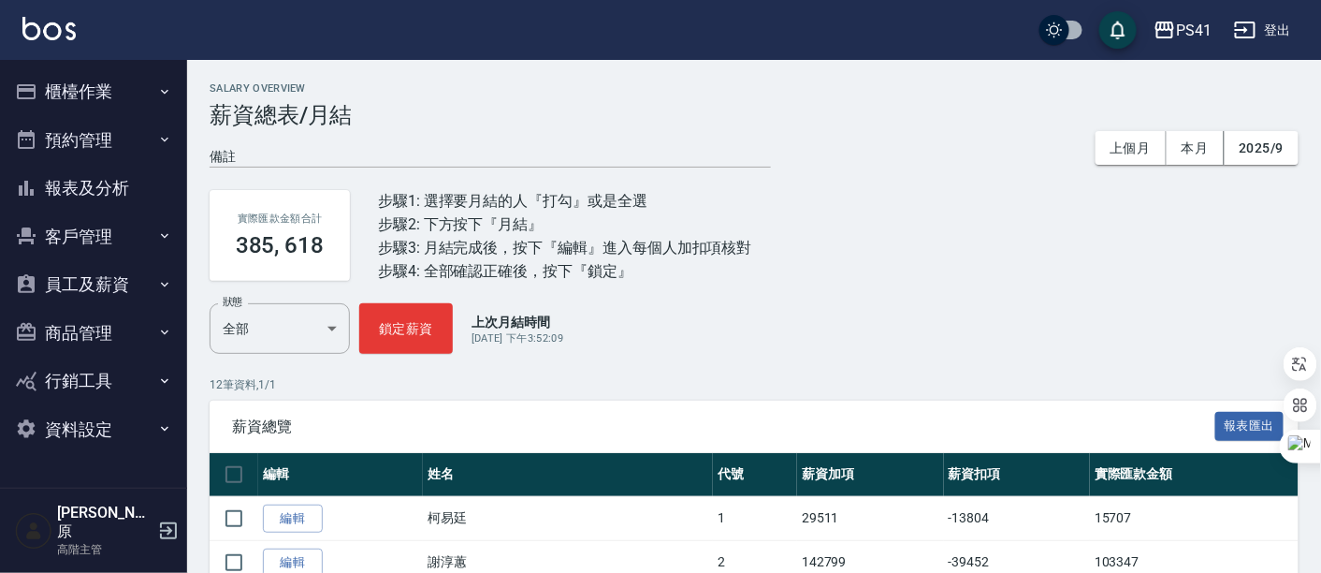
click at [77, 103] on button "櫃檯作業" at bounding box center [93, 91] width 172 height 49
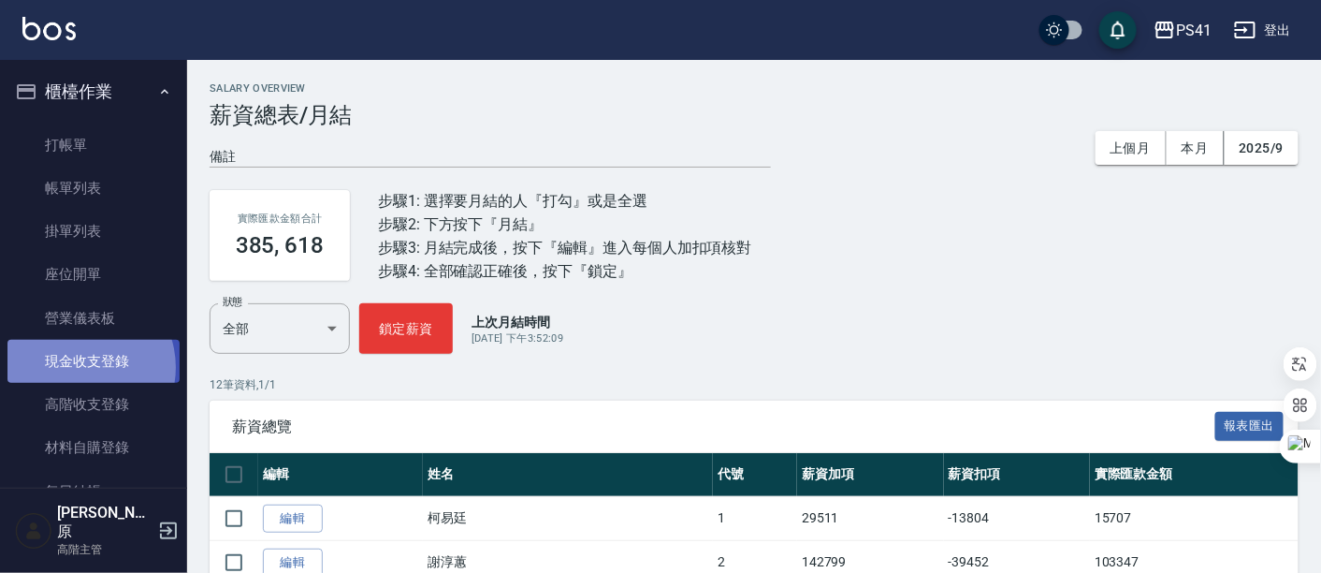
click at [78, 368] on link "現金收支登錄" at bounding box center [93, 361] width 172 height 43
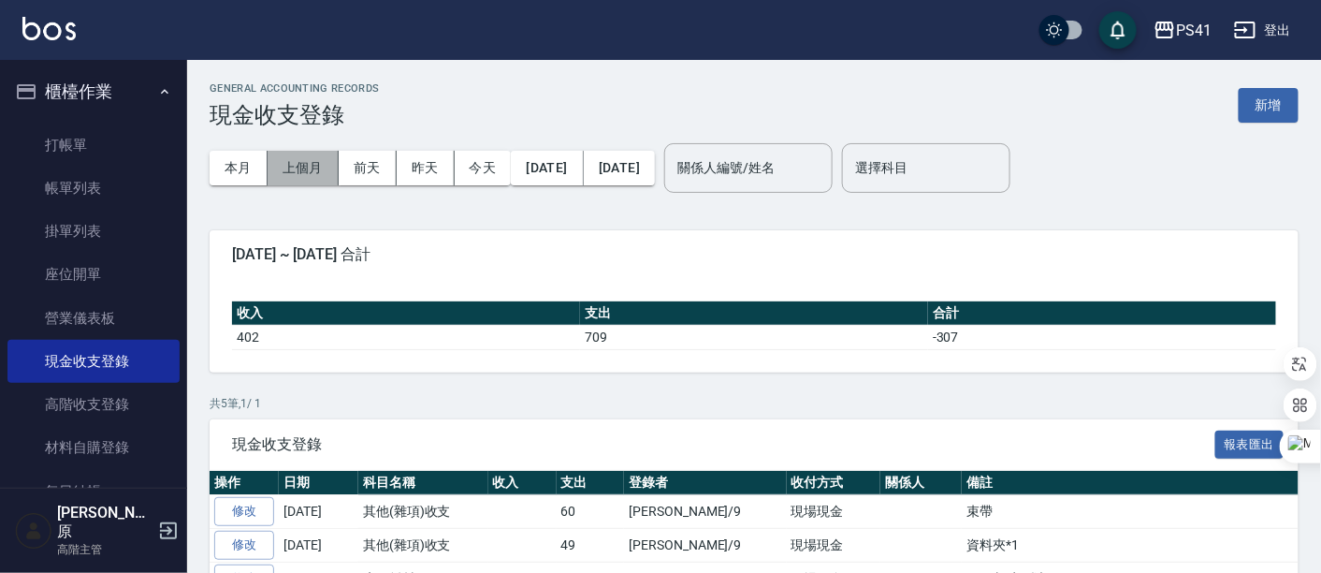
click at [303, 164] on button "上個月" at bounding box center [303, 168] width 71 height 35
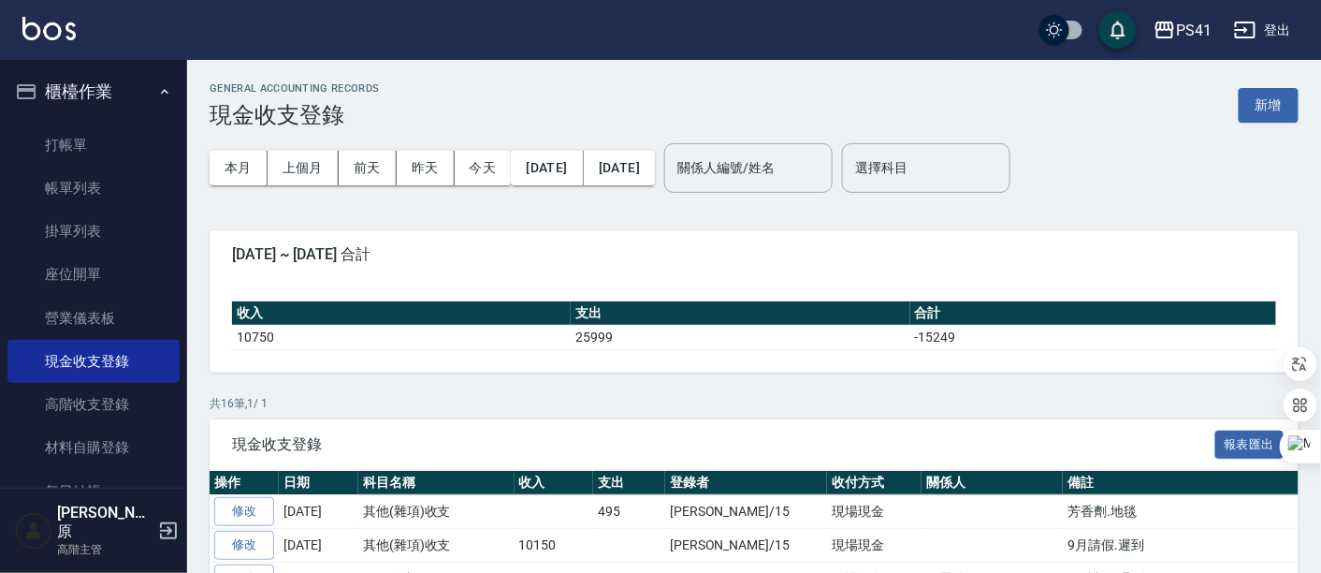
click at [98, 92] on button "櫃檯作業" at bounding box center [93, 91] width 172 height 49
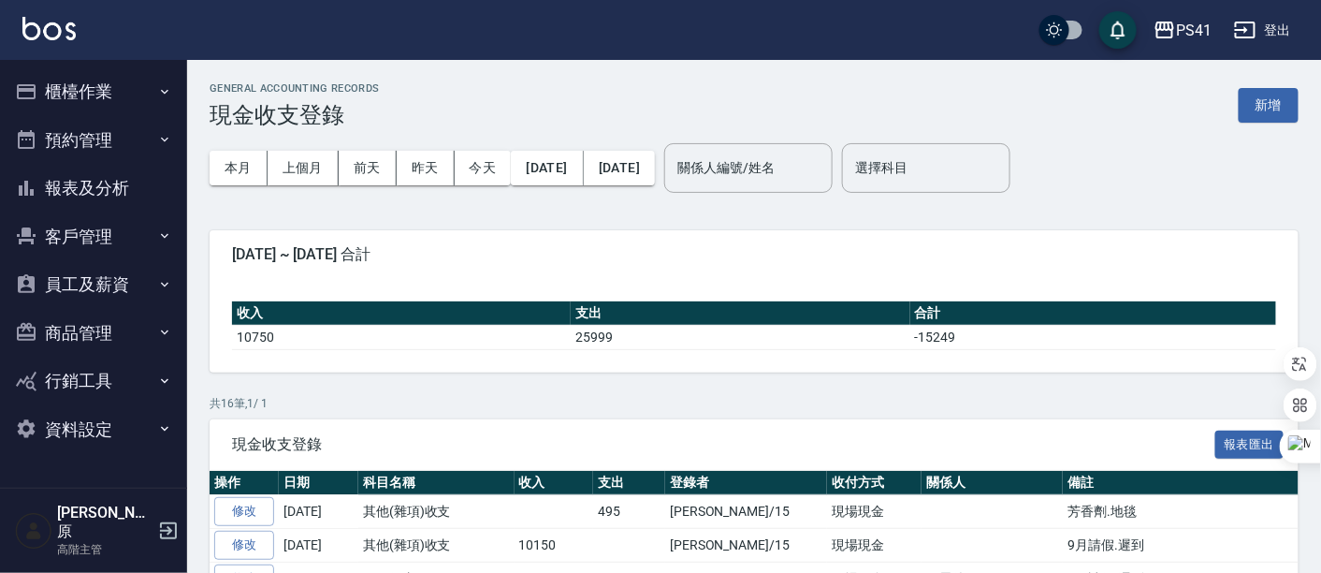
click at [94, 180] on button "報表及分析" at bounding box center [93, 188] width 172 height 49
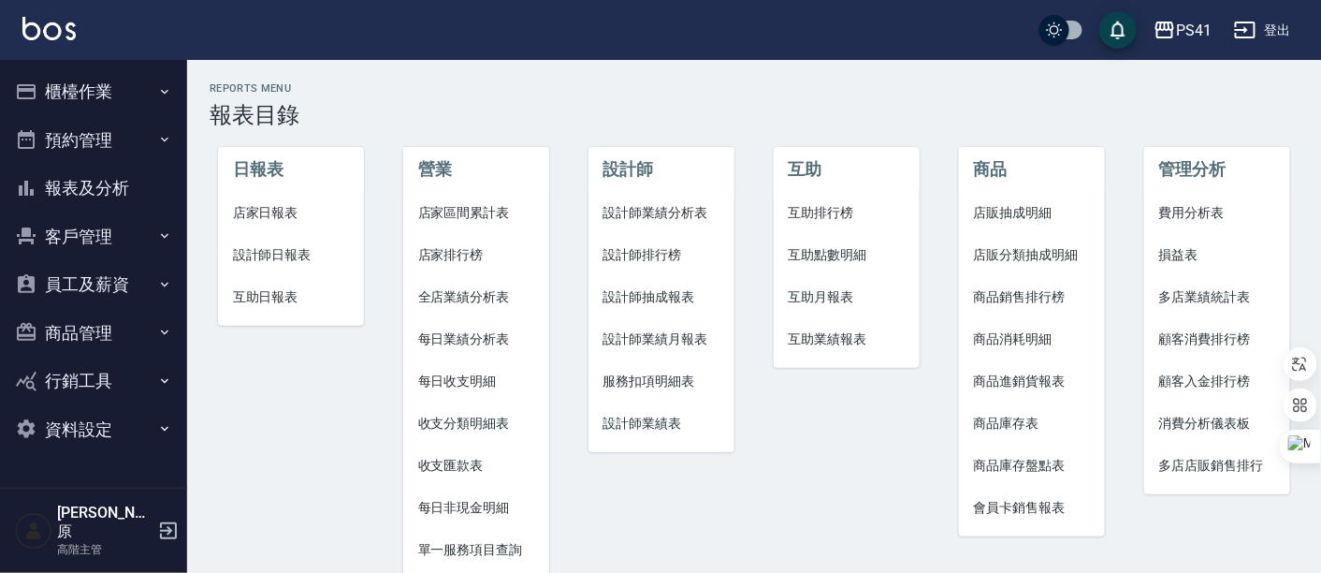
click at [277, 220] on span "店家日報表" at bounding box center [291, 213] width 117 height 20
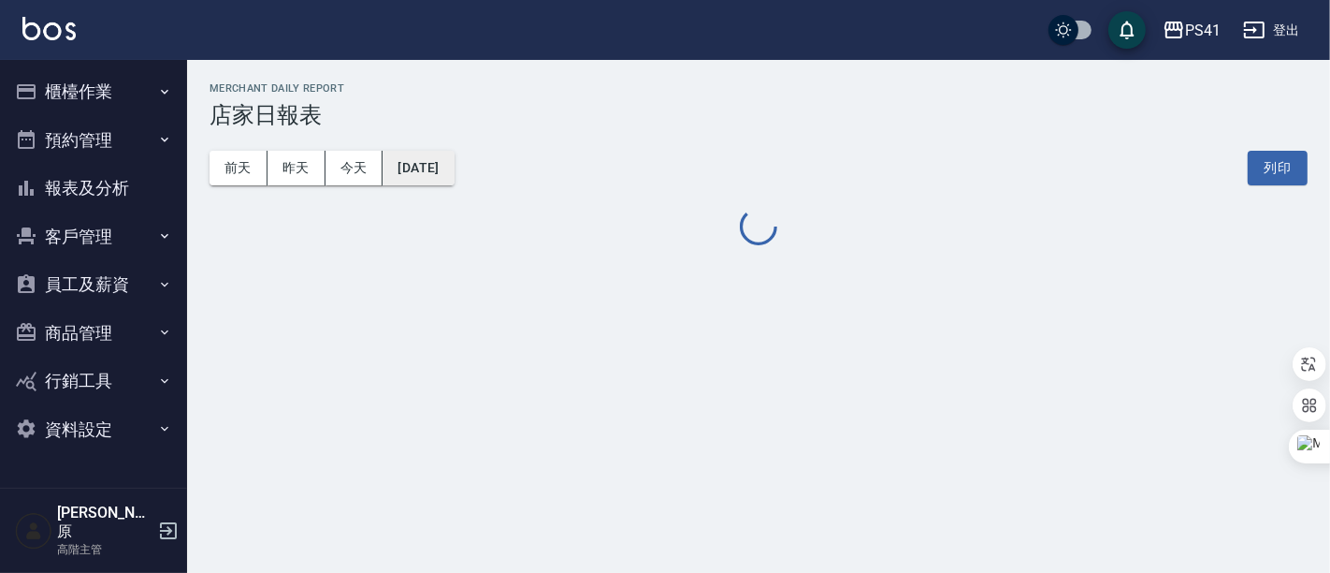
click at [451, 161] on button "[DATE]" at bounding box center [418, 168] width 71 height 35
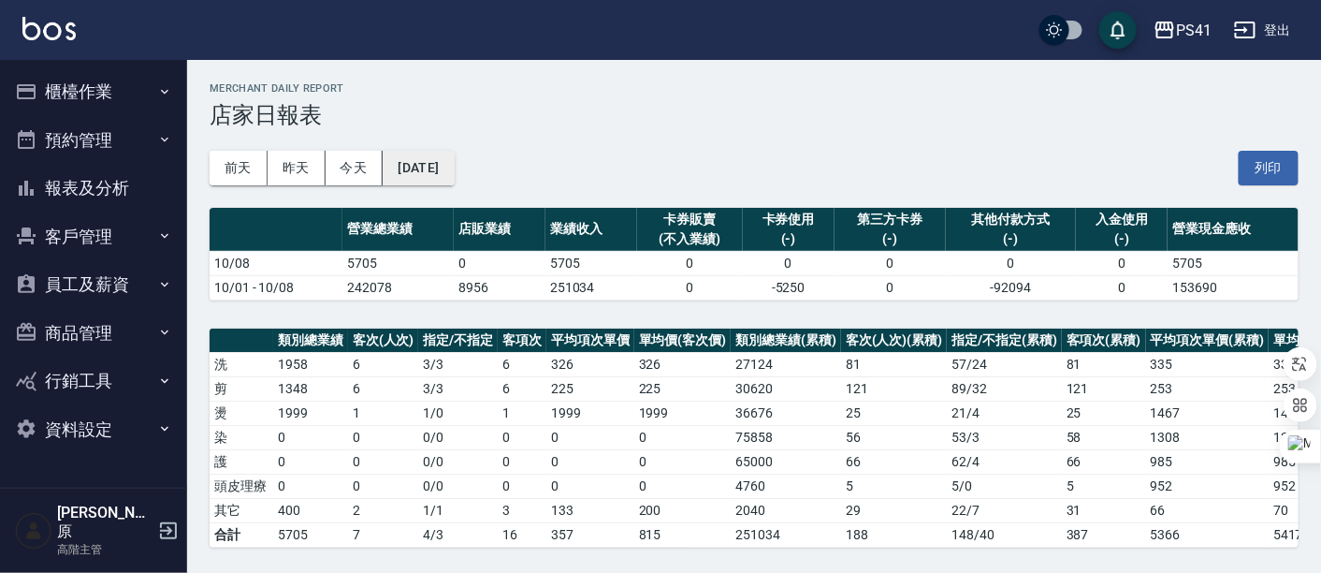
click at [449, 177] on button "[DATE]" at bounding box center [418, 168] width 71 height 35
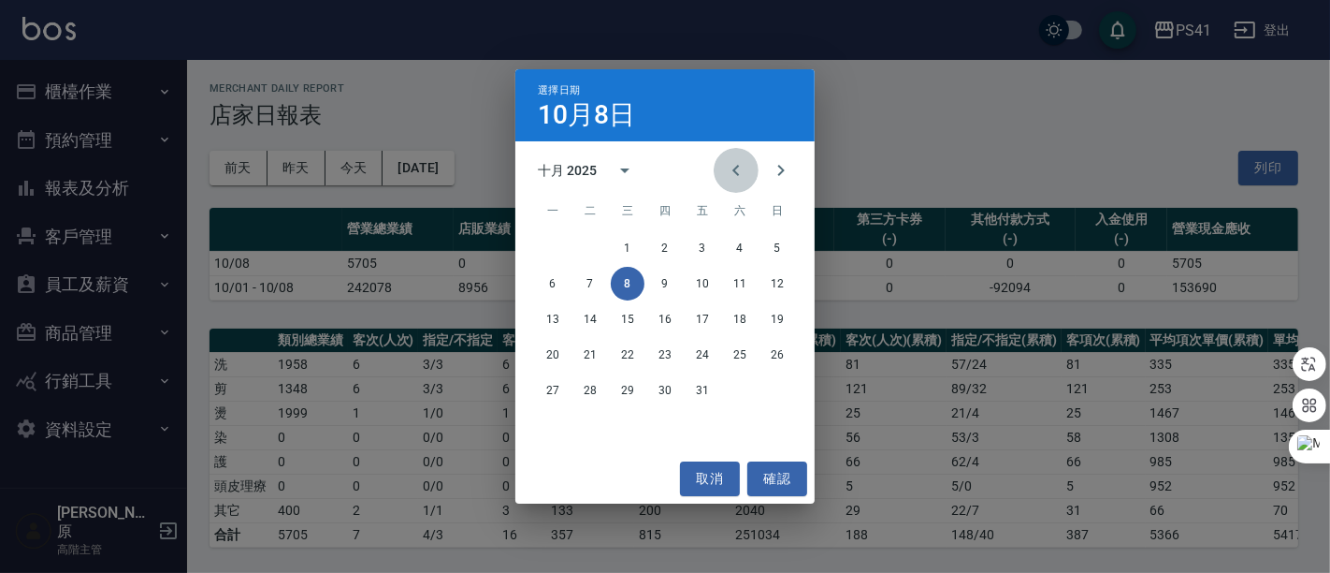
click at [741, 169] on icon "Previous month" at bounding box center [736, 170] width 22 height 22
click at [601, 394] on button "30" at bounding box center [590, 390] width 34 height 34
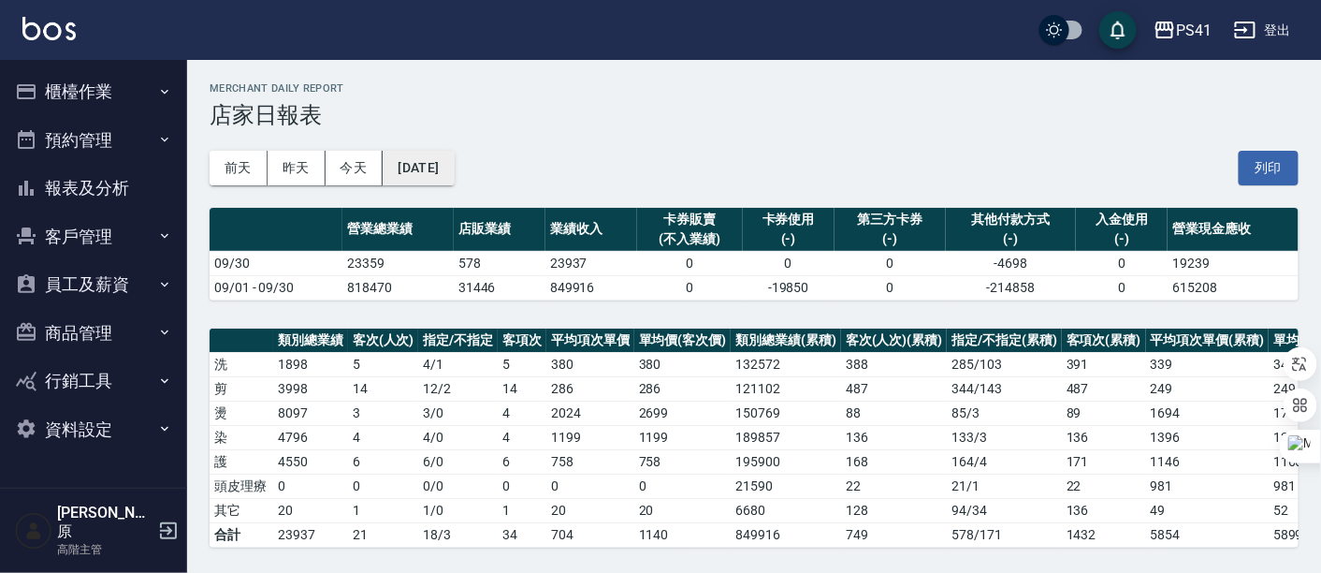
click at [447, 174] on button "[DATE]" at bounding box center [418, 168] width 71 height 35
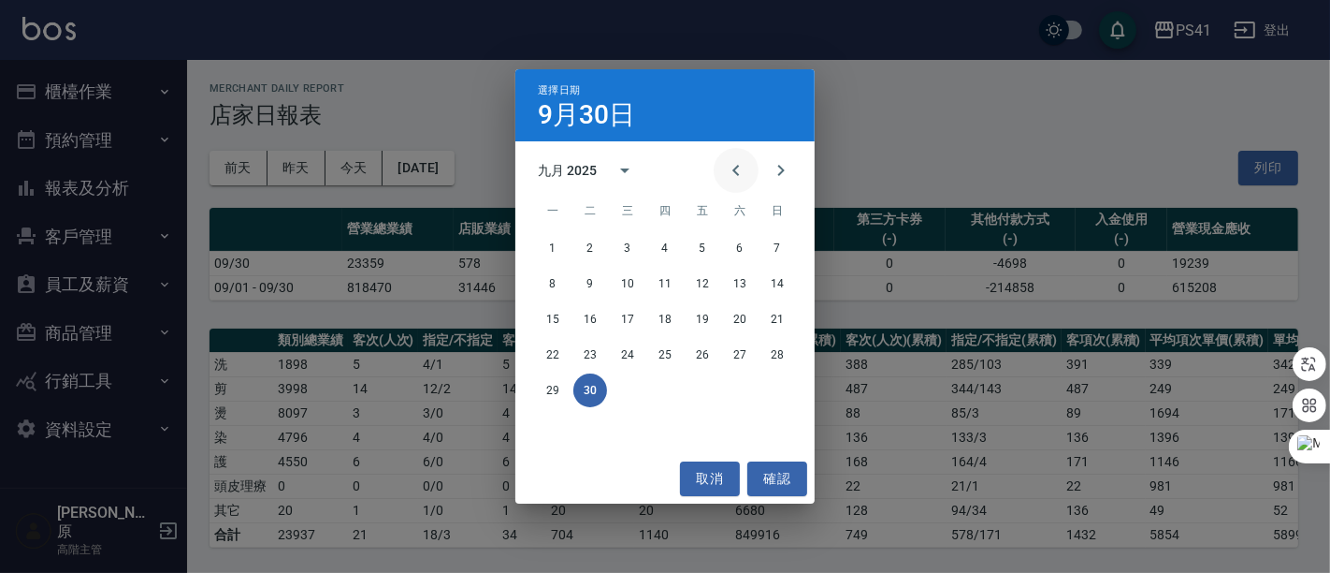
click at [740, 167] on icon "Previous month" at bounding box center [736, 170] width 22 height 22
click at [790, 398] on button "31" at bounding box center [778, 390] width 34 height 34
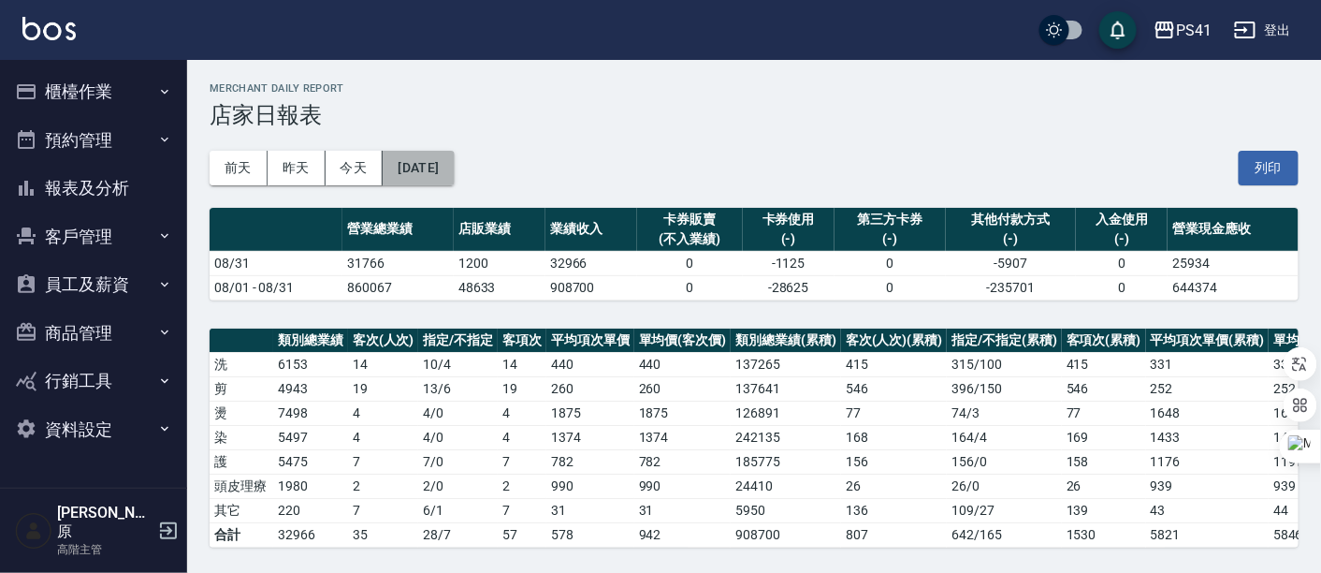
click at [447, 173] on button "[DATE]" at bounding box center [418, 168] width 71 height 35
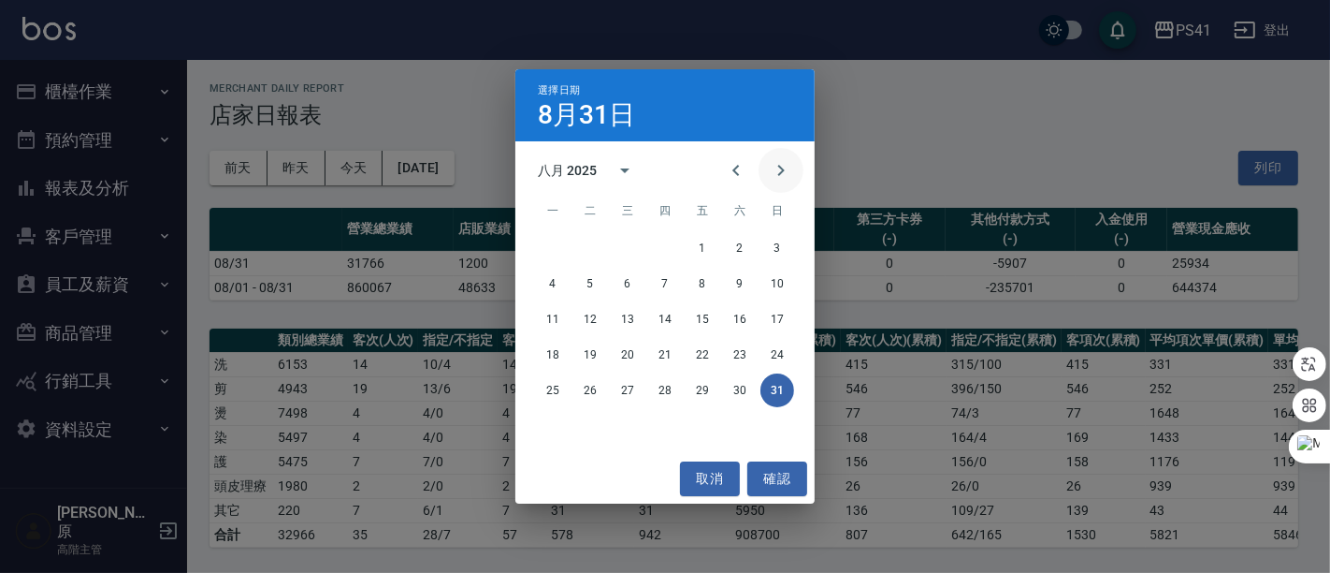
click at [790, 167] on icon "Next month" at bounding box center [781, 170] width 22 height 22
click at [590, 388] on button "30" at bounding box center [590, 390] width 34 height 34
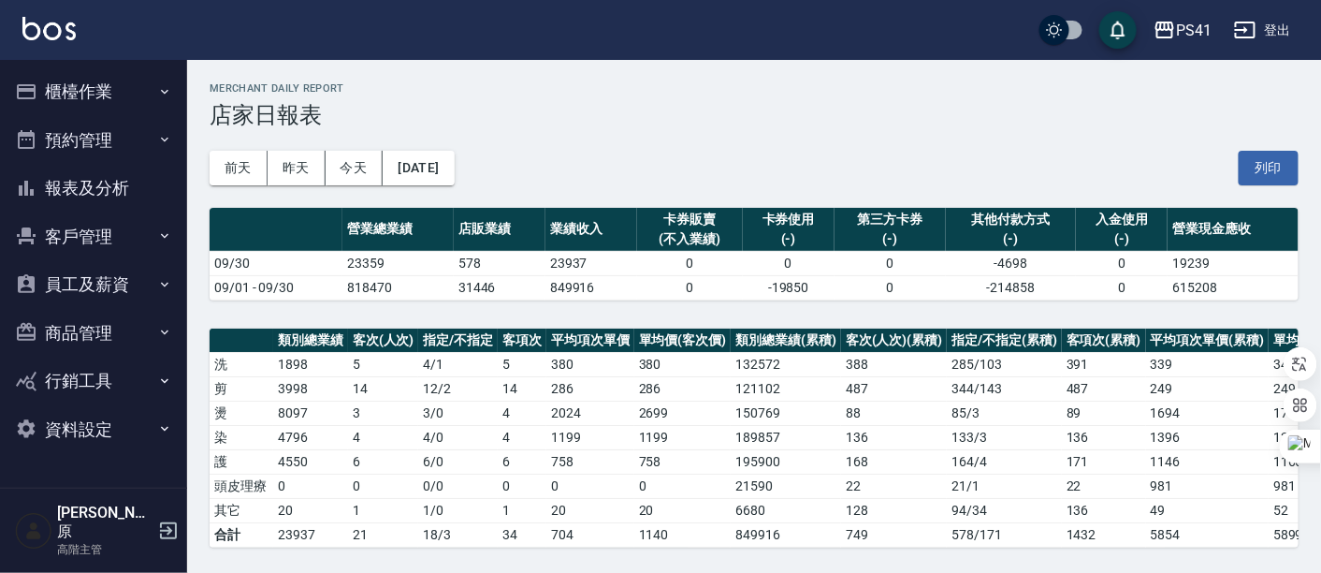
click at [75, 279] on button "員工及薪資" at bounding box center [93, 284] width 172 height 49
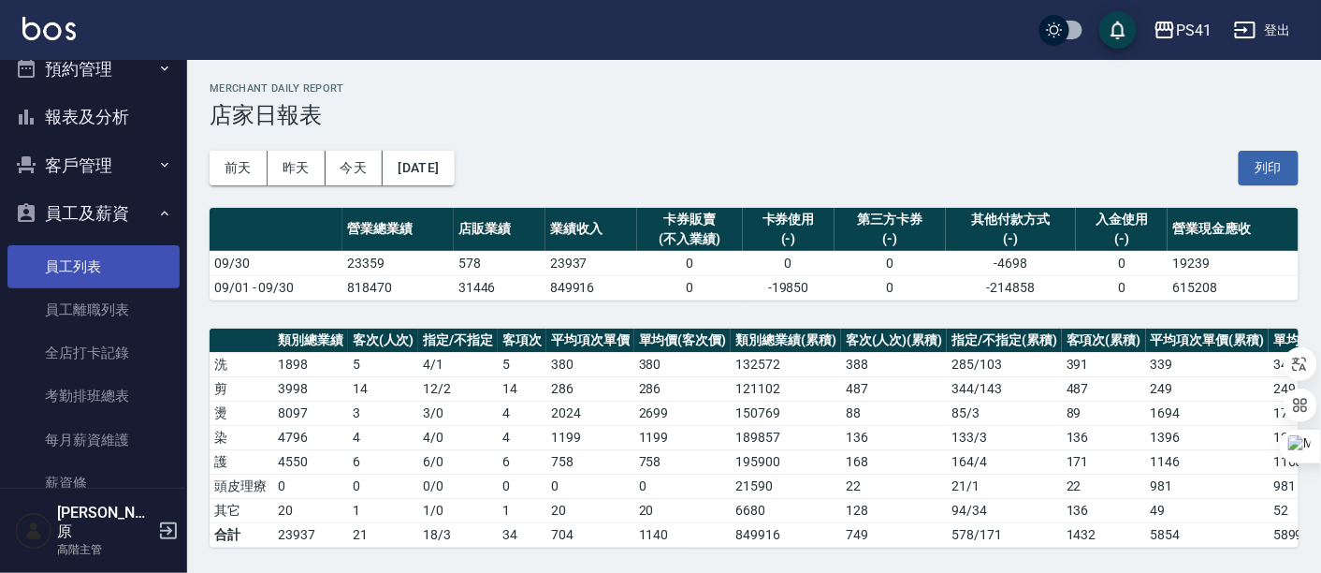
scroll to position [104, 0]
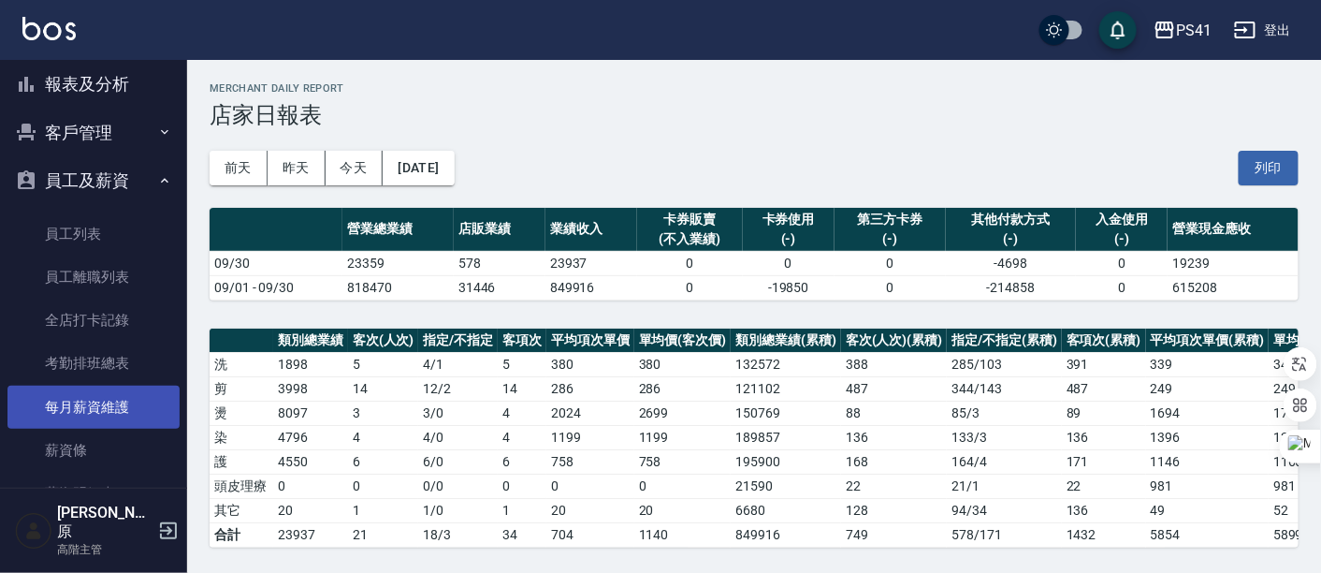
click at [88, 416] on link "每月薪資維護" at bounding box center [93, 406] width 172 height 43
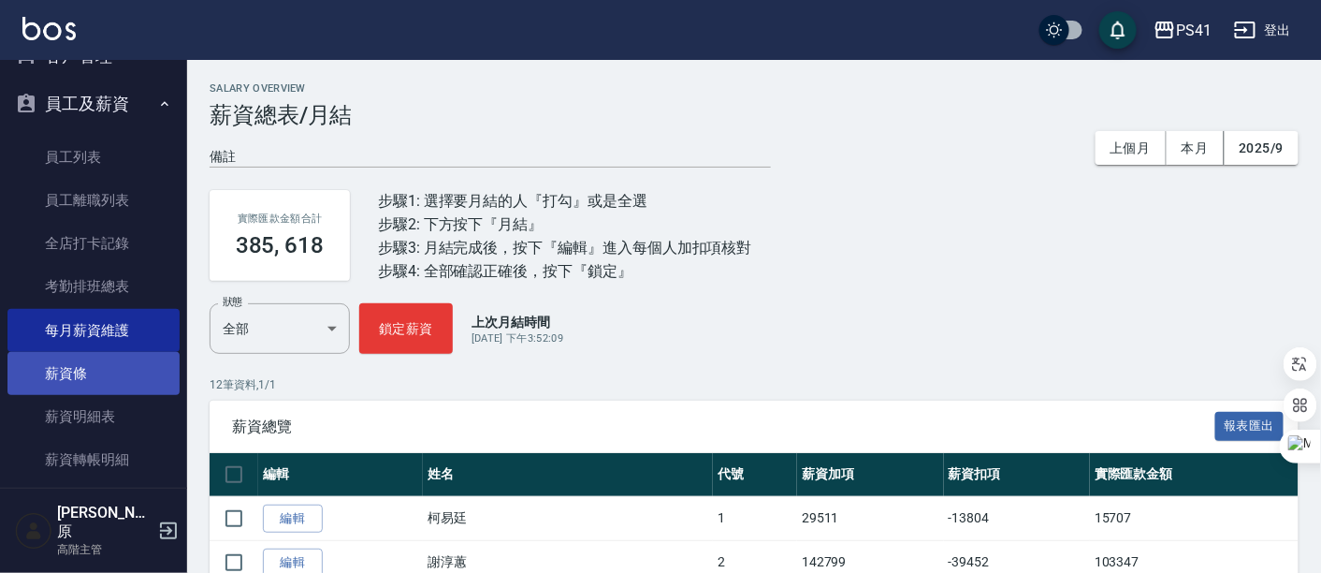
scroll to position [208, 0]
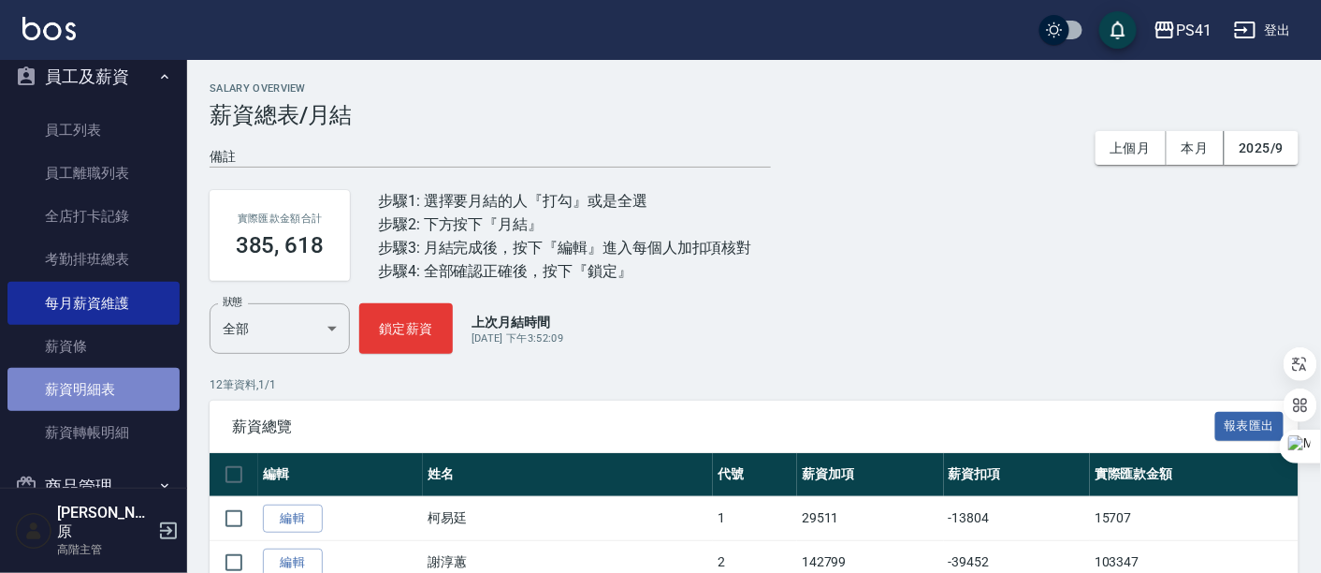
click at [104, 401] on link "薪資明細表" at bounding box center [93, 389] width 172 height 43
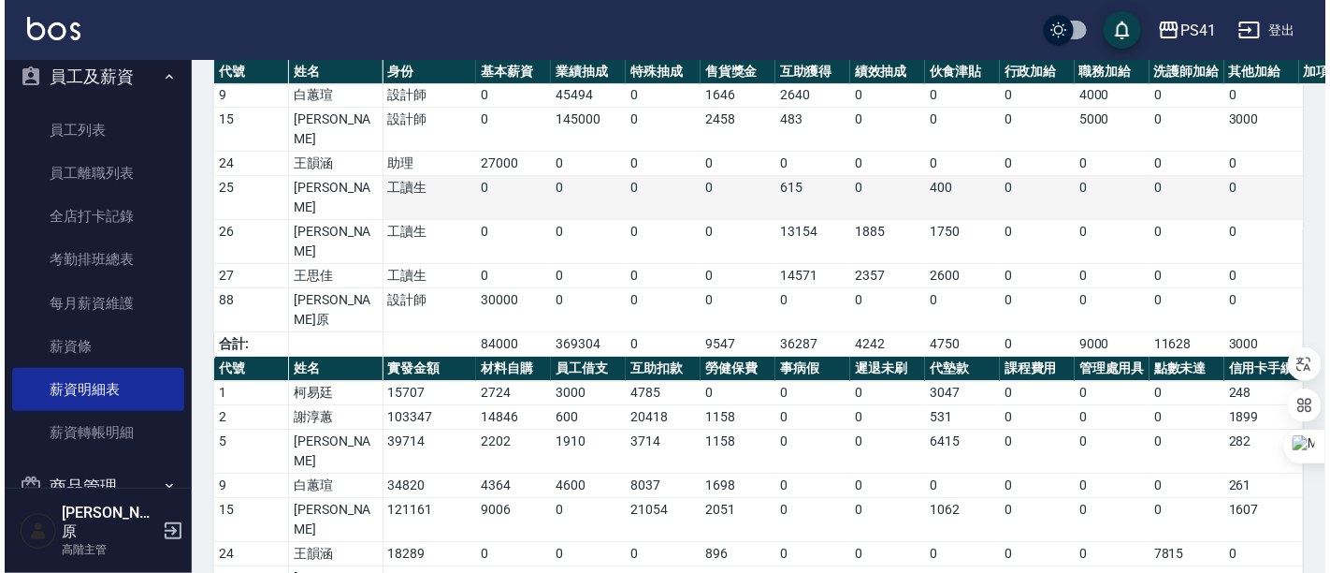
scroll to position [253, 0]
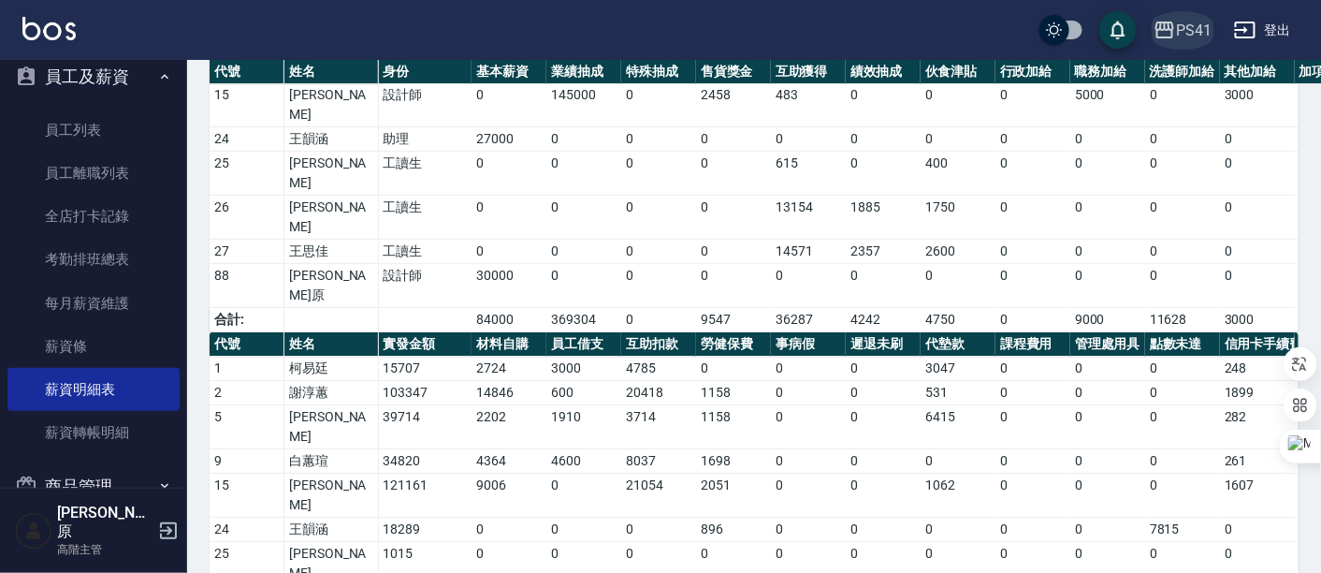
click at [1186, 31] on div "PS41" at bounding box center [1194, 30] width 36 height 23
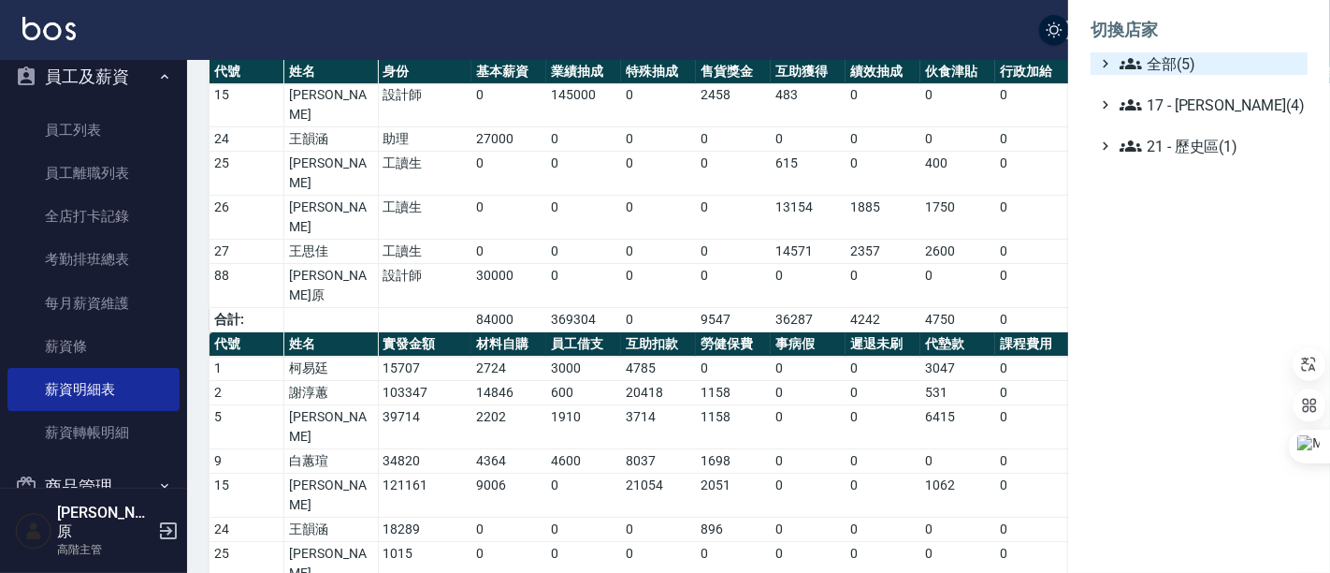
click at [1202, 58] on span "全部(5)" at bounding box center [1210, 63] width 181 height 22
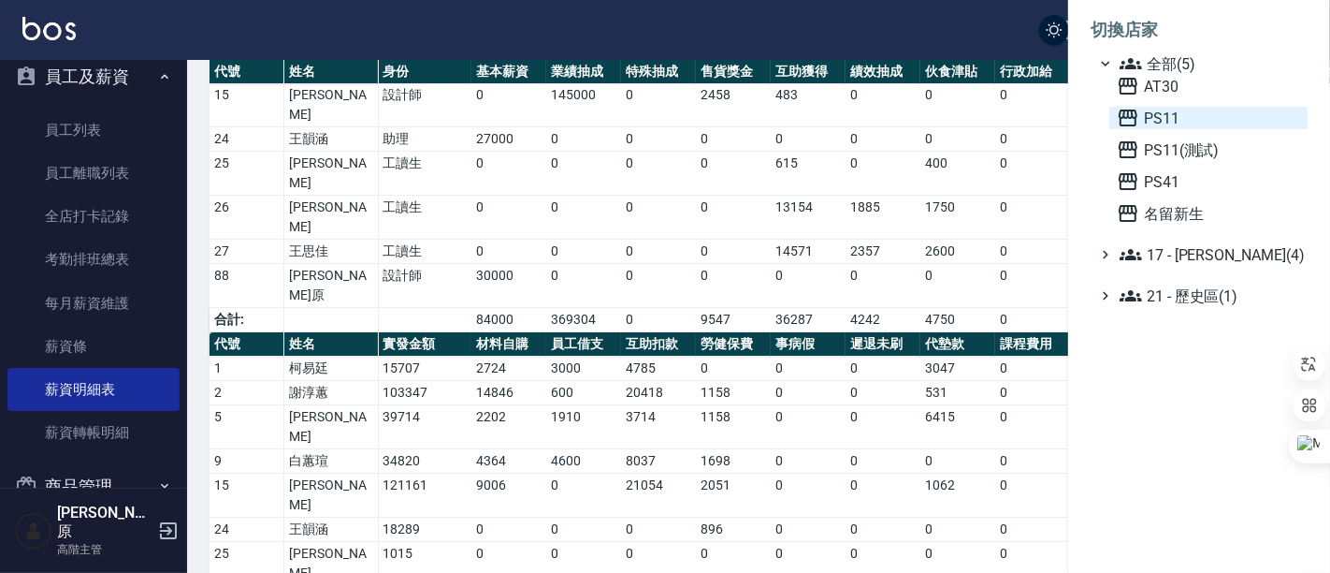
click at [1184, 121] on span "PS11" at bounding box center [1208, 118] width 183 height 22
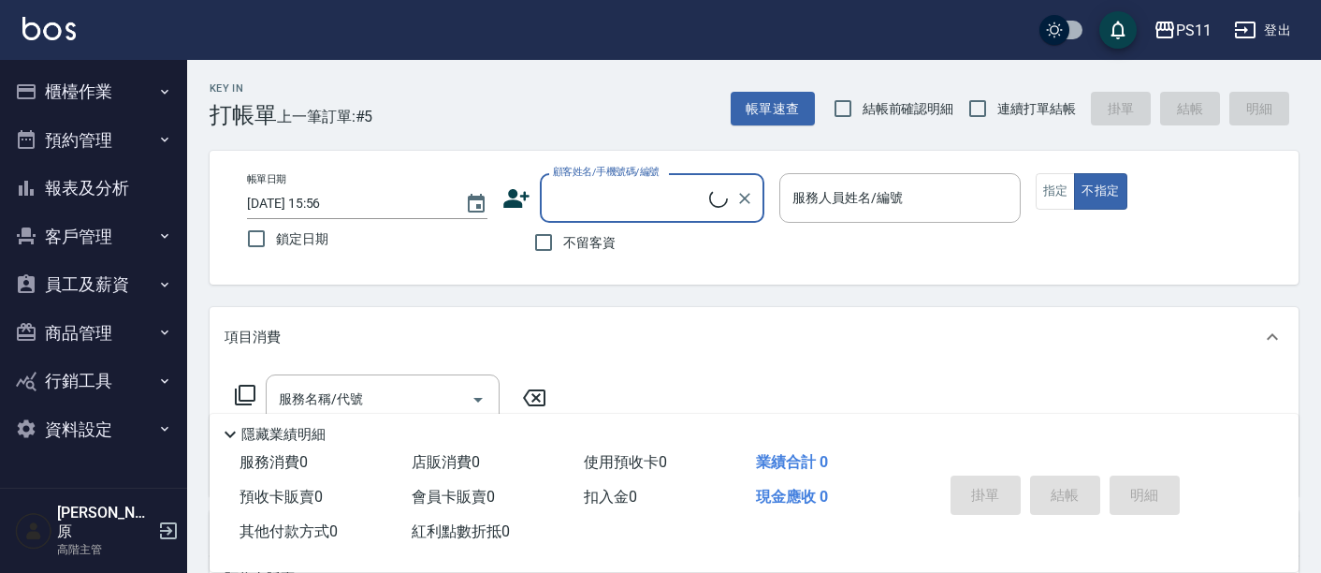
click at [112, 279] on button "員工及薪資" at bounding box center [93, 284] width 172 height 49
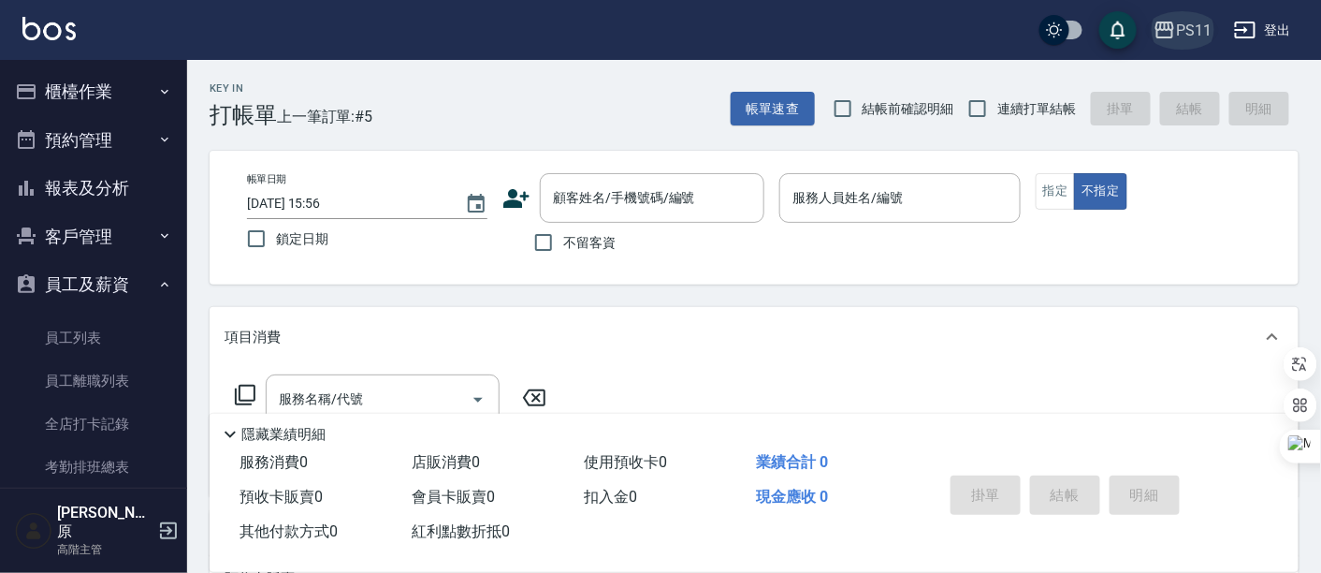
click at [1167, 30] on icon "button" at bounding box center [1164, 30] width 22 height 22
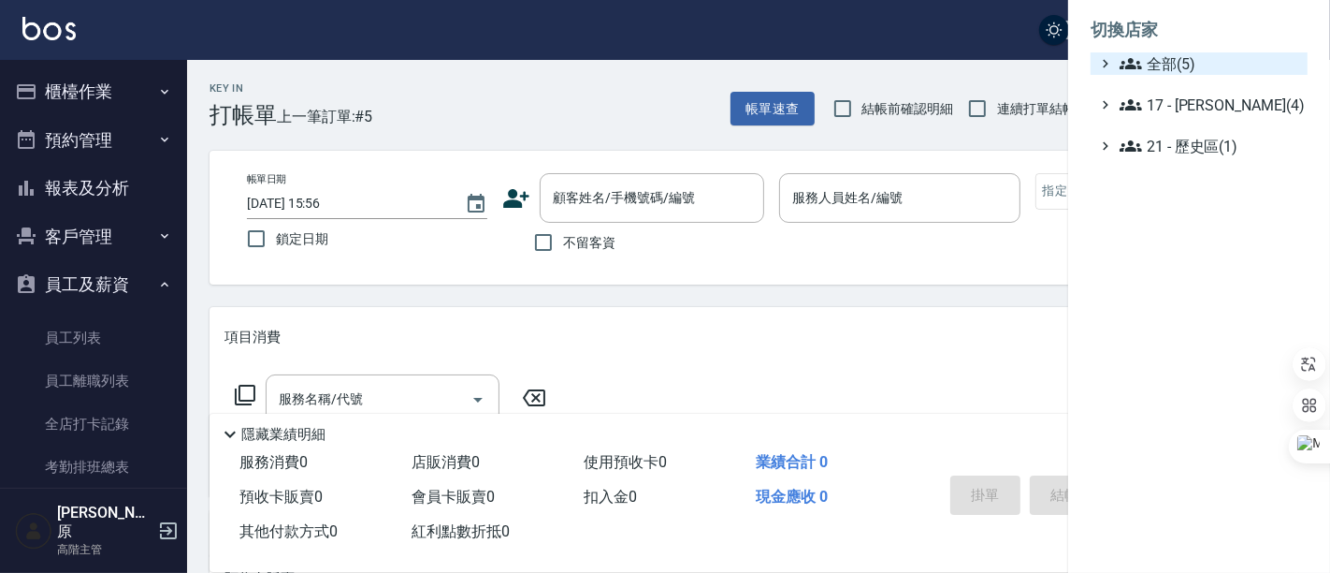
click at [1186, 60] on span "全部(5)" at bounding box center [1210, 63] width 181 height 22
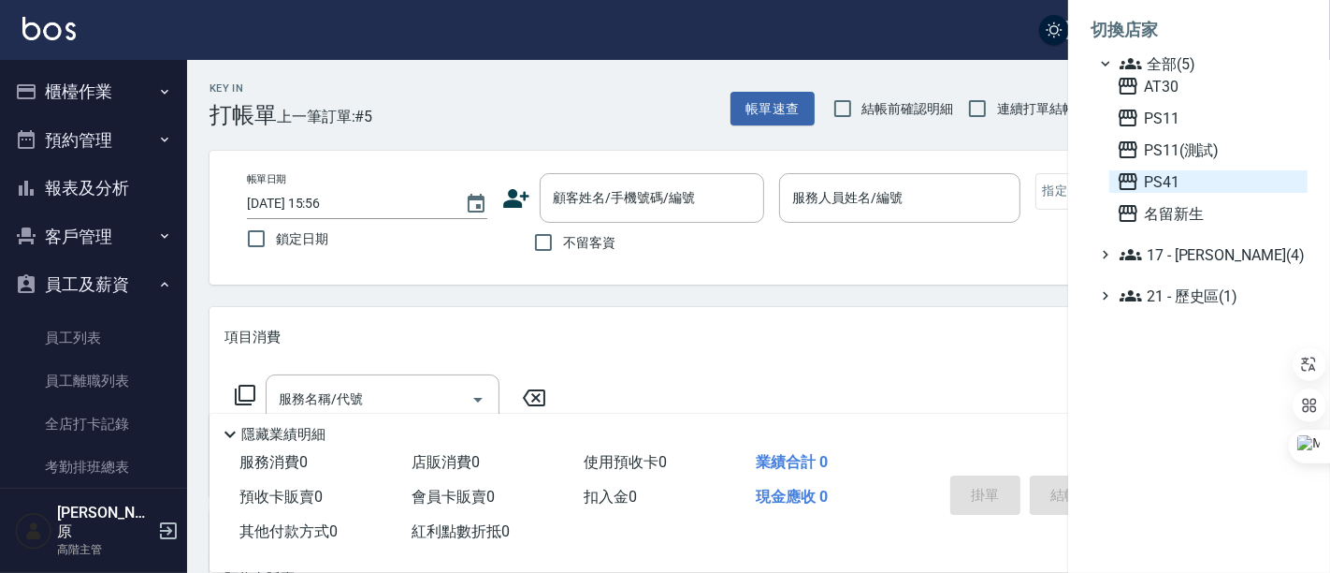
click at [1186, 175] on span "PS41" at bounding box center [1208, 181] width 183 height 22
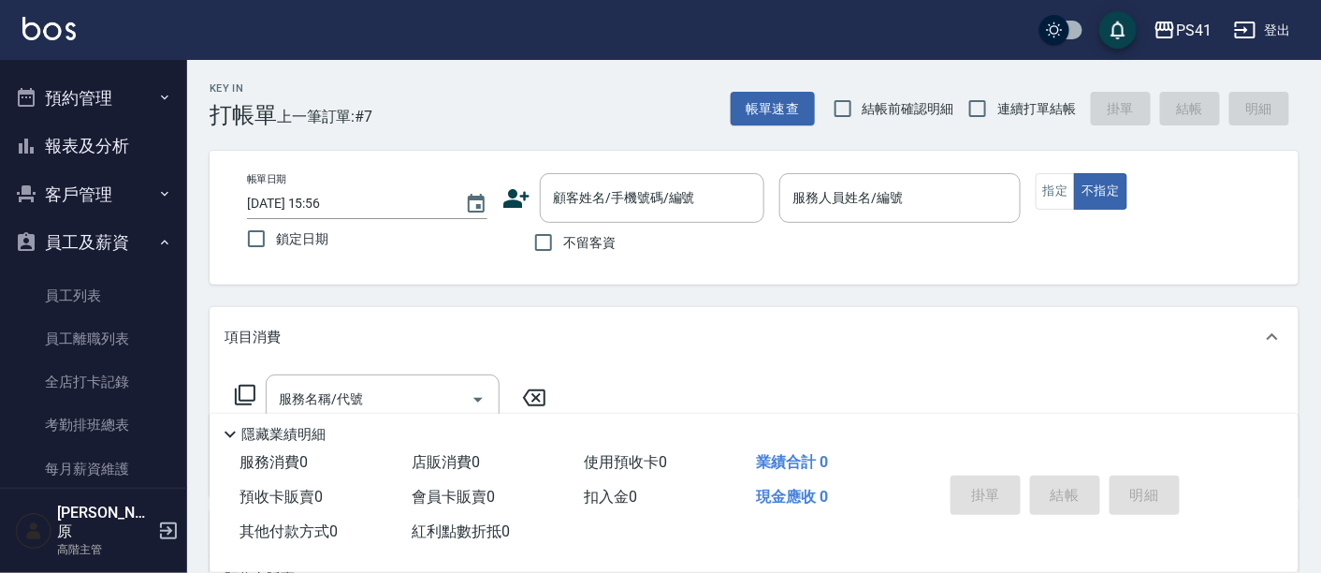
scroll to position [104, 0]
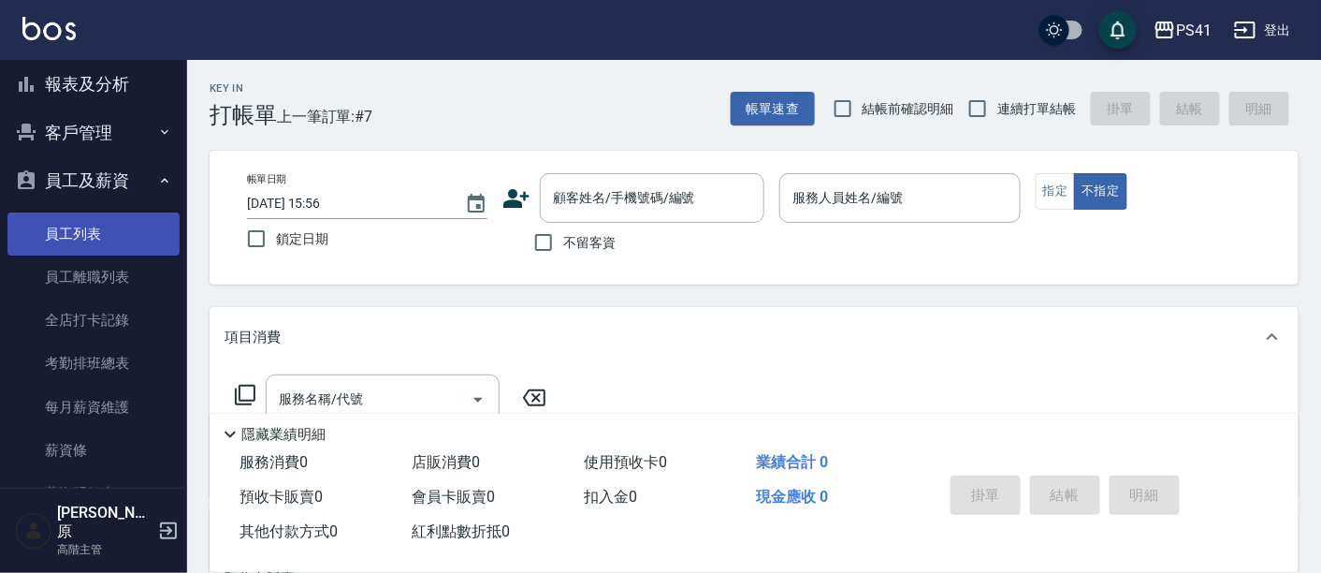
click at [104, 236] on link "員工列表" at bounding box center [93, 233] width 172 height 43
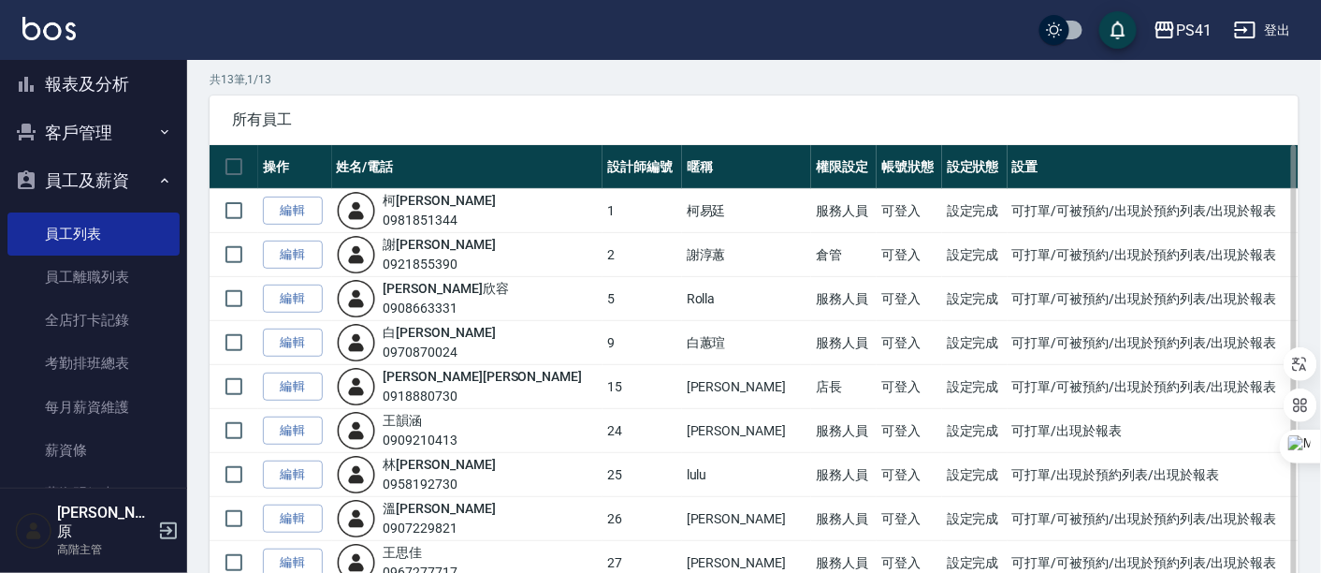
scroll to position [104, 0]
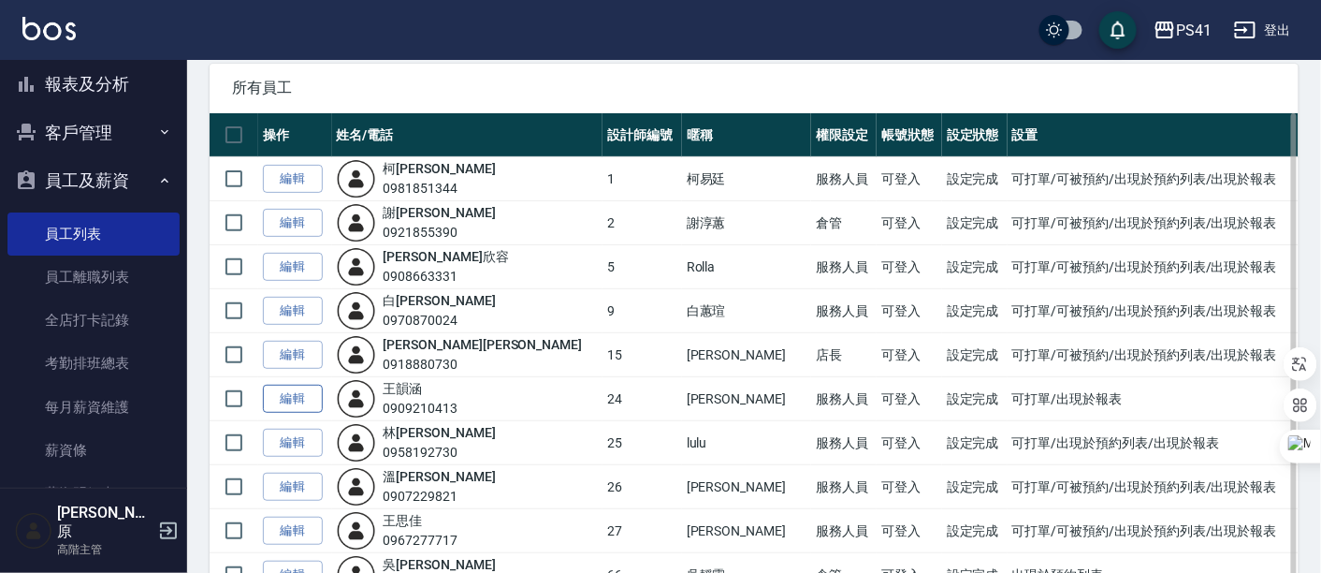
click at [296, 407] on link "編輯" at bounding box center [293, 398] width 60 height 29
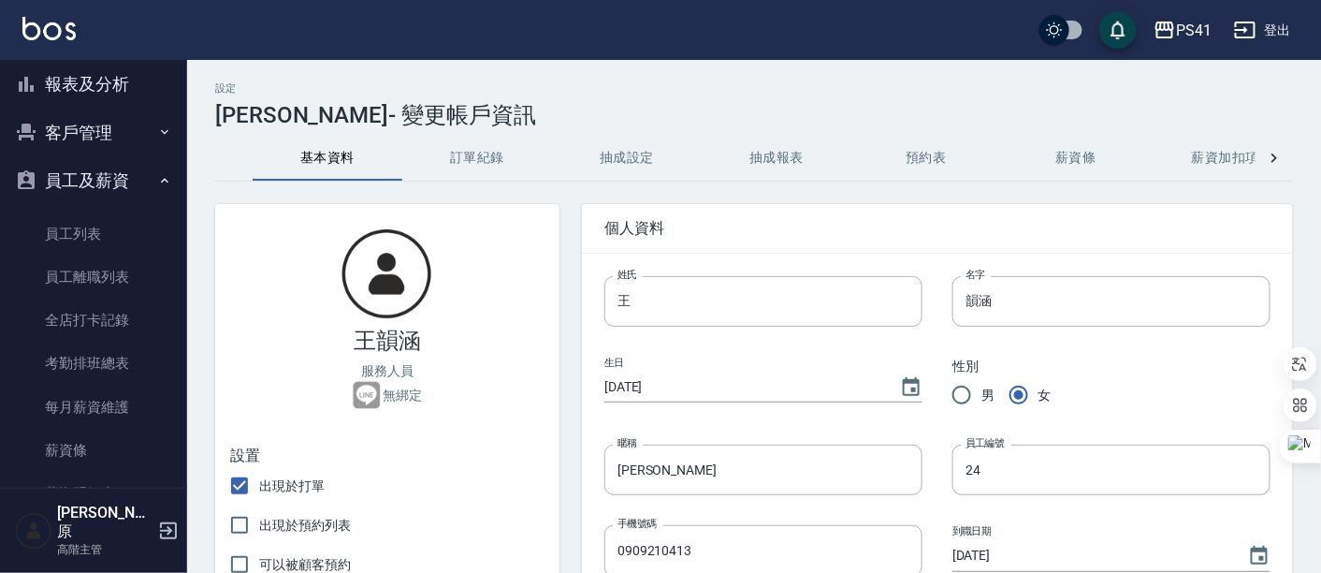
click at [1205, 159] on button "薪資加扣項" at bounding box center [1226, 158] width 150 height 45
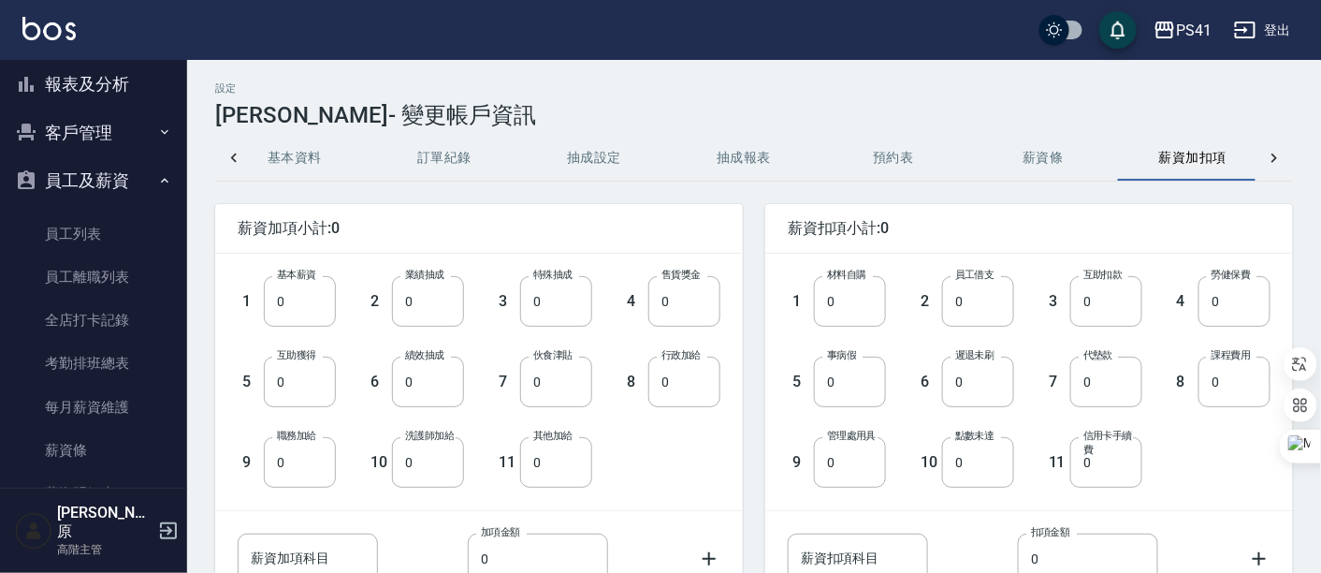
scroll to position [0, 45]
click at [1226, 303] on input "0" at bounding box center [1234, 301] width 72 height 51
click at [1203, 301] on input "0" at bounding box center [1234, 301] width 72 height 51
click at [1260, 306] on input "11580" at bounding box center [1234, 301] width 72 height 51
type input "1158"
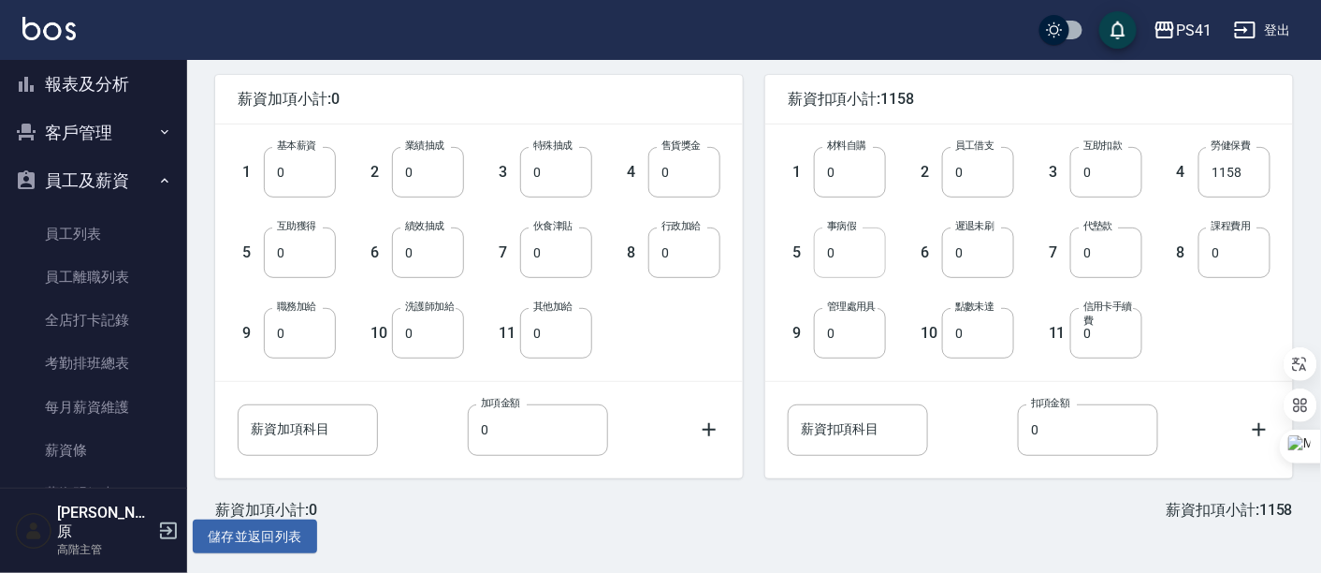
scroll to position [131, 0]
click at [269, 538] on button "儲存並返回列表" at bounding box center [255, 534] width 124 height 35
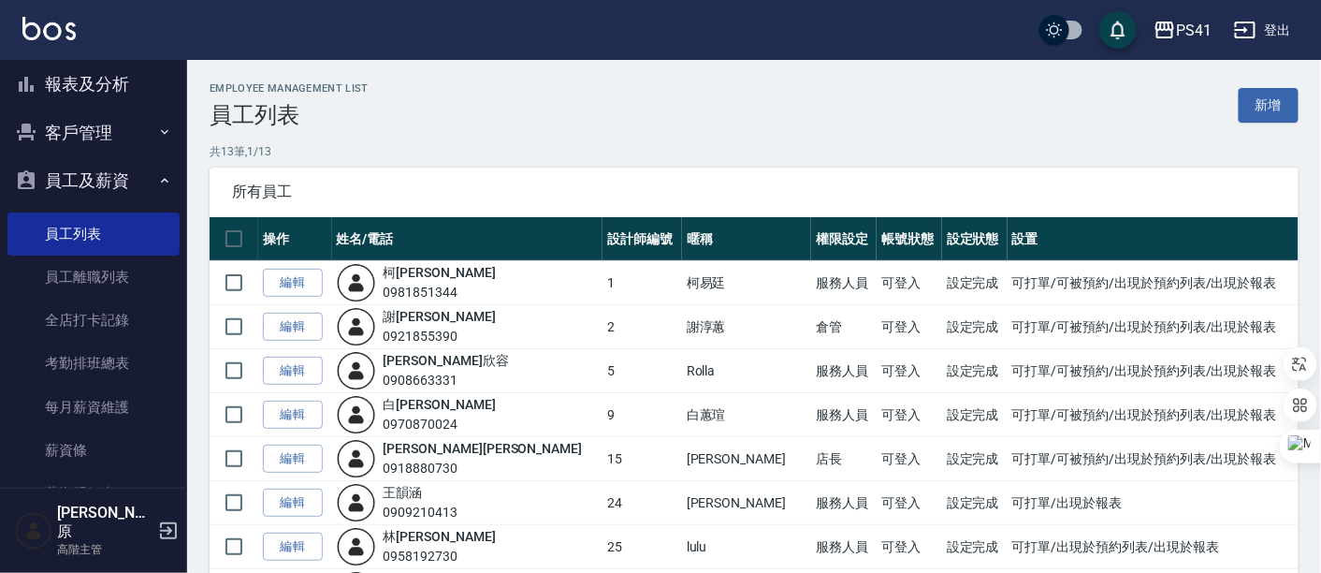
click at [1183, 30] on div "PS41" at bounding box center [1194, 30] width 36 height 23
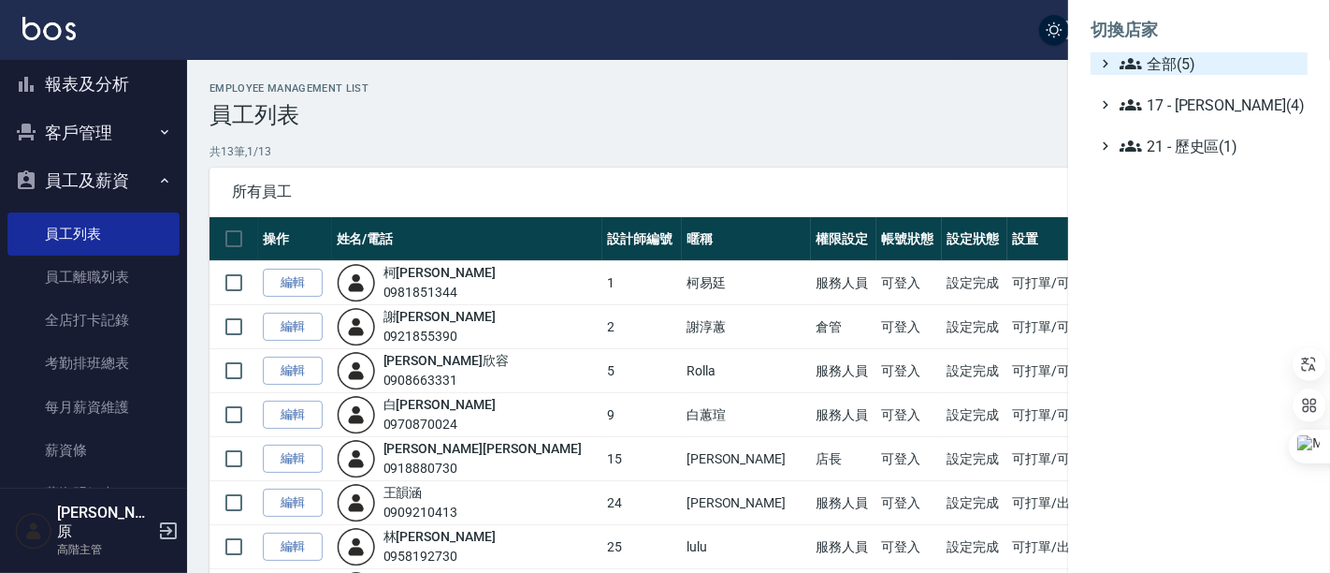
click at [1199, 60] on span "全部(5)" at bounding box center [1210, 63] width 181 height 22
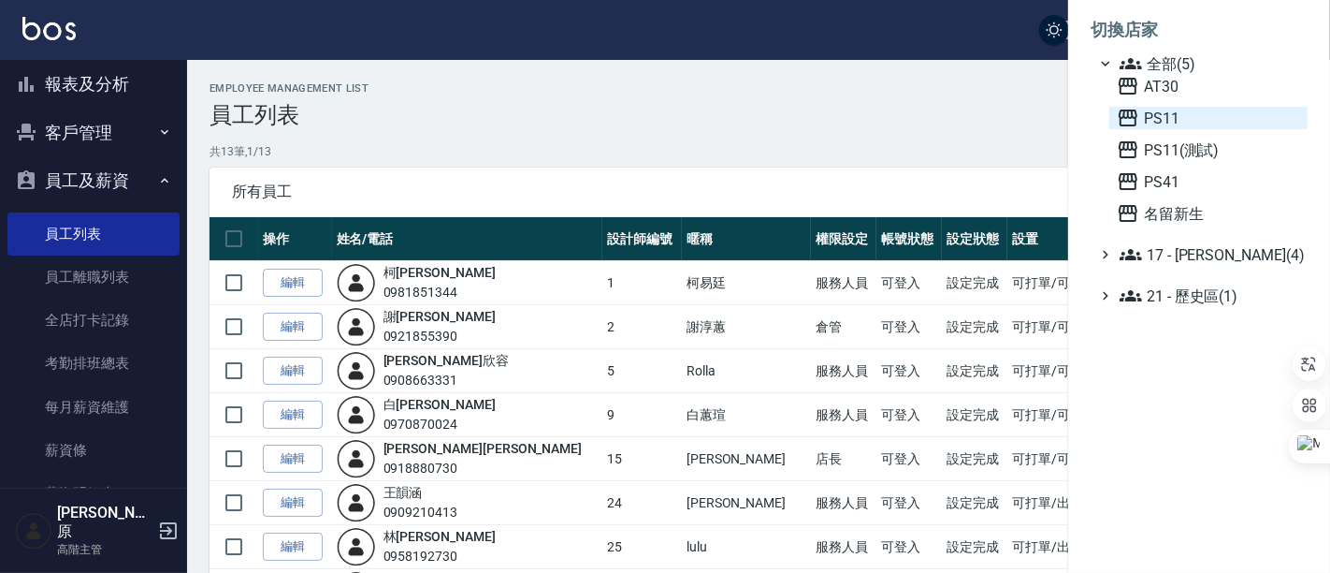
click at [1189, 110] on span "PS11" at bounding box center [1208, 118] width 183 height 22
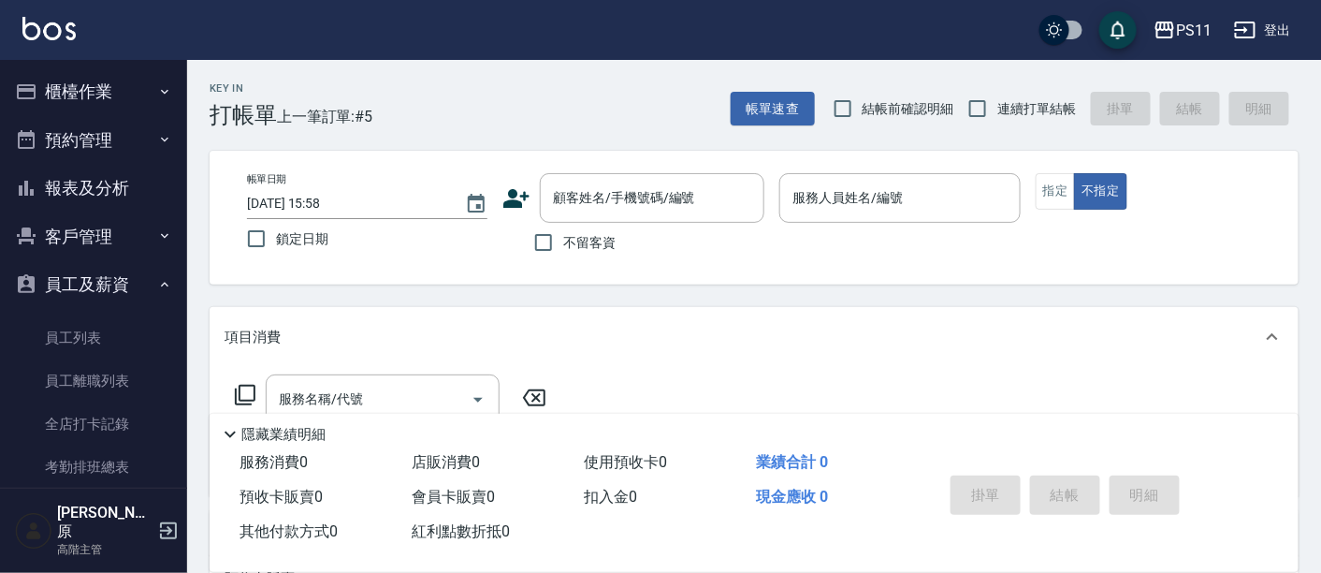
scroll to position [208, 0]
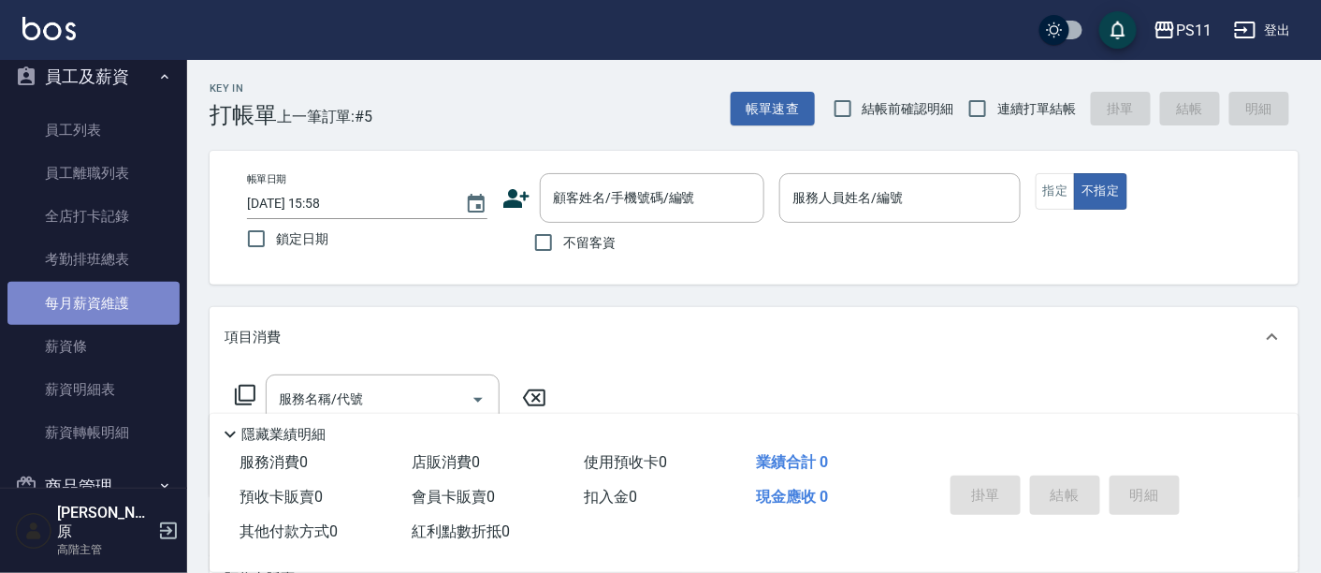
click at [120, 300] on link "每月薪資維護" at bounding box center [93, 303] width 172 height 43
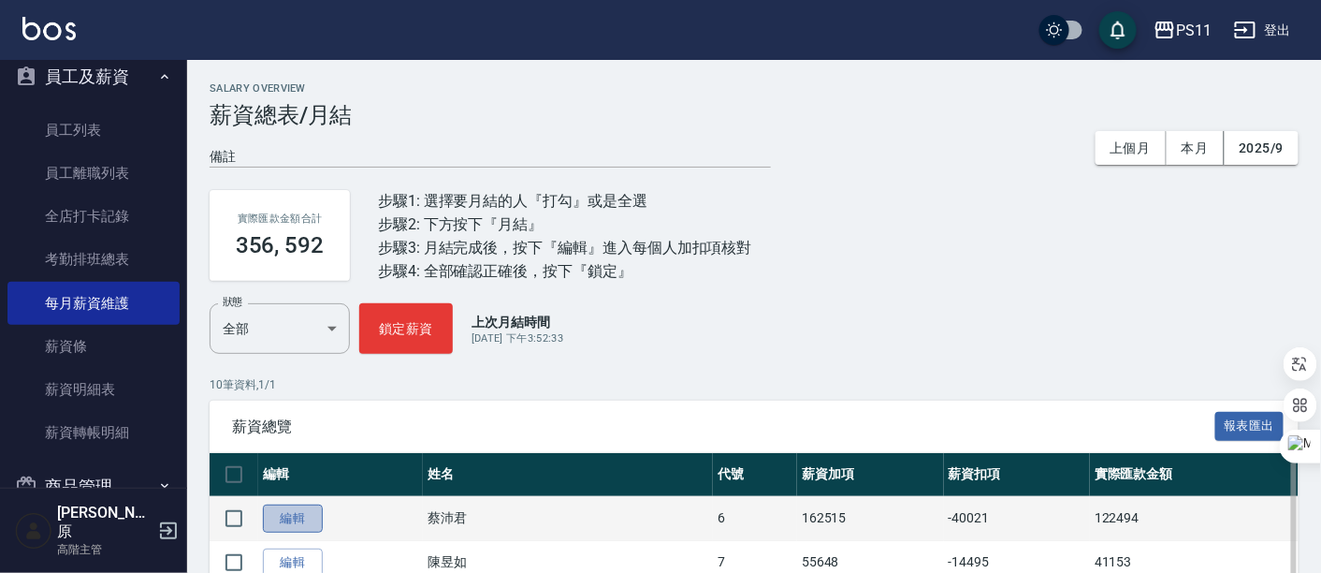
click at [309, 515] on link "編輯" at bounding box center [293, 518] width 60 height 29
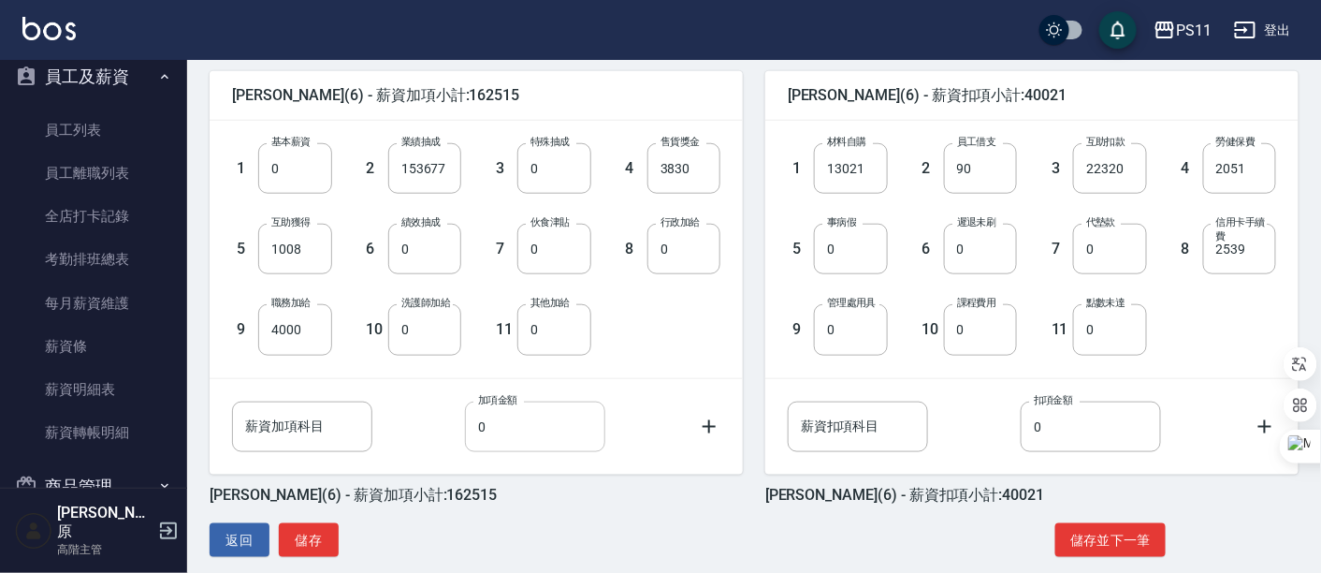
scroll to position [480, 0]
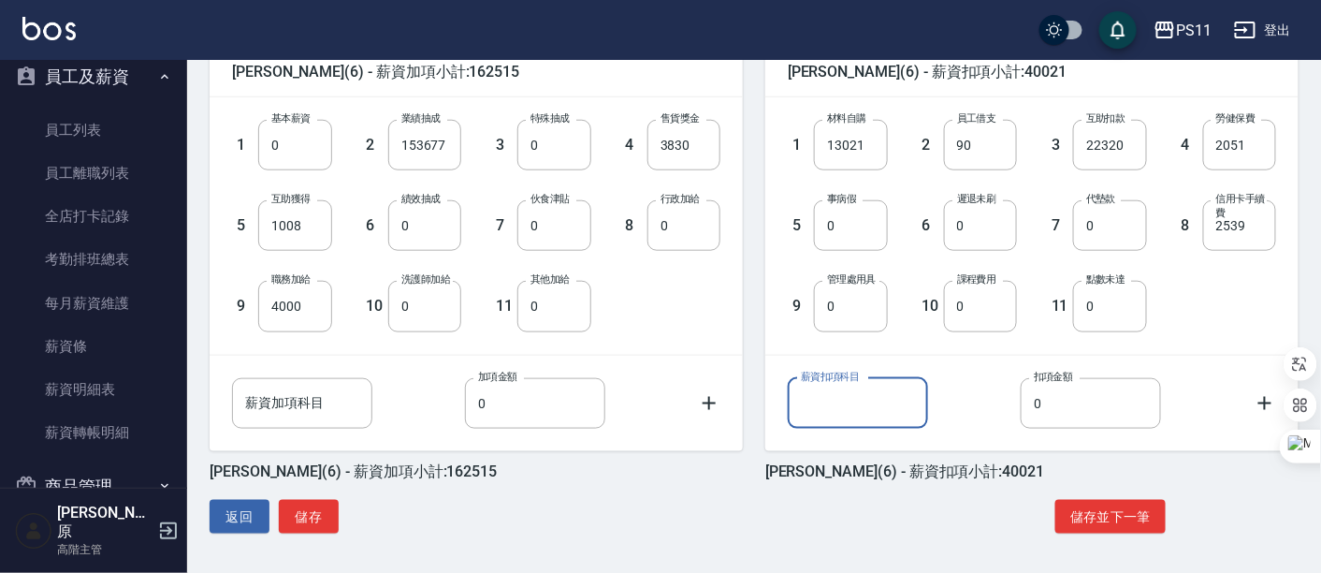
click at [881, 404] on input "薪資扣項科目" at bounding box center [858, 403] width 140 height 51
type input "名"
type input "龍豪"
click at [1029, 406] on input "0" at bounding box center [1091, 403] width 140 height 51
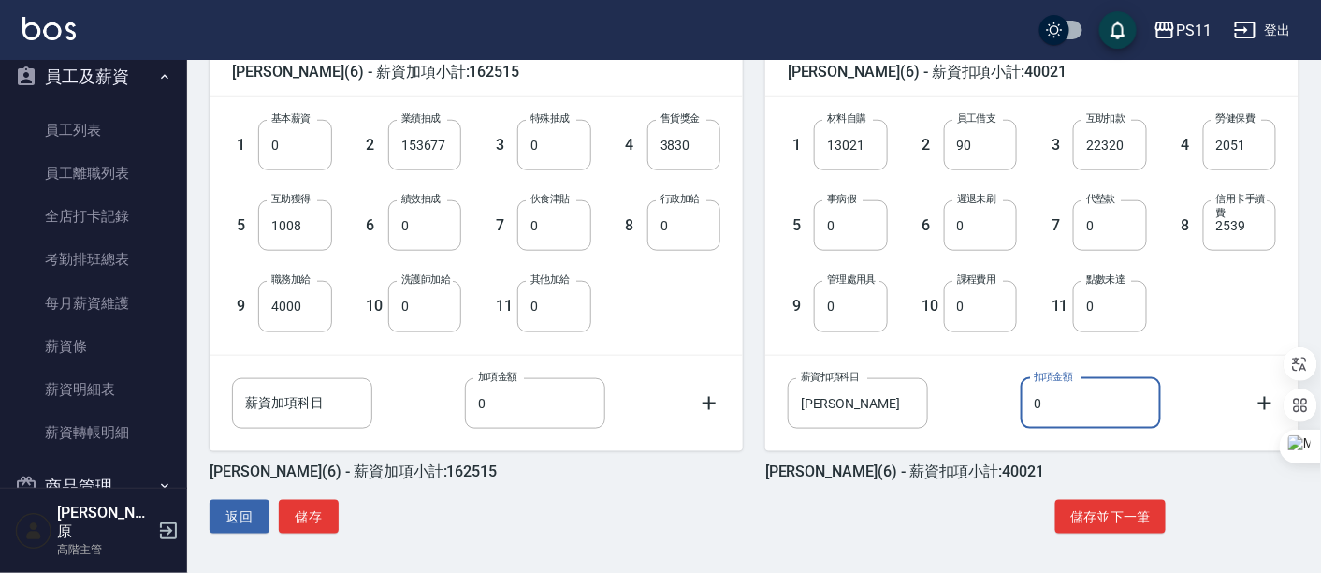
click at [1026, 410] on input "0" at bounding box center [1091, 403] width 140 height 51
click at [1038, 396] on input "0" at bounding box center [1091, 403] width 140 height 51
click at [1026, 407] on input "0" at bounding box center [1091, 403] width 140 height 51
click at [1192, 469] on div "蔡沛君 (6) - 薪資扣項小計:40621" at bounding box center [1031, 471] width 533 height 19
click at [1274, 404] on icon at bounding box center [1265, 403] width 22 height 22
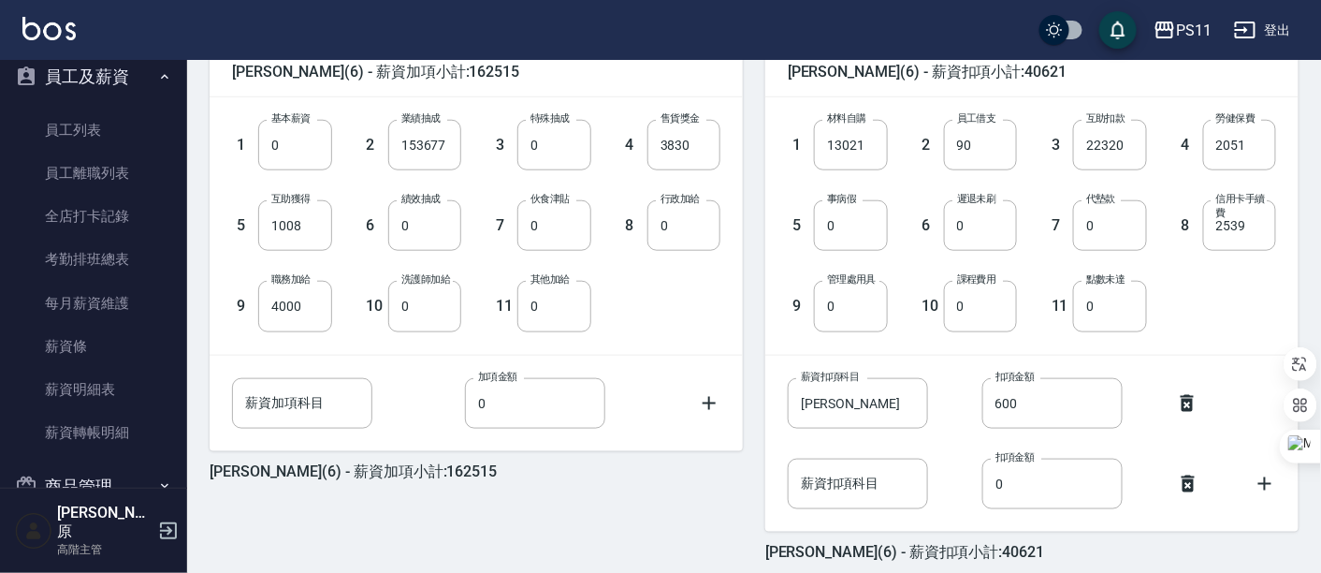
click at [1185, 483] on icon at bounding box center [1188, 483] width 13 height 17
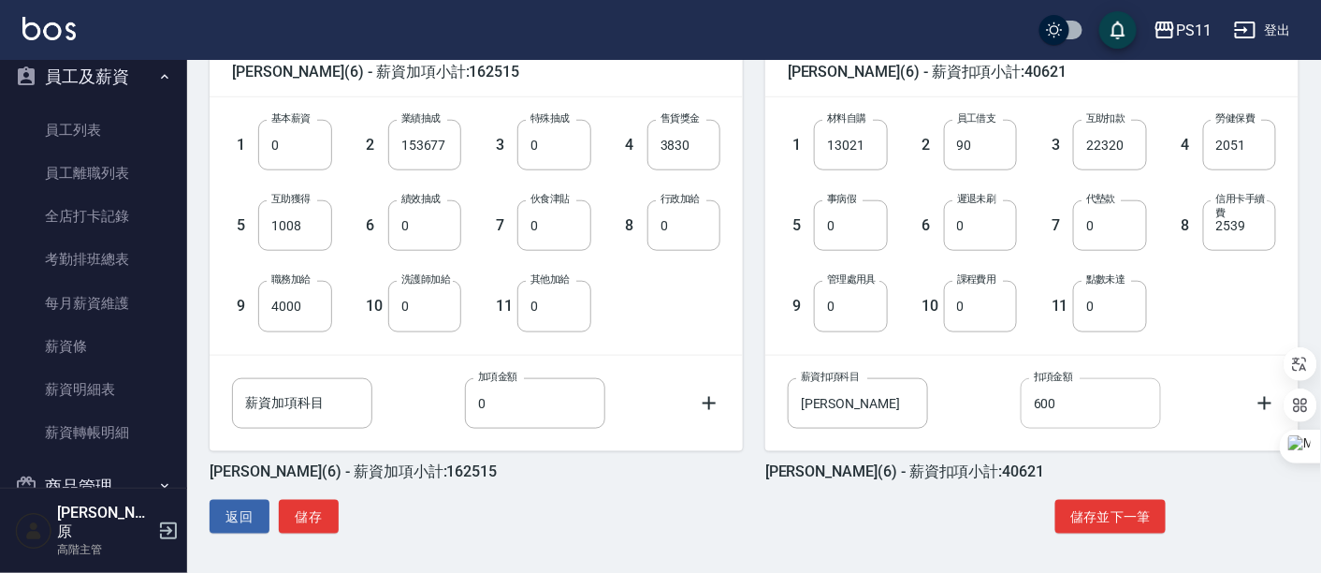
click at [1098, 413] on input "600" at bounding box center [1091, 403] width 140 height 51
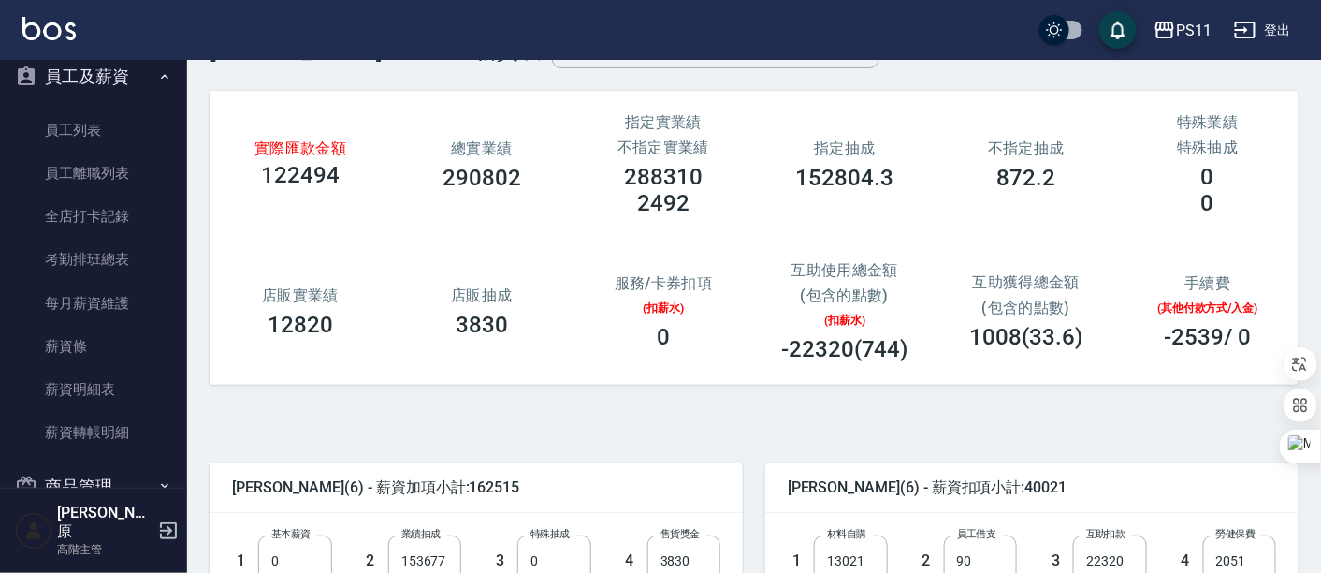
scroll to position [64, 0]
click at [892, 402] on div "實際匯款金額 122494 總實業績 290802 指定實業績 不指定實業績 288310 2492 指定抽成 152804.3 不指定抽成 872.2 特殊…" at bounding box center [747, 231] width 1104 height 354
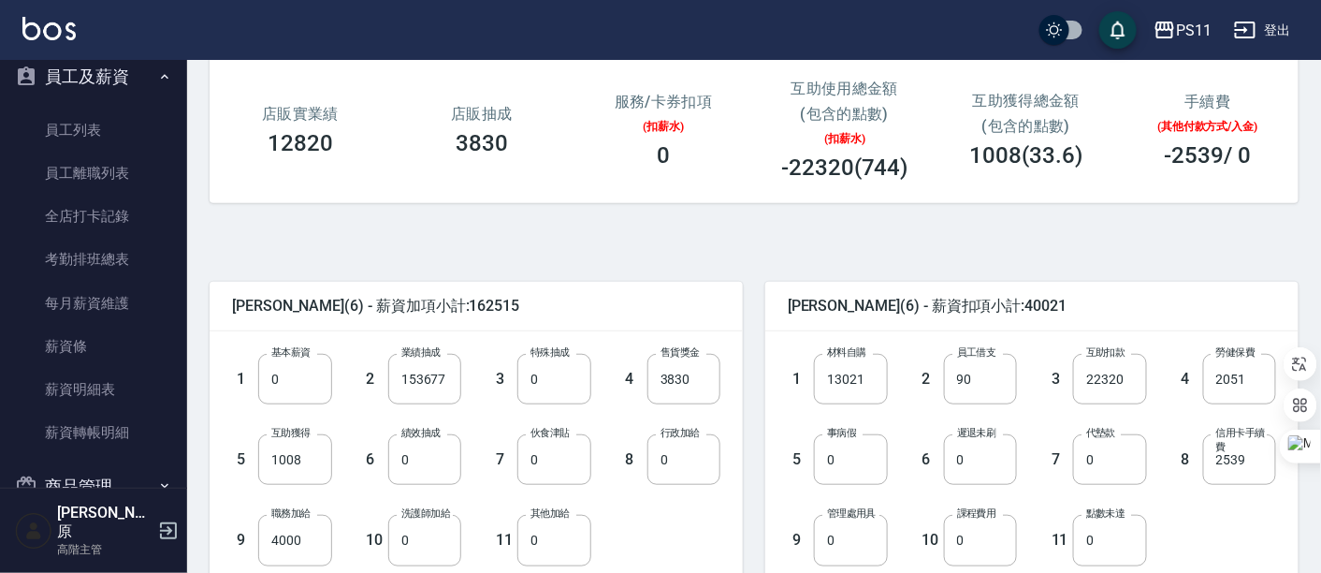
scroll to position [480, 0]
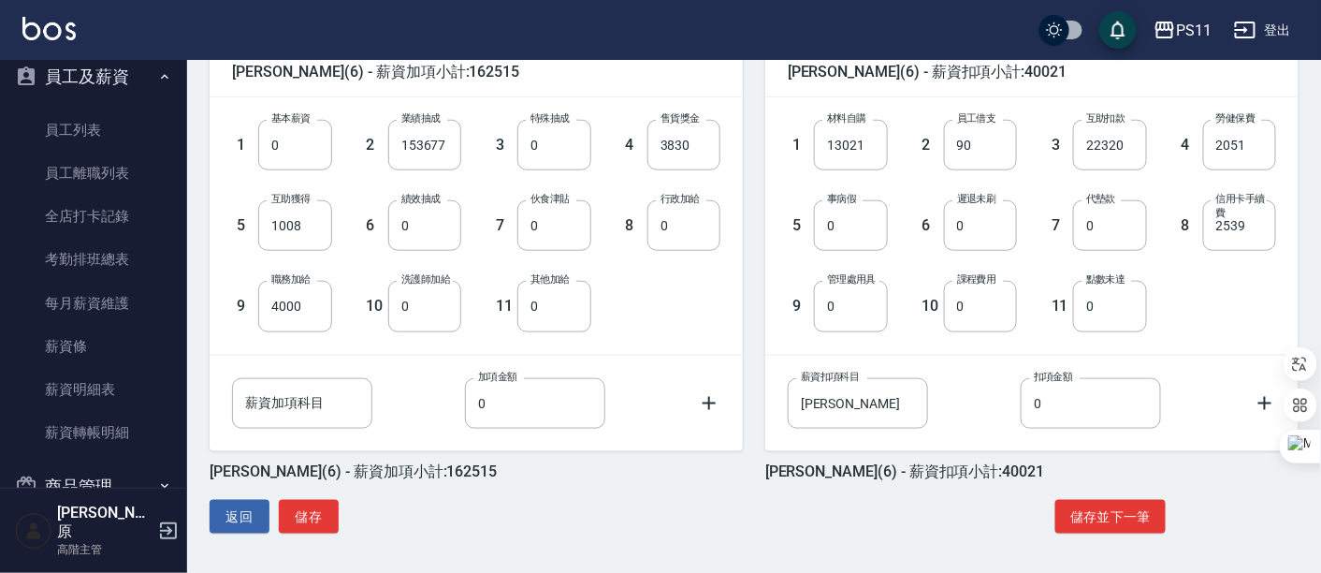
click at [1261, 405] on icon at bounding box center [1265, 403] width 22 height 22
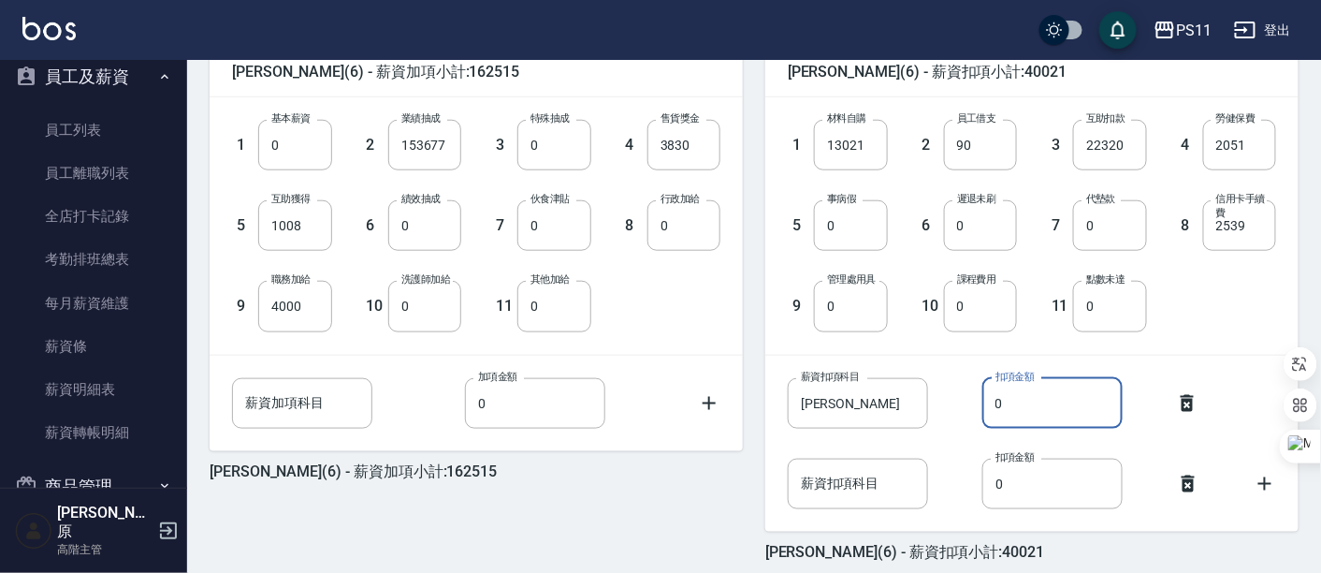
click at [989, 410] on input "0" at bounding box center [1052, 403] width 140 height 51
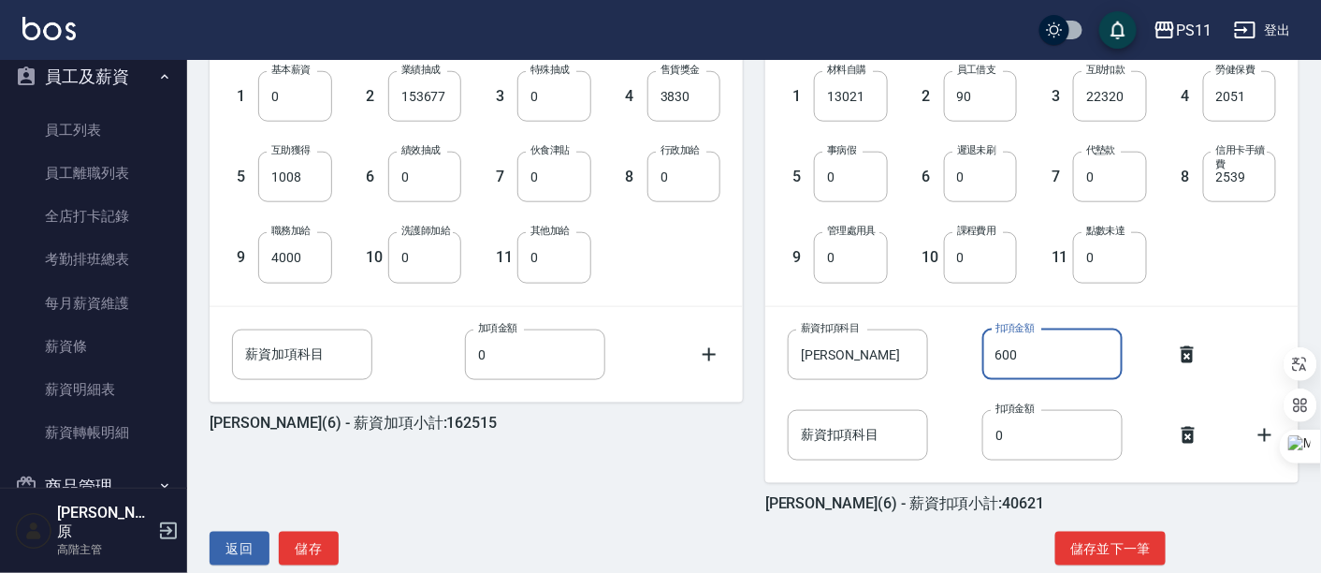
scroll to position [561, 0]
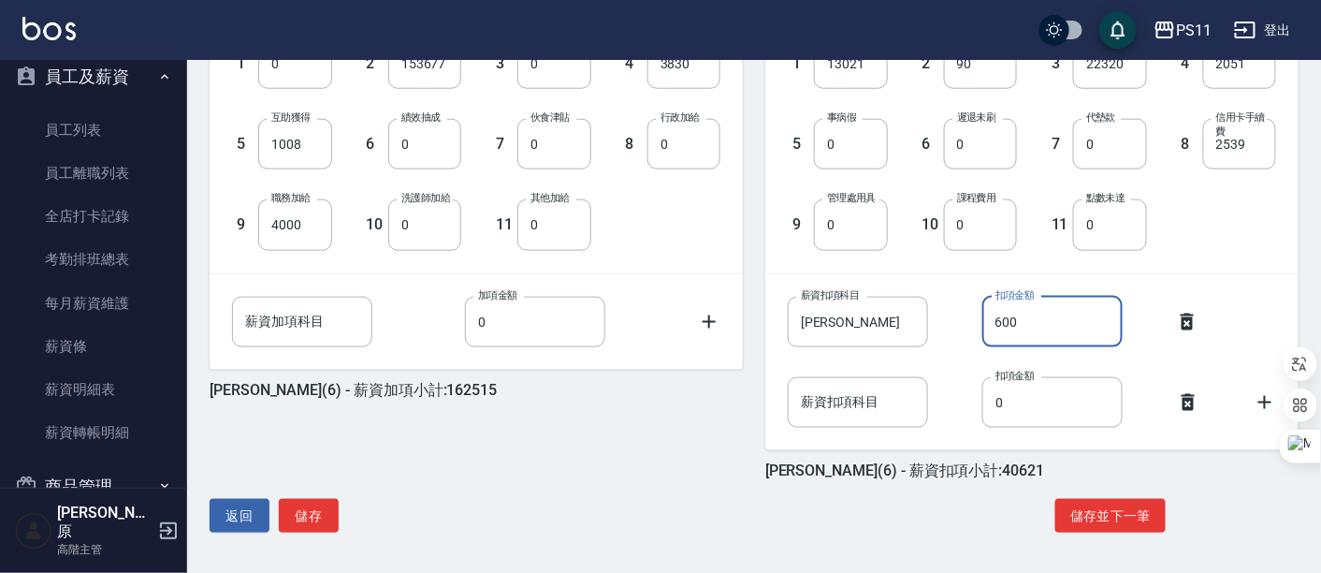
type input "600"
click at [631, 462] on div "蔡沛君 (6) - 薪資加項小計:162515 1 基本薪資 0 基本薪資 2 業績抽成 153677 業績抽成 3 特殊抽成 0 特殊抽成 4 售貨獎金 3…" at bounding box center [465, 212] width 556 height 536
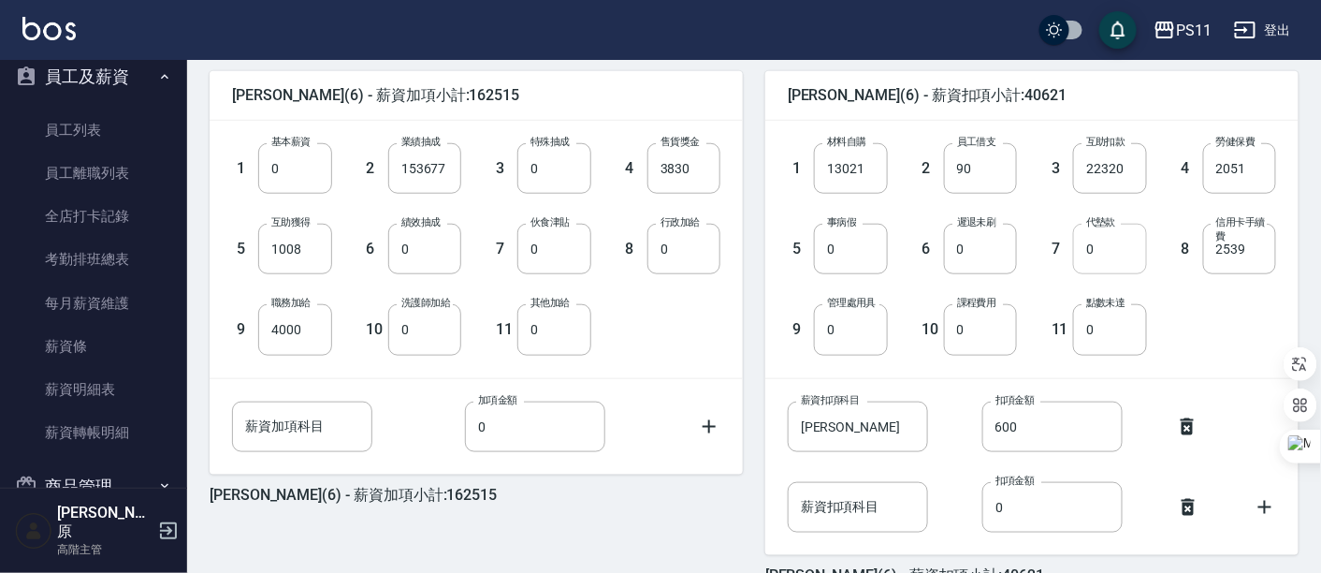
click at [1104, 258] on input "0" at bounding box center [1109, 249] width 73 height 51
type input "740"
click at [1201, 345] on div "1 材料自購 13021 材料自購 2 員工借支 90 員工借支 3 互助扣款 22320 互助扣款 4 勞健保費 2051 勞健保費 5 事病假 0 事病假…" at bounding box center [1017, 233] width 518 height 241
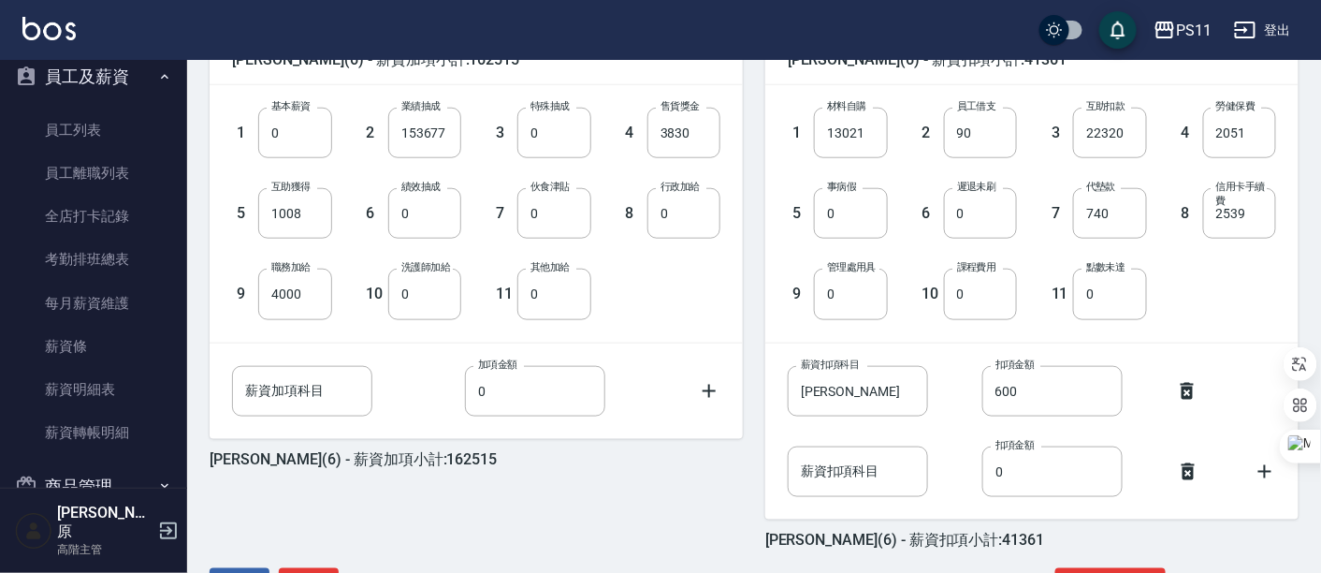
scroll to position [561, 0]
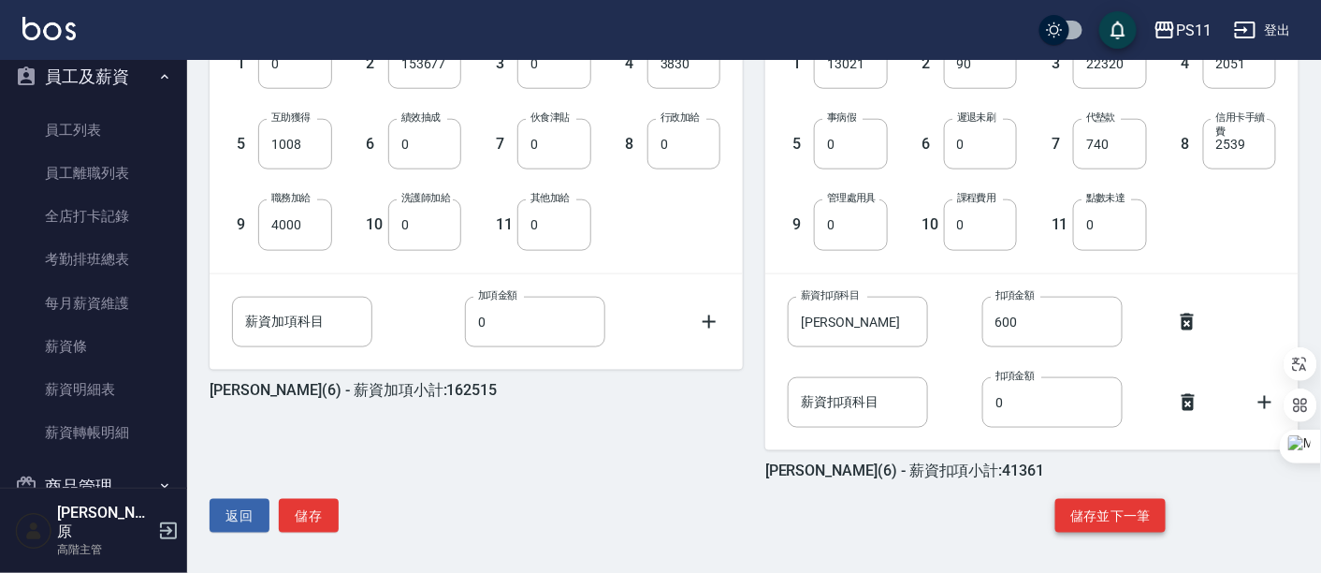
click at [1094, 514] on button "儲存並下一筆" at bounding box center [1110, 516] width 110 height 35
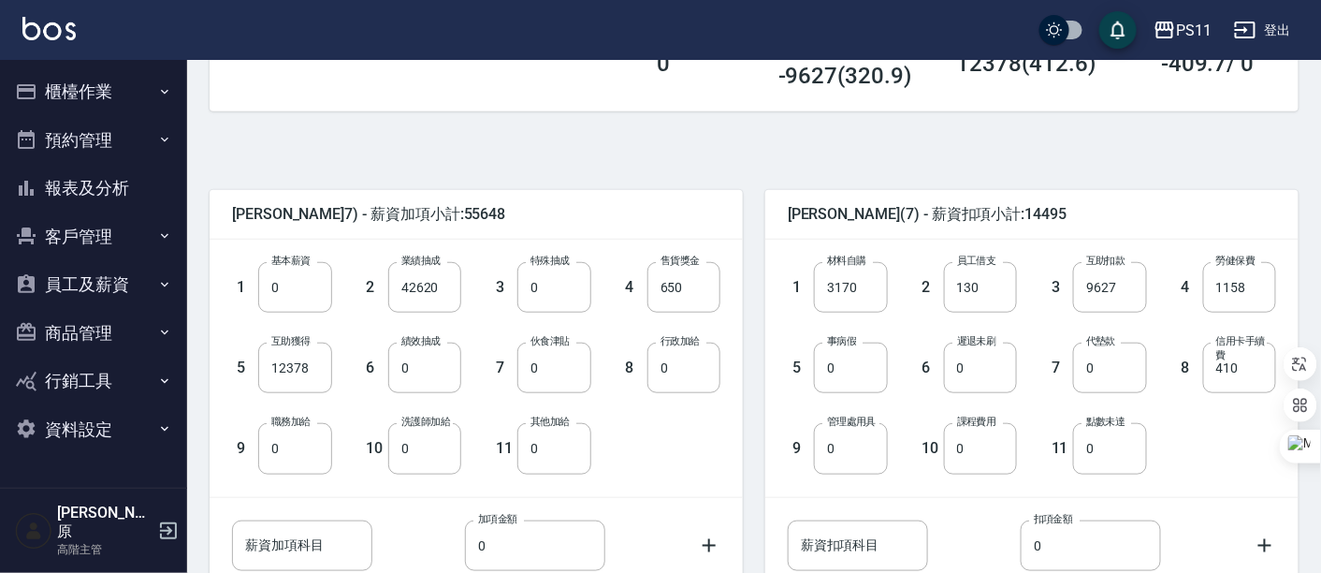
scroll to position [415, 0]
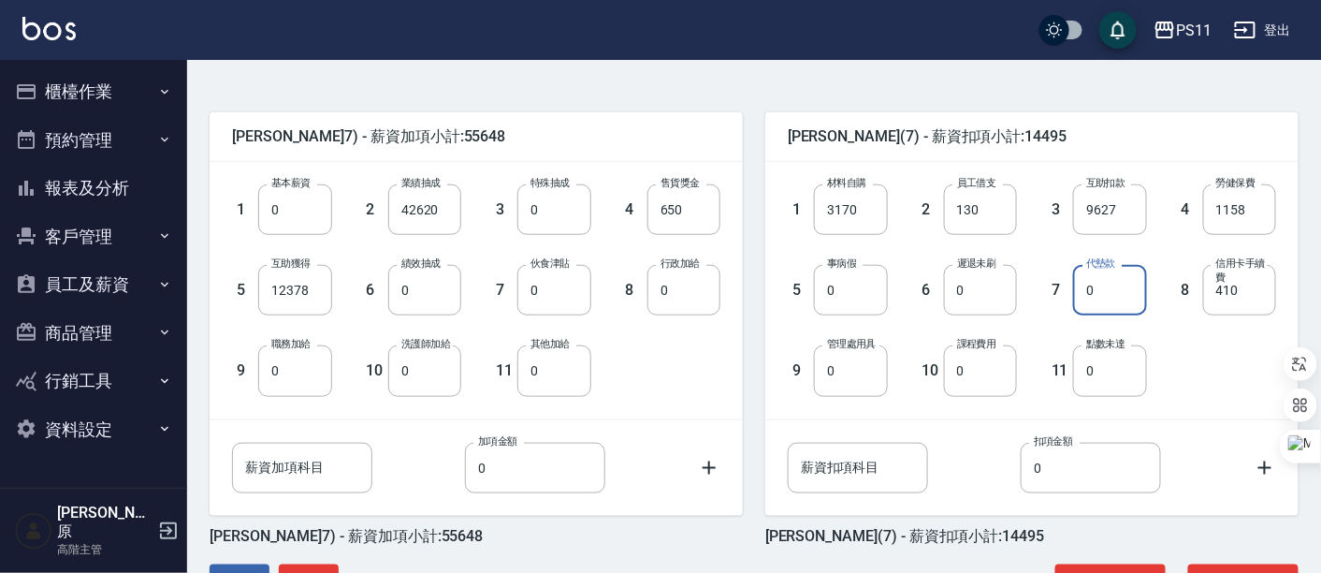
click at [1109, 295] on input "0" at bounding box center [1109, 290] width 73 height 51
type input "6485"
click at [1172, 372] on div "1 材料自購 3170 材料自購 2 員工借支 130 員工借支 3 互助扣款 9627 互助扣款 4 勞健保費 1158 勞健保費 5 事病假 0 事病假 …" at bounding box center [1017, 274] width 518 height 241
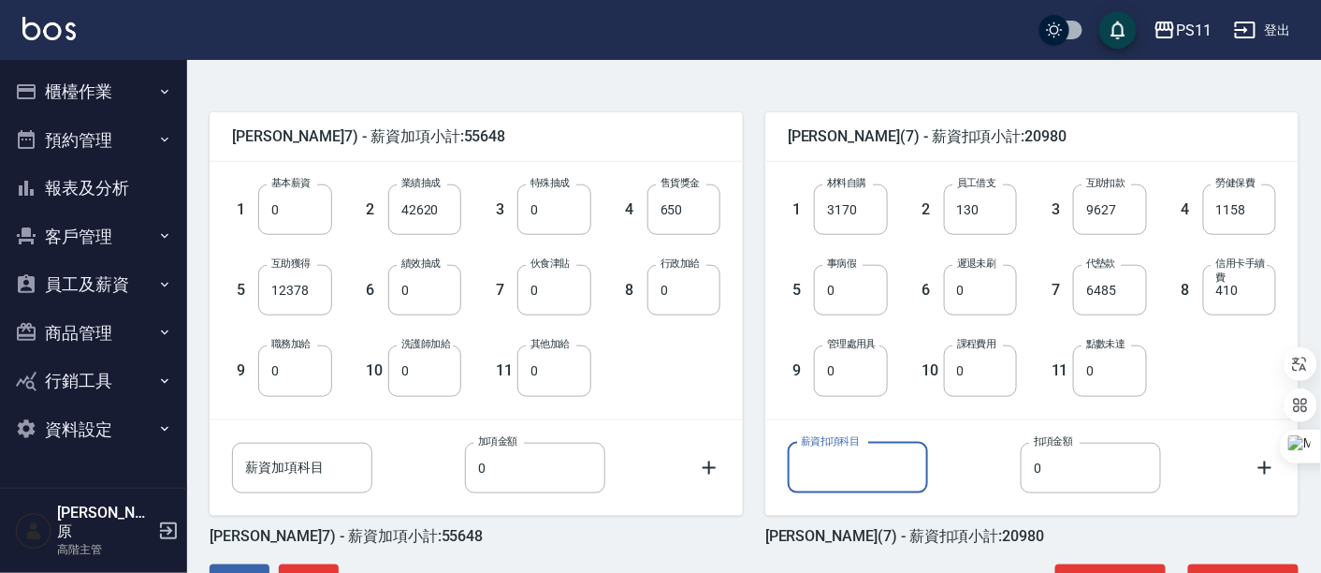
click at [880, 479] on input "薪資扣項科目" at bounding box center [858, 467] width 140 height 51
type input "x"
type input "龍豪"
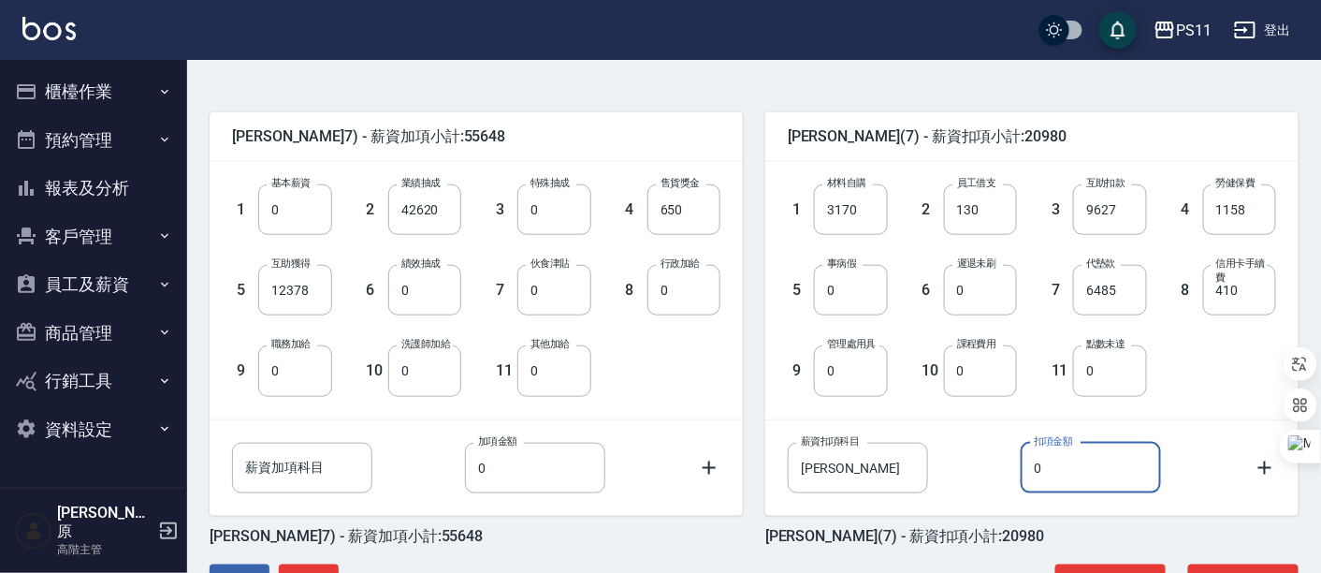
click at [1047, 472] on input "0" at bounding box center [1091, 467] width 140 height 51
type input "800"
click at [1184, 393] on div "1 材料自購 3170 材料自購 2 員工借支 130 員工借支 3 互助扣款 9627 互助扣款 4 勞健保費 1158 勞健保費 5 事病假 0 事病假 …" at bounding box center [1017, 274] width 518 height 241
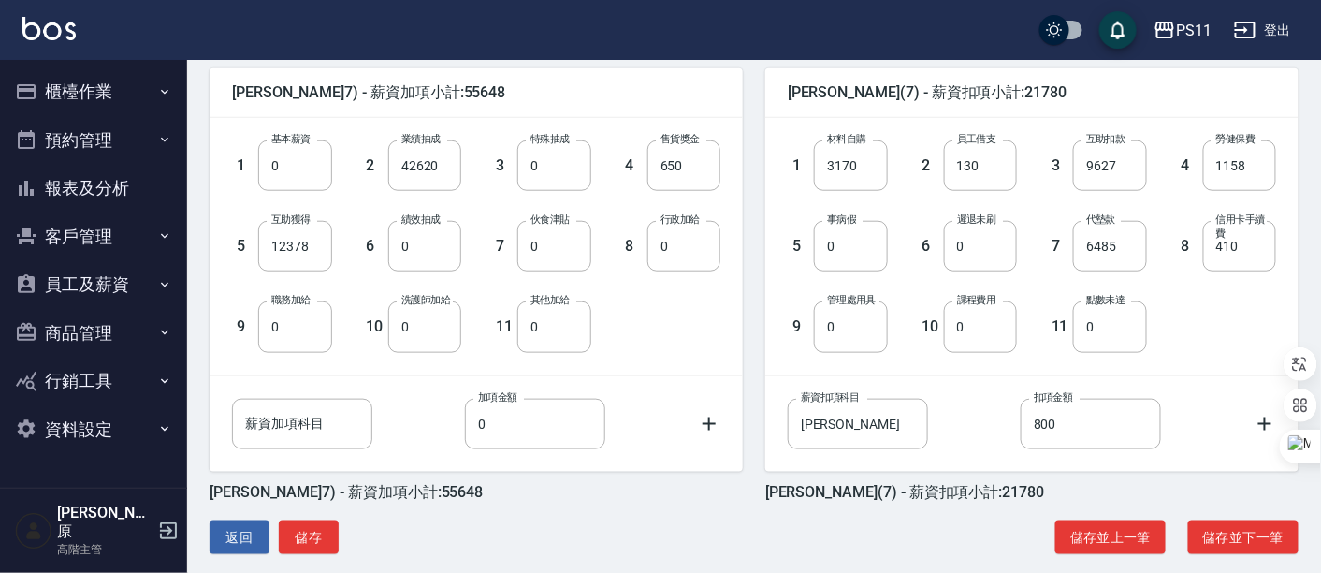
scroll to position [480, 0]
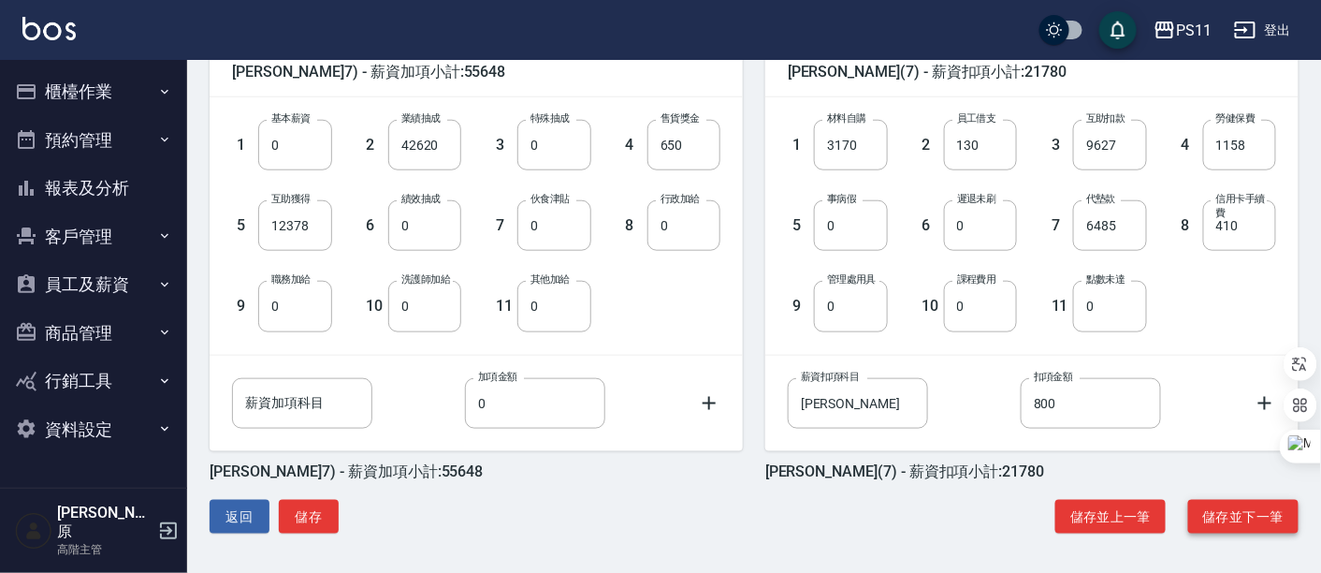
click at [1216, 516] on button "儲存並下一筆" at bounding box center [1243, 517] width 110 height 35
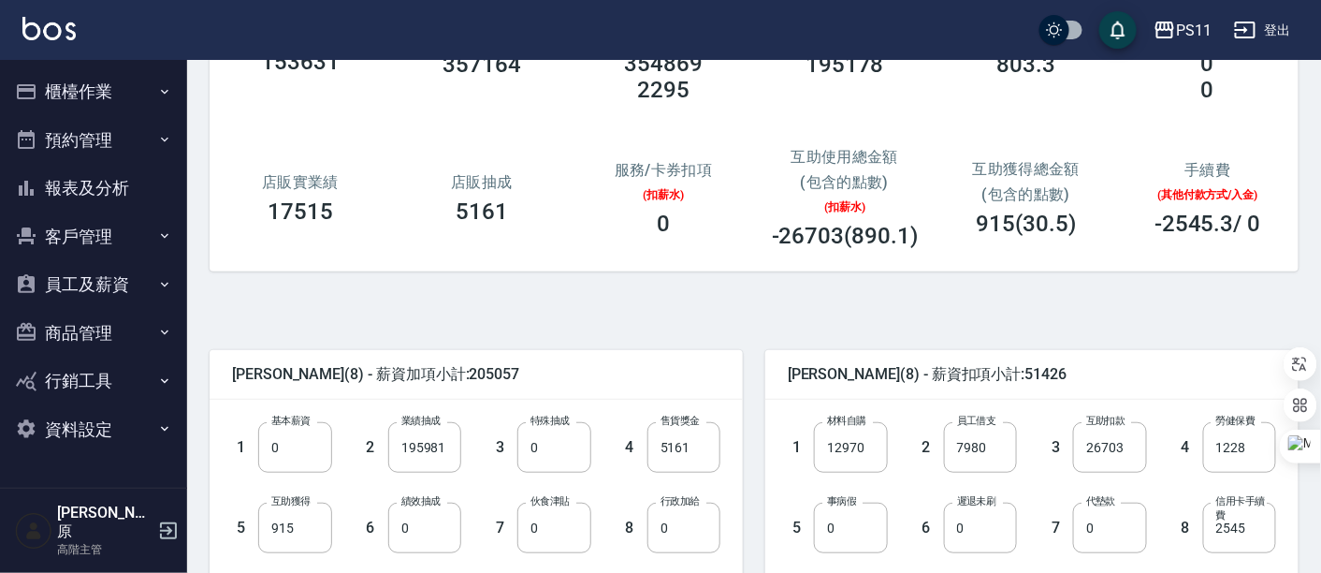
scroll to position [480, 0]
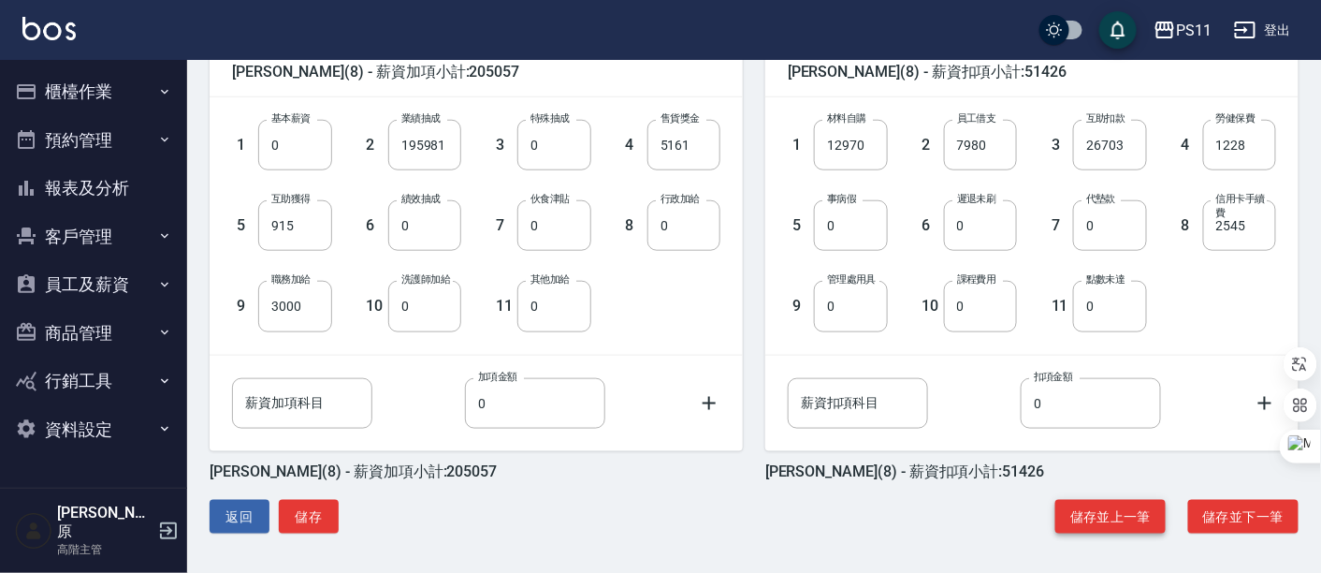
click at [1098, 517] on button "儲存並上一筆" at bounding box center [1110, 517] width 110 height 35
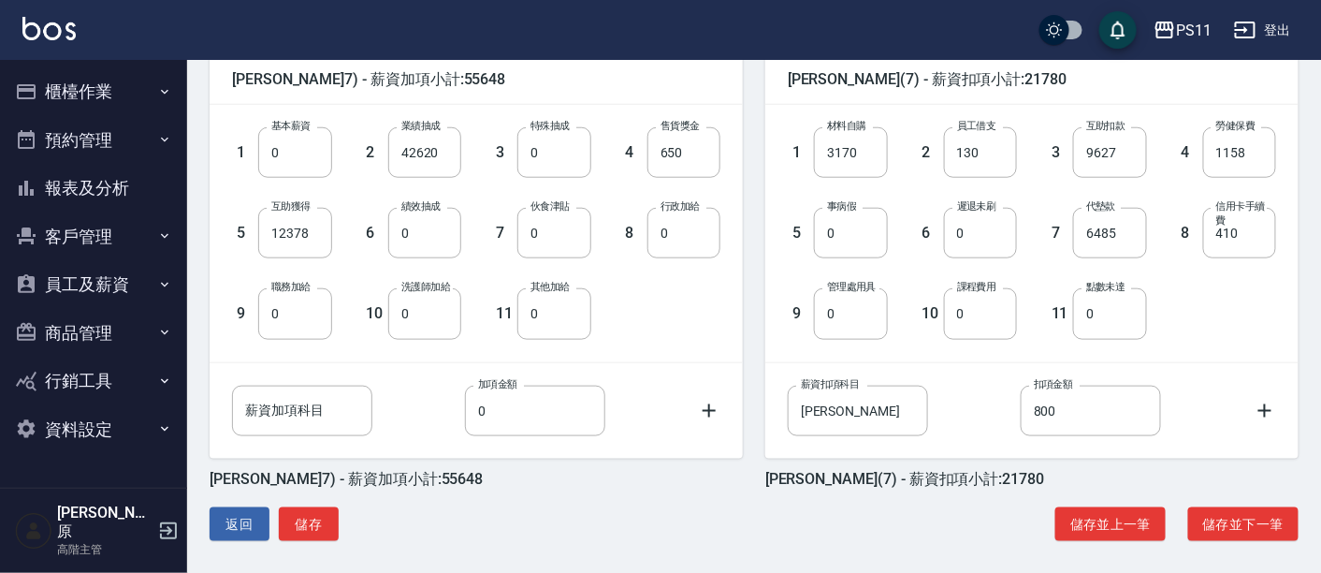
scroll to position [480, 0]
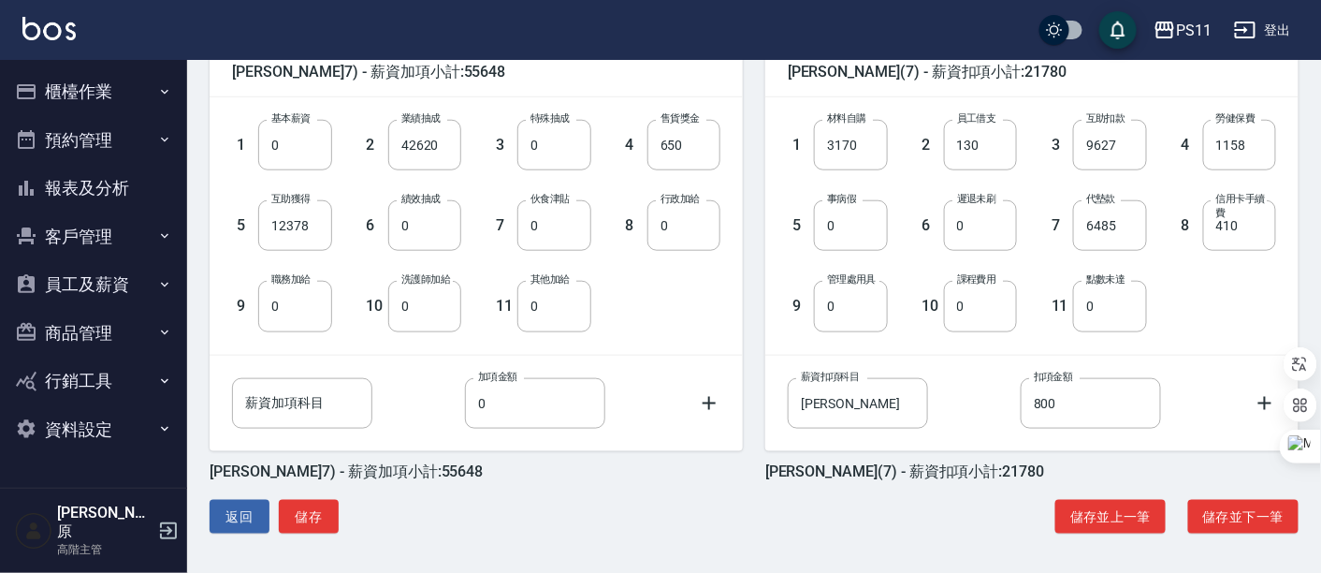
click at [104, 290] on button "員工及薪資" at bounding box center [93, 284] width 172 height 49
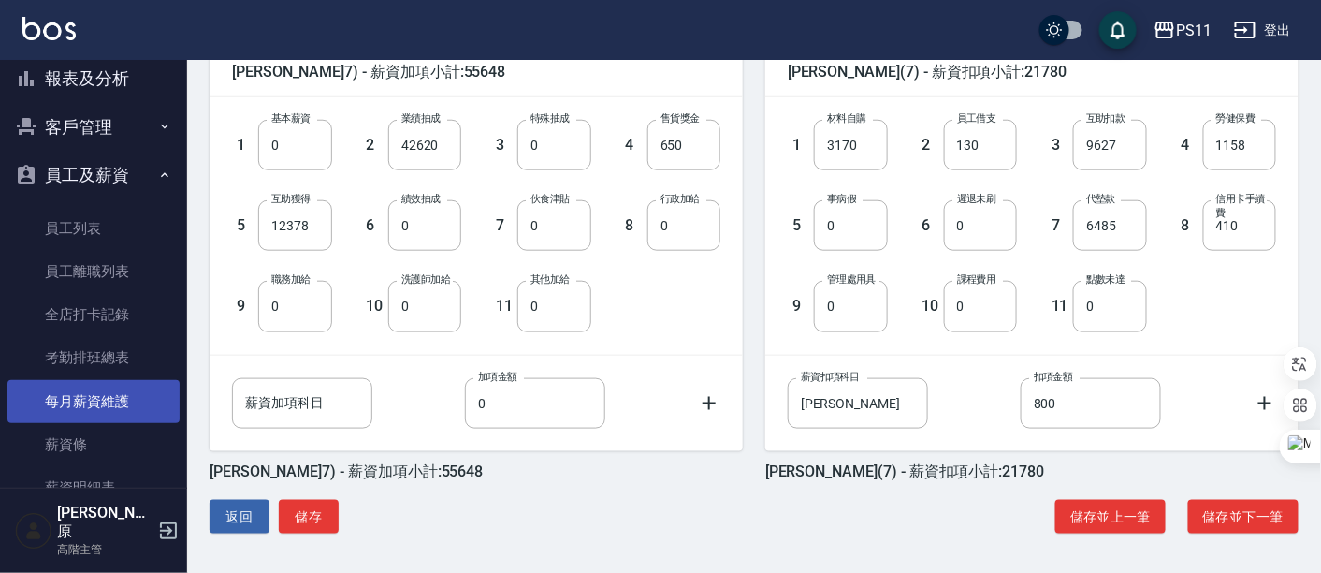
scroll to position [208, 0]
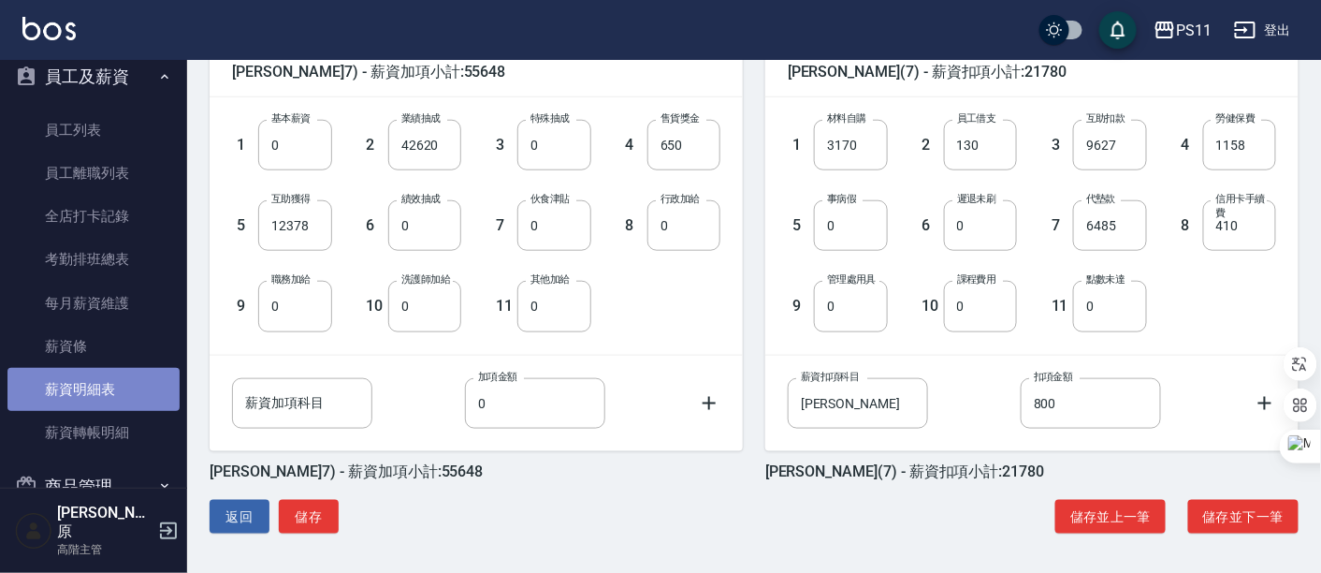
click at [108, 381] on link "薪資明細表" at bounding box center [93, 389] width 172 height 43
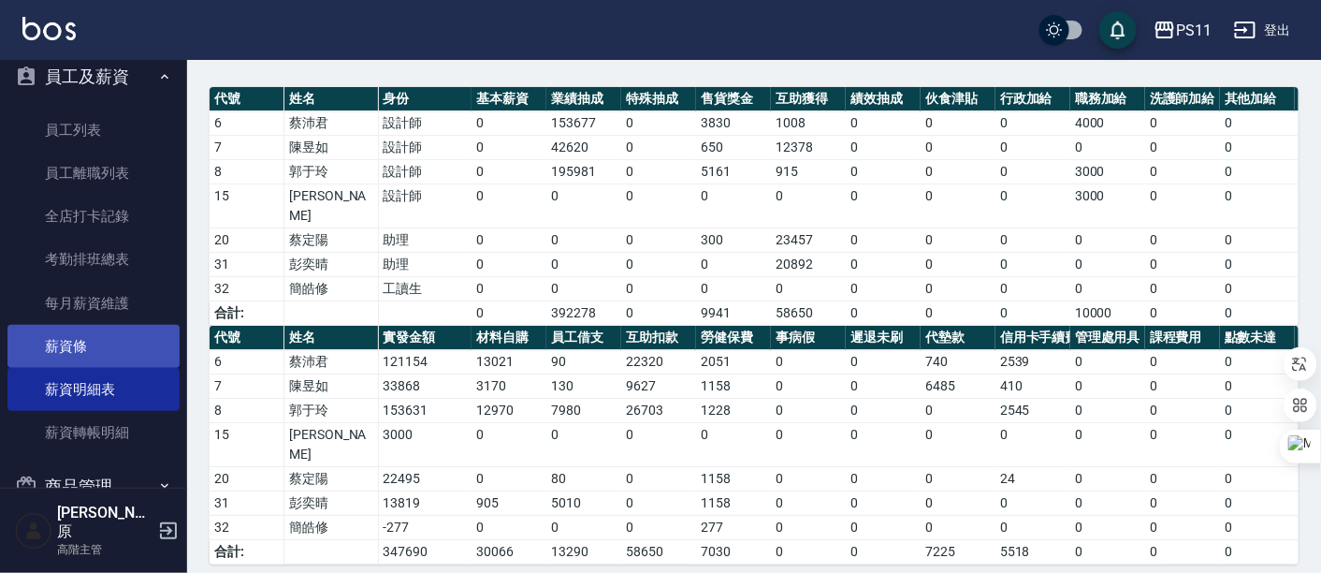
click at [97, 343] on link "薪資條" at bounding box center [93, 346] width 172 height 43
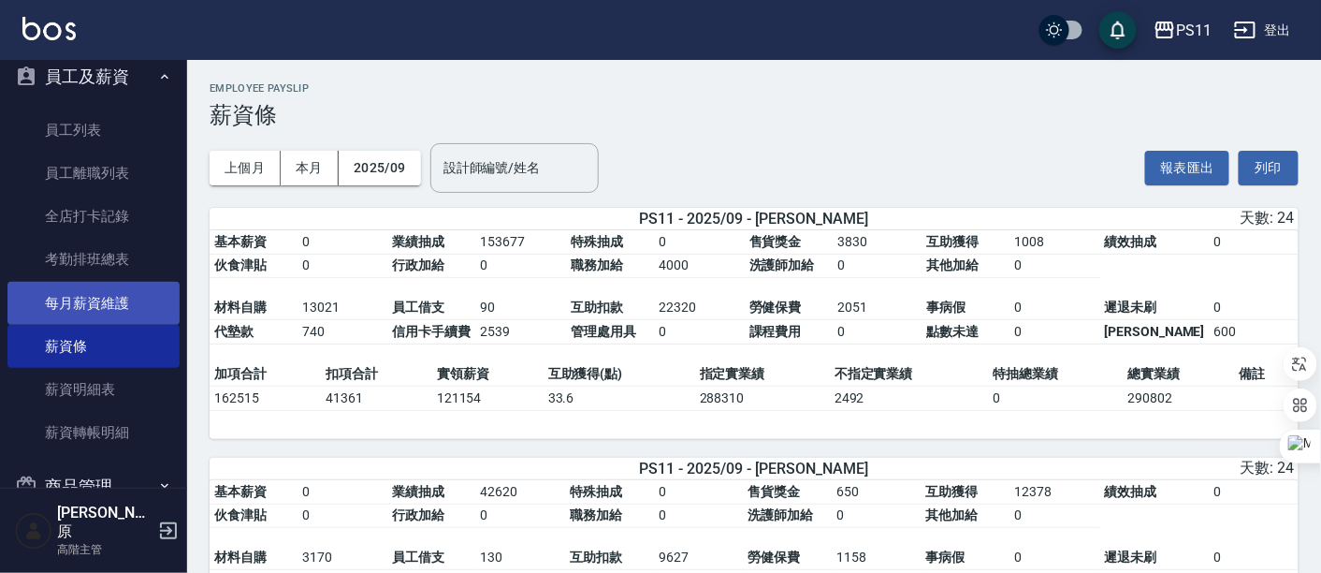
click at [115, 297] on link "每月薪資維護" at bounding box center [93, 303] width 172 height 43
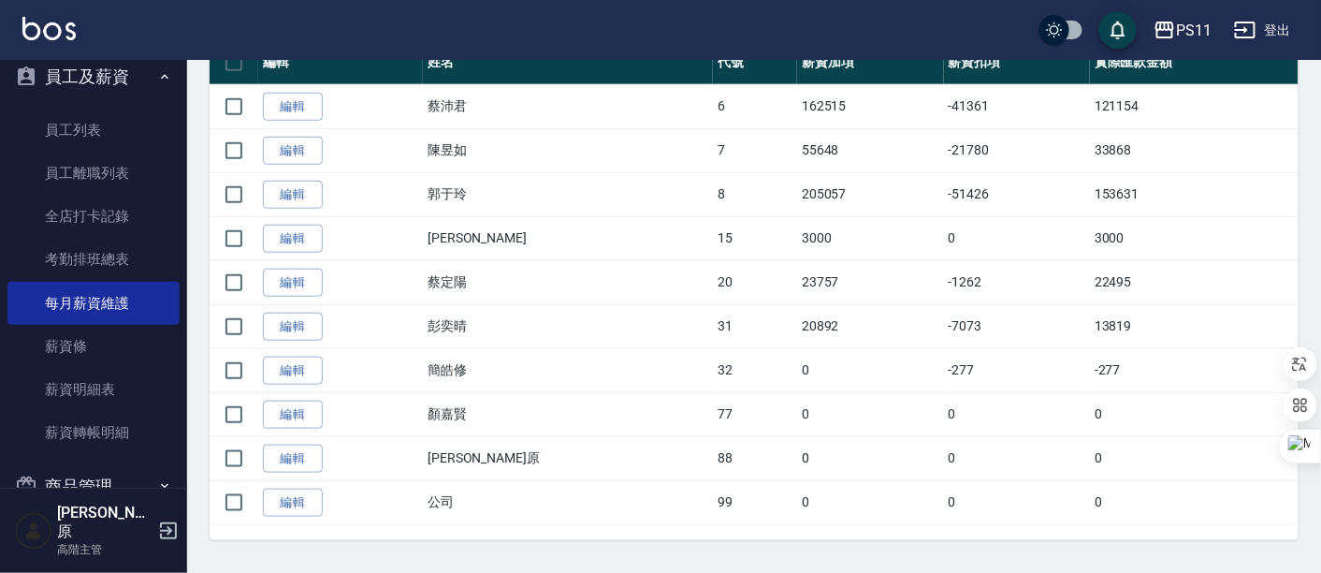
scroll to position [415, 0]
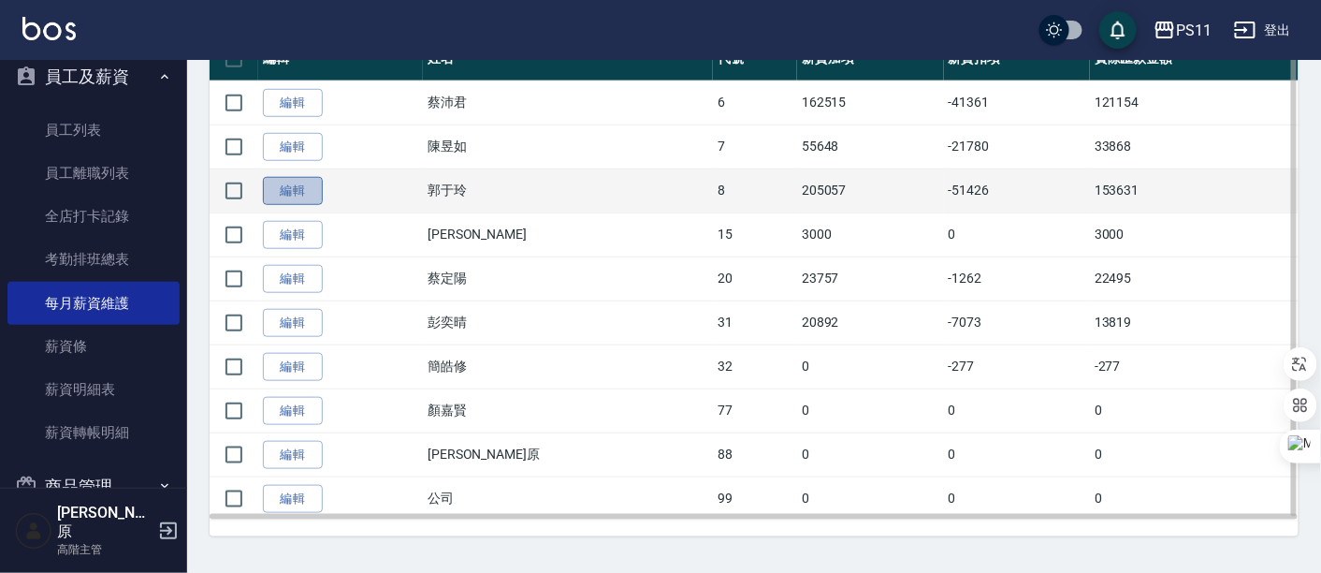
click at [299, 188] on link "編輯" at bounding box center [293, 191] width 60 height 29
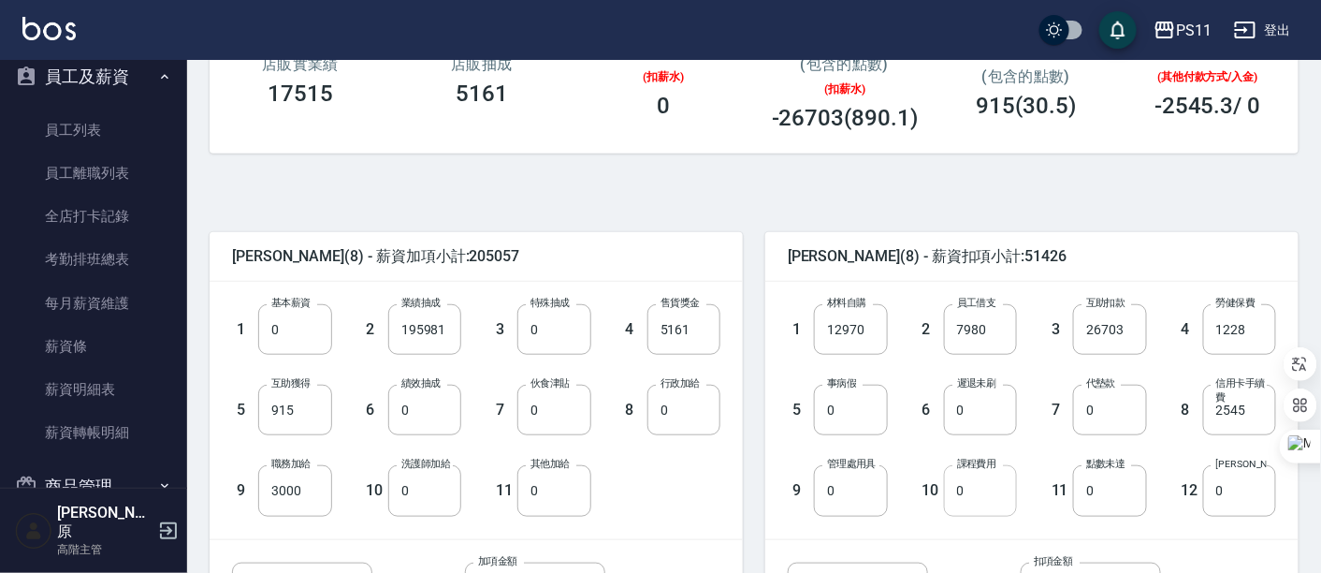
scroll to position [415, 0]
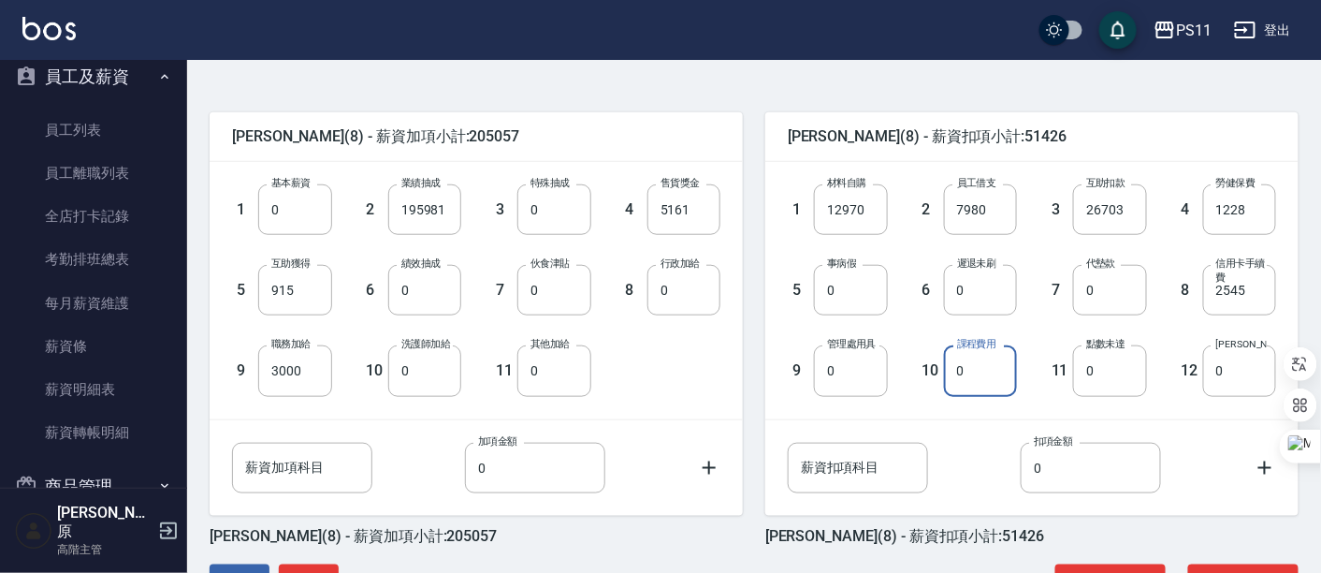
click at [959, 384] on input "0" at bounding box center [980, 370] width 73 height 51
type input "2000"
click at [847, 373] on input "0" at bounding box center [850, 370] width 73 height 51
type input "1950"
click at [977, 436] on div "薪資扣項科目 薪資扣項科目 扣項金額 0 扣項金額" at bounding box center [1017, 453] width 518 height 80
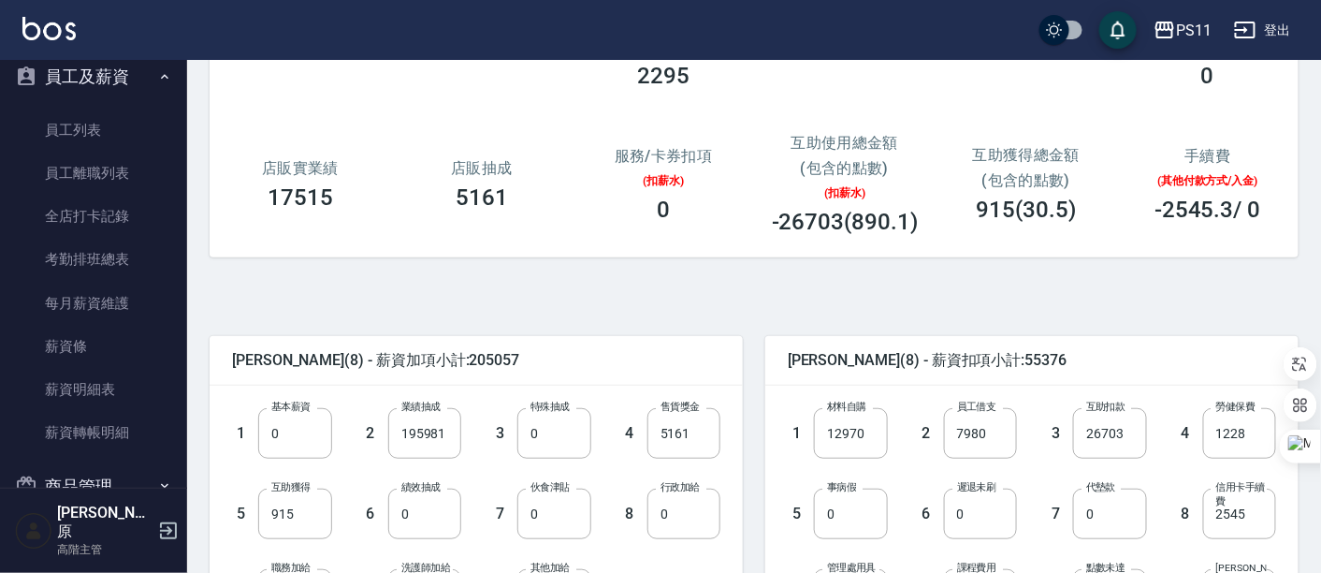
scroll to position [480, 0]
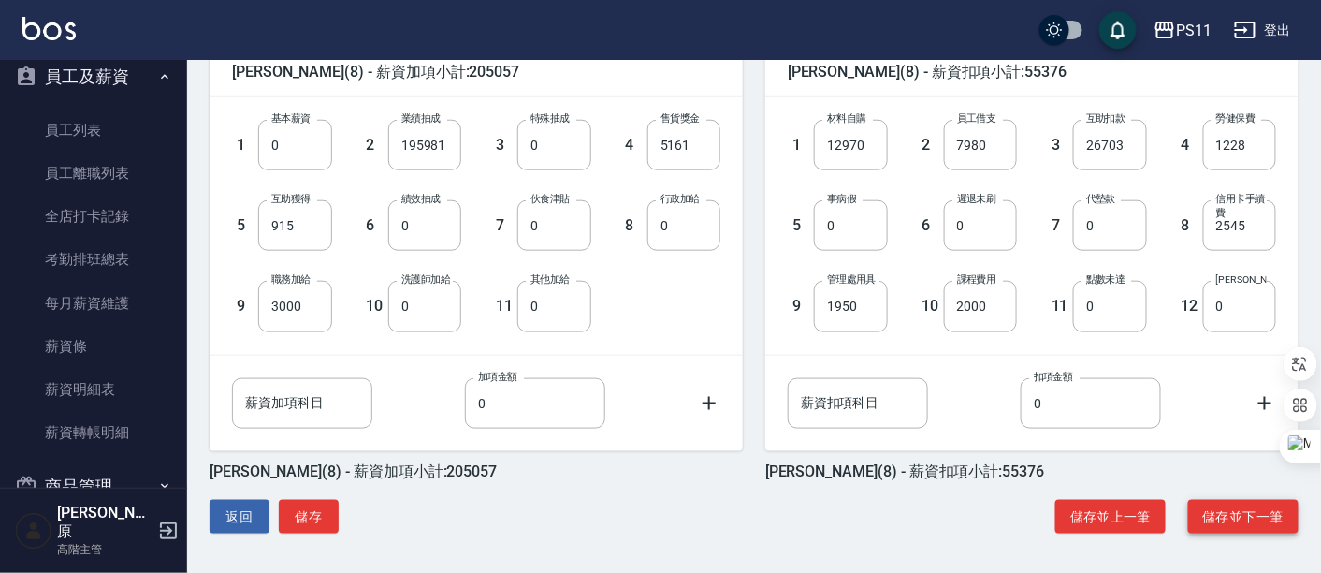
click at [1272, 515] on button "儲存並下一筆" at bounding box center [1243, 517] width 110 height 35
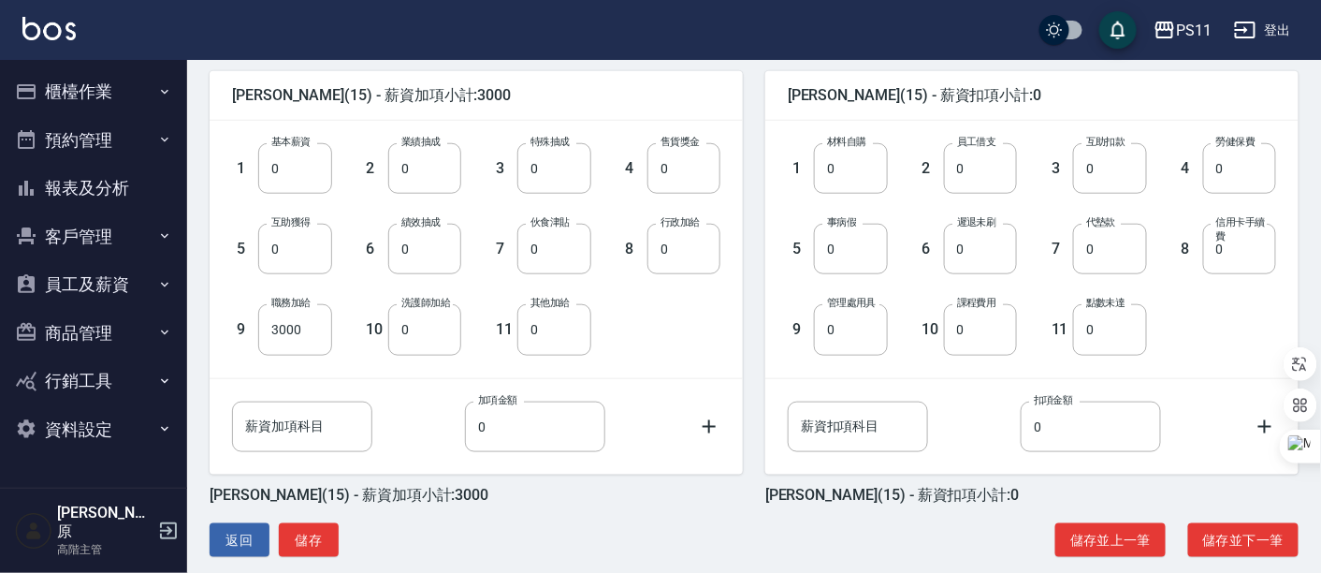
scroll to position [480, 0]
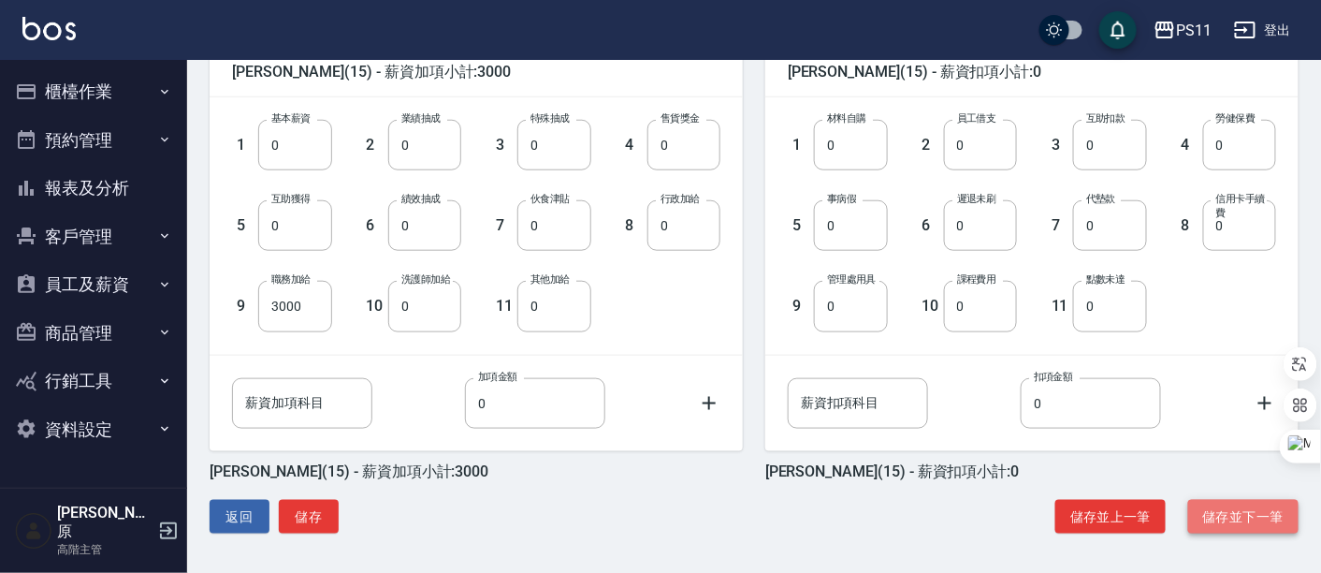
click at [1209, 510] on button "儲存並下一筆" at bounding box center [1243, 517] width 110 height 35
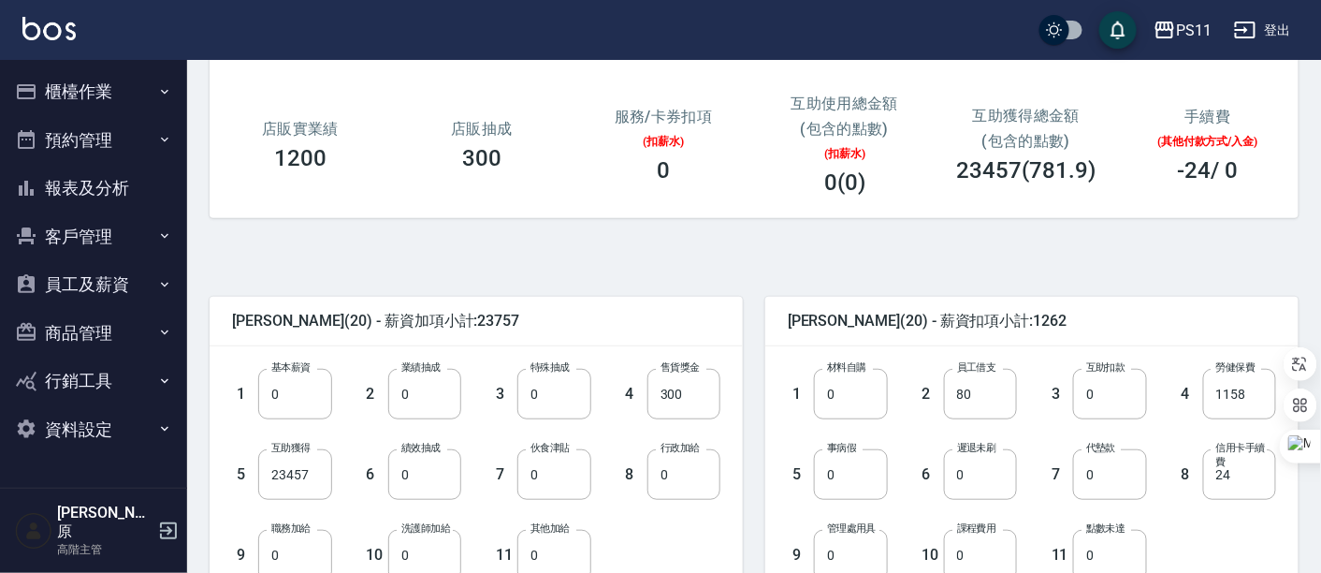
scroll to position [312, 0]
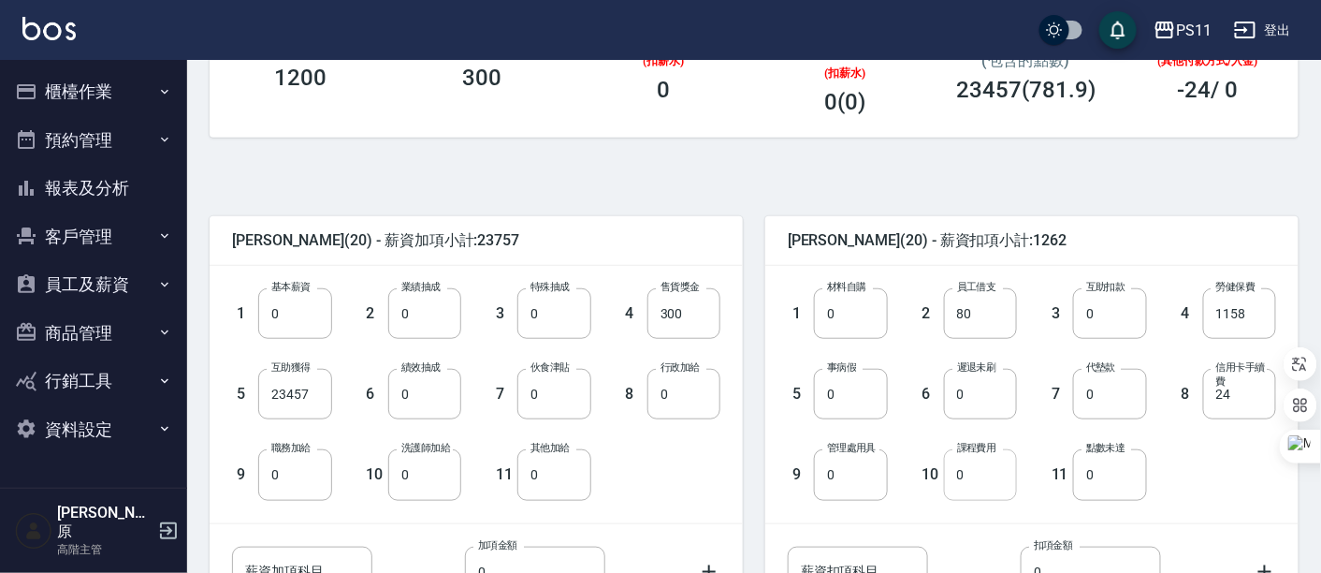
click at [994, 472] on input "0" at bounding box center [980, 474] width 73 height 51
type input "2000"
click at [675, 512] on div "1 基本薪資 0 基本薪資 2 業績抽成 0 業績抽成 3 特殊抽成 0 特殊抽成 4 售貨獎金 300 售貨獎金 5 互助獲得 23457 互助獲得 6 績…" at bounding box center [476, 394] width 533 height 256
click at [844, 479] on input "0" at bounding box center [850, 474] width 73 height 51
type input "1300"
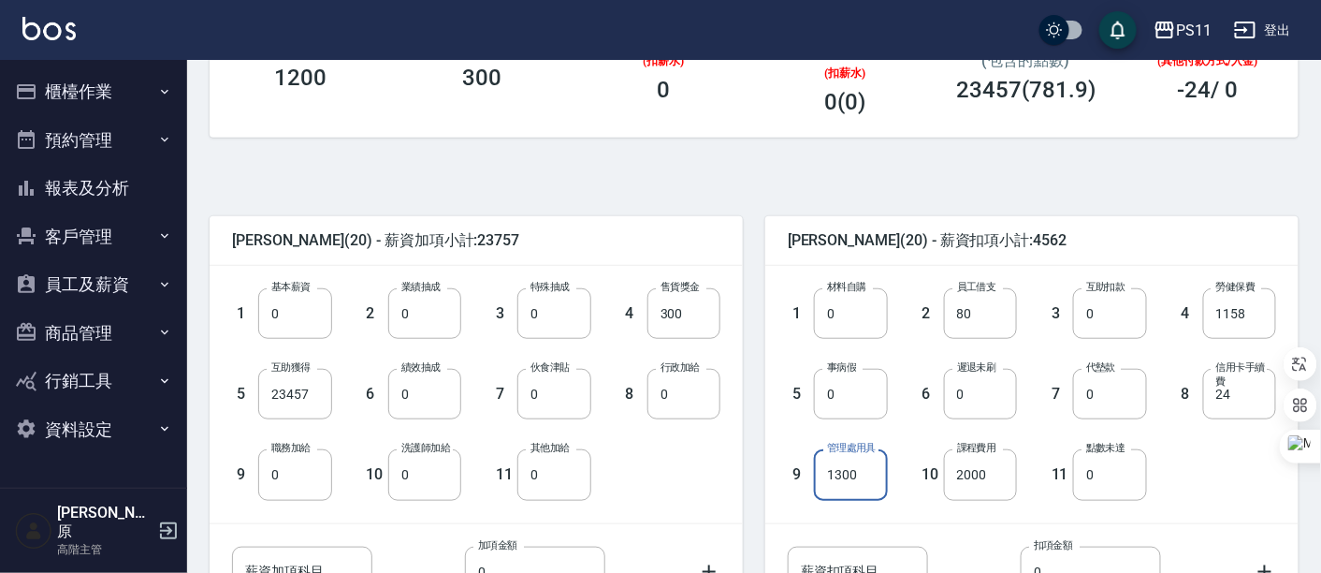
click at [666, 472] on div "1 基本薪資 0 基本薪資 2 業績抽成 0 業績抽成 3 特殊抽成 0 特殊抽成 4 售貨獎金 300 售貨獎金 5 互助獲得 23457 互助獲得 6 績…" at bounding box center [461, 378] width 518 height 241
click at [310, 319] on input "0" at bounding box center [294, 313] width 73 height 51
type input "27000"
click at [318, 387] on input "23457" at bounding box center [294, 394] width 73 height 51
type input "0"
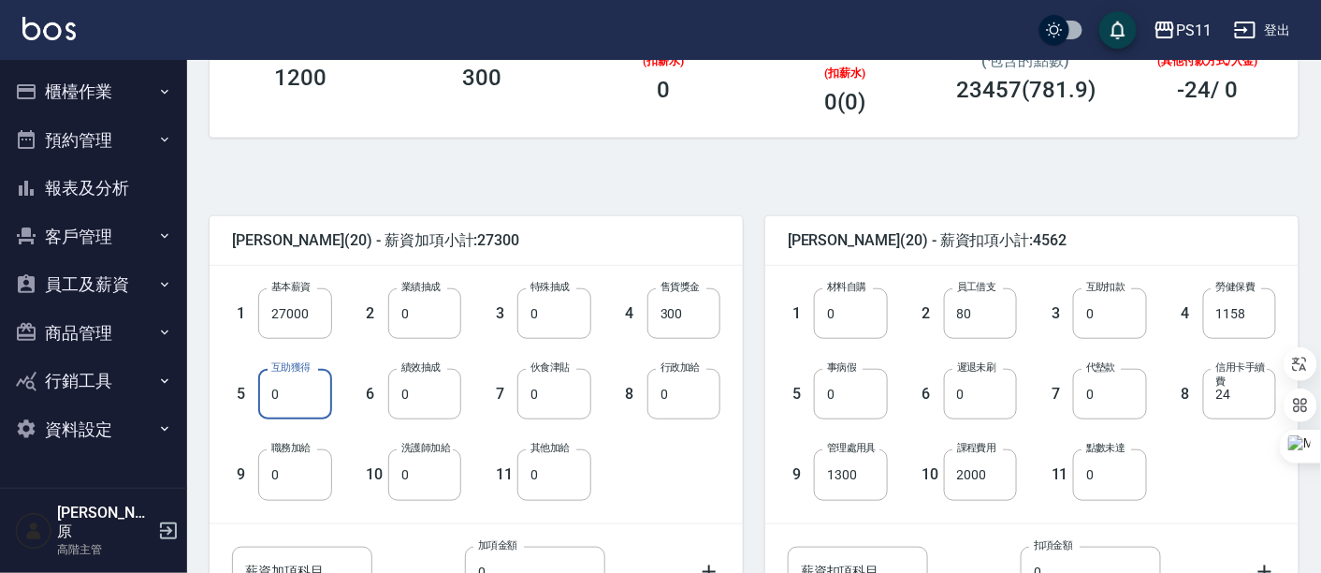
click at [694, 487] on div "1 基本薪資 27000 基本薪資 2 業績抽成 0 業績抽成 3 特殊抽成 0 特殊抽成 4 售貨獎金 300 售貨獎金 5 互助獲得 0 互助獲得 6 績…" at bounding box center [461, 378] width 518 height 241
click at [453, 398] on input "0" at bounding box center [424, 394] width 73 height 51
type input "8457"
click at [668, 452] on div "1 基本薪資 27000 基本薪資 2 業績抽成 0 業績抽成 3 特殊抽成 0 特殊抽成 4 售貨獎金 300 售貨獎金 5 互助獲得 0 互助獲得 6 績…" at bounding box center [461, 378] width 518 height 241
click at [667, 472] on div "1 基本薪資 27000 基本薪資 2 業績抽成 0 業績抽成 3 特殊抽成 0 特殊抽成 4 售貨獎金 300 售貨獎金 5 互助獲得 0 互助獲得 6 績…" at bounding box center [461, 378] width 518 height 241
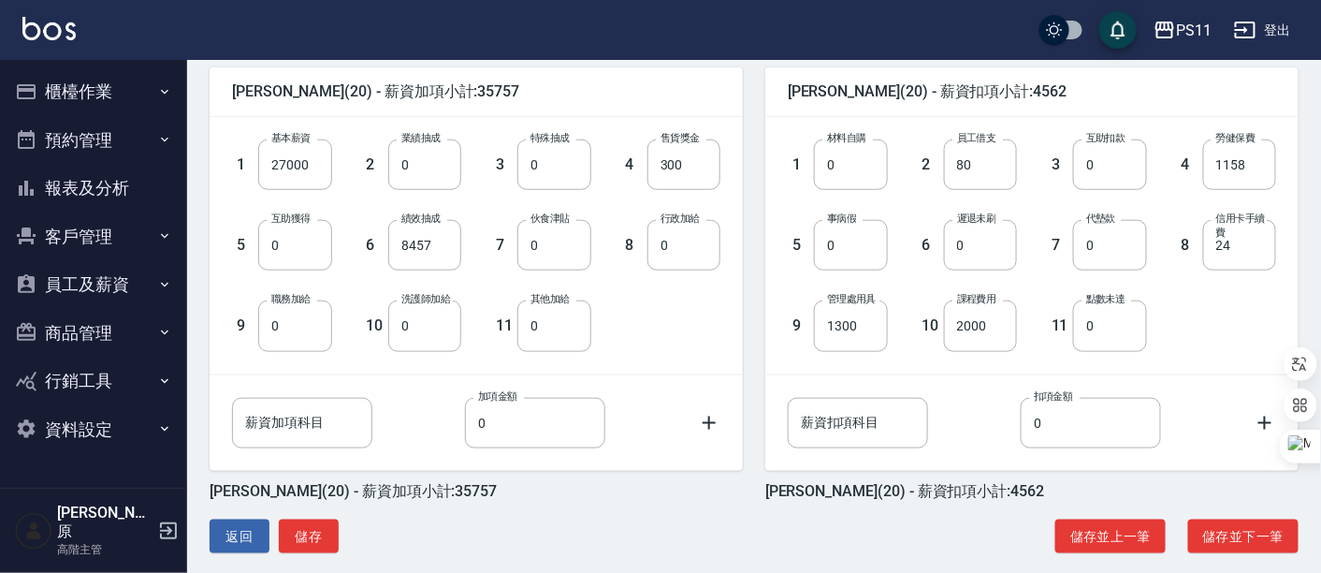
scroll to position [480, 0]
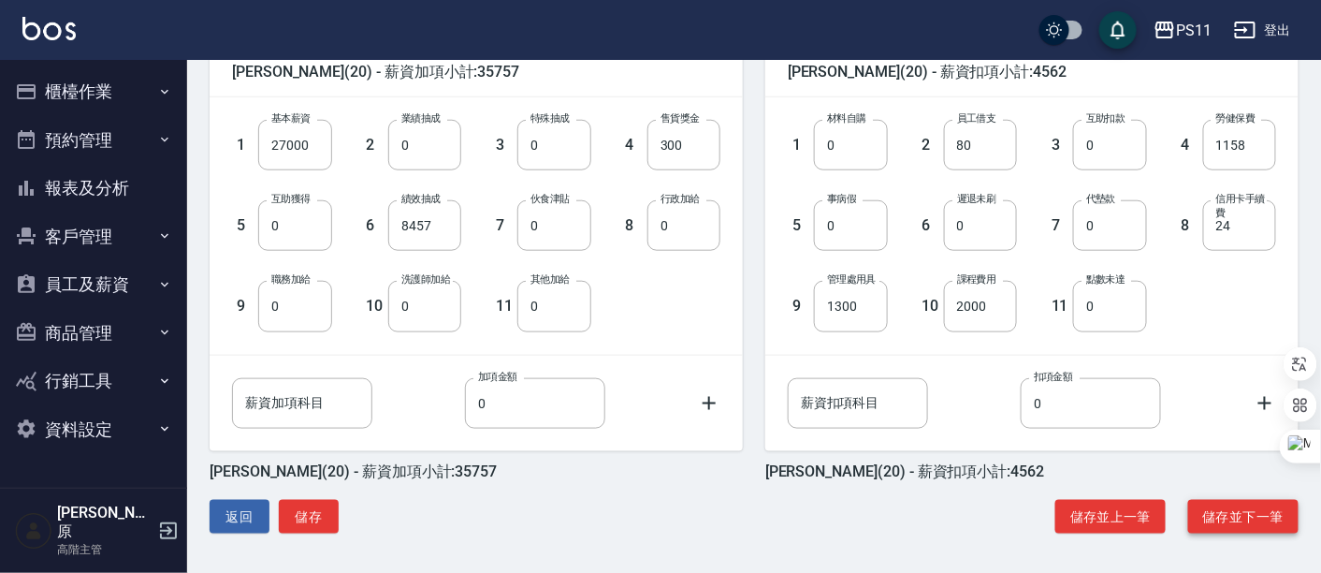
click at [1245, 520] on button "儲存並下一筆" at bounding box center [1243, 517] width 110 height 35
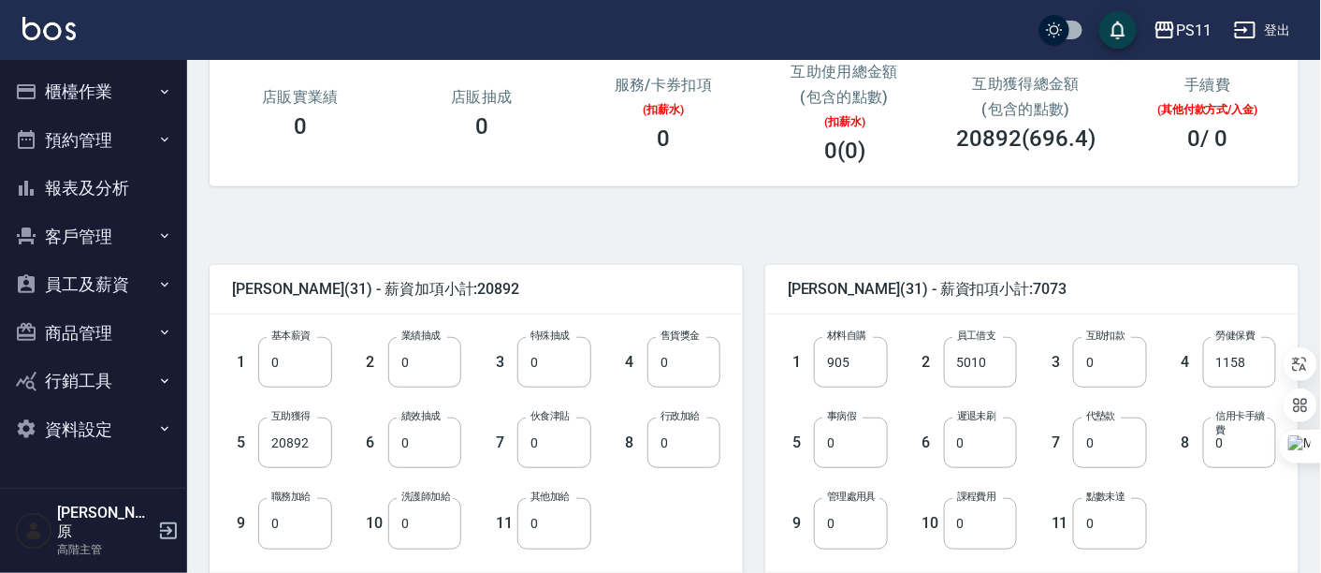
scroll to position [312, 0]
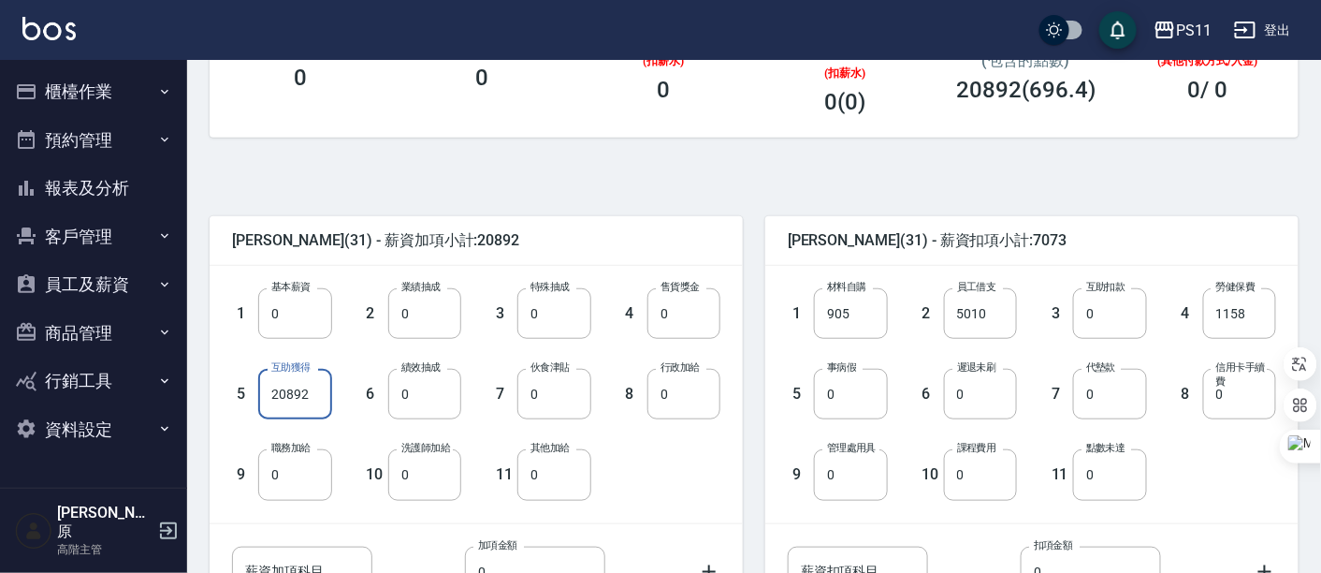
click at [326, 404] on input "20892" at bounding box center [294, 394] width 73 height 51
type input "0"
click at [261, 310] on input "0" at bounding box center [294, 313] width 73 height 51
type input "27000"
click at [447, 409] on input "0" at bounding box center [424, 394] width 73 height 51
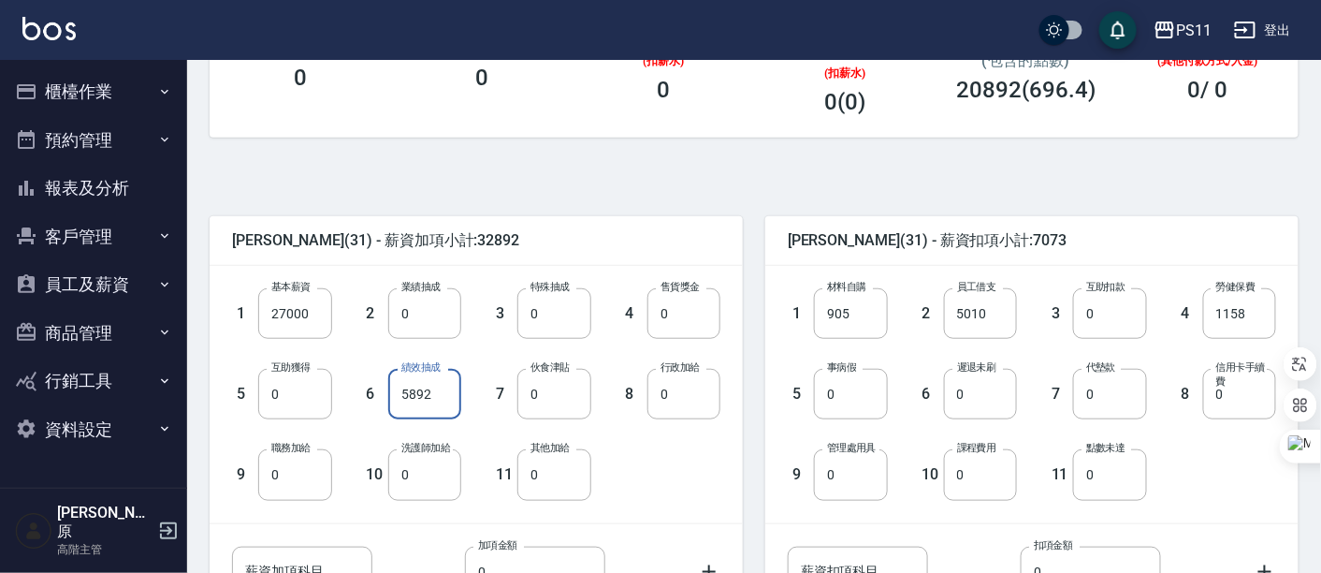
type input "5892"
click at [646, 446] on div "1 基本薪資 27000 基本薪資 2 業績抽成 0 業績抽成 3 特殊抽成 0 特殊抽成 4 售貨獎金 0 售貨獎金 5 互助獲得 0 互助獲得 6 績效抽…" at bounding box center [461, 378] width 518 height 241
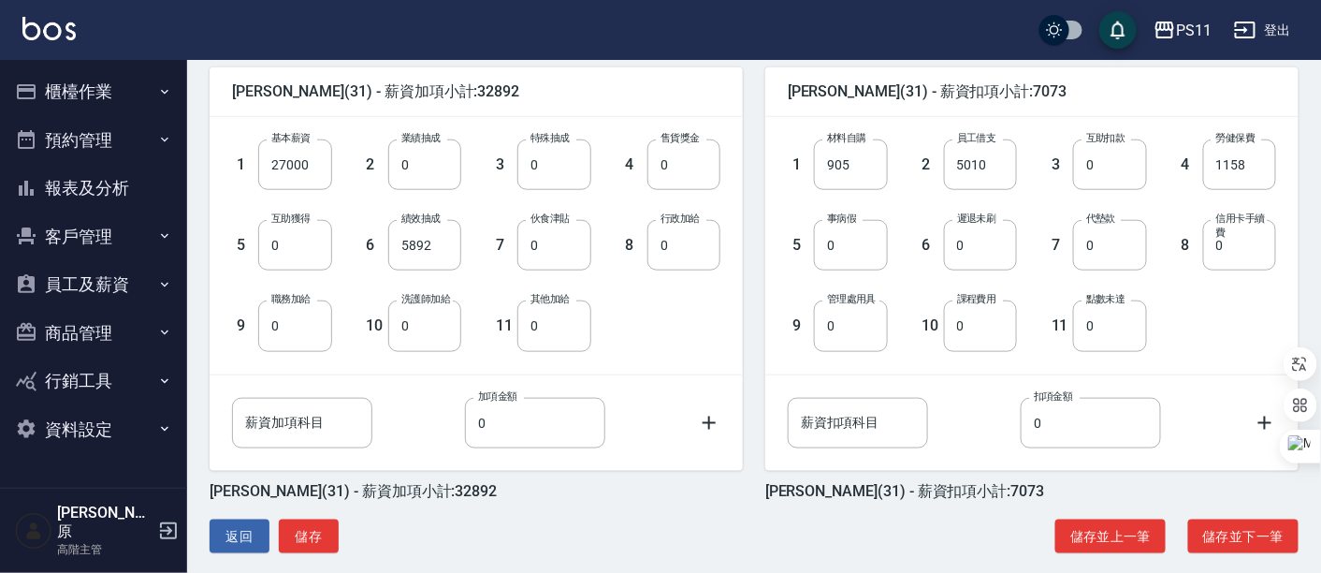
scroll to position [480, 0]
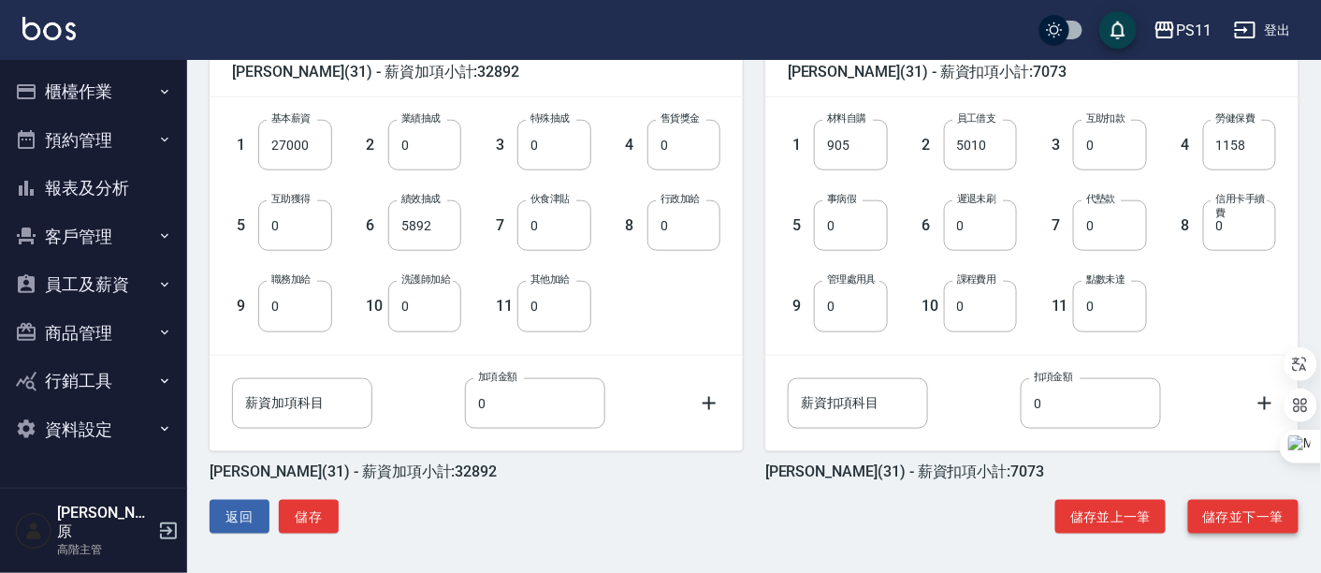
click at [1248, 512] on button "儲存並下一筆" at bounding box center [1243, 517] width 110 height 35
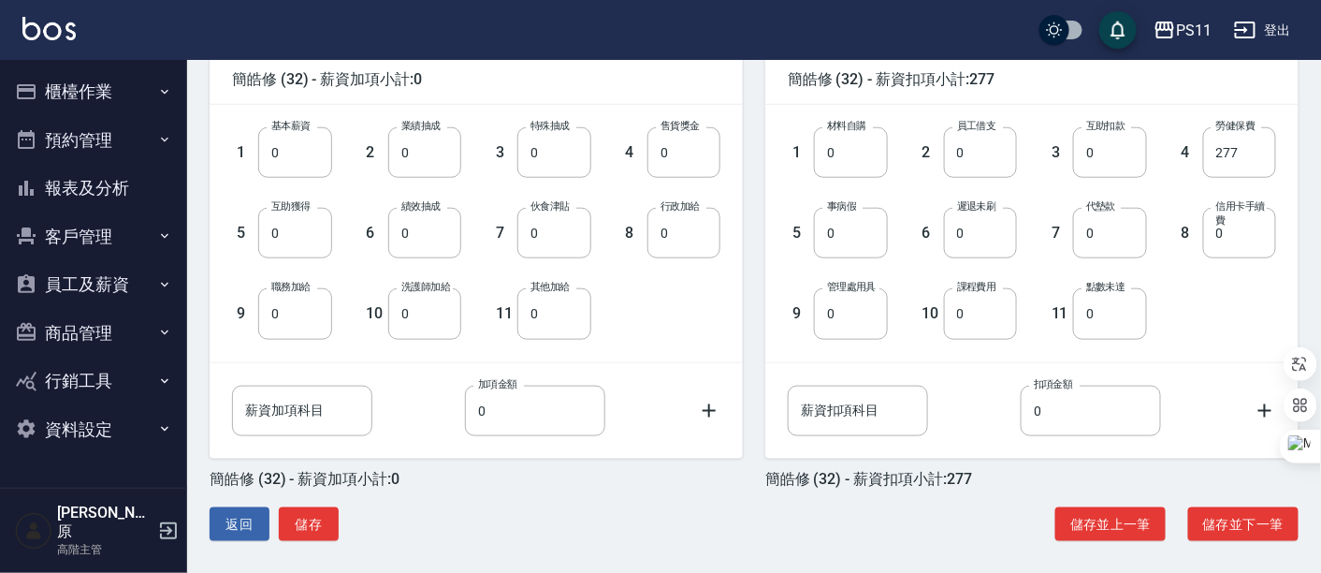
scroll to position [480, 0]
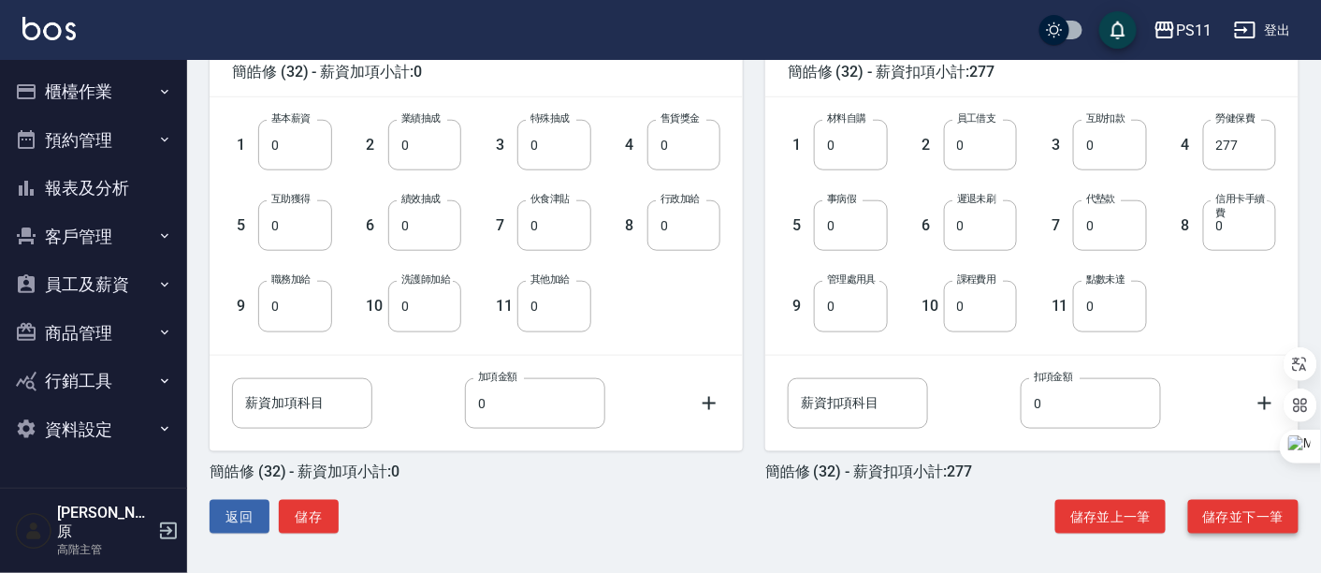
click at [1224, 522] on button "儲存並下一筆" at bounding box center [1243, 517] width 110 height 35
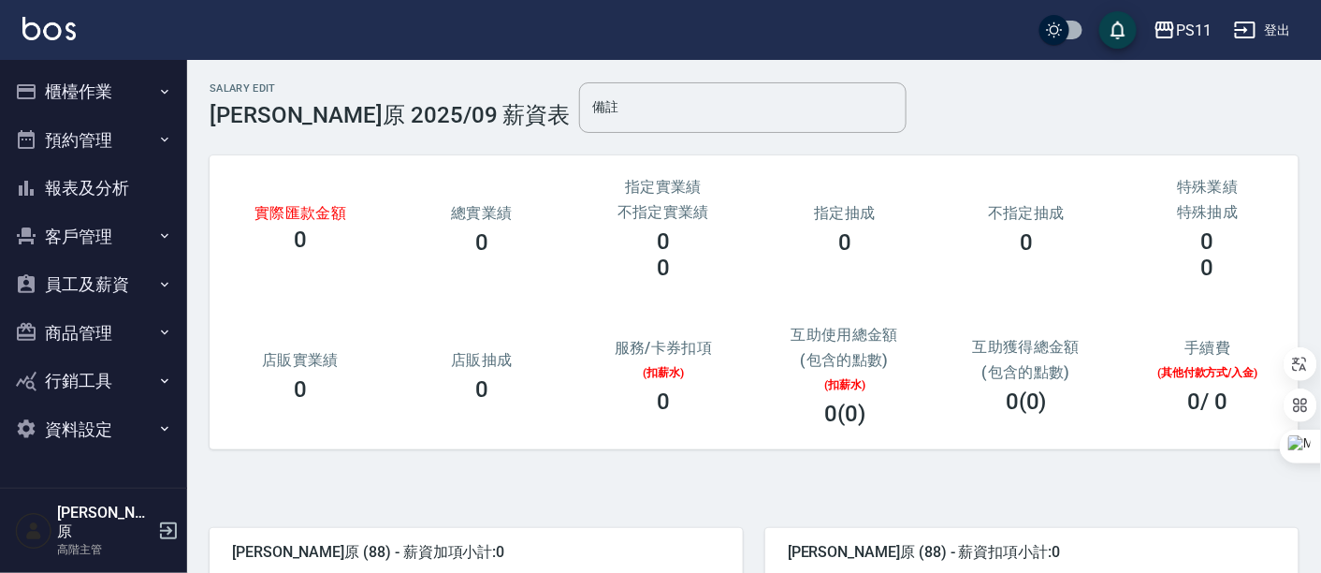
scroll to position [208, 0]
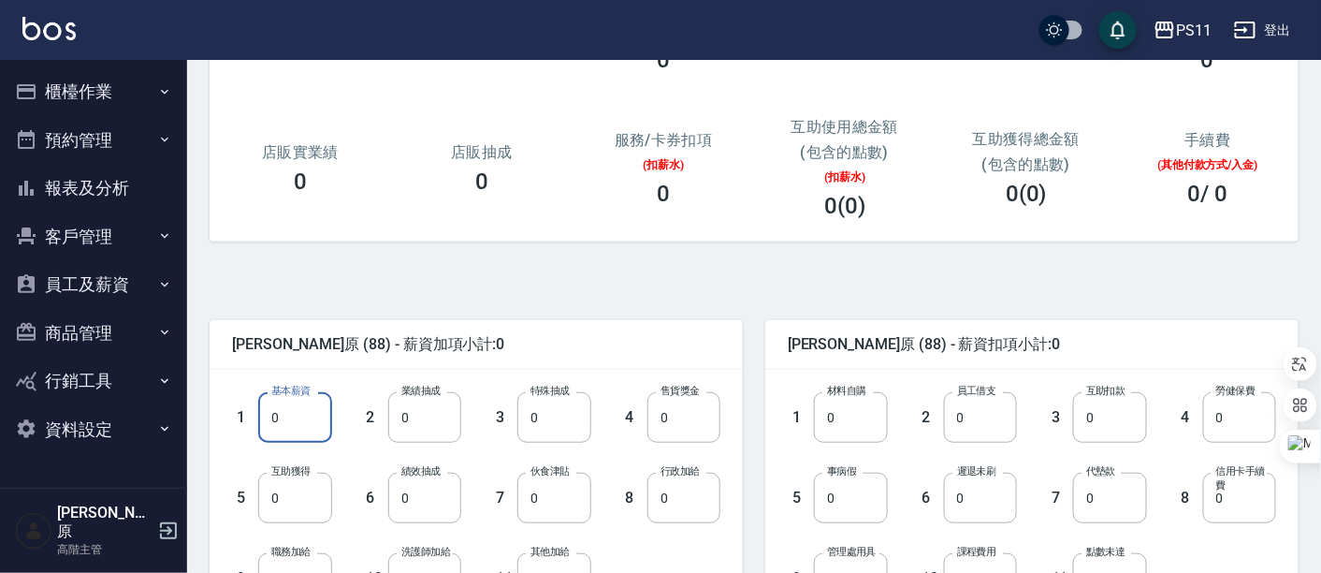
click at [326, 423] on input "0" at bounding box center [294, 417] width 73 height 51
type input "30000"
click at [640, 293] on div "[PERSON_NAME]原 (88) - 薪資加項小計:30000 1 基本薪資 30000 基本薪資 2 業績抽成 0 業績抽成 3 特殊抽成 0 特殊抽…" at bounding box center [747, 544] width 1104 height 560
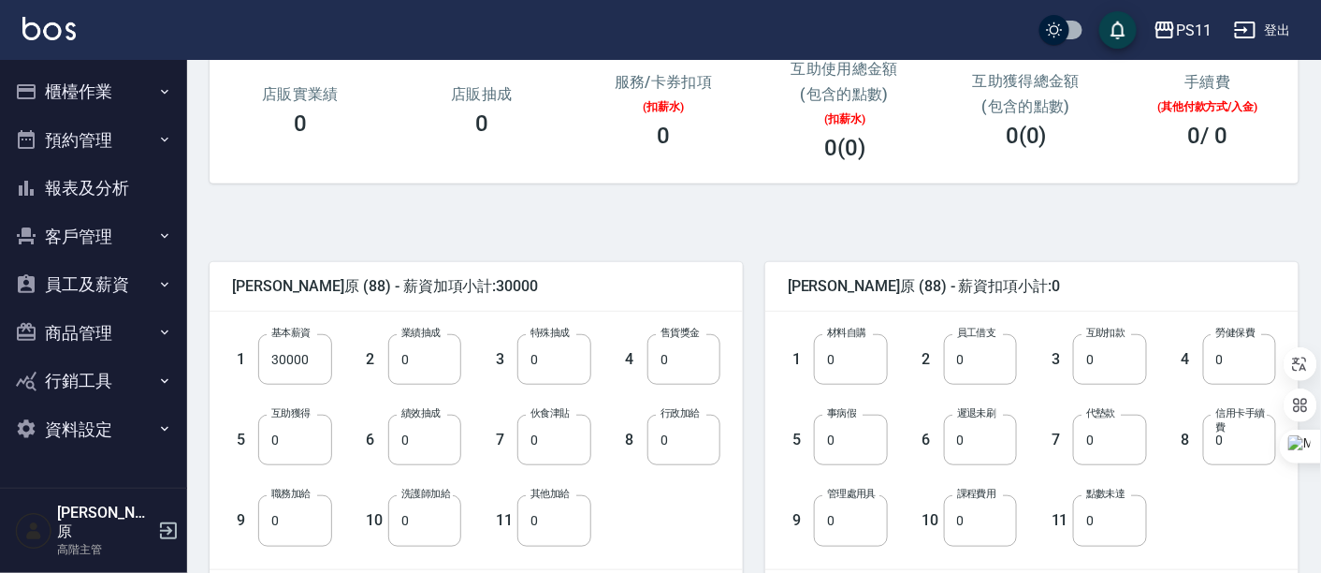
scroll to position [480, 0]
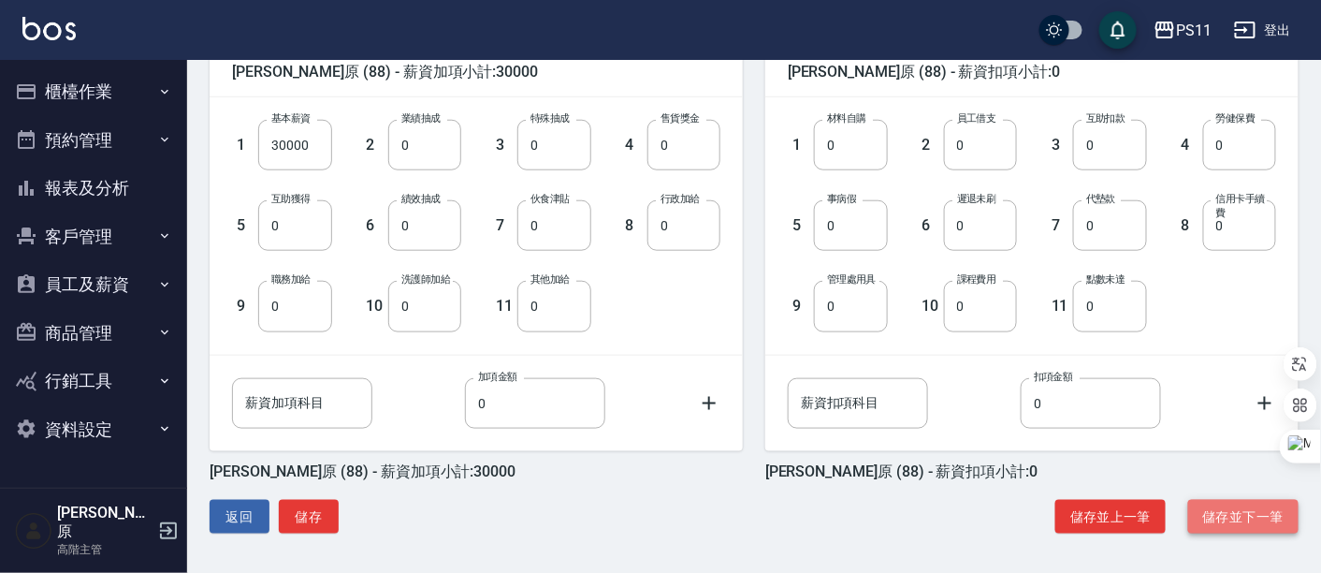
click at [1222, 507] on button "儲存並下一筆" at bounding box center [1243, 517] width 110 height 35
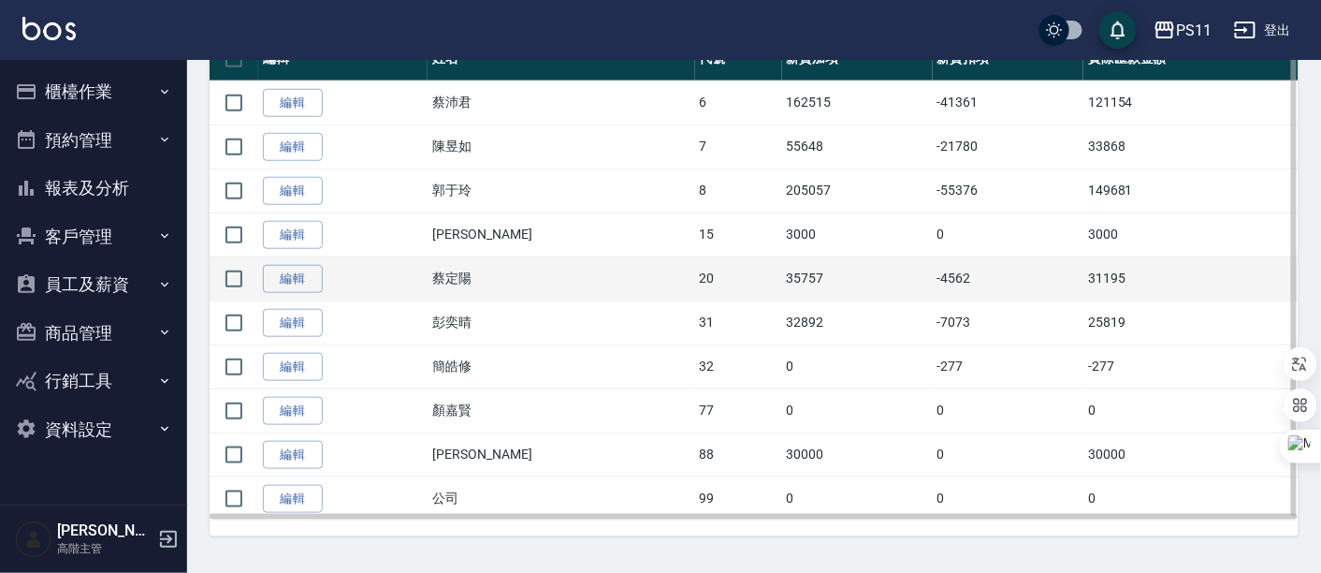
scroll to position [419, 0]
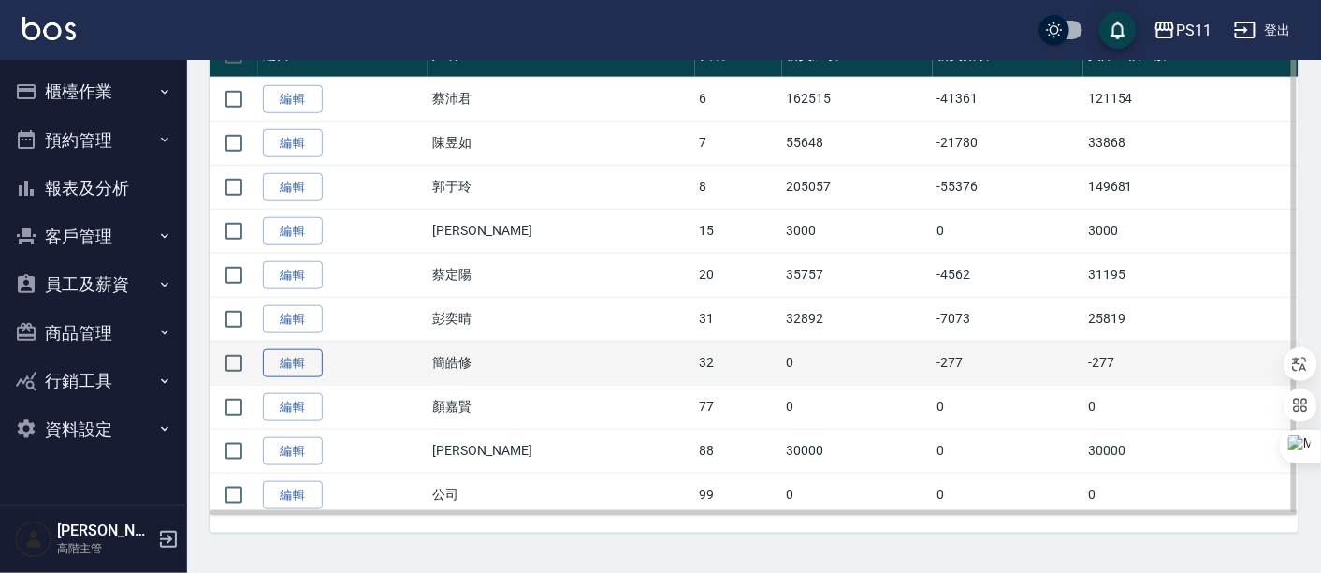
click at [294, 362] on link "編輯" at bounding box center [293, 363] width 60 height 29
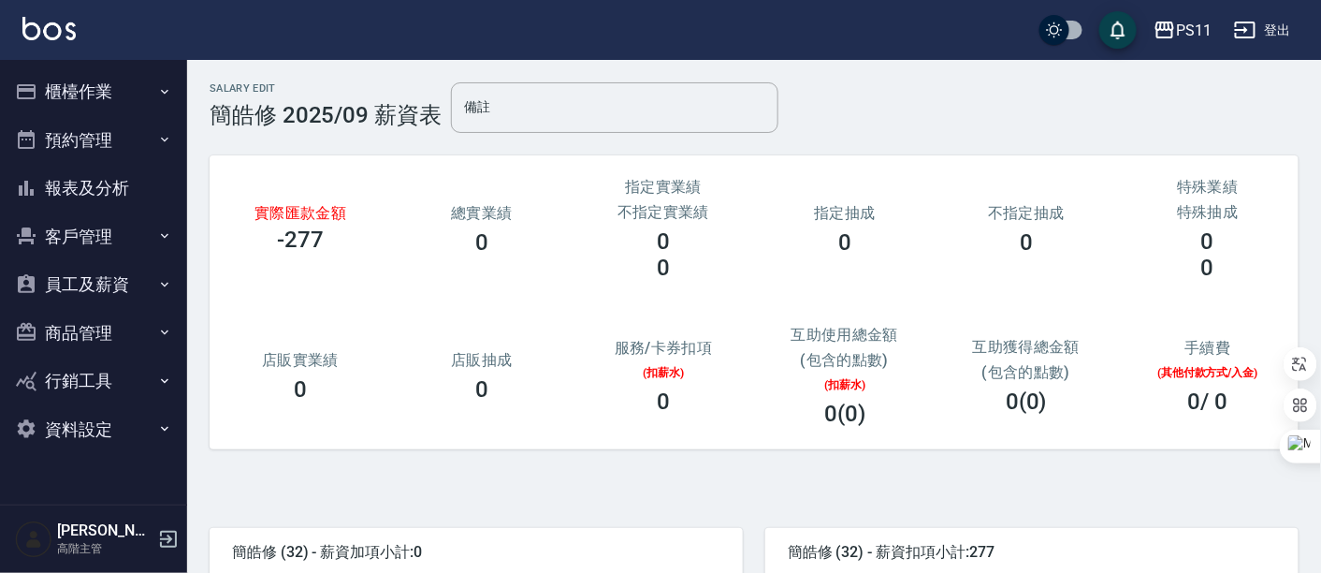
click at [85, 292] on button "員工及薪資" at bounding box center [93, 284] width 172 height 49
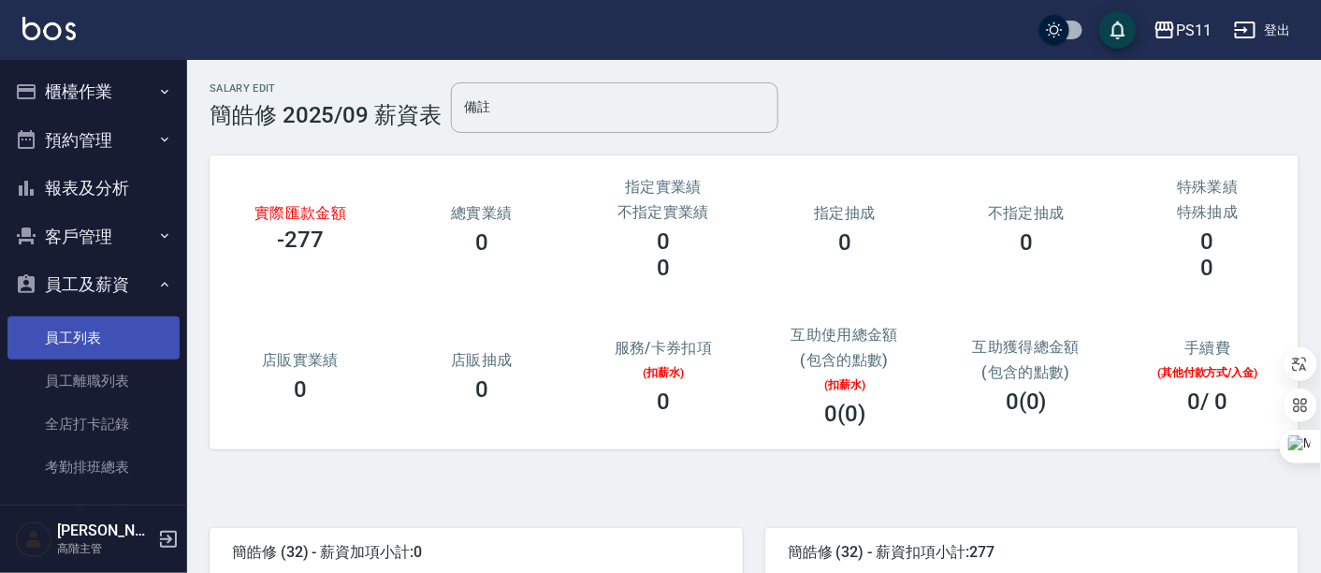
scroll to position [312, 0]
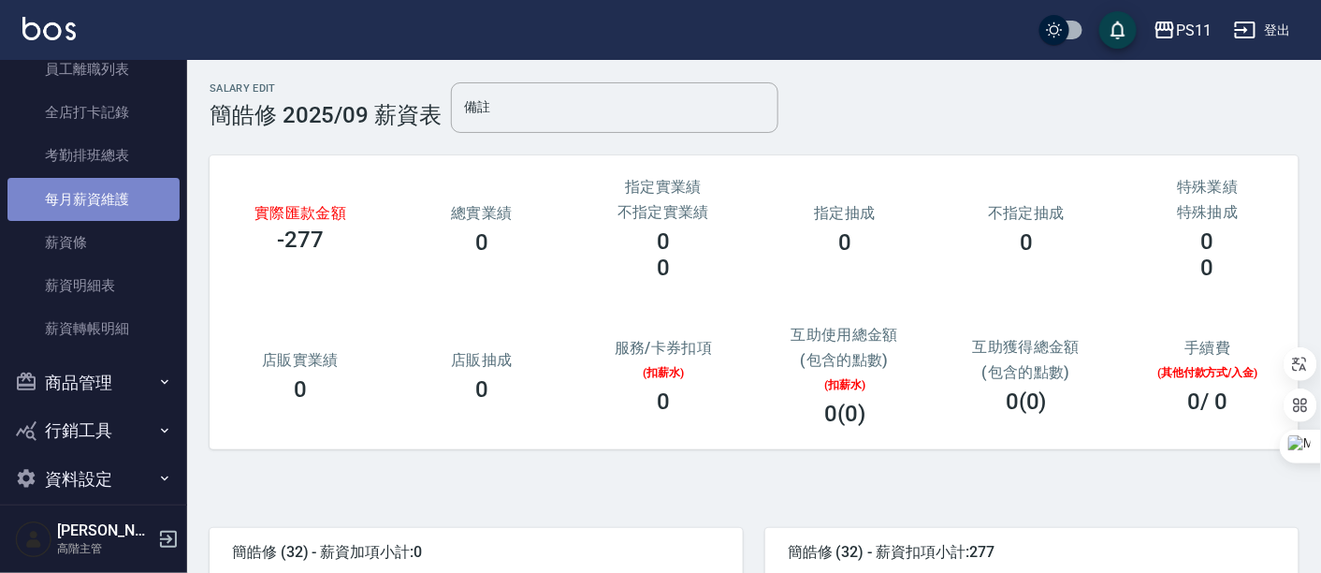
click at [120, 207] on link "每月薪資維護" at bounding box center [93, 199] width 172 height 43
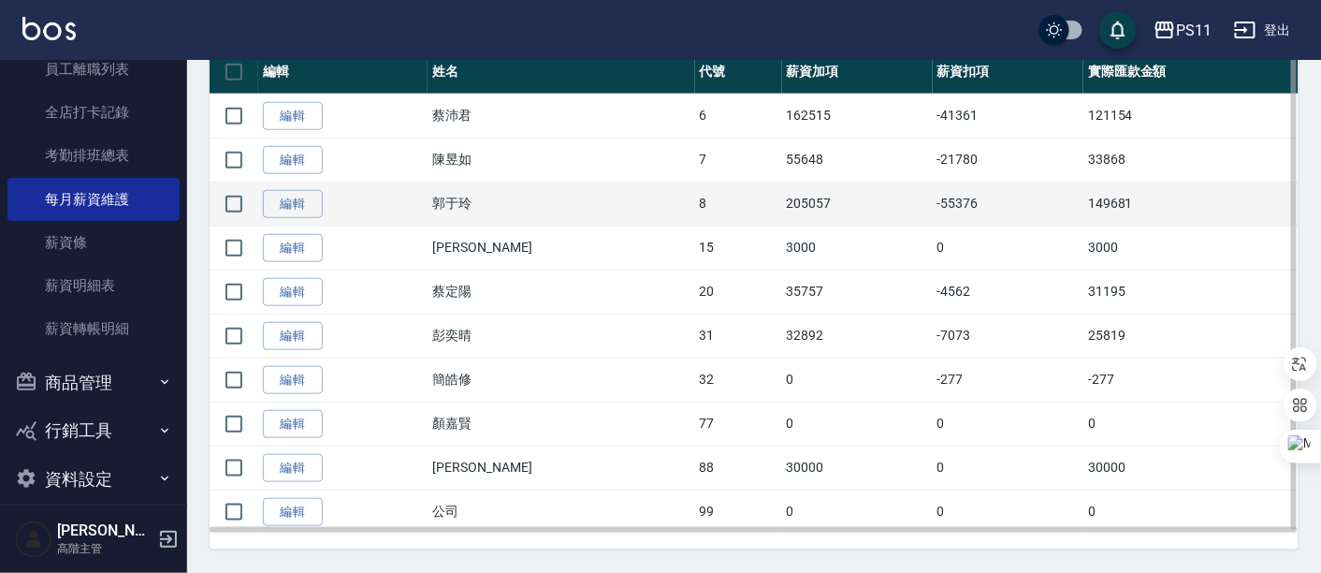
scroll to position [415, 0]
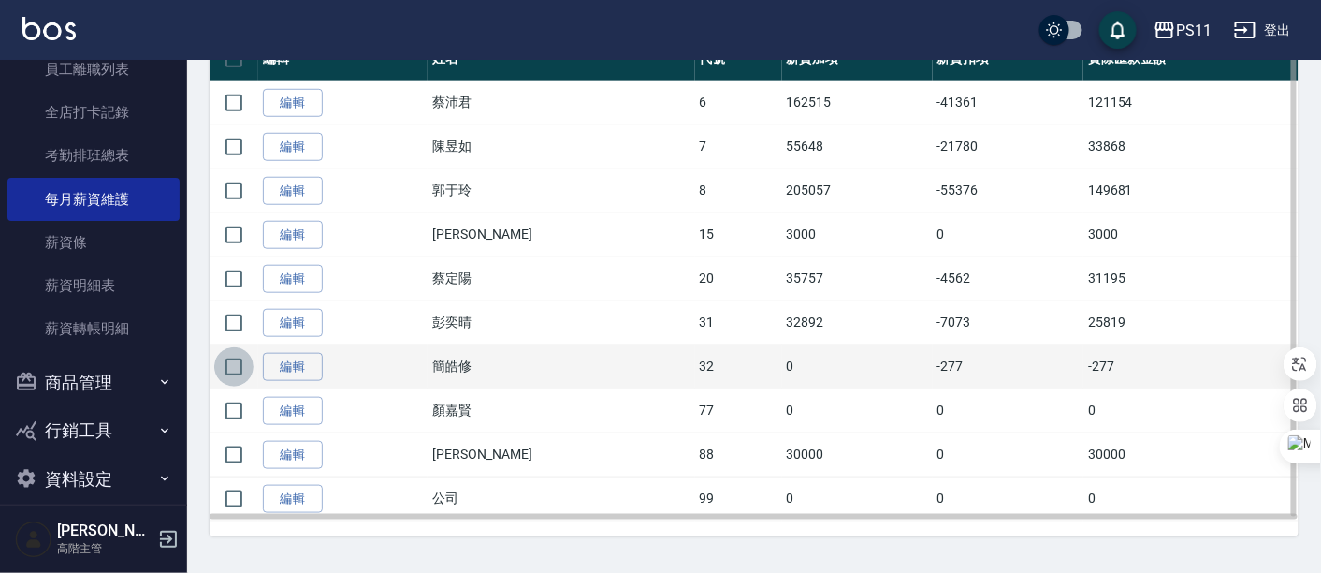
click at [237, 363] on input "checkbox" at bounding box center [233, 366] width 39 height 39
checkbox input "true"
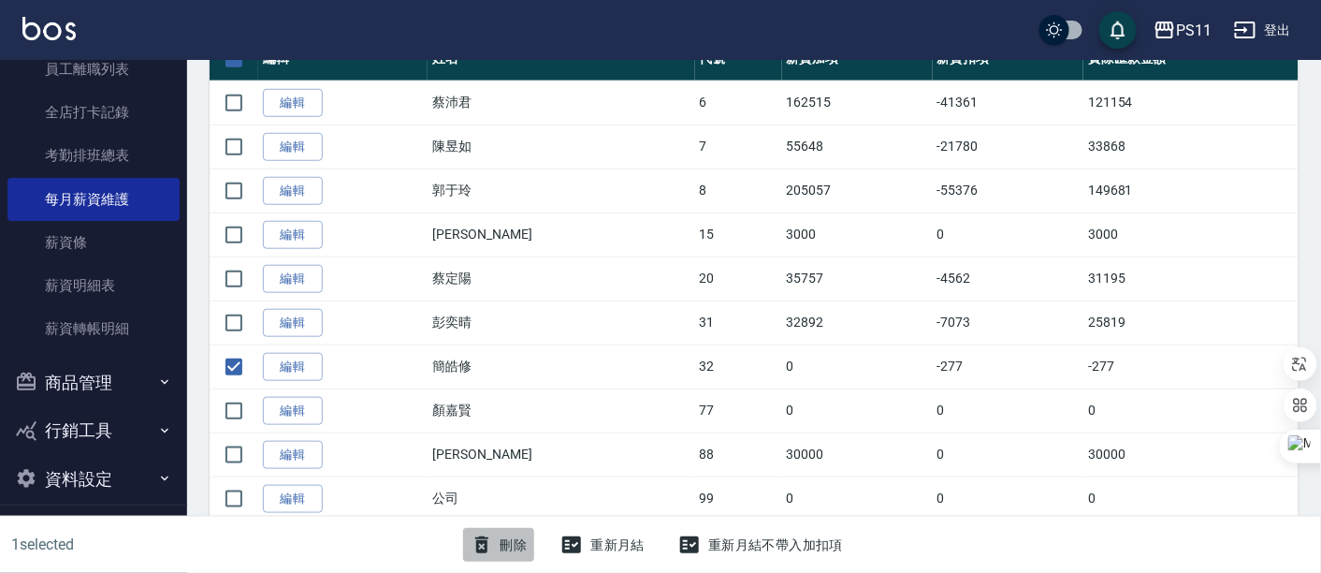
click at [506, 546] on button "刪除" at bounding box center [499, 545] width 72 height 35
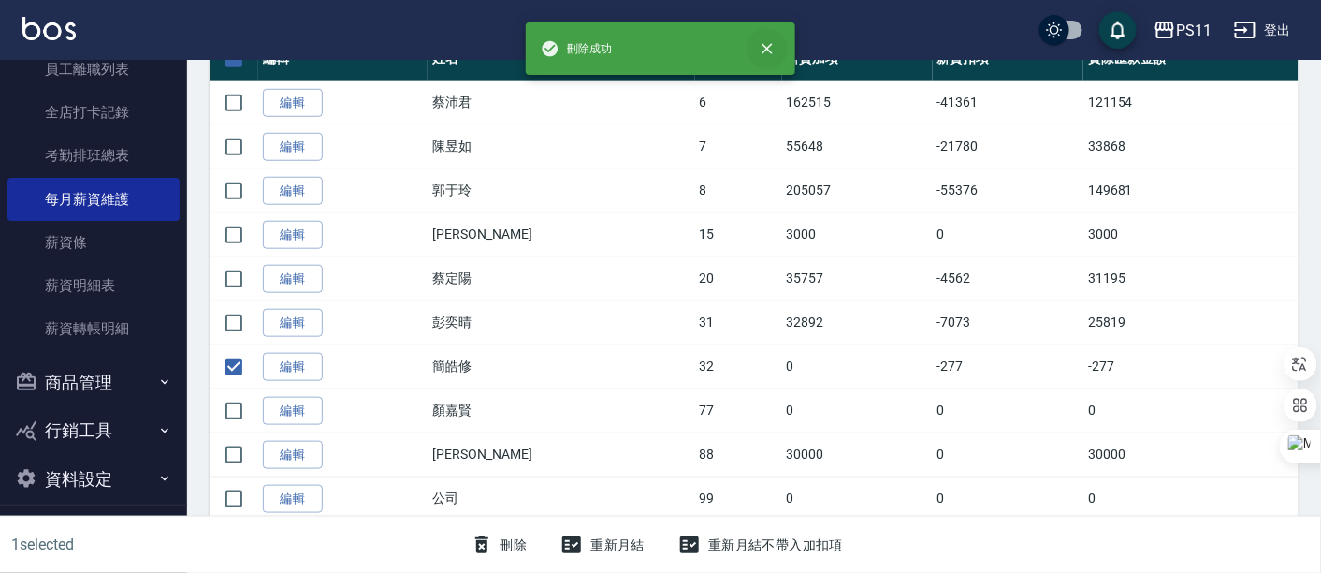
click at [767, 42] on icon "close" at bounding box center [767, 48] width 19 height 19
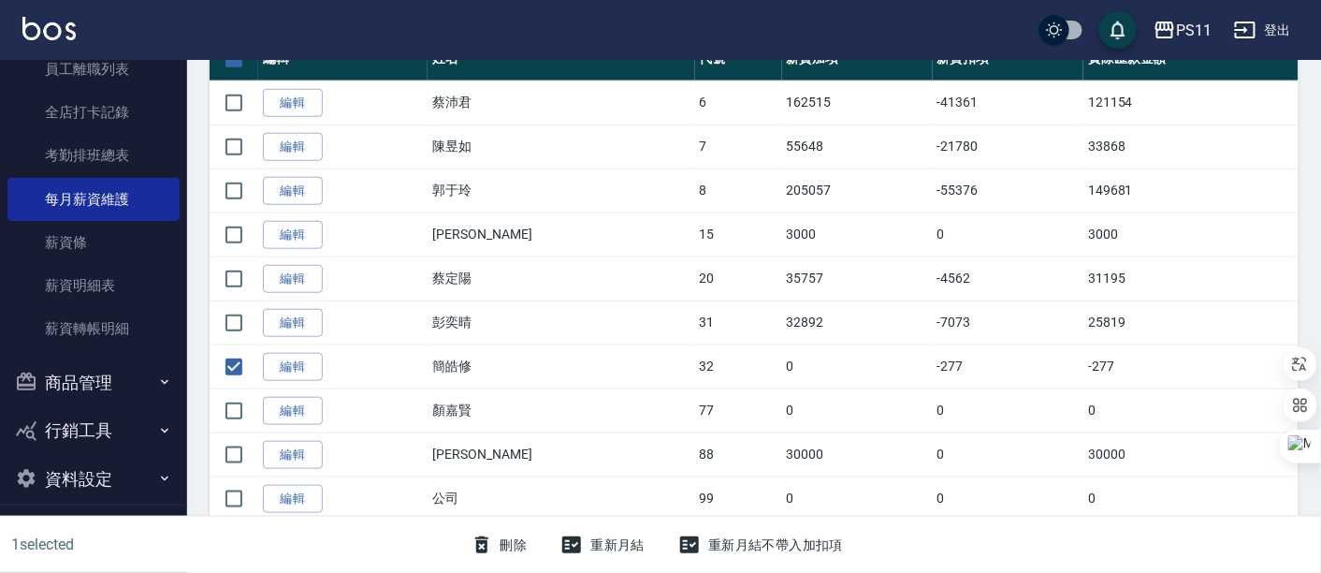
click at [672, 12] on div "PS11 登出" at bounding box center [660, 30] width 1321 height 60
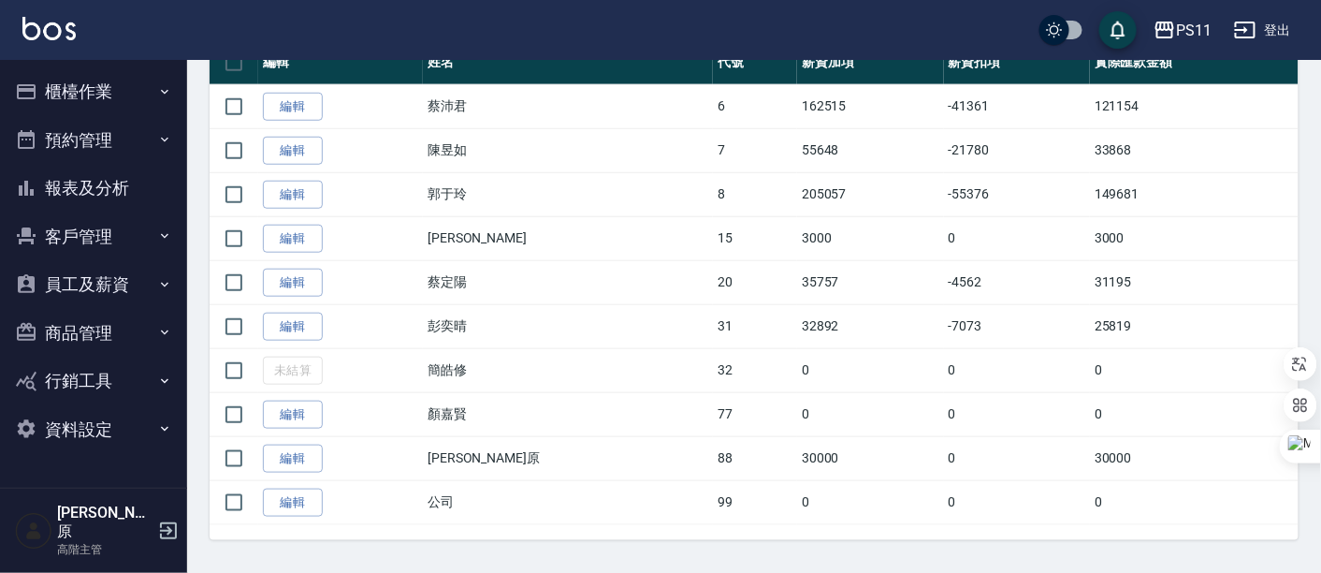
scroll to position [419, 0]
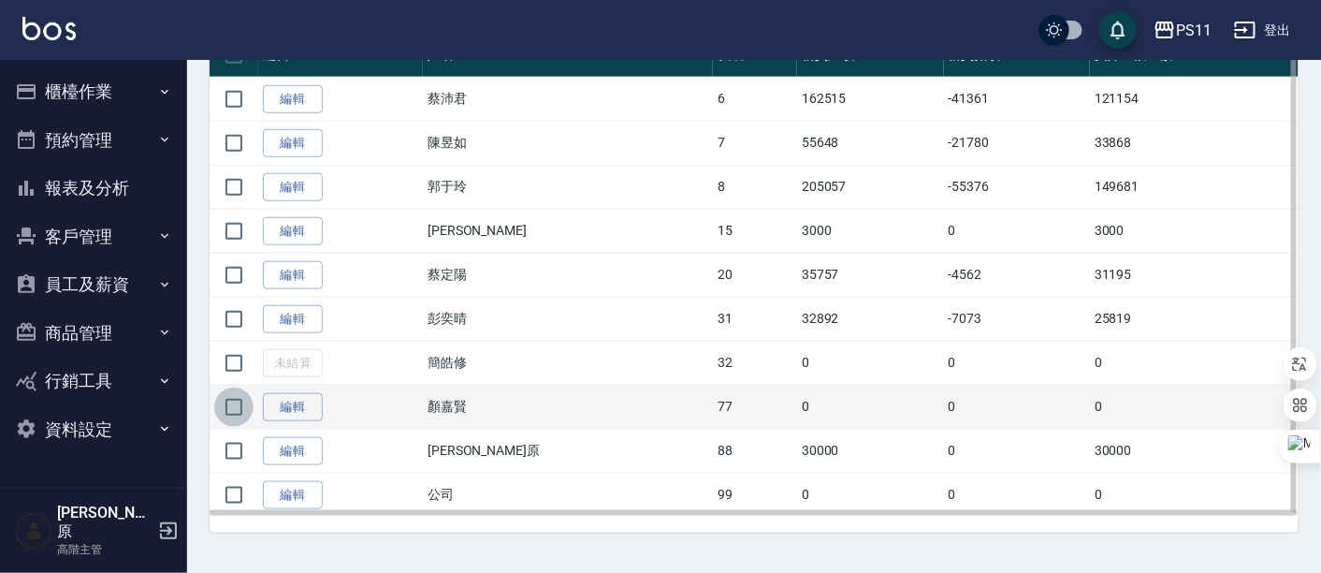
click at [238, 402] on input "checkbox" at bounding box center [233, 406] width 39 height 39
checkbox input "true"
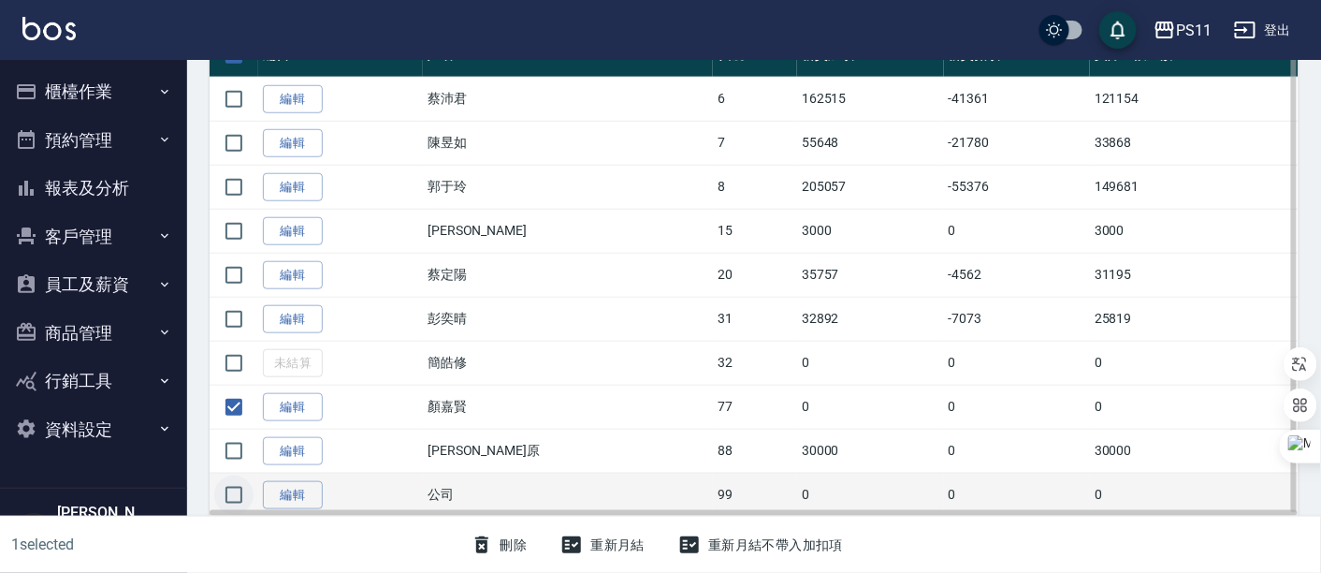
click at [230, 493] on input "checkbox" at bounding box center [233, 494] width 39 height 39
checkbox input "true"
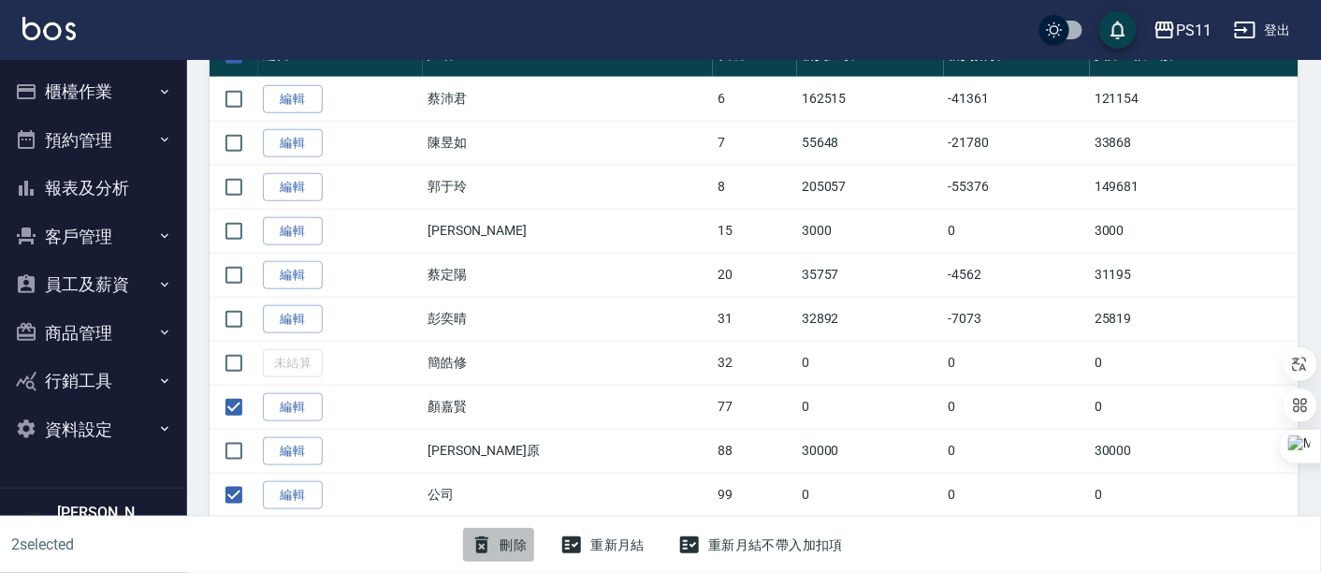
click at [493, 544] on button "刪除" at bounding box center [499, 545] width 72 height 35
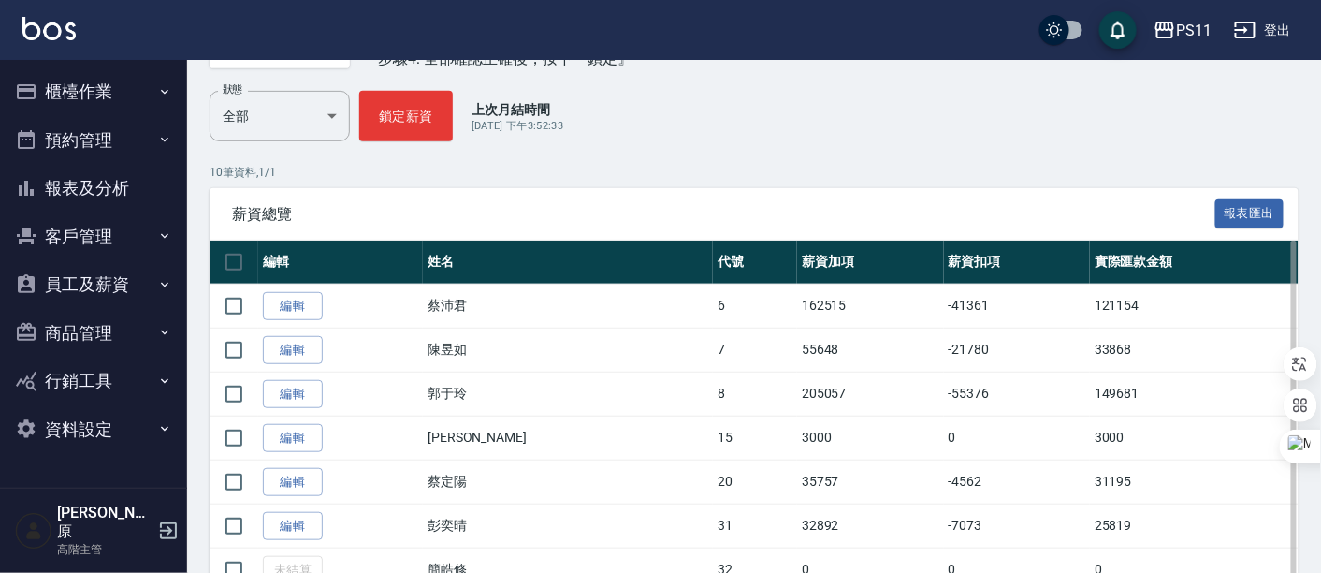
scroll to position [208, 0]
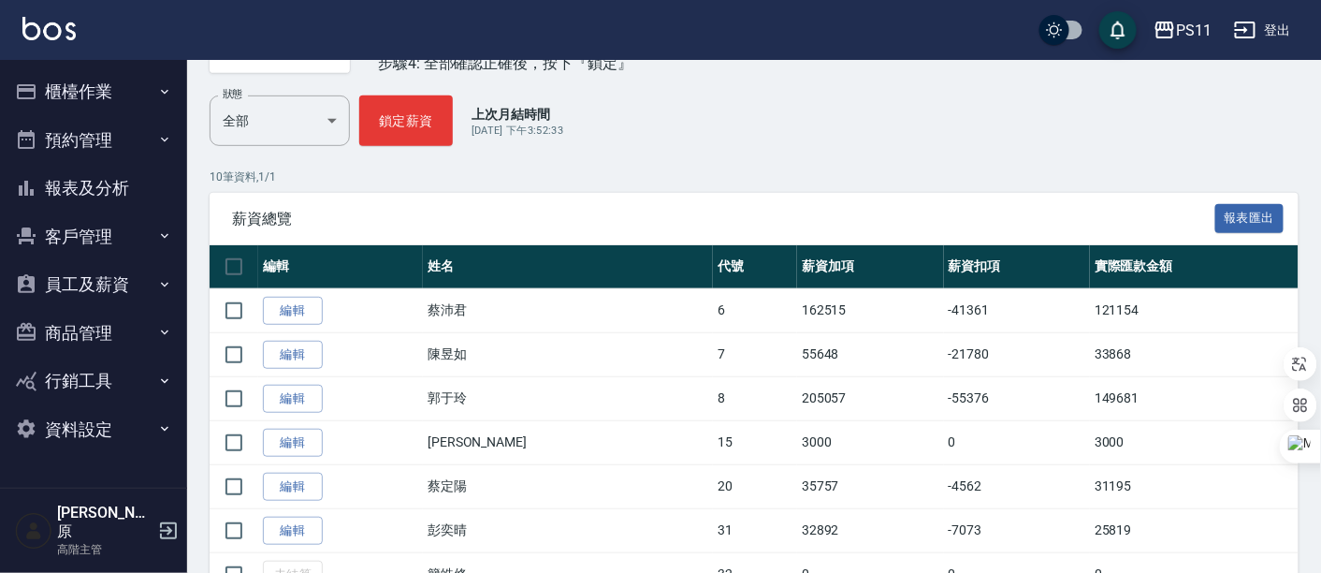
click at [174, 283] on button "員工及薪資" at bounding box center [93, 284] width 172 height 49
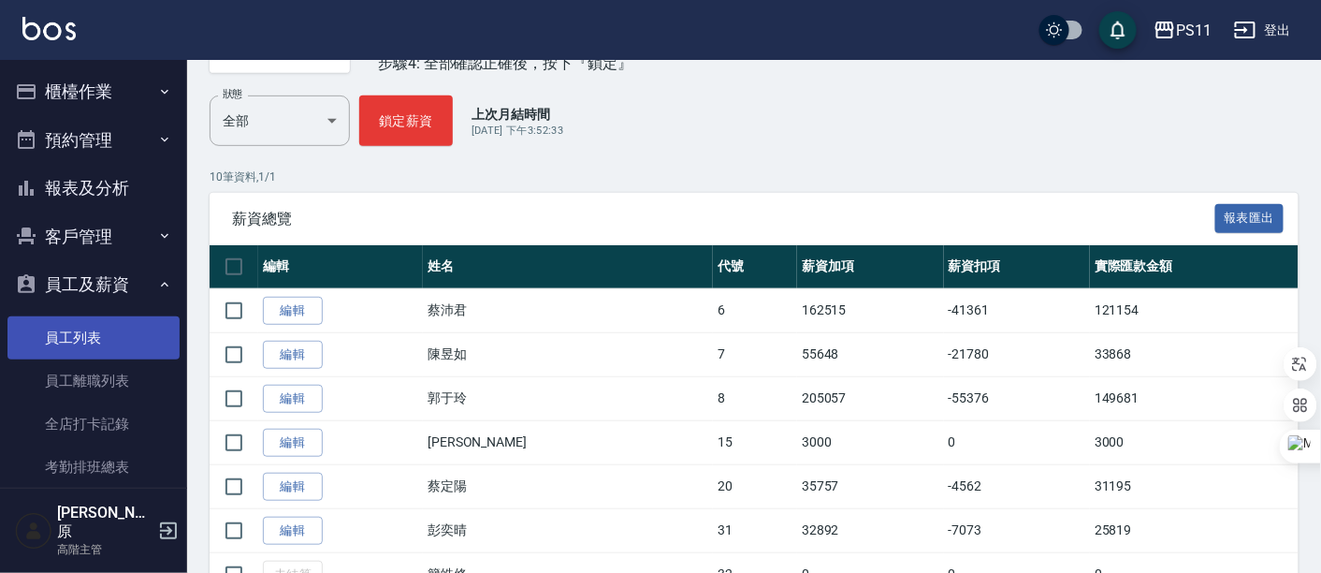
click at [109, 325] on link "員工列表" at bounding box center [93, 337] width 172 height 43
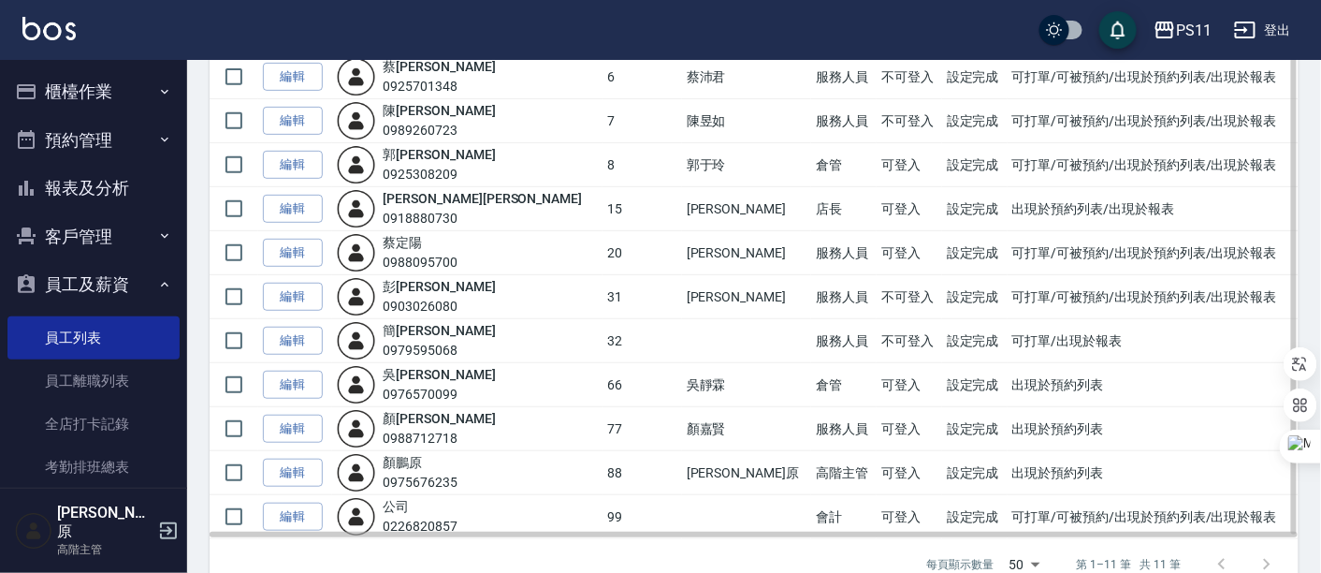
scroll to position [208, 0]
click at [304, 341] on link "編輯" at bounding box center [293, 339] width 60 height 29
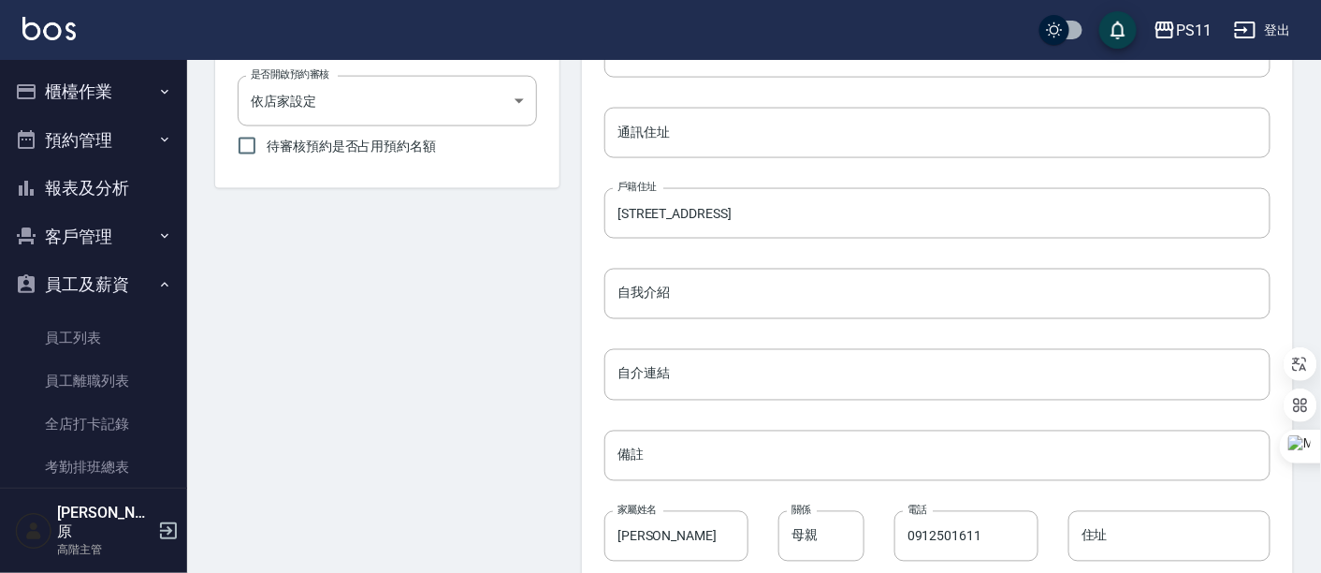
scroll to position [918, 0]
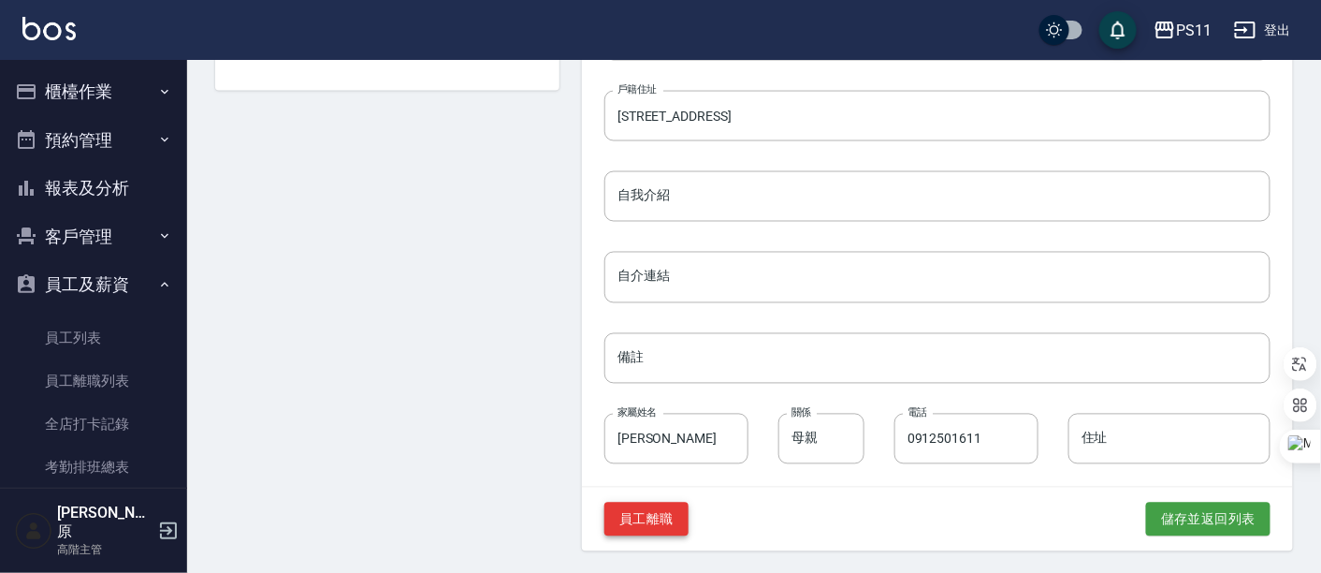
click at [656, 515] on button "員工離職" at bounding box center [646, 519] width 84 height 35
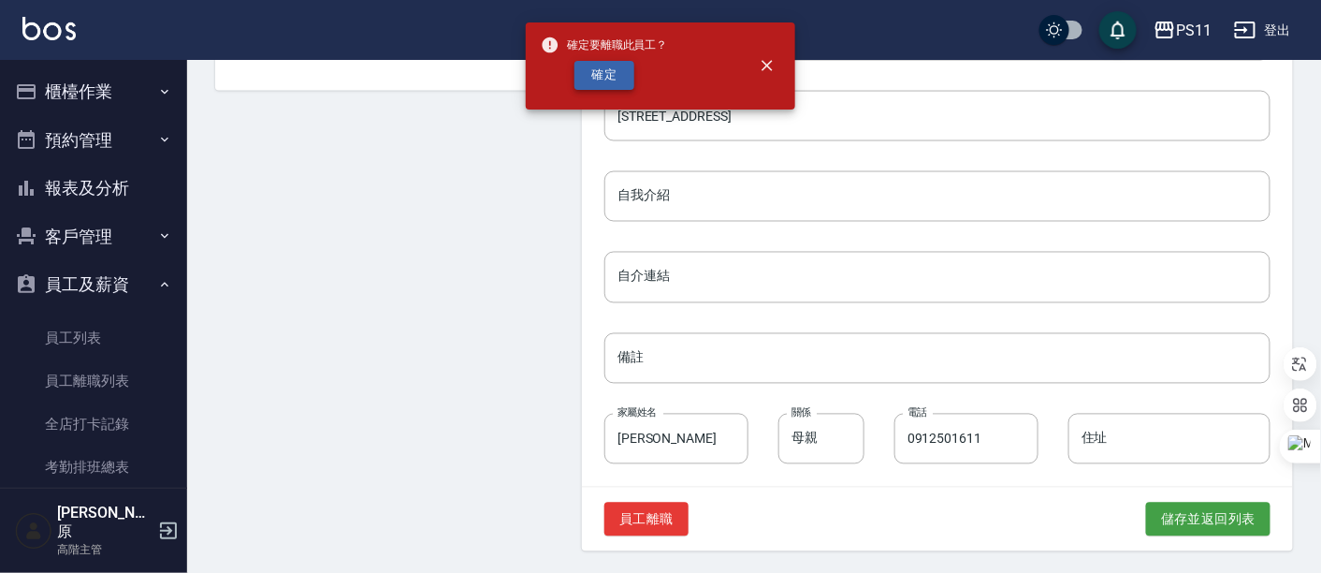
click at [601, 76] on button "確定" at bounding box center [604, 75] width 60 height 29
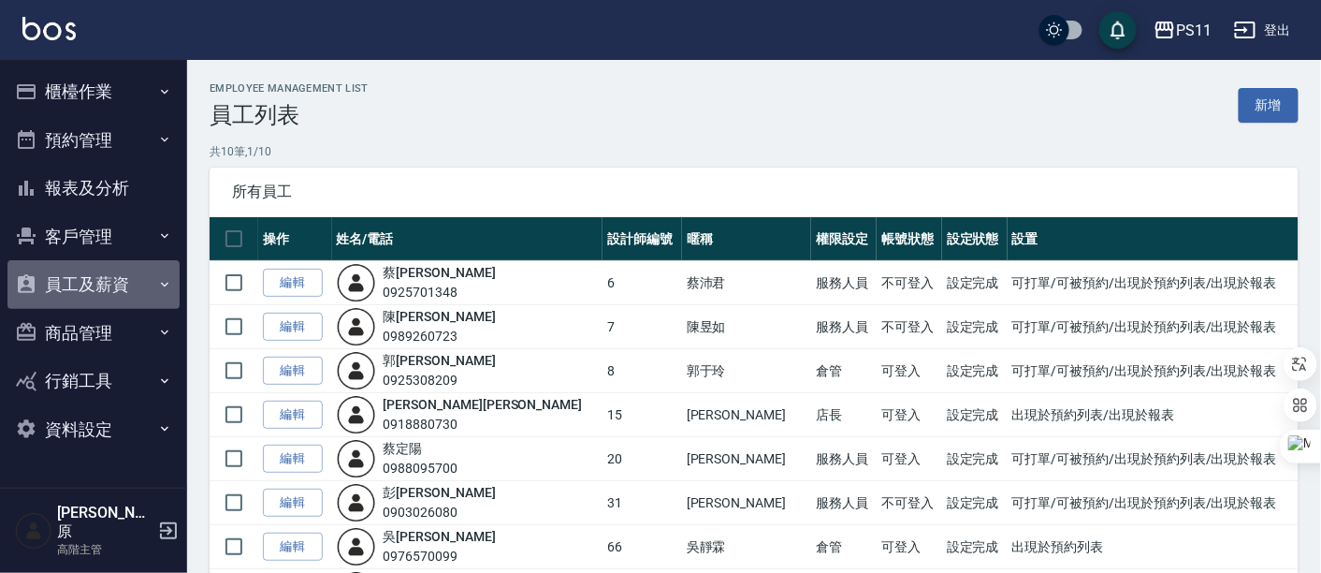
click at [76, 290] on button "員工及薪資" at bounding box center [93, 284] width 172 height 49
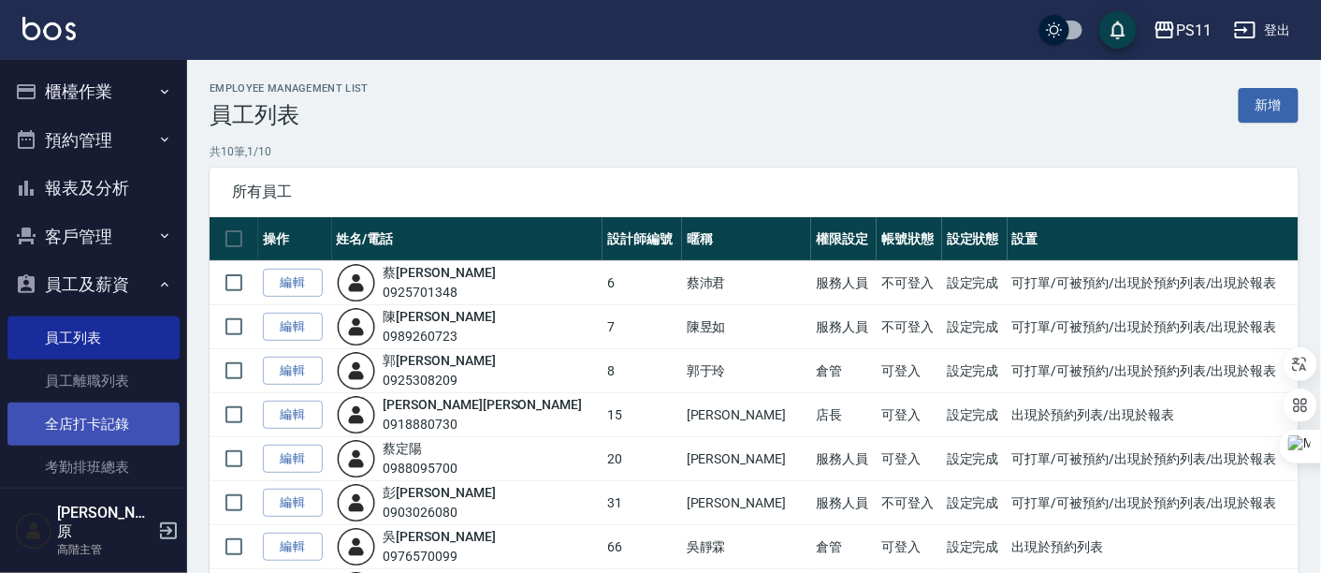
scroll to position [208, 0]
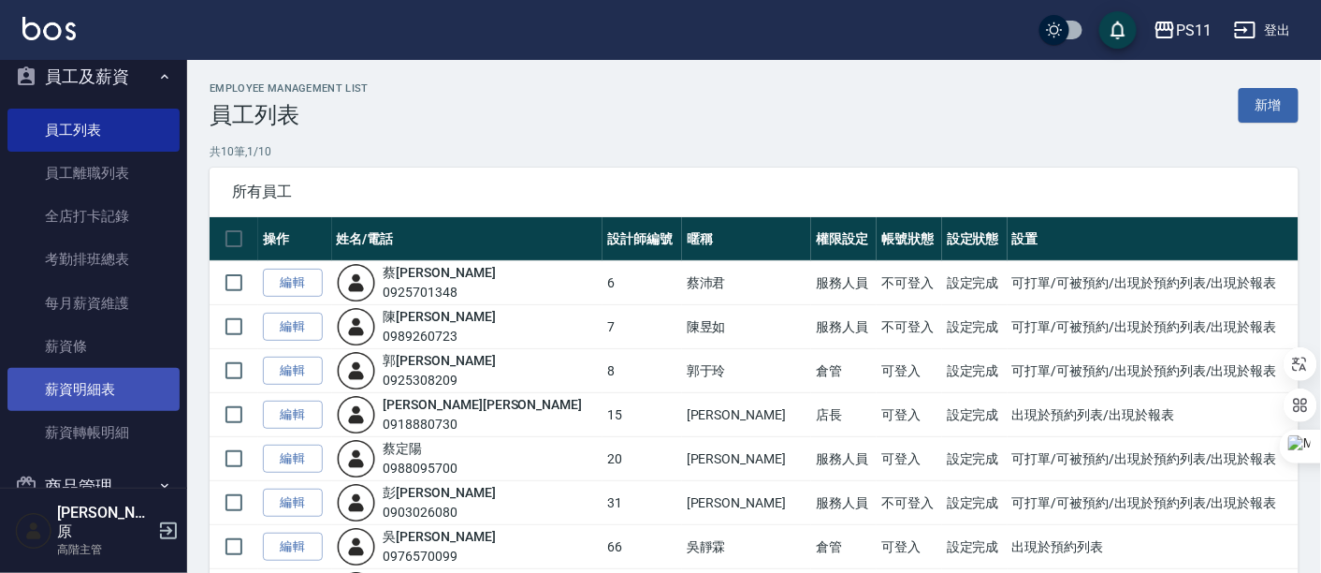
click at [97, 381] on link "薪資明細表" at bounding box center [93, 389] width 172 height 43
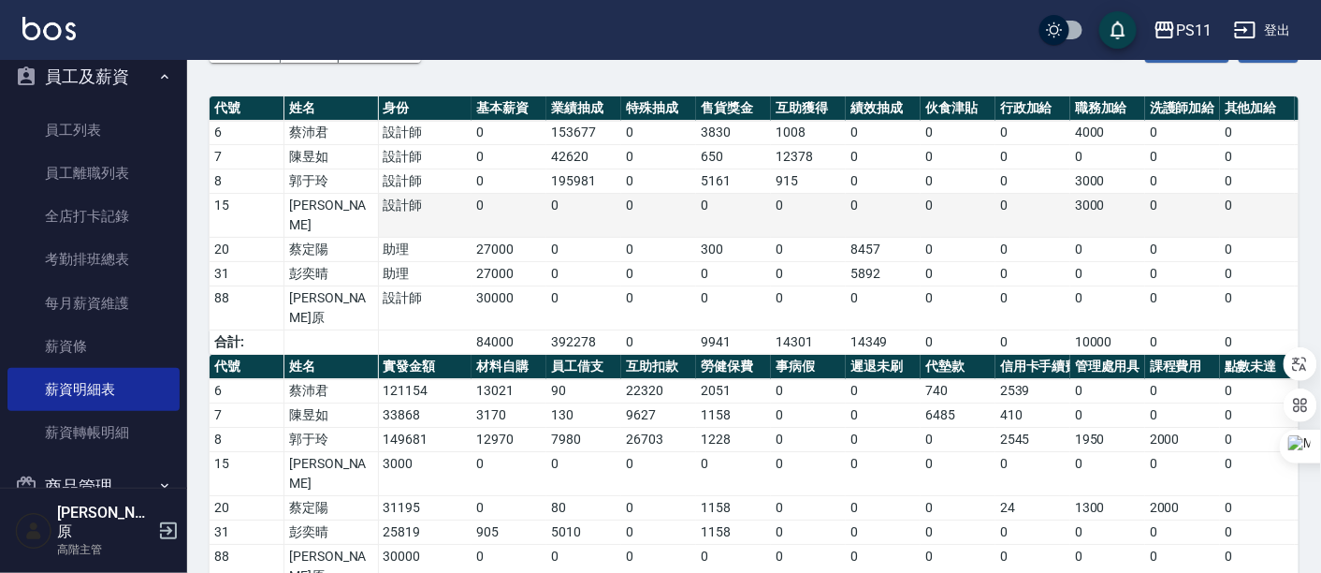
scroll to position [132, 0]
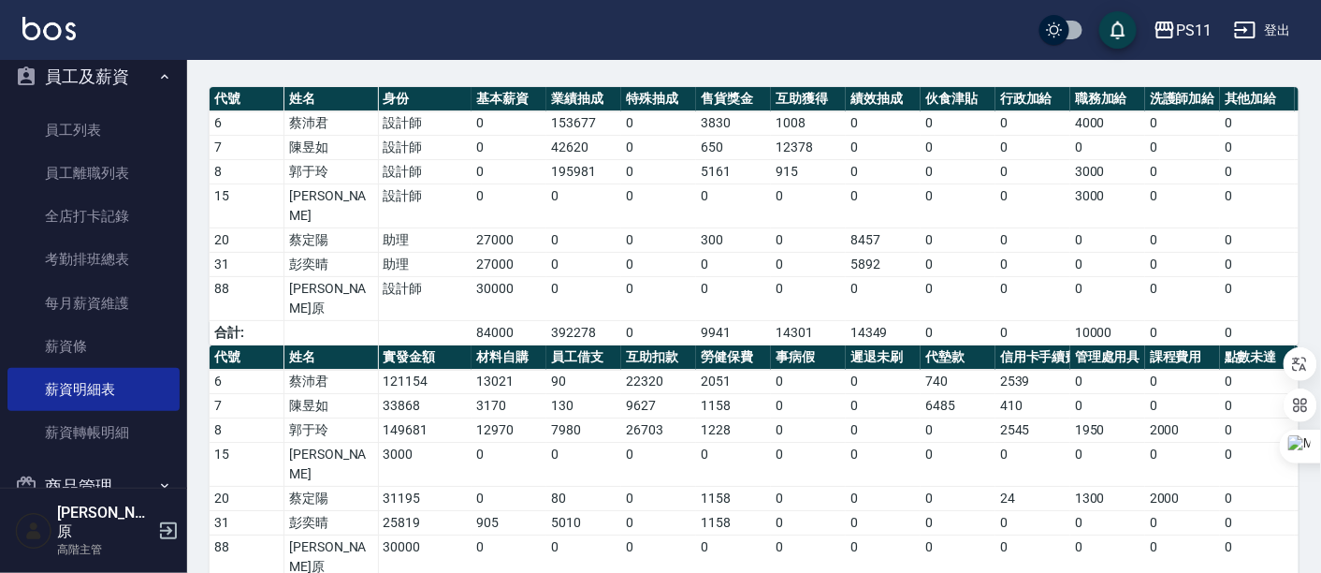
click at [460, 20] on div "PS11 登出" at bounding box center [660, 30] width 1321 height 60
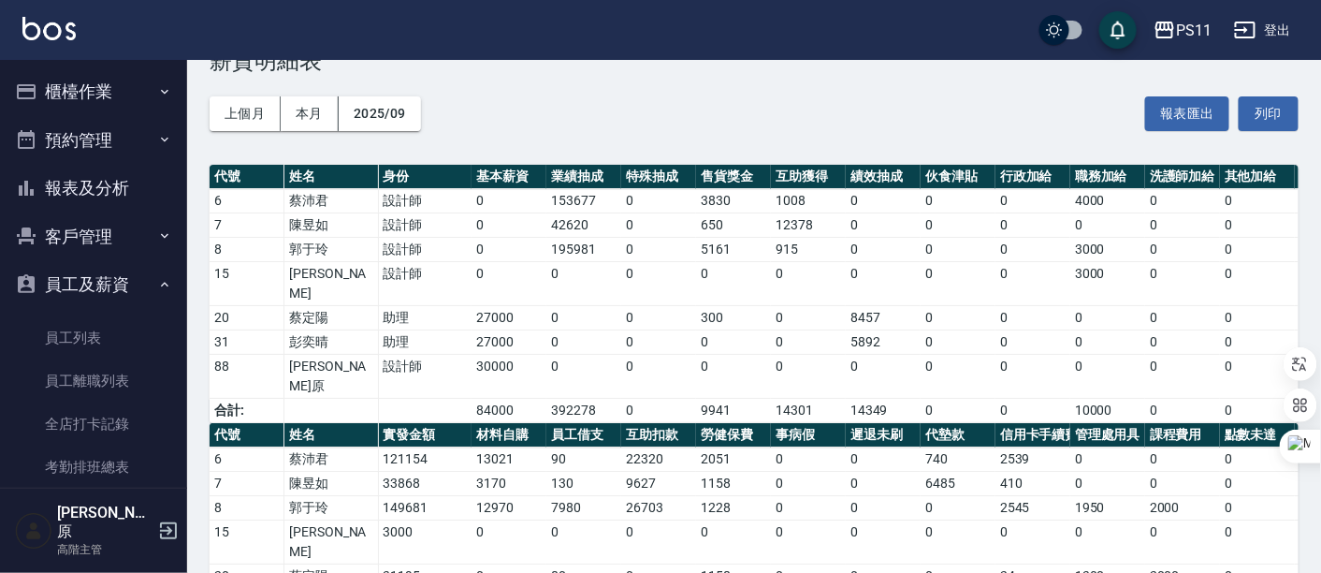
scroll to position [0, 0]
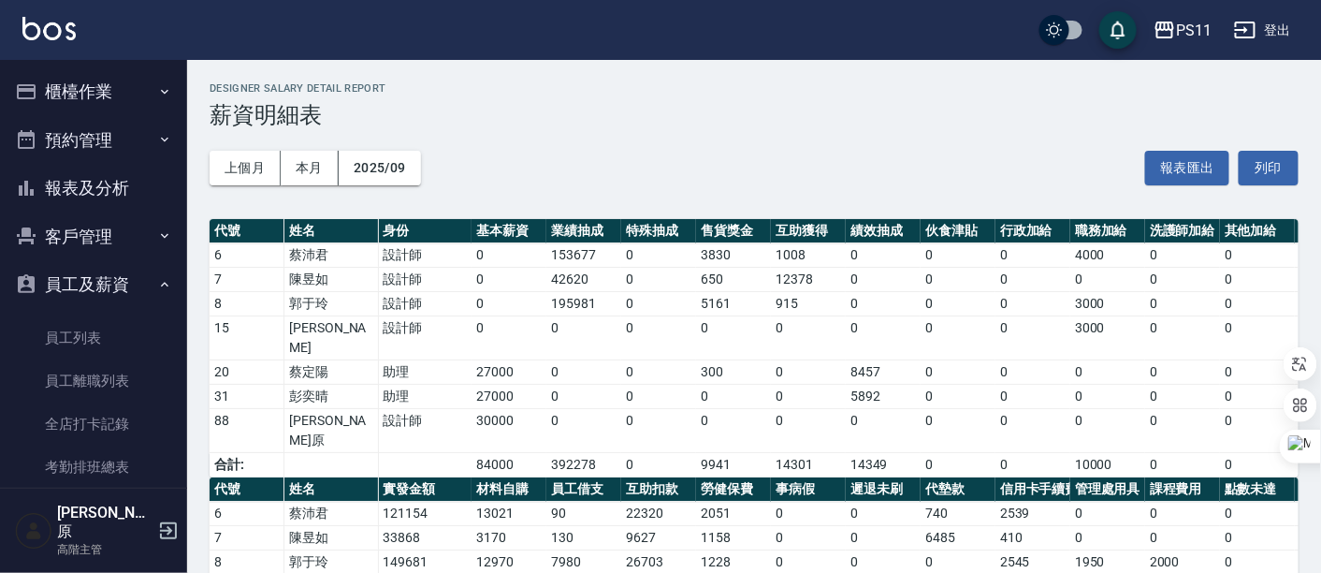
click at [94, 95] on button "櫃檯作業" at bounding box center [93, 91] width 172 height 49
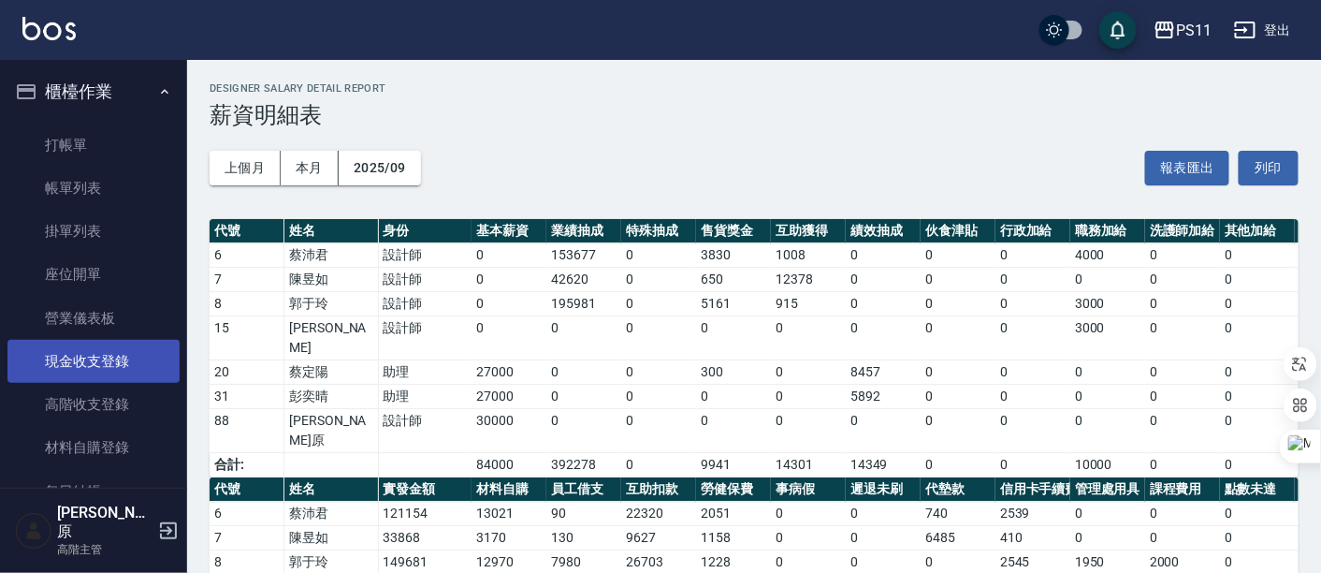
click at [137, 363] on link "現金收支登錄" at bounding box center [93, 361] width 172 height 43
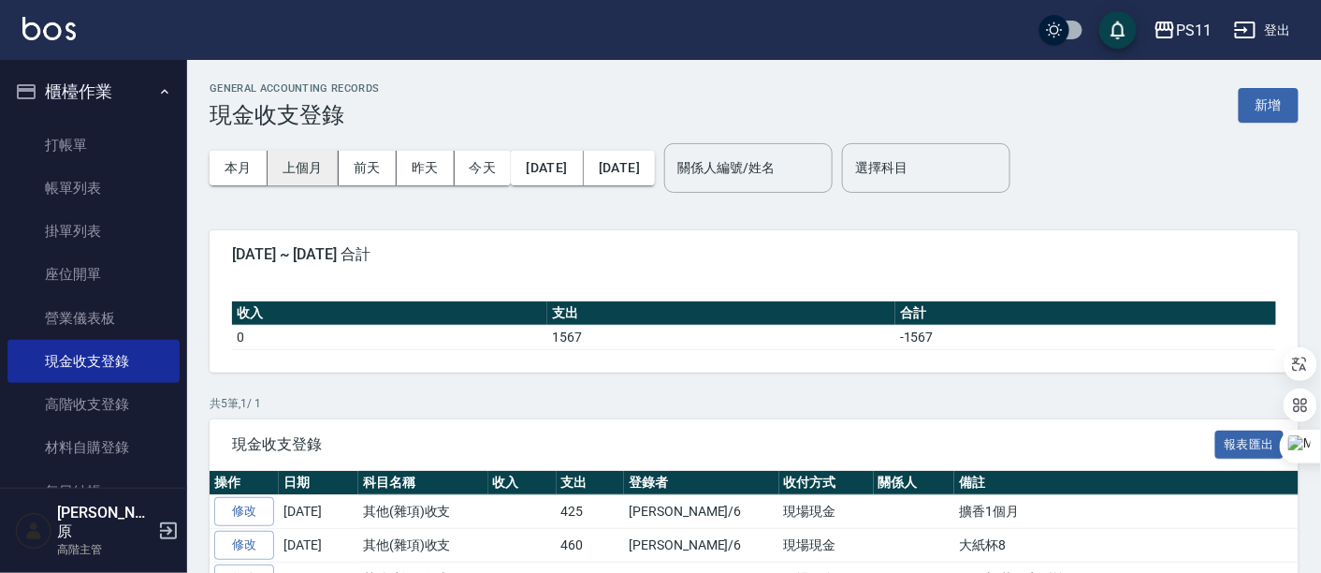
click at [300, 167] on button "上個月" at bounding box center [303, 168] width 71 height 35
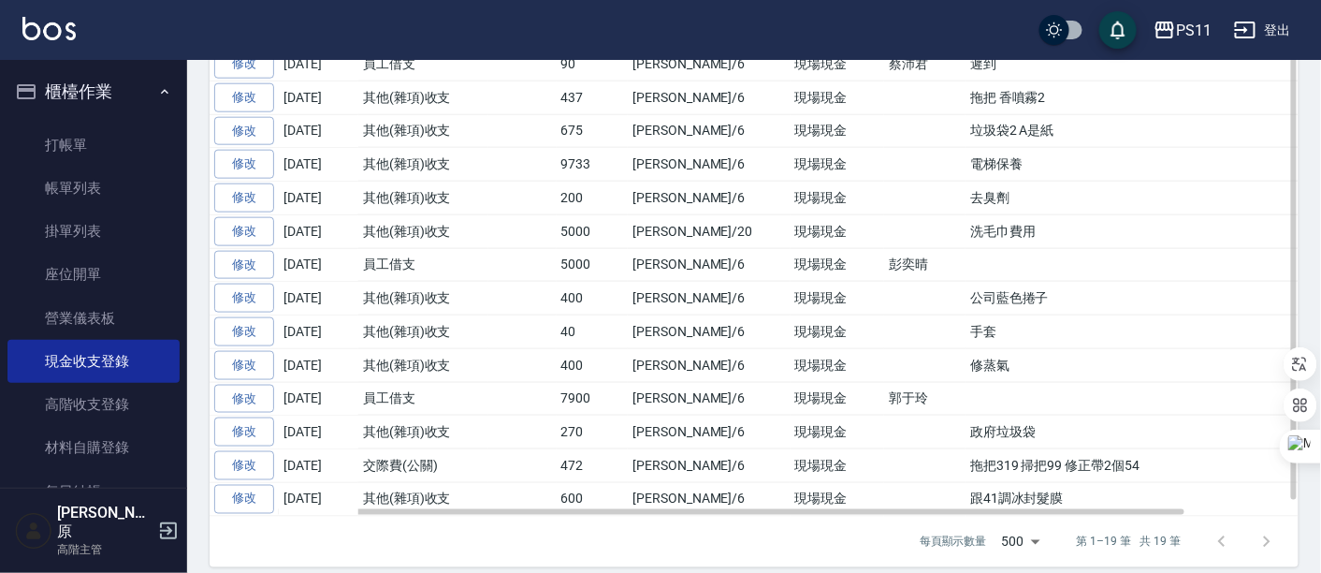
scroll to position [303, 0]
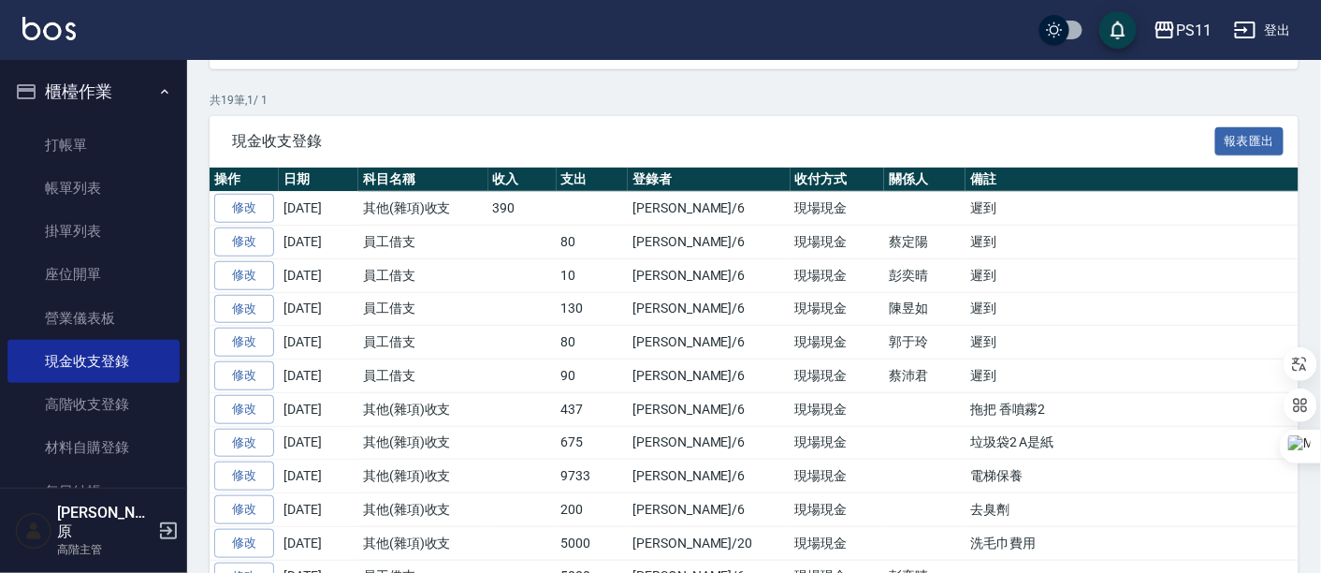
click at [107, 94] on button "櫃檯作業" at bounding box center [93, 91] width 172 height 49
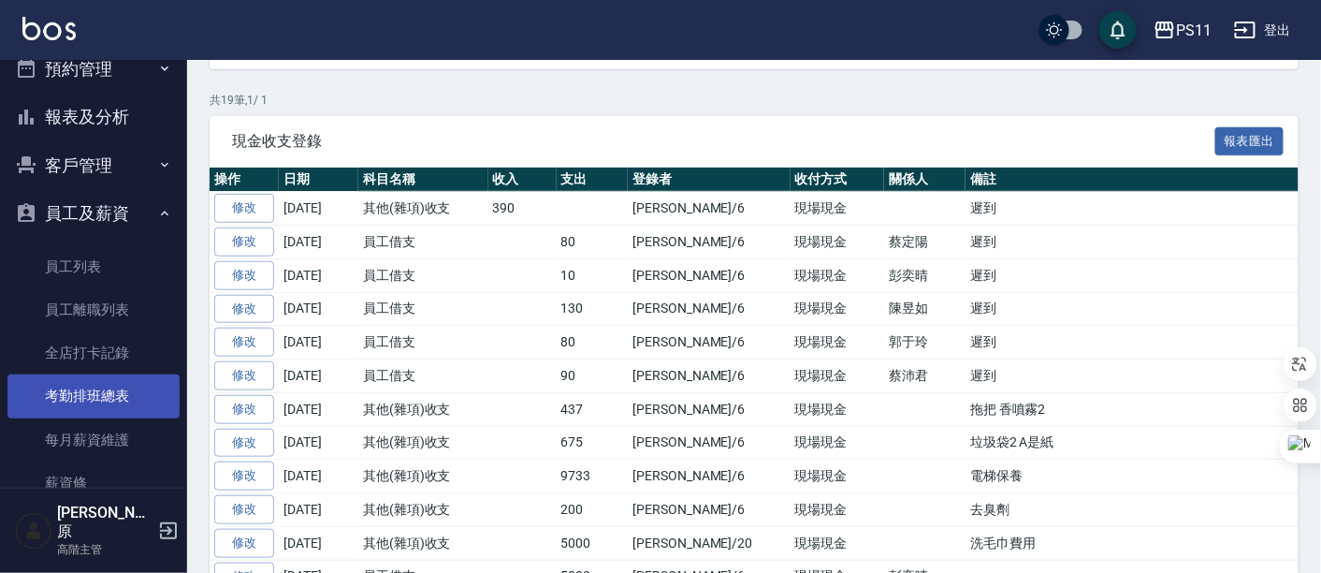
scroll to position [104, 0]
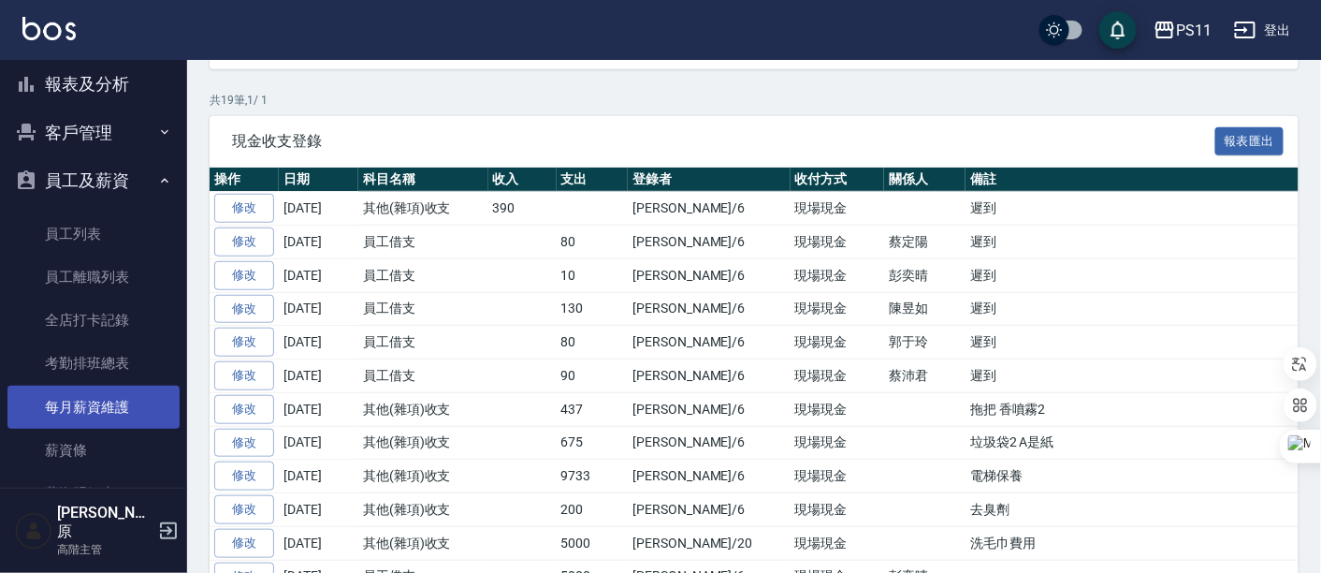
click at [122, 401] on link "每月薪資維護" at bounding box center [93, 406] width 172 height 43
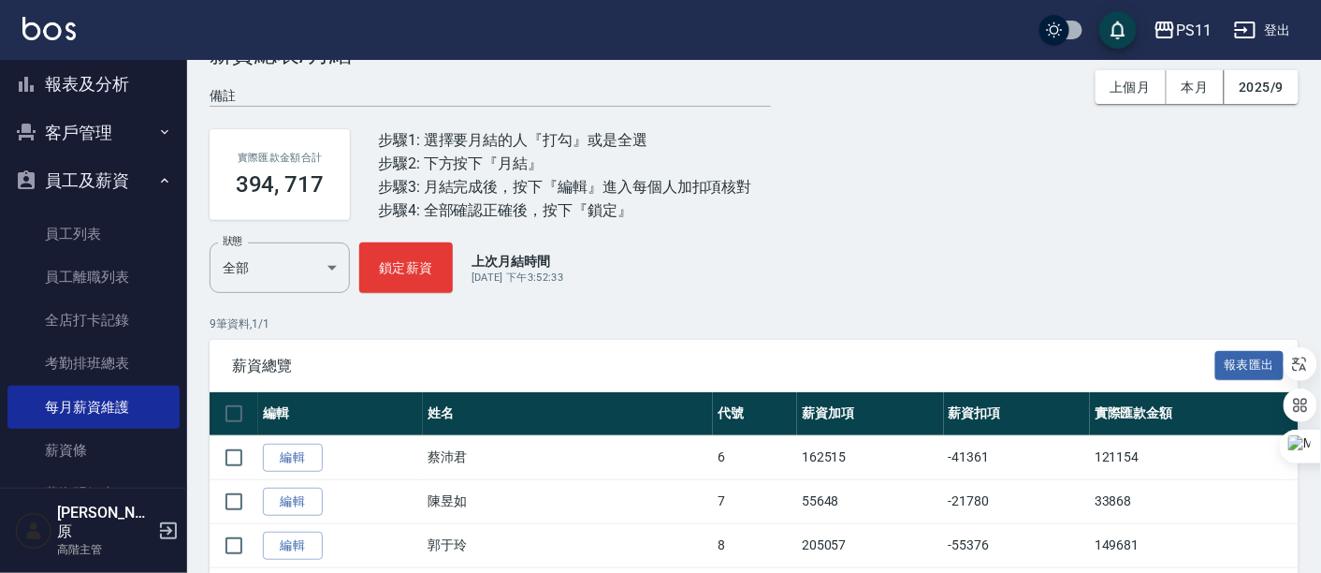
scroll to position [208, 0]
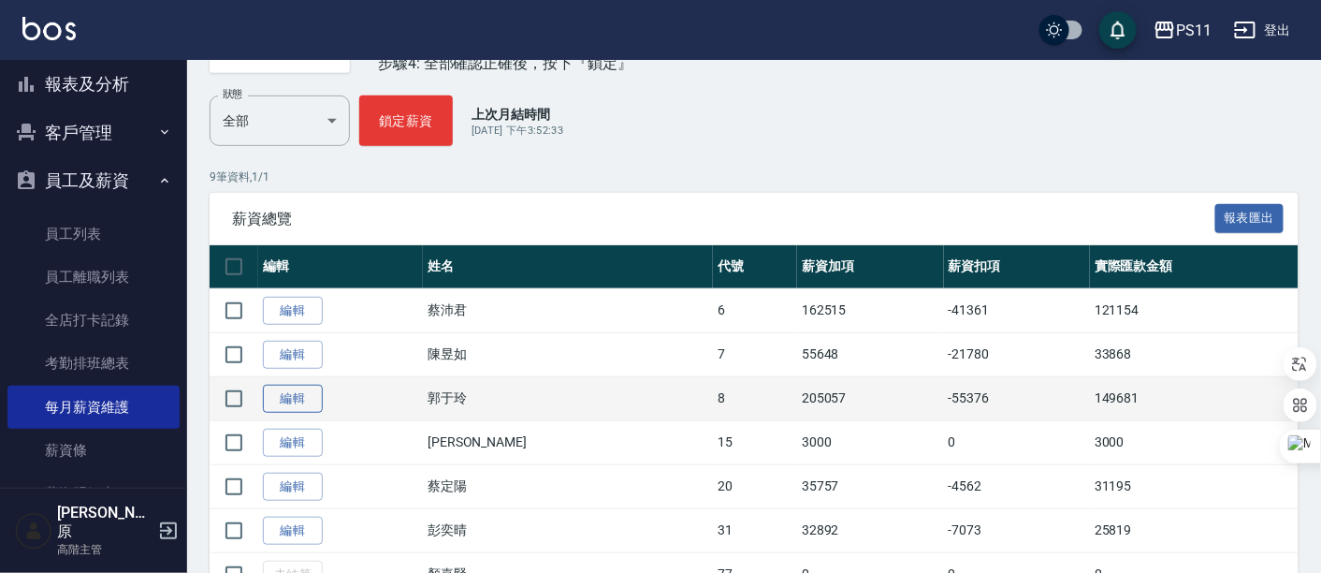
click at [285, 401] on link "編輯" at bounding box center [293, 398] width 60 height 29
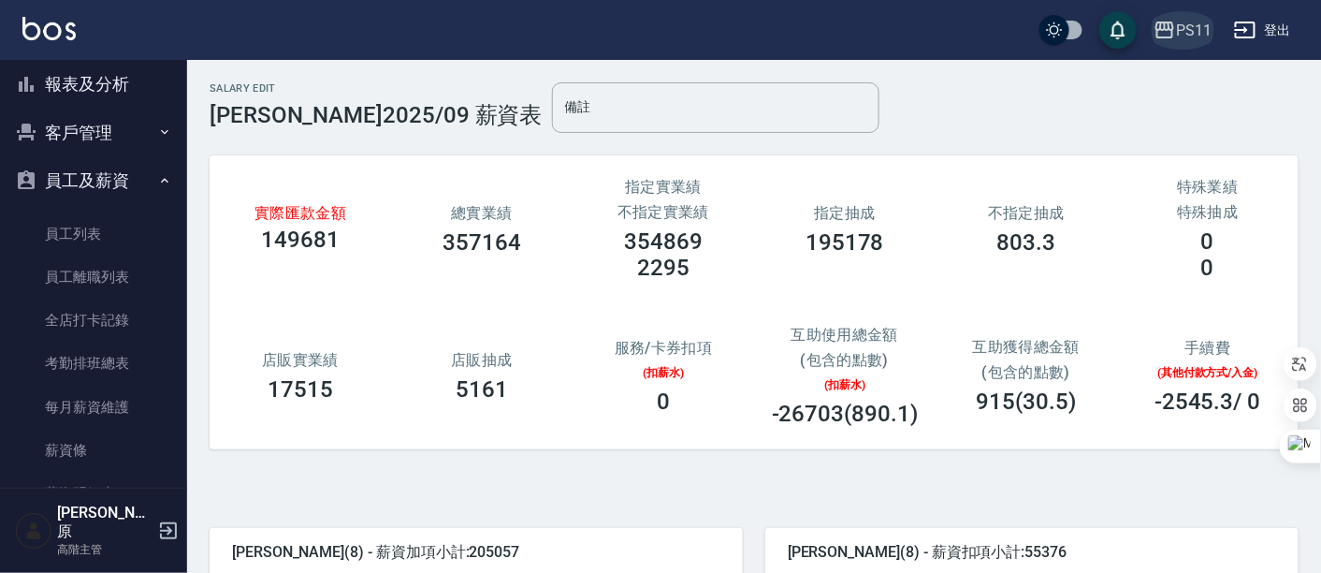
click at [1205, 36] on div "PS11" at bounding box center [1194, 30] width 36 height 23
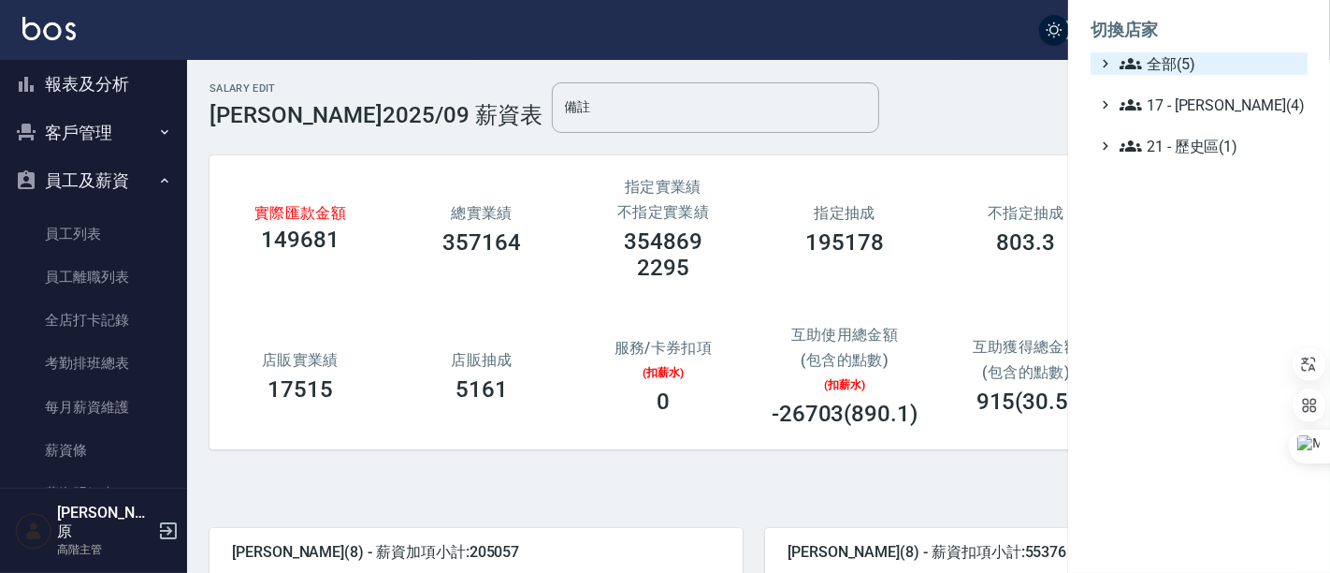
click at [1184, 57] on span "全部(5)" at bounding box center [1210, 63] width 181 height 22
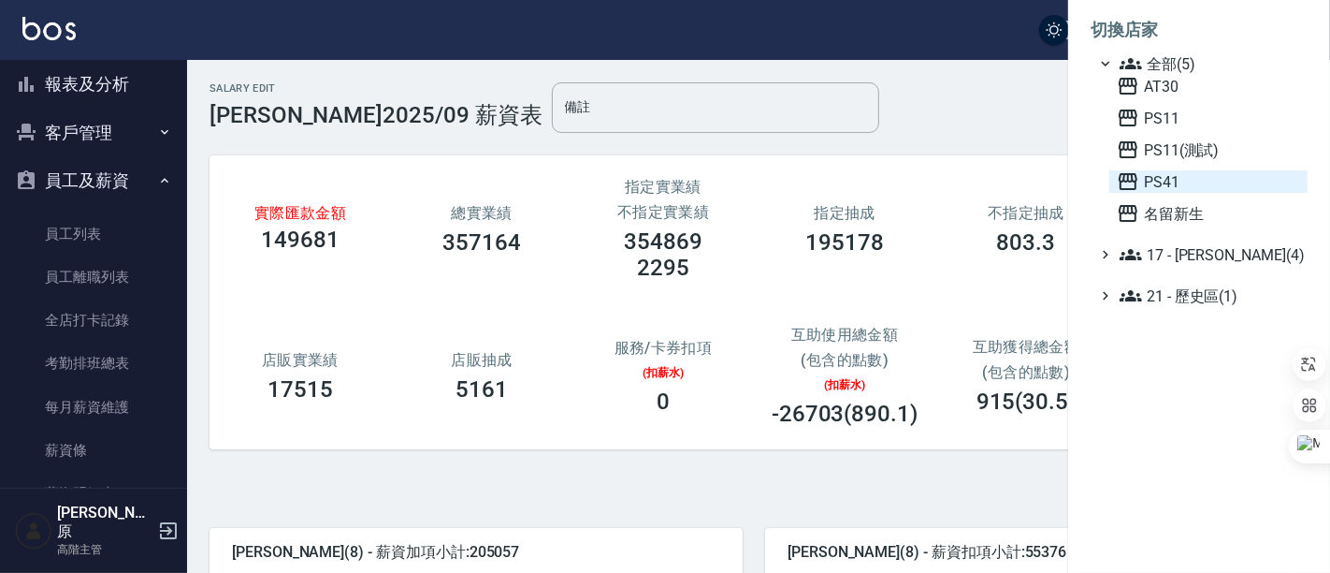
click at [1194, 186] on span "PS41" at bounding box center [1208, 181] width 183 height 22
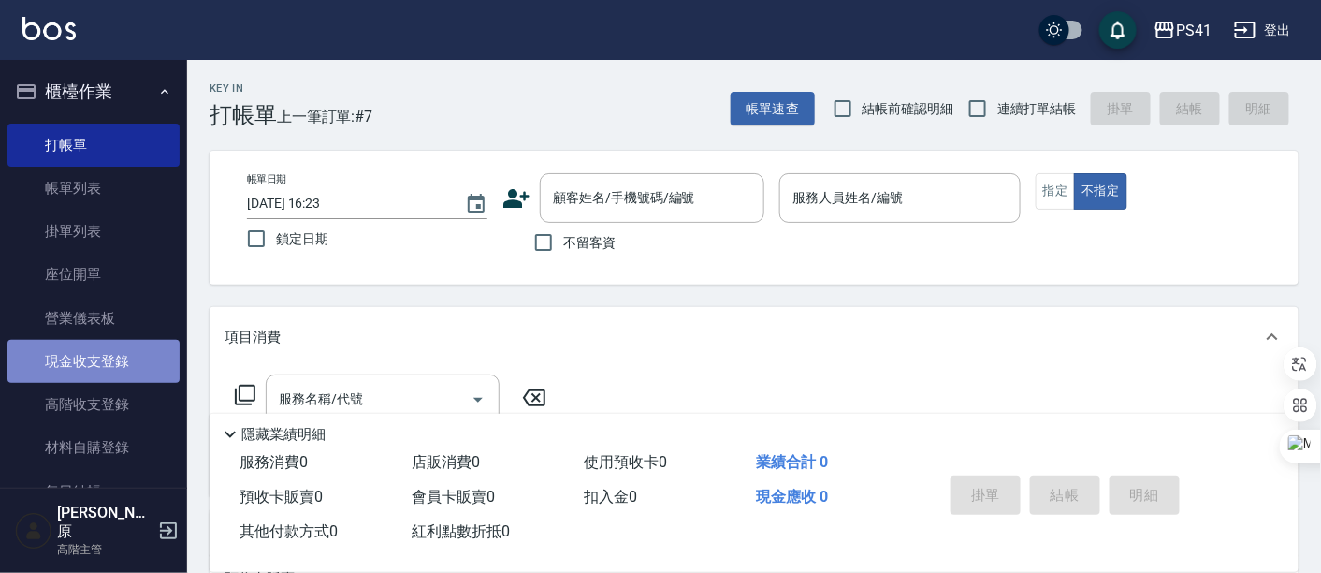
click at [114, 376] on link "現金收支登錄" at bounding box center [93, 361] width 172 height 43
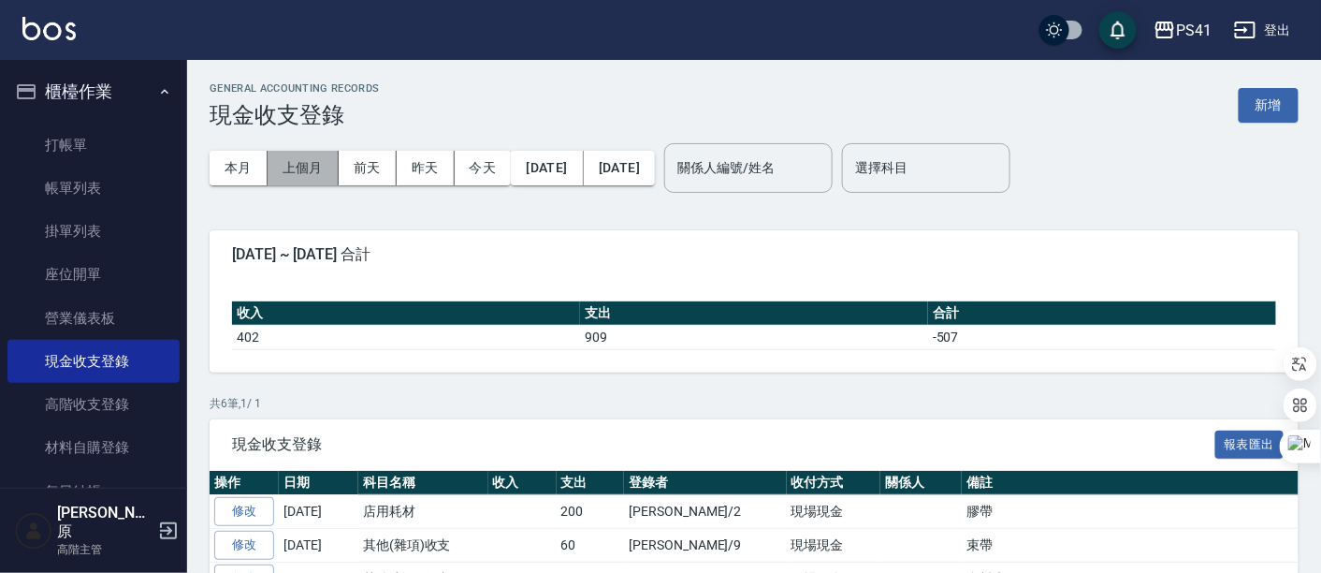
click at [301, 159] on button "上個月" at bounding box center [303, 168] width 71 height 35
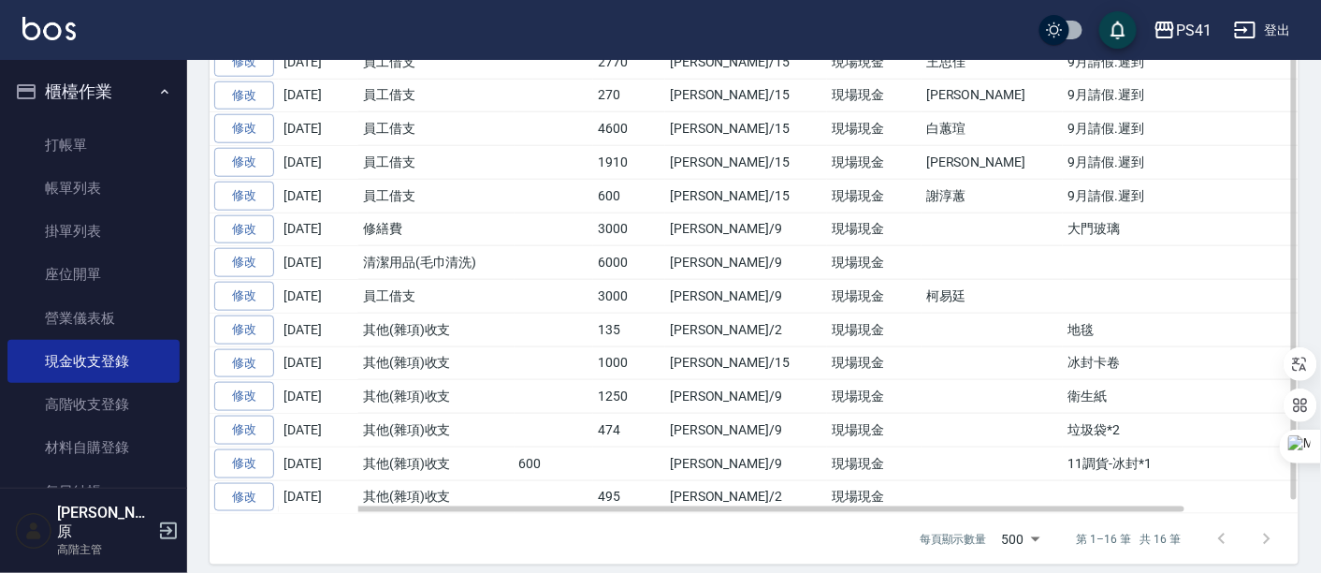
scroll to position [413, 0]
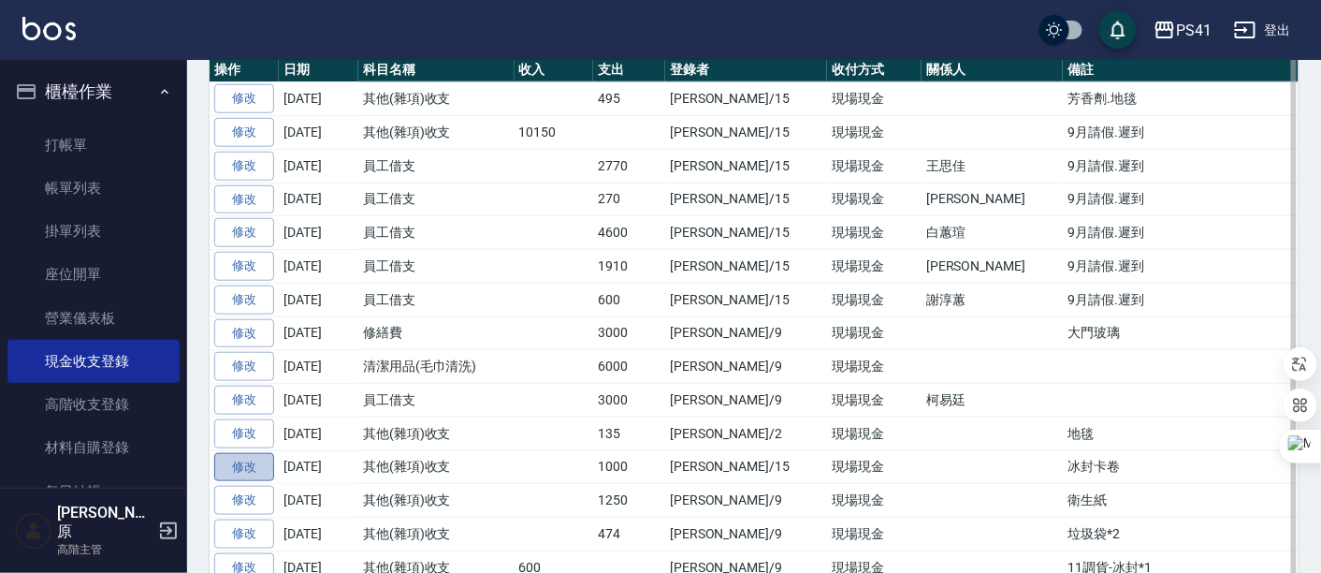
click at [248, 464] on link "修改" at bounding box center [244, 467] width 60 height 29
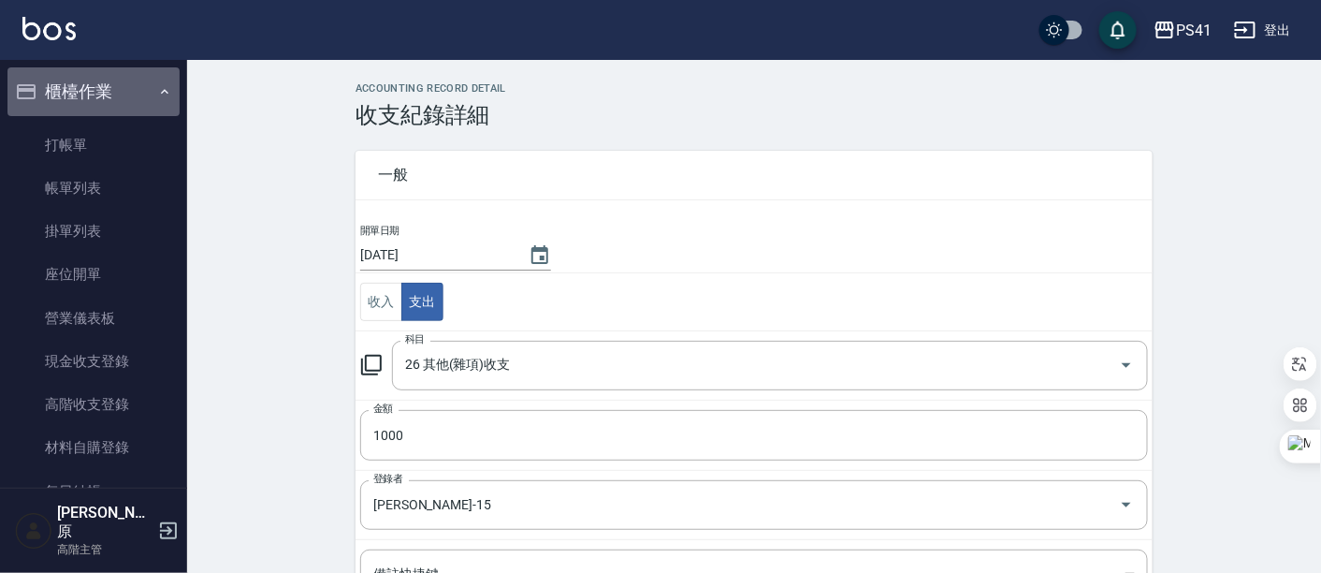
click at [108, 94] on button "櫃檯作業" at bounding box center [93, 91] width 172 height 49
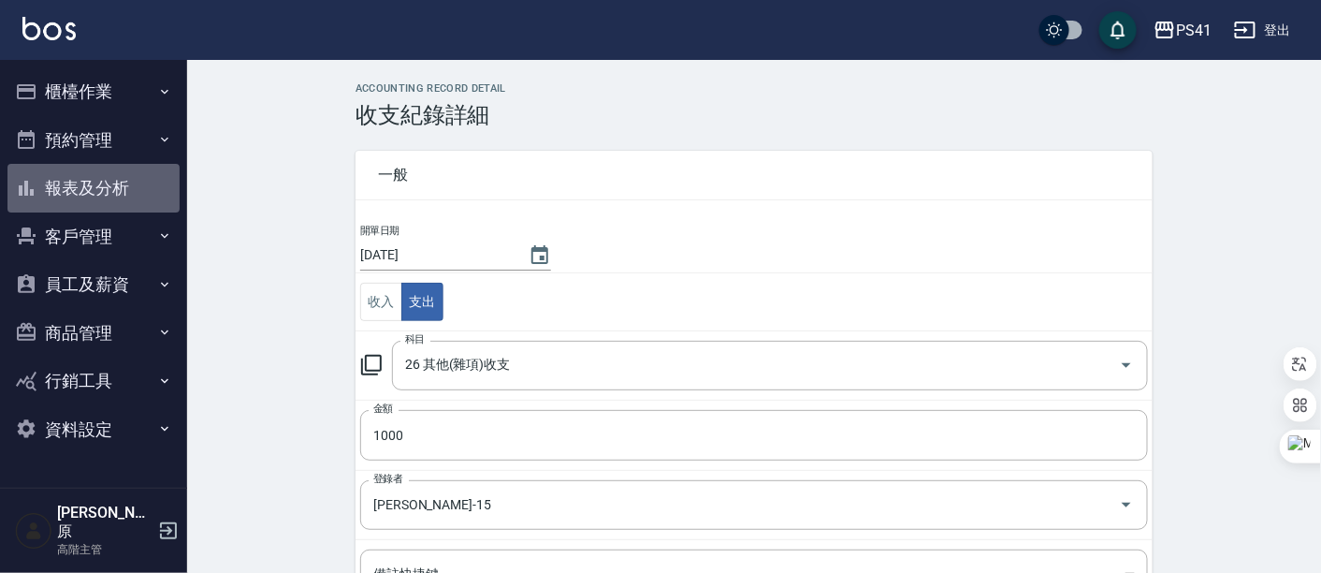
click at [109, 188] on button "報表及分析" at bounding box center [93, 188] width 172 height 49
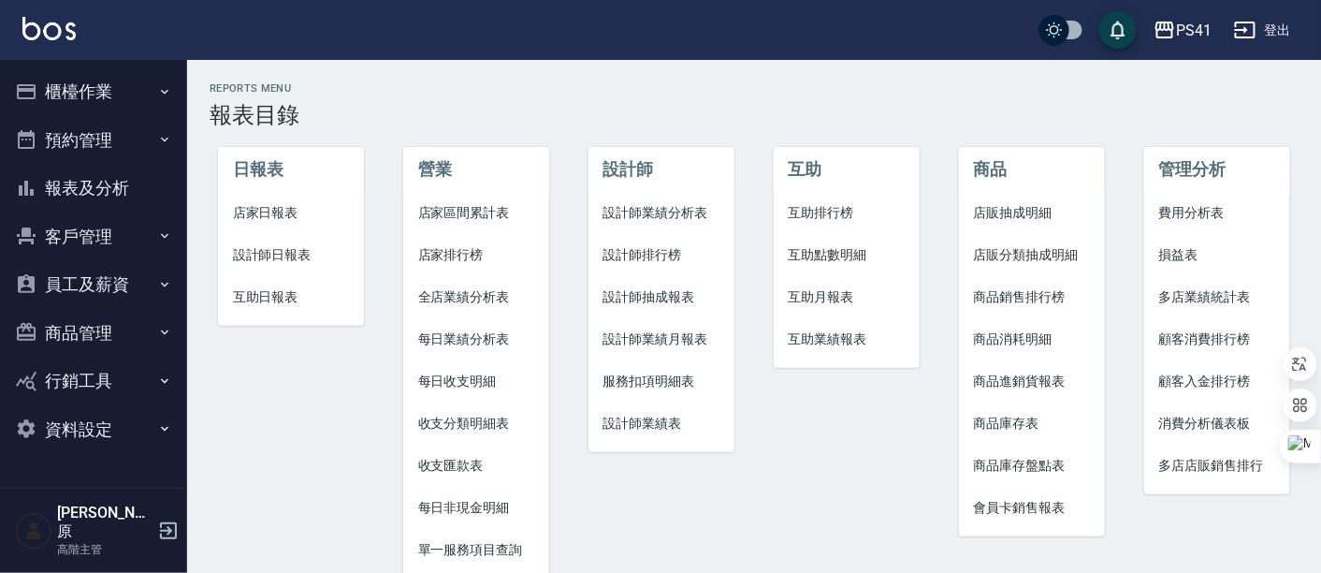
click at [464, 457] on span "收支匯款表" at bounding box center [476, 466] width 117 height 20
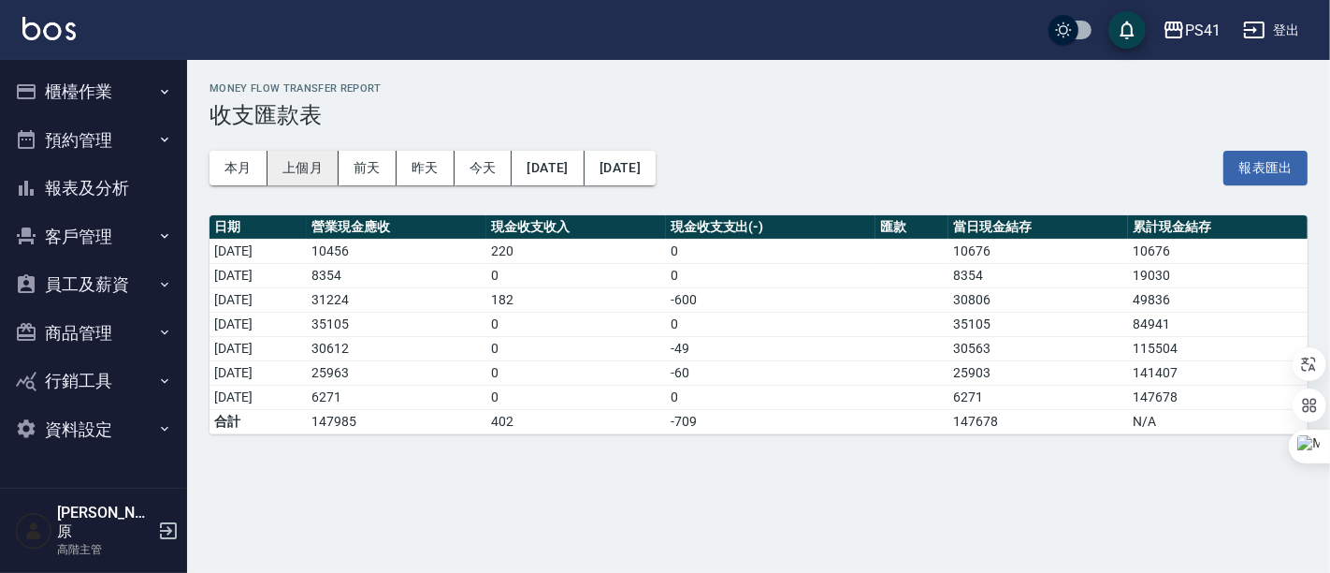
click at [299, 171] on button "上個月" at bounding box center [303, 168] width 71 height 35
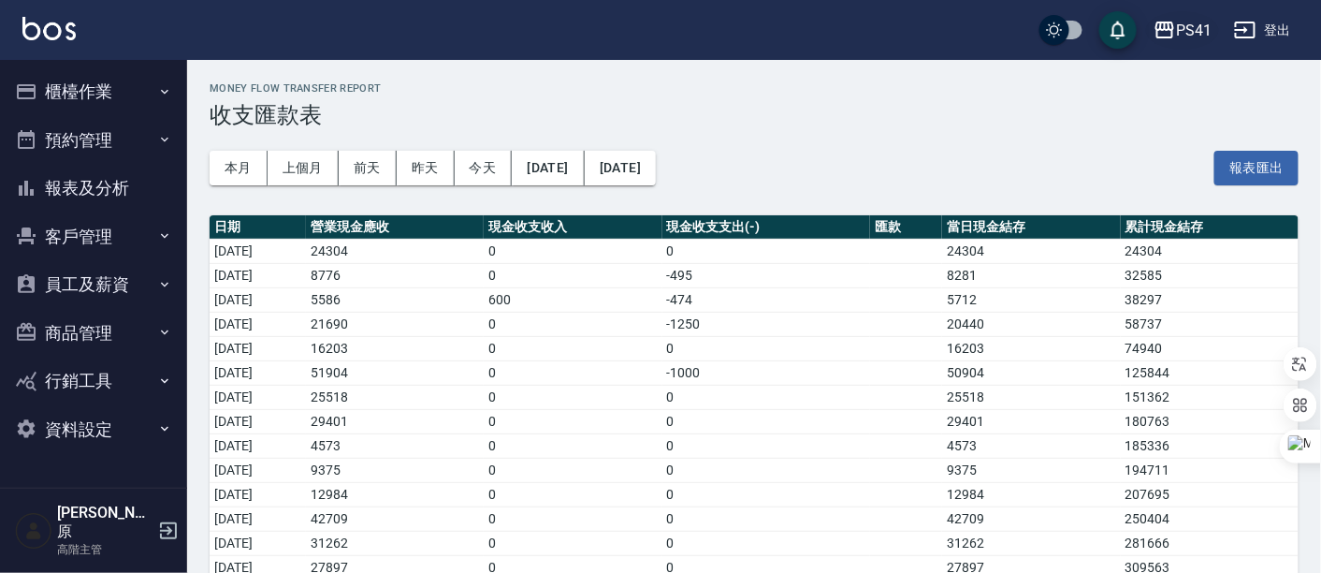
click at [1183, 38] on div "PS41" at bounding box center [1194, 30] width 36 height 23
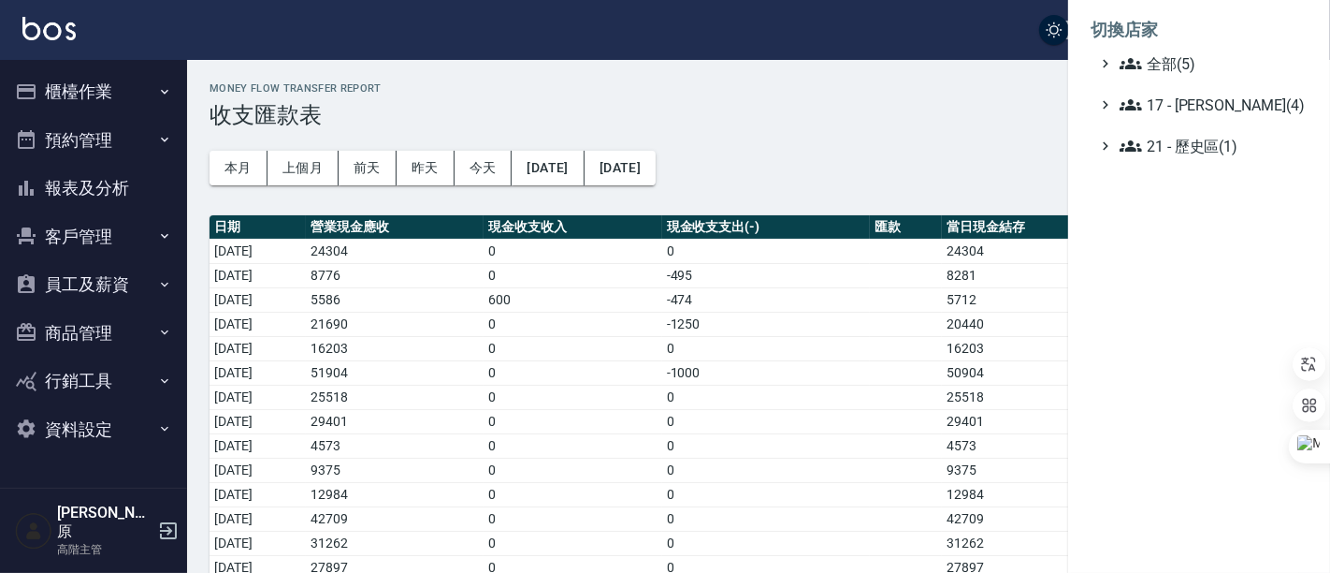
click at [82, 201] on div at bounding box center [665, 286] width 1330 height 573
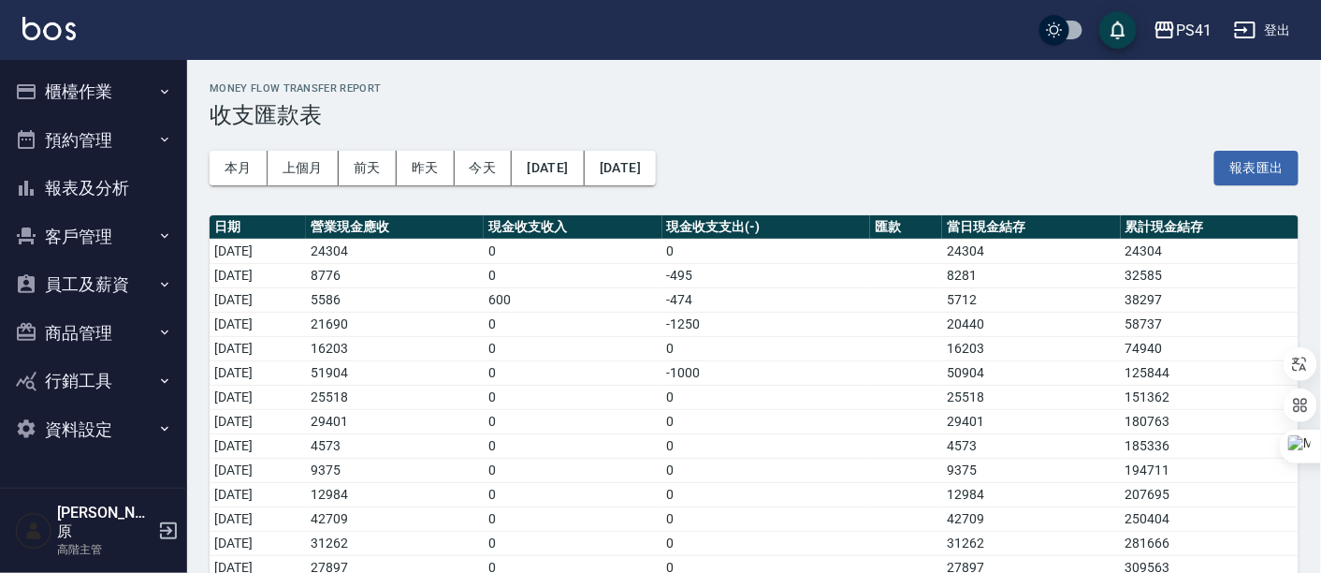
click at [91, 185] on button "報表及分析" at bounding box center [93, 188] width 172 height 49
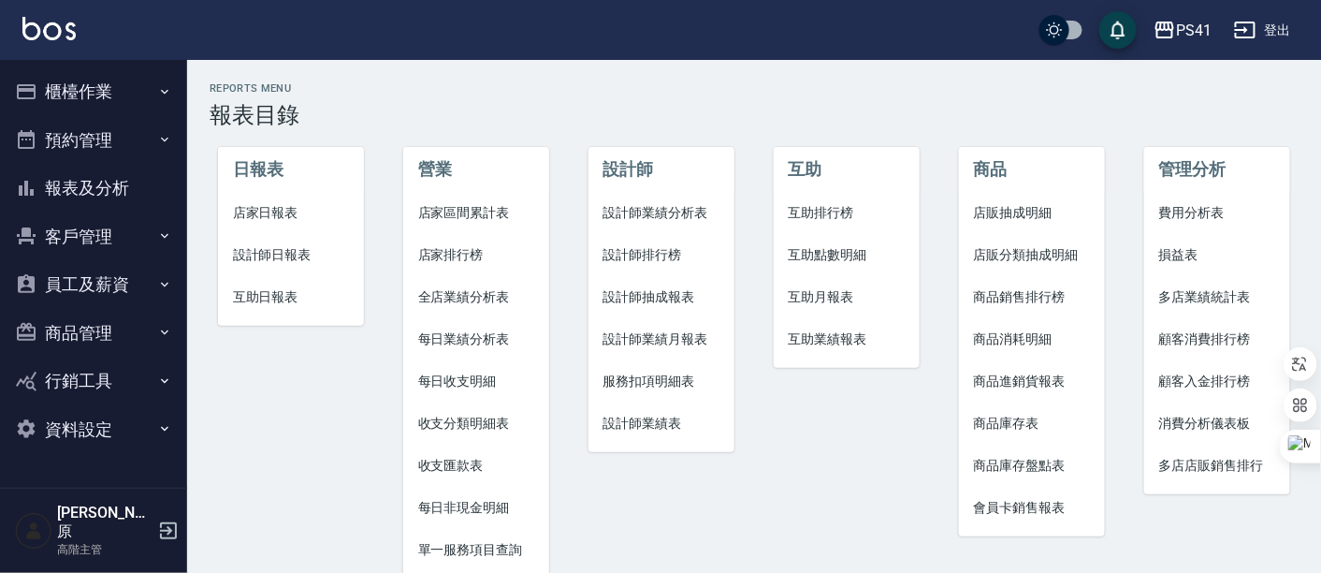
click at [501, 513] on span "每日非現金明細" at bounding box center [476, 508] width 117 height 20
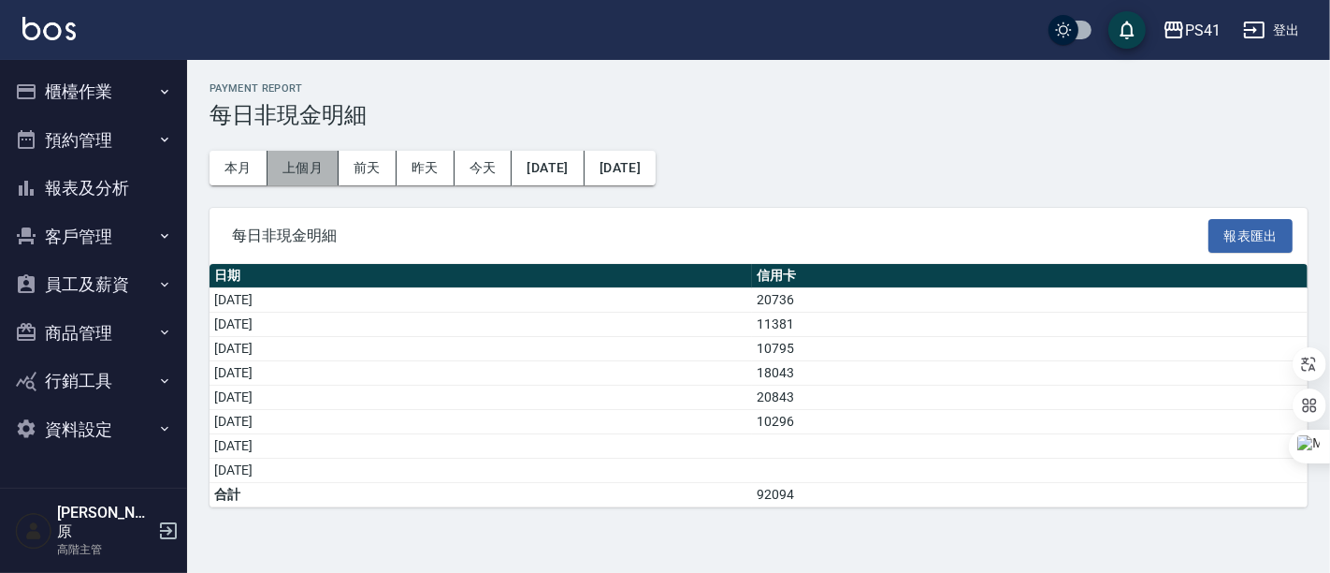
click at [304, 166] on button "上個月" at bounding box center [303, 168] width 71 height 35
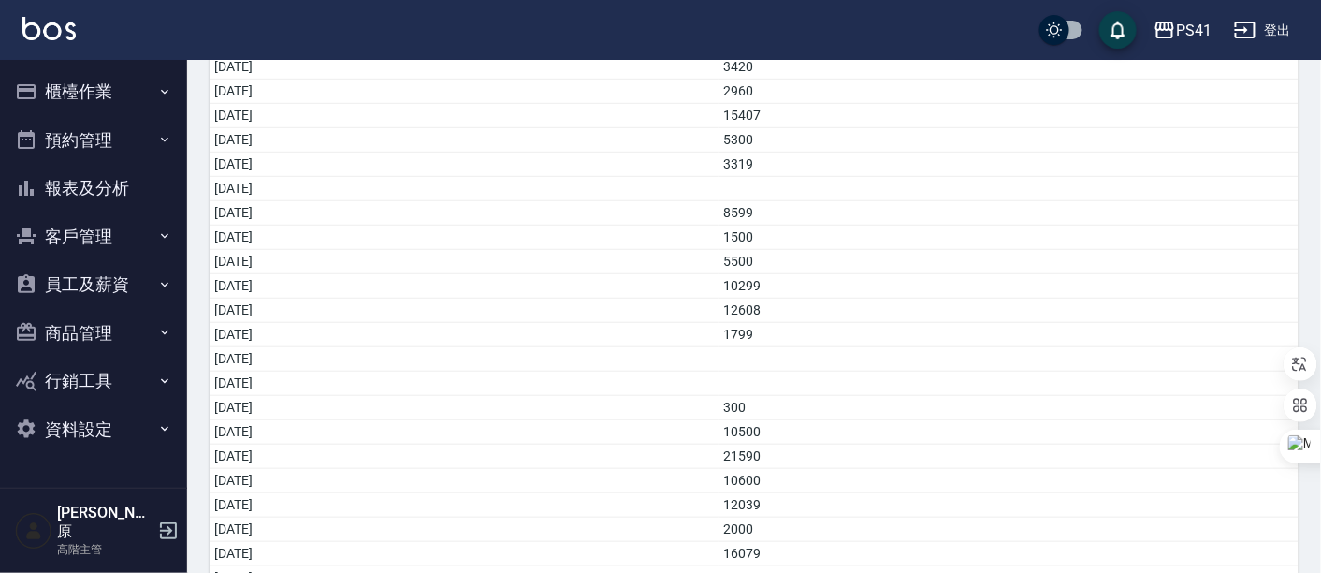
scroll to position [483, 0]
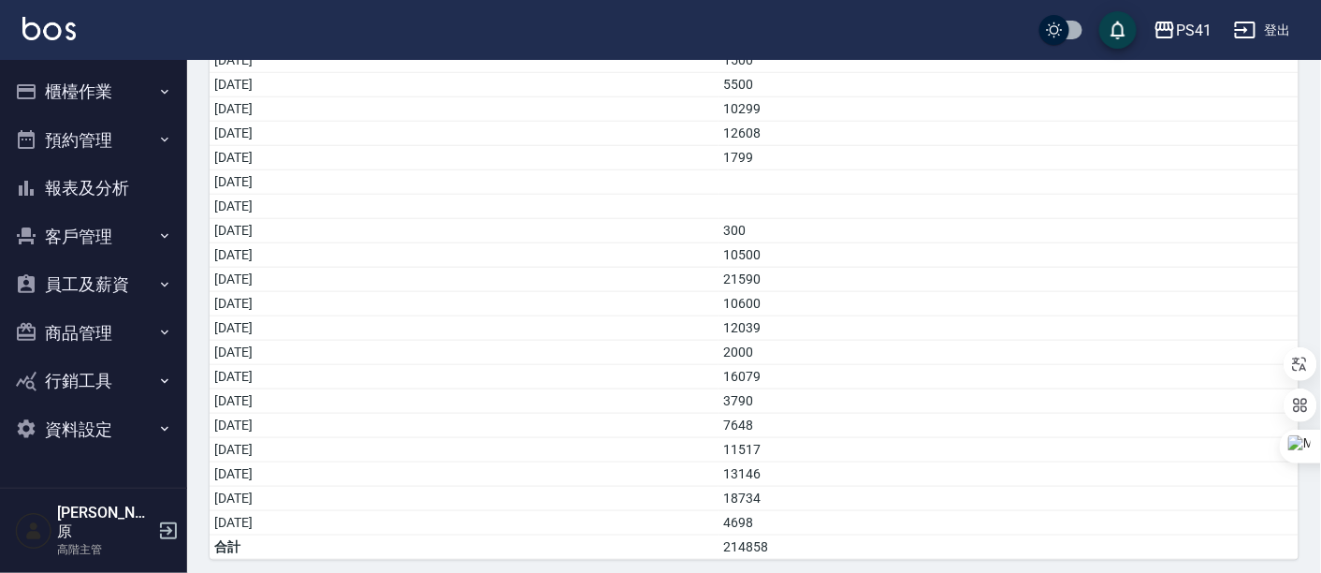
click at [98, 177] on button "報表及分析" at bounding box center [93, 188] width 172 height 49
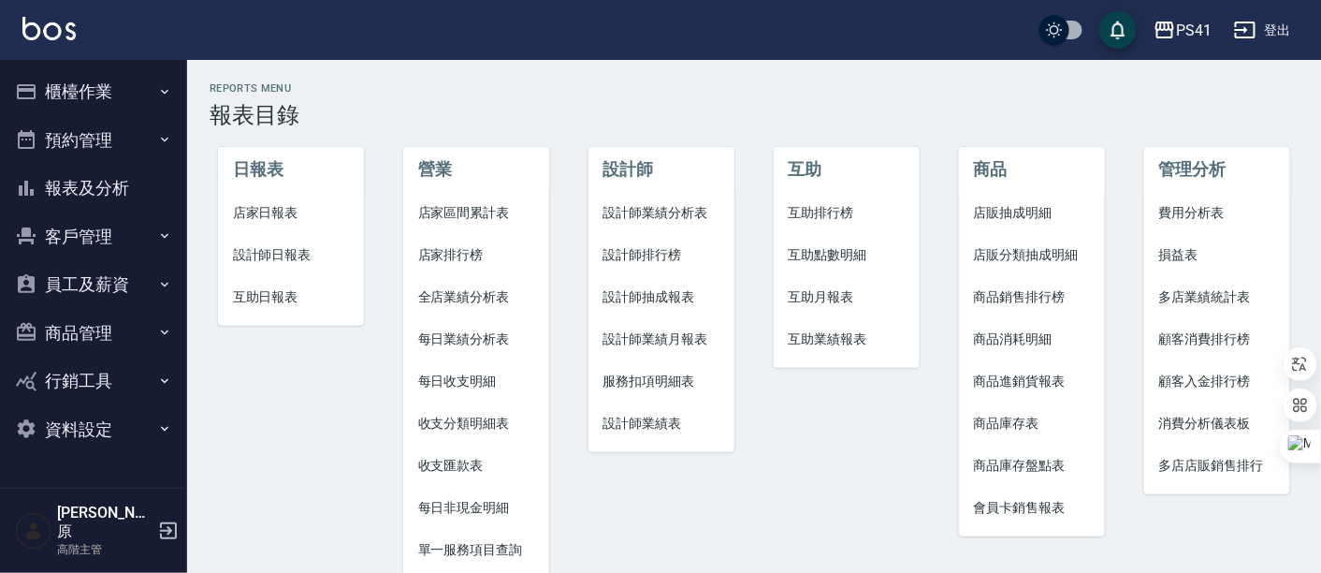
click at [1204, 213] on span "費用分析表" at bounding box center [1217, 213] width 117 height 20
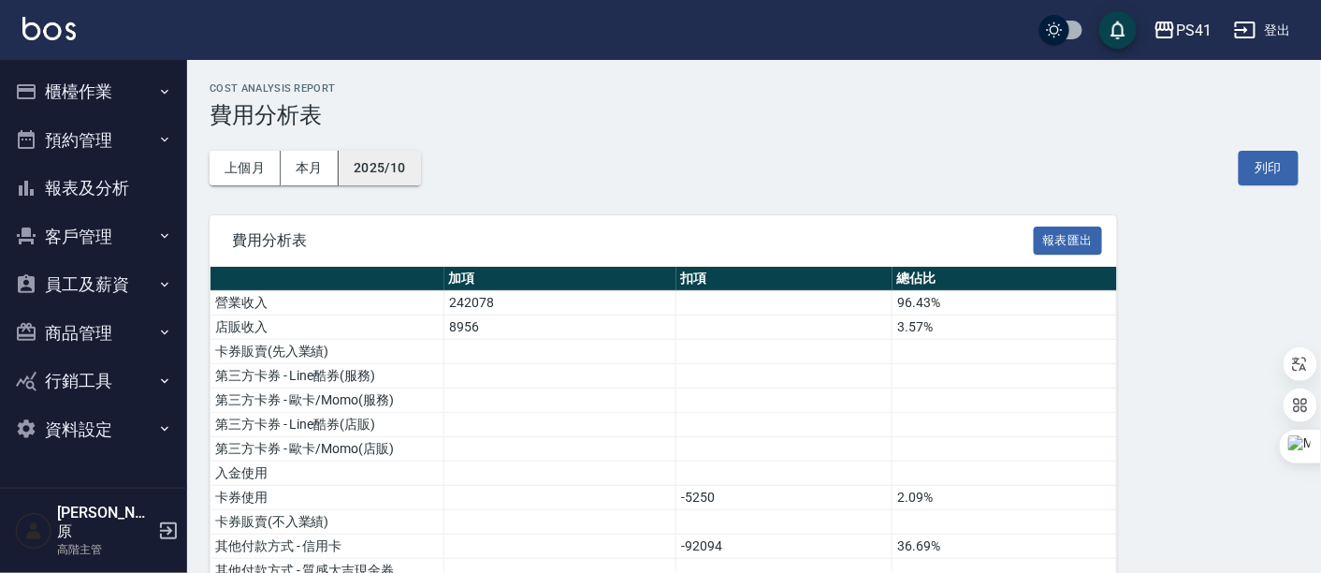
click at [395, 169] on button "2025/10" at bounding box center [380, 168] width 82 height 35
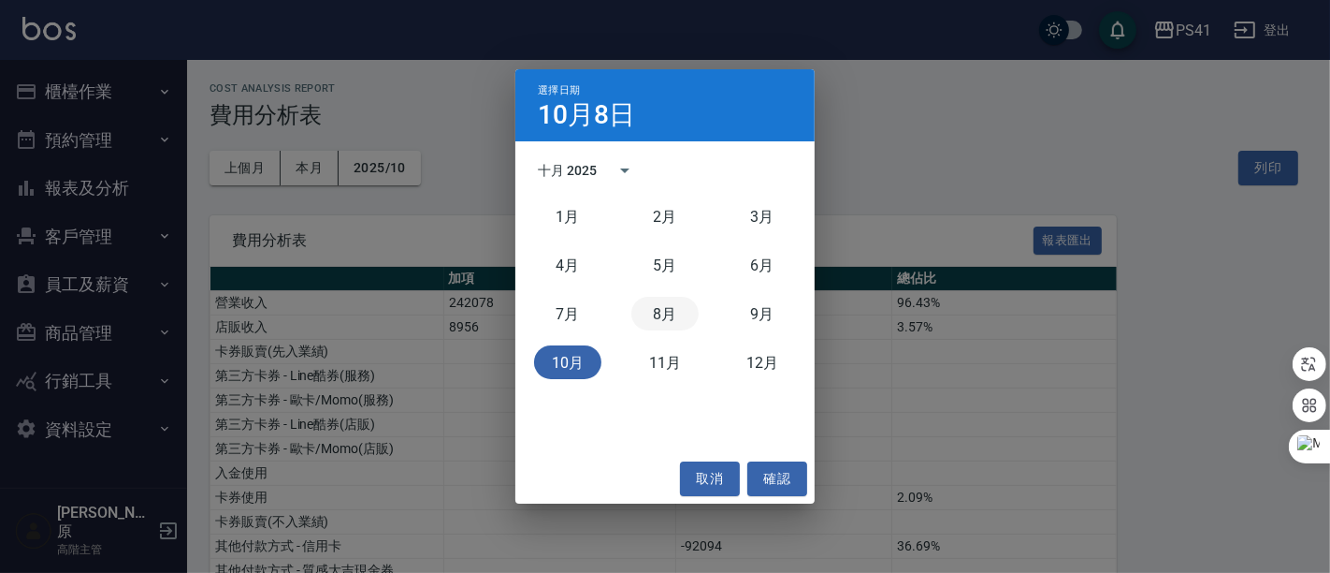
click at [685, 306] on button "8月" at bounding box center [664, 314] width 67 height 34
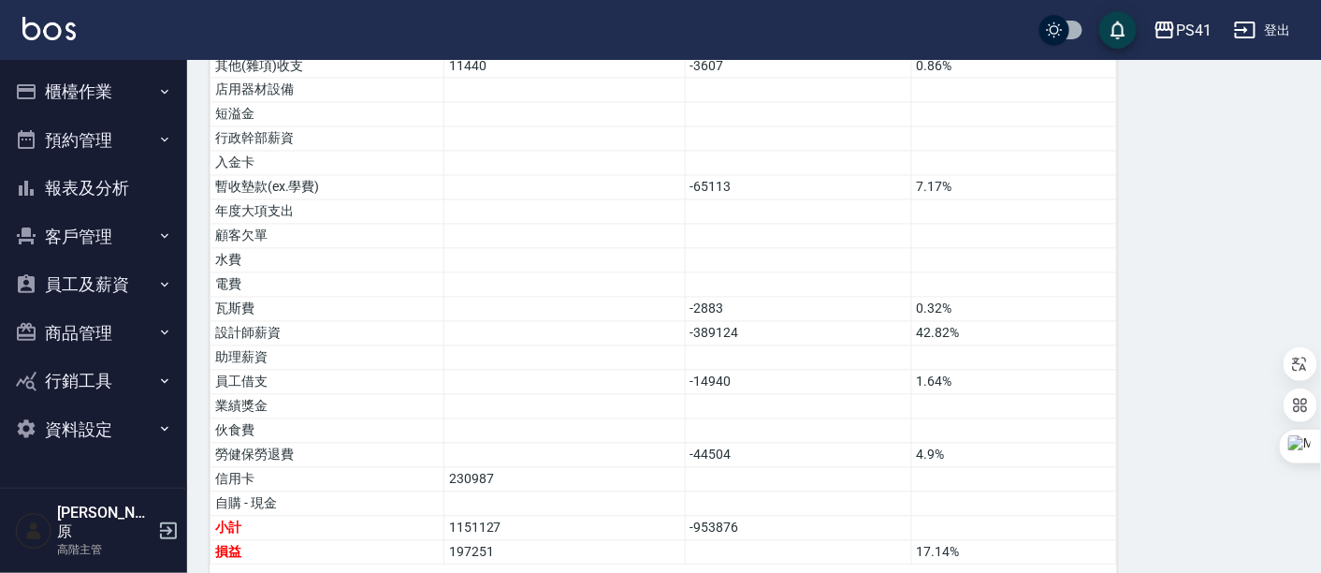
scroll to position [1061, 0]
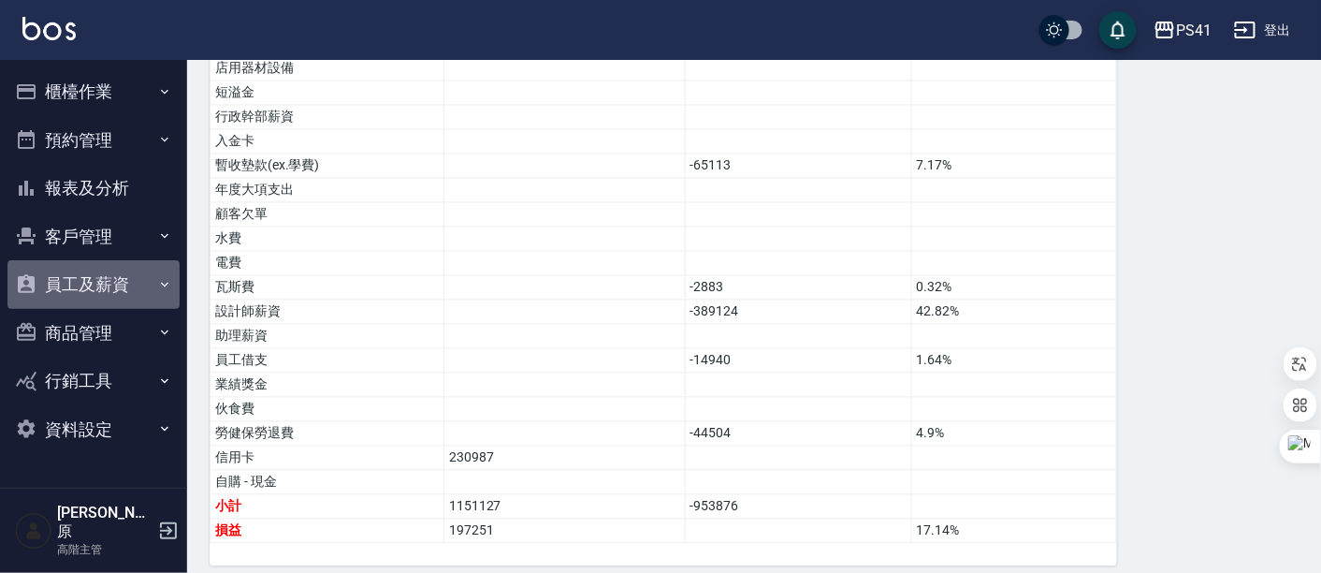
click at [80, 271] on button "員工及薪資" at bounding box center [93, 284] width 172 height 49
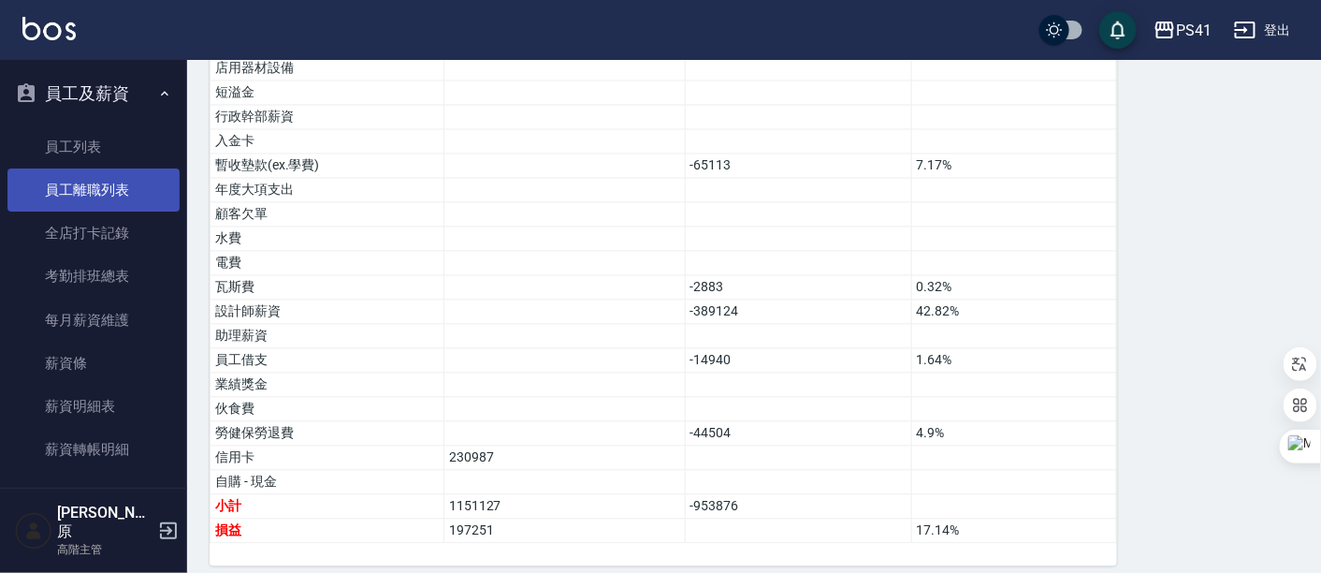
scroll to position [208, 0]
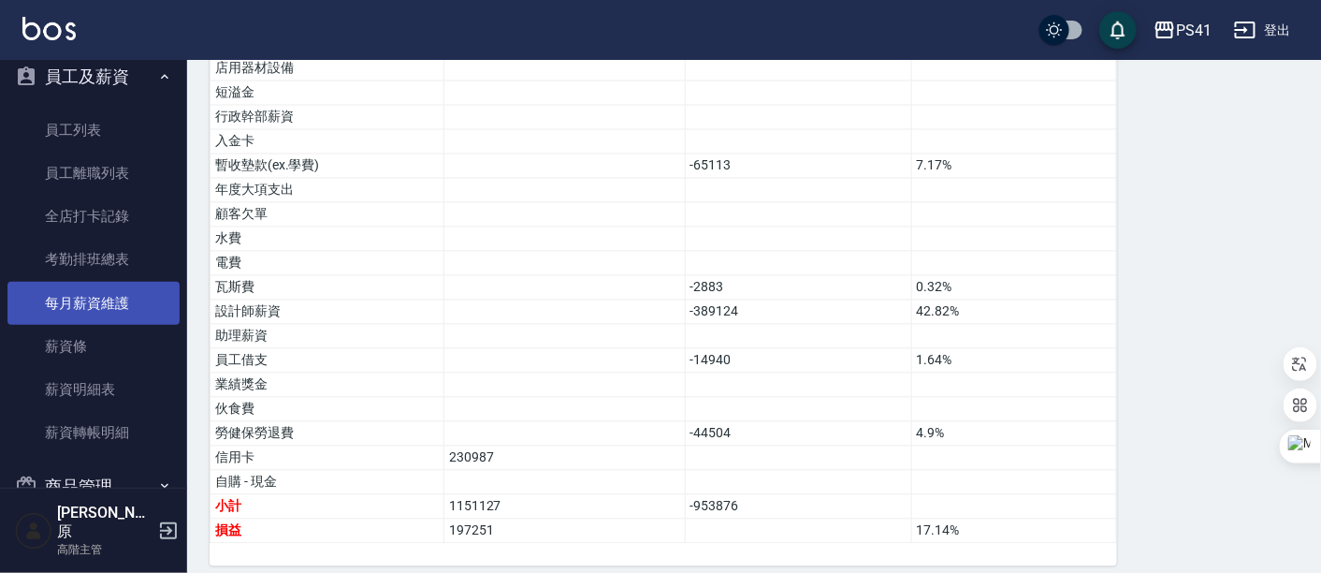
click at [105, 301] on link "每月薪資維護" at bounding box center [93, 303] width 172 height 43
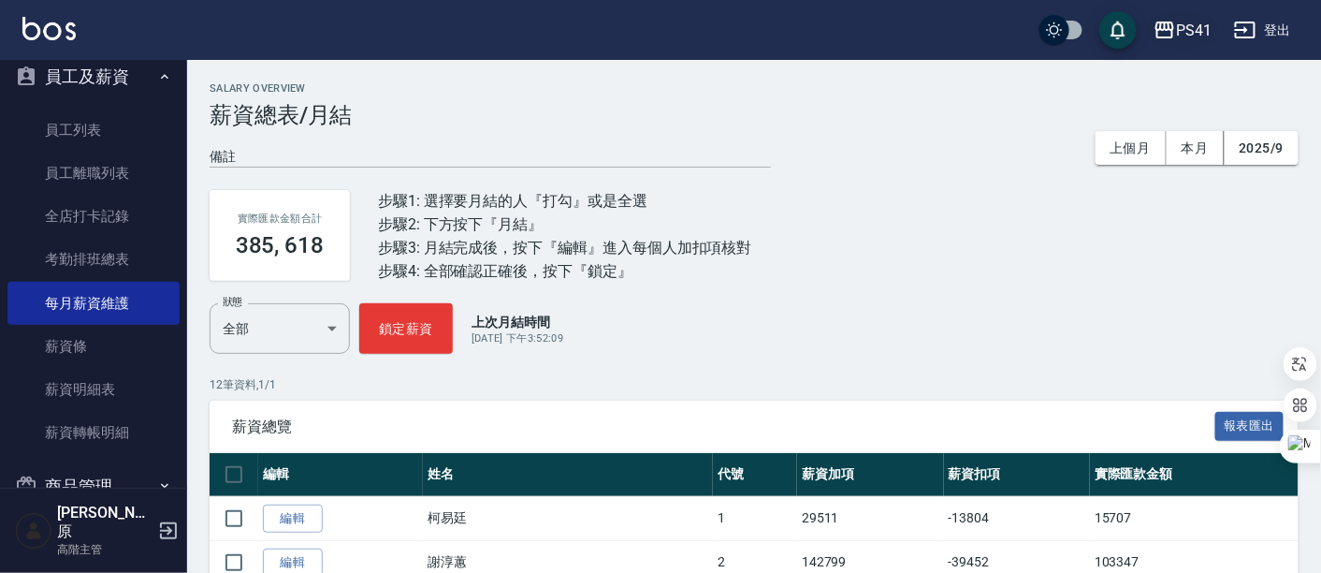
click at [1208, 37] on div "PS41" at bounding box center [1194, 30] width 36 height 23
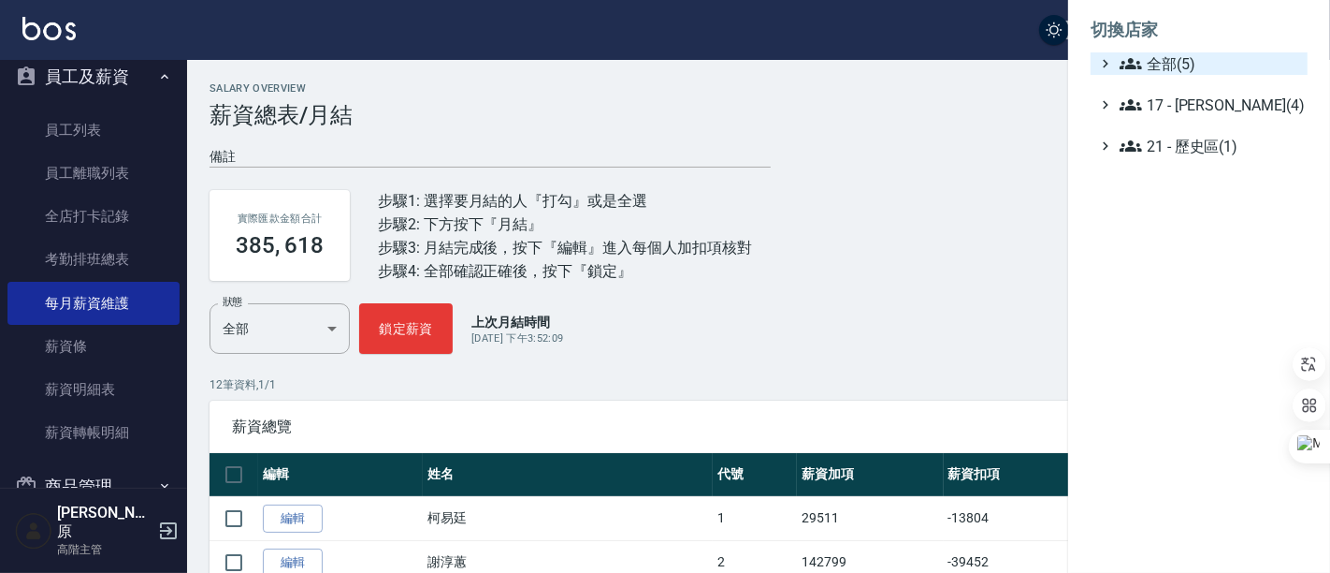
click at [1197, 69] on span "全部(5)" at bounding box center [1210, 63] width 181 height 22
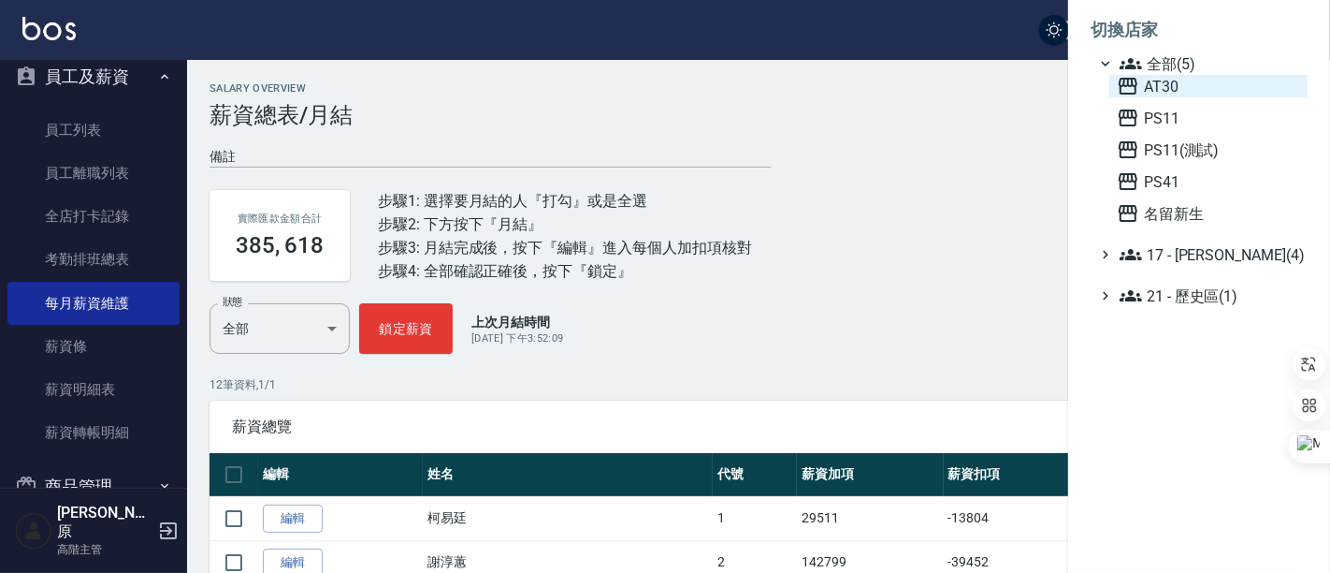
click at [1176, 82] on span "AT30" at bounding box center [1208, 86] width 183 height 22
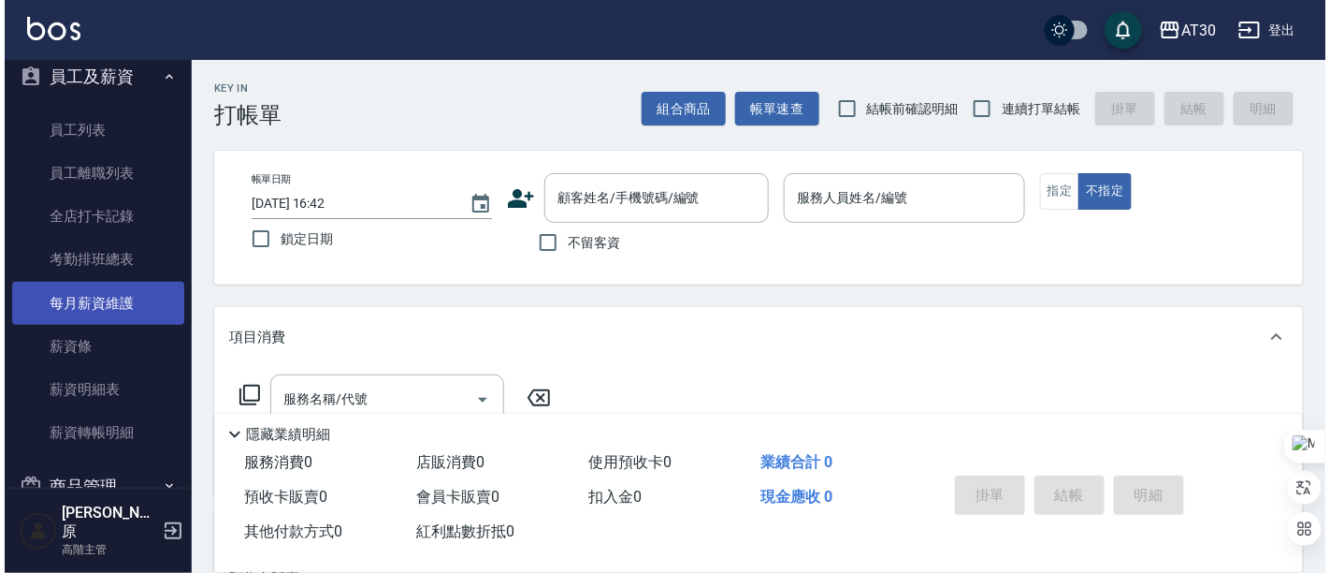
scroll to position [208, 0]
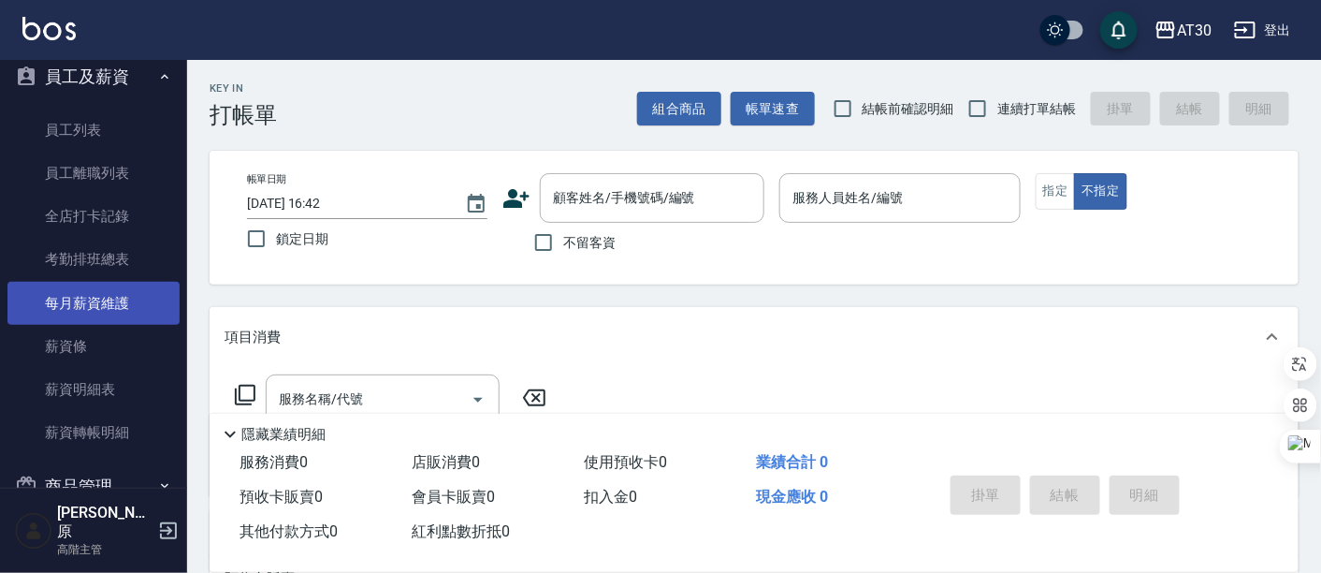
click at [104, 305] on link "每月薪資維護" at bounding box center [93, 303] width 172 height 43
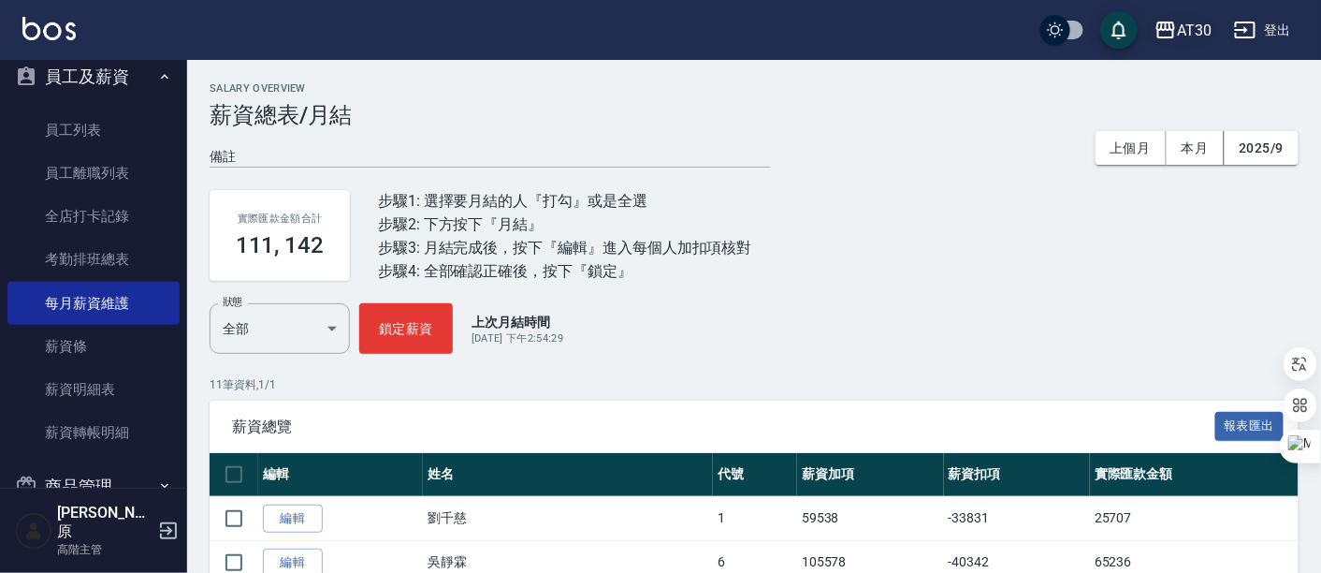
click at [1183, 30] on div "AT30" at bounding box center [1194, 30] width 35 height 23
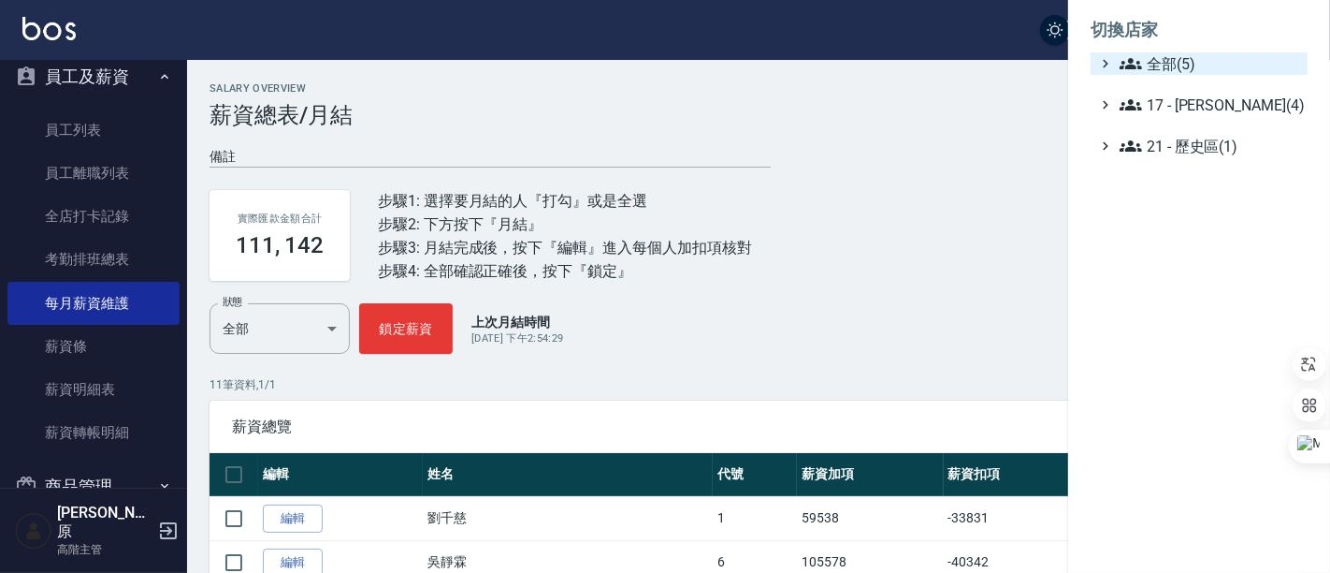
click at [1202, 52] on span "全部(5)" at bounding box center [1210, 63] width 181 height 22
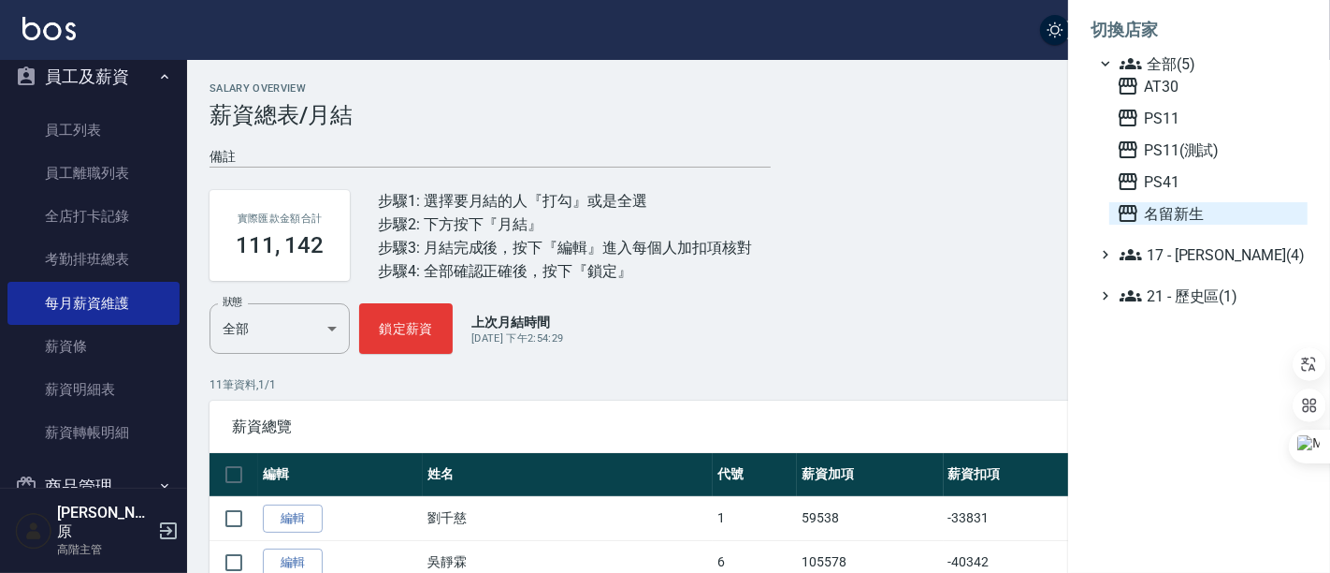
click at [1162, 210] on span "名留新生" at bounding box center [1208, 213] width 183 height 22
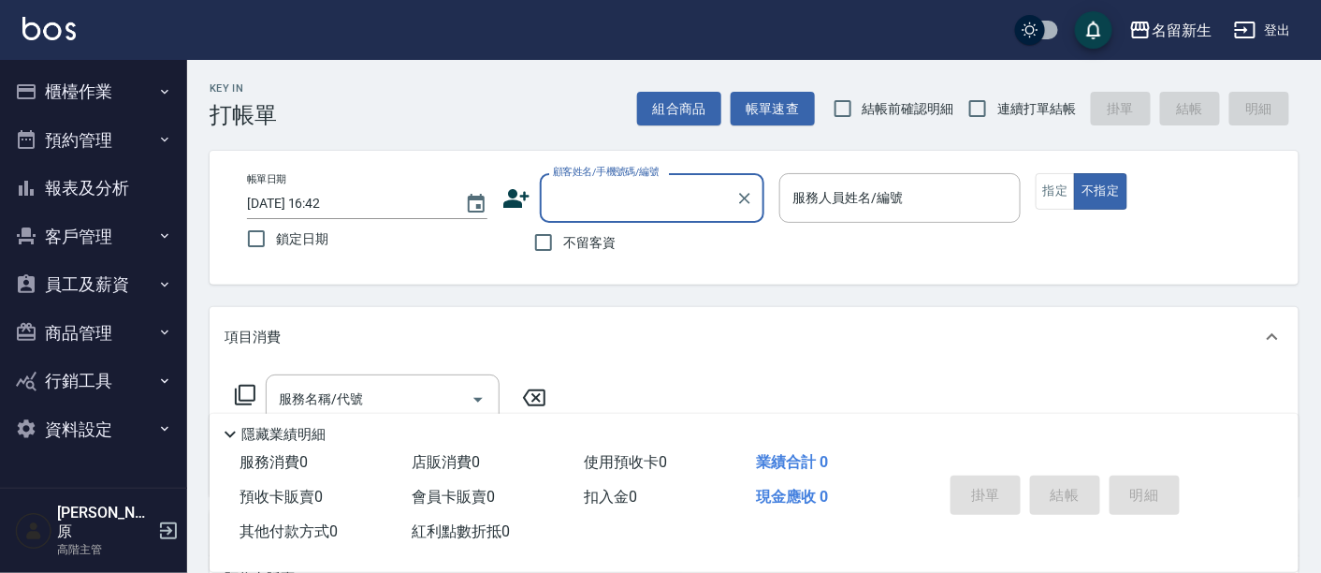
click at [107, 283] on button "員工及薪資" at bounding box center [93, 284] width 172 height 49
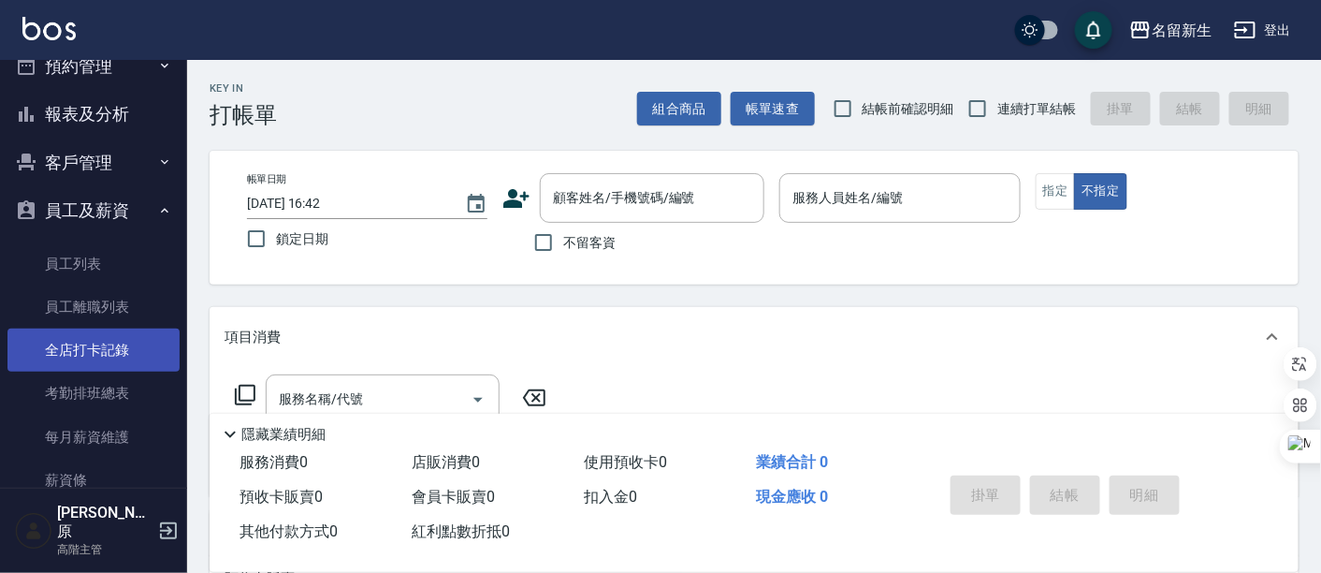
scroll to position [104, 0]
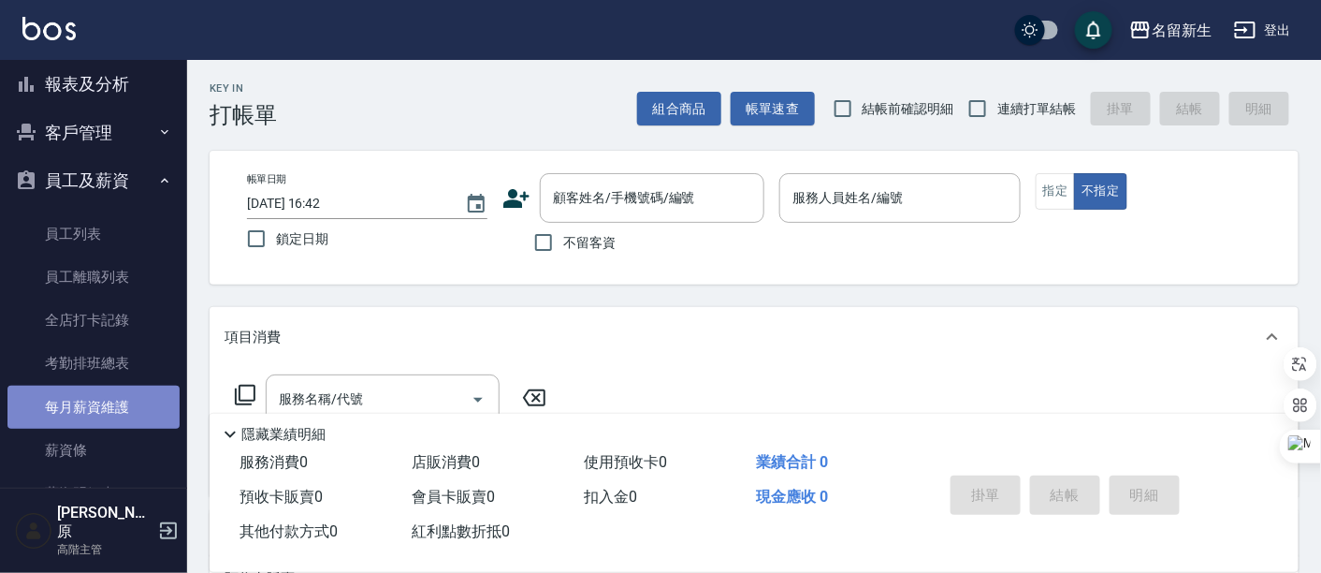
click at [116, 411] on link "每月薪資維護" at bounding box center [93, 406] width 172 height 43
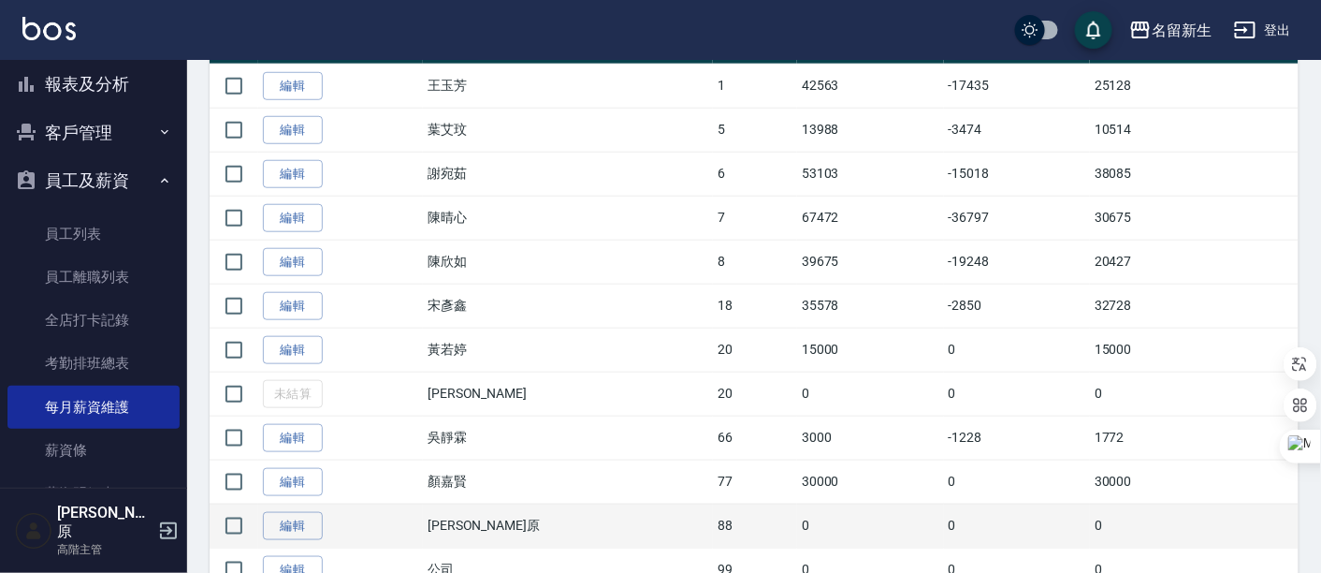
scroll to position [507, 0]
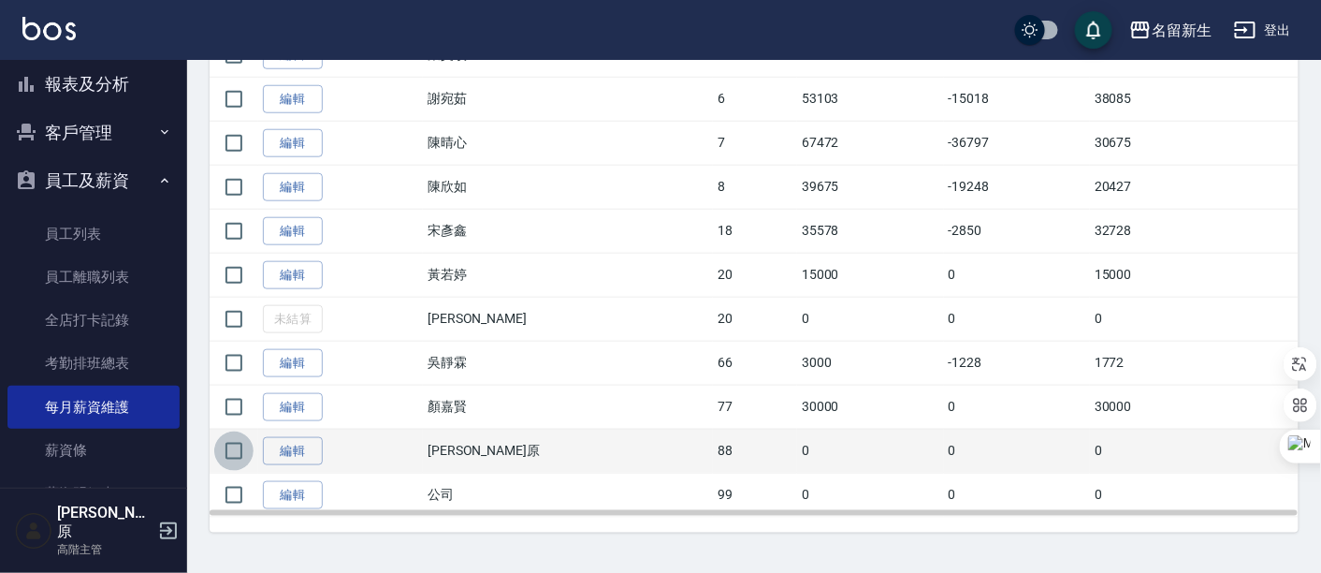
click at [239, 447] on input "checkbox" at bounding box center [233, 450] width 39 height 39
checkbox input "true"
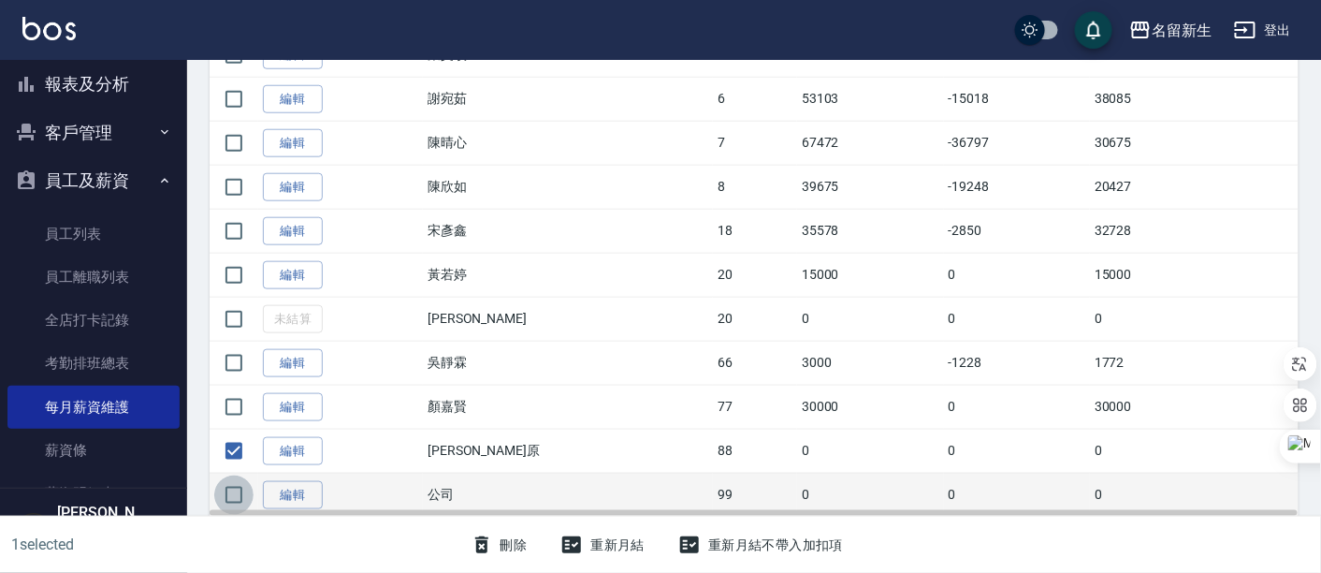
click at [232, 493] on input "checkbox" at bounding box center [233, 494] width 39 height 39
checkbox input "true"
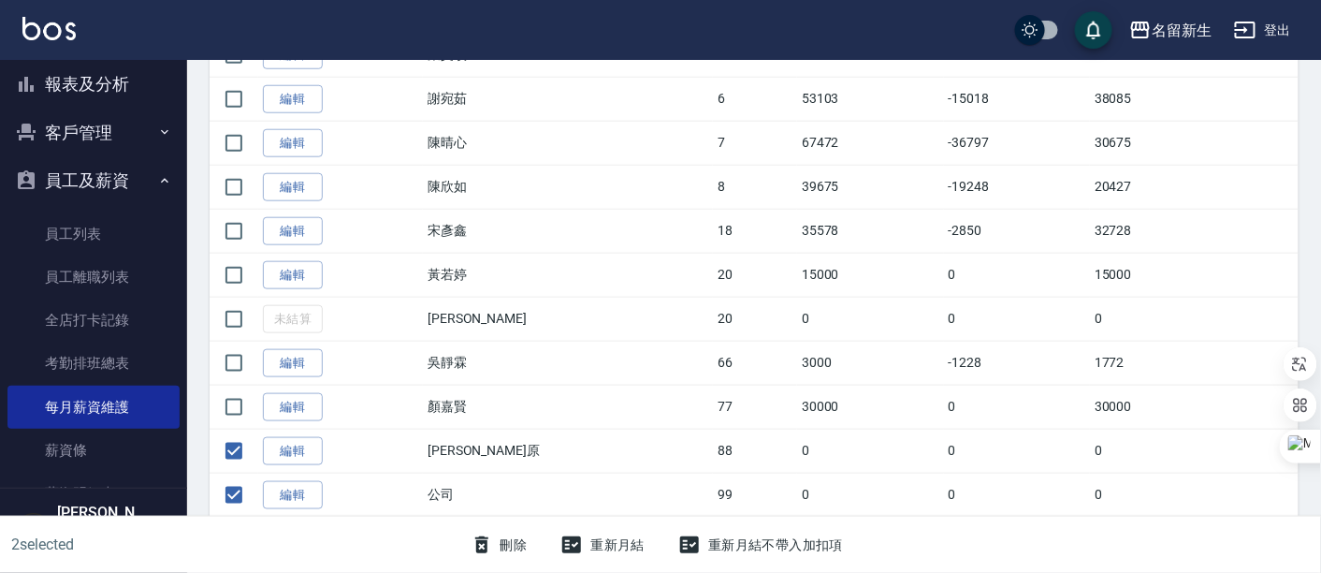
click at [493, 536] on button "刪除" at bounding box center [499, 545] width 72 height 35
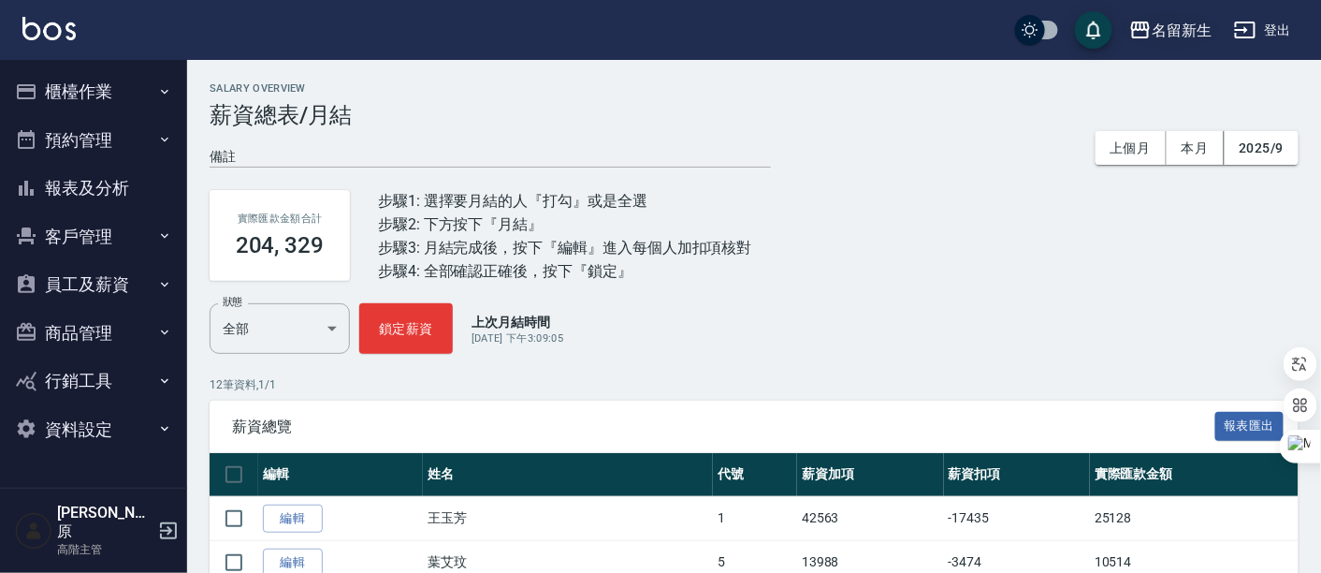
click at [1181, 28] on div "名留新生" at bounding box center [1182, 30] width 60 height 23
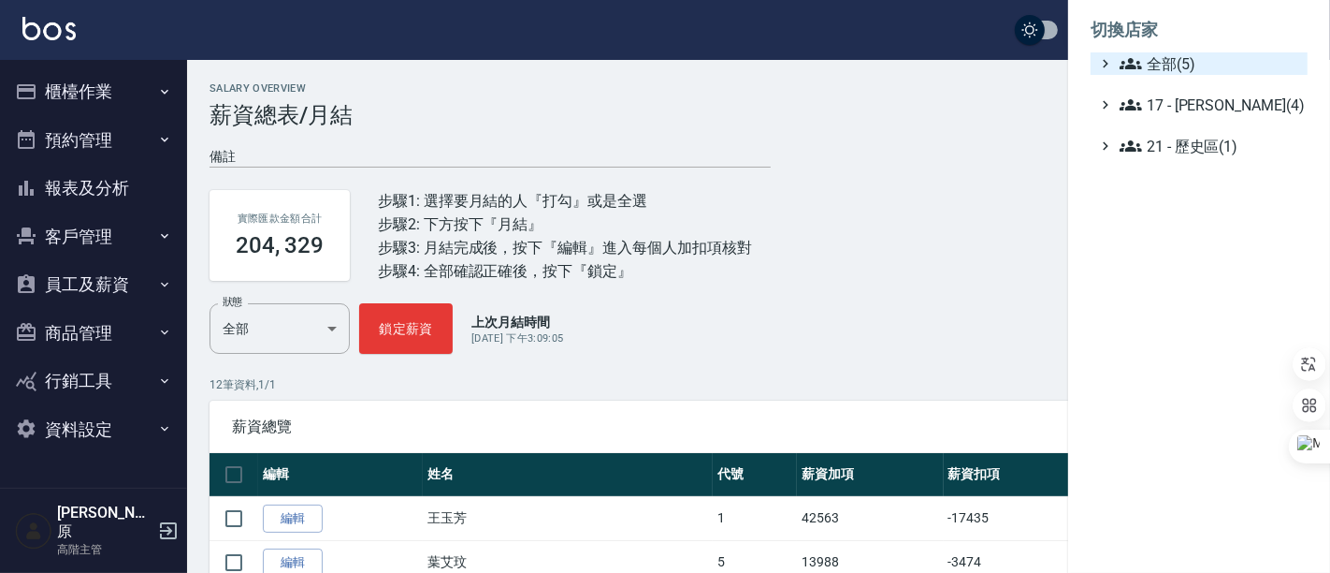
click at [1194, 56] on span "全部(5)" at bounding box center [1210, 63] width 181 height 22
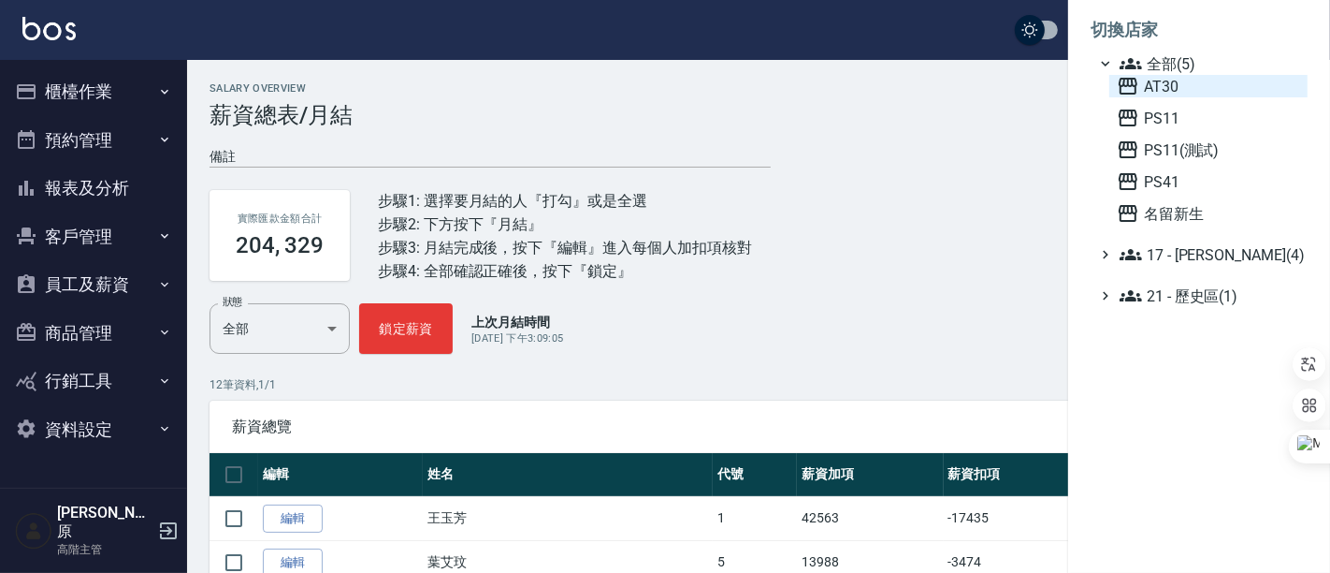
click at [1194, 86] on span "AT30" at bounding box center [1208, 86] width 183 height 22
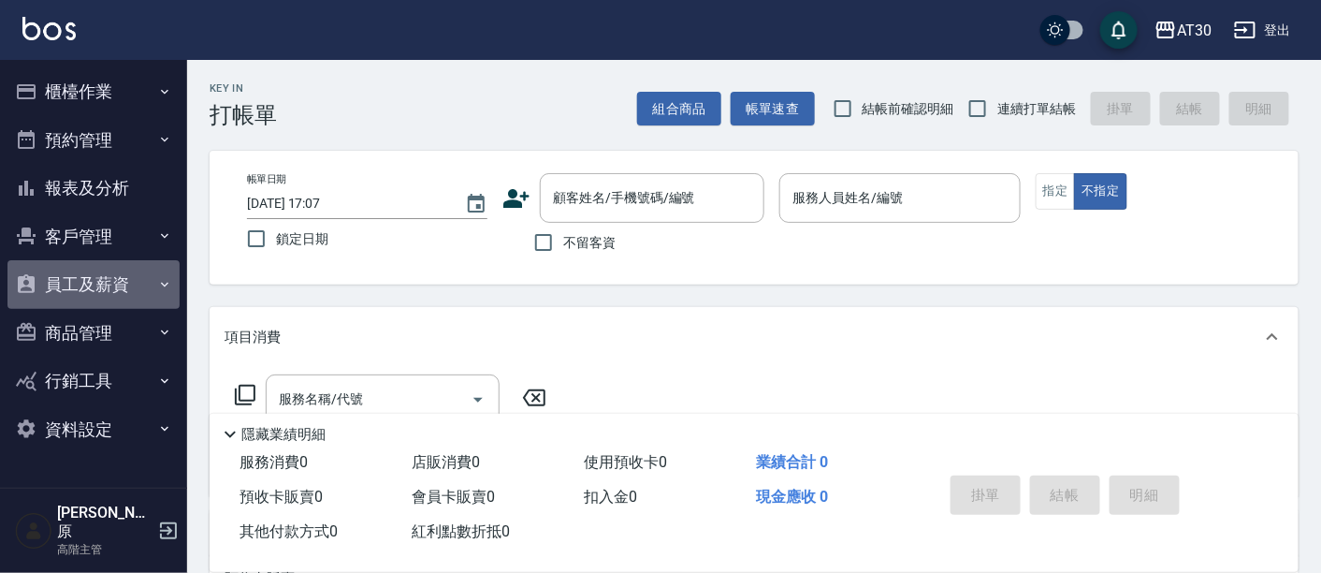
click at [91, 278] on button "員工及薪資" at bounding box center [93, 284] width 172 height 49
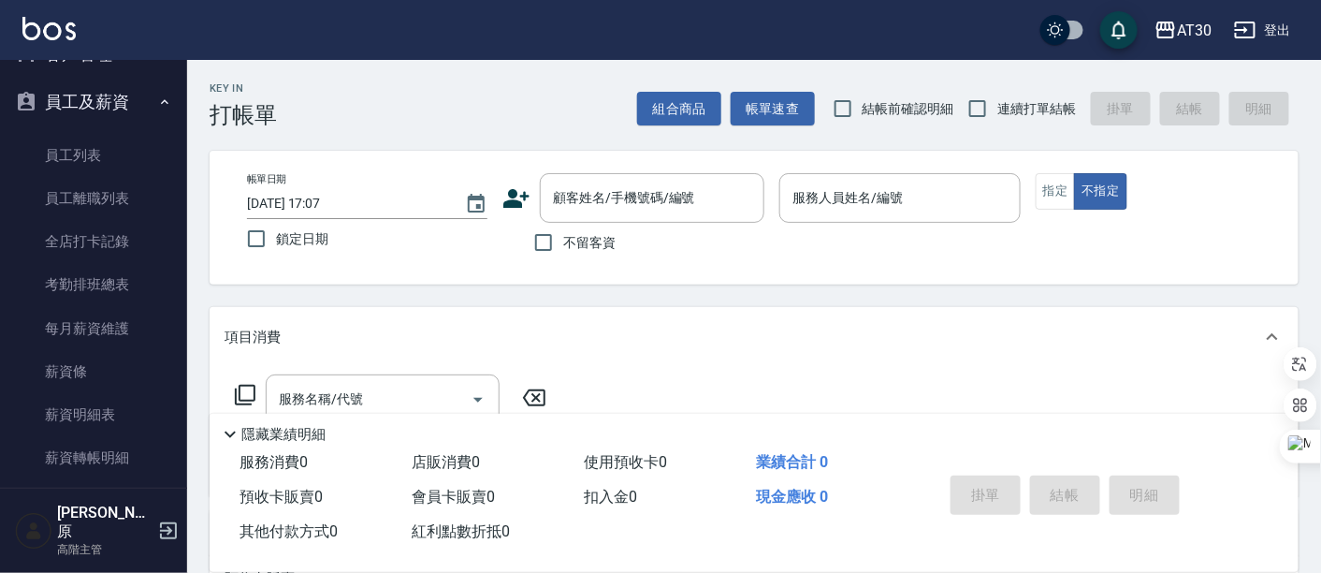
scroll to position [208, 0]
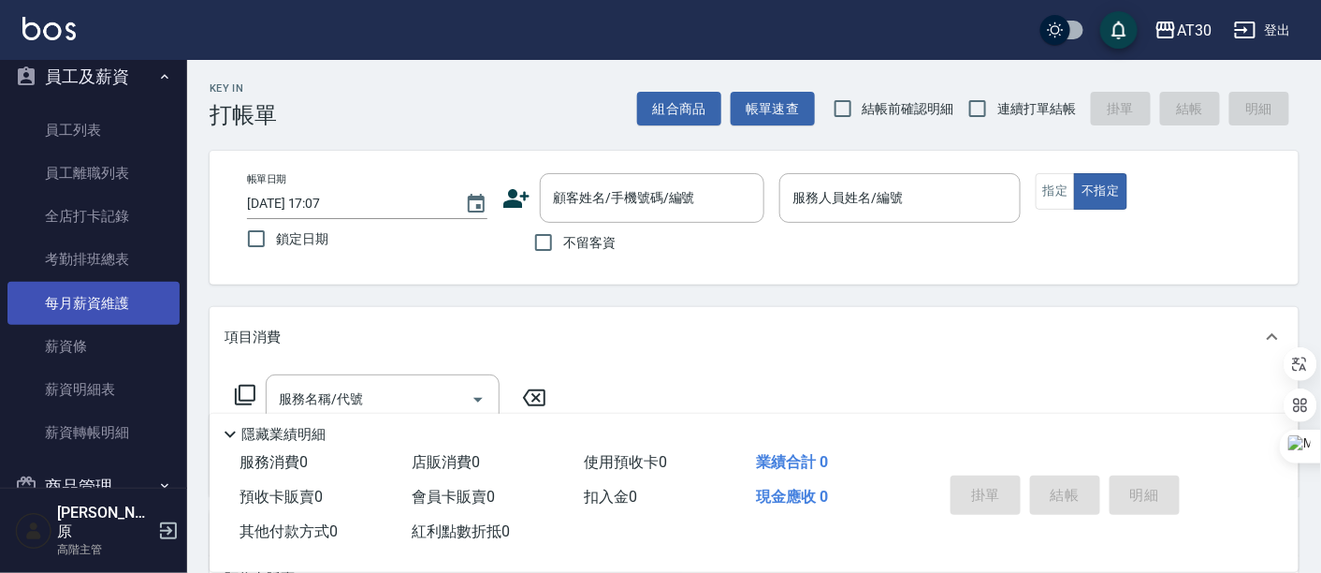
click at [104, 297] on link "每月薪資維護" at bounding box center [93, 303] width 172 height 43
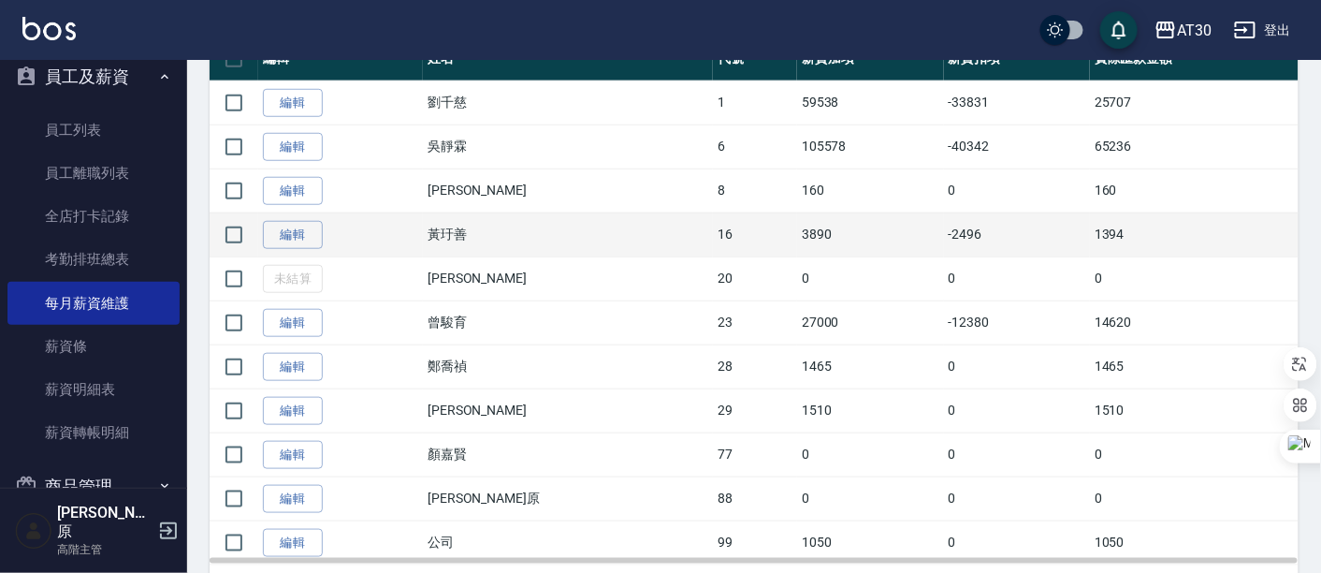
scroll to position [463, 0]
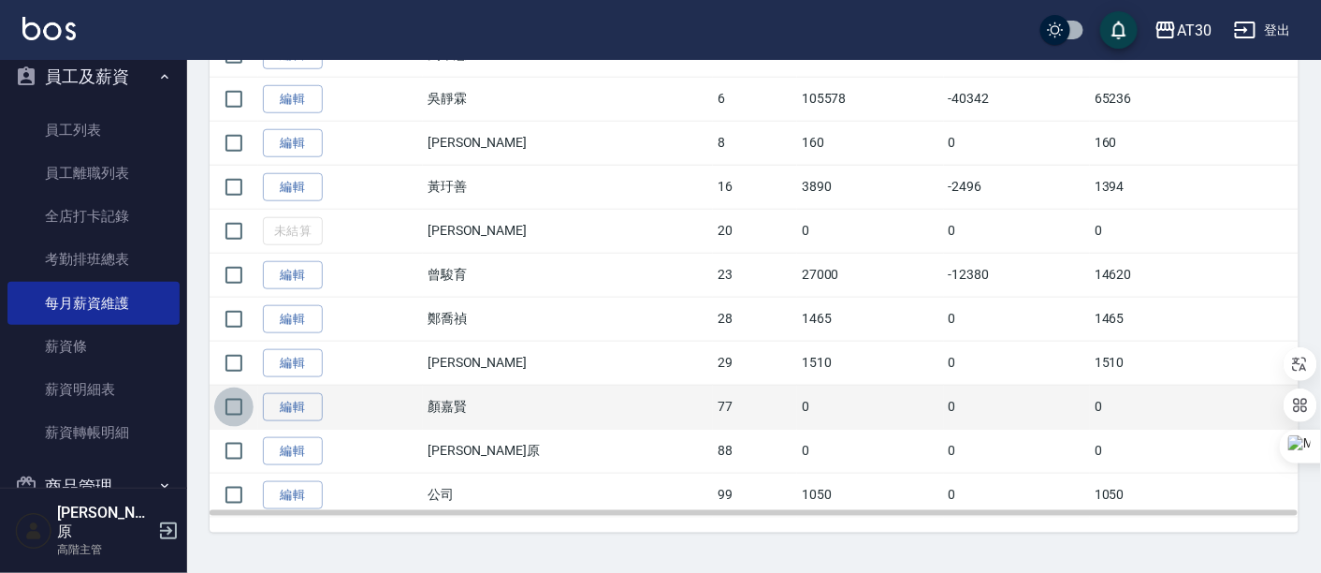
click at [231, 407] on input "checkbox" at bounding box center [233, 406] width 39 height 39
checkbox input "true"
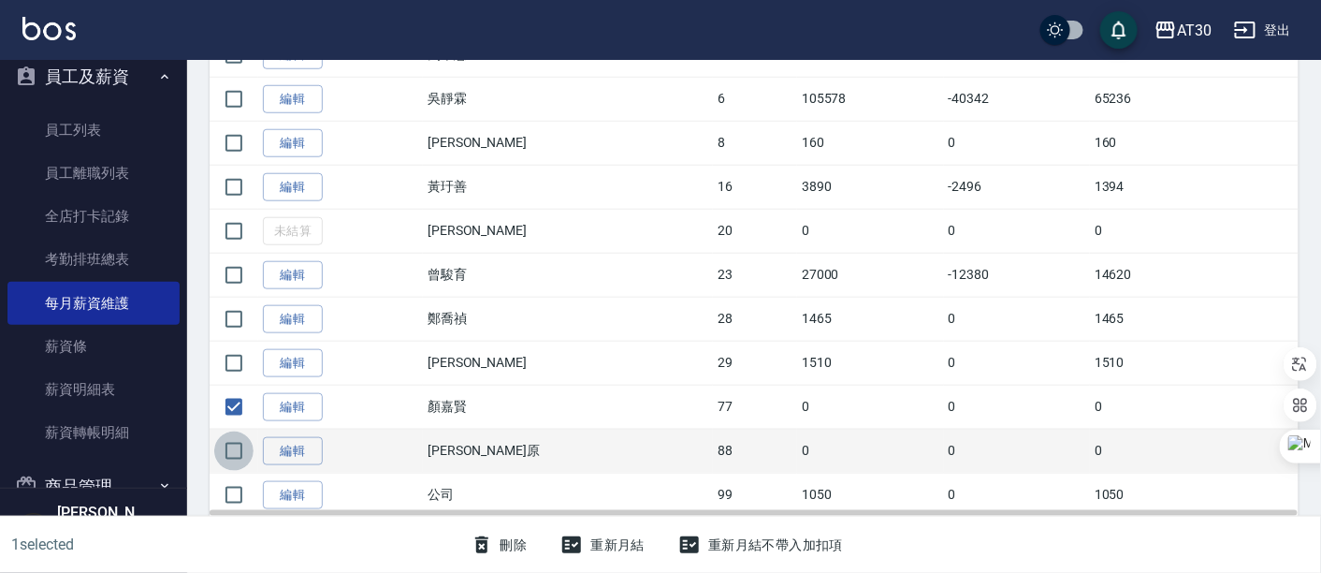
click at [236, 452] on input "checkbox" at bounding box center [233, 450] width 39 height 39
checkbox input "true"
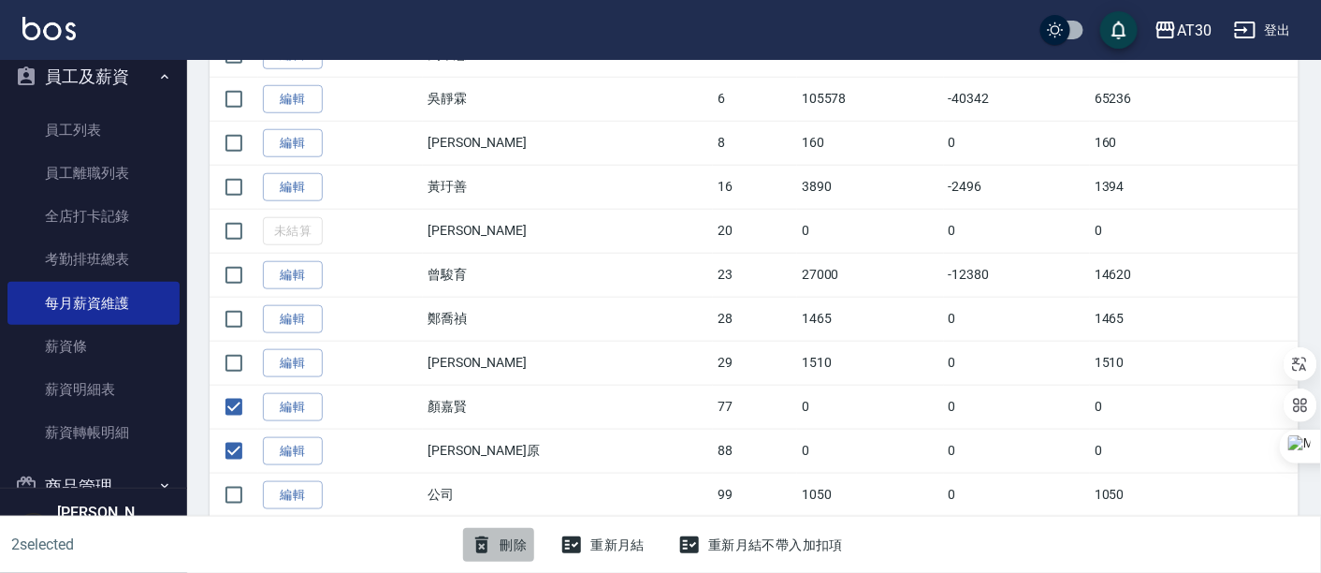
click at [518, 552] on button "刪除" at bounding box center [499, 545] width 72 height 35
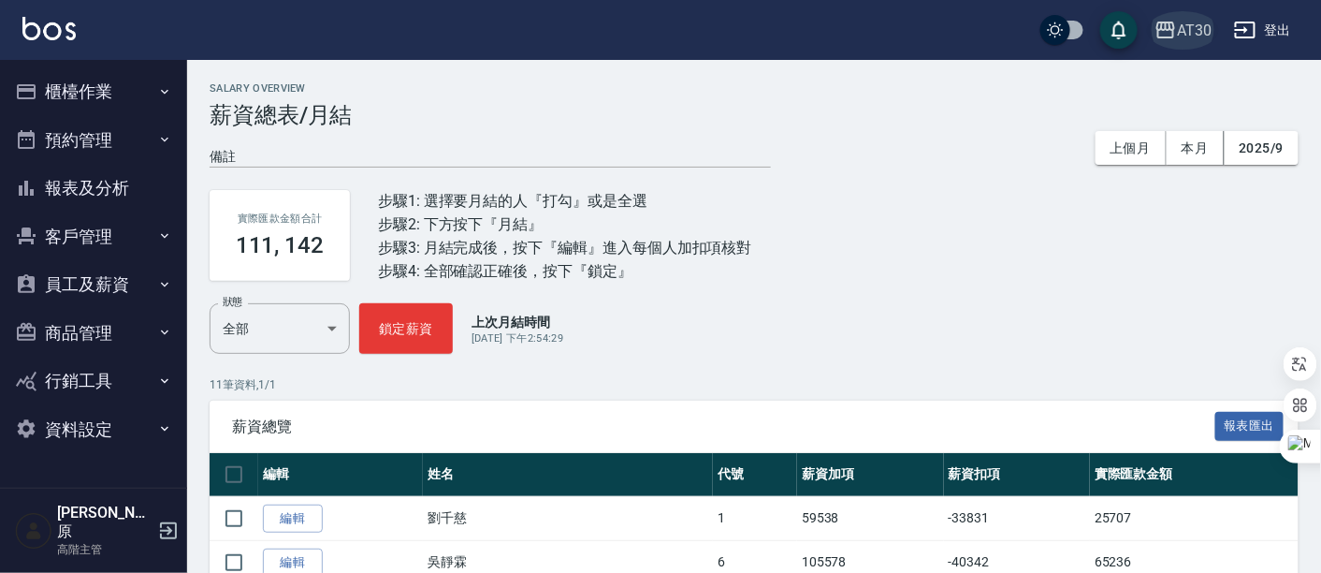
click at [1214, 30] on button "AT30" at bounding box center [1183, 30] width 72 height 38
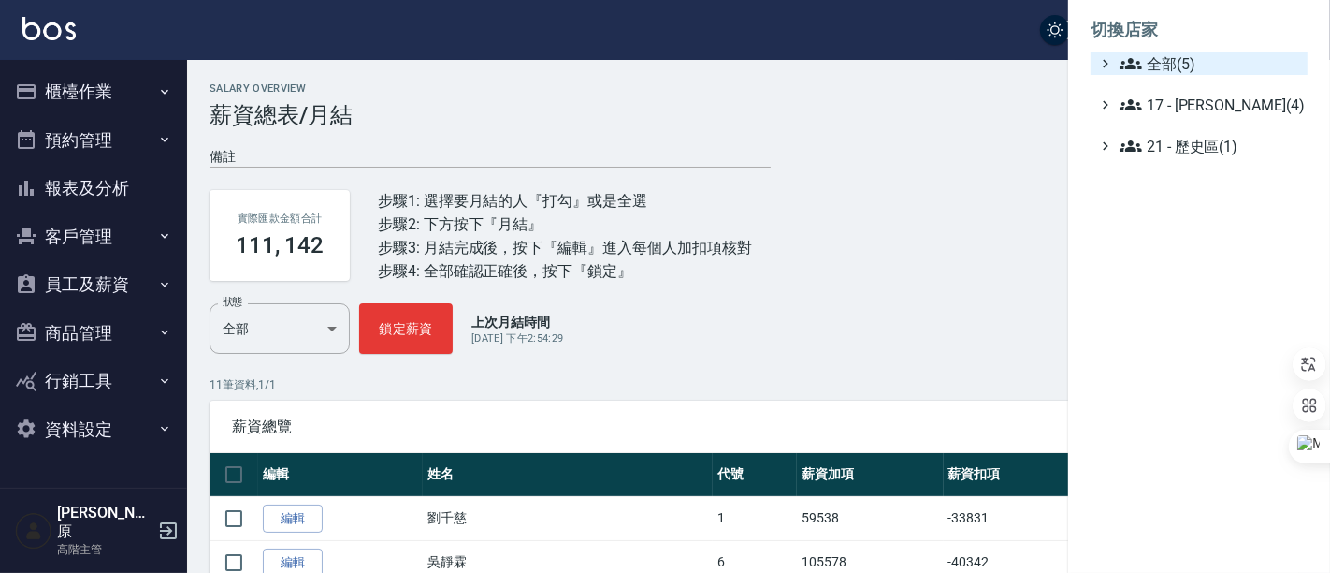
click at [1202, 60] on span "全部(5)" at bounding box center [1210, 63] width 181 height 22
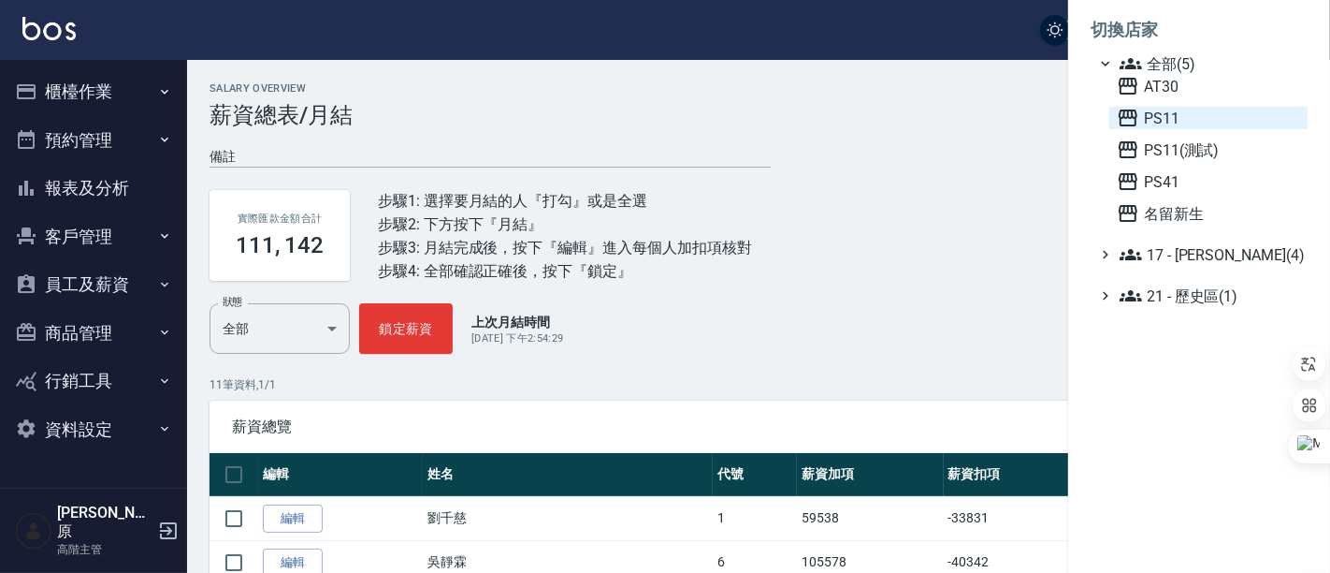
click at [1173, 112] on span "PS11" at bounding box center [1208, 118] width 183 height 22
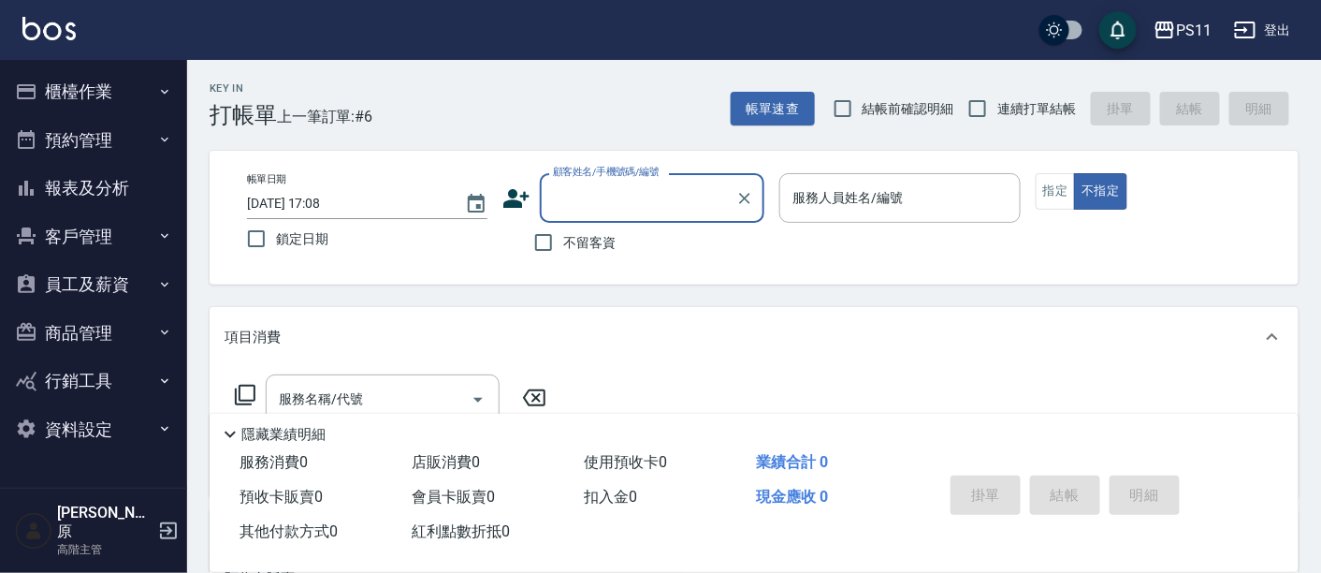
click at [80, 269] on button "員工及薪資" at bounding box center [93, 284] width 172 height 49
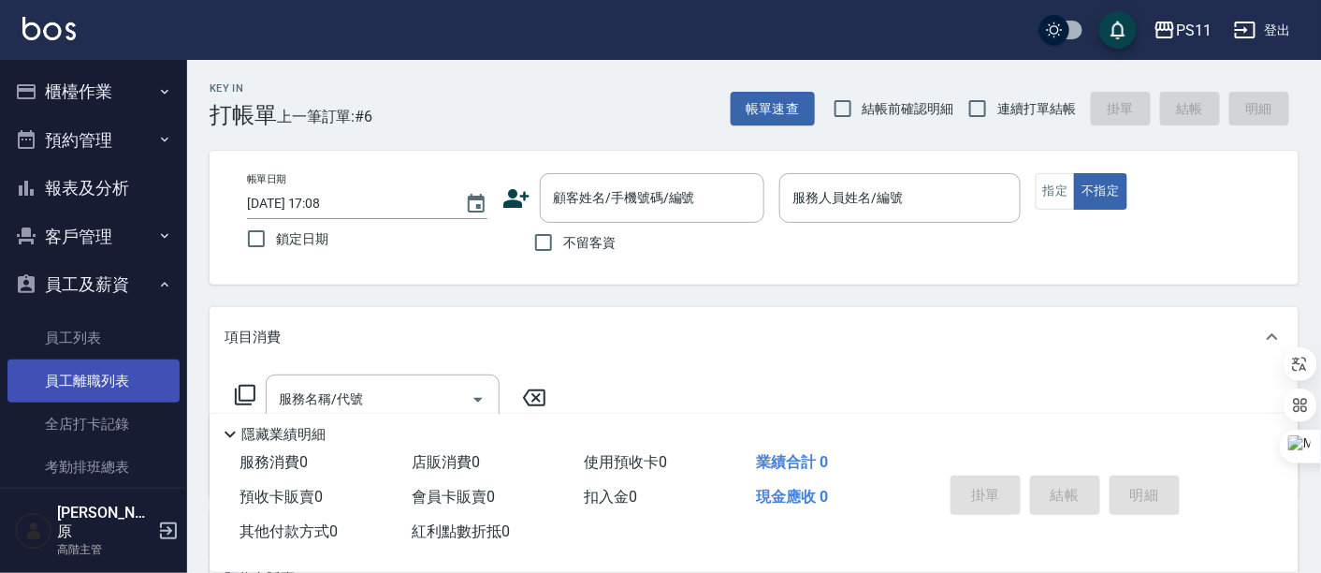
scroll to position [104, 0]
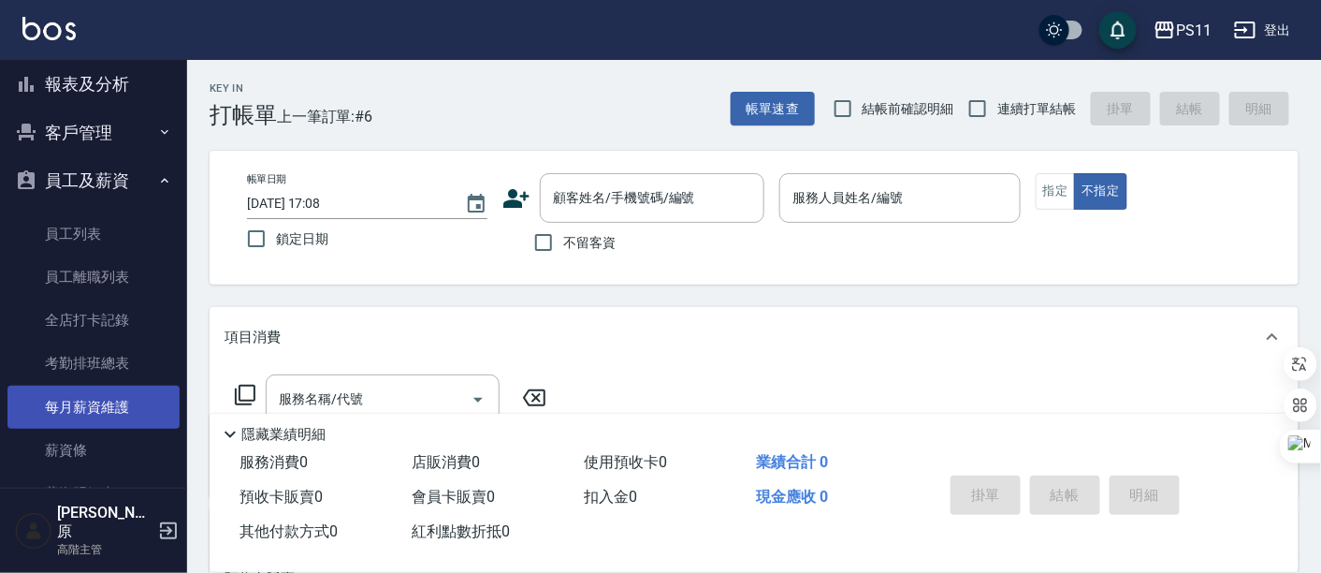
click at [98, 399] on link "每月薪資維護" at bounding box center [93, 406] width 172 height 43
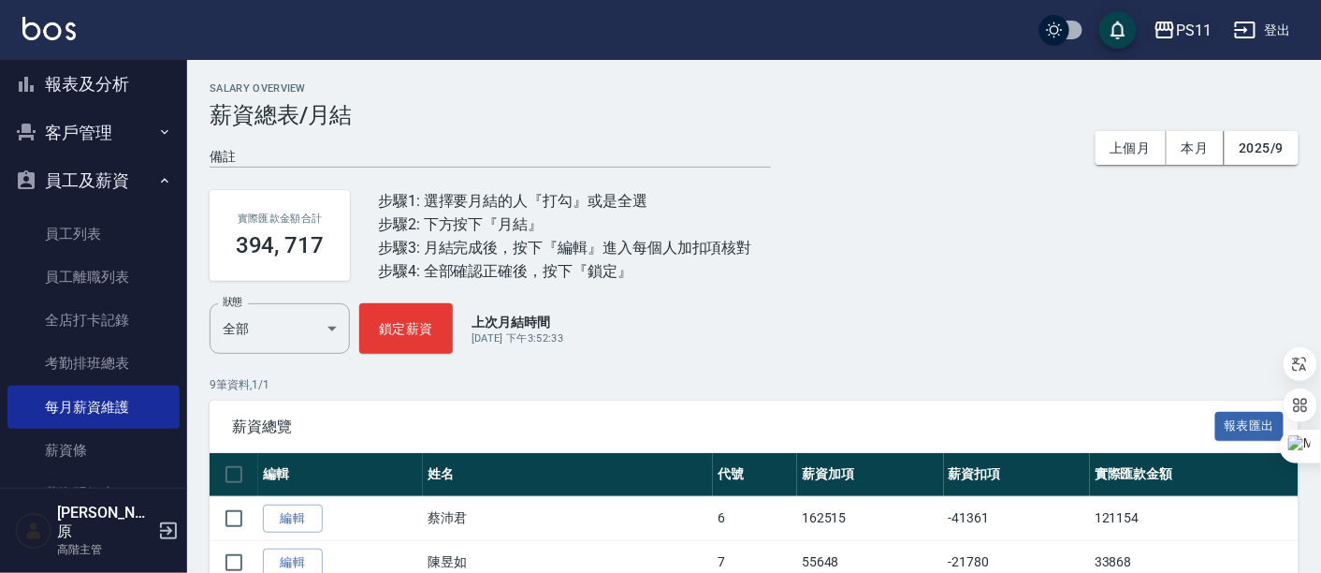
click at [1190, 37] on div "PS11" at bounding box center [1194, 30] width 36 height 23
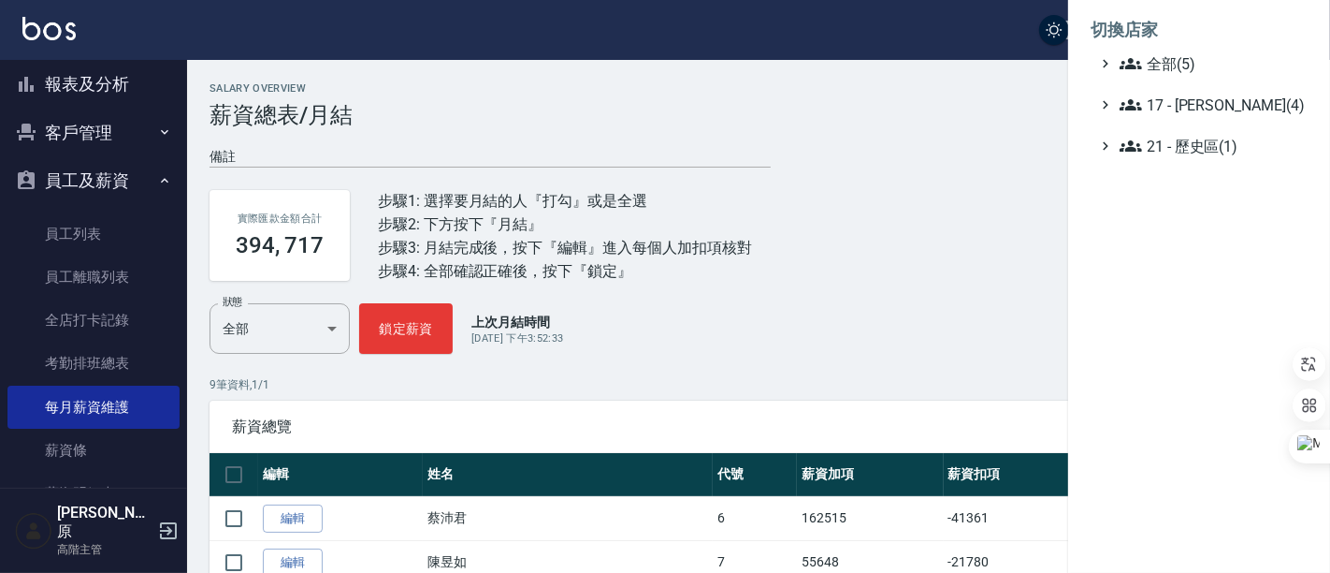
click at [1197, 51] on li "切換店家" at bounding box center [1199, 29] width 217 height 45
click at [1203, 61] on span "全部(5)" at bounding box center [1210, 63] width 181 height 22
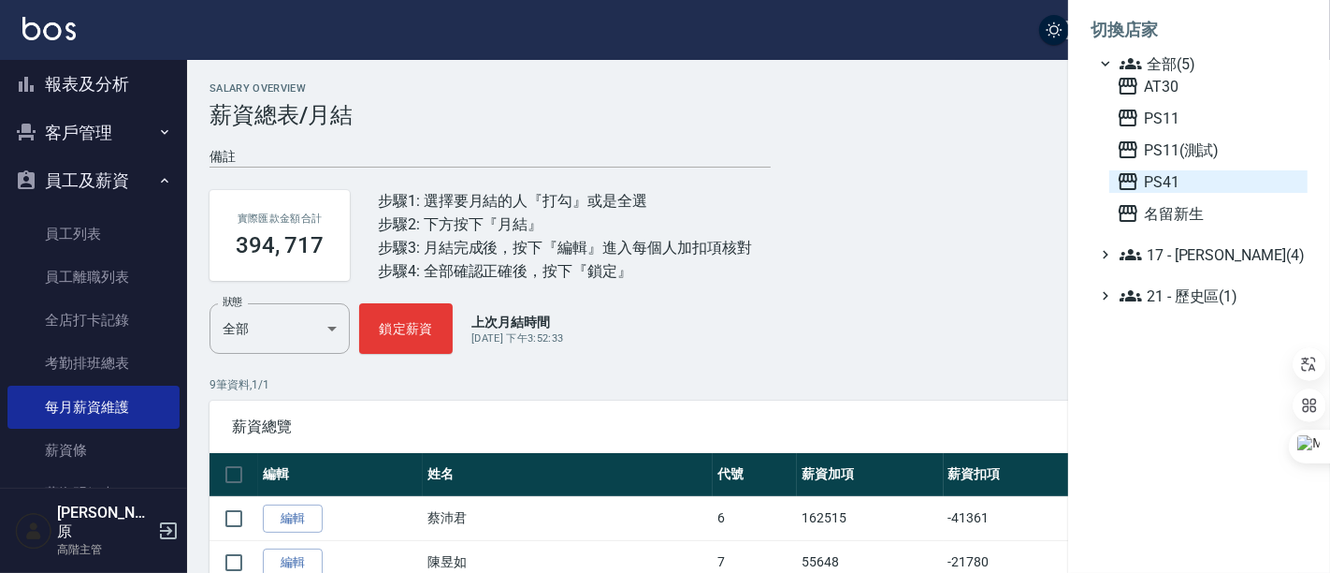
click at [1180, 175] on span "PS41" at bounding box center [1208, 181] width 183 height 22
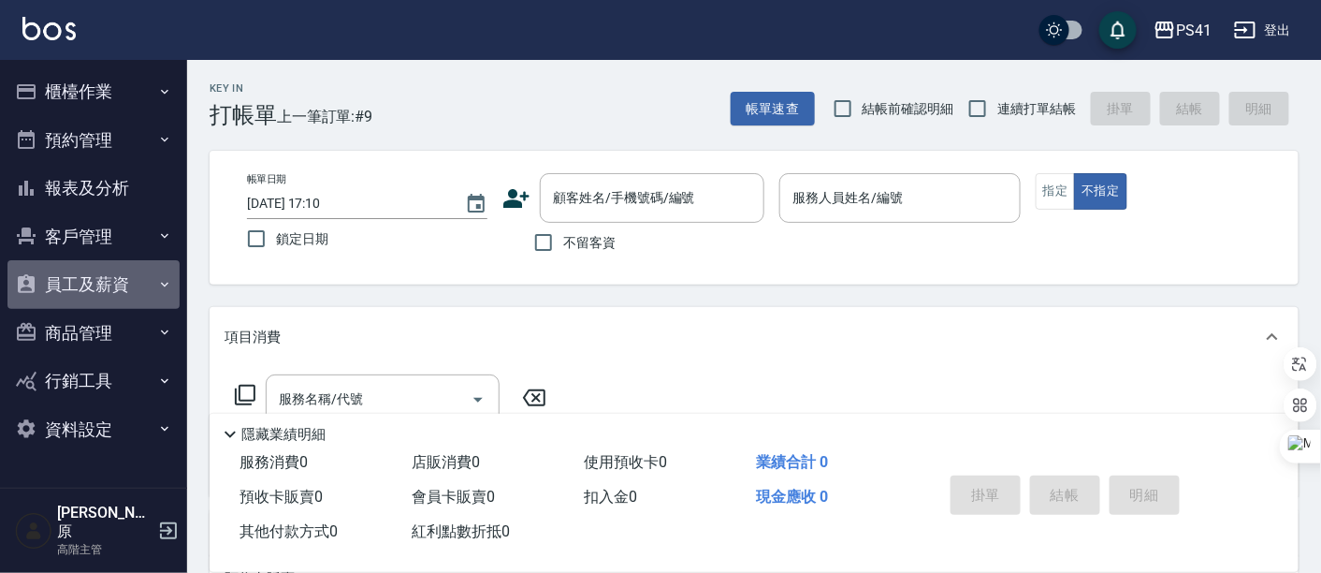
click at [105, 290] on button "員工及薪資" at bounding box center [93, 284] width 172 height 49
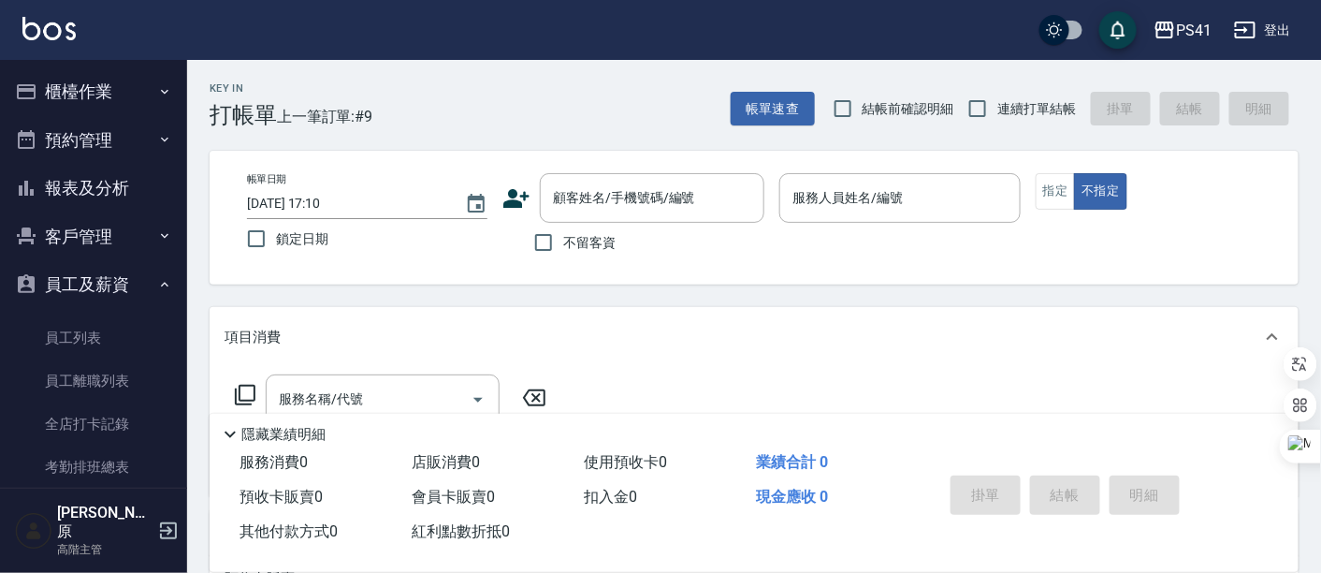
scroll to position [208, 0]
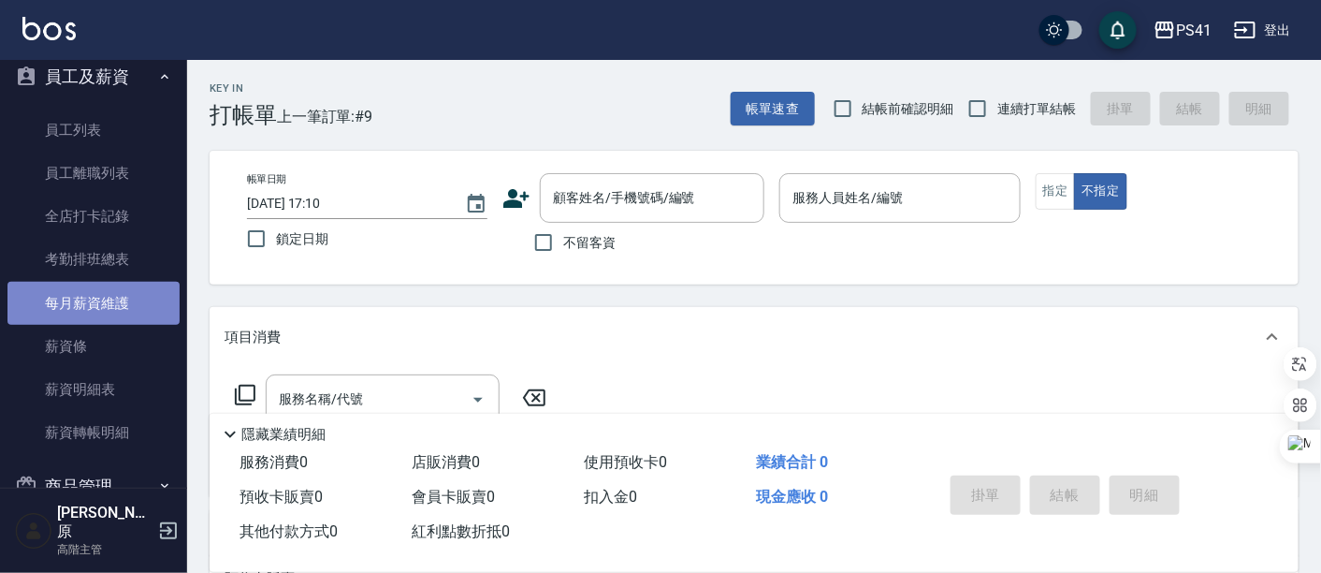
click at [121, 303] on link "每月薪資維護" at bounding box center [93, 303] width 172 height 43
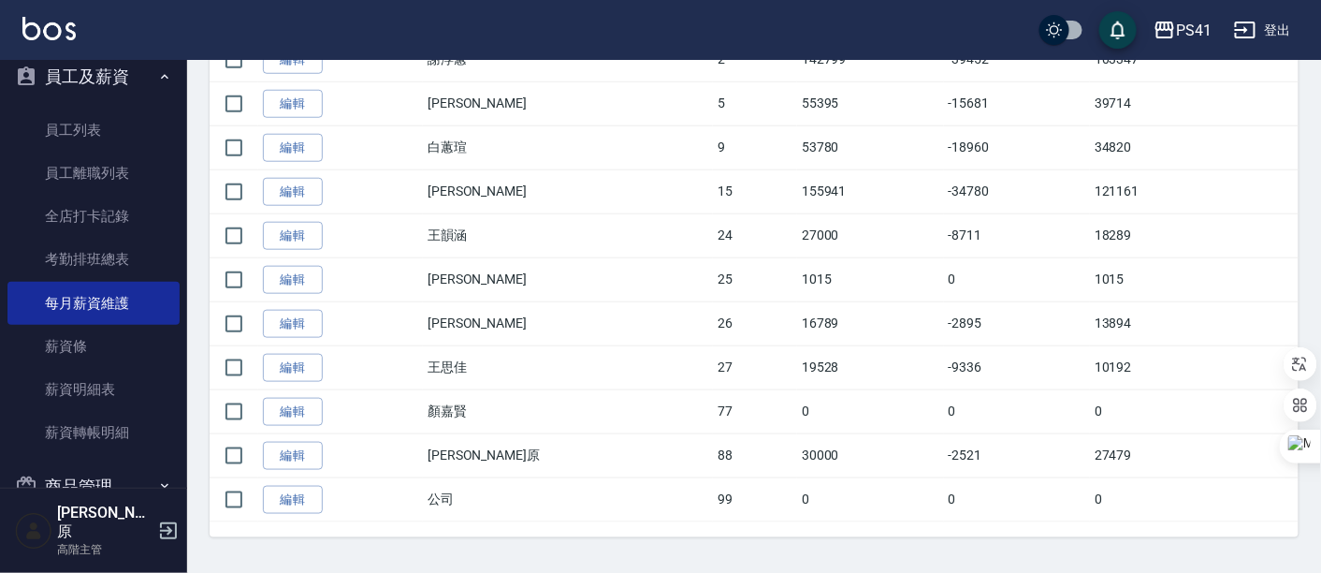
scroll to position [507, 0]
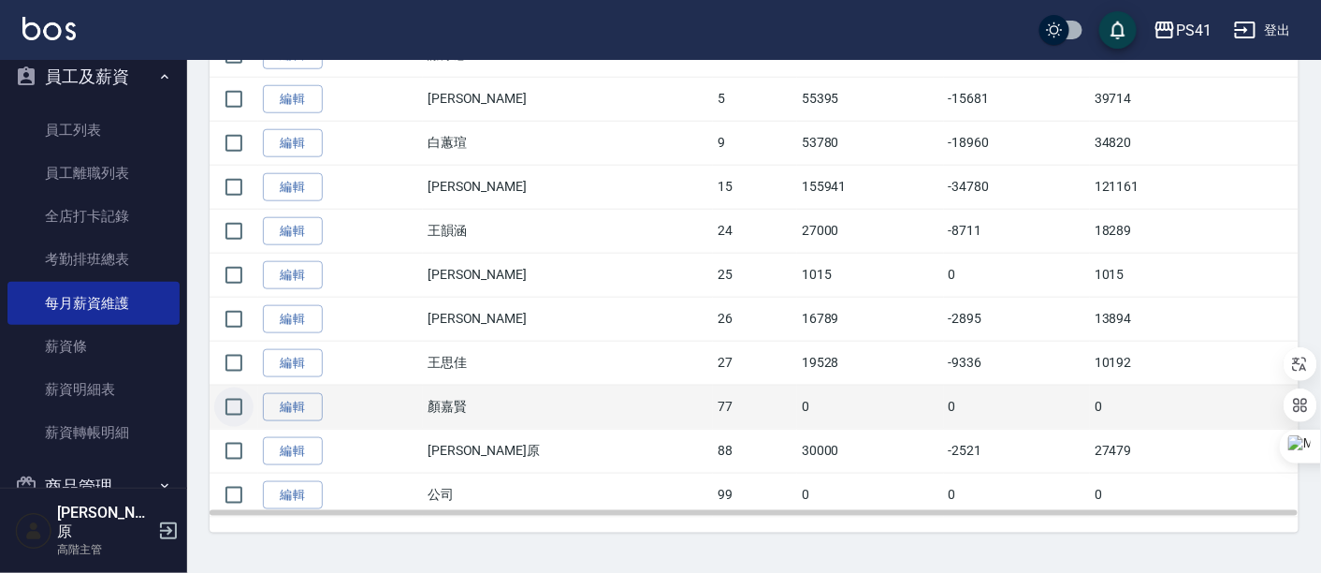
click at [244, 407] on input "checkbox" at bounding box center [233, 406] width 39 height 39
checkbox input "true"
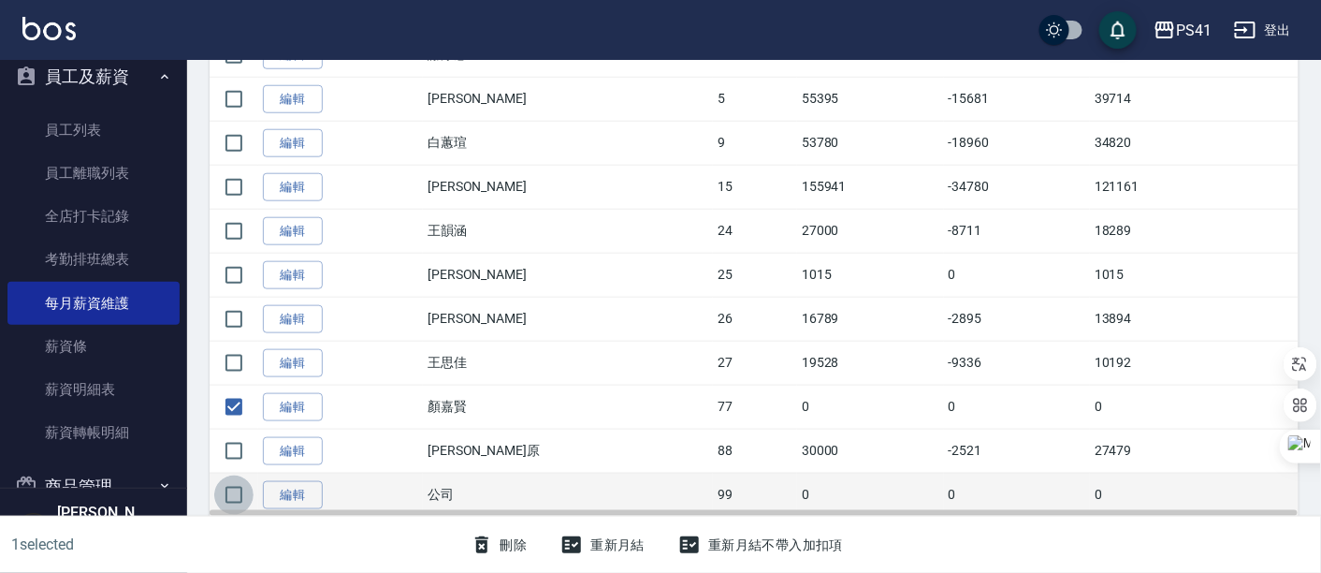
click at [239, 492] on input "checkbox" at bounding box center [233, 494] width 39 height 39
checkbox input "true"
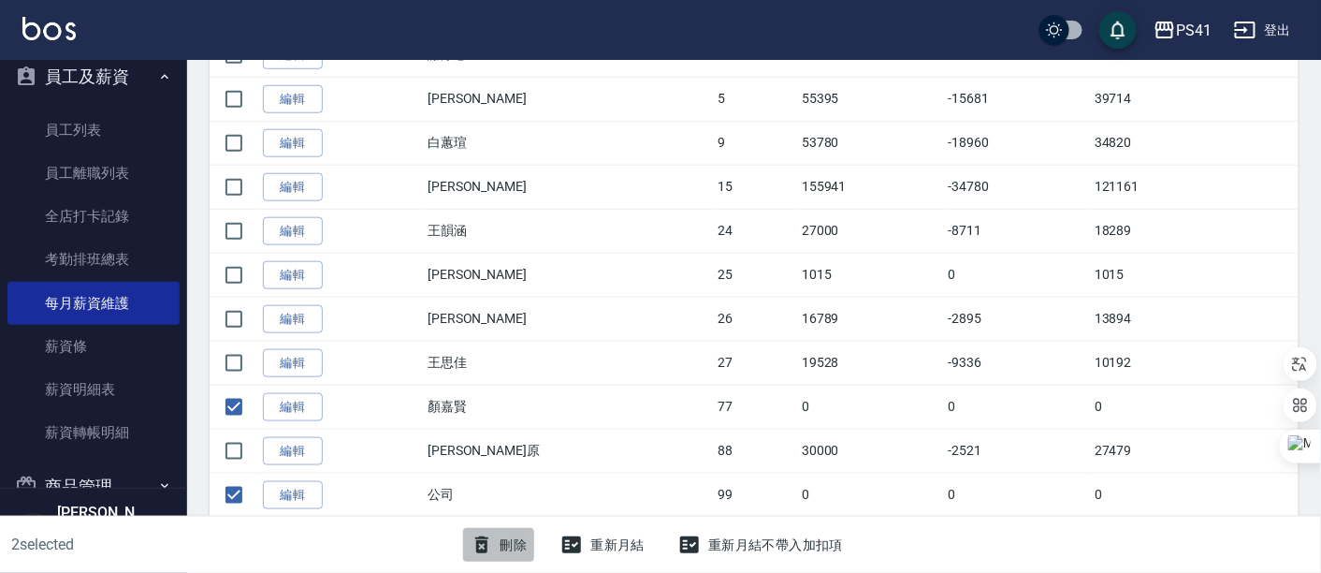
click at [491, 547] on icon "button" at bounding box center [482, 544] width 22 height 22
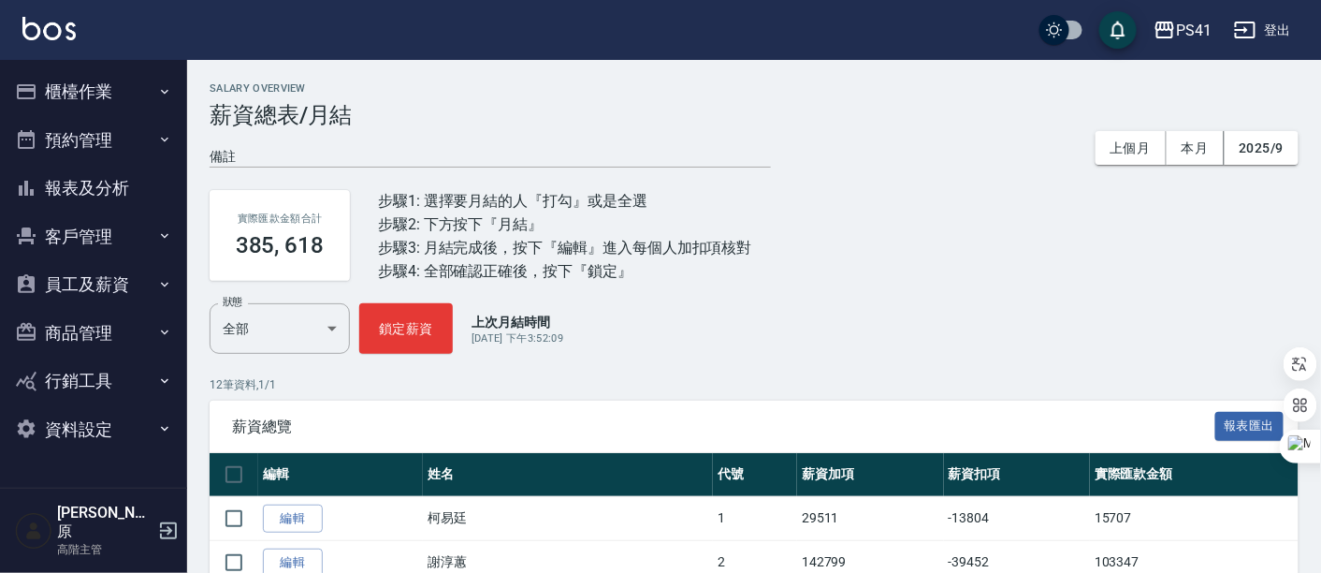
click at [834, 119] on h3 "薪資總表/月結" at bounding box center [754, 115] width 1089 height 26
click at [1253, 427] on button "報表匯出" at bounding box center [1249, 426] width 69 height 29
click at [1176, 25] on div "PS41" at bounding box center [1194, 30] width 36 height 23
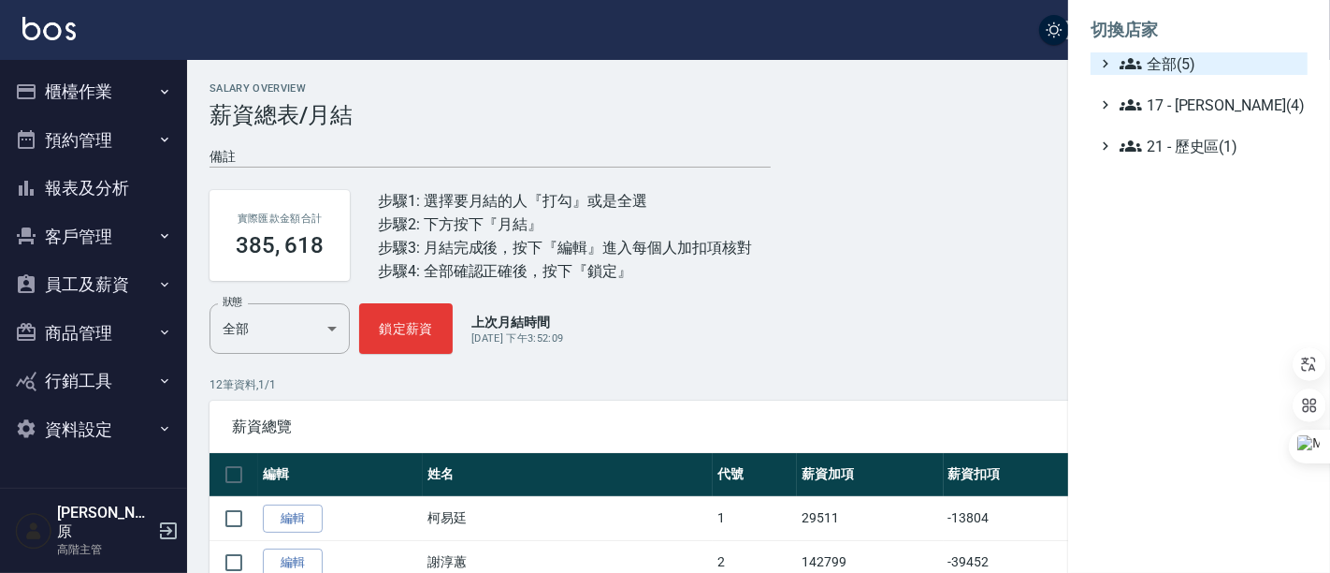
click at [1198, 57] on span "全部(5)" at bounding box center [1210, 63] width 181 height 22
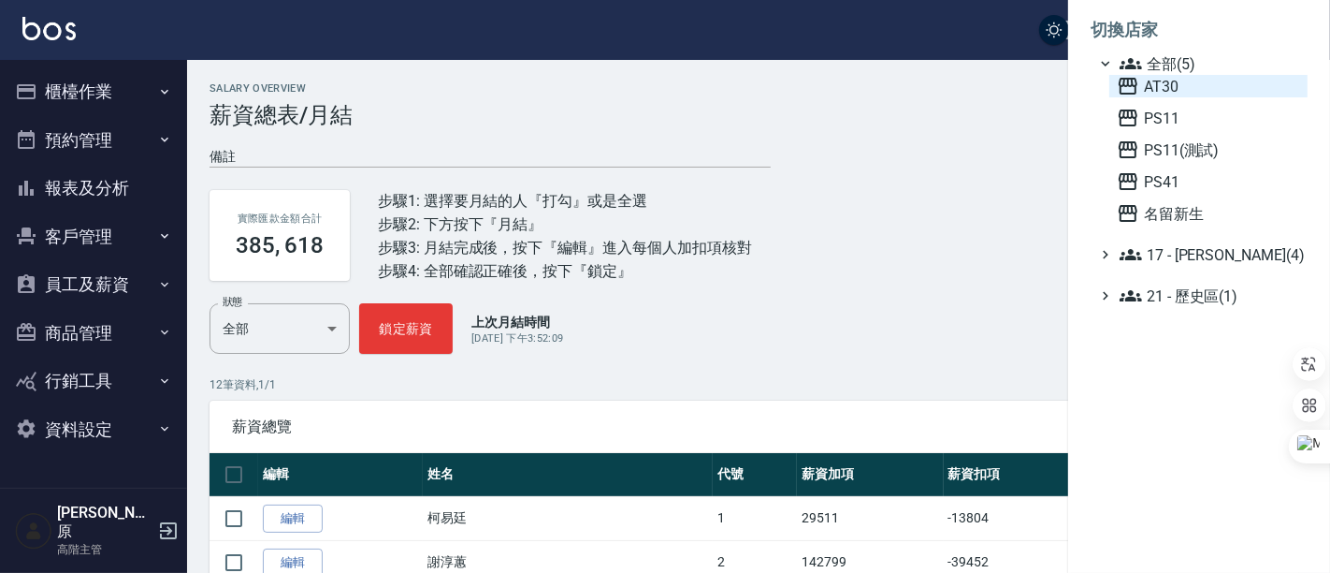
click at [1184, 82] on span "AT30" at bounding box center [1208, 86] width 183 height 22
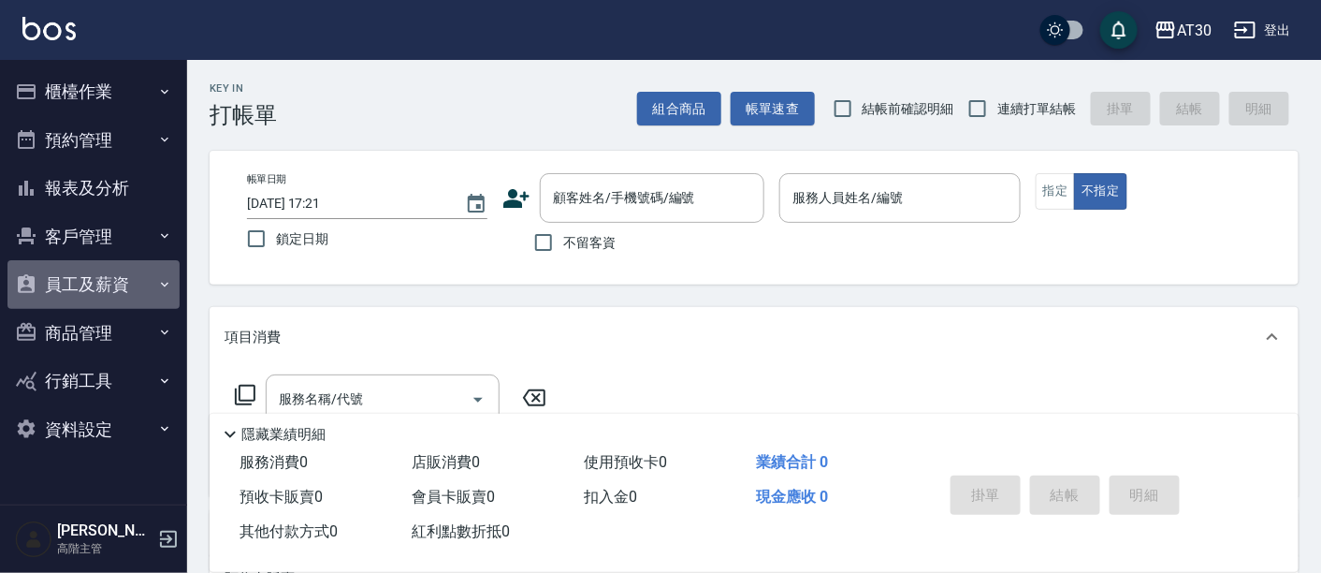
click at [75, 295] on button "員工及薪資" at bounding box center [93, 284] width 172 height 49
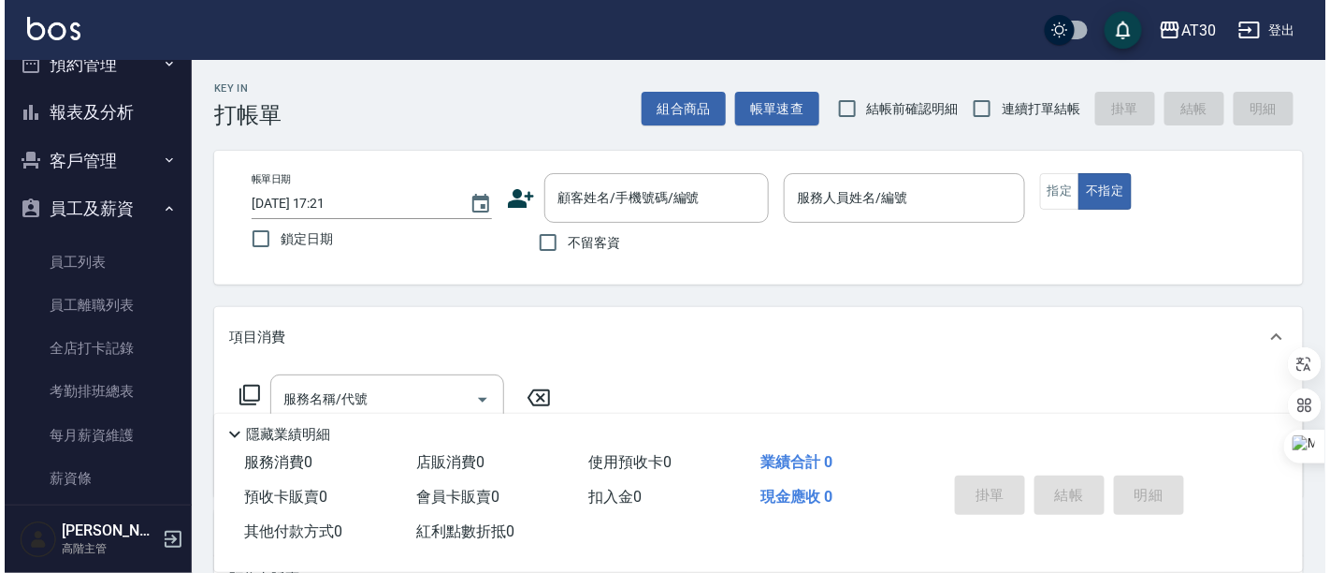
scroll to position [104, 0]
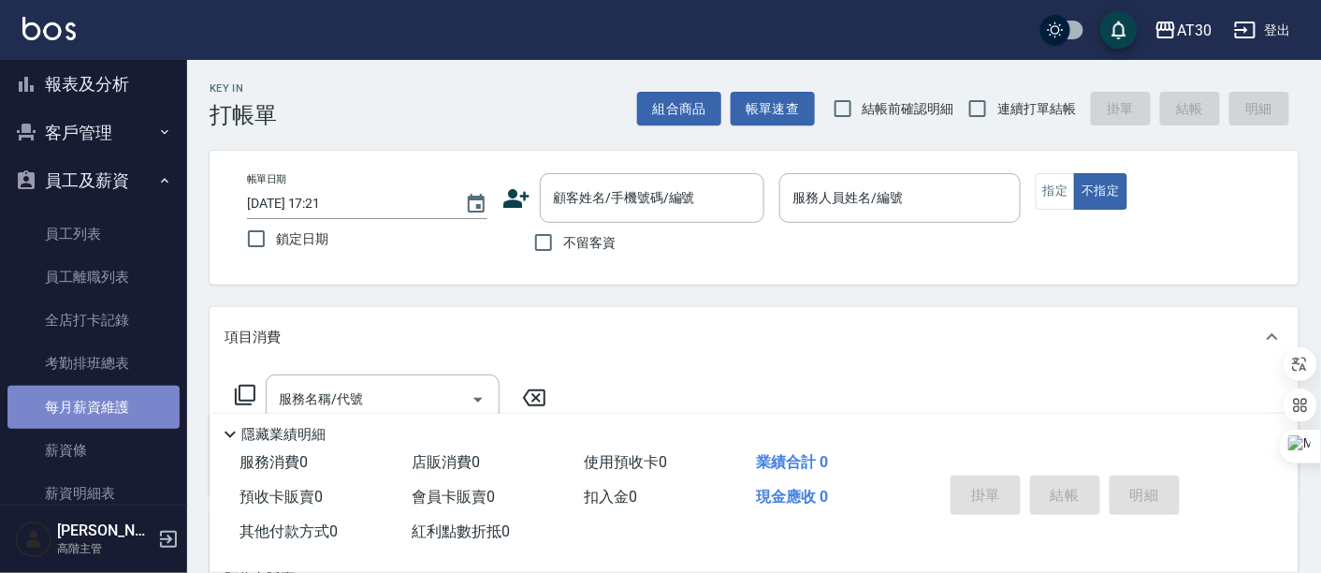
click at [94, 409] on link "每月薪資維護" at bounding box center [93, 406] width 172 height 43
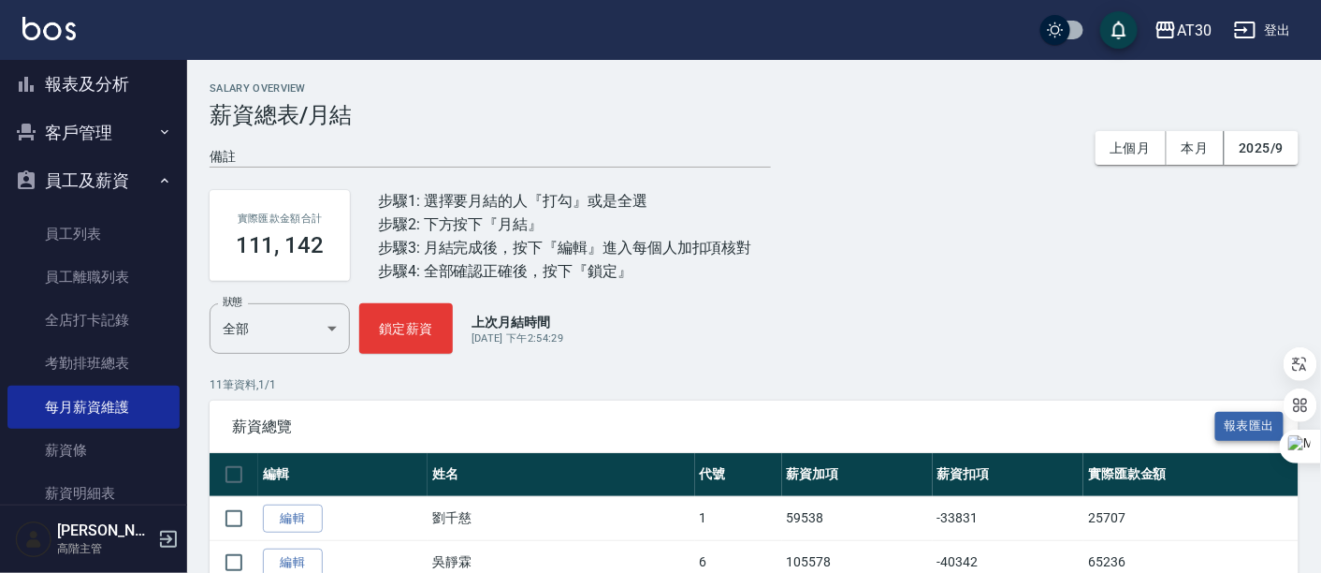
click at [1244, 427] on button "報表匯出" at bounding box center [1249, 426] width 69 height 29
click at [1175, 38] on icon "button" at bounding box center [1165, 30] width 22 height 22
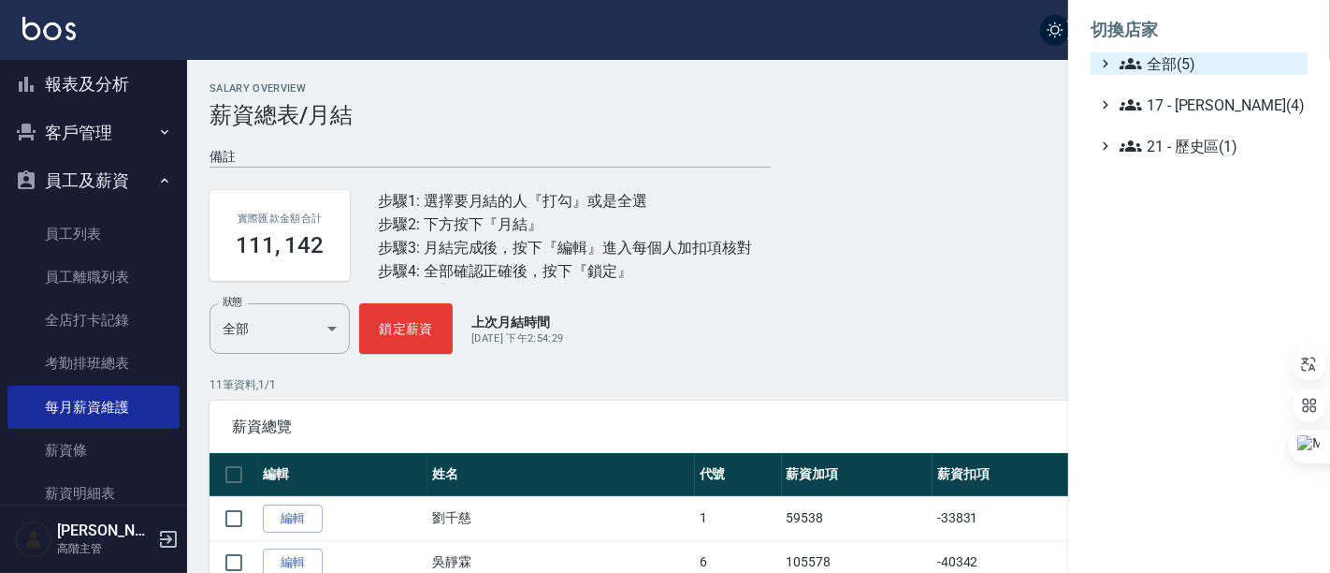
click at [1189, 56] on span "全部(5)" at bounding box center [1210, 63] width 181 height 22
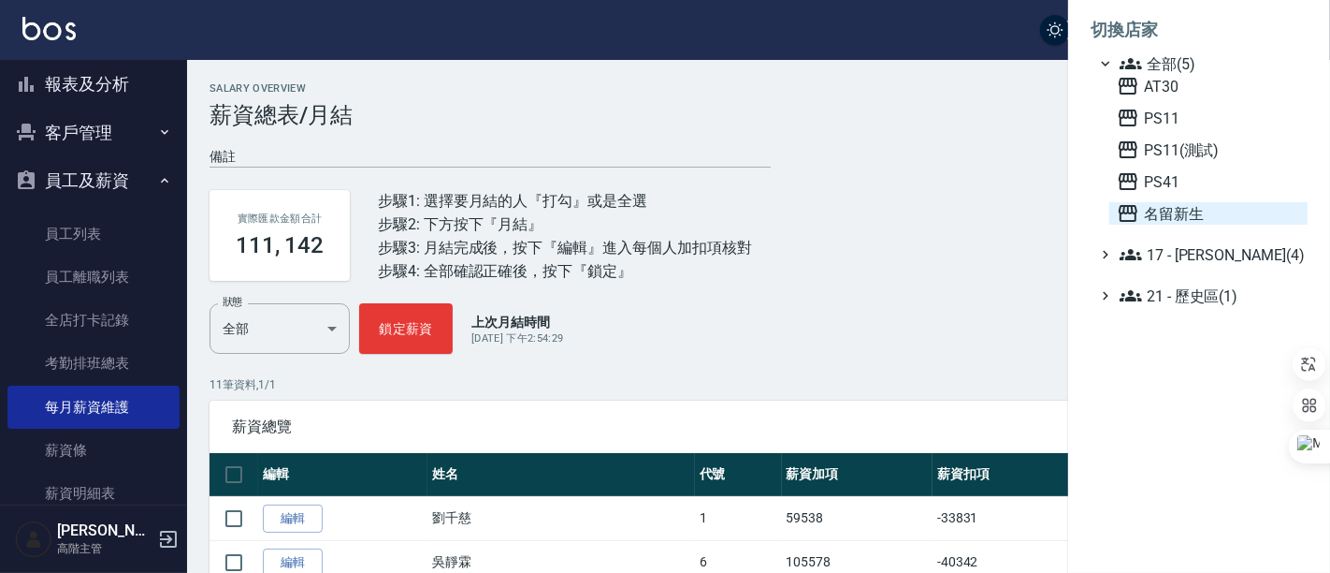
click at [1193, 204] on span "名留新生" at bounding box center [1208, 213] width 183 height 22
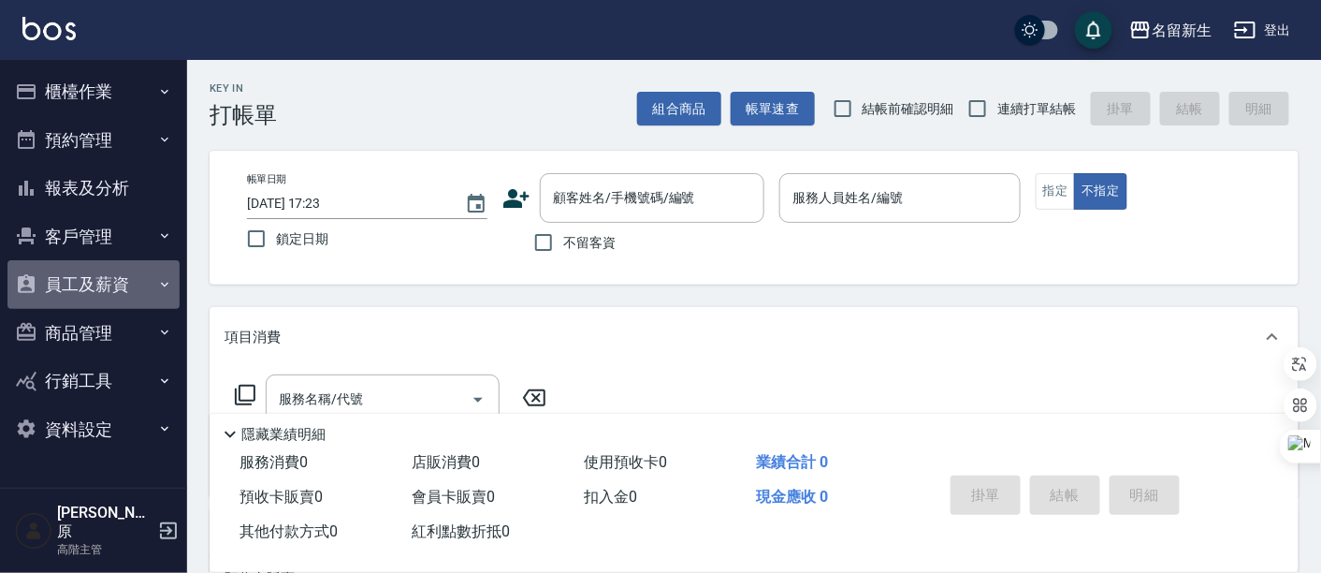
click at [75, 299] on button "員工及薪資" at bounding box center [93, 284] width 172 height 49
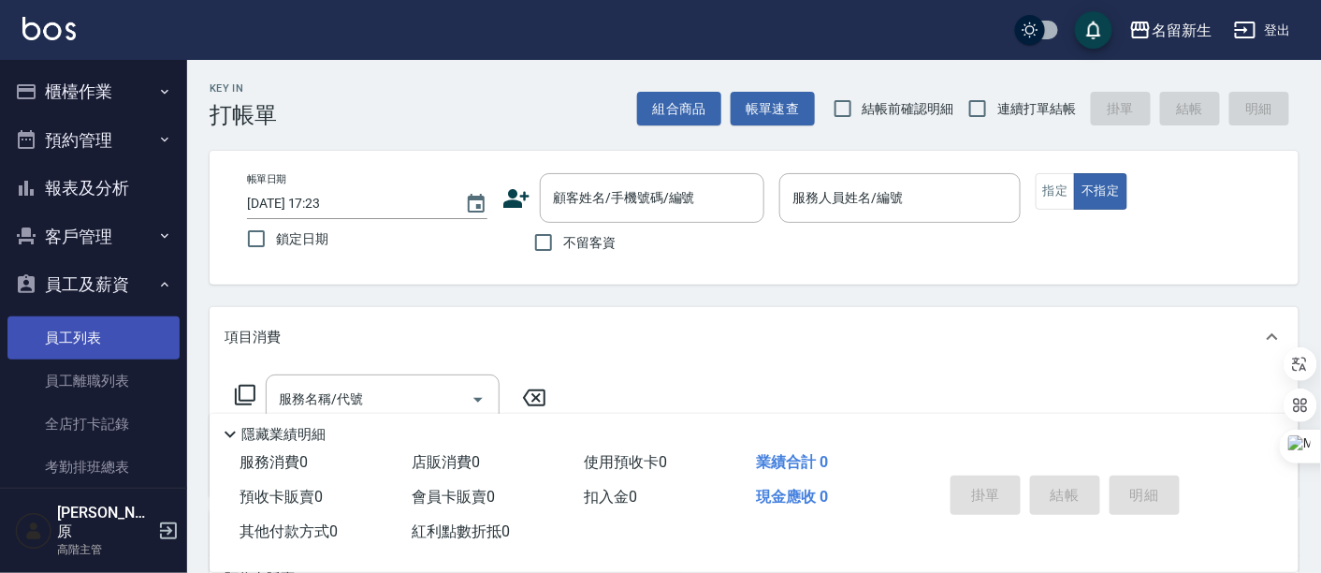
scroll to position [104, 0]
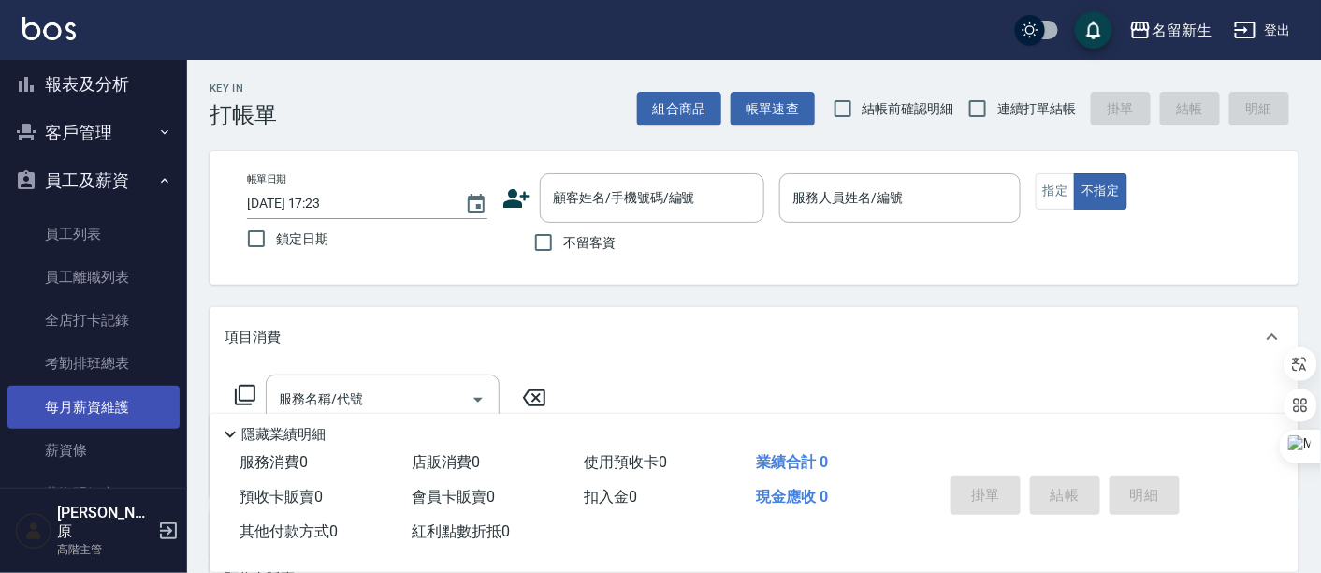
click at [77, 398] on link "每月薪資維護" at bounding box center [93, 406] width 172 height 43
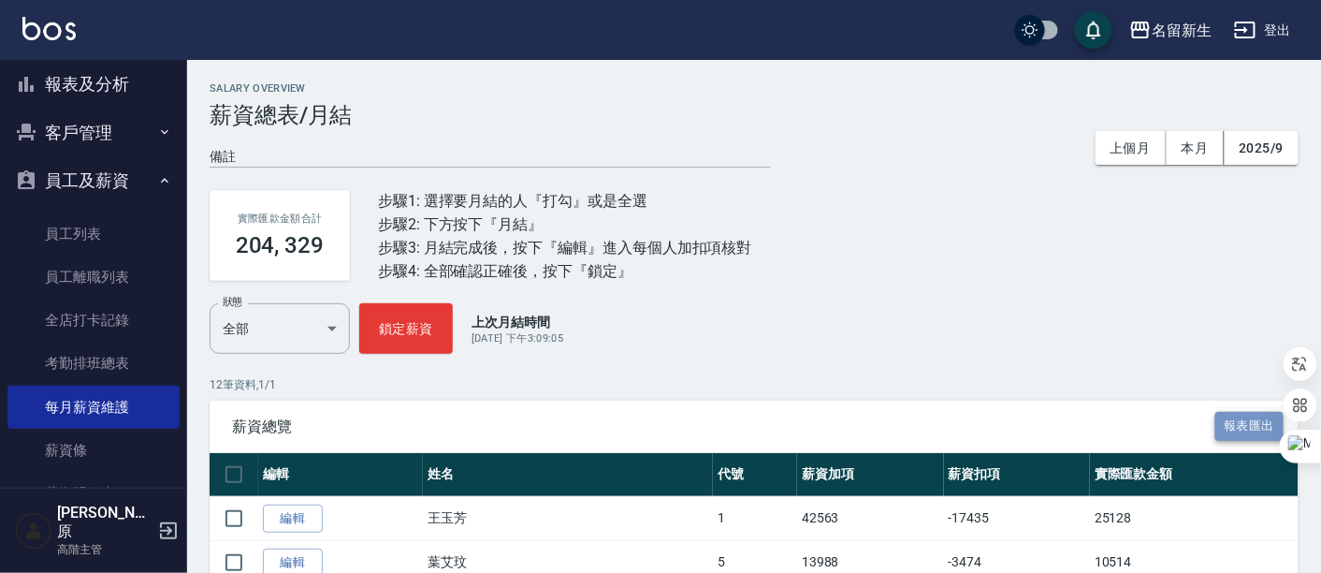
click at [1264, 428] on button "報表匯出" at bounding box center [1249, 426] width 69 height 29
click at [1194, 33] on div "名留新生" at bounding box center [1182, 30] width 60 height 23
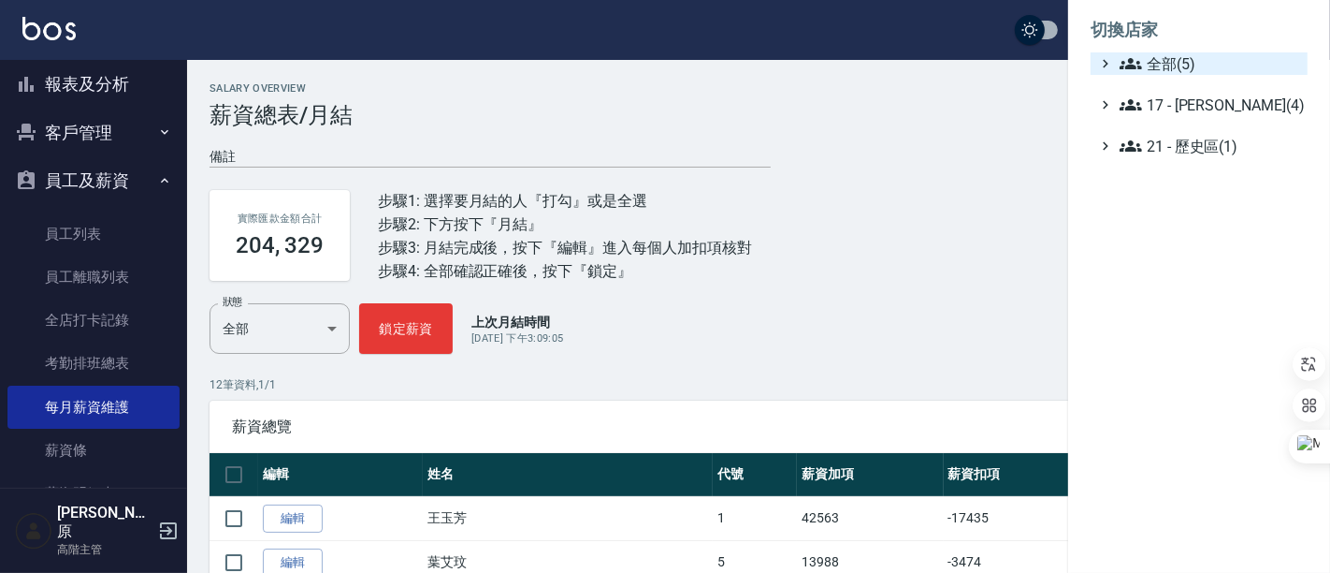
click at [1195, 52] on span "全部(5)" at bounding box center [1210, 63] width 181 height 22
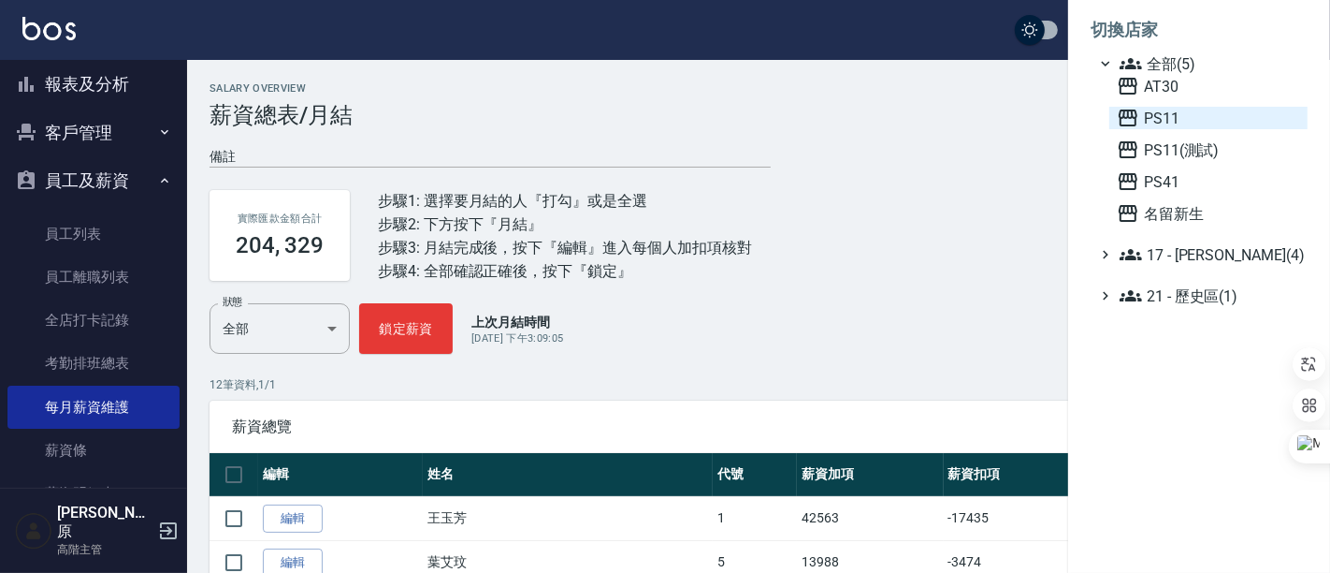
click at [1189, 124] on span "PS11" at bounding box center [1208, 118] width 183 height 22
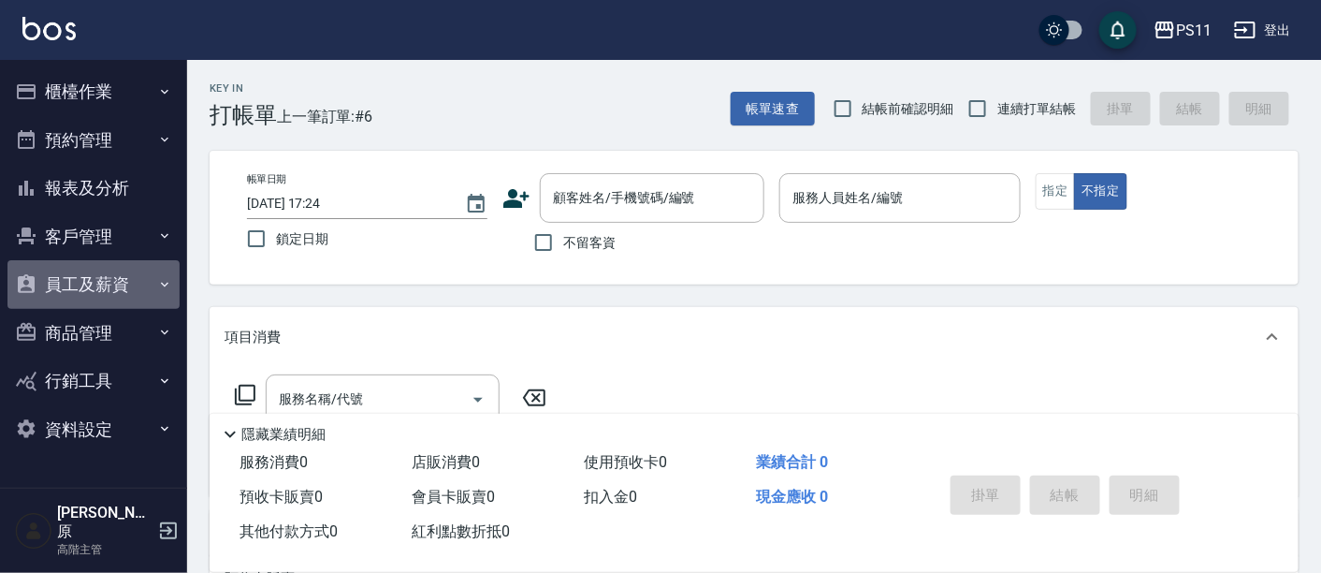
click at [96, 290] on button "員工及薪資" at bounding box center [93, 284] width 172 height 49
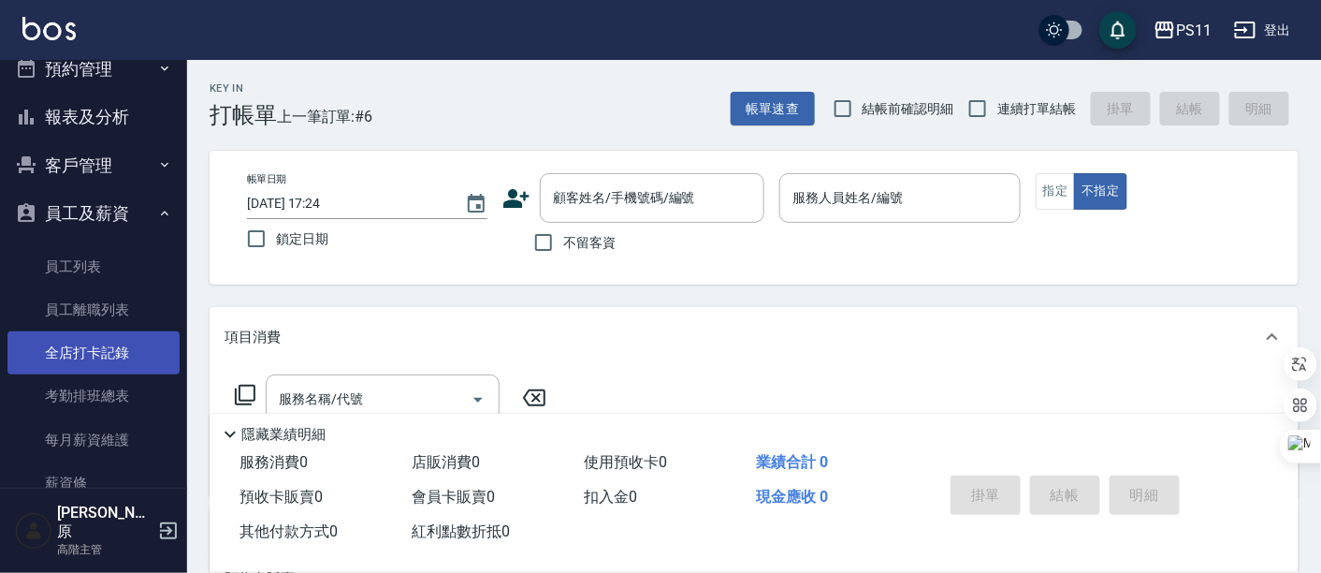
scroll to position [104, 0]
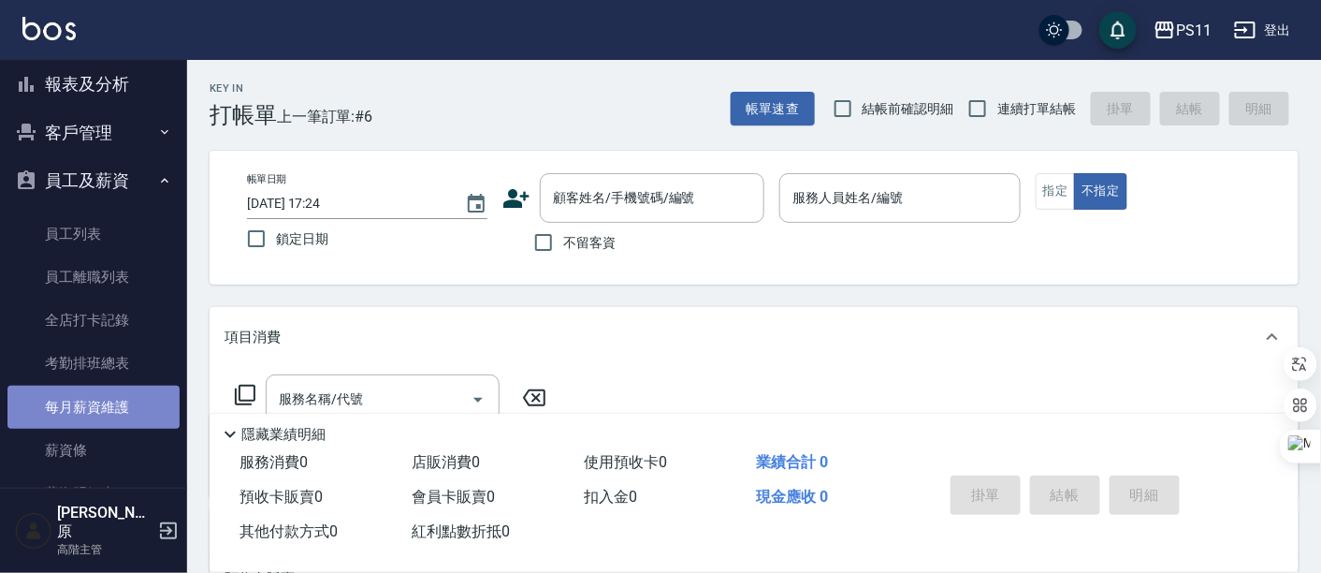
click at [108, 407] on link "每月薪資維護" at bounding box center [93, 406] width 172 height 43
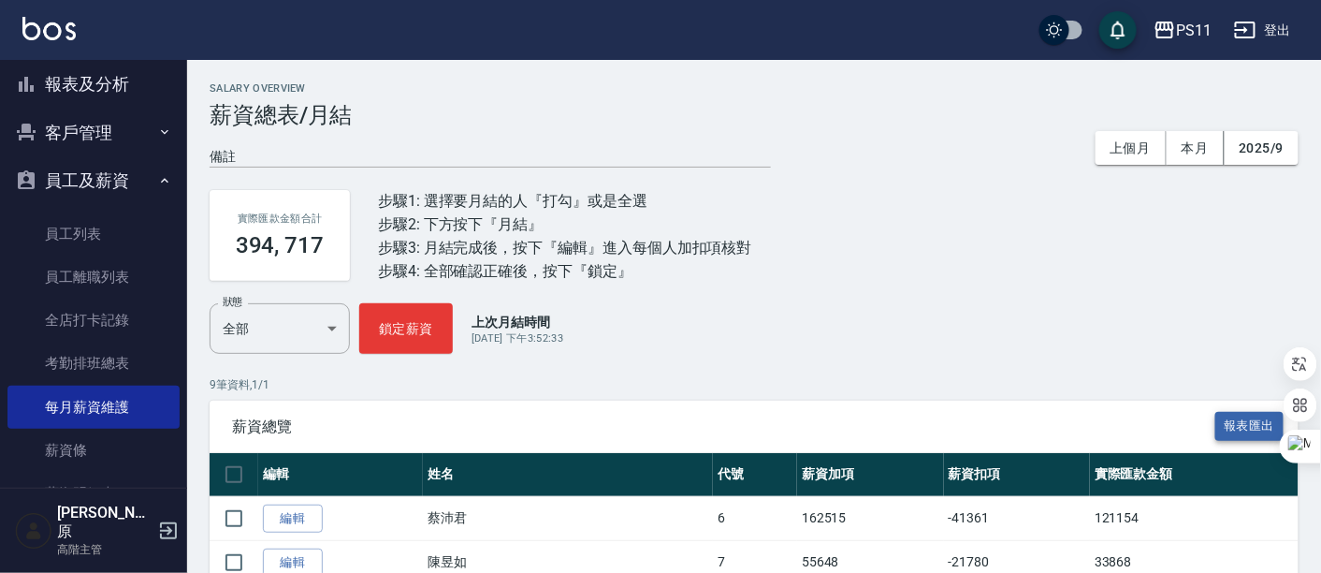
click at [1247, 428] on button "報表匯出" at bounding box center [1249, 426] width 69 height 29
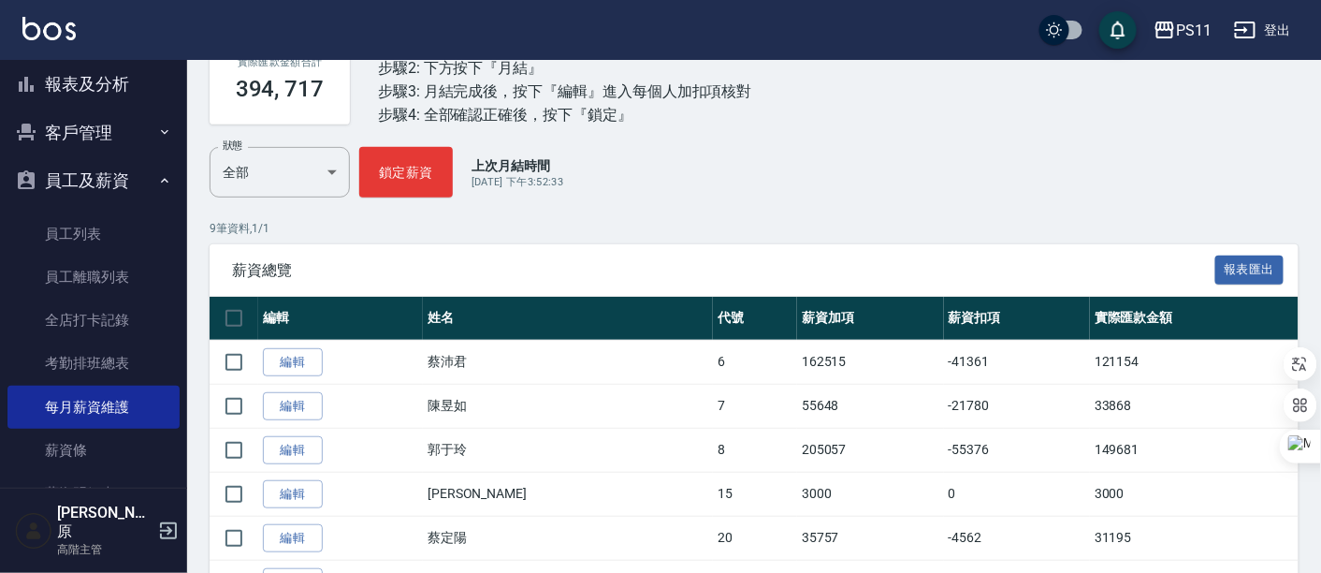
scroll to position [208, 0]
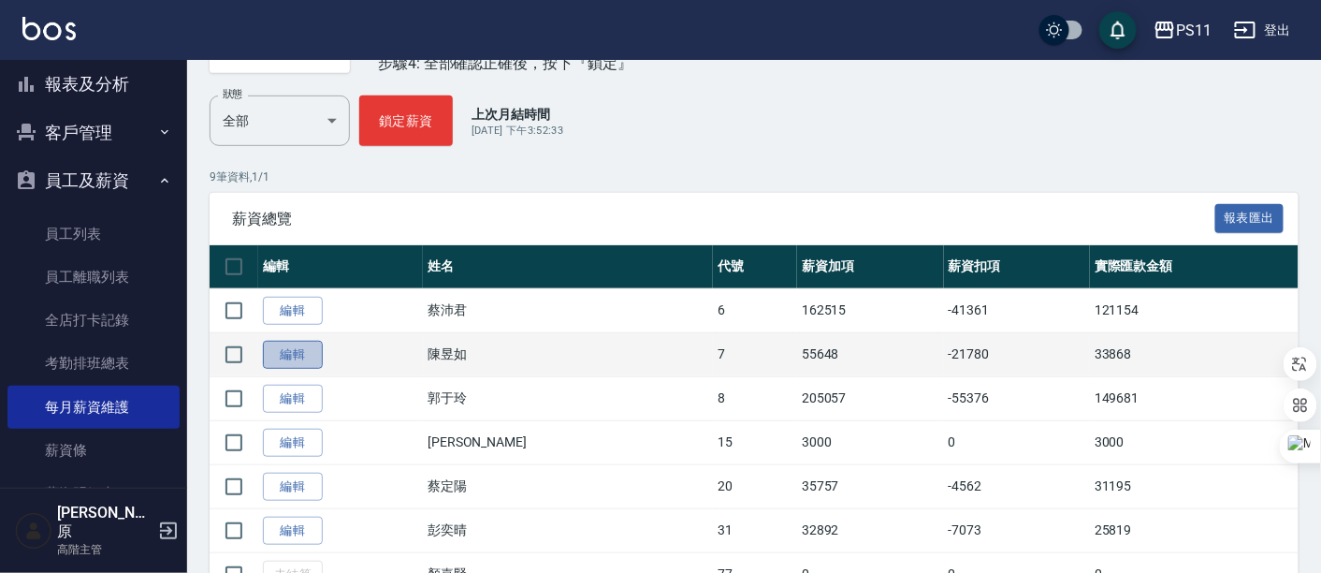
click at [299, 352] on link "編輯" at bounding box center [293, 355] width 60 height 29
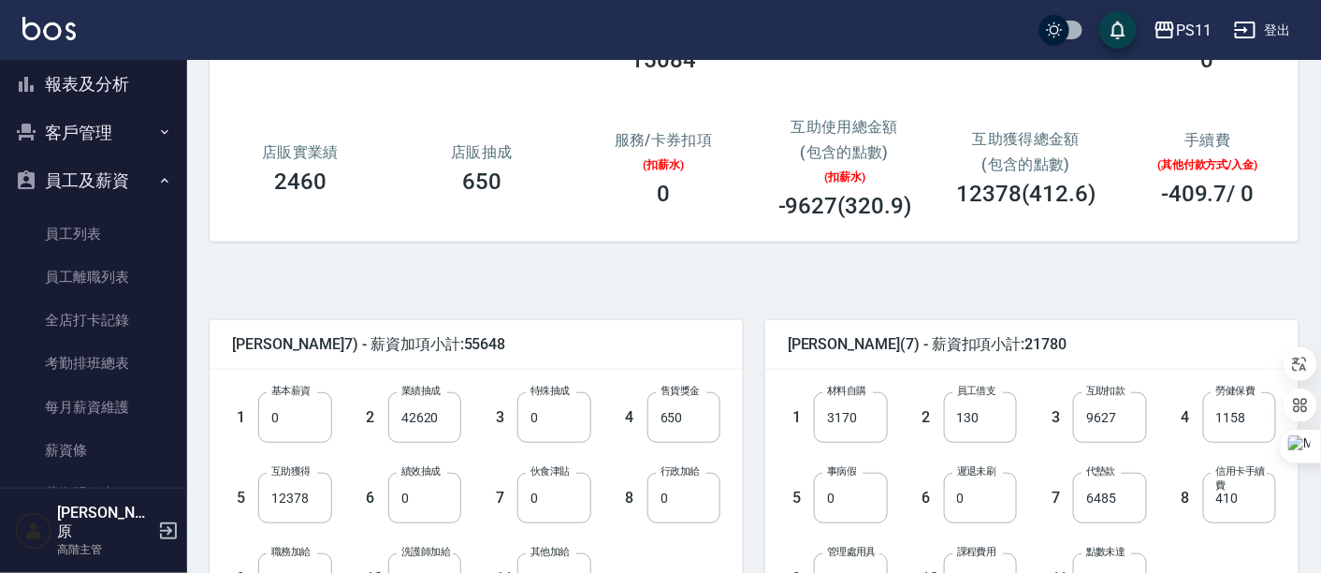
scroll to position [312, 0]
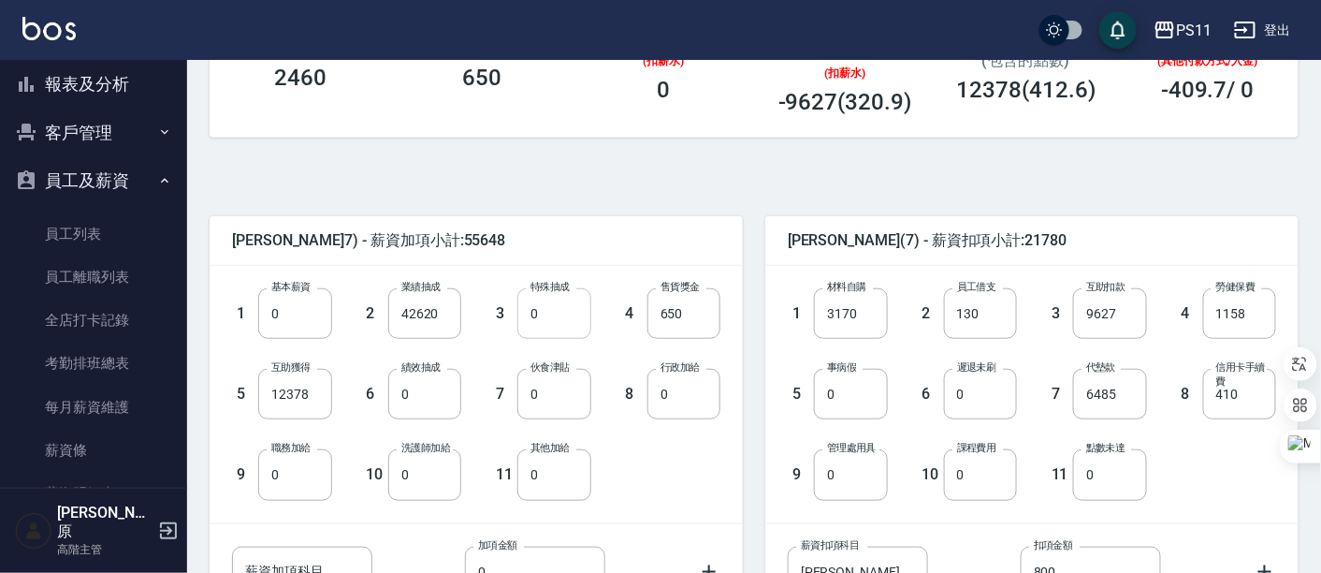
click at [533, 306] on input "0" at bounding box center [553, 313] width 73 height 51
type input "9376"
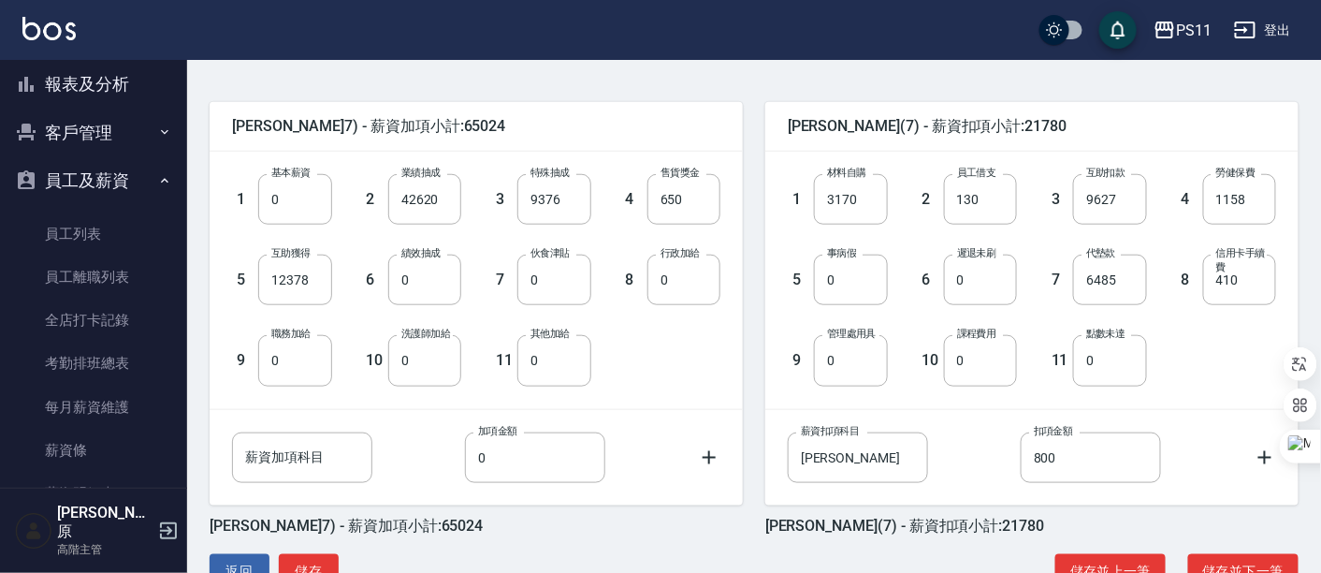
scroll to position [480, 0]
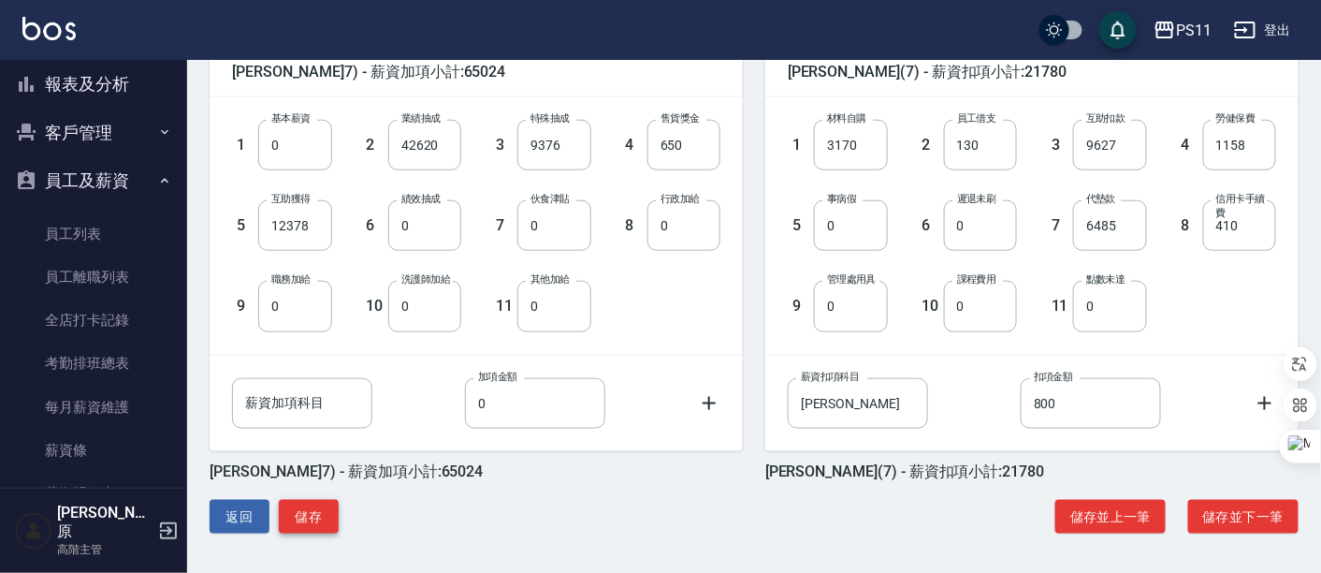
click at [315, 515] on button "儲存" at bounding box center [309, 517] width 60 height 35
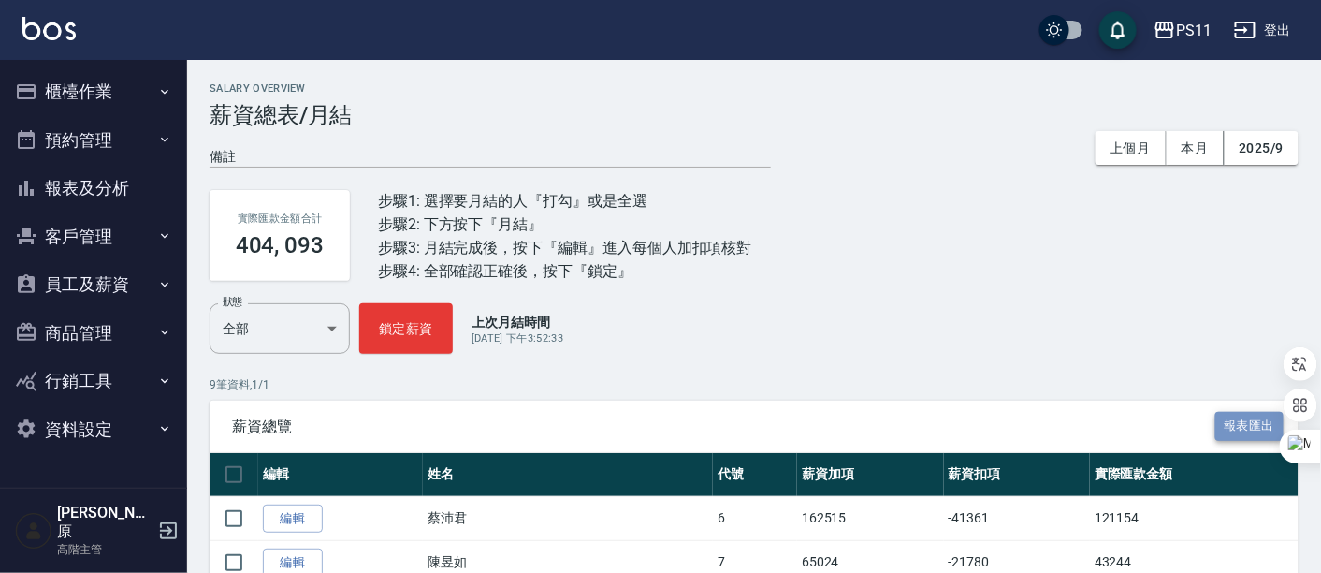
click at [1236, 417] on button "報表匯出" at bounding box center [1249, 426] width 69 height 29
click at [1181, 17] on button "PS11" at bounding box center [1182, 30] width 73 height 38
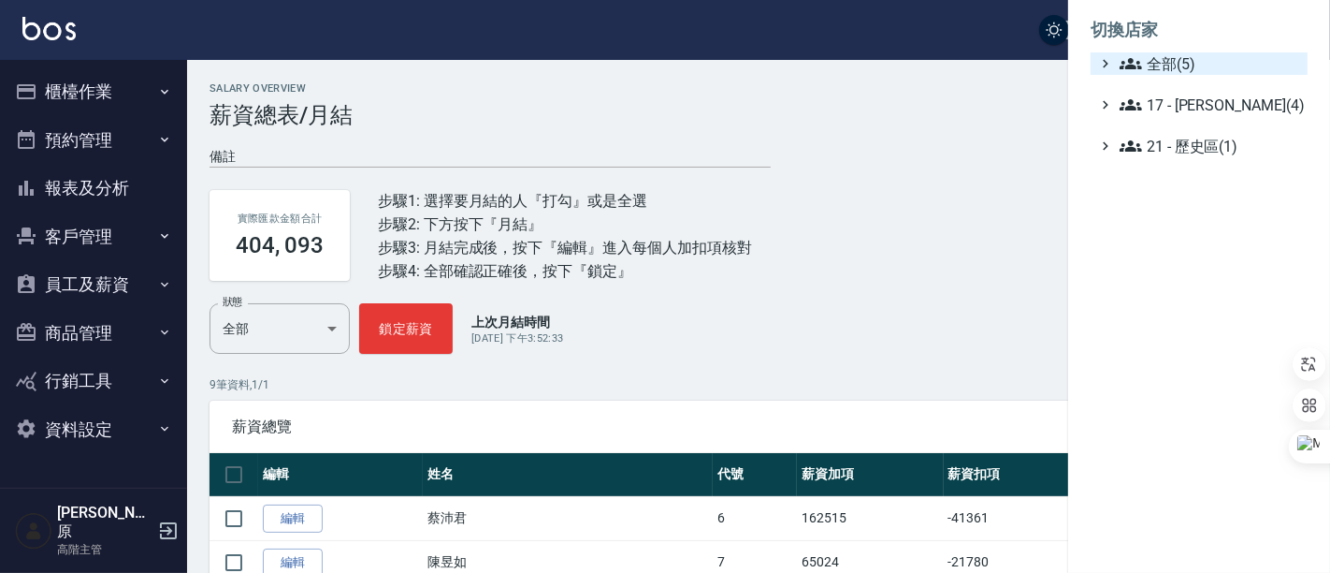
click at [1191, 70] on span "全部(5)" at bounding box center [1210, 63] width 181 height 22
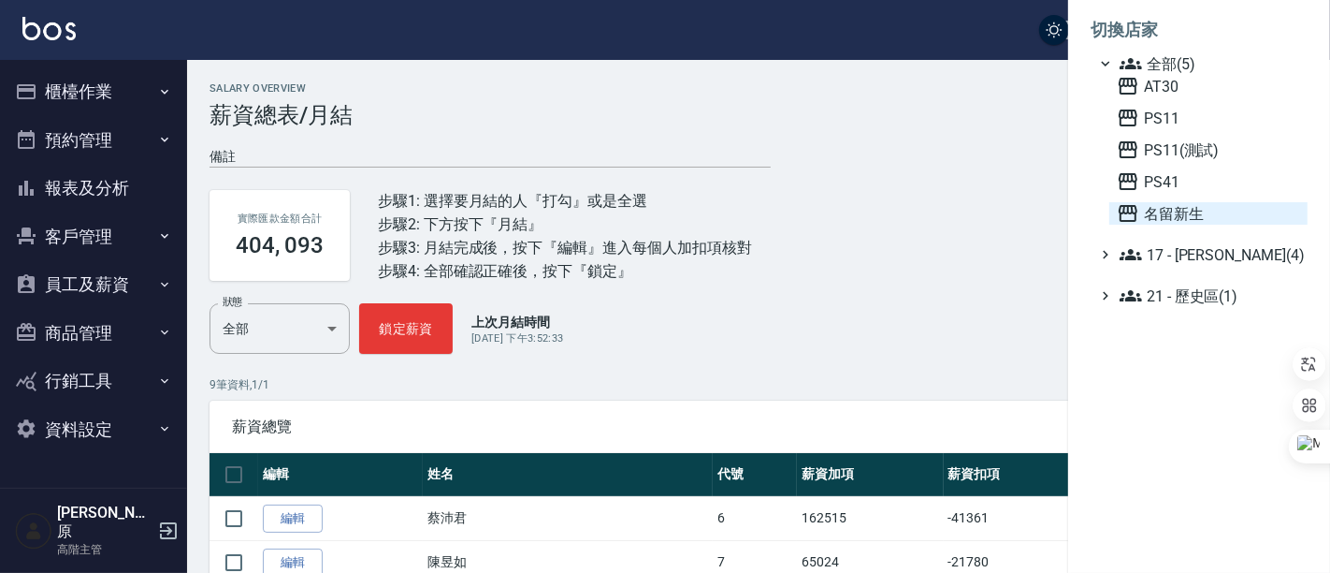
click at [1194, 220] on span "名留新生" at bounding box center [1208, 213] width 183 height 22
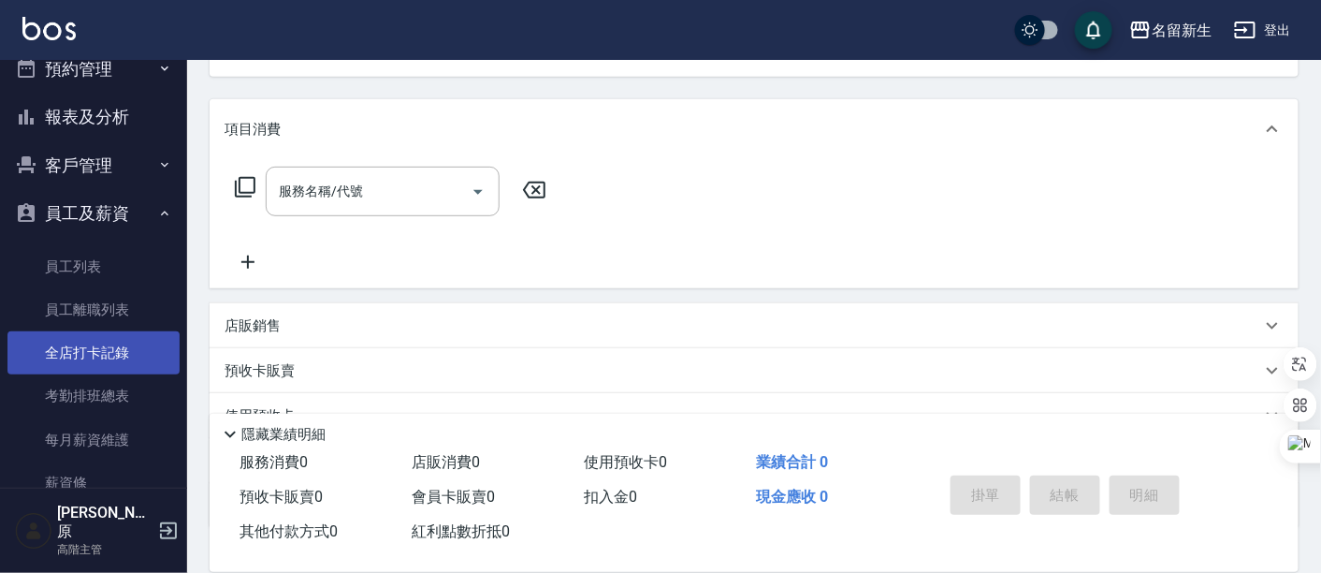
scroll to position [104, 0]
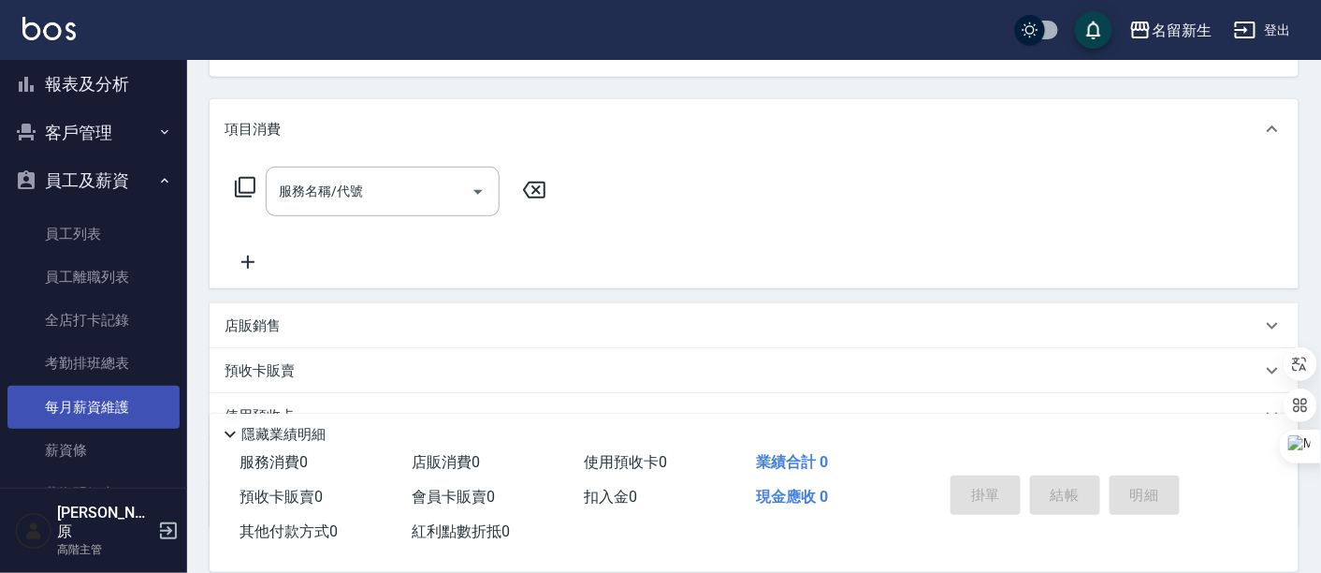
click at [121, 393] on link "每月薪資維護" at bounding box center [93, 406] width 172 height 43
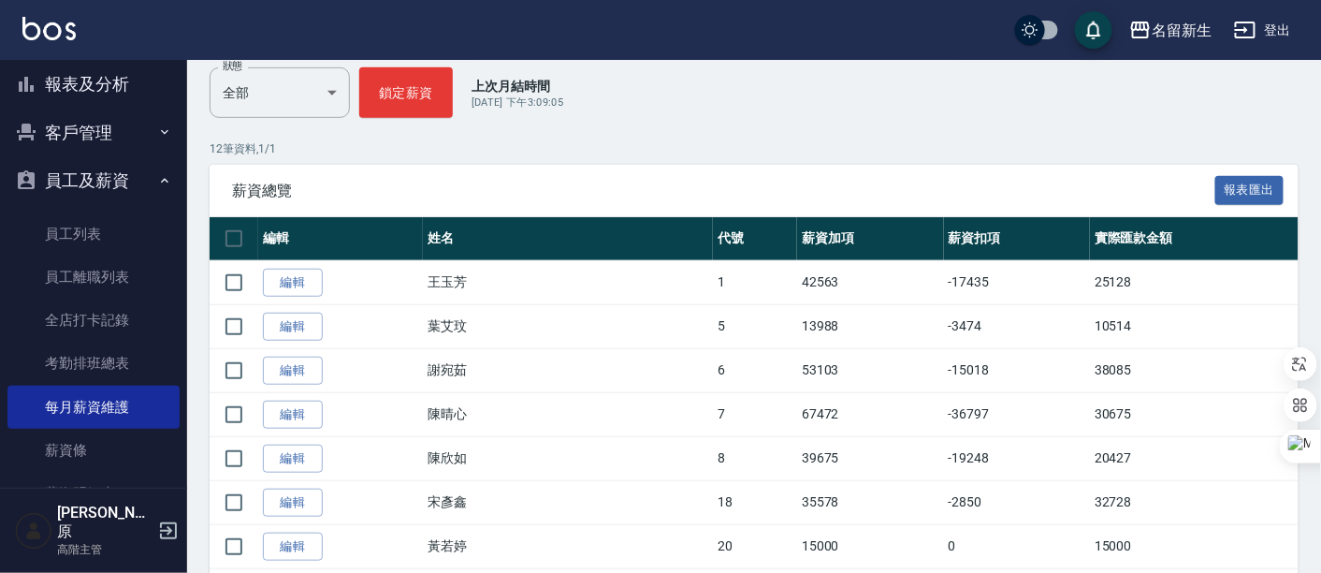
scroll to position [312, 0]
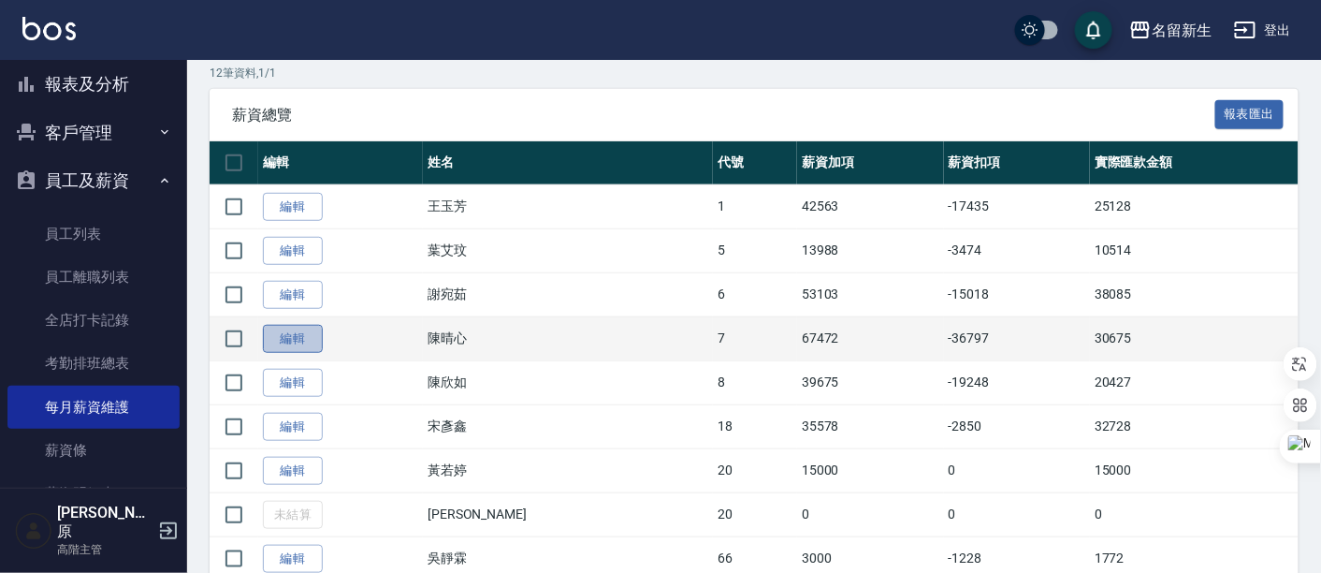
click at [295, 329] on link "編輯" at bounding box center [293, 339] width 60 height 29
